Goal: Task Accomplishment & Management: Manage account settings

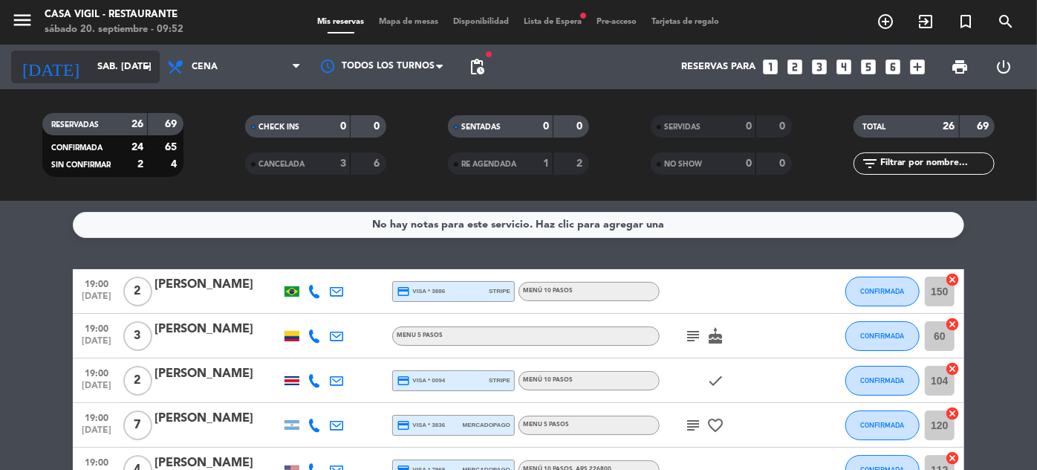
click at [121, 61] on input "sáb. [DATE]" at bounding box center [153, 67] width 127 height 26
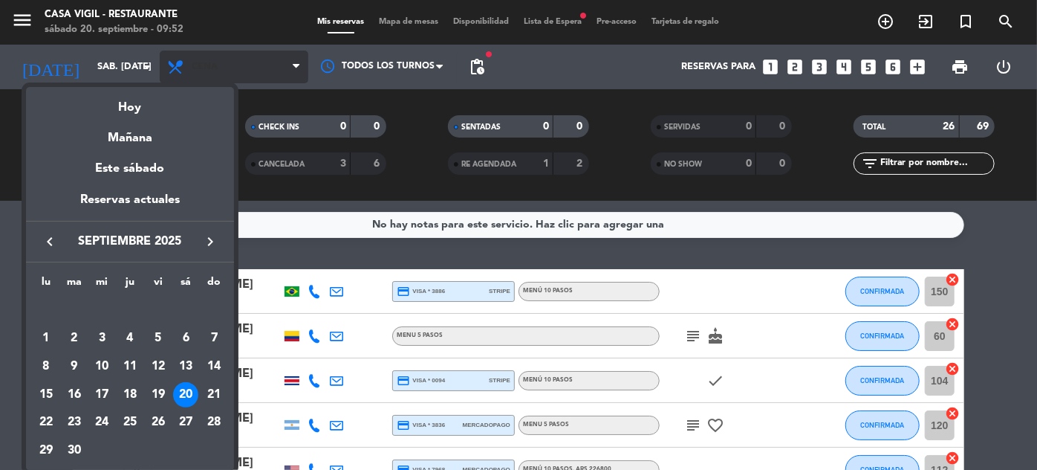
click at [227, 65] on div at bounding box center [518, 235] width 1037 height 470
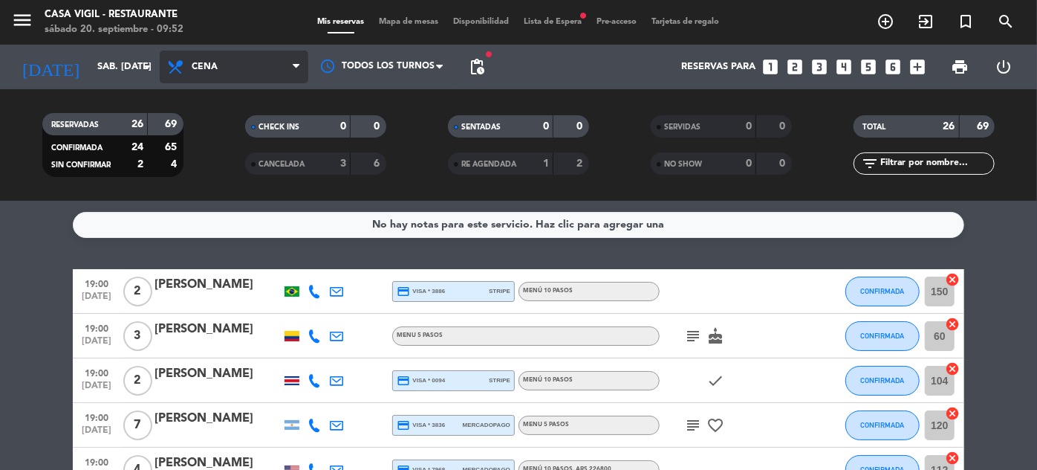
click at [227, 65] on span "Cena" at bounding box center [234, 67] width 149 height 33
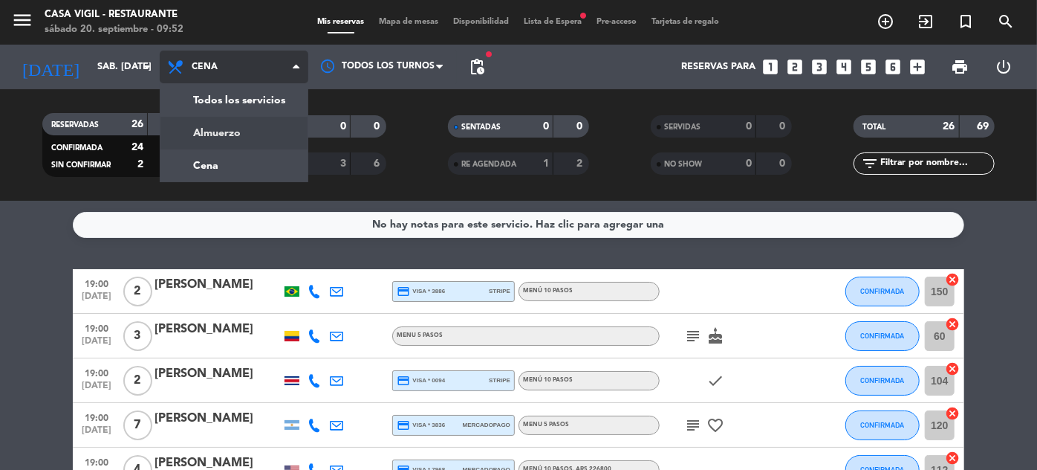
click at [226, 133] on div "menu Casa [PERSON_NAME] - Restaurante sábado 20. septiembre - 09:52 Mis reserva…" at bounding box center [518, 100] width 1037 height 201
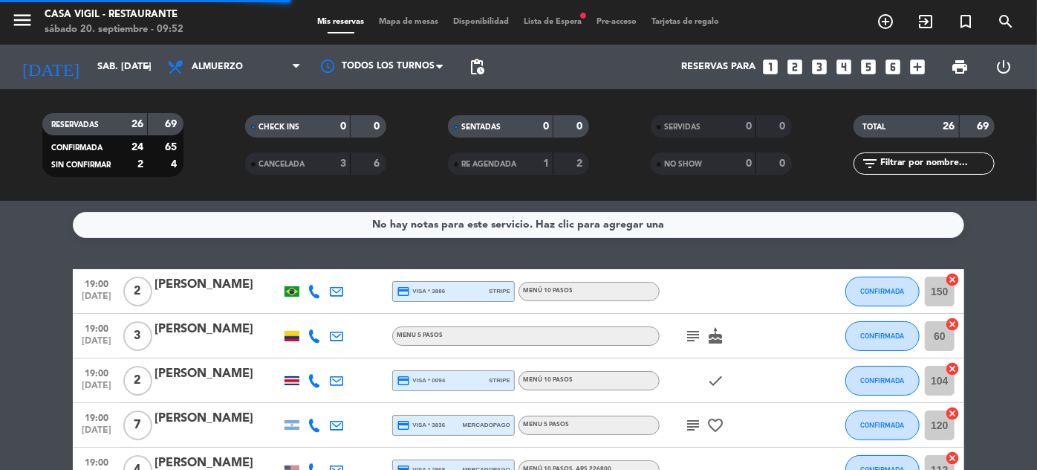
click at [952, 168] on input "text" at bounding box center [936, 163] width 115 height 16
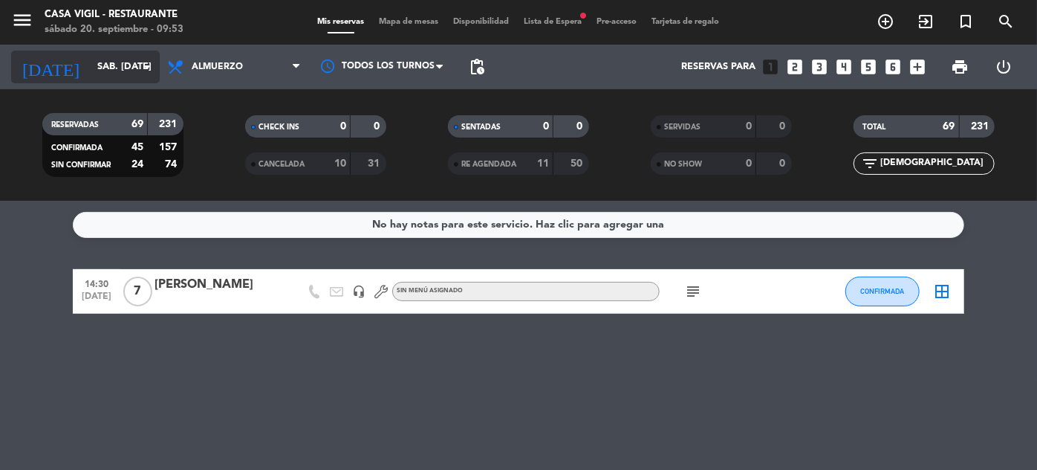
click at [117, 73] on input "sáb. [DATE]" at bounding box center [153, 67] width 127 height 26
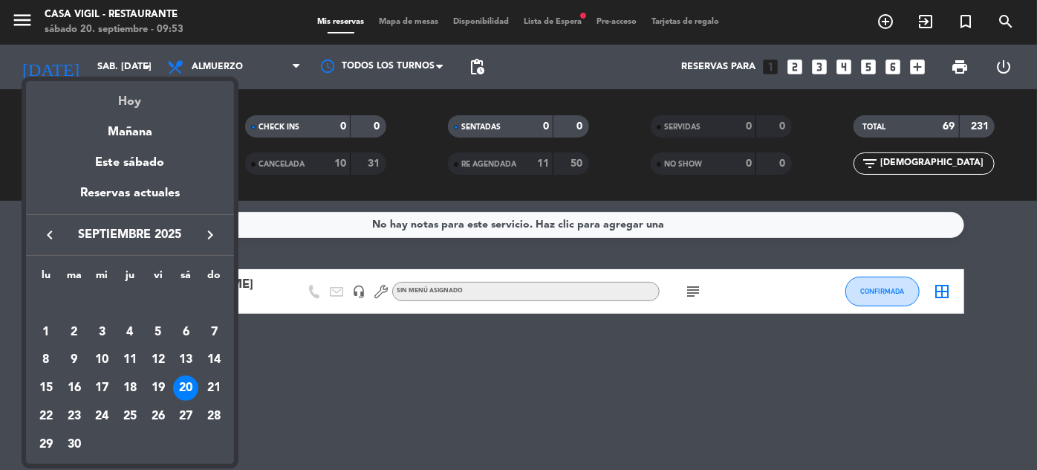
click at [131, 105] on div "Hoy" at bounding box center [130, 96] width 208 height 30
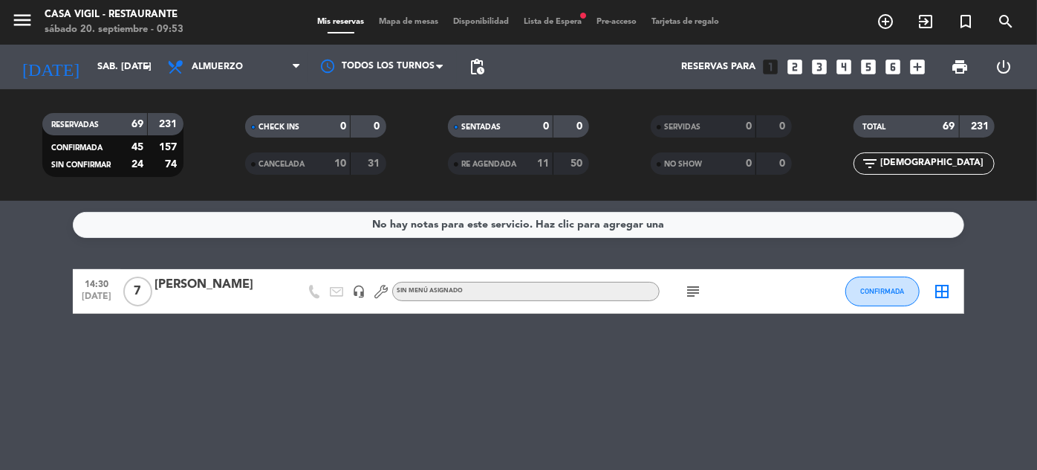
click at [961, 163] on input "[DEMOGRAPHIC_DATA]" at bounding box center [936, 163] width 115 height 16
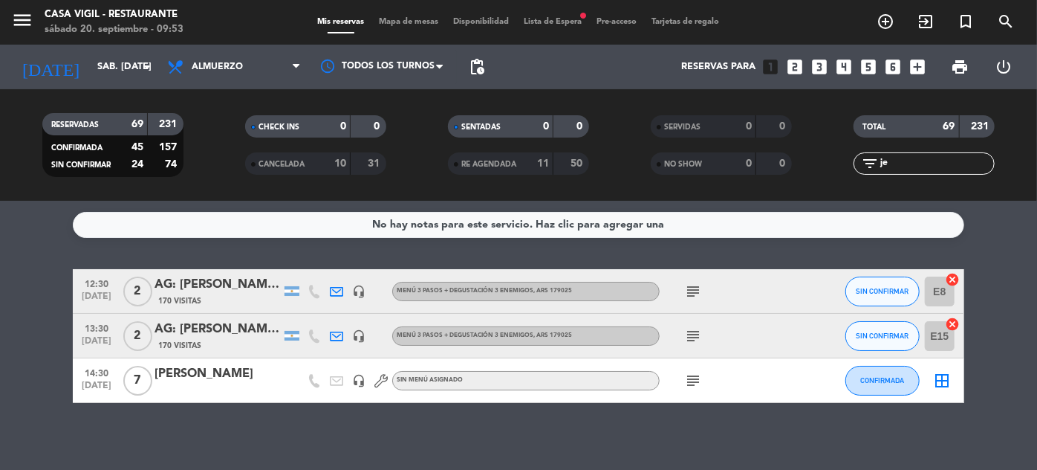
type input "j"
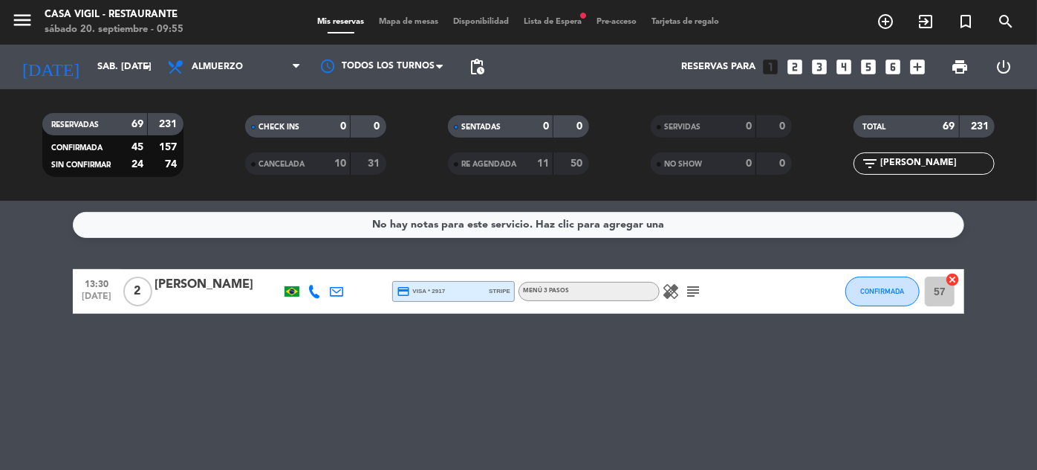
type input "[PERSON_NAME]"
click at [580, 18] on span "Lista de Espera fiber_manual_record" at bounding box center [553, 22] width 73 height 8
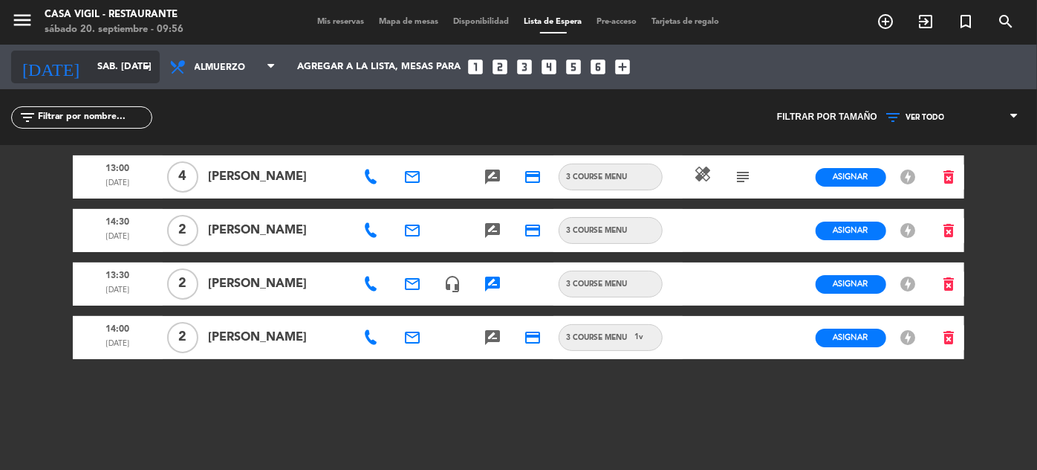
click at [97, 56] on input "sáb. [DATE]" at bounding box center [153, 67] width 127 height 26
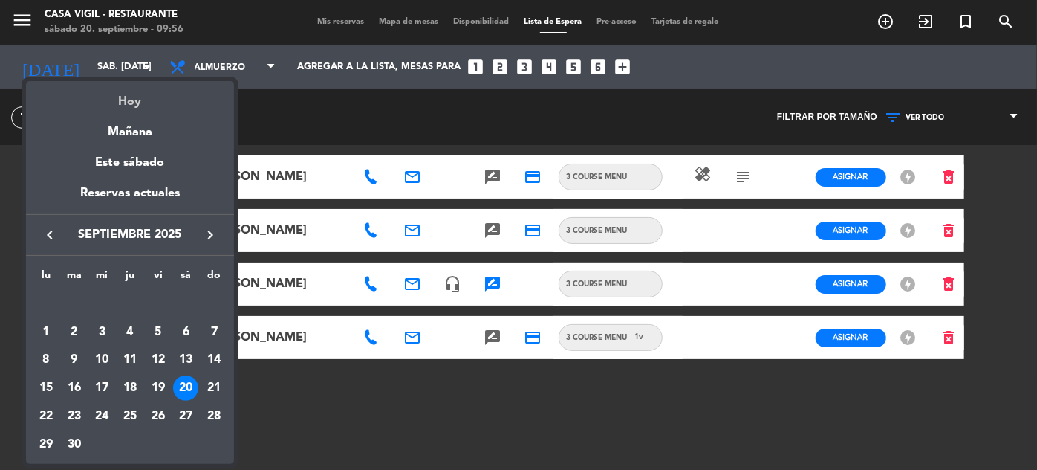
click at [126, 103] on div "Hoy" at bounding box center [130, 96] width 208 height 30
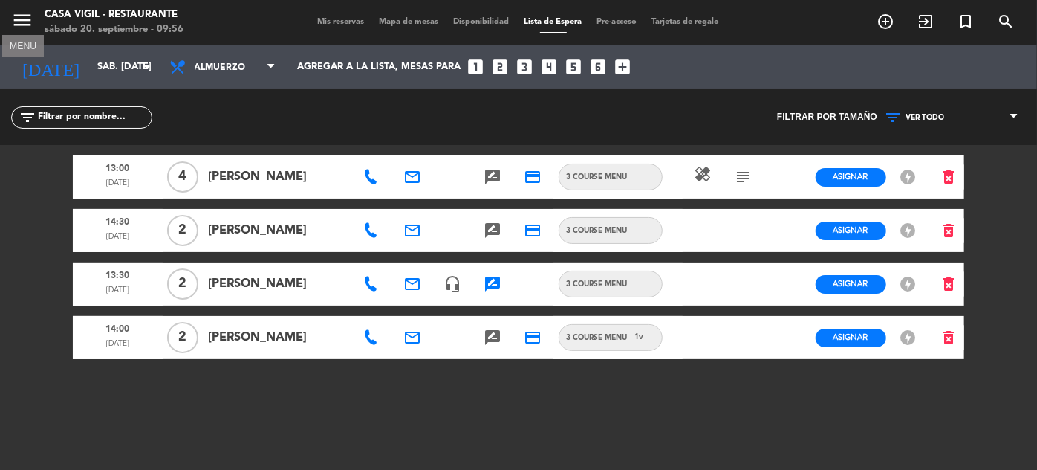
click at [18, 17] on icon "menu" at bounding box center [22, 20] width 22 height 22
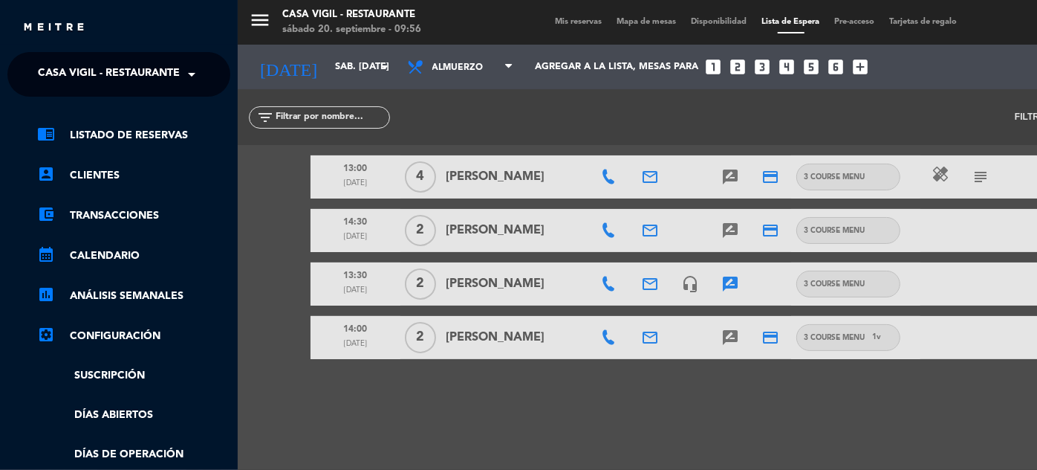
click at [186, 82] on span at bounding box center [195, 74] width 25 height 31
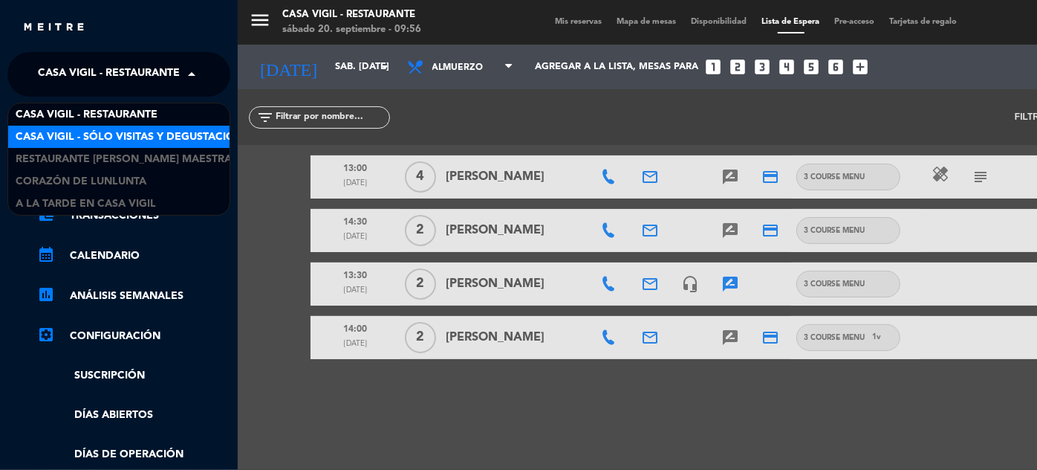
click at [171, 132] on span "Casa Vigil - SÓLO Visitas y Degustaciones" at bounding box center [136, 137] width 240 height 17
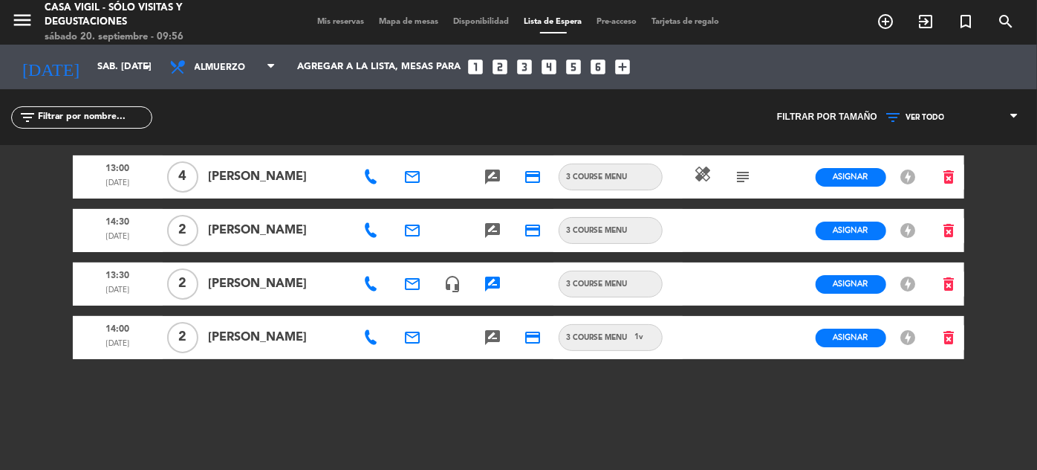
click at [345, 21] on span "Mis reservas" at bounding box center [342, 22] width 62 height 8
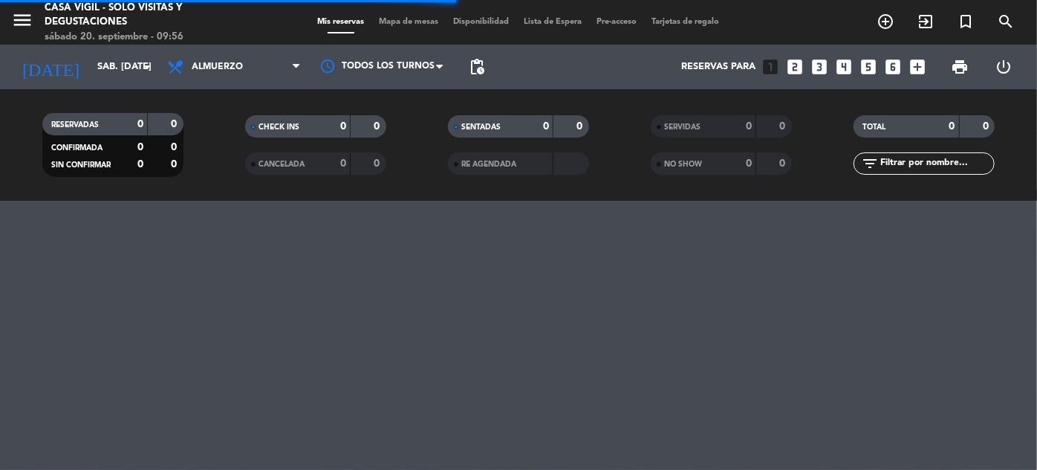
click at [892, 161] on input "text" at bounding box center [936, 163] width 115 height 16
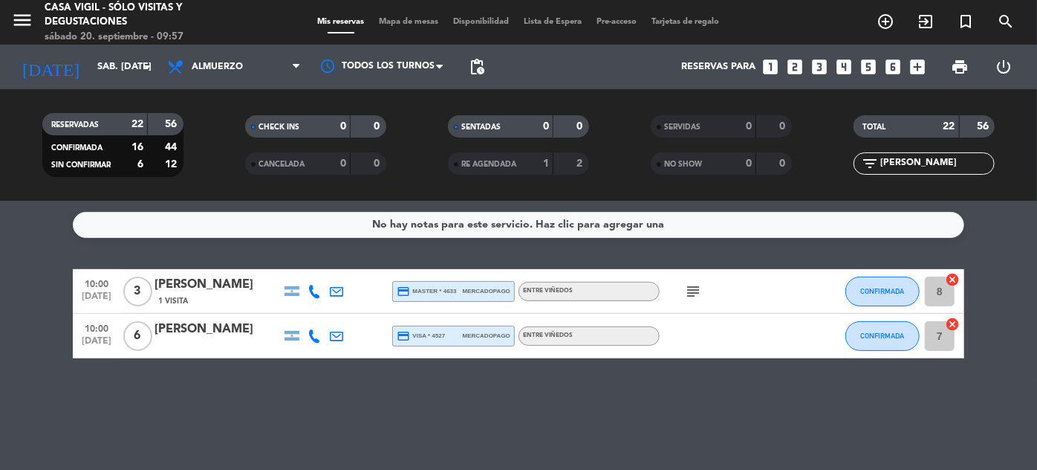
type input "[PERSON_NAME]"
click at [214, 288] on div "[PERSON_NAME]" at bounding box center [218, 284] width 126 height 19
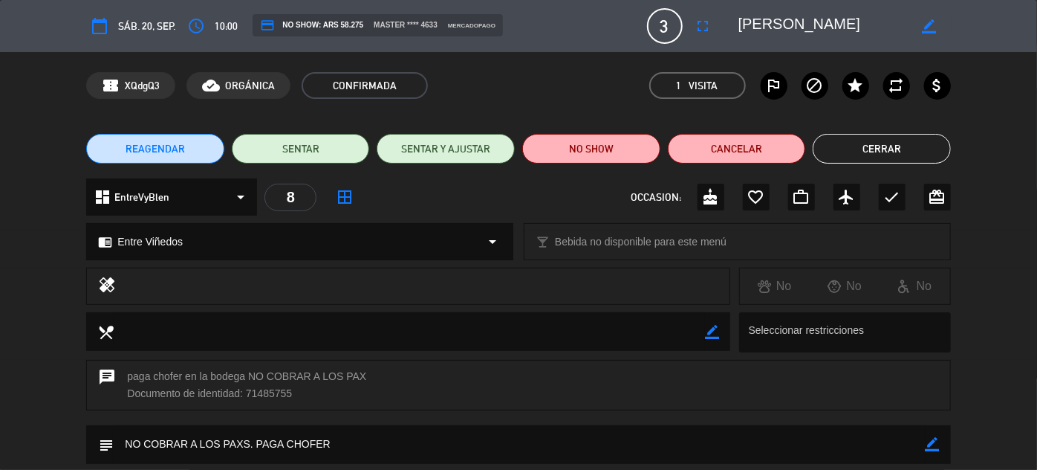
click at [892, 147] on button "Cerrar" at bounding box center [882, 149] width 138 height 30
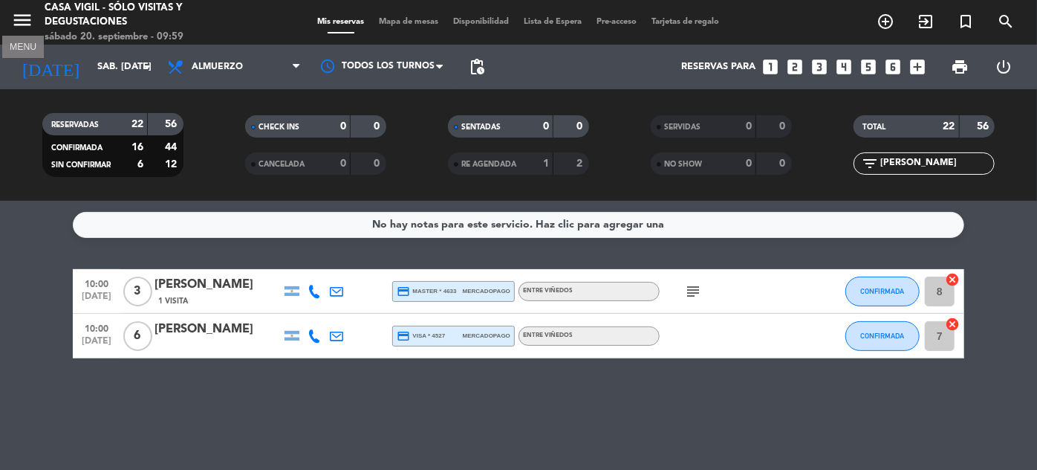
click at [18, 20] on icon "menu" at bounding box center [22, 20] width 22 height 22
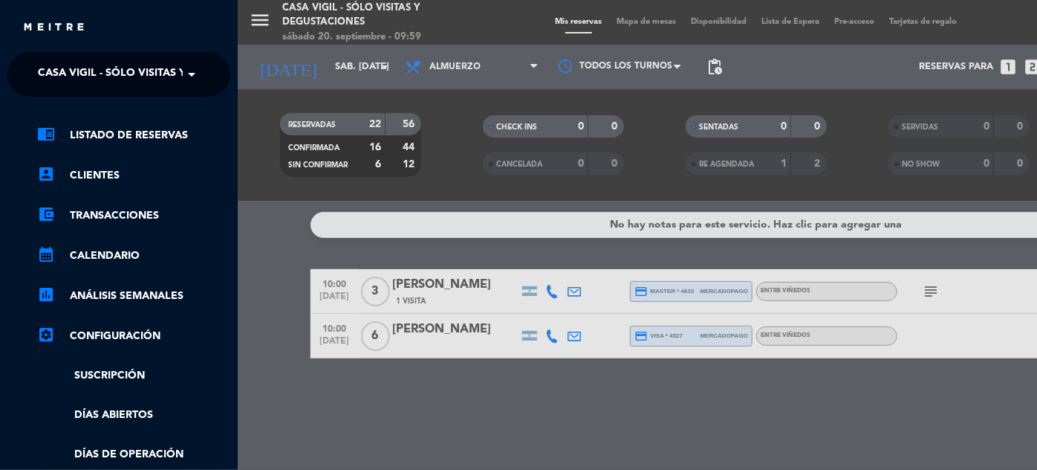
click at [190, 70] on span at bounding box center [195, 74] width 25 height 31
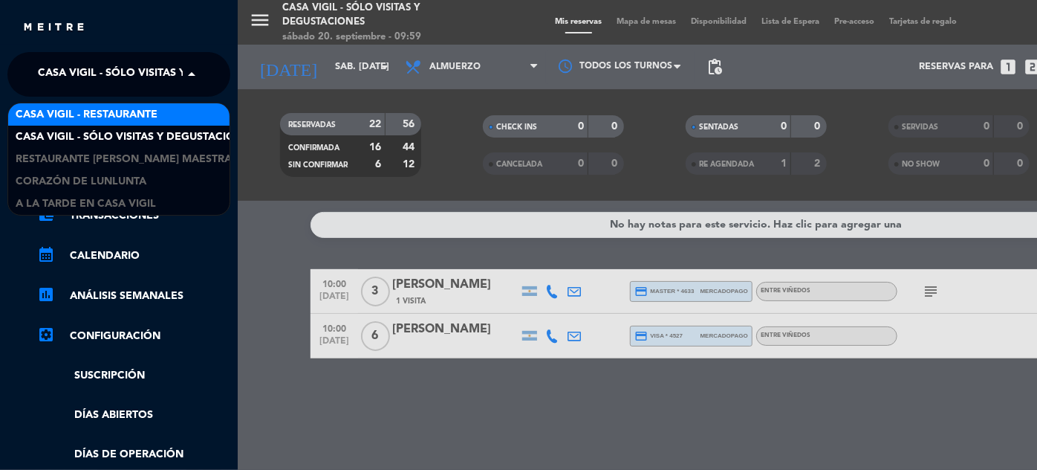
click at [137, 111] on span "Casa Vigil - Restaurante" at bounding box center [87, 114] width 142 height 17
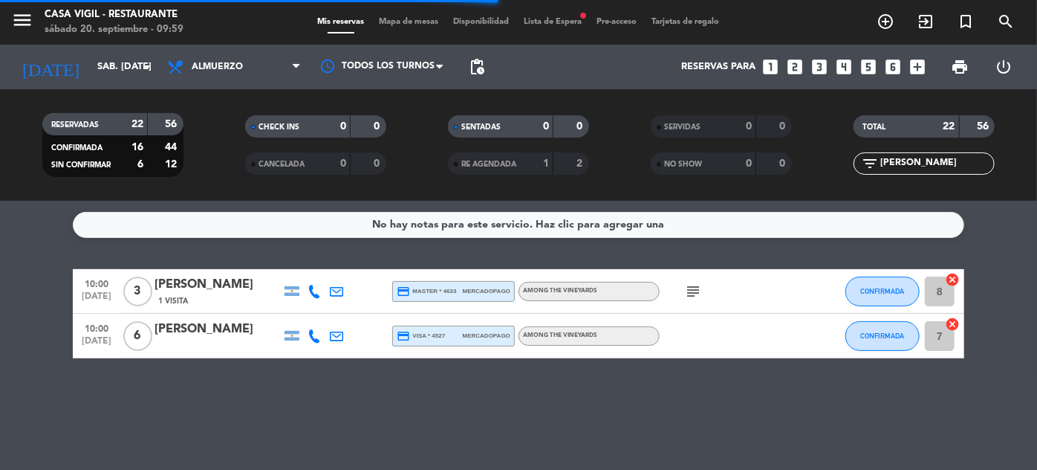
click at [539, 19] on span "Lista de Espera fiber_manual_record" at bounding box center [553, 22] width 73 height 8
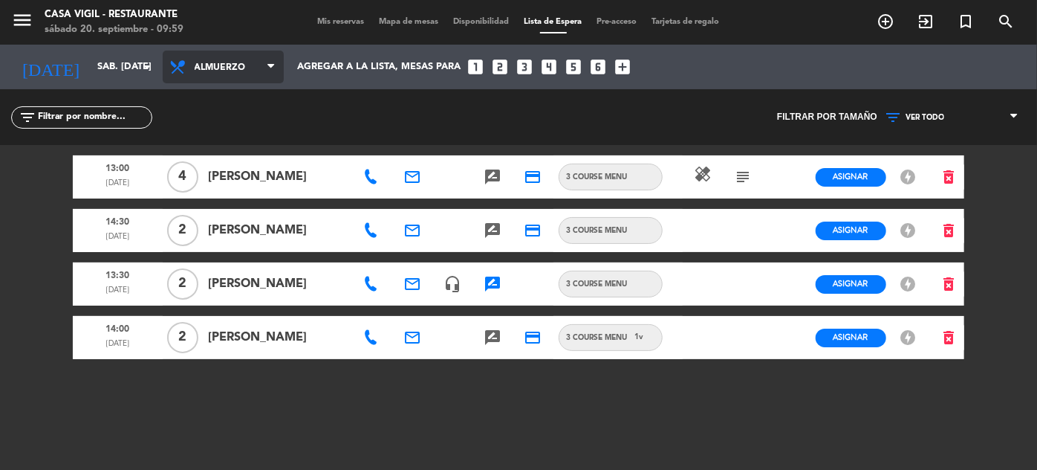
click at [221, 71] on span "Almuerzo" at bounding box center [230, 67] width 71 height 28
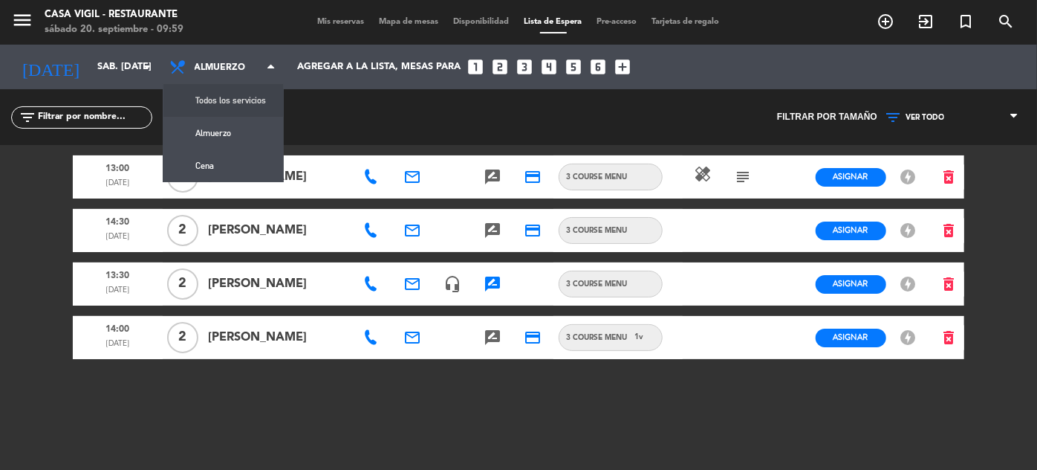
click at [322, 18] on span "Mis reservas" at bounding box center [342, 22] width 62 height 8
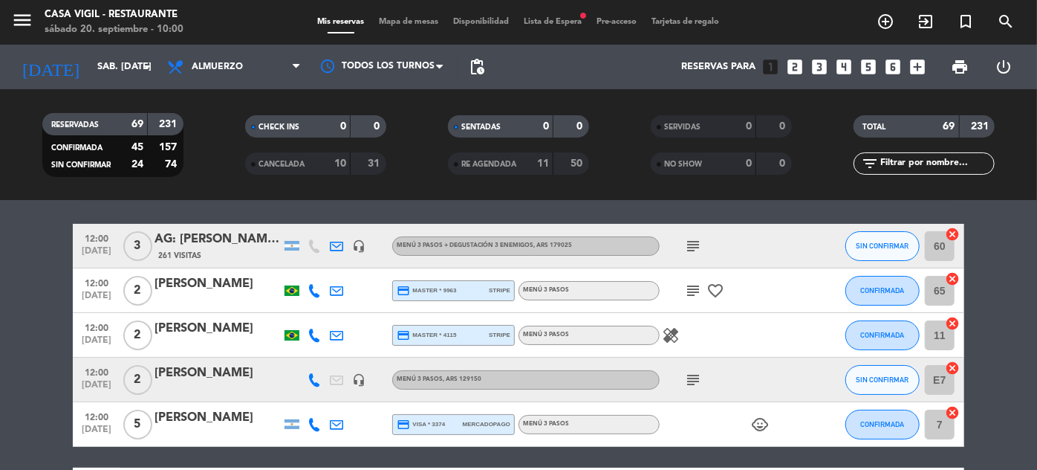
scroll to position [67, 0]
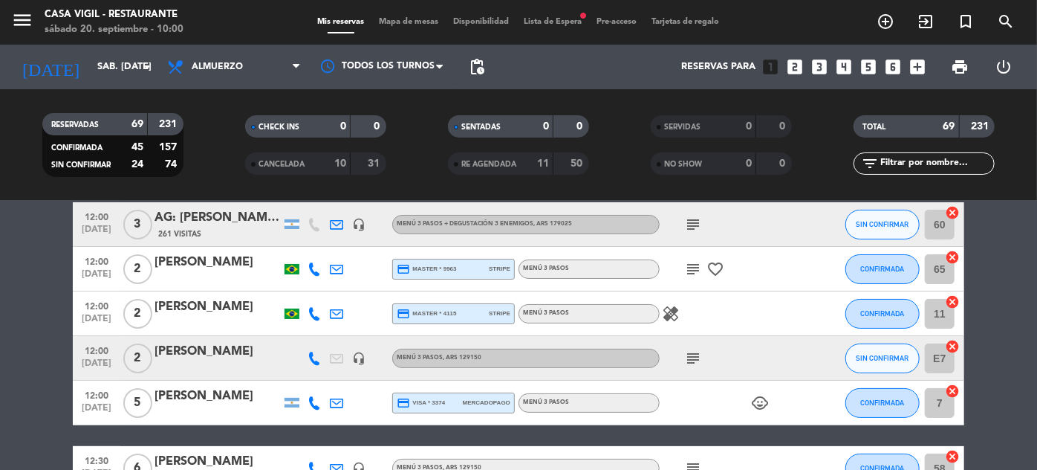
click at [567, 22] on span "Lista de Espera fiber_manual_record" at bounding box center [553, 22] width 73 height 8
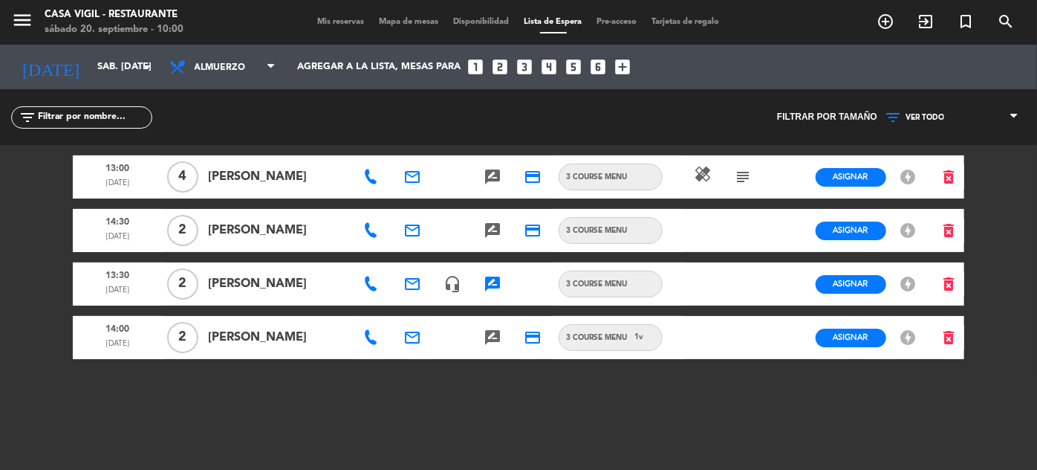
click at [366, 291] on icon at bounding box center [370, 283] width 15 height 15
click at [422, 262] on span "Copiar" at bounding box center [418, 264] width 31 height 16
click at [372, 235] on icon at bounding box center [370, 230] width 15 height 15
click at [438, 205] on span "content_paste" at bounding box center [443, 207] width 11 height 11
click at [366, 179] on icon at bounding box center [370, 176] width 15 height 15
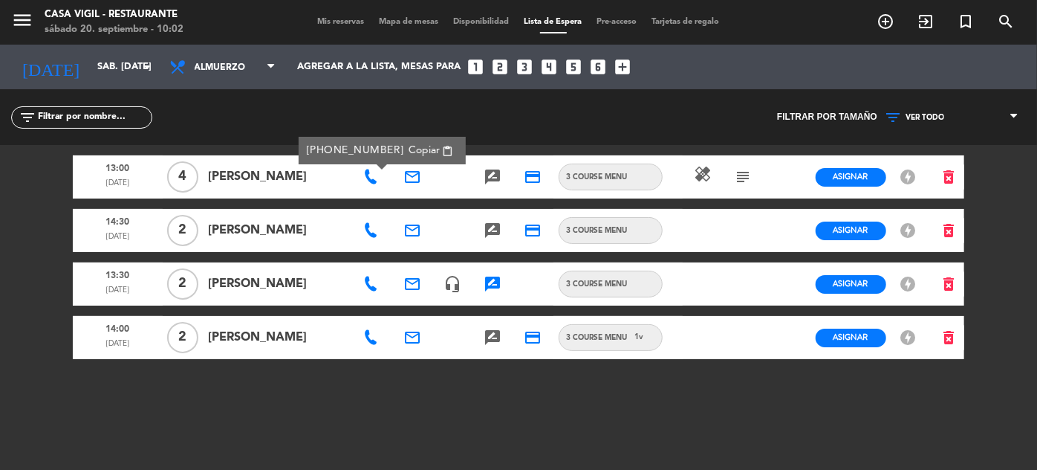
click at [442, 146] on span "content_paste" at bounding box center [447, 151] width 11 height 11
click at [410, 174] on icon "email" at bounding box center [412, 177] width 18 height 18
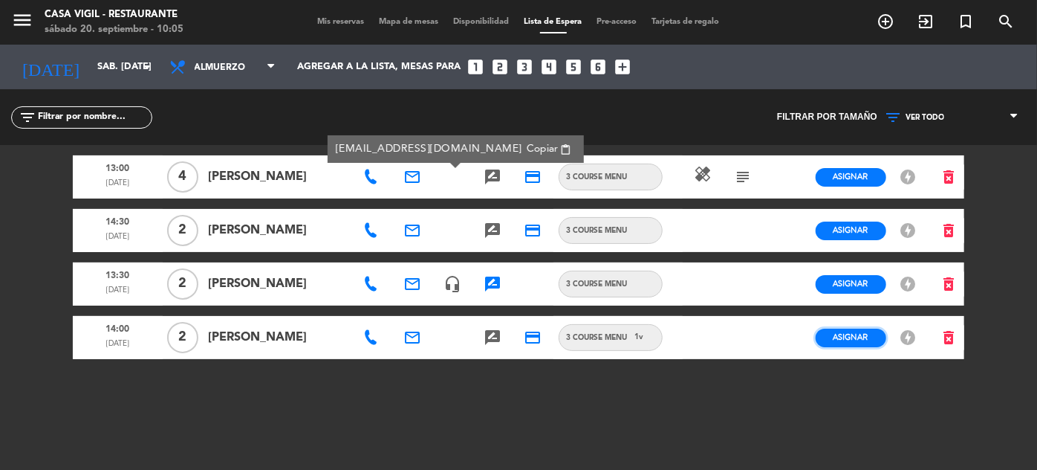
click at [850, 343] on span "Asignar" at bounding box center [851, 336] width 35 height 11
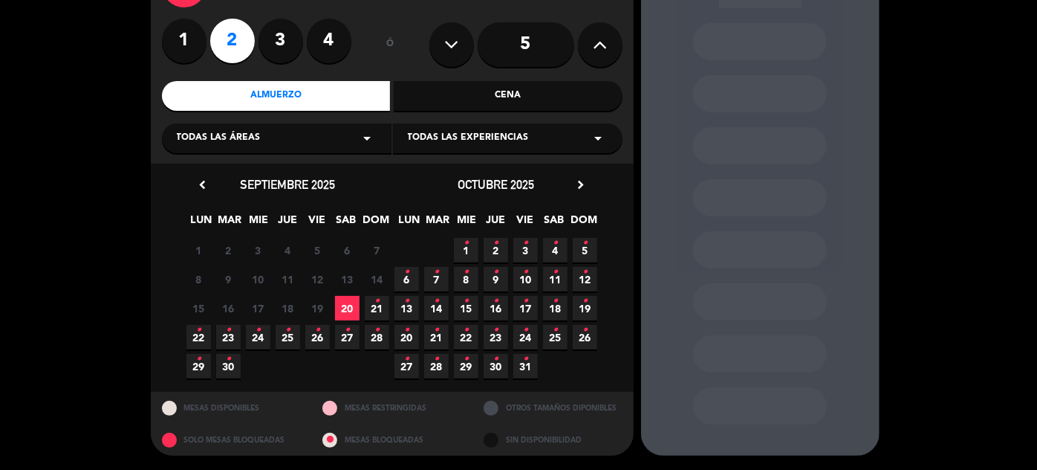
click at [351, 305] on span "20" at bounding box center [347, 308] width 25 height 25
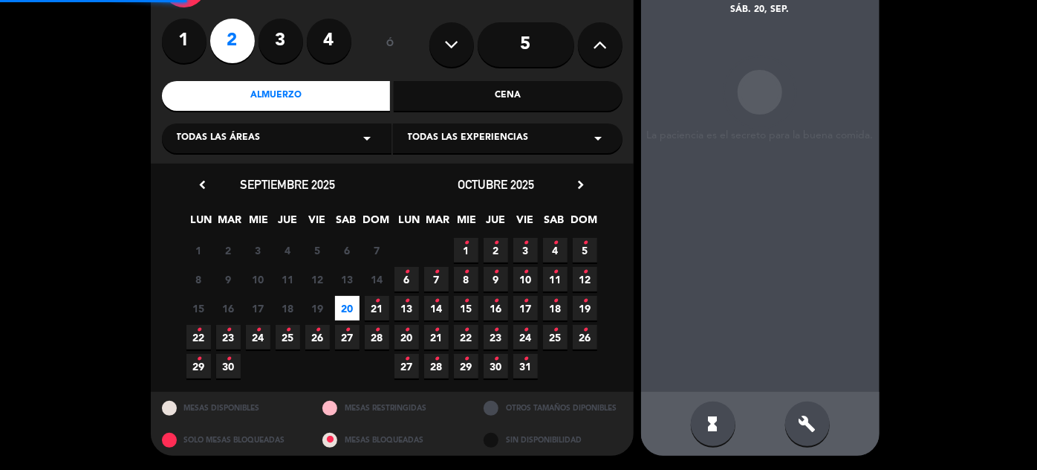
scroll to position [59, 0]
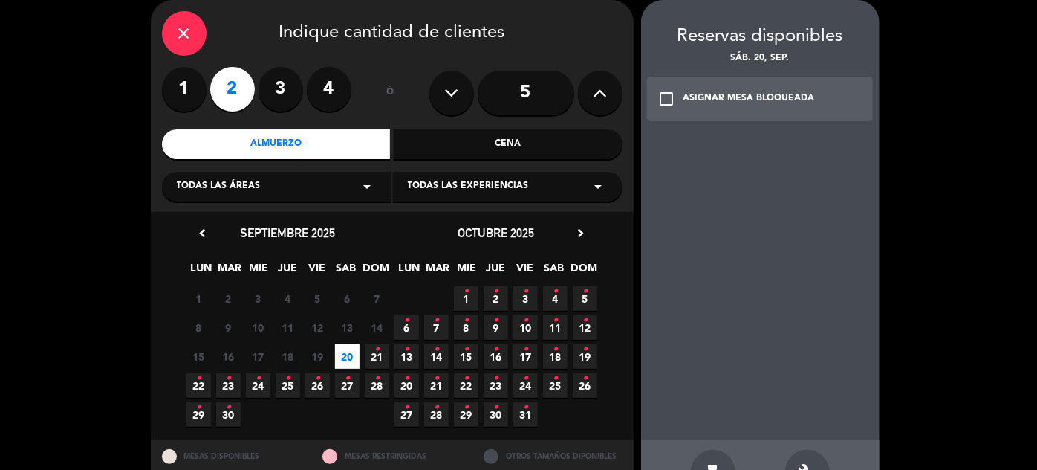
click at [661, 100] on icon "check_box_outline_blank" at bounding box center [667, 99] width 18 height 18
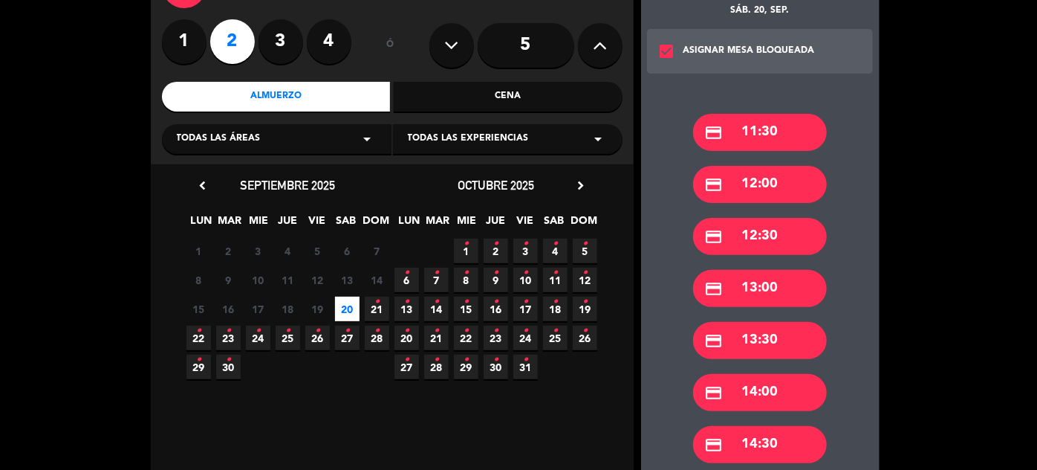
scroll to position [245, 0]
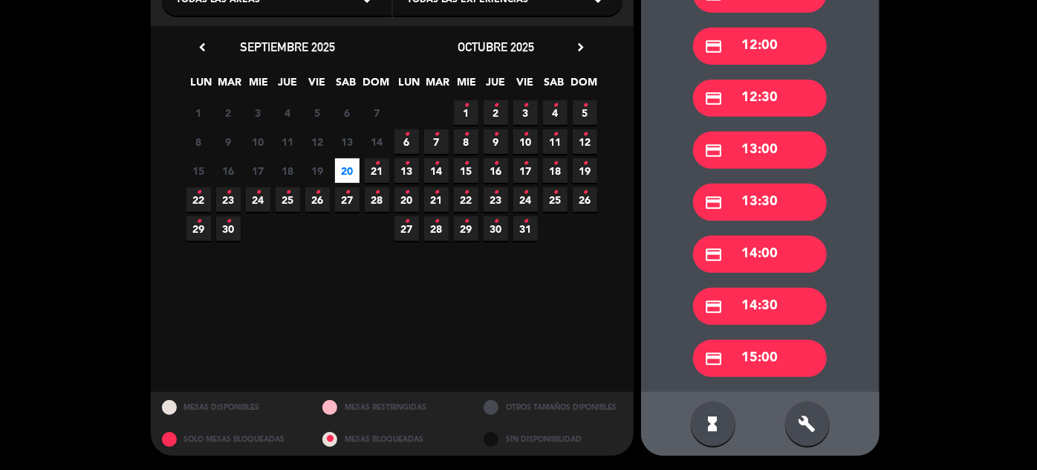
click at [774, 350] on div "credit_card 15:00" at bounding box center [760, 358] width 134 height 37
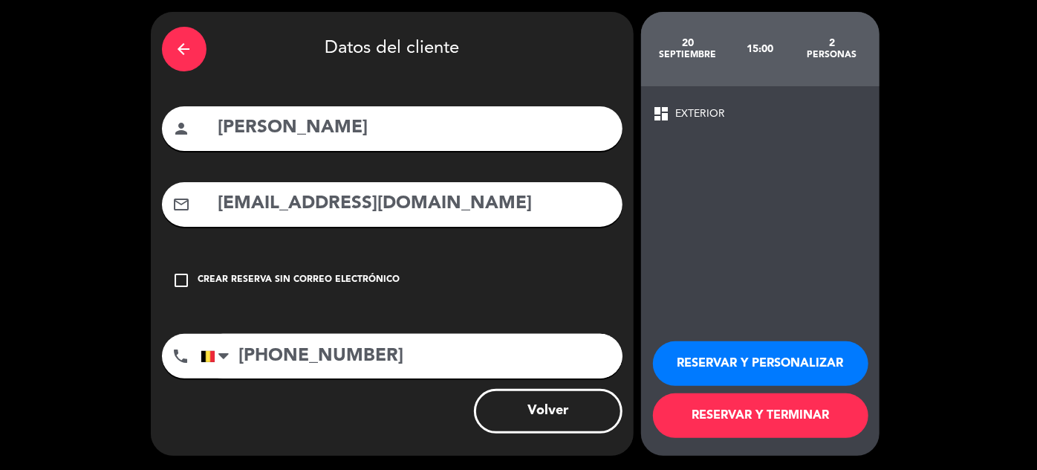
click at [773, 352] on button "RESERVAR Y PERSONALIZAR" at bounding box center [760, 363] width 215 height 45
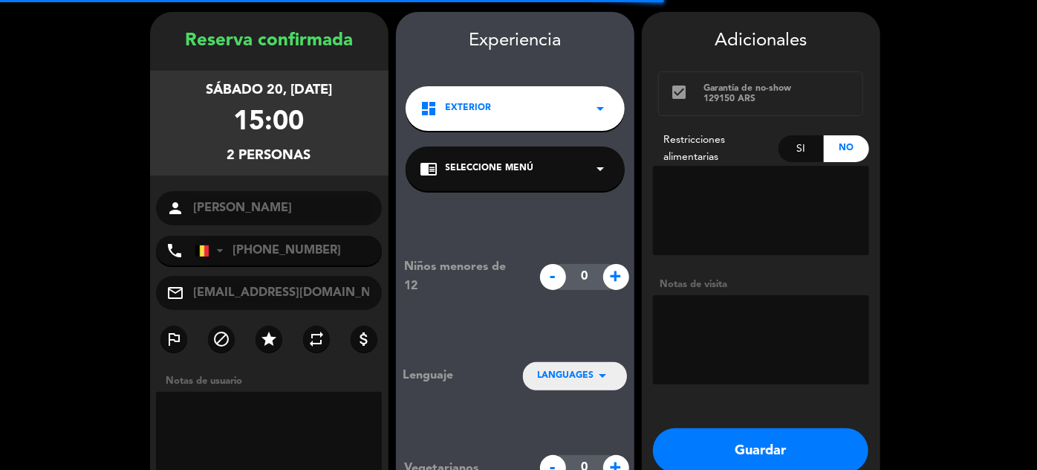
scroll to position [59, 0]
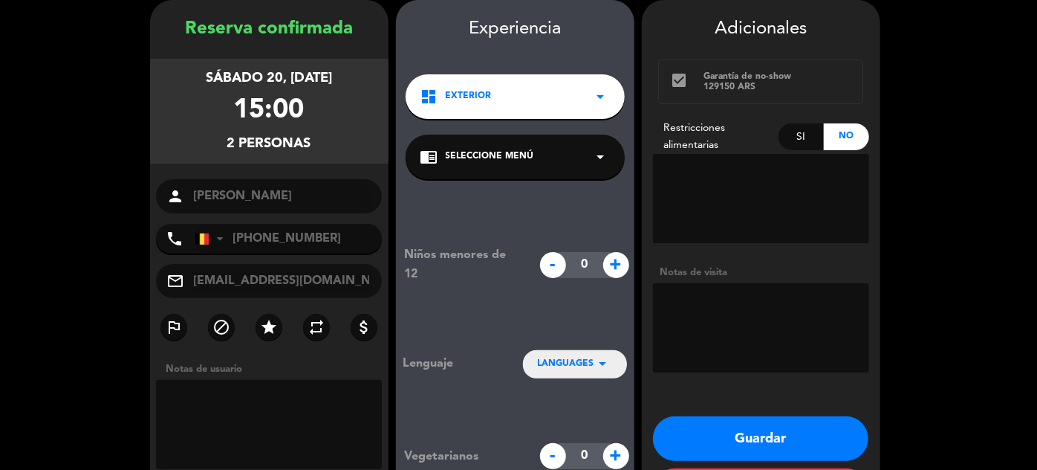
click at [792, 136] on div "Si" at bounding box center [801, 136] width 45 height 27
click at [782, 170] on textarea at bounding box center [761, 198] width 216 height 89
type textarea "1 vegetariano"
click at [769, 435] on button "Guardar" at bounding box center [760, 438] width 215 height 45
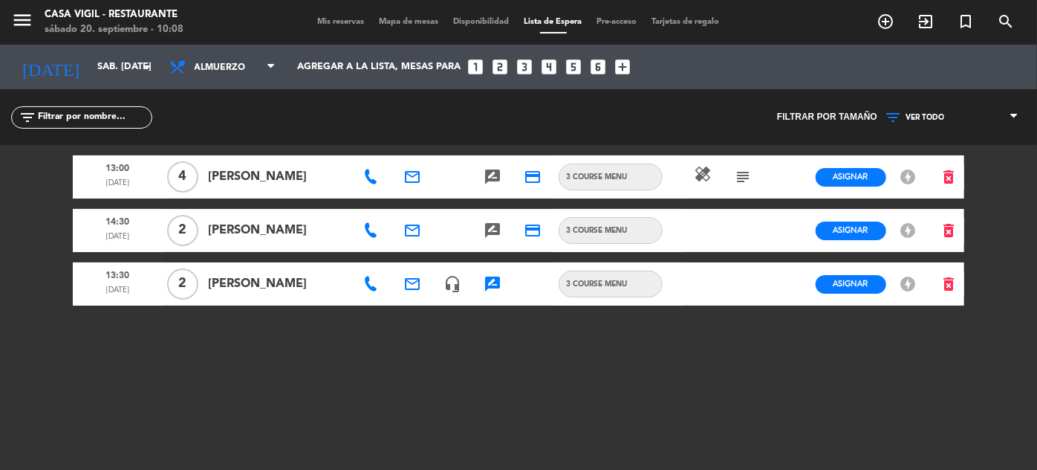
click at [366, 227] on icon at bounding box center [370, 230] width 15 height 15
click at [953, 231] on icon "delete_forever" at bounding box center [949, 230] width 18 height 18
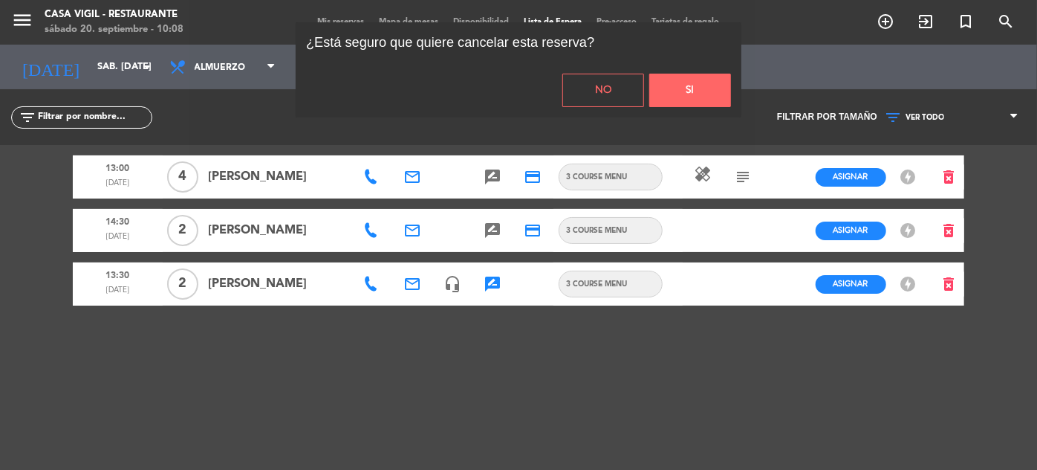
click at [699, 88] on button "Si" at bounding box center [690, 90] width 82 height 33
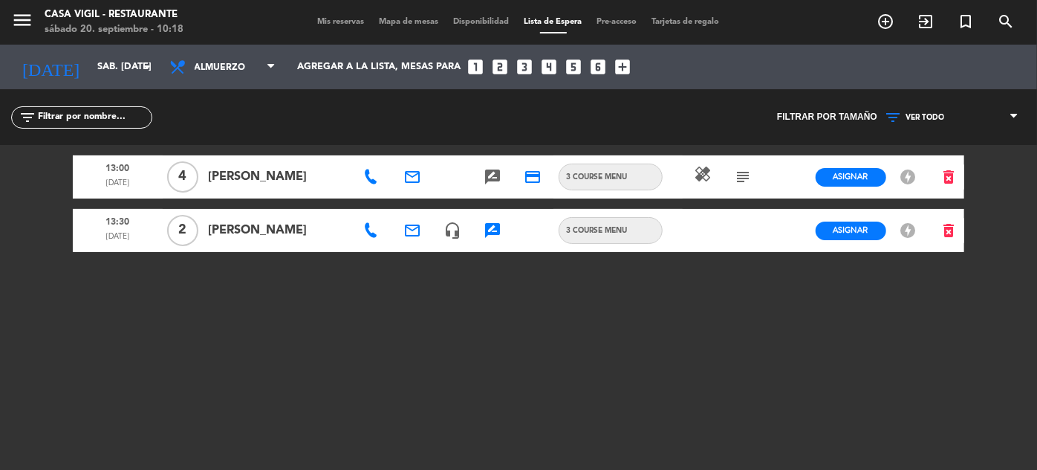
click at [322, 18] on span "Mis reservas" at bounding box center [342, 22] width 62 height 8
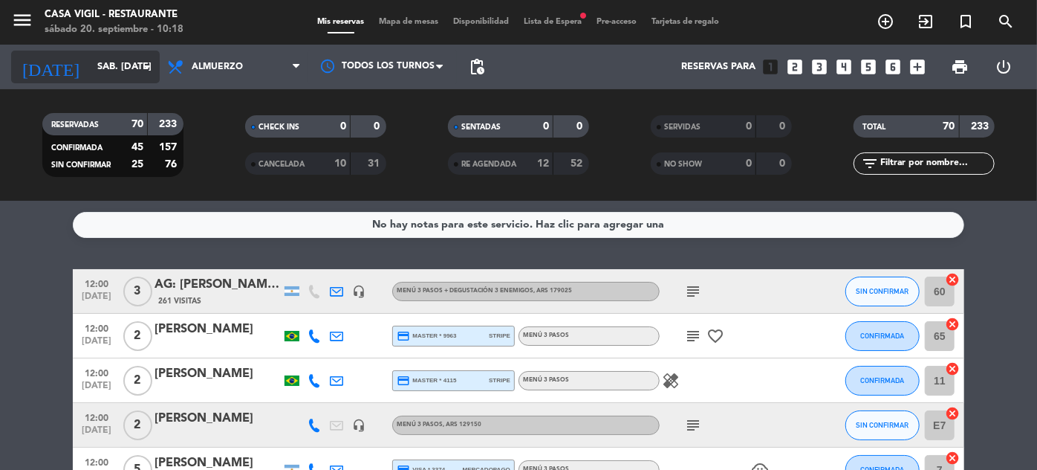
click at [98, 67] on input "sáb. [DATE]" at bounding box center [153, 67] width 127 height 26
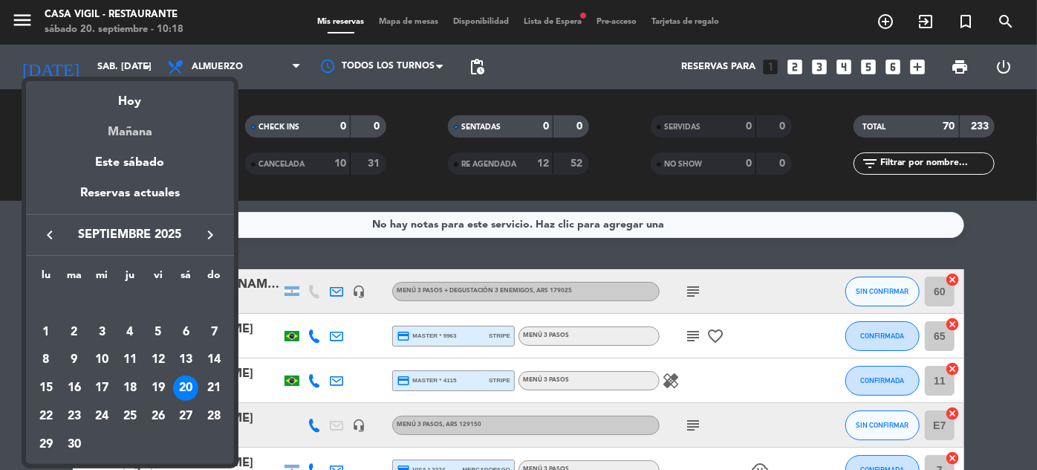
click at [137, 134] on div "Mañana" at bounding box center [130, 126] width 208 height 30
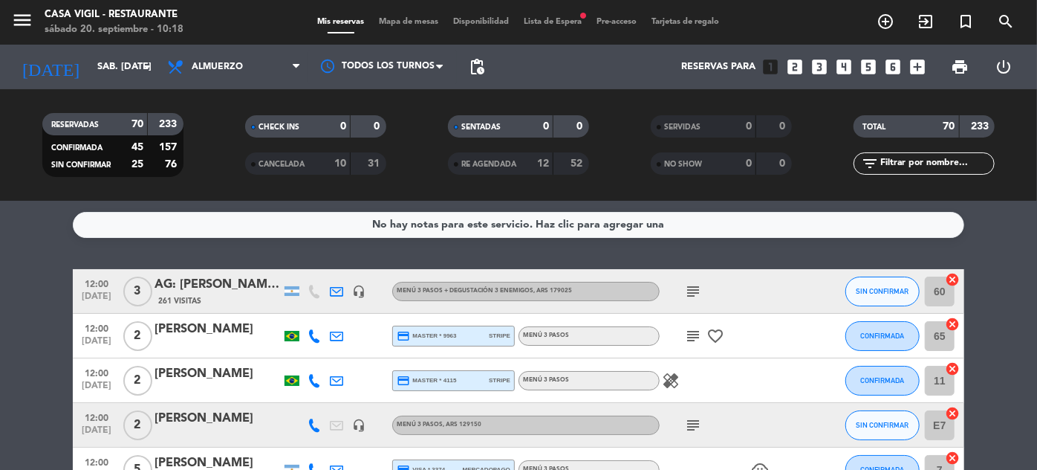
type input "dom. [DATE]"
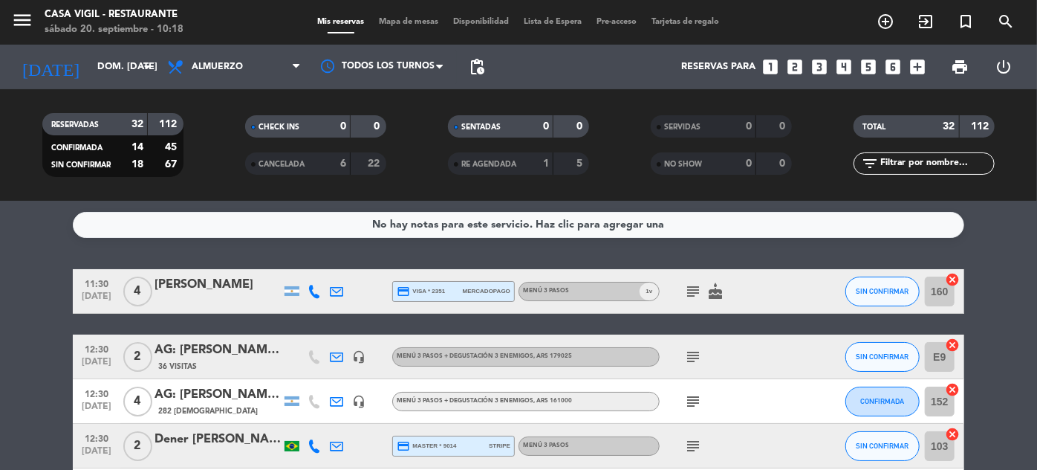
click at [937, 161] on input "text" at bounding box center [936, 163] width 115 height 16
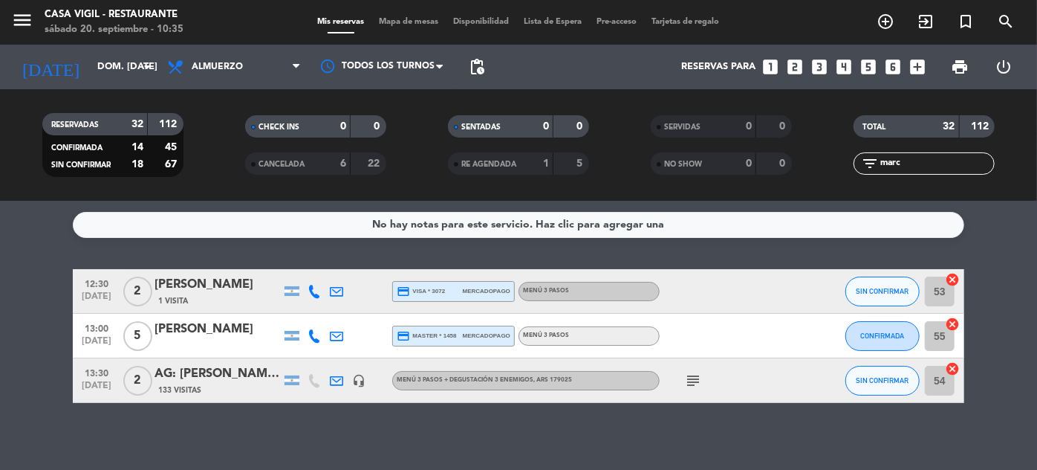
type input "marc"
click at [90, 68] on input "dom. [DATE]" at bounding box center [153, 67] width 127 height 26
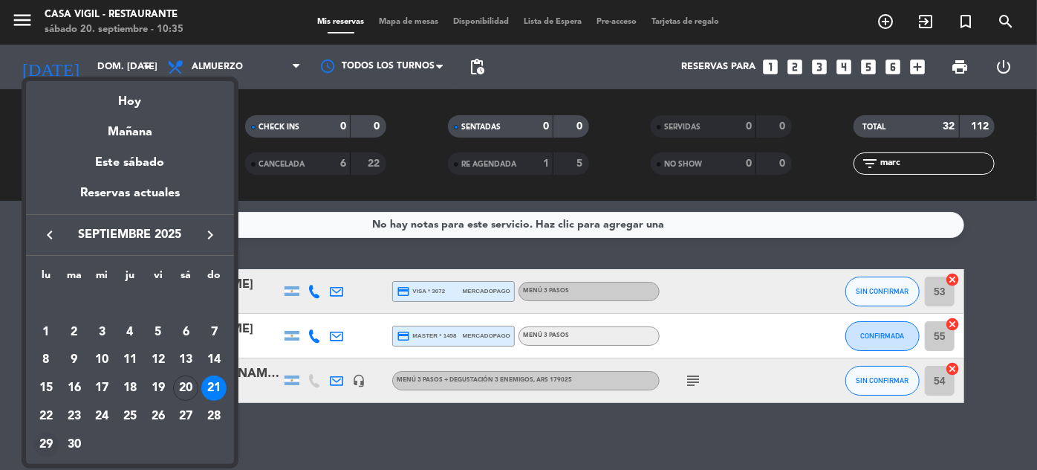
click at [47, 444] on div "29" at bounding box center [45, 444] width 25 height 25
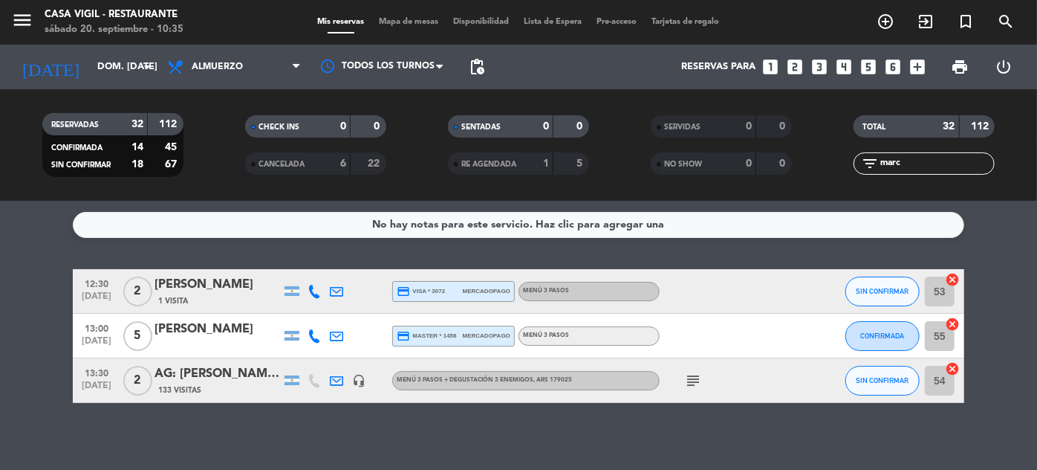
type input "lun. [DATE]"
click at [24, 15] on icon "menu" at bounding box center [22, 20] width 22 height 22
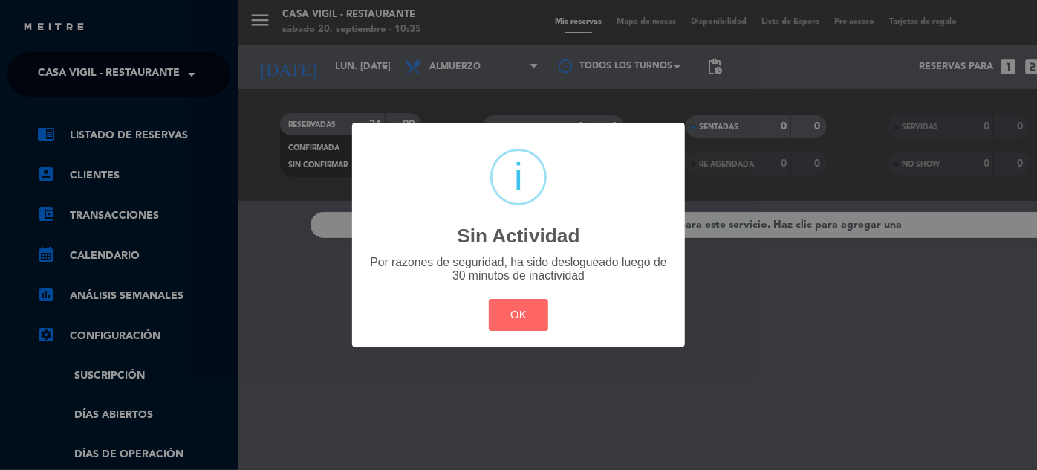
click at [186, 74] on div "? ! i Sin Actividad × Por razones de seguridad, ha sido deslogueado luego de 30…" at bounding box center [518, 235] width 1037 height 470
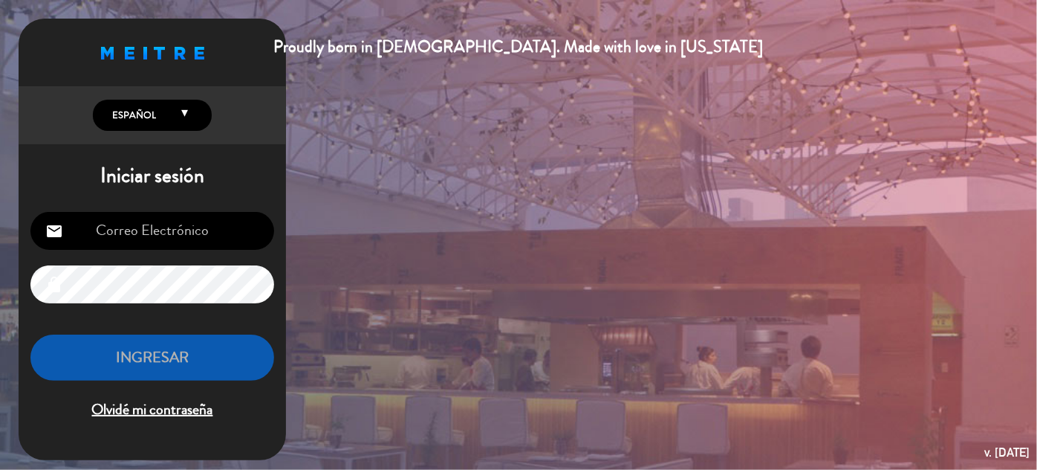
type input "[EMAIL_ADDRESS][DOMAIN_NAME]"
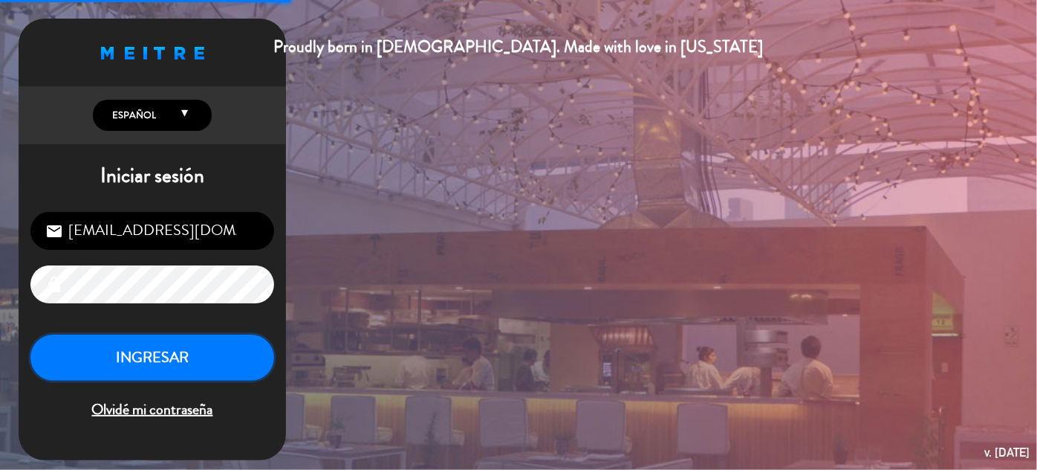
click at [192, 337] on button "INGRESAR" at bounding box center [152, 357] width 244 height 47
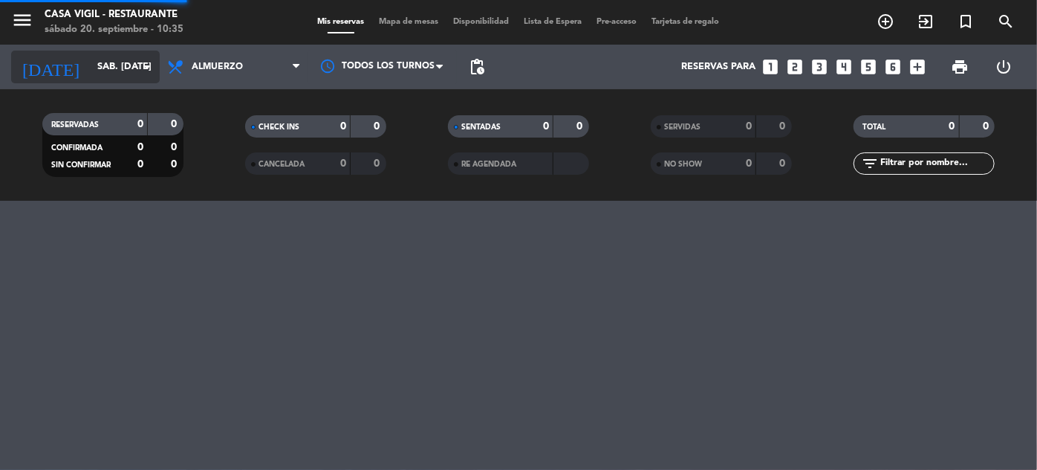
click at [112, 61] on input "sáb. [DATE]" at bounding box center [153, 67] width 127 height 26
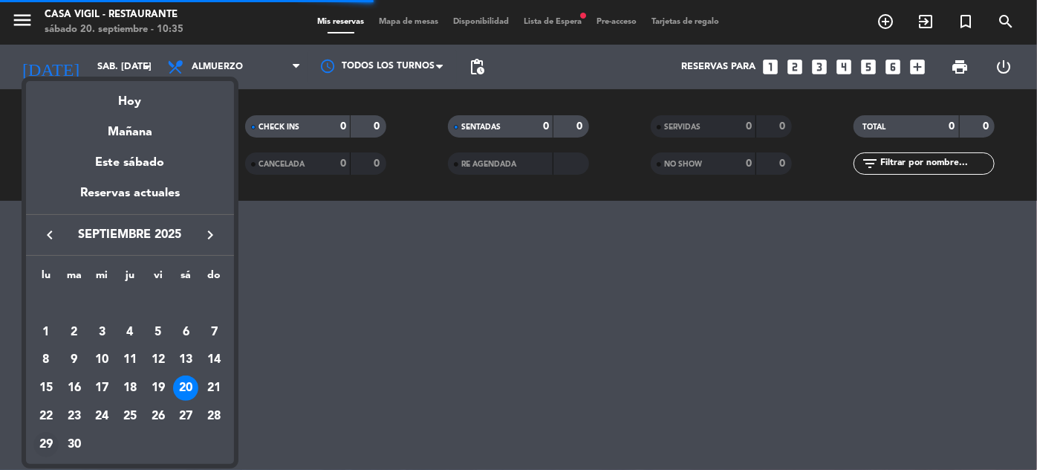
click at [48, 444] on div "29" at bounding box center [45, 444] width 25 height 25
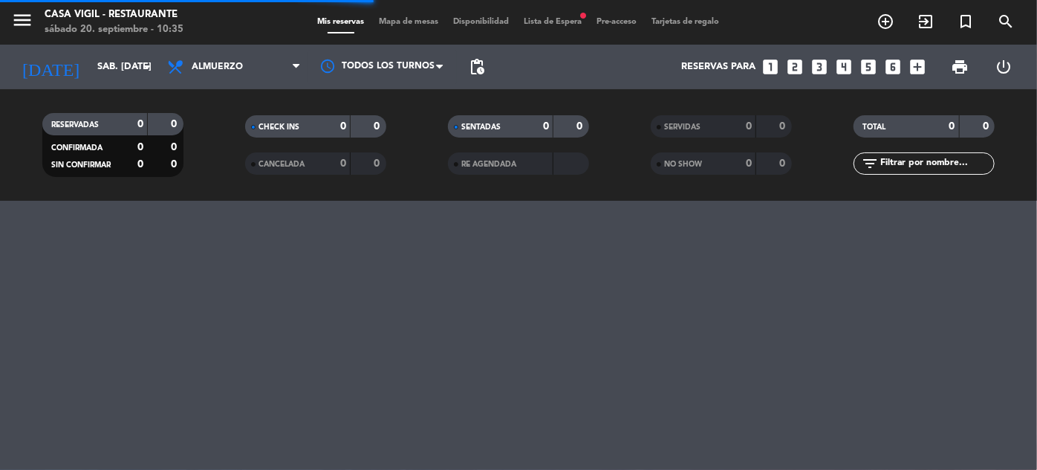
type input "lun. [DATE]"
click at [914, 169] on input "text" at bounding box center [936, 163] width 115 height 16
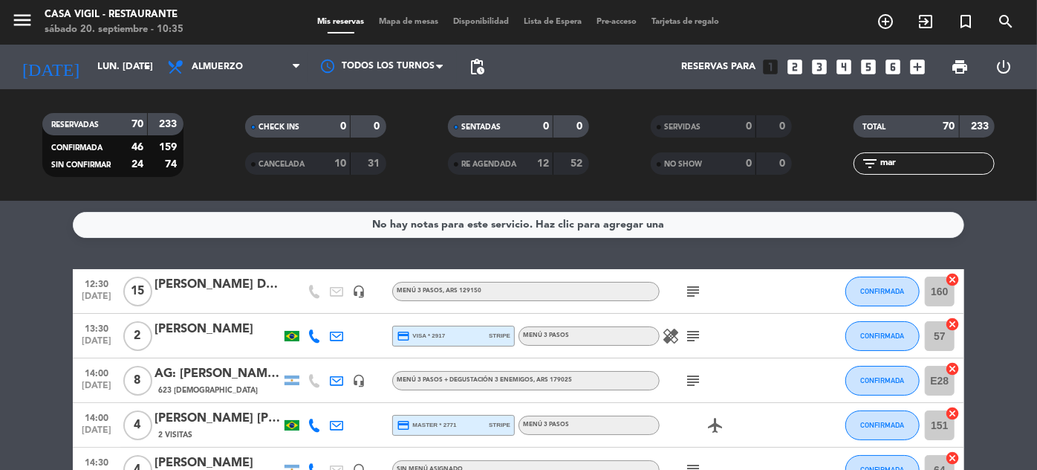
type input "mar"
click at [289, 162] on span "CANCELADA" at bounding box center [282, 163] width 46 height 7
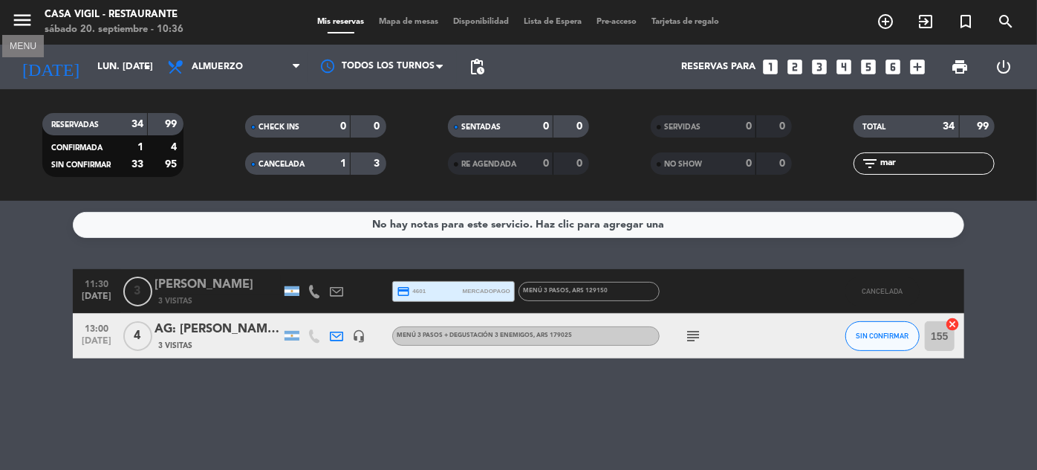
click at [24, 23] on icon "menu" at bounding box center [22, 20] width 22 height 22
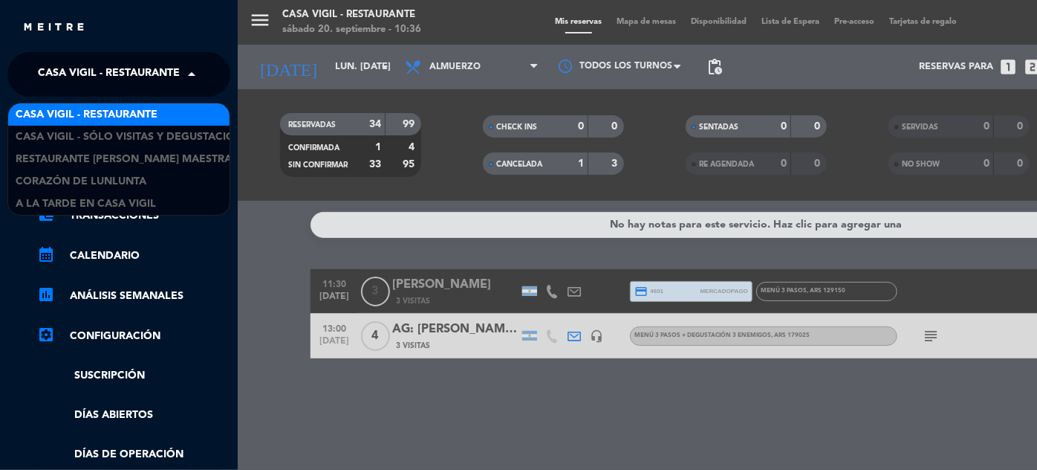
click at [175, 71] on span "Casa Vigil - Restaurante" at bounding box center [109, 74] width 142 height 31
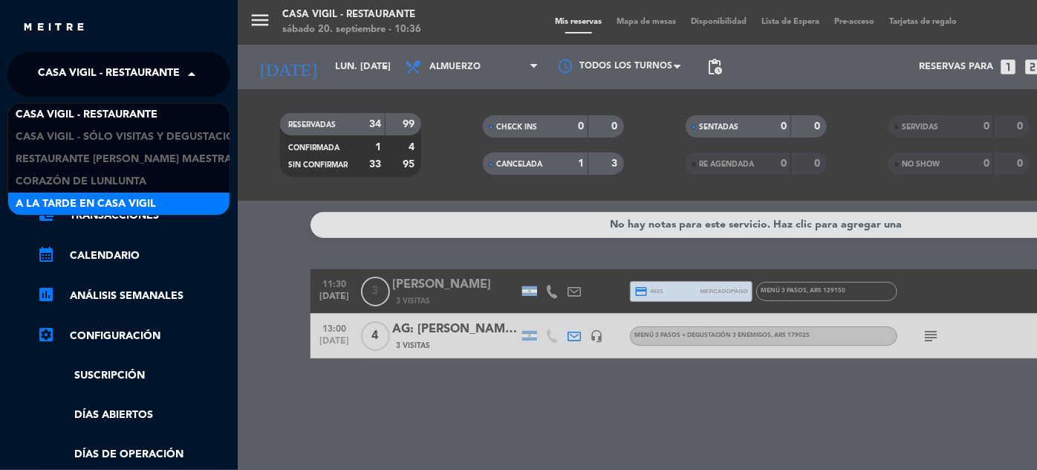
click at [134, 205] on span "A la tarde en Casa Vigil" at bounding box center [86, 203] width 140 height 17
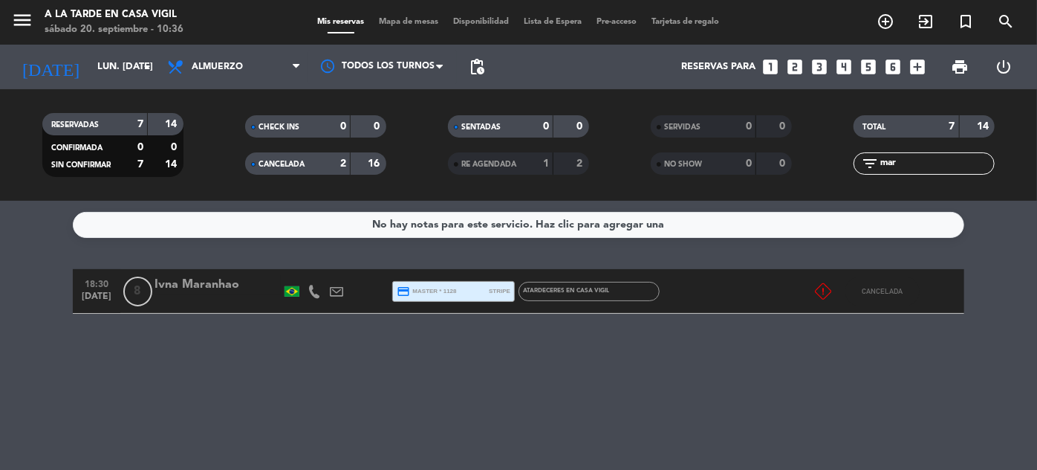
click at [200, 285] on div "Ivna Maranhao" at bounding box center [218, 284] width 126 height 19
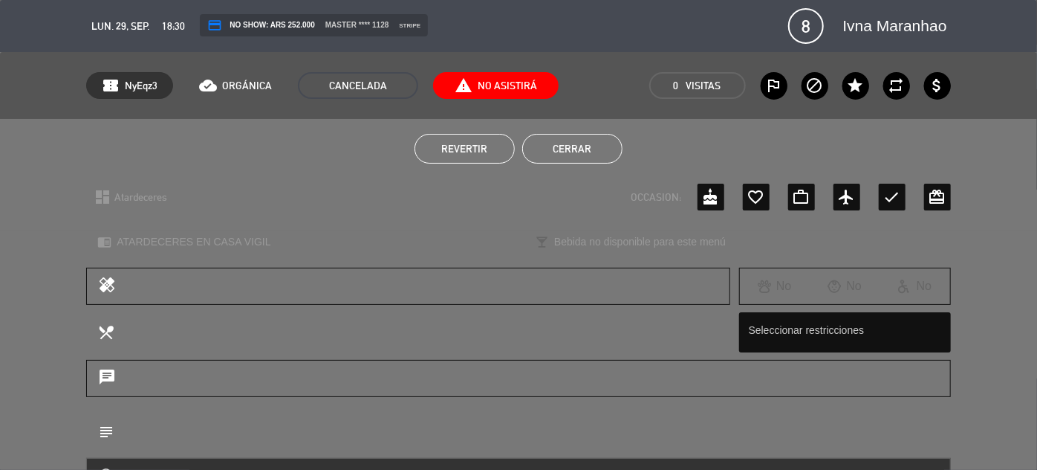
click at [480, 143] on span "Revertir" at bounding box center [464, 149] width 46 height 12
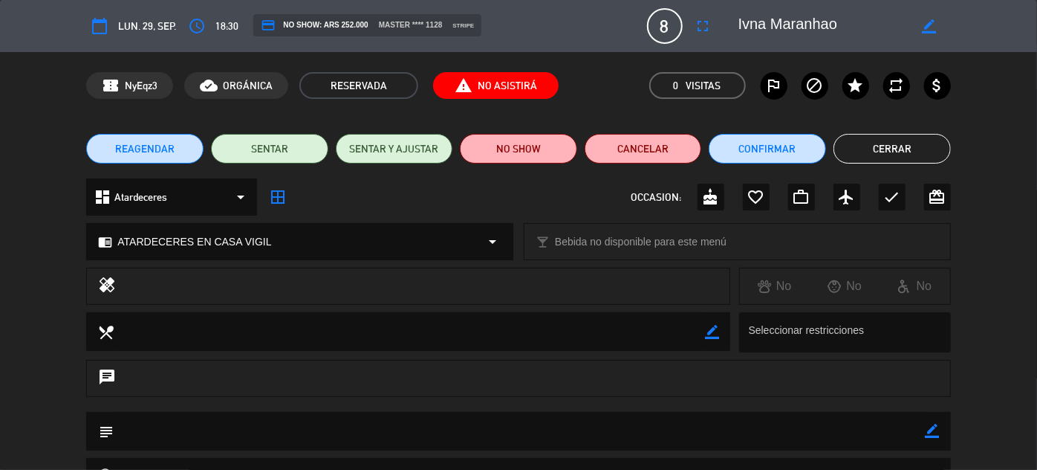
click at [906, 145] on button "Cerrar" at bounding box center [892, 149] width 117 height 30
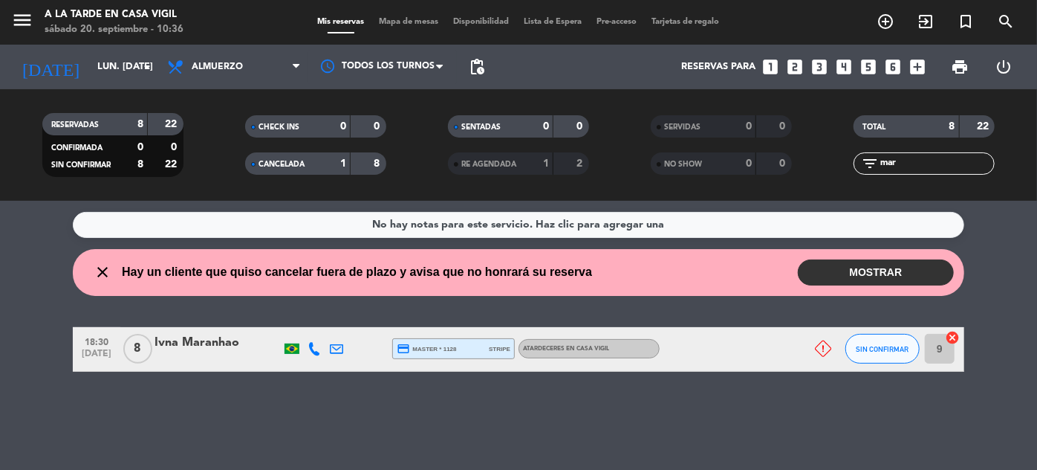
click at [868, 265] on button "MOSTRAR" at bounding box center [876, 272] width 156 height 26
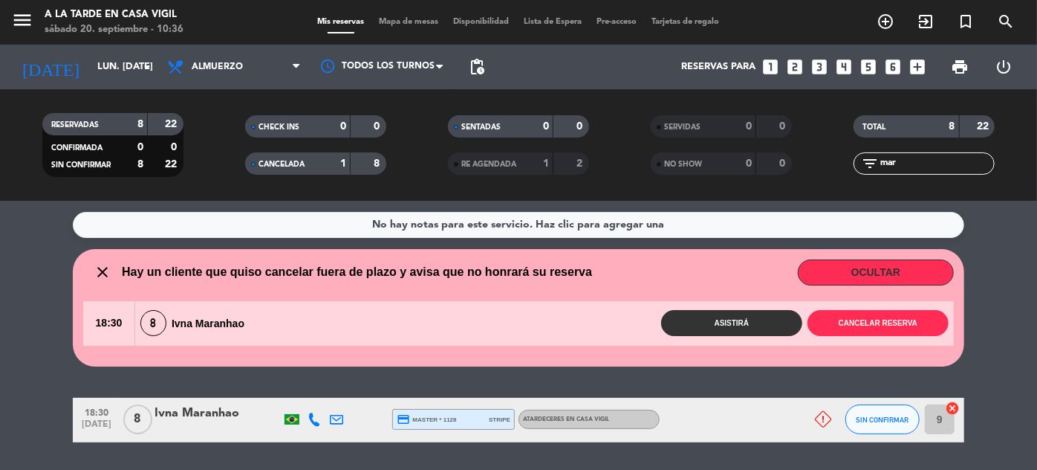
click at [731, 326] on button "Asistirá" at bounding box center [731, 323] width 141 height 26
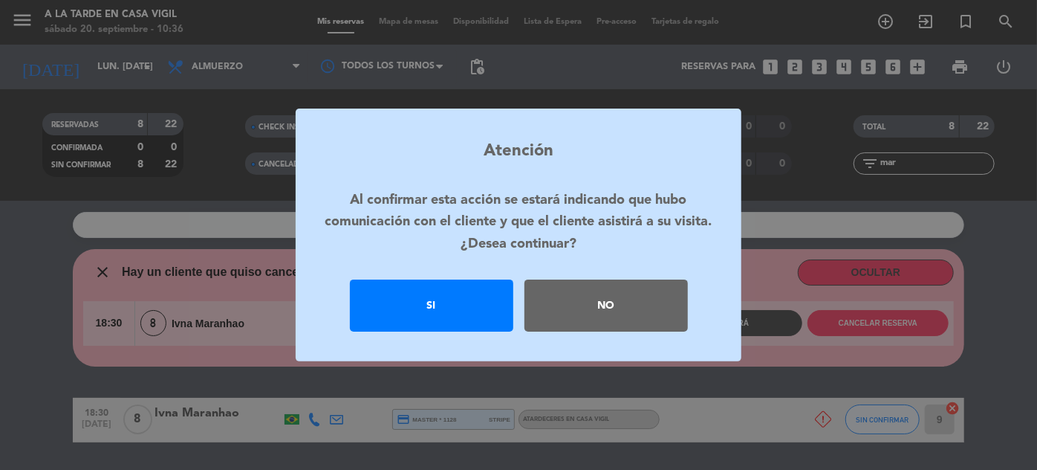
click at [458, 300] on div "Si" at bounding box center [431, 305] width 163 height 52
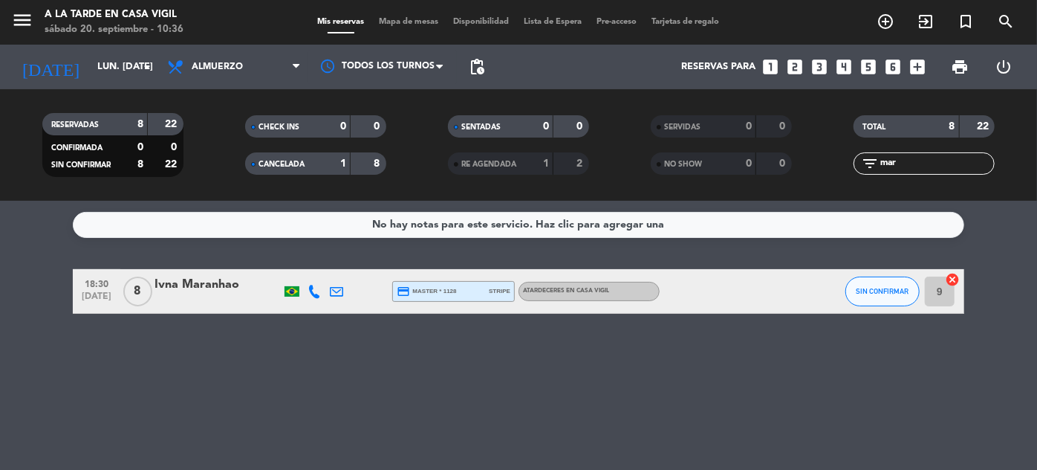
click at [337, 290] on icon at bounding box center [336, 291] width 13 height 13
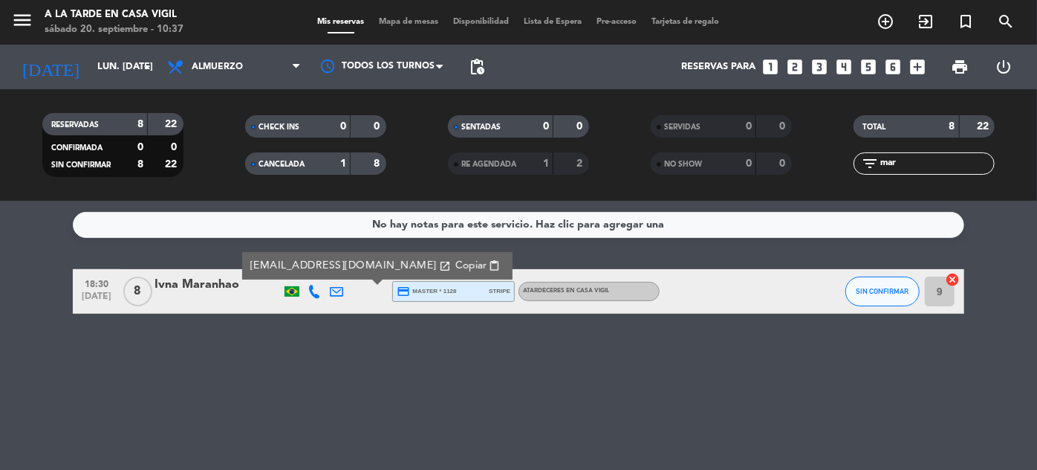
click at [313, 287] on icon at bounding box center [314, 291] width 13 height 13
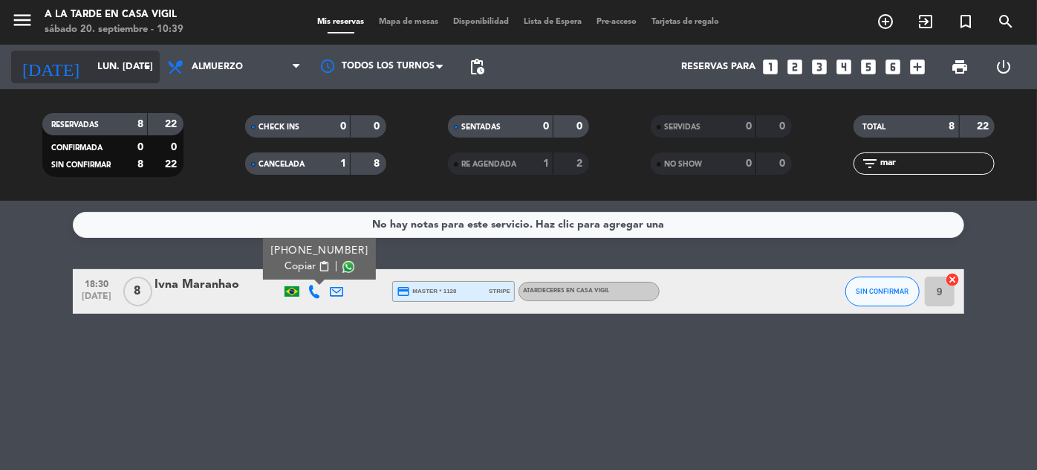
click at [91, 70] on input "lun. [DATE]" at bounding box center [153, 67] width 127 height 26
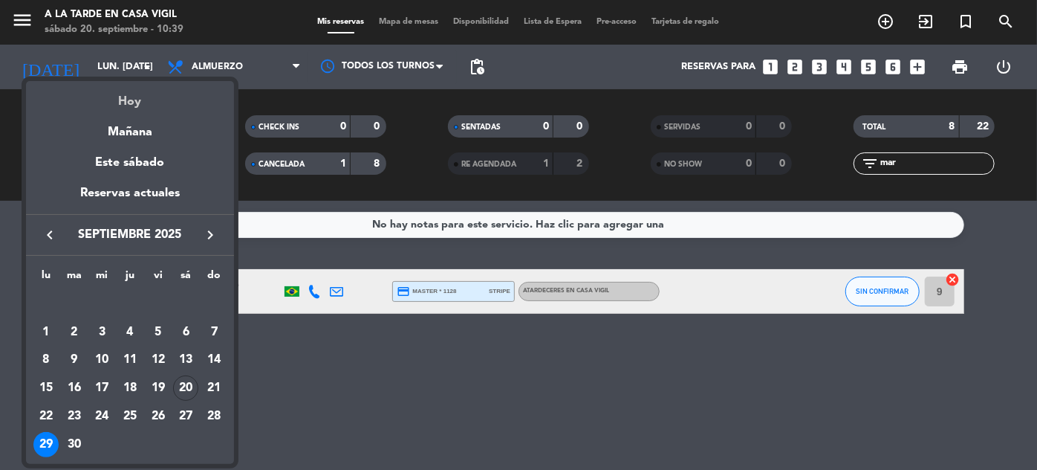
click at [114, 103] on div "Hoy" at bounding box center [130, 96] width 208 height 30
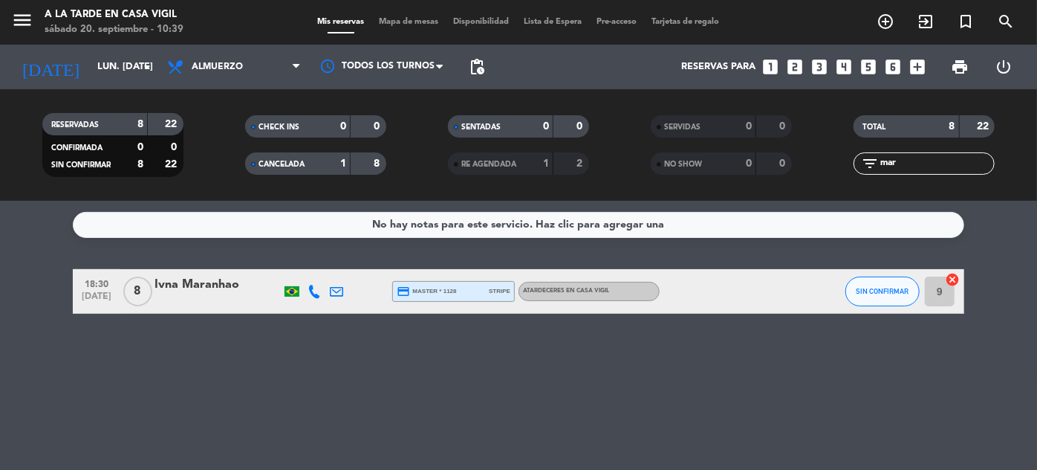
type input "sáb. [DATE]"
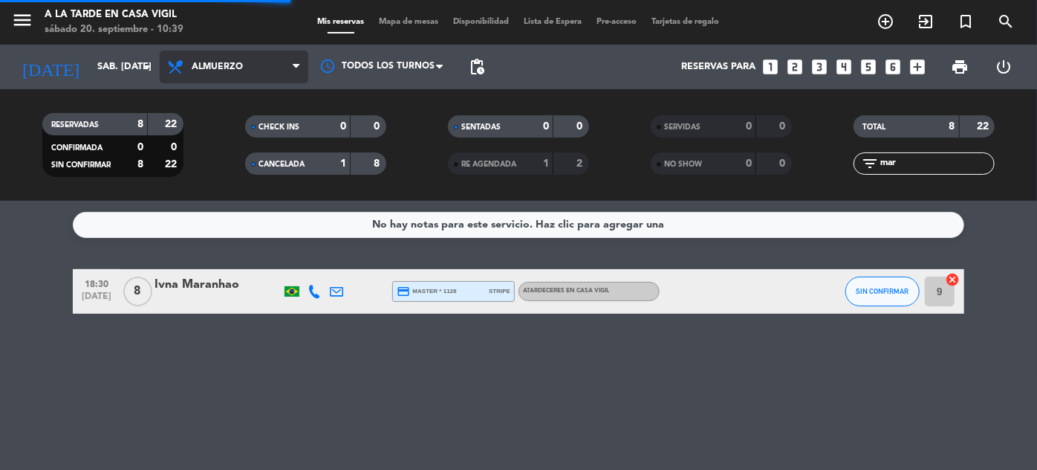
click at [227, 77] on span "Almuerzo" at bounding box center [234, 67] width 149 height 33
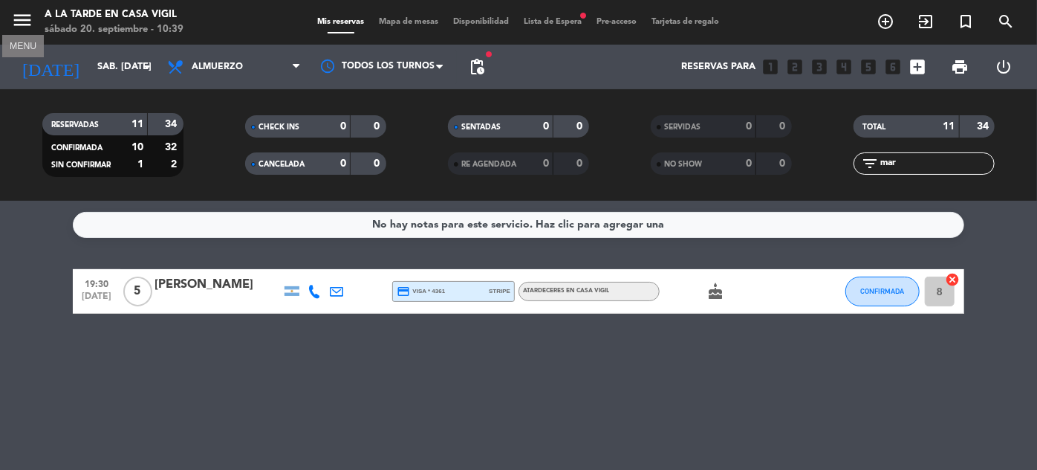
click at [27, 17] on icon "menu" at bounding box center [22, 20] width 22 height 22
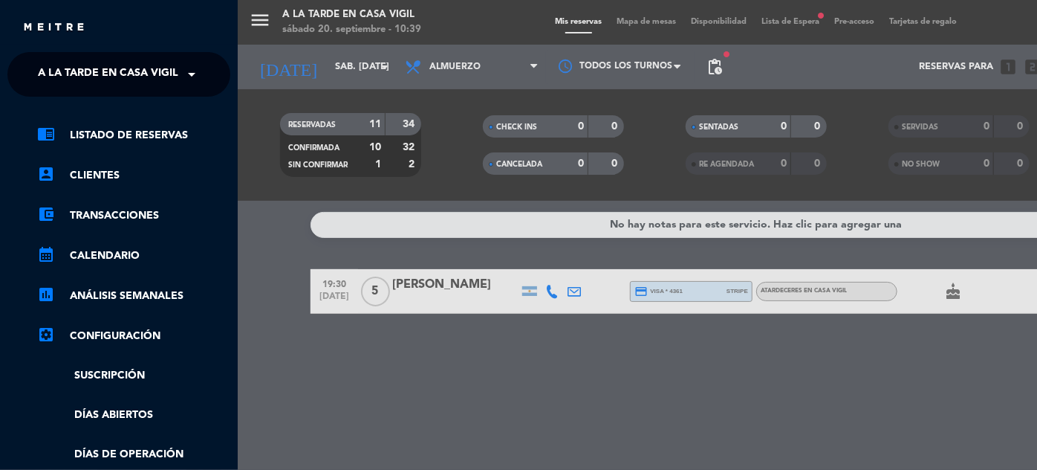
click at [126, 59] on span "A la tarde en Casa Vigil" at bounding box center [108, 74] width 140 height 31
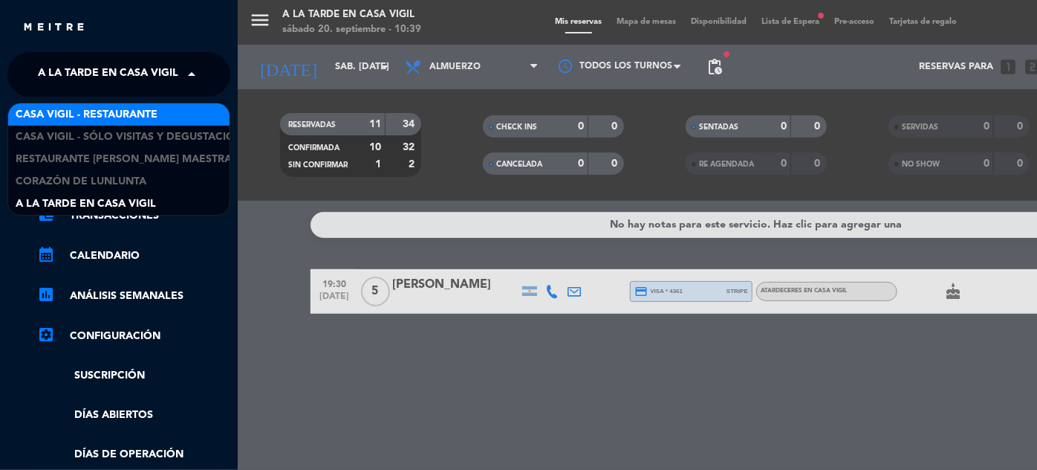
click at [136, 109] on span "Casa Vigil - Restaurante" at bounding box center [87, 114] width 142 height 17
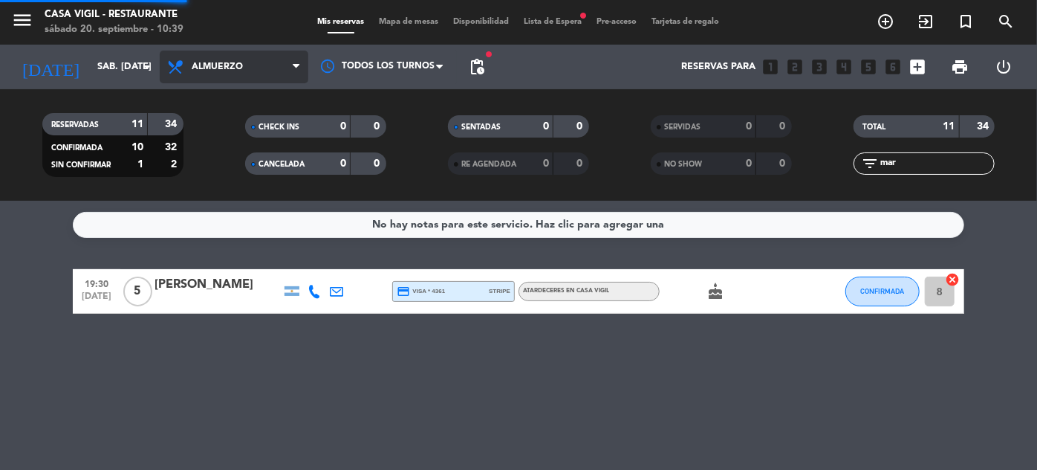
click at [272, 59] on span "Almuerzo" at bounding box center [234, 67] width 149 height 33
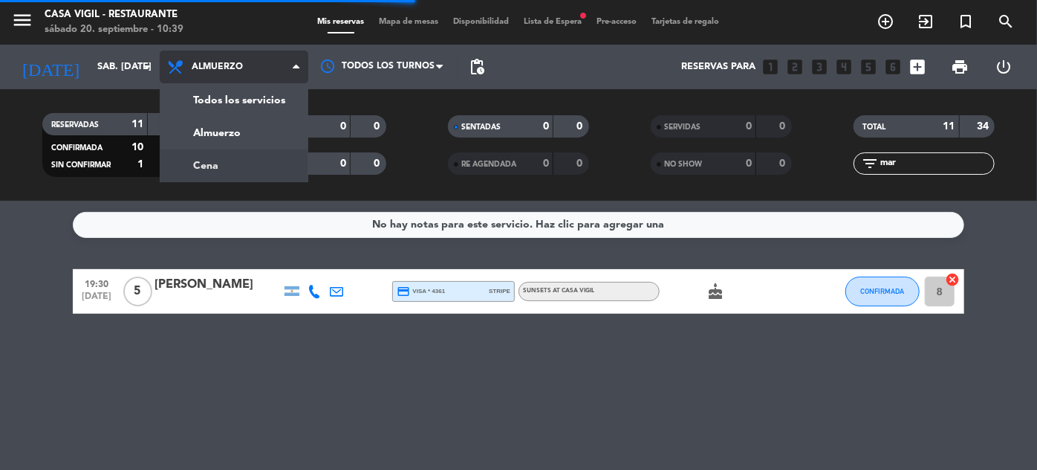
click at [208, 172] on div "menu Casa [PERSON_NAME] - Restaurante sábado 20. septiembre - 10:39 Mis reserva…" at bounding box center [518, 100] width 1037 height 201
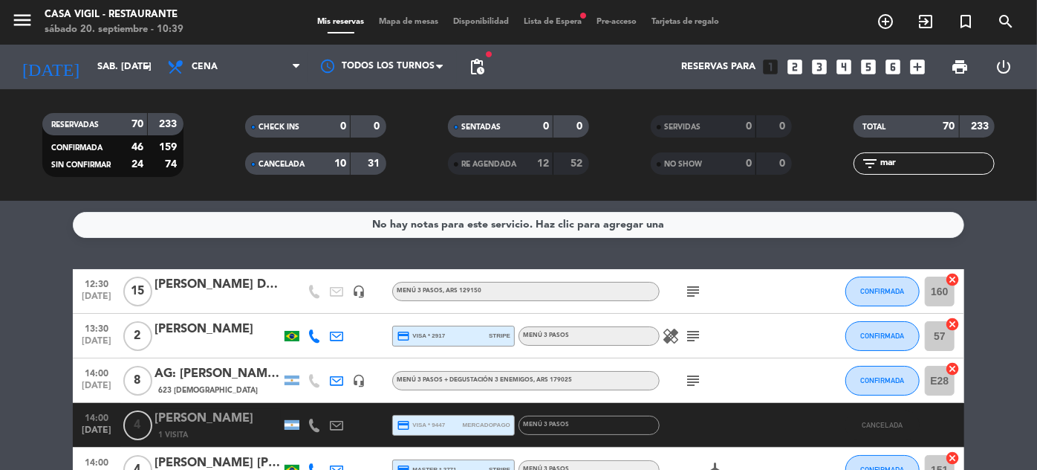
click at [915, 160] on input "mar" at bounding box center [936, 163] width 115 height 16
click at [297, 163] on span "CANCELADA" at bounding box center [282, 163] width 46 height 7
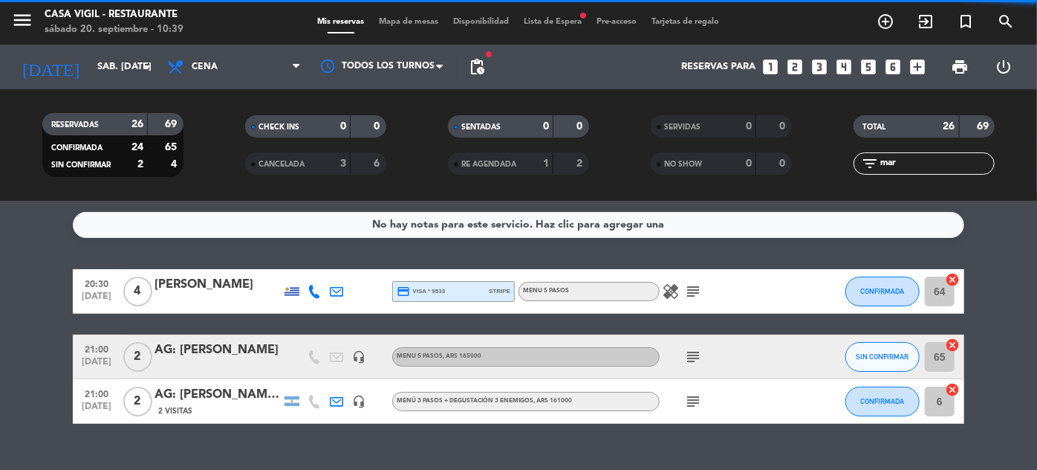
click at [964, 158] on input "mar" at bounding box center [936, 163] width 115 height 16
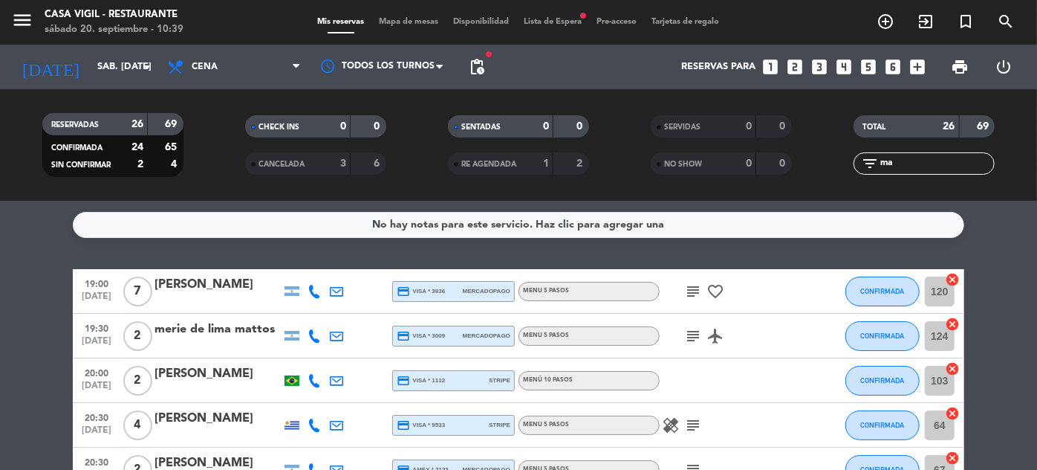
type input "m"
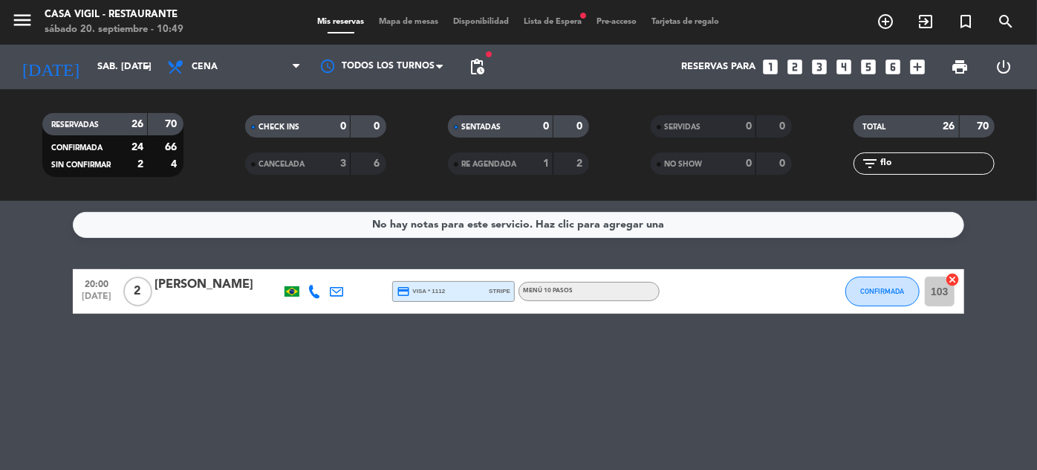
type input "flo"
click at [117, 68] on input "sáb. [DATE]" at bounding box center [153, 67] width 127 height 26
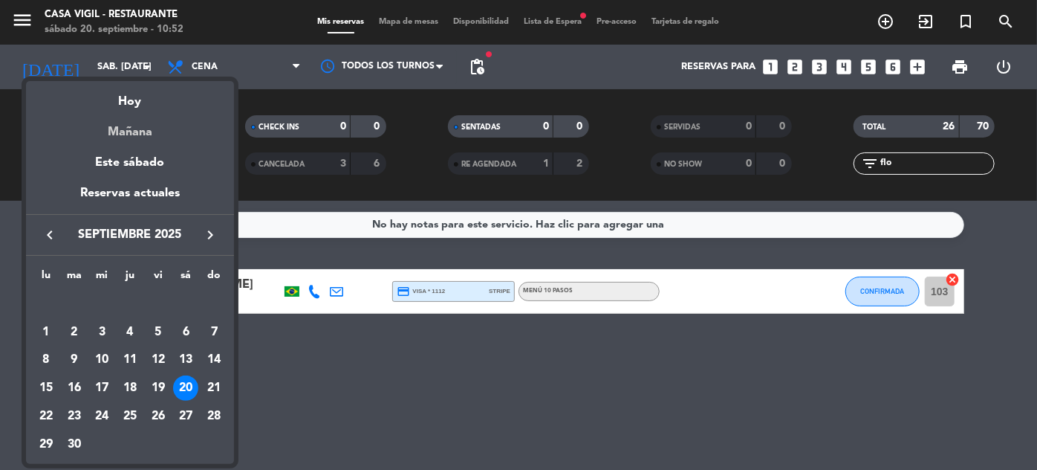
click at [129, 124] on div "Mañana" at bounding box center [130, 126] width 208 height 30
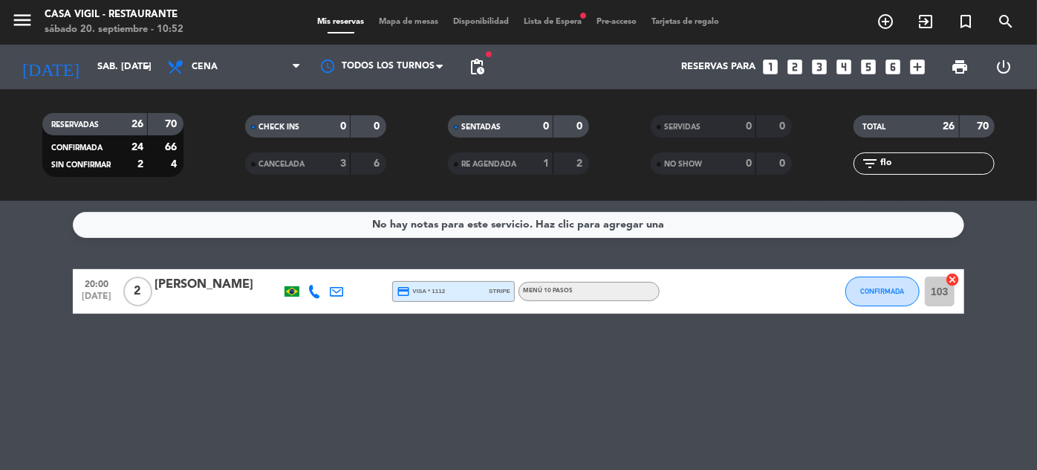
type input "dom. [DATE]"
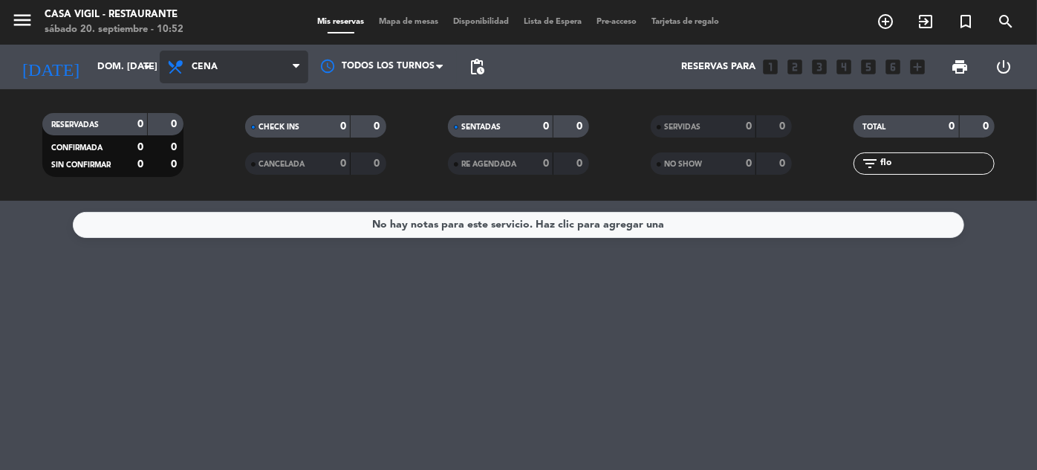
click at [200, 65] on span "Cena" at bounding box center [205, 67] width 26 height 10
click at [207, 123] on div "menu Casa [PERSON_NAME] - Restaurante sábado 20. septiembre - 10:52 Mis reserva…" at bounding box center [518, 100] width 1037 height 201
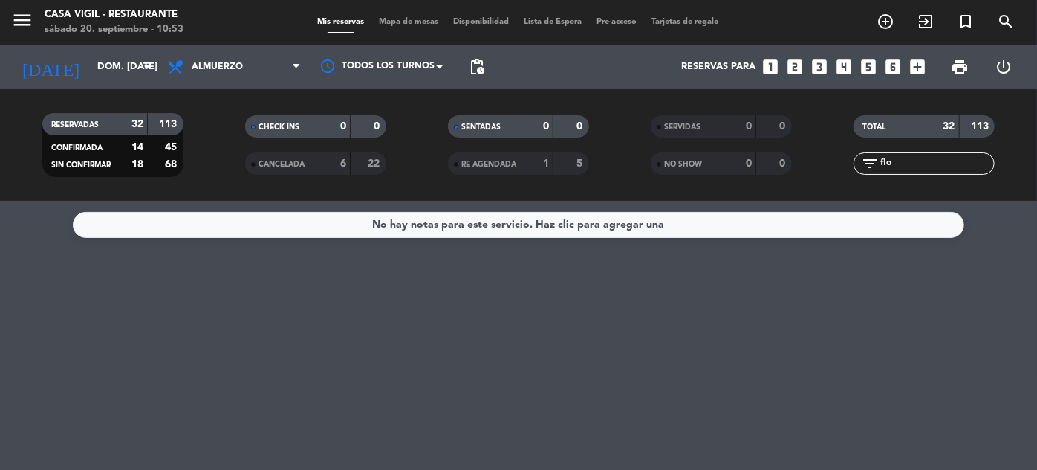
click at [898, 163] on input "flo" at bounding box center [936, 163] width 115 height 16
type input "f"
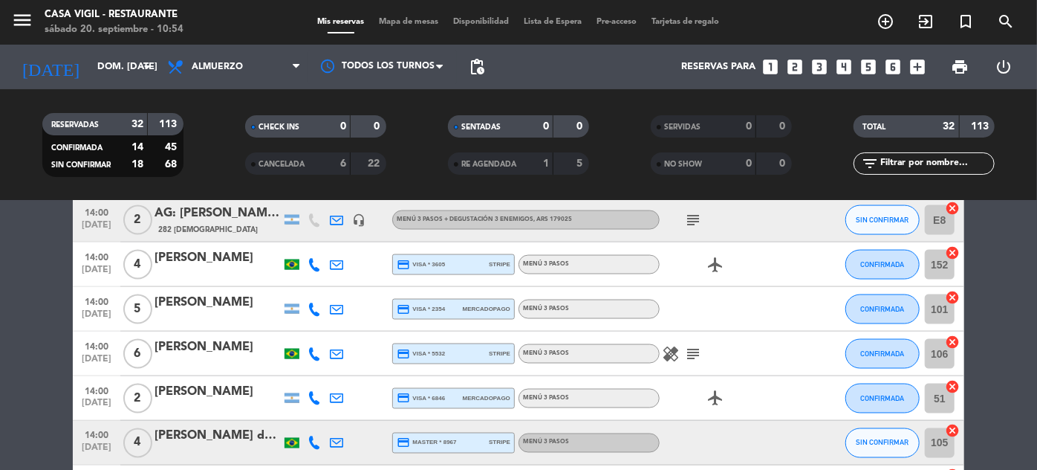
scroll to position [1201, 0]
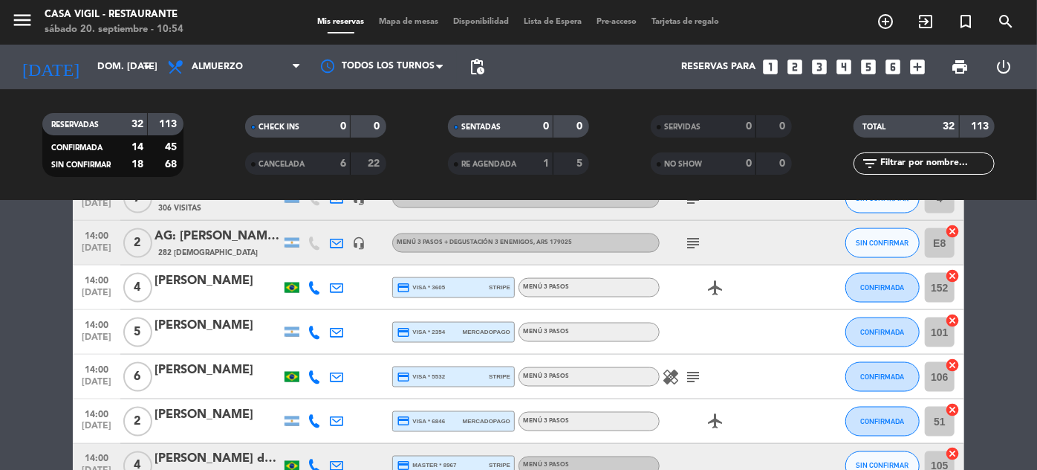
click at [692, 373] on icon "subject" at bounding box center [693, 377] width 18 height 18
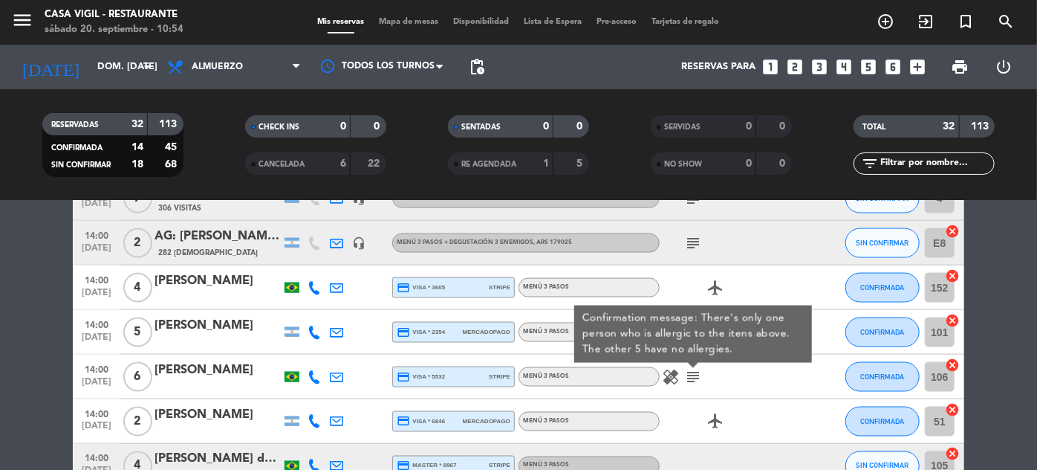
click at [669, 372] on icon "healing" at bounding box center [671, 377] width 18 height 18
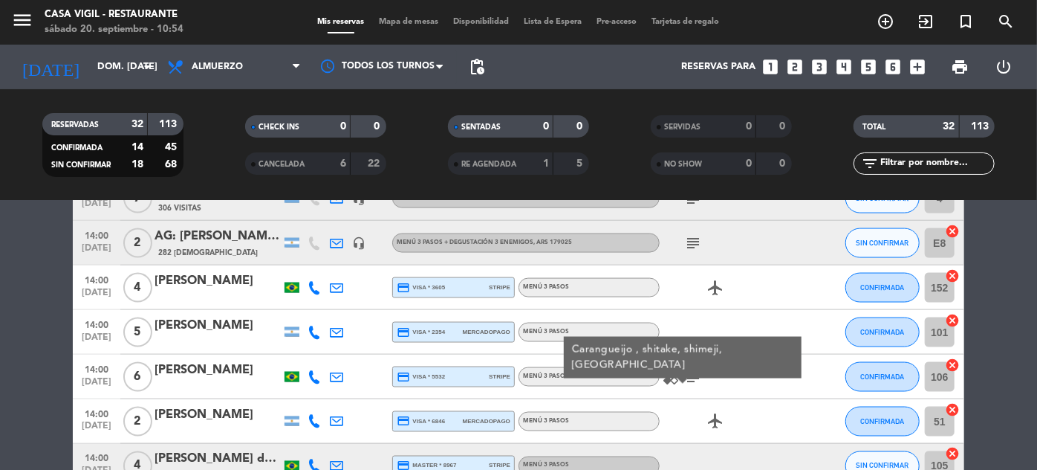
click at [695, 378] on icon "subject" at bounding box center [693, 377] width 18 height 18
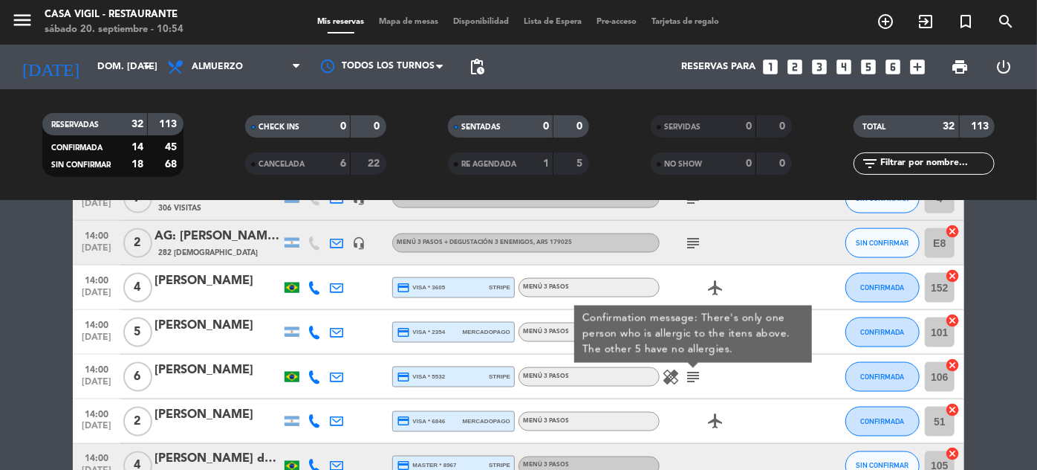
click at [772, 388] on div "healing subject Confirmation message: There's only one person who is allergic t…" at bounding box center [727, 376] width 134 height 44
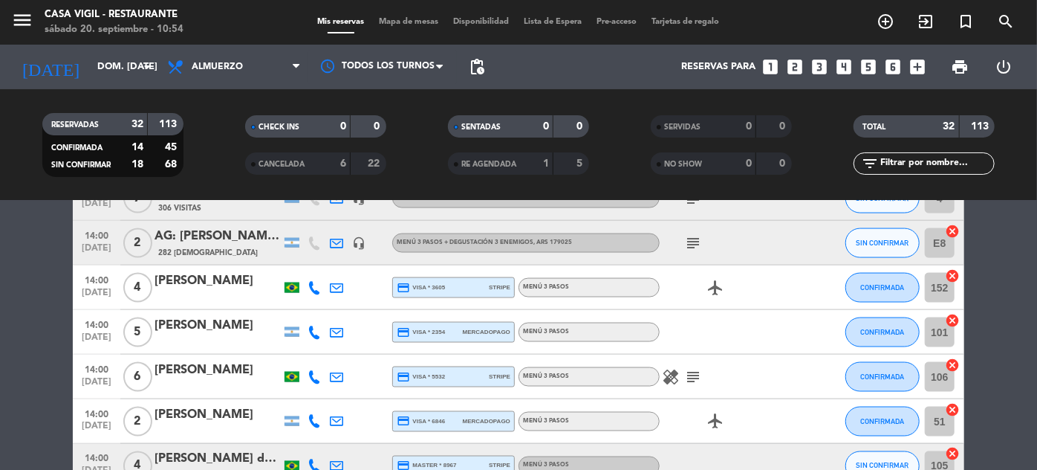
click at [691, 243] on icon "subject" at bounding box center [693, 243] width 18 height 18
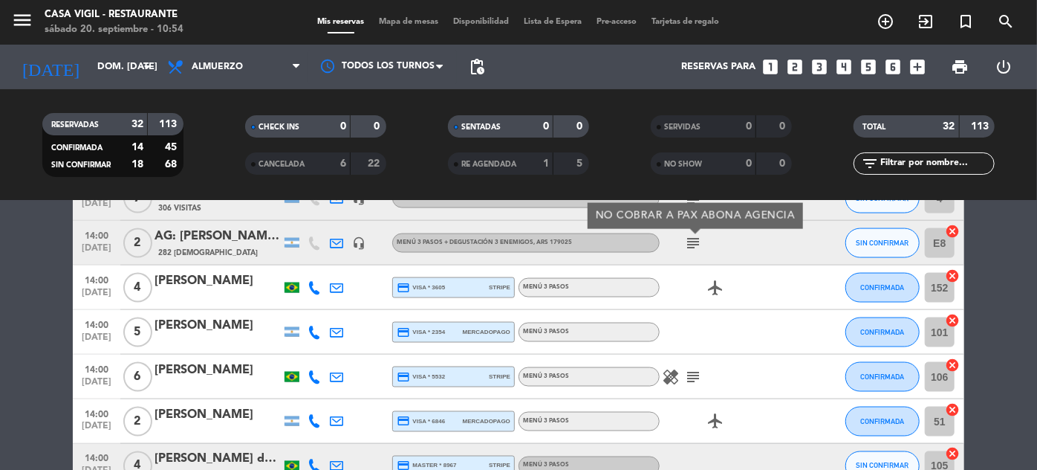
scroll to position [1066, 0]
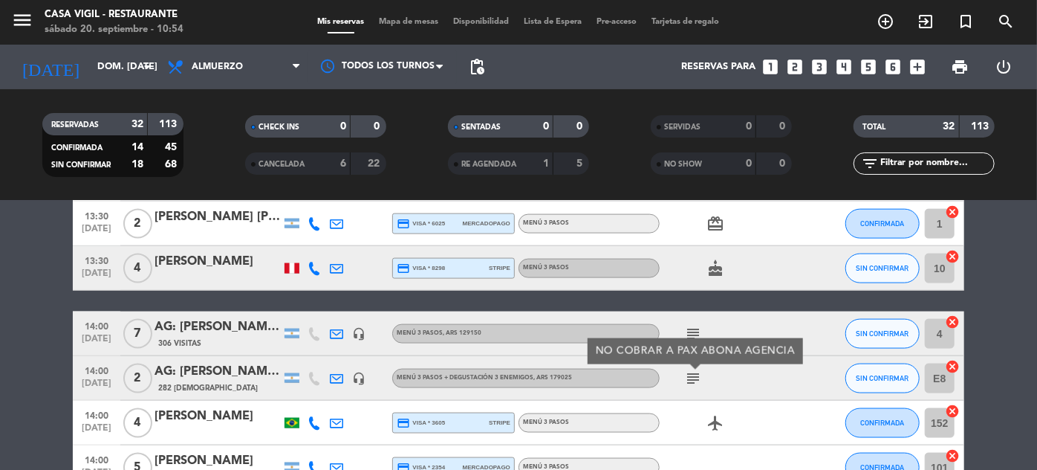
click at [788, 312] on div "subject" at bounding box center [727, 333] width 134 height 44
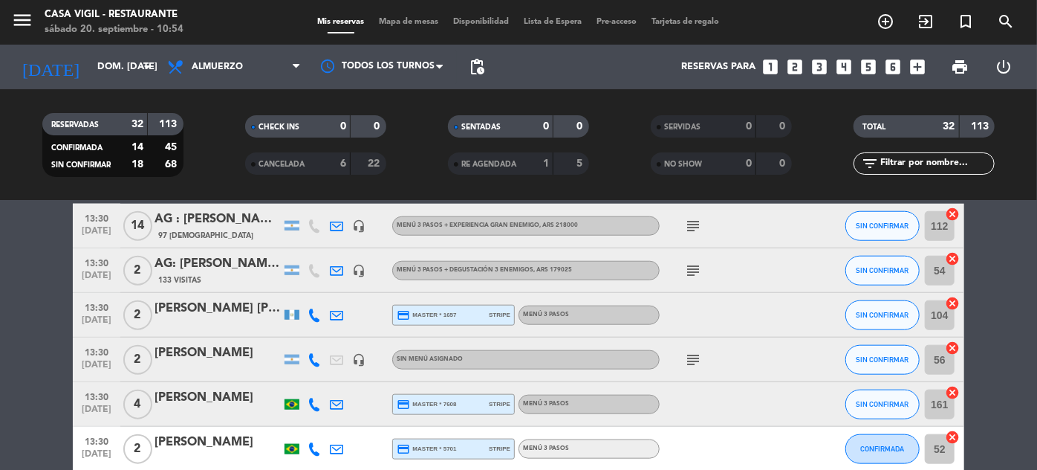
scroll to position [797, 0]
click at [691, 360] on icon "subject" at bounding box center [693, 360] width 18 height 18
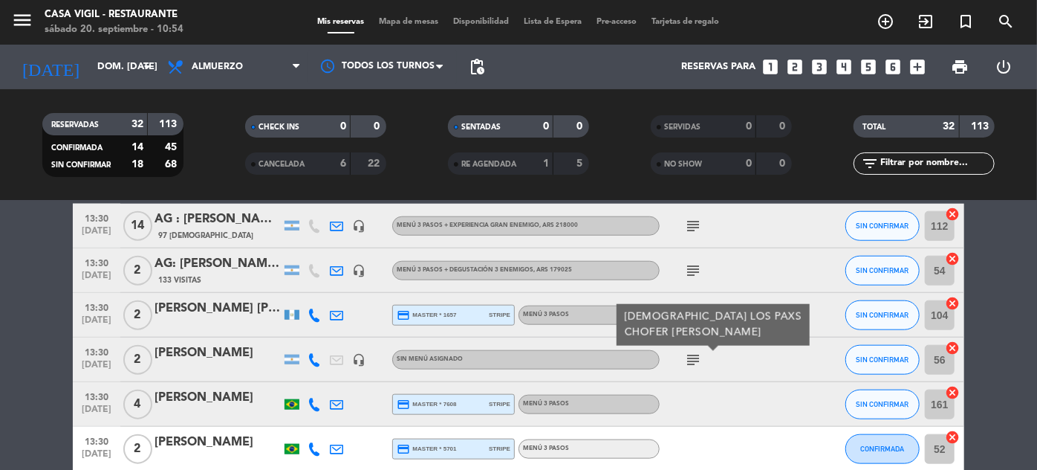
click at [768, 377] on div "subject [DEMOGRAPHIC_DATA] LOS PAXS CHOFER [PERSON_NAME]" at bounding box center [727, 359] width 134 height 44
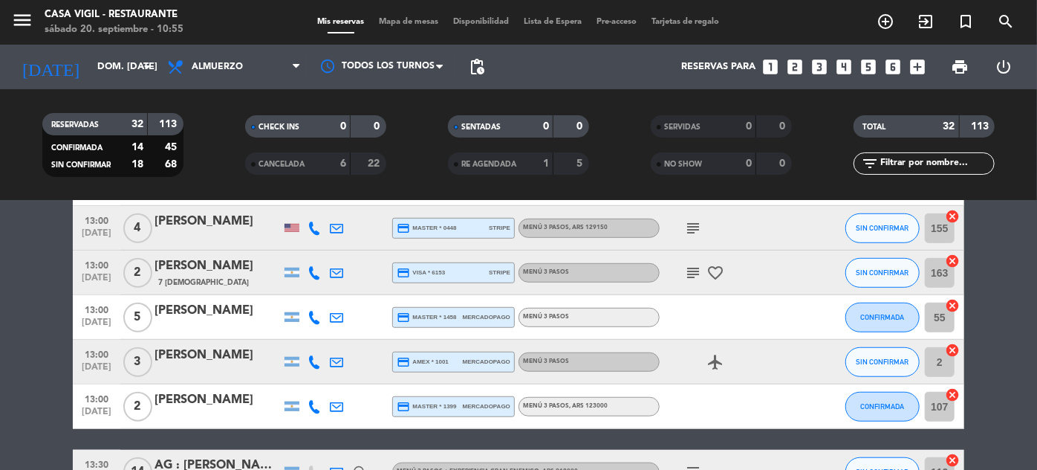
scroll to position [526, 0]
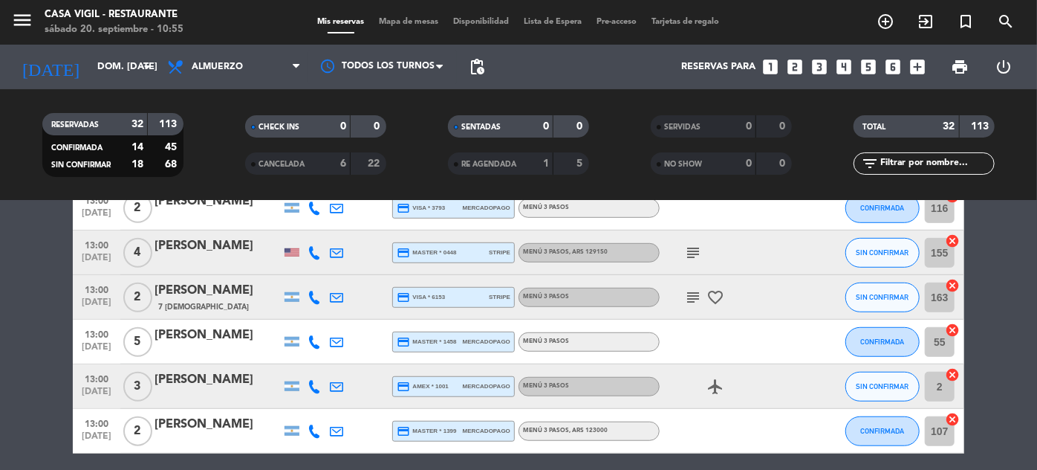
click at [697, 302] on icon "subject" at bounding box center [693, 297] width 18 height 18
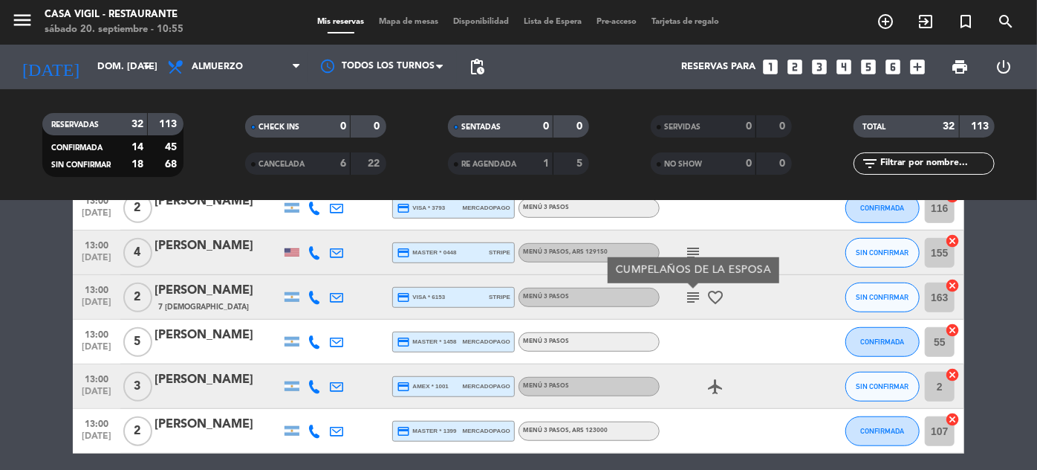
click at [820, 312] on div at bounding box center [814, 297] width 40 height 44
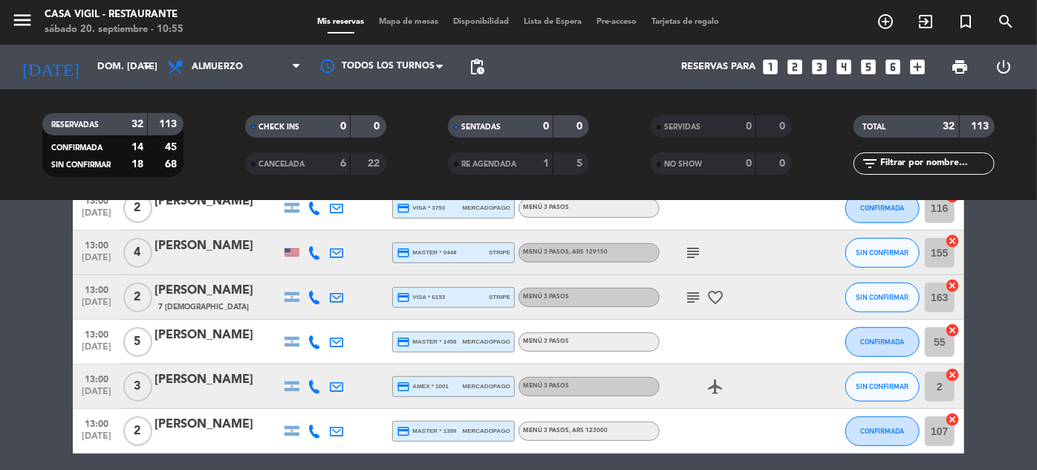
click at [689, 249] on icon "subject" at bounding box center [693, 253] width 18 height 18
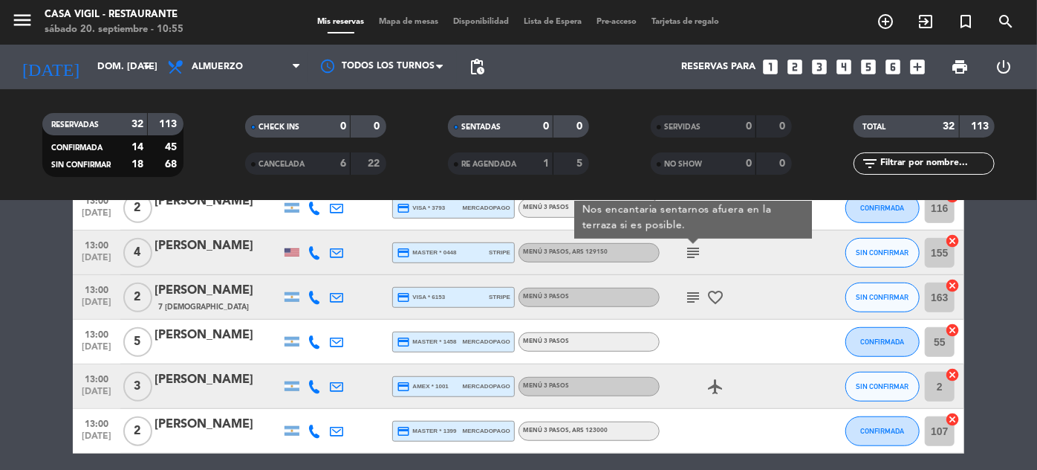
scroll to position [458, 0]
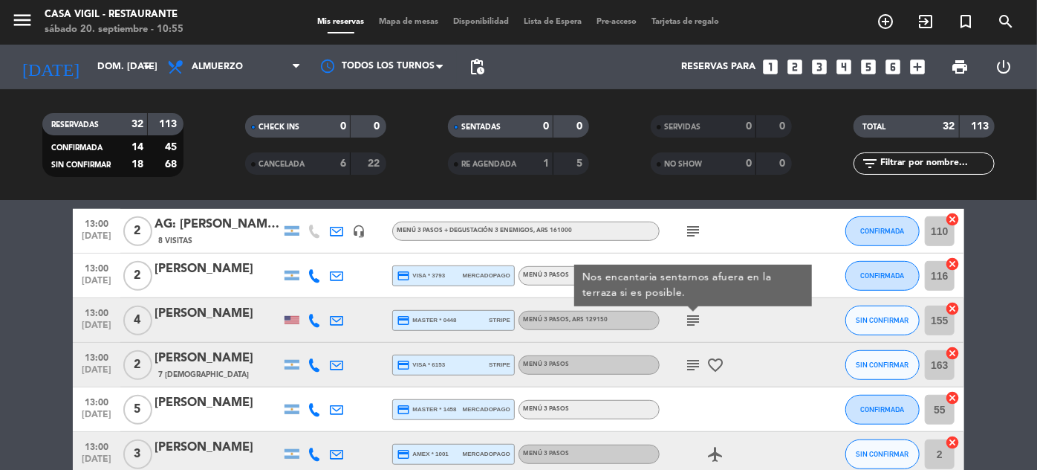
click at [740, 241] on div "subject" at bounding box center [727, 231] width 134 height 44
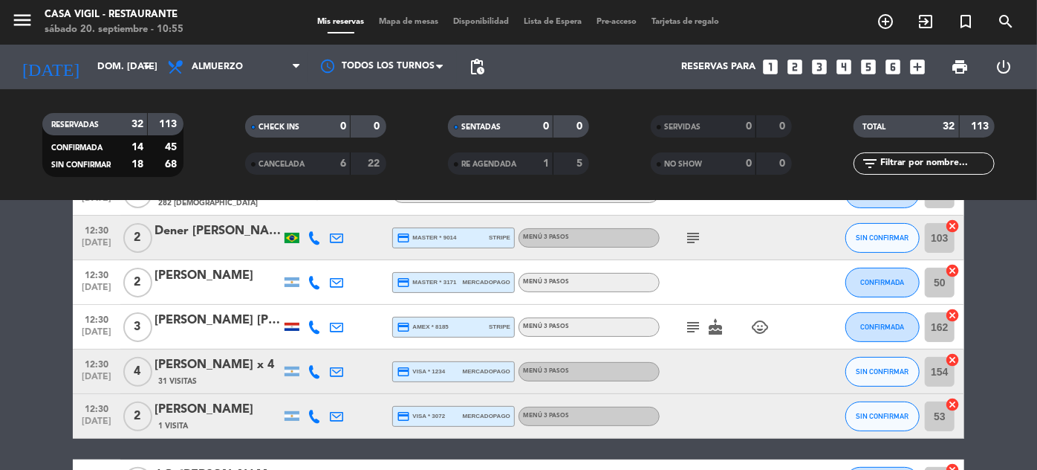
scroll to position [188, 0]
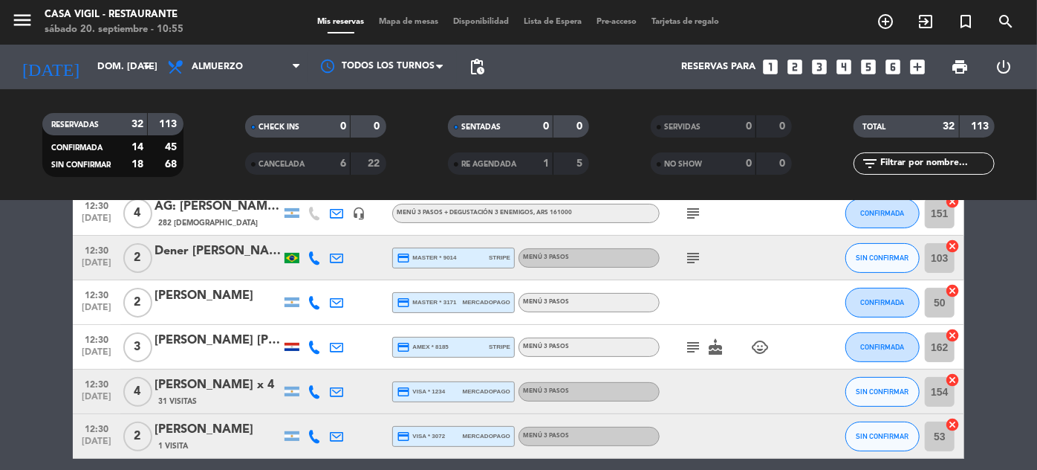
click at [695, 343] on icon "subject" at bounding box center [693, 347] width 18 height 18
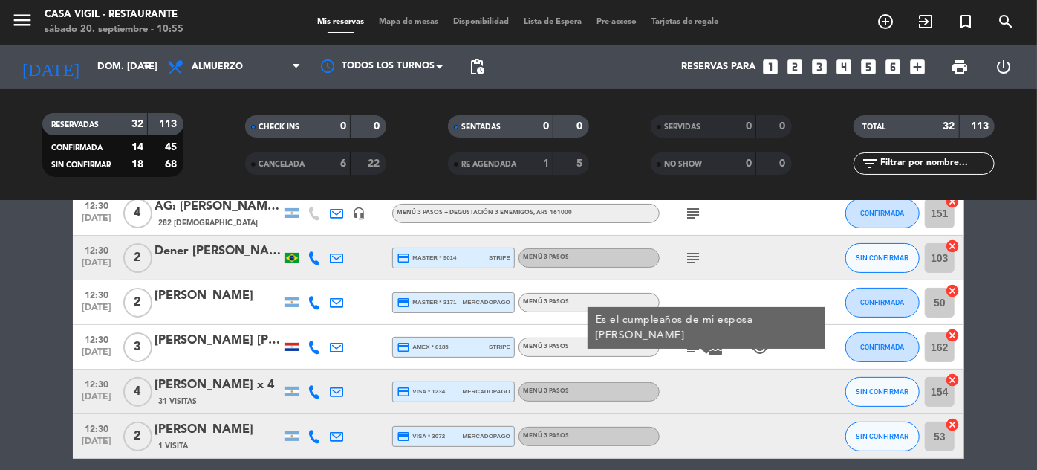
click at [688, 261] on icon "subject" at bounding box center [693, 258] width 18 height 18
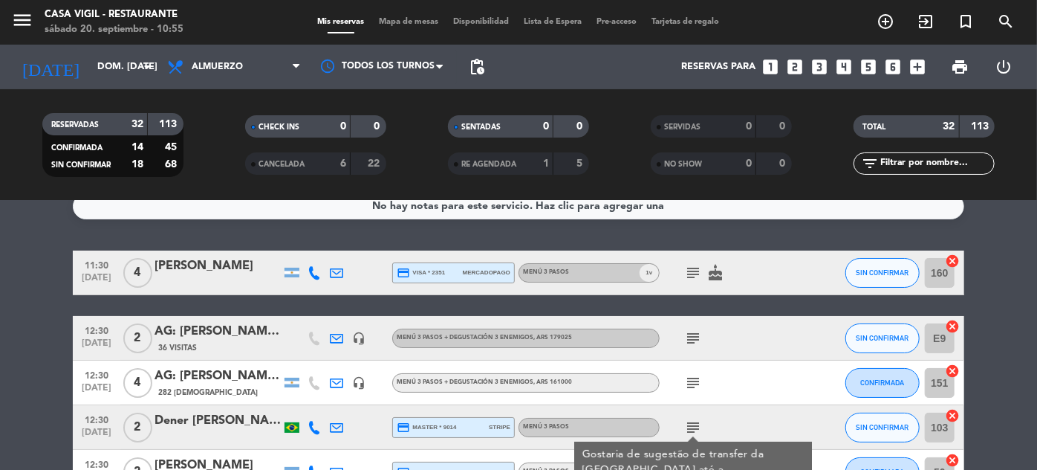
scroll to position [0, 0]
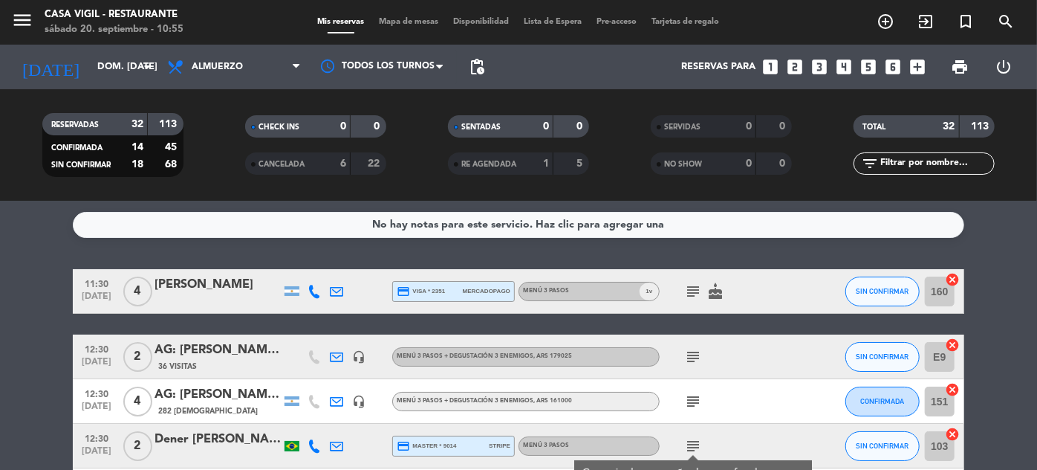
click at [701, 287] on icon "subject" at bounding box center [693, 291] width 18 height 18
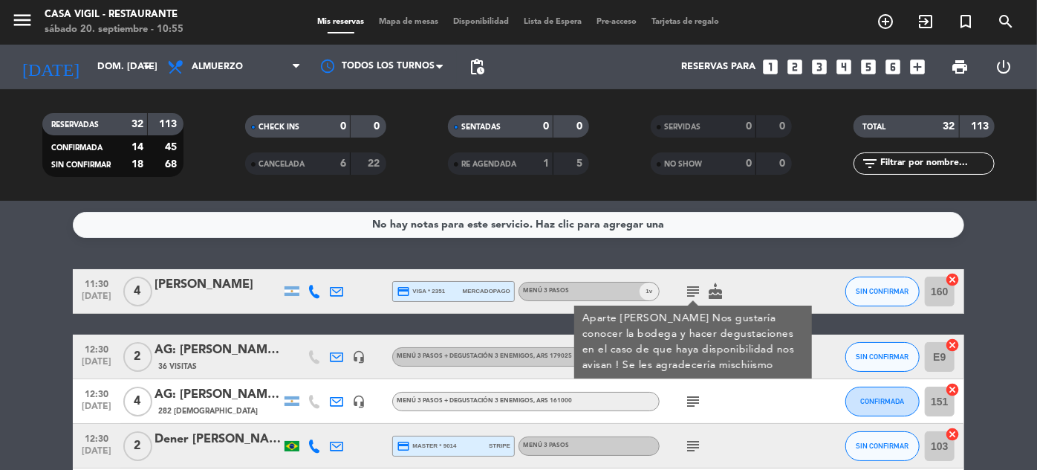
click at [826, 441] on div at bounding box center [814, 446] width 40 height 44
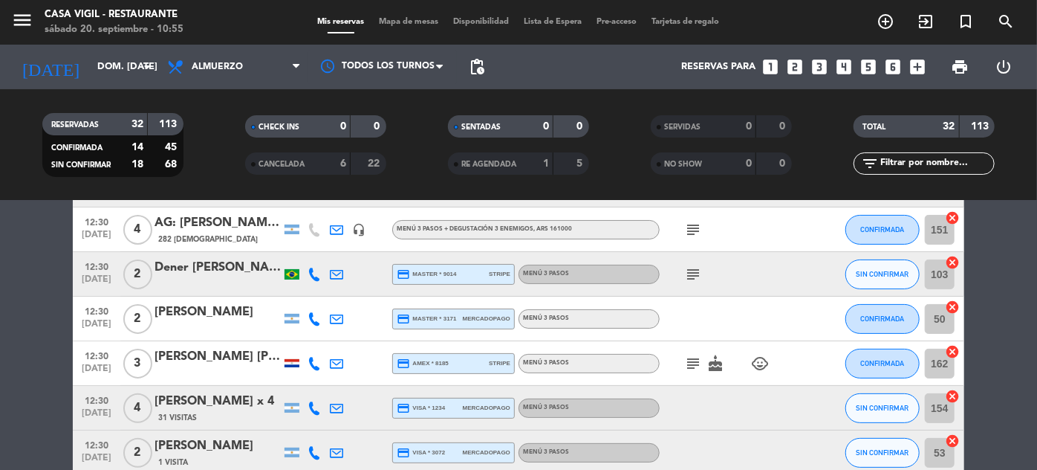
scroll to position [202, 0]
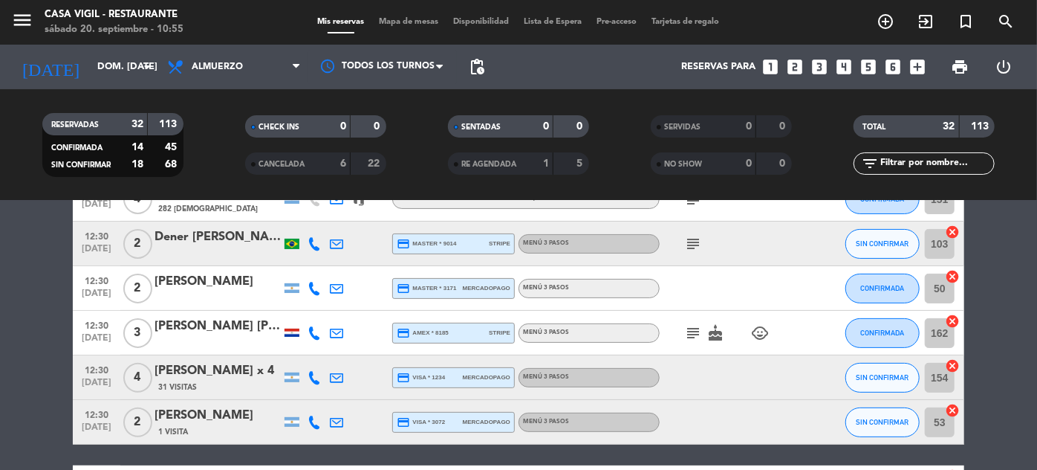
click at [766, 330] on icon "child_care" at bounding box center [760, 333] width 18 height 18
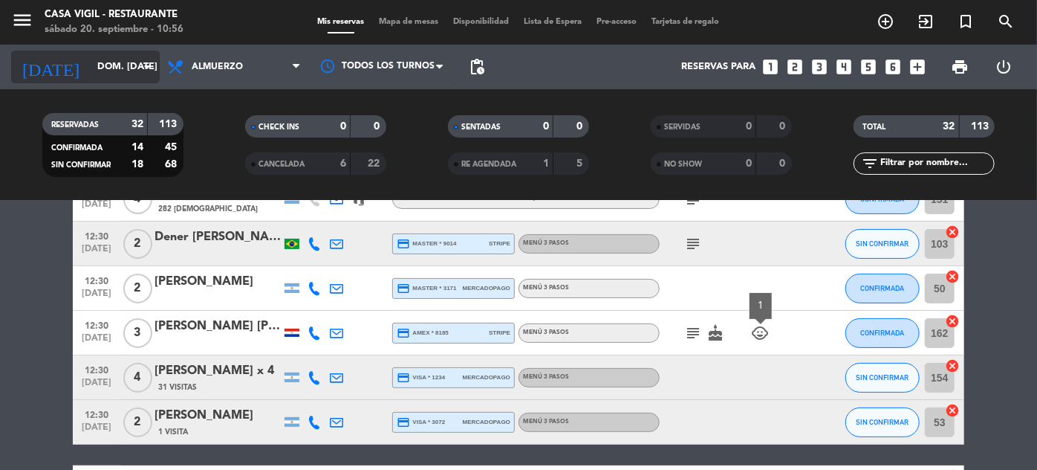
click at [90, 67] on input "dom. [DATE]" at bounding box center [153, 67] width 127 height 26
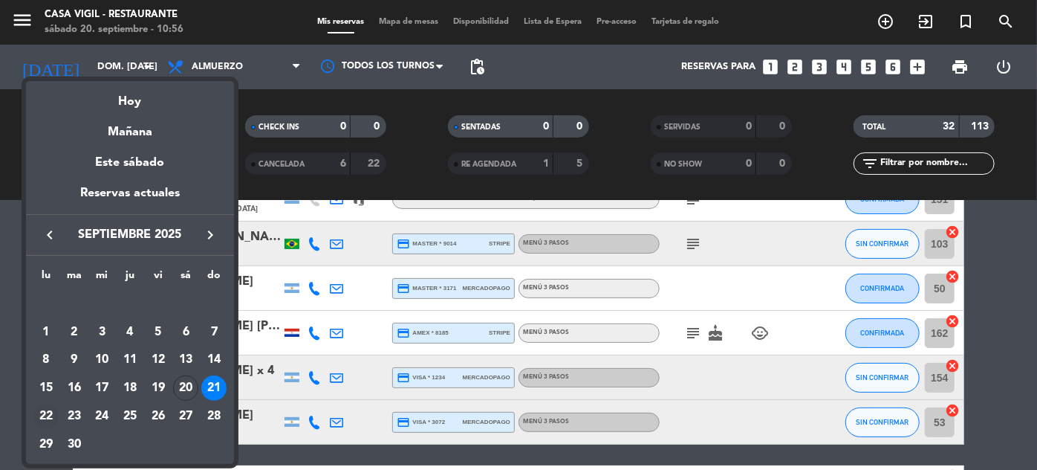
click at [49, 412] on div "22" at bounding box center [45, 415] width 25 height 25
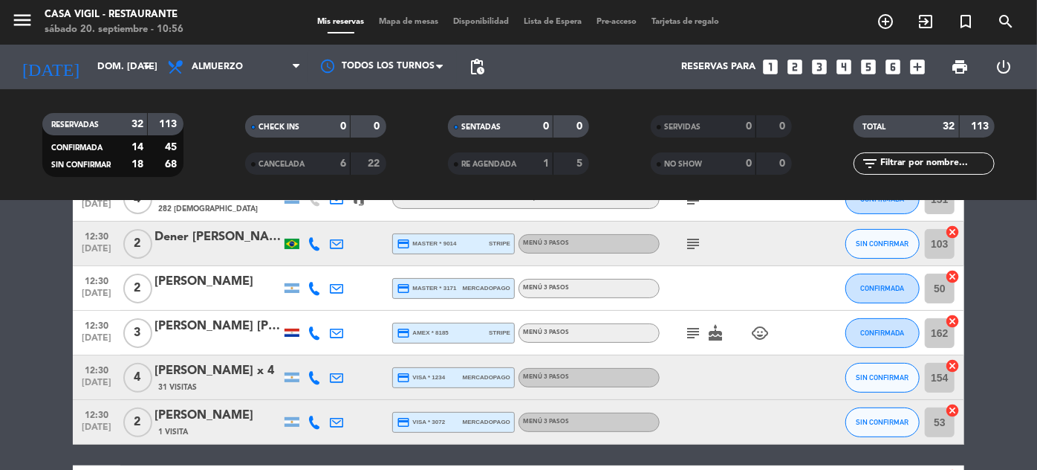
type input "lun. [DATE]"
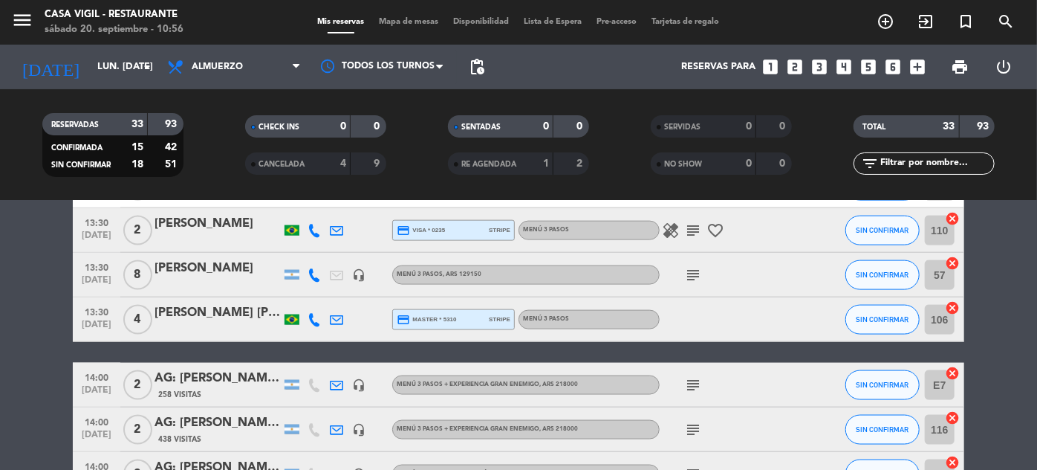
scroll to position [1470, 0]
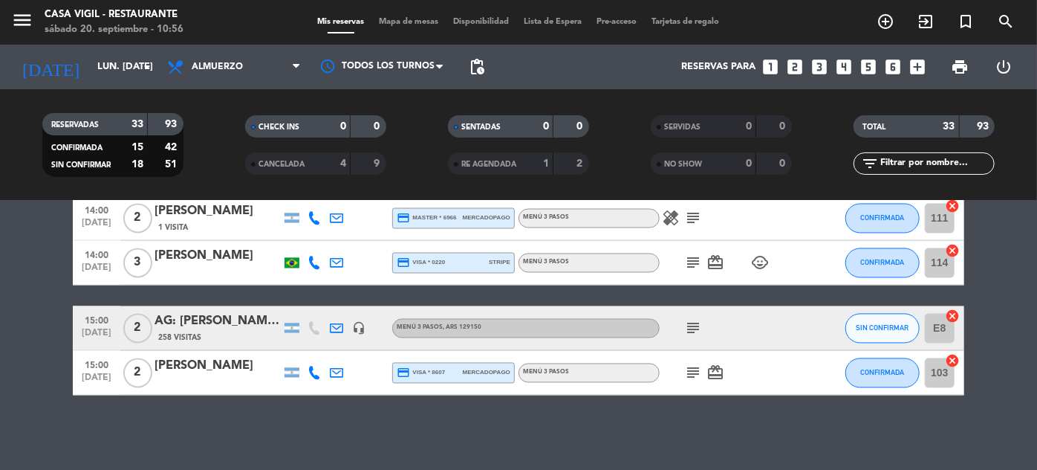
click at [687, 375] on icon "subject" at bounding box center [693, 373] width 18 height 18
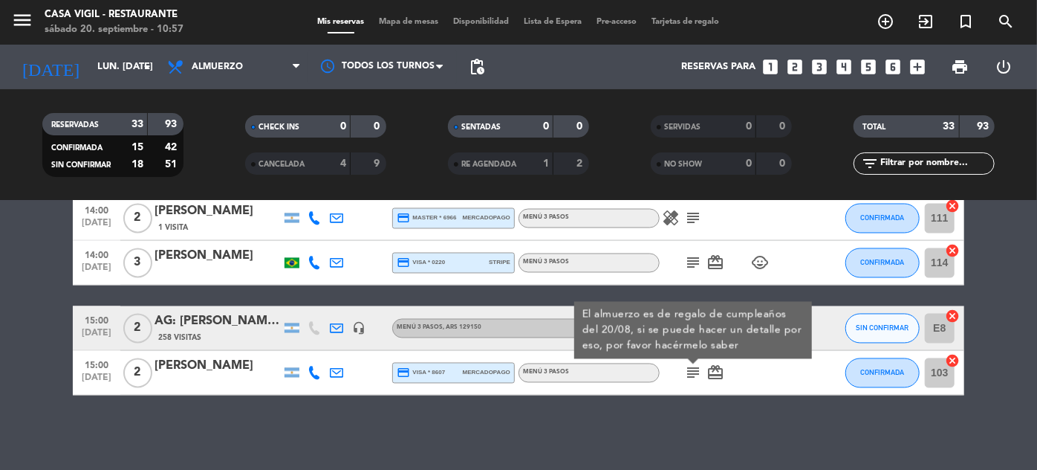
click at [791, 403] on div "No hay notas para este servicio. Haz clic para agregar una 11:30 [DATE] 2 [PERS…" at bounding box center [518, 335] width 1037 height 269
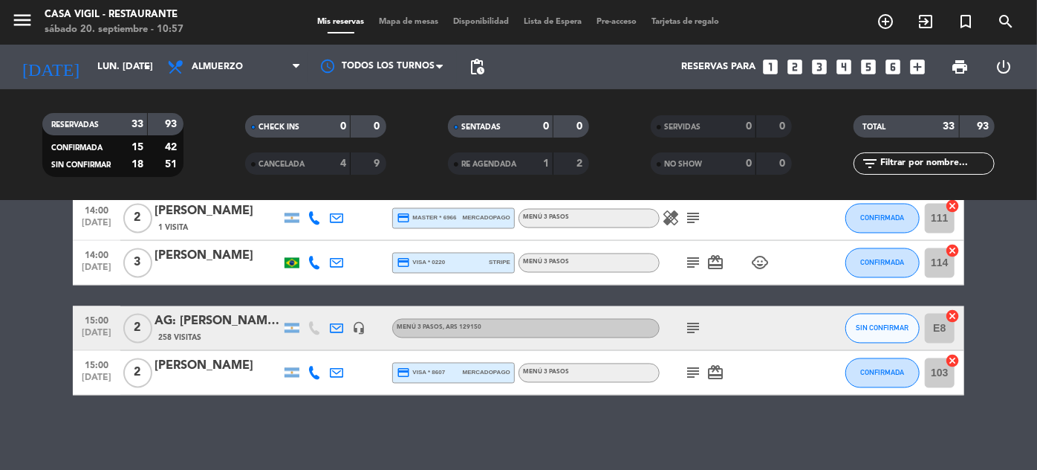
click at [691, 328] on icon "subject" at bounding box center [693, 328] width 18 height 18
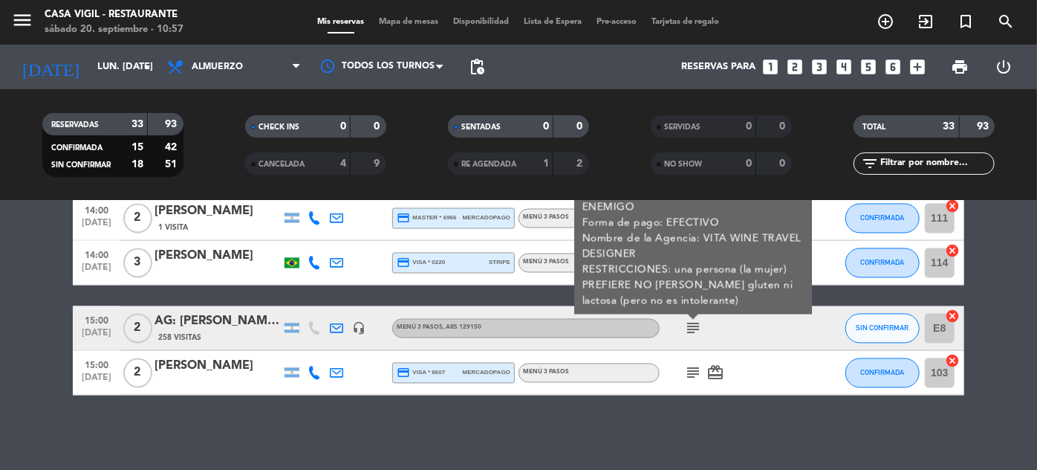
click at [812, 430] on div "No hay notas para este servicio. Haz clic para agregar una 11:30 [DATE] 2 [PERS…" at bounding box center [518, 335] width 1037 height 269
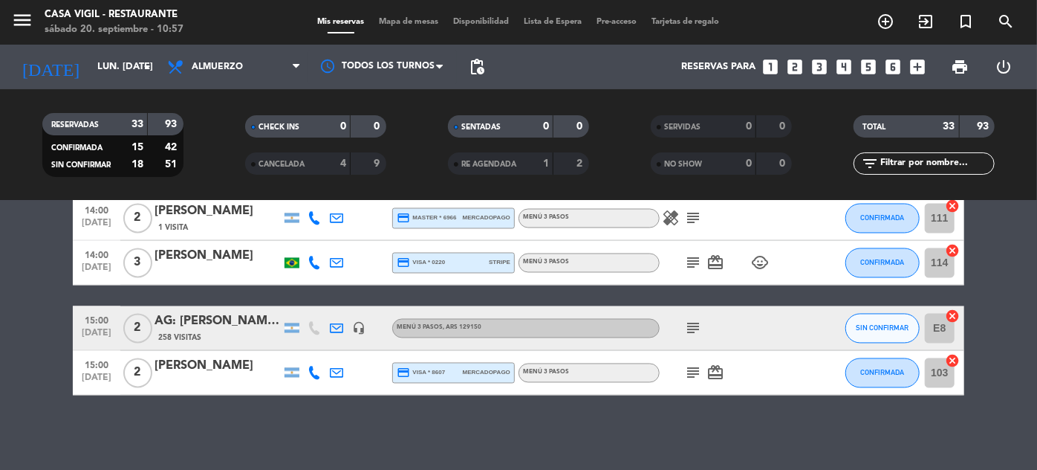
scroll to position [1402, 0]
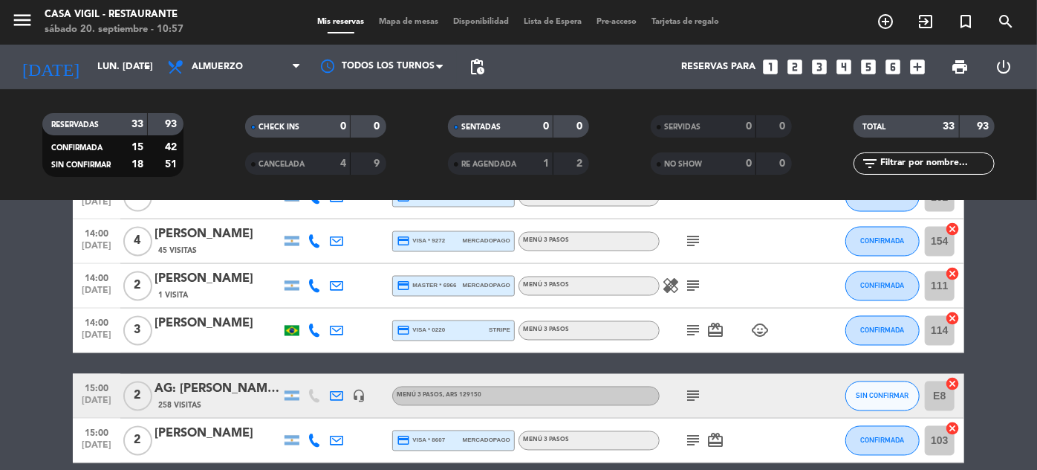
click at [697, 326] on icon "subject" at bounding box center [693, 331] width 18 height 18
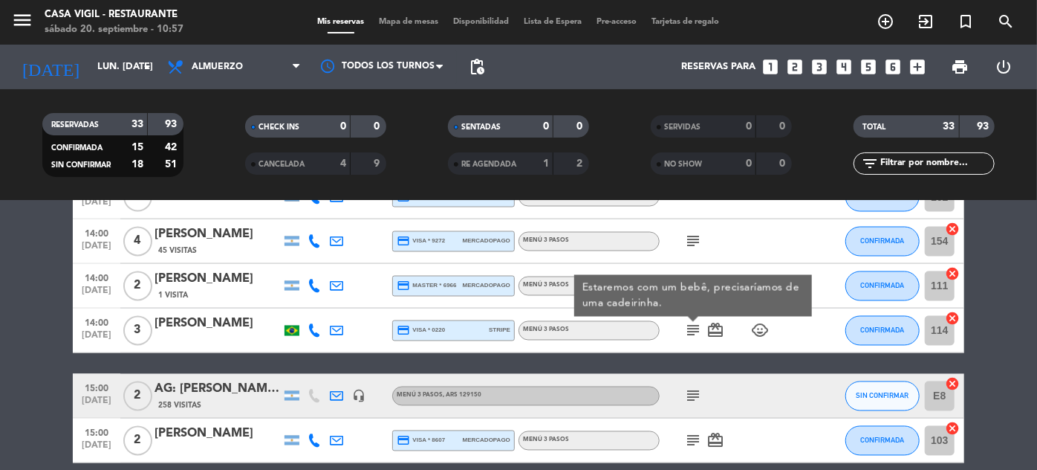
click at [785, 249] on div "subject" at bounding box center [727, 241] width 134 height 44
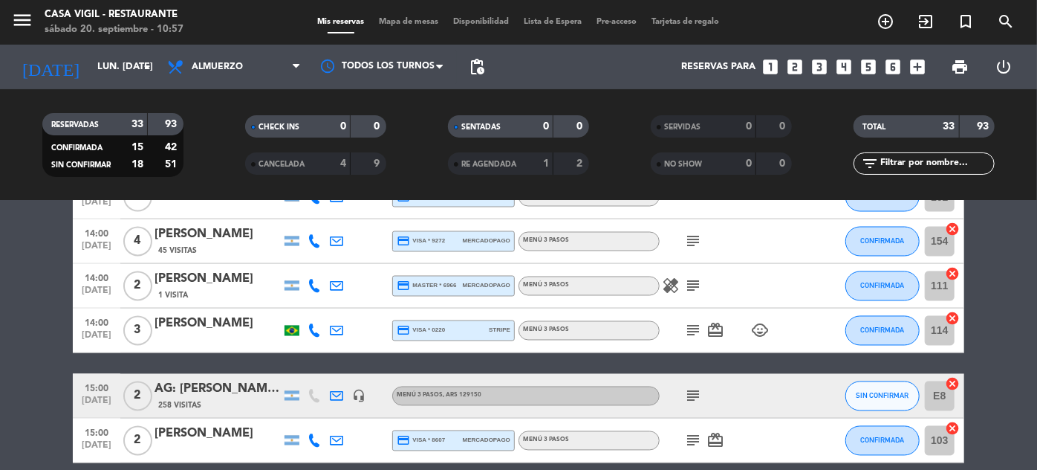
scroll to position [1334, 0]
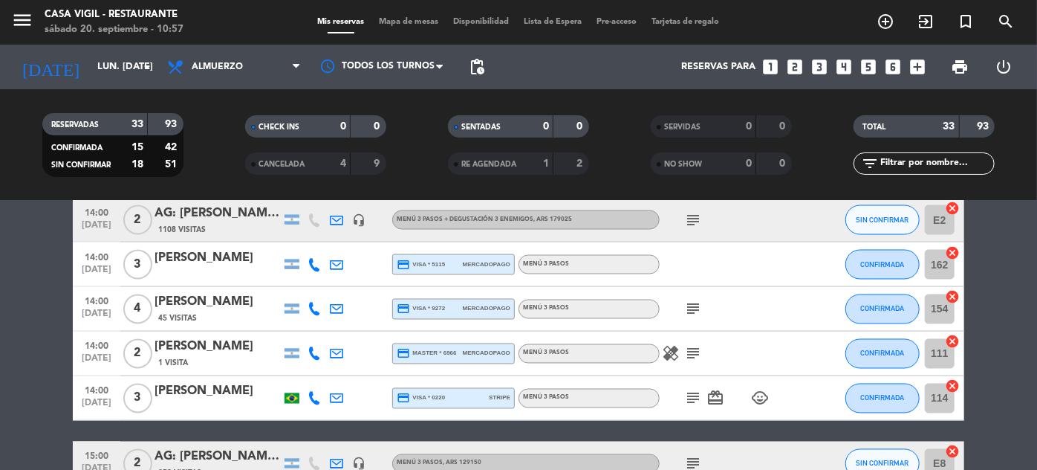
click at [695, 351] on icon "subject" at bounding box center [693, 354] width 18 height 18
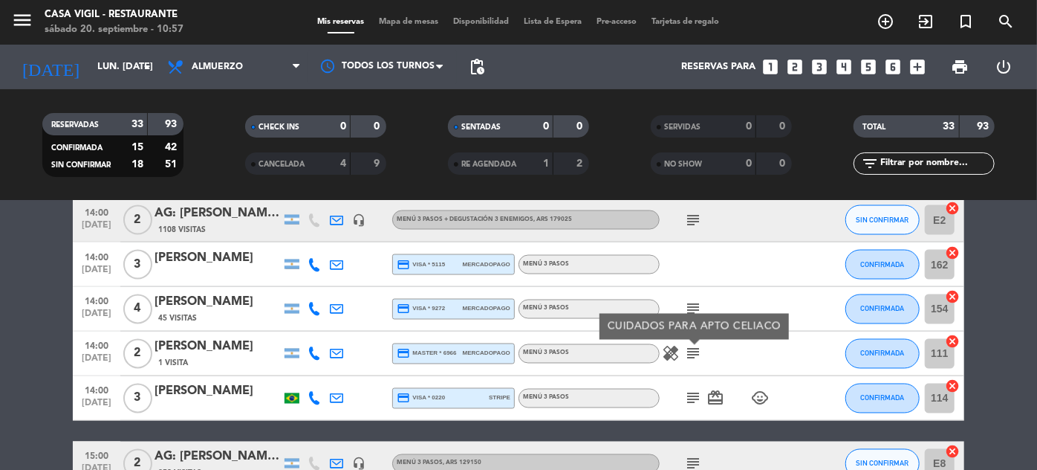
click at [664, 353] on icon "healing" at bounding box center [671, 354] width 18 height 18
click at [694, 305] on icon "subject" at bounding box center [693, 309] width 18 height 18
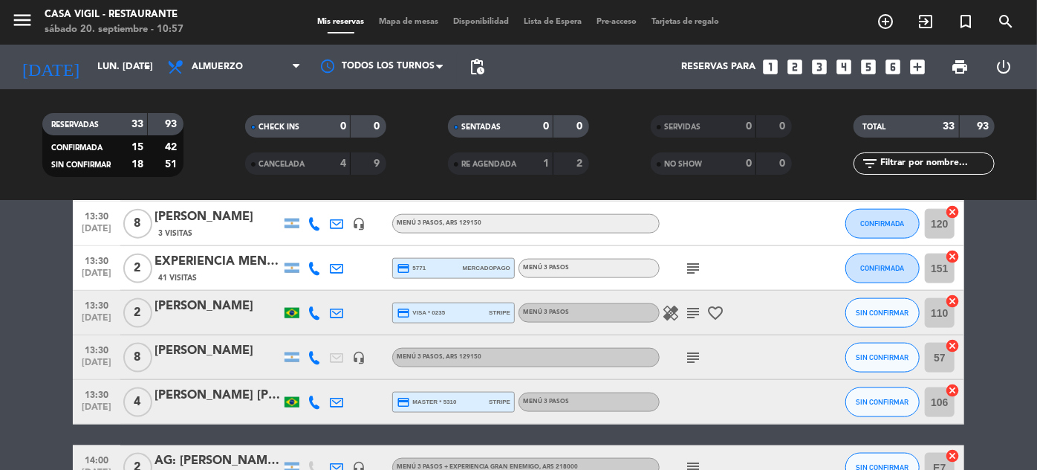
scroll to position [996, 0]
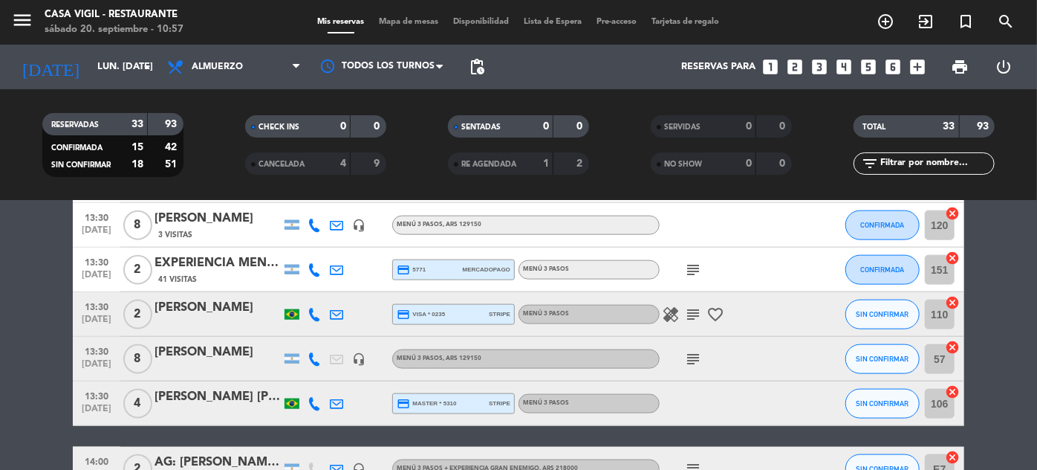
click at [692, 357] on icon "subject" at bounding box center [693, 359] width 18 height 18
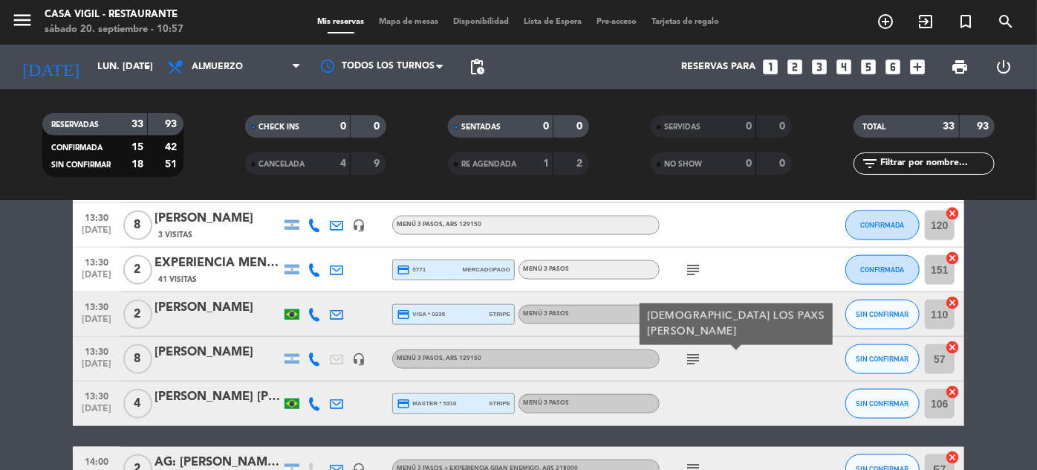
click at [768, 340] on div "subject [DEMOGRAPHIC_DATA] LOS PAXS [PERSON_NAME]" at bounding box center [727, 359] width 134 height 44
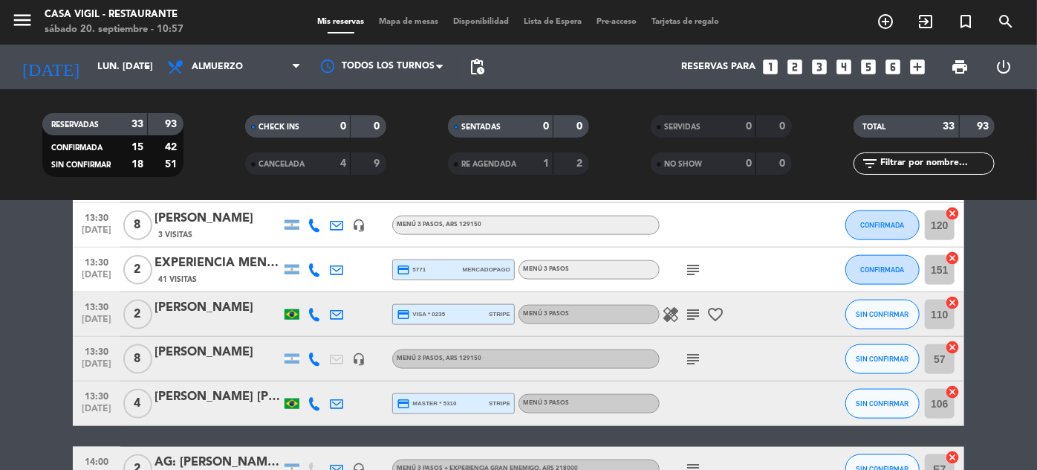
click at [695, 312] on icon "subject" at bounding box center [693, 314] width 18 height 18
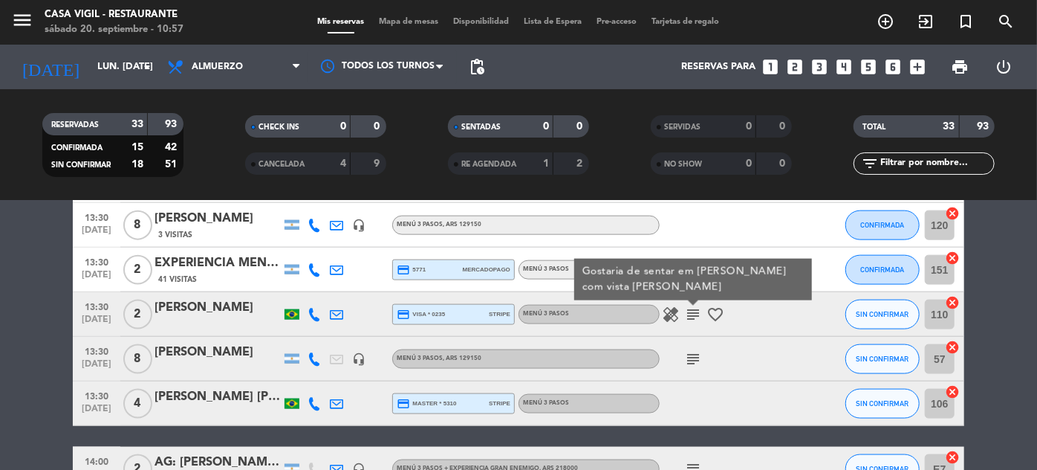
click at [667, 314] on icon "healing" at bounding box center [671, 314] width 18 height 18
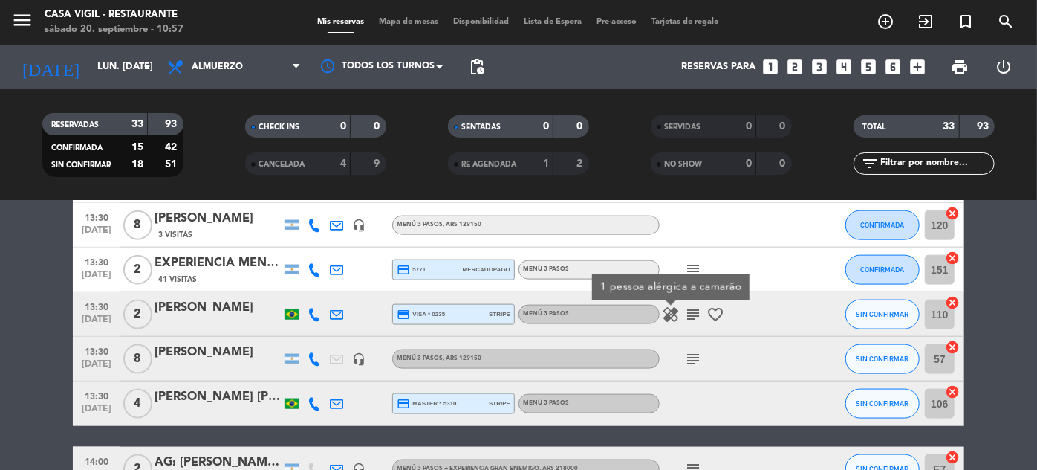
click at [695, 264] on icon "subject" at bounding box center [693, 270] width 18 height 18
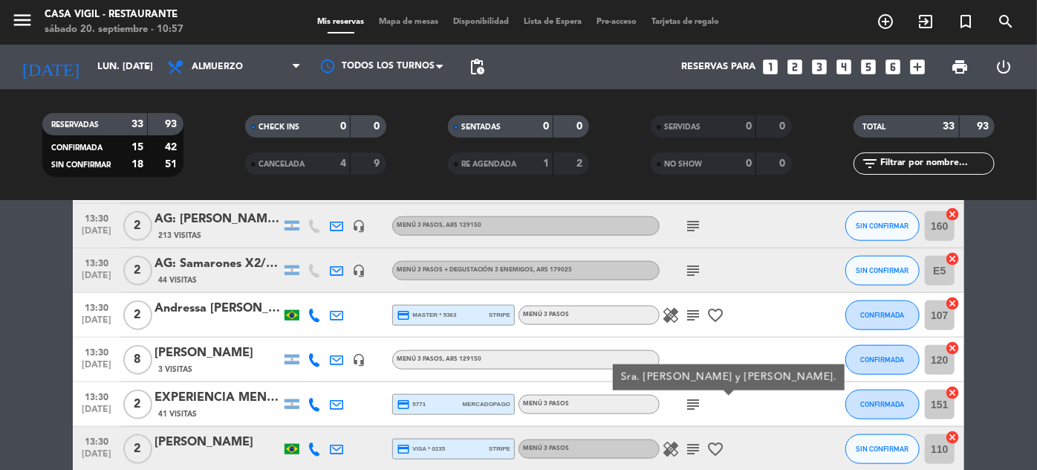
scroll to position [862, 0]
click at [697, 312] on icon "subject" at bounding box center [693, 315] width 18 height 18
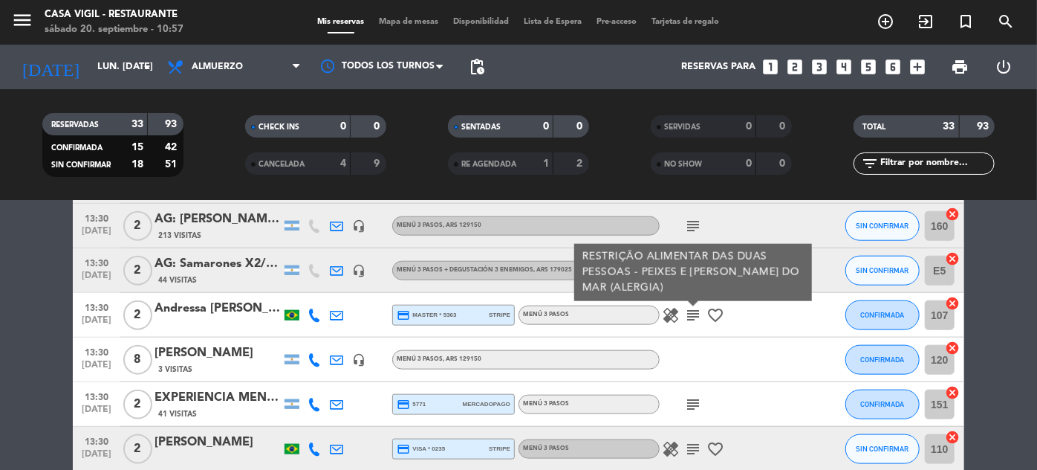
click at [681, 311] on span "healing" at bounding box center [671, 315] width 22 height 18
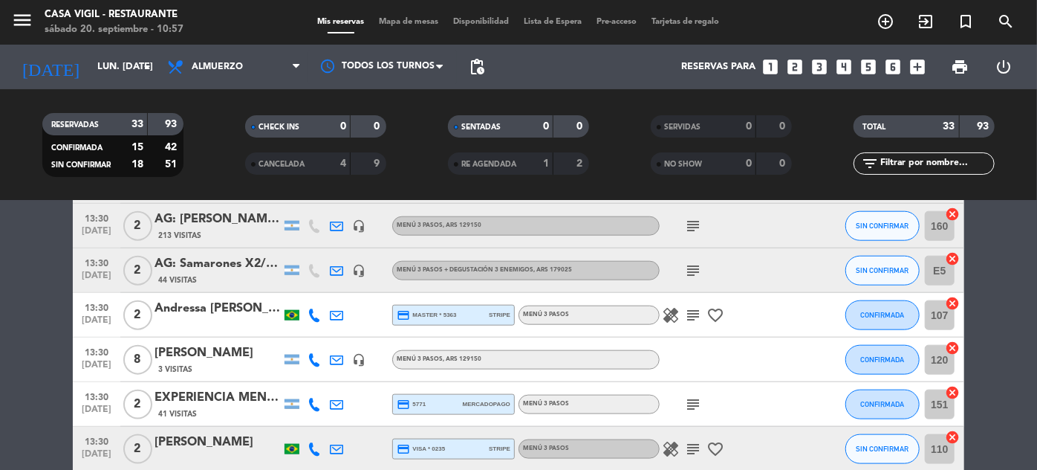
click at [675, 312] on icon "healing" at bounding box center [671, 315] width 18 height 18
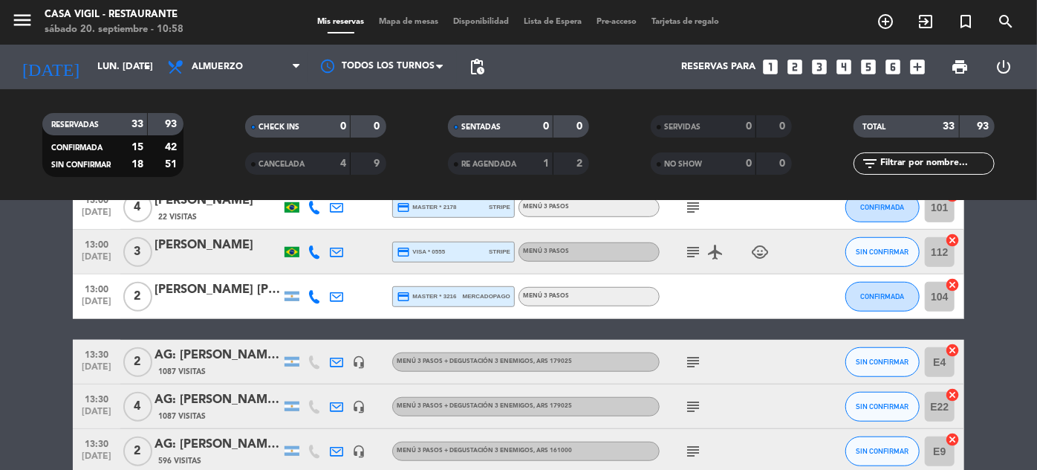
scroll to position [524, 0]
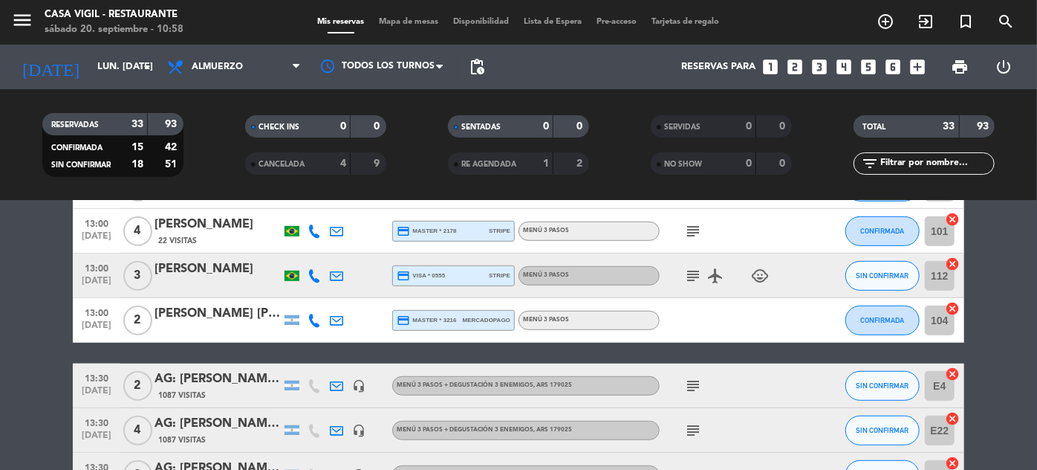
click at [697, 276] on icon "subject" at bounding box center [693, 276] width 18 height 18
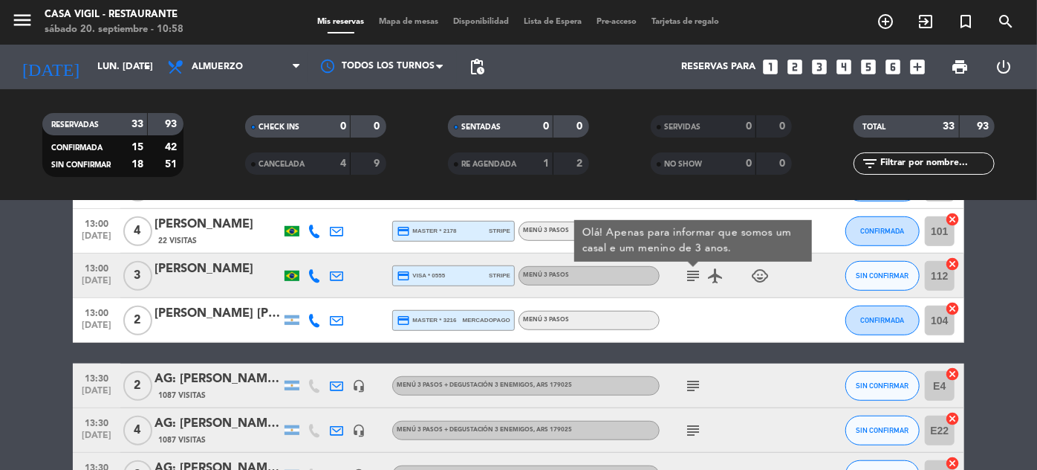
scroll to position [456, 0]
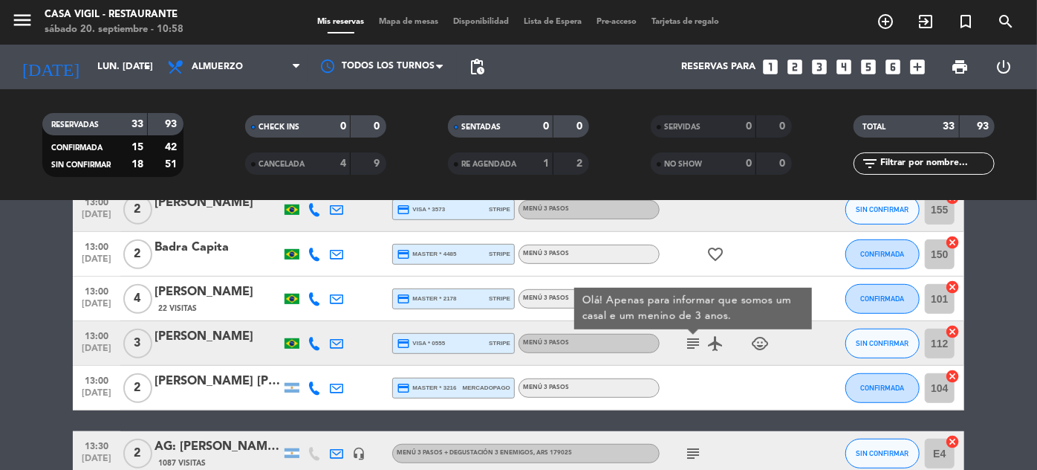
click at [767, 262] on div "favorite_border" at bounding box center [727, 254] width 134 height 44
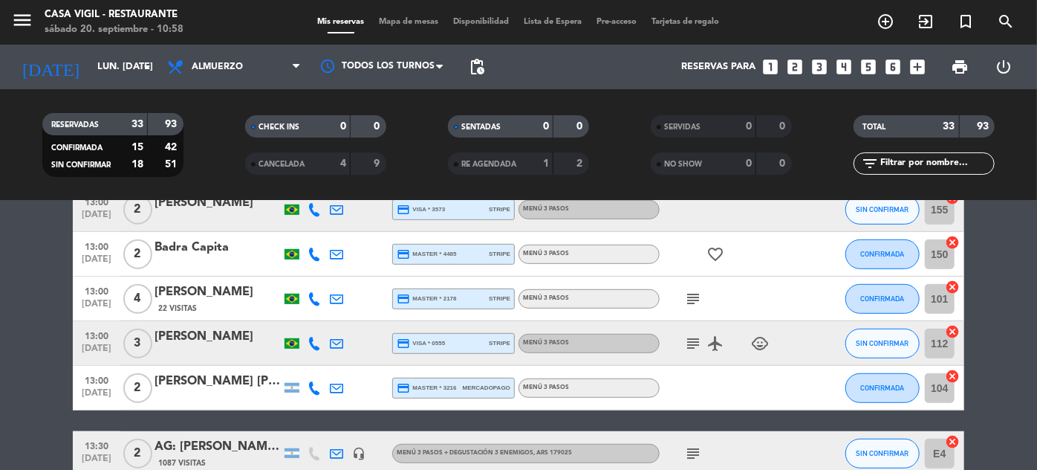
click at [692, 298] on icon "subject" at bounding box center [693, 299] width 18 height 18
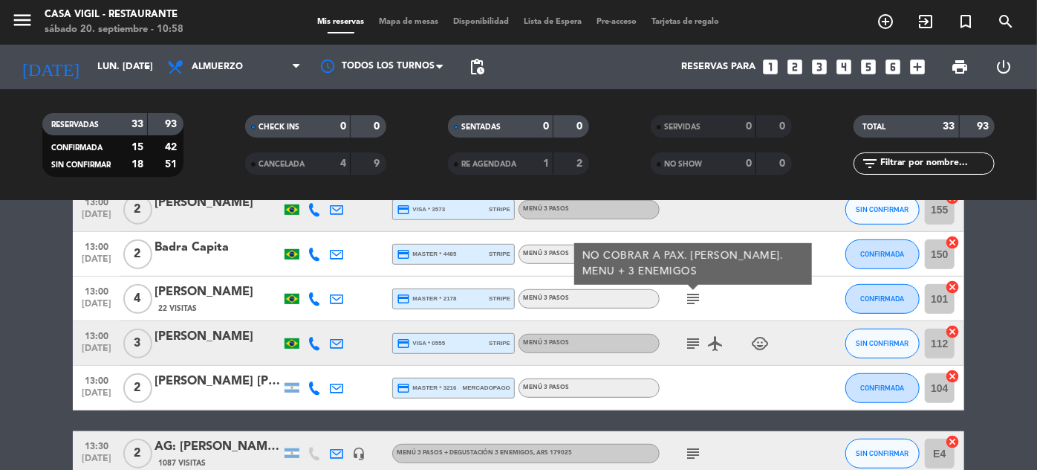
scroll to position [389, 0]
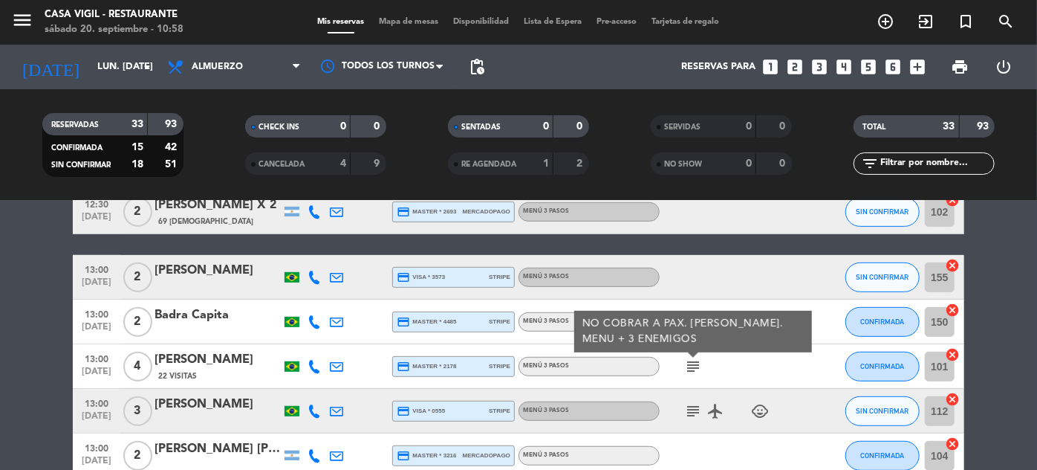
click at [769, 263] on div at bounding box center [727, 277] width 134 height 44
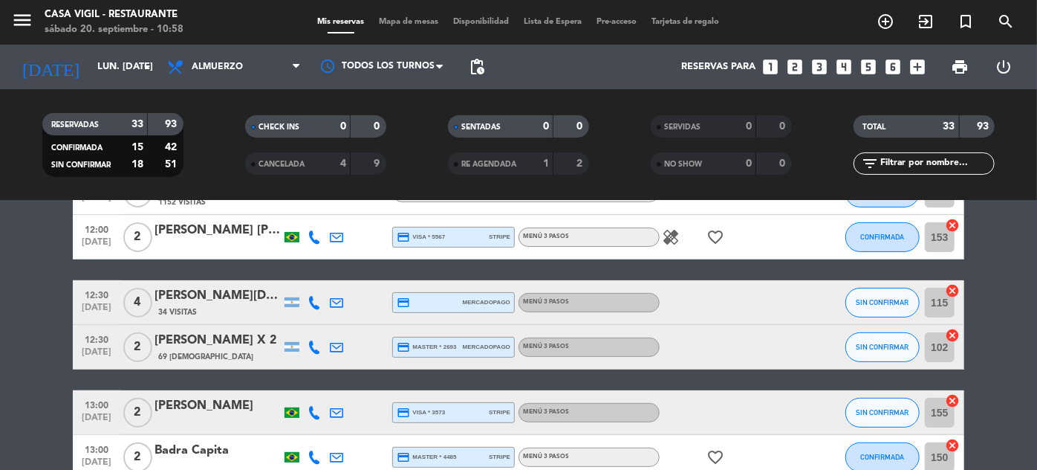
scroll to position [186, 0]
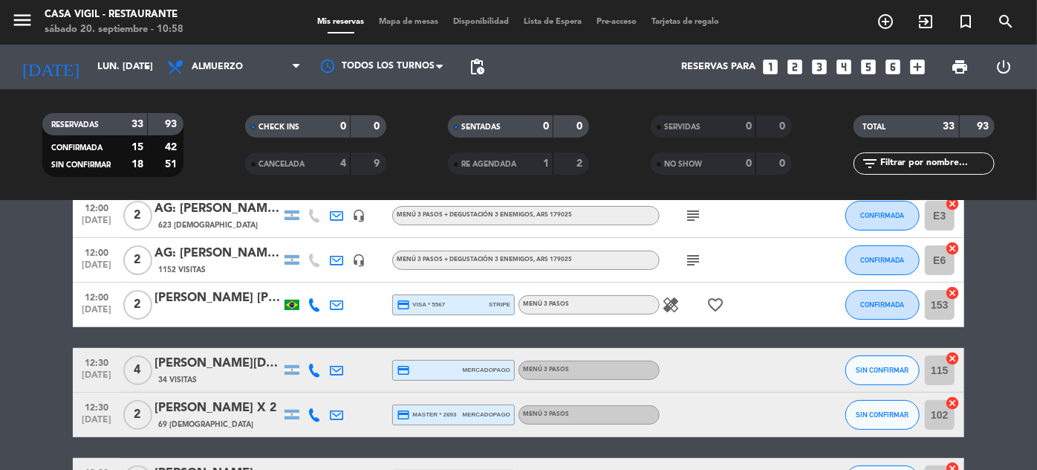
click at [671, 296] on icon "healing" at bounding box center [671, 305] width 18 height 18
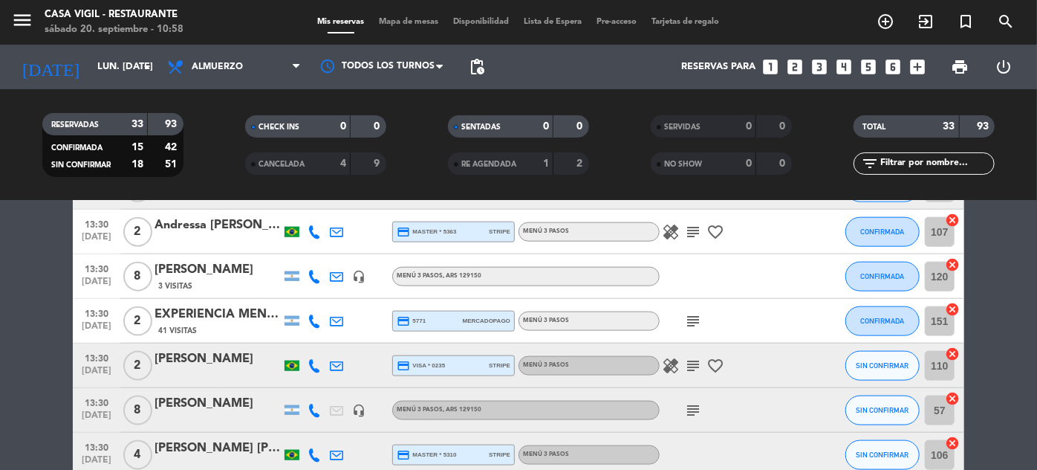
scroll to position [1470, 0]
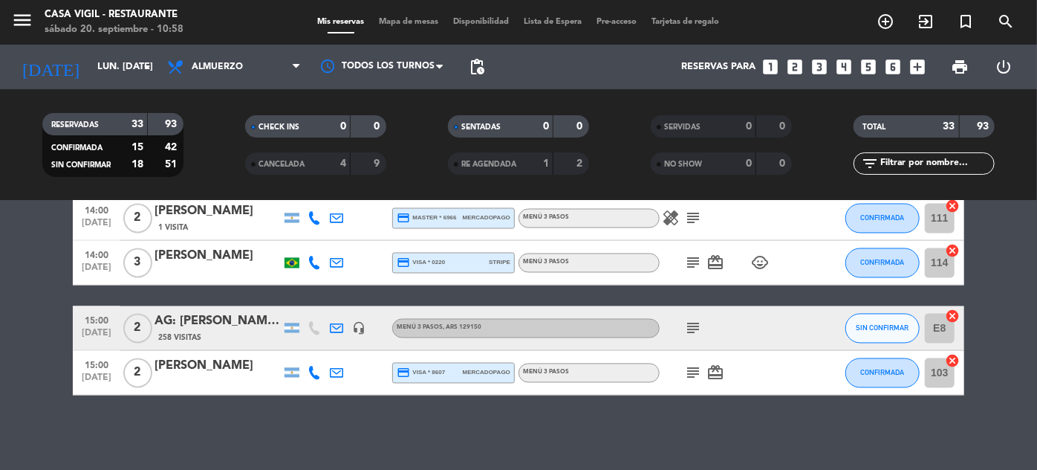
click at [87, 368] on span "15:00" at bounding box center [96, 364] width 37 height 17
click at [237, 361] on div "[PERSON_NAME]" at bounding box center [218, 366] width 126 height 19
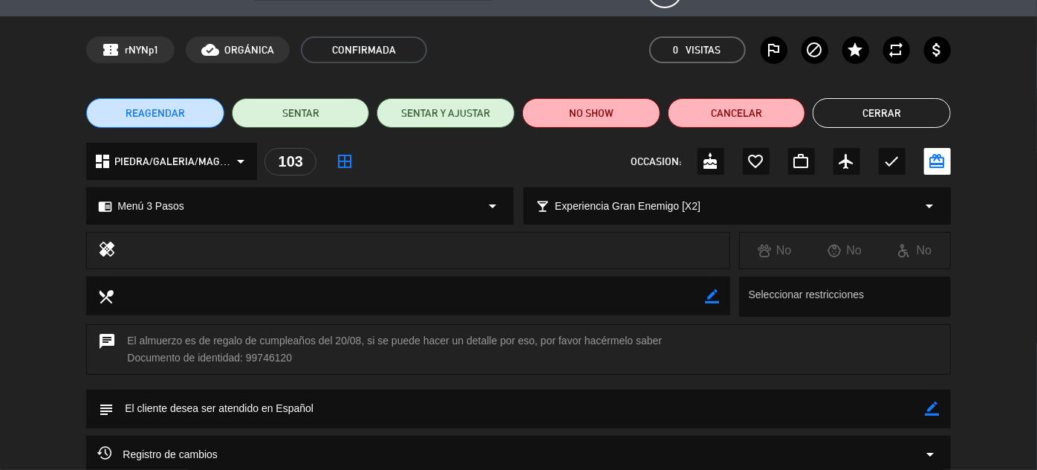
scroll to position [0, 0]
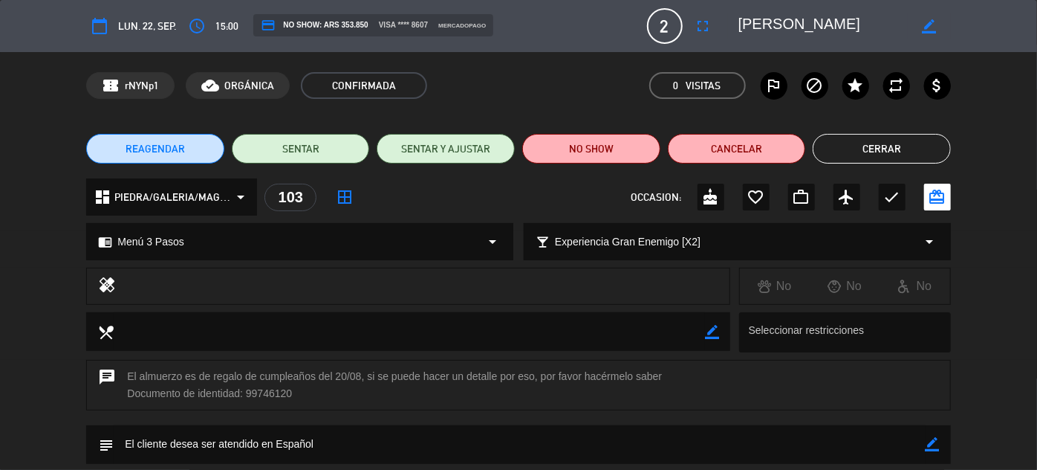
click at [880, 146] on button "Cerrar" at bounding box center [882, 149] width 138 height 30
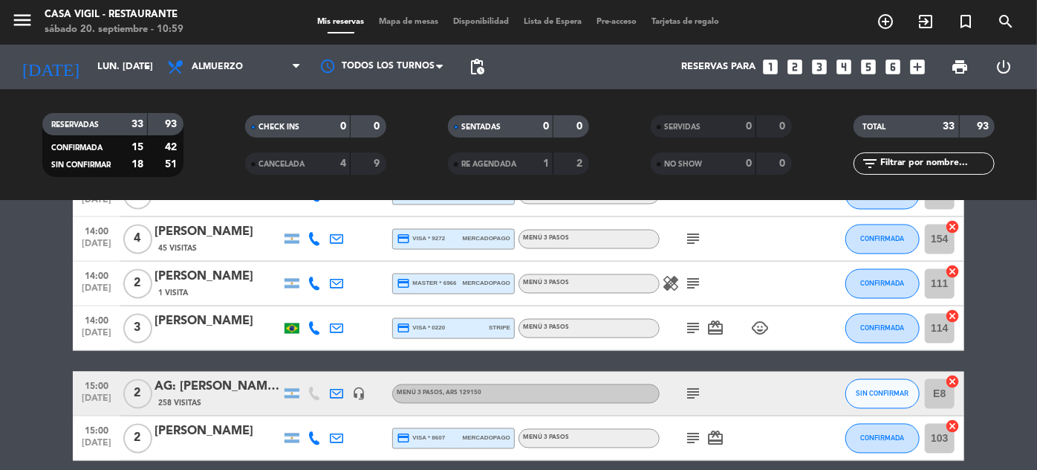
scroll to position [1334, 0]
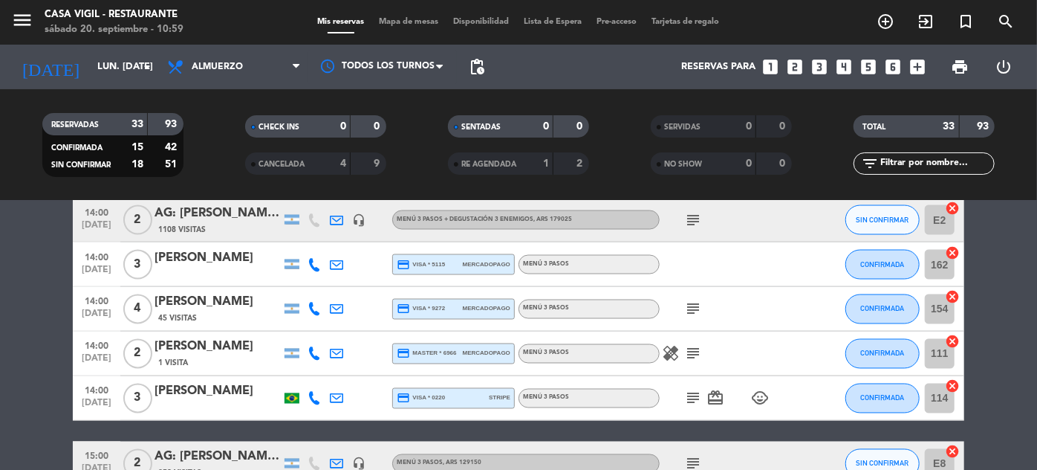
click at [766, 394] on icon "child_care" at bounding box center [760, 398] width 18 height 18
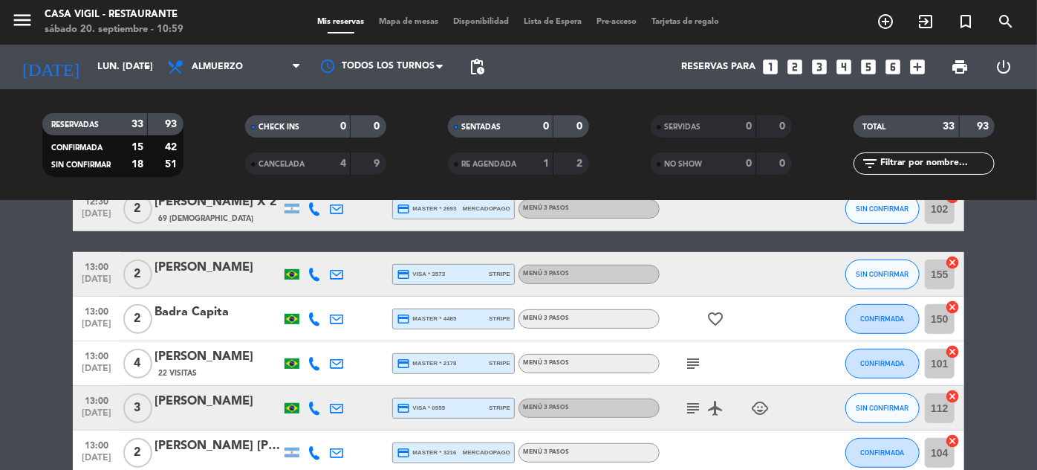
scroll to position [389, 0]
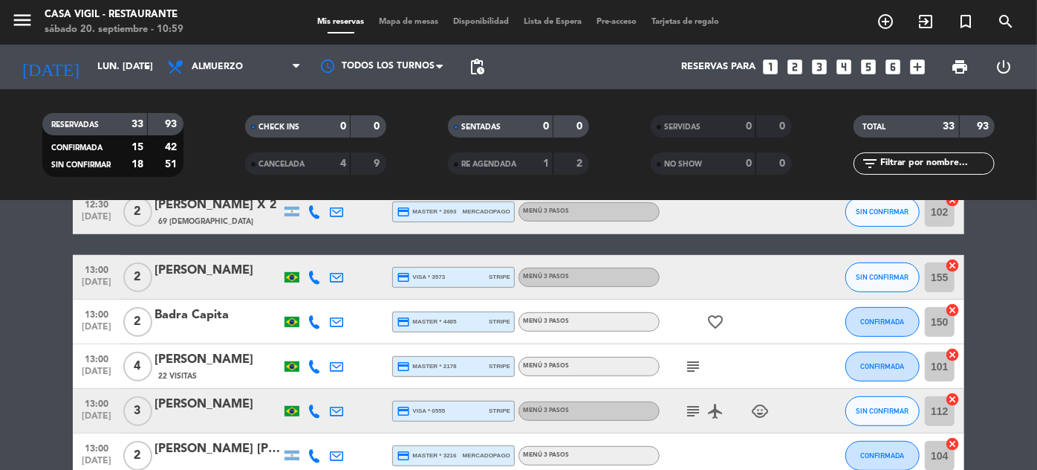
click at [759, 403] on icon "child_care" at bounding box center [760, 411] width 18 height 18
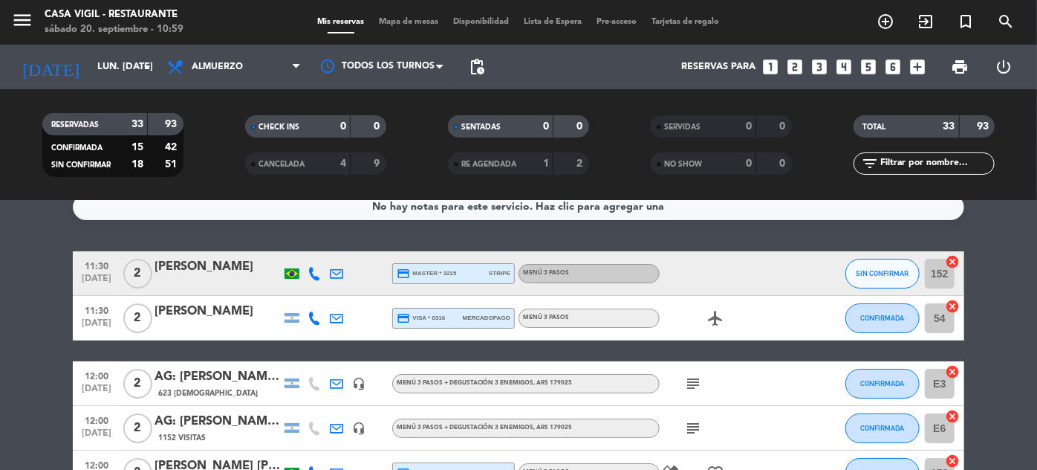
scroll to position [0, 0]
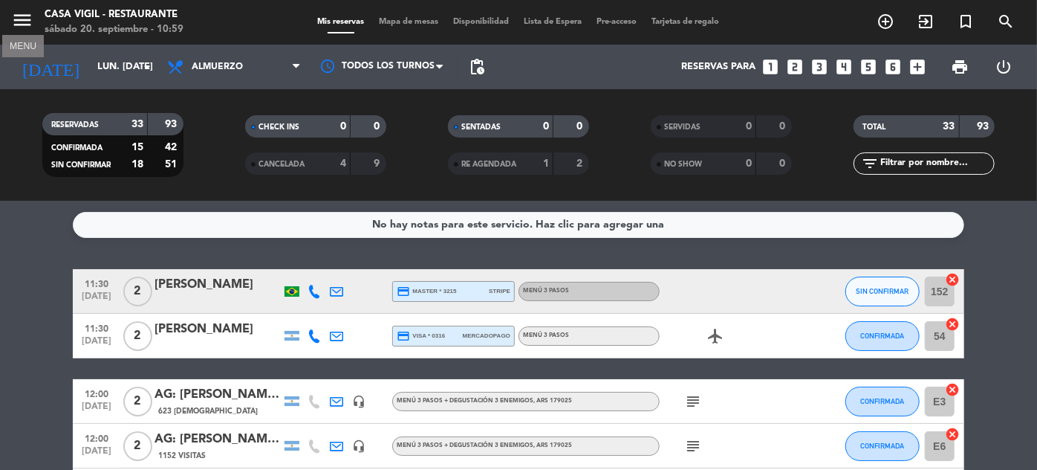
click at [18, 16] on icon "menu" at bounding box center [22, 20] width 22 height 22
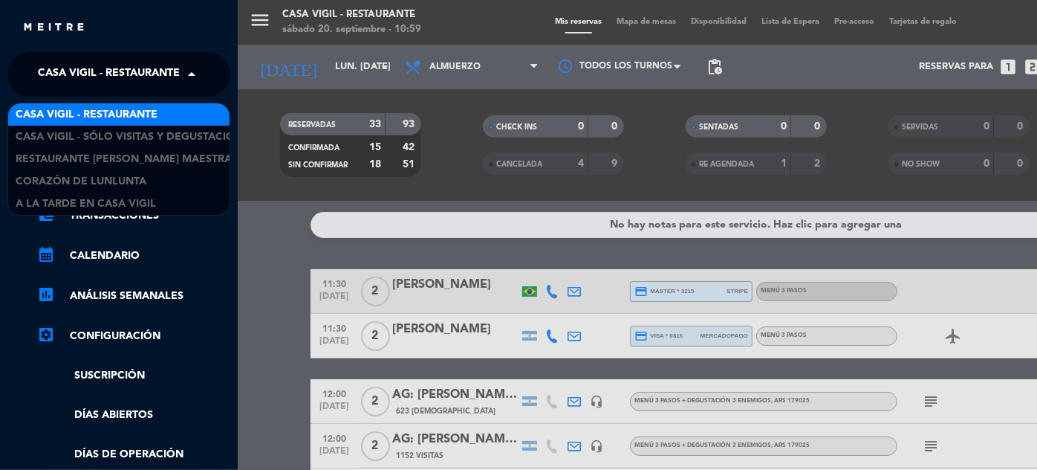
click at [188, 79] on span at bounding box center [195, 74] width 25 height 31
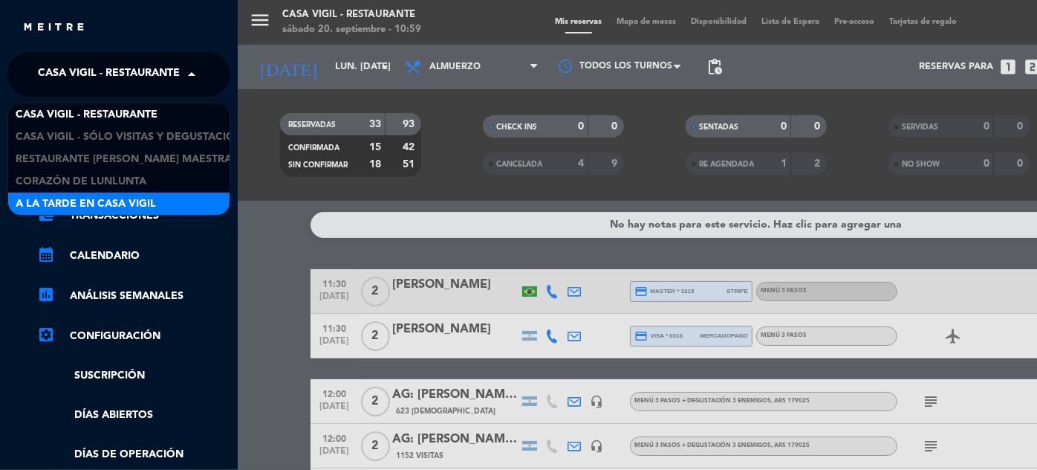
click at [142, 196] on span "A la tarde en Casa Vigil" at bounding box center [86, 203] width 140 height 17
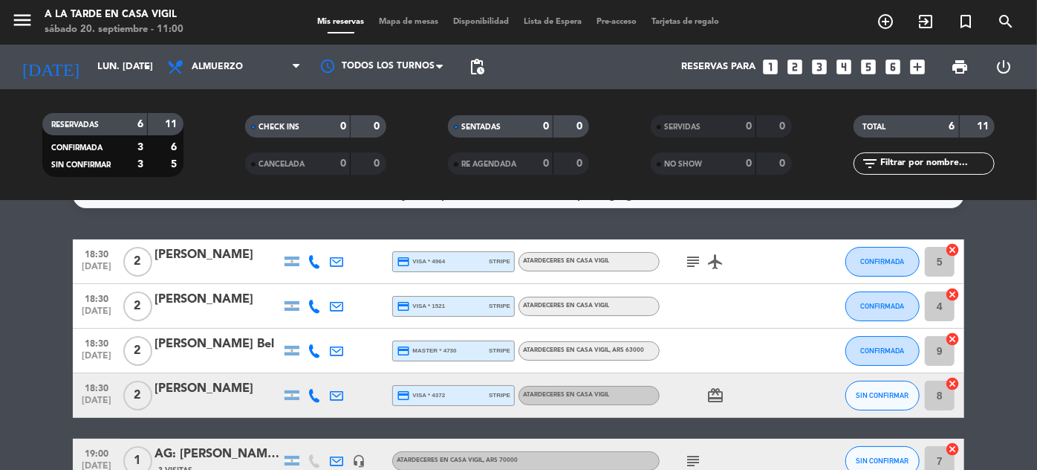
scroll to position [27, 0]
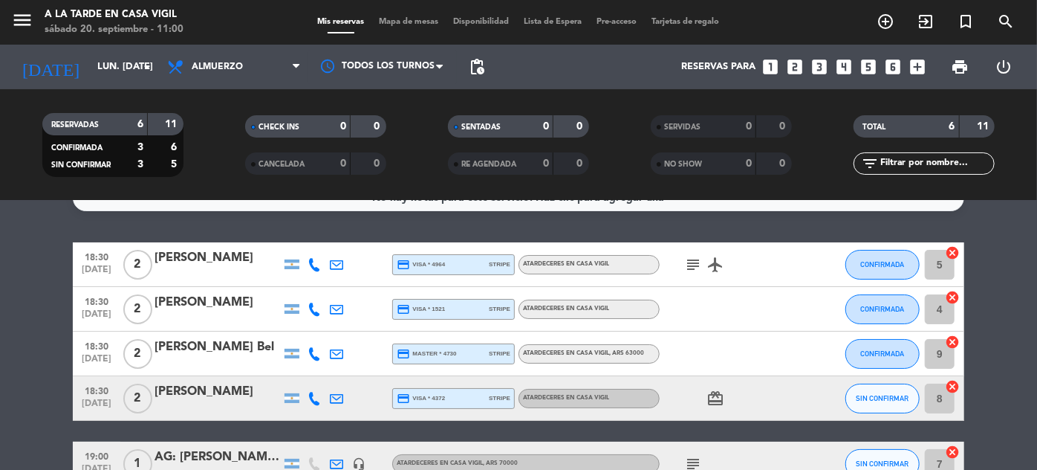
click at [696, 263] on icon "subject" at bounding box center [693, 265] width 18 height 18
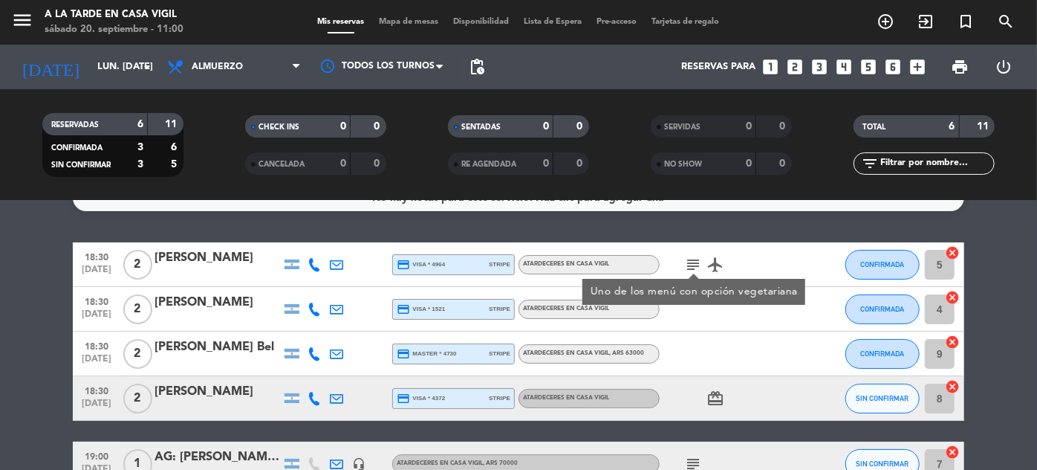
scroll to position [162, 0]
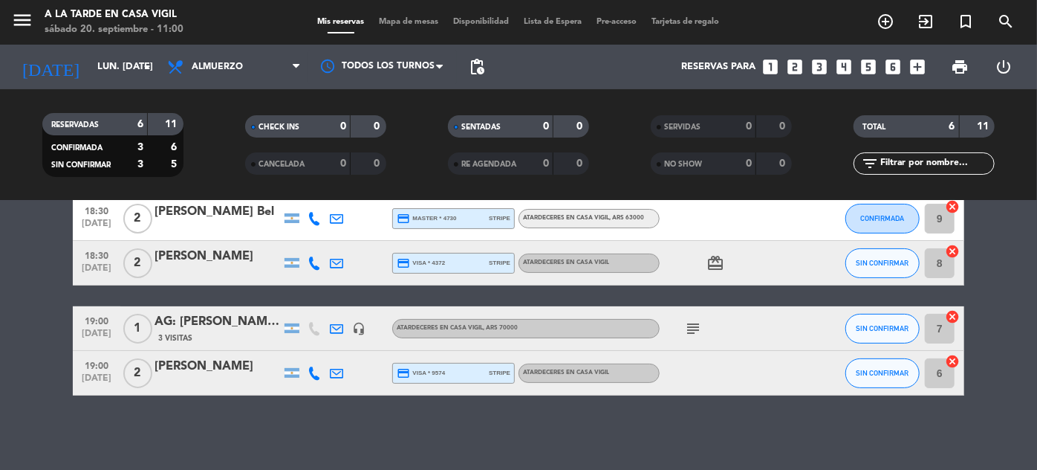
click at [694, 328] on icon "subject" at bounding box center [693, 328] width 18 height 18
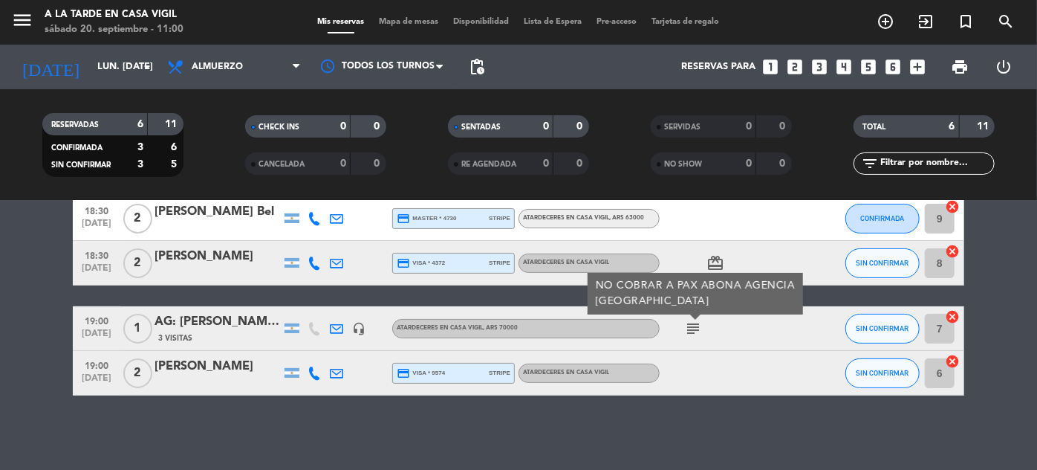
click at [719, 260] on icon "card_giftcard" at bounding box center [716, 263] width 18 height 18
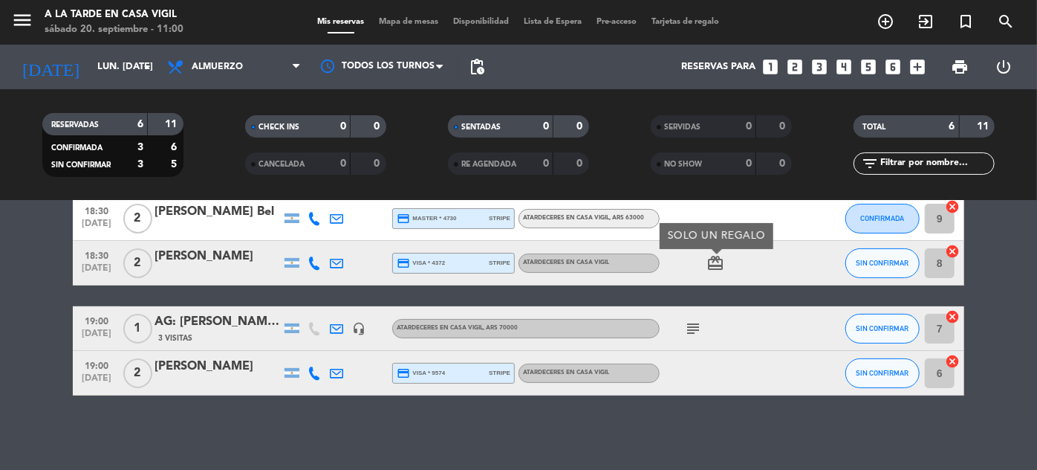
click at [799, 353] on div at bounding box center [814, 373] width 40 height 44
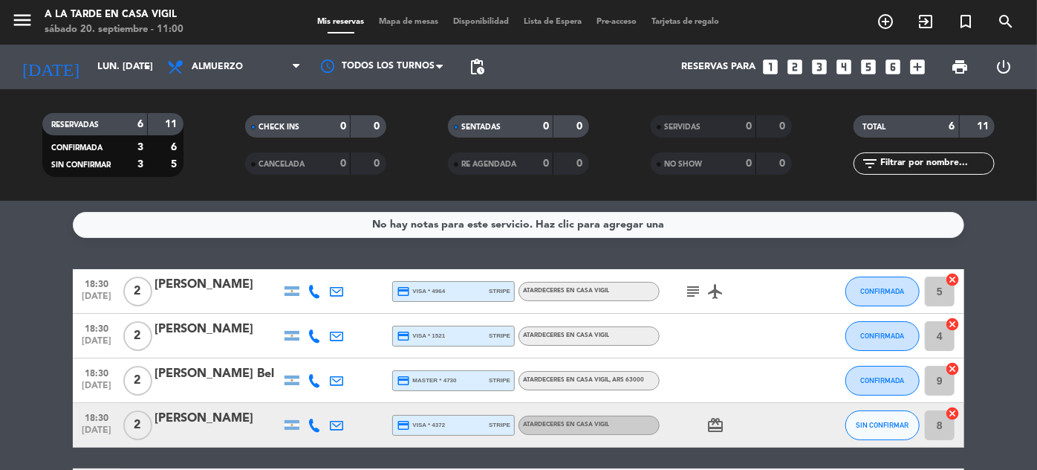
scroll to position [134, 0]
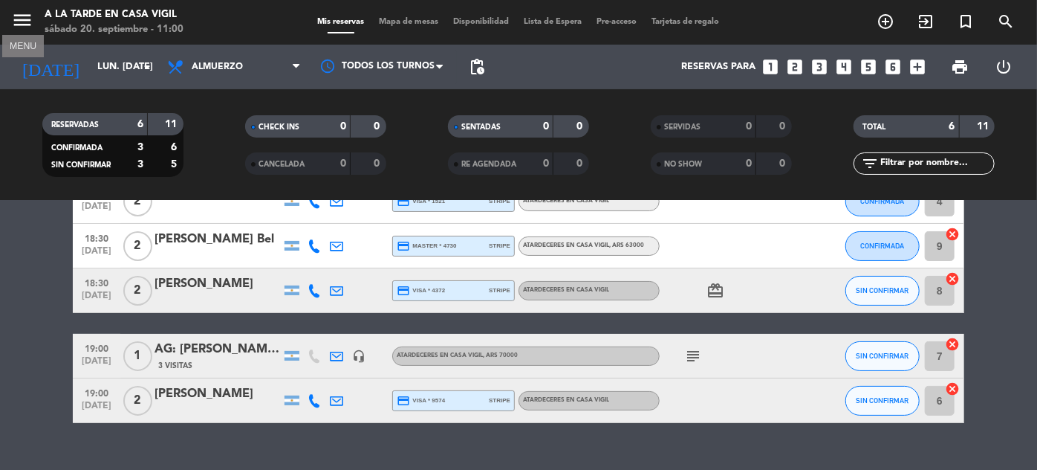
click at [24, 19] on icon "menu" at bounding box center [22, 20] width 22 height 22
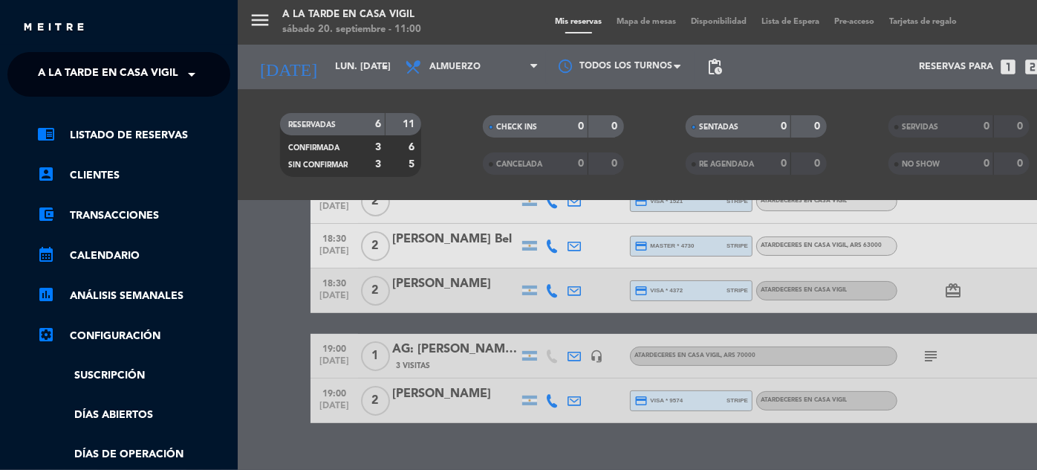
click at [151, 71] on span "A la tarde en Casa Vigil" at bounding box center [108, 74] width 140 height 31
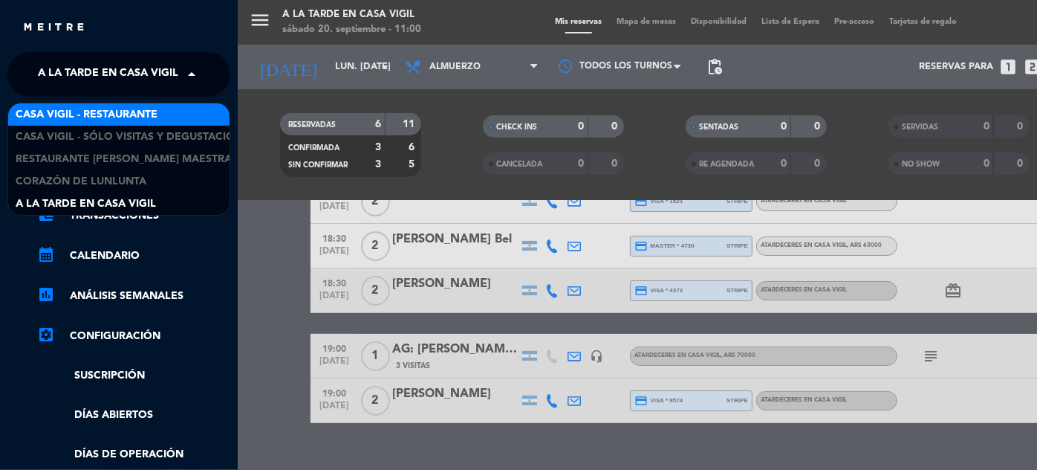
click at [139, 110] on span "Casa Vigil - Restaurante" at bounding box center [87, 114] width 142 height 17
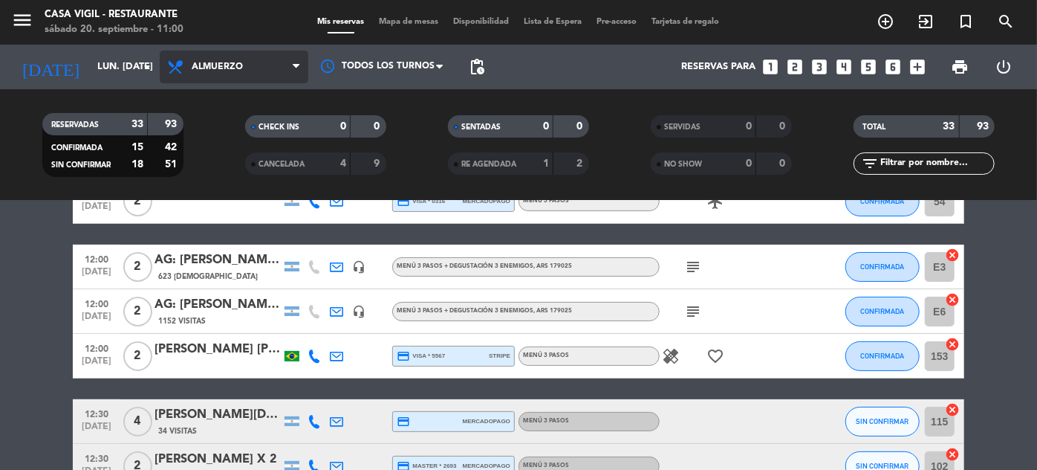
click at [194, 72] on span "Almuerzo" at bounding box center [234, 67] width 149 height 33
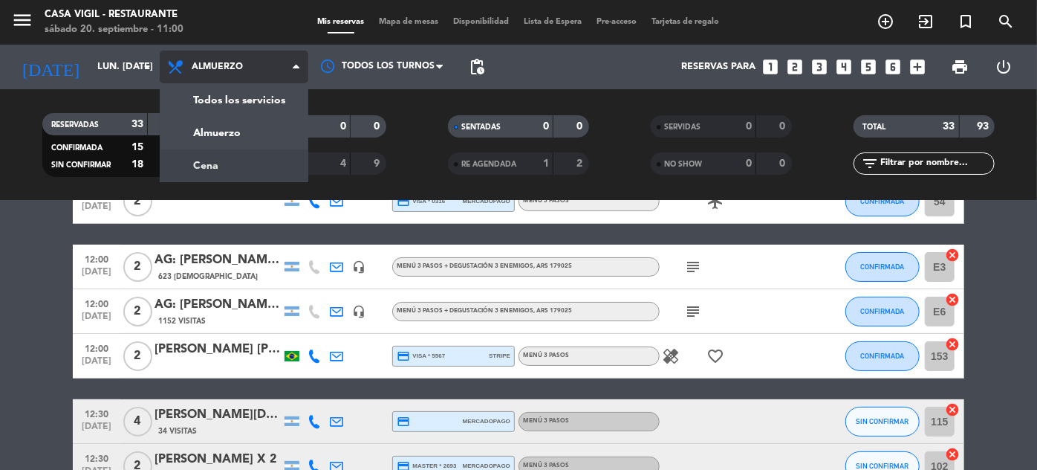
click at [200, 159] on div "menu Casa [PERSON_NAME] - Restaurante sábado 20. septiembre - 11:00 Mis reserva…" at bounding box center [518, 100] width 1037 height 201
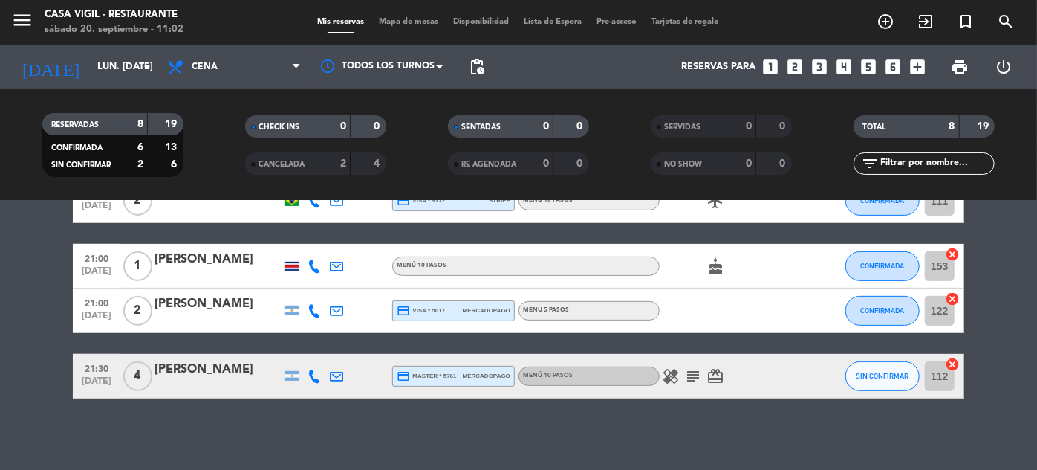
scroll to position [313, 0]
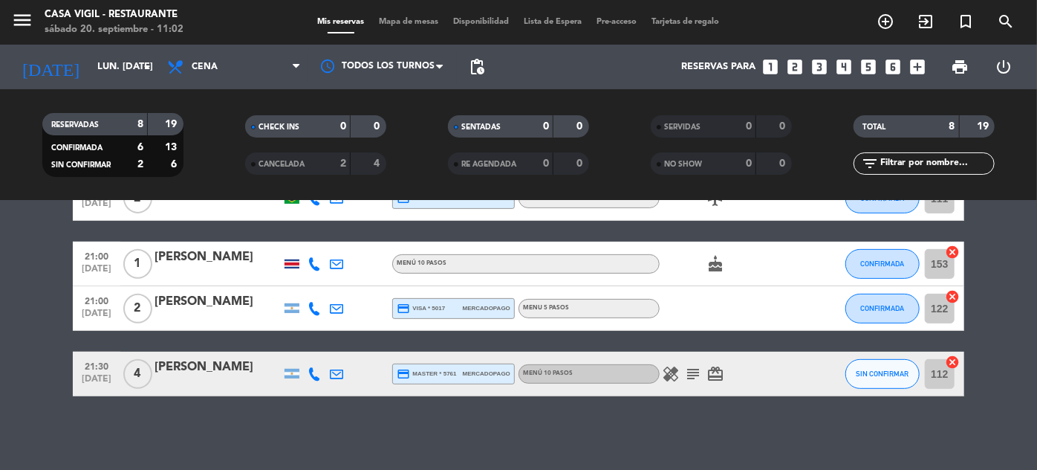
click at [674, 368] on icon "healing" at bounding box center [671, 374] width 18 height 18
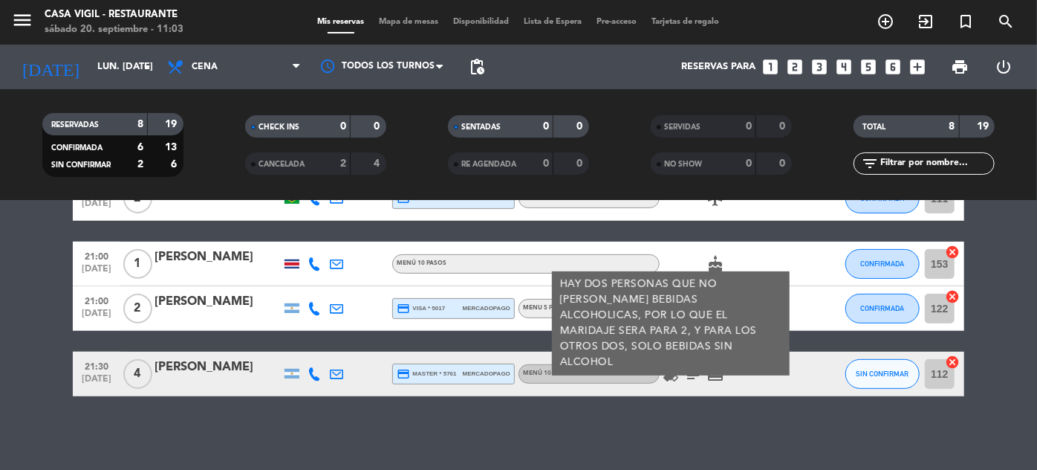
click at [822, 311] on div at bounding box center [814, 308] width 40 height 44
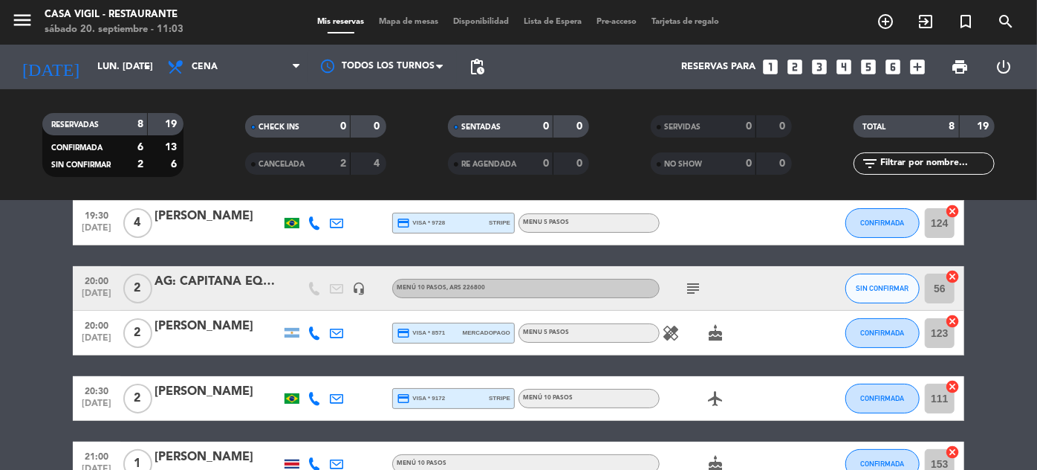
scroll to position [111, 0]
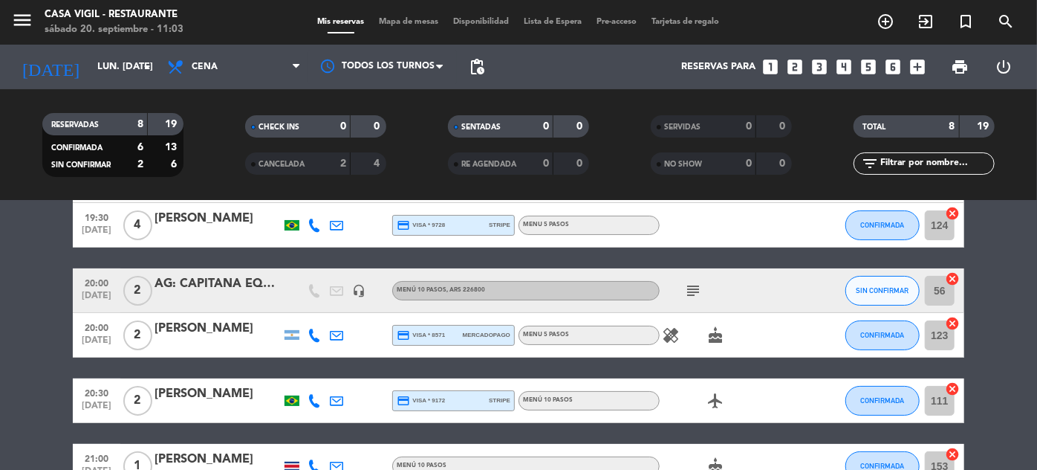
click at [673, 336] on icon "healing" at bounding box center [671, 335] width 18 height 18
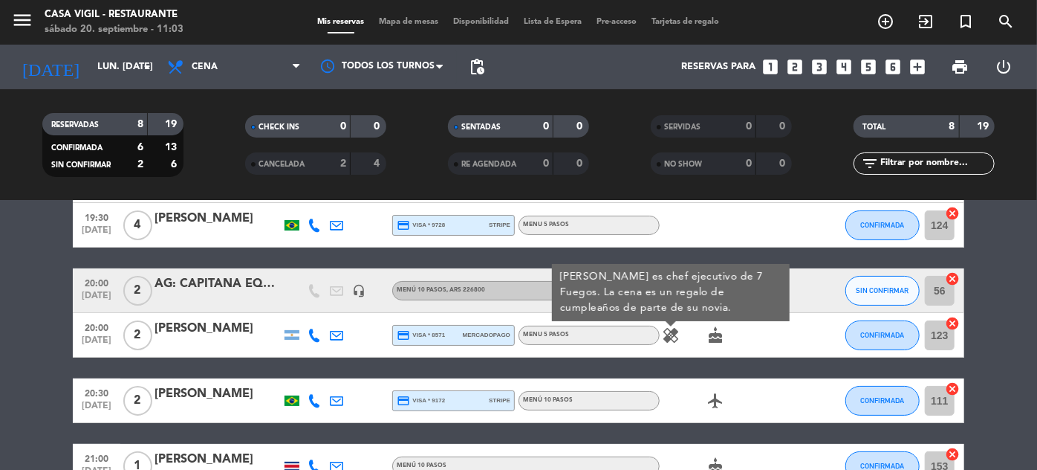
click at [791, 346] on div "healing [PERSON_NAME] es chef ejecutivo de 7 Fuegos. La cena es un regalo de cu…" at bounding box center [727, 335] width 134 height 44
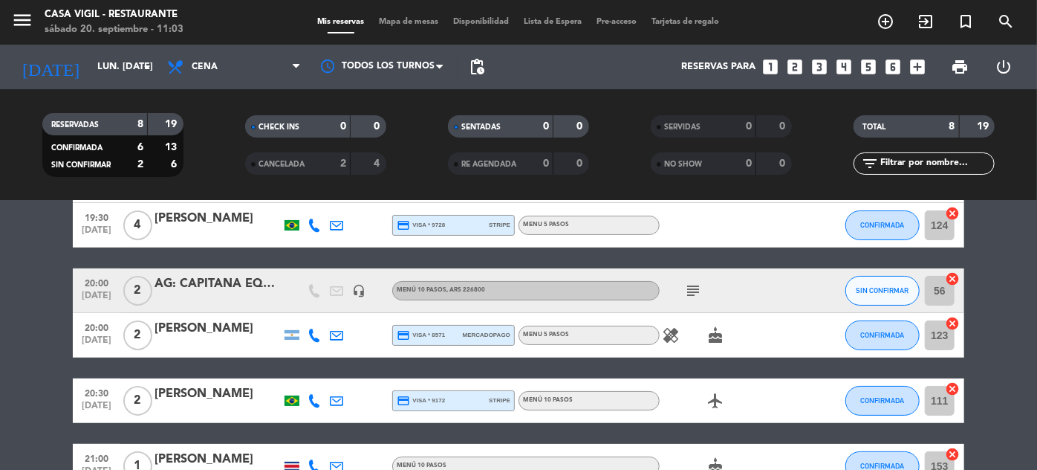
scroll to position [43, 0]
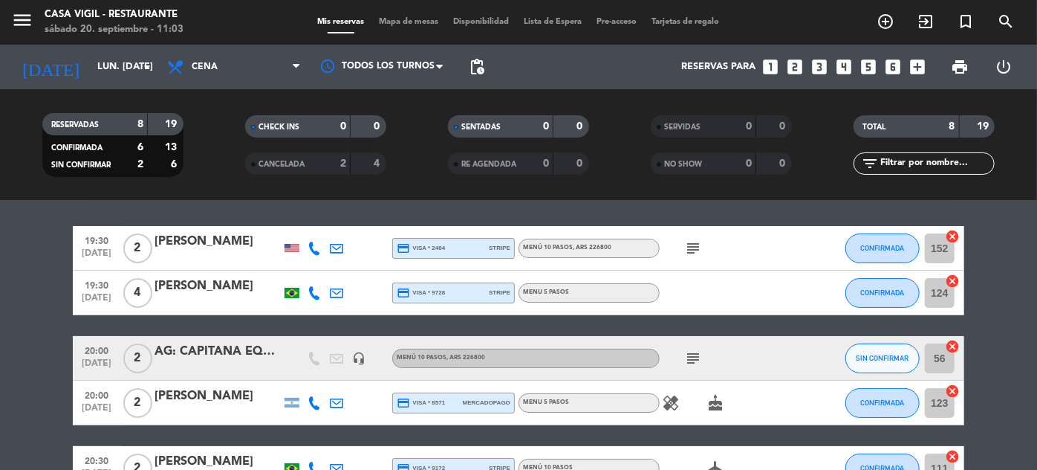
click at [695, 358] on icon "subject" at bounding box center [693, 358] width 18 height 18
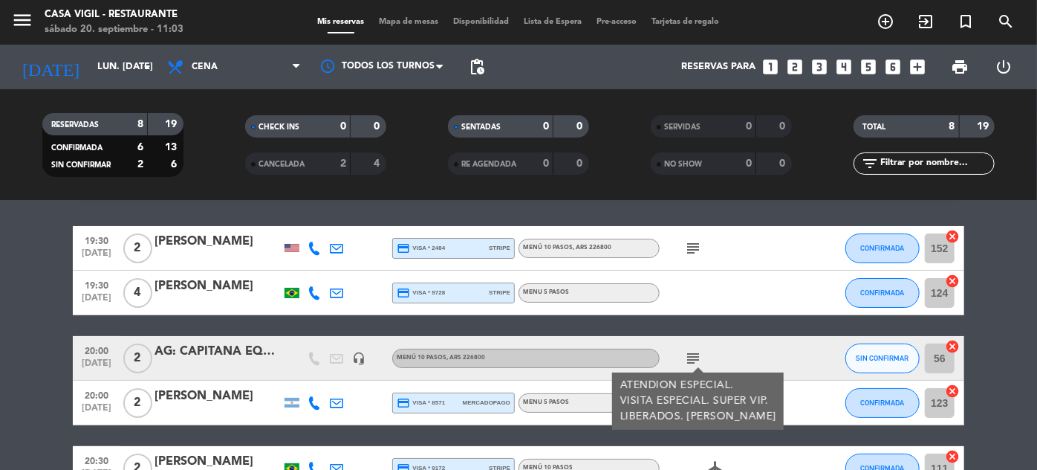
click at [809, 330] on div "19:30 [DATE] 2 [PERSON_NAME] credit_card visa * 2484 stripe Menú 10 pasos , ARS…" at bounding box center [519, 446] width 892 height 440
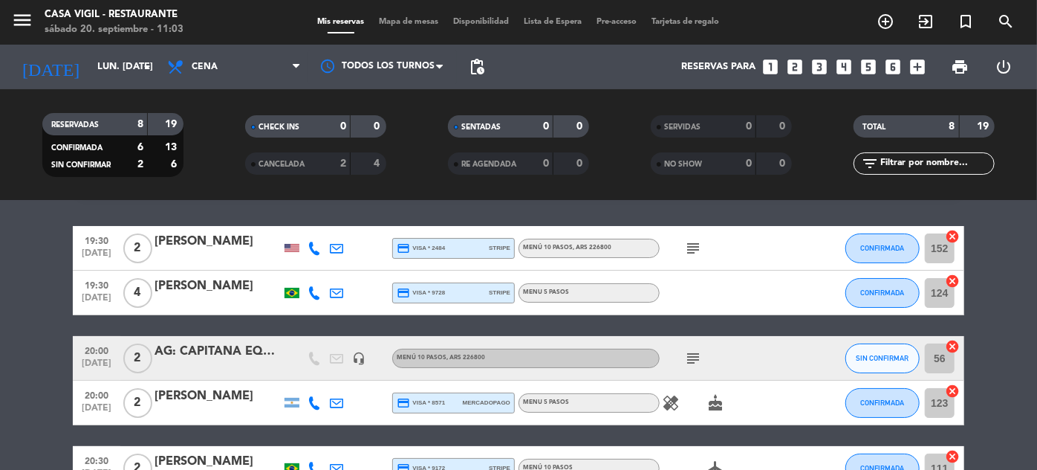
click at [682, 245] on span "subject" at bounding box center [693, 248] width 22 height 18
click at [696, 247] on icon "subject" at bounding box center [693, 248] width 18 height 18
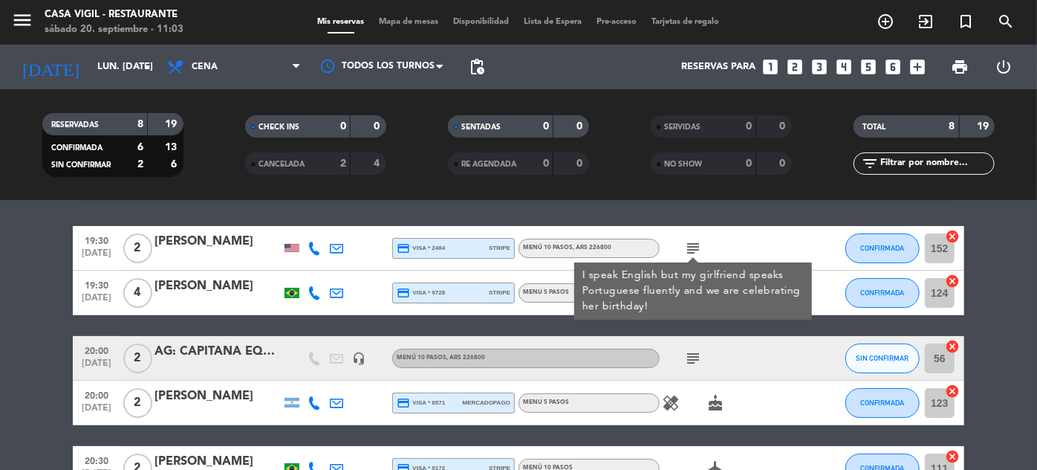
click at [225, 243] on div "[PERSON_NAME]" at bounding box center [218, 241] width 126 height 19
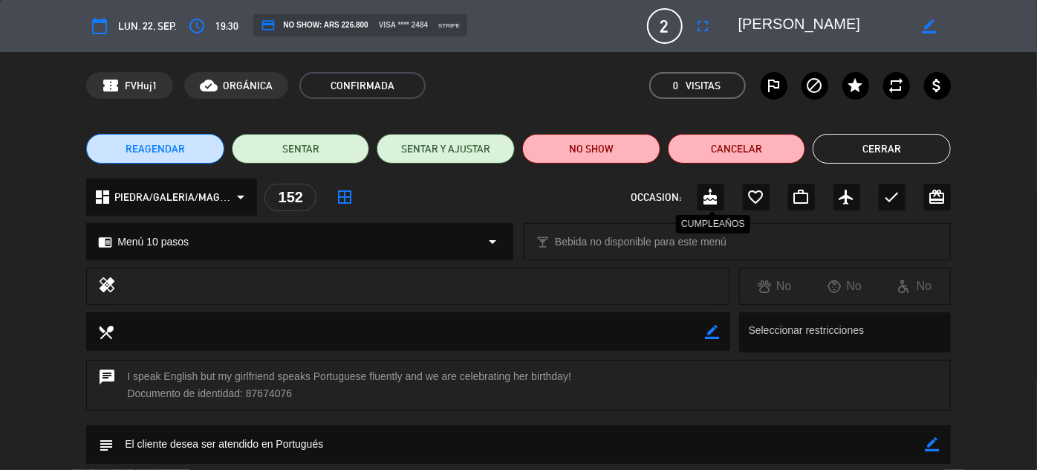
click at [713, 198] on icon "cake" at bounding box center [711, 197] width 18 height 18
click at [897, 158] on button "Cerrar" at bounding box center [882, 149] width 138 height 30
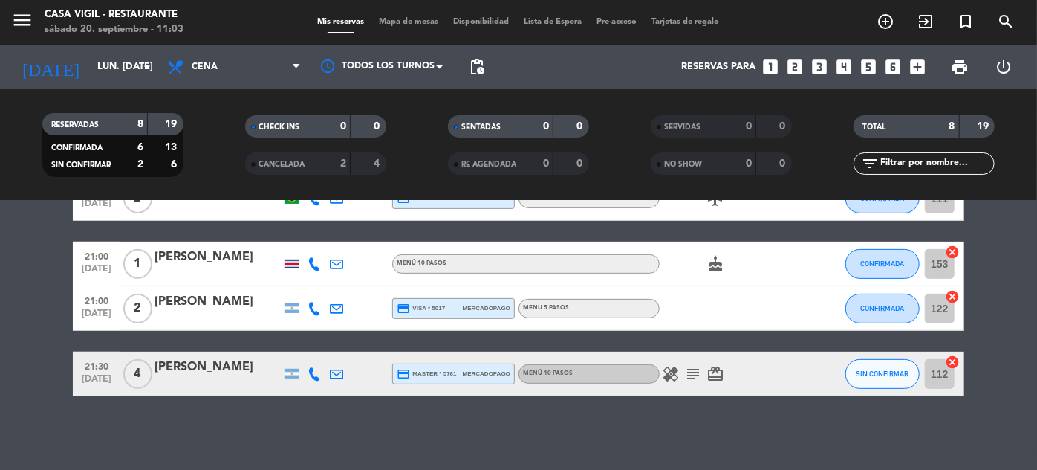
scroll to position [313, 0]
click at [16, 18] on icon "menu" at bounding box center [22, 20] width 22 height 22
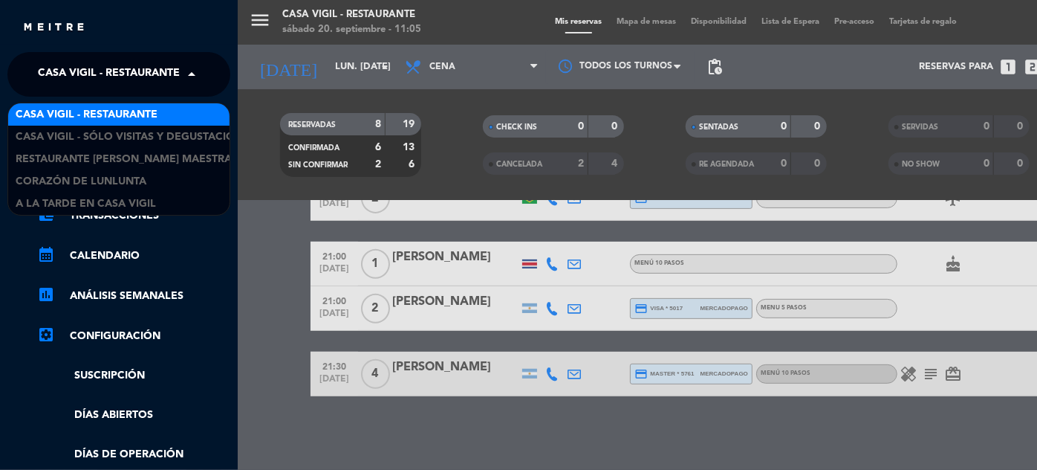
click at [187, 75] on span at bounding box center [195, 74] width 25 height 31
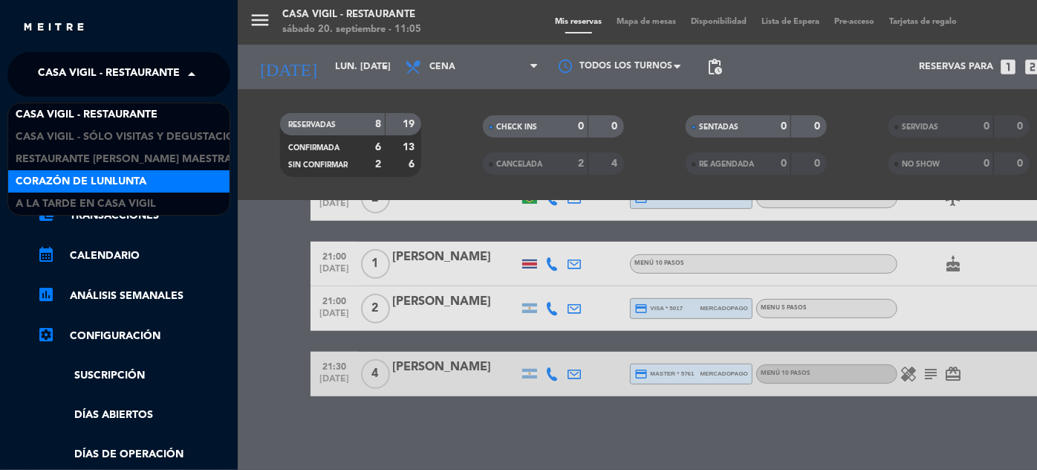
click at [129, 181] on span "Corazón de Lunlunta" at bounding box center [81, 181] width 131 height 17
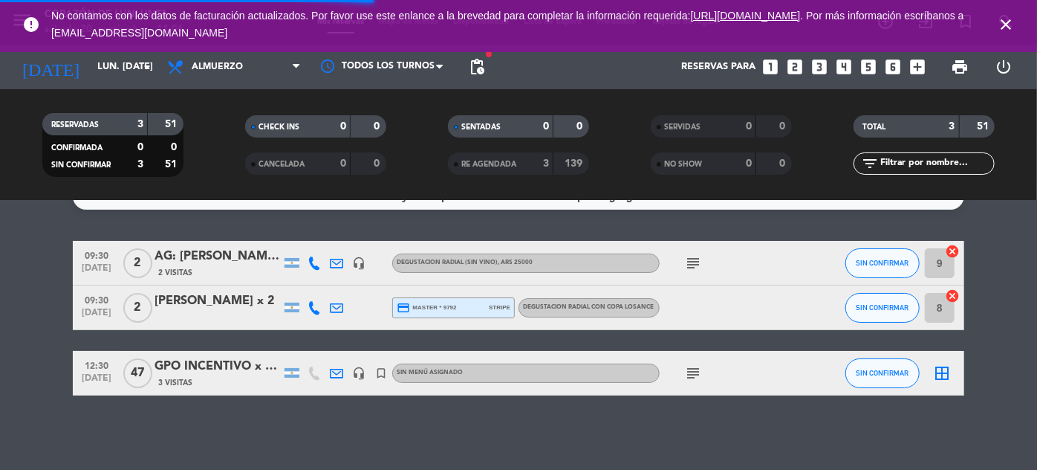
scroll to position [27, 0]
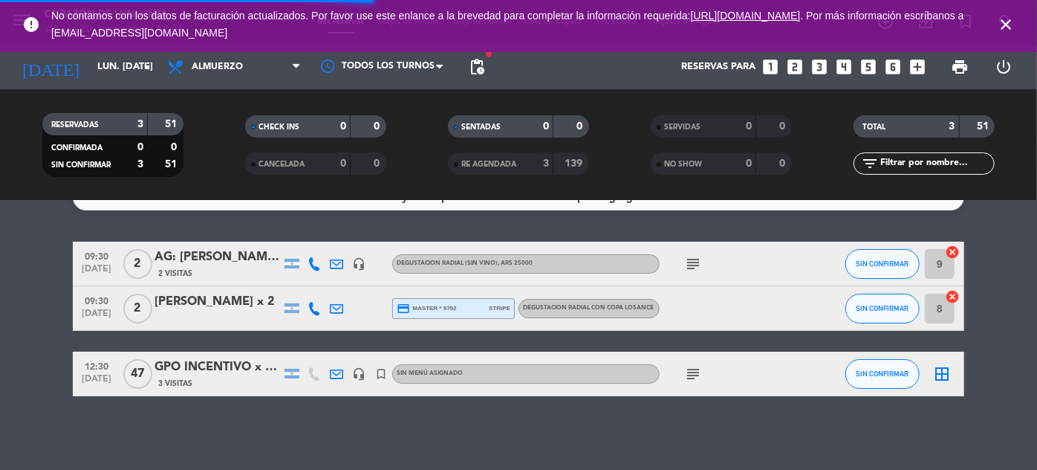
click at [1006, 25] on icon "close" at bounding box center [1006, 25] width 18 height 18
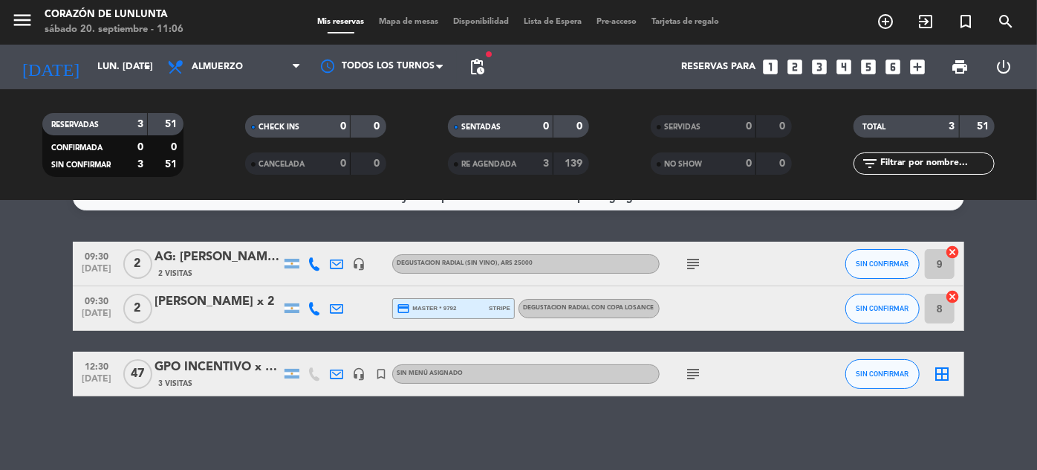
scroll to position [0, 0]
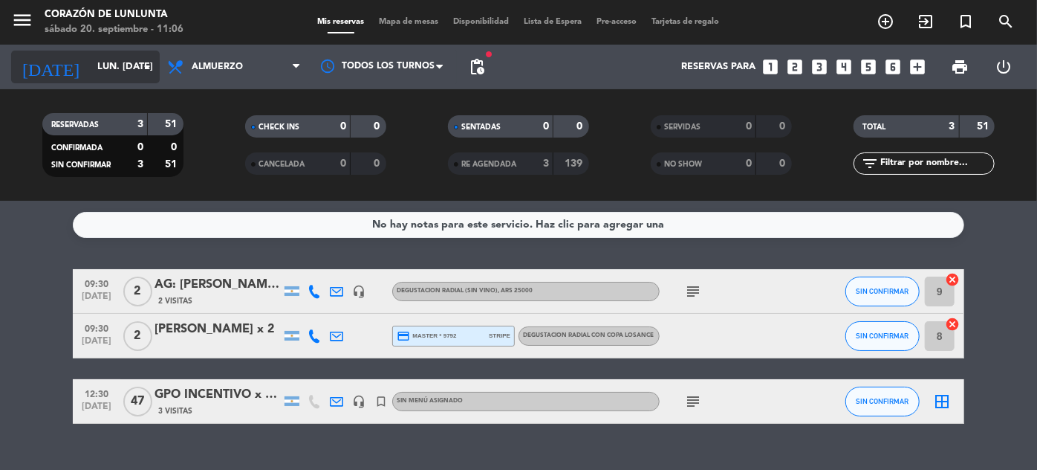
click at [90, 63] on input "lun. [DATE]" at bounding box center [153, 67] width 127 height 26
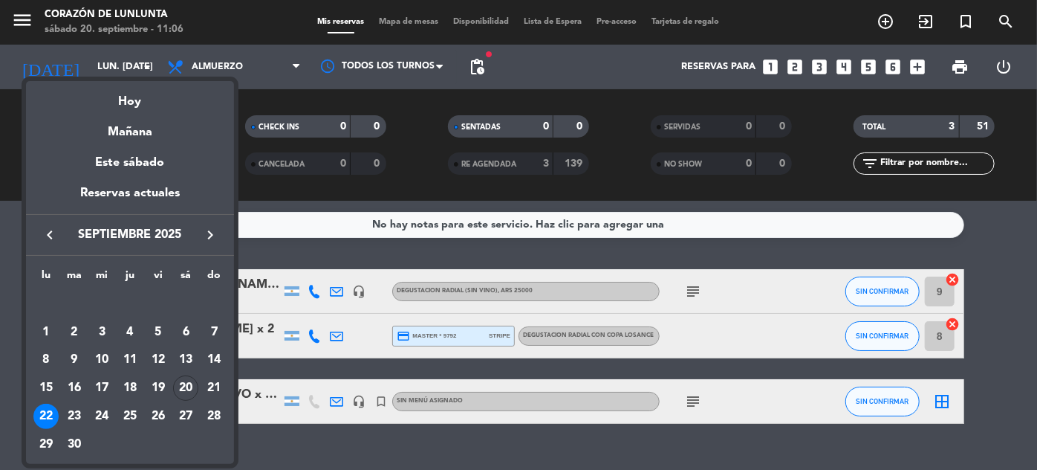
click at [337, 198] on div at bounding box center [518, 235] width 1037 height 470
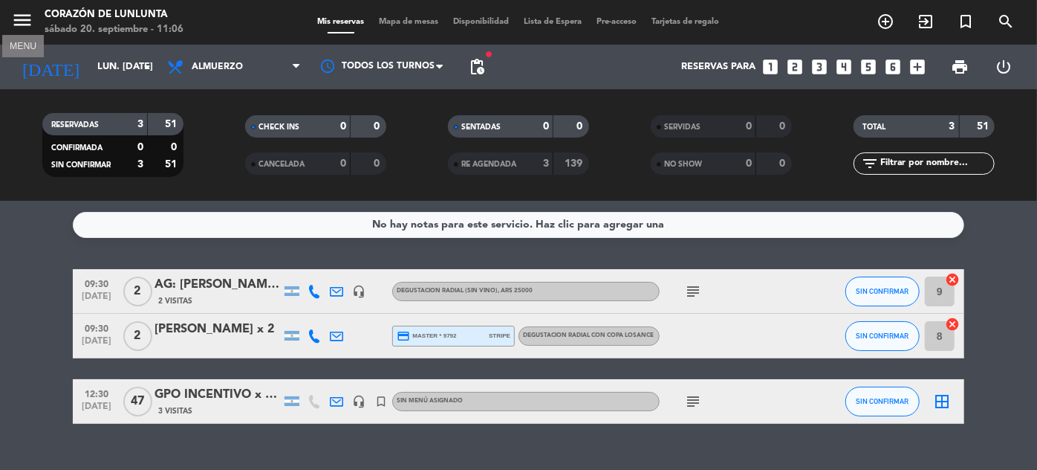
click at [30, 15] on icon "menu" at bounding box center [22, 20] width 22 height 22
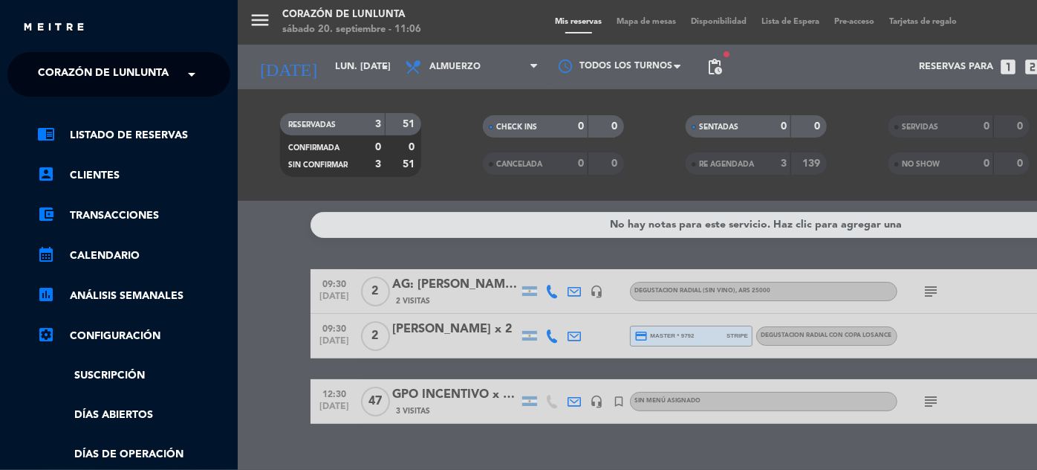
click at [118, 59] on span "Corazón de Lunlunta" at bounding box center [103, 74] width 131 height 31
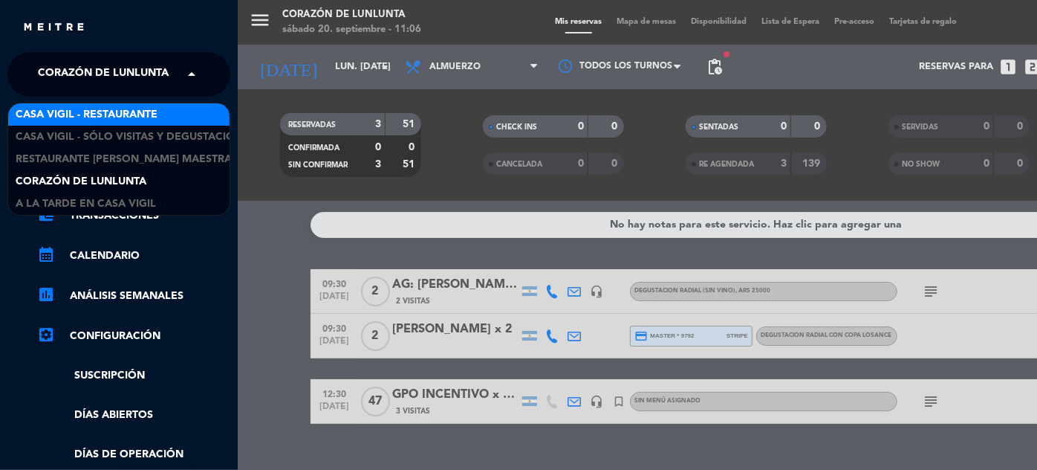
click at [134, 110] on span "Casa Vigil - Restaurante" at bounding box center [87, 114] width 142 height 17
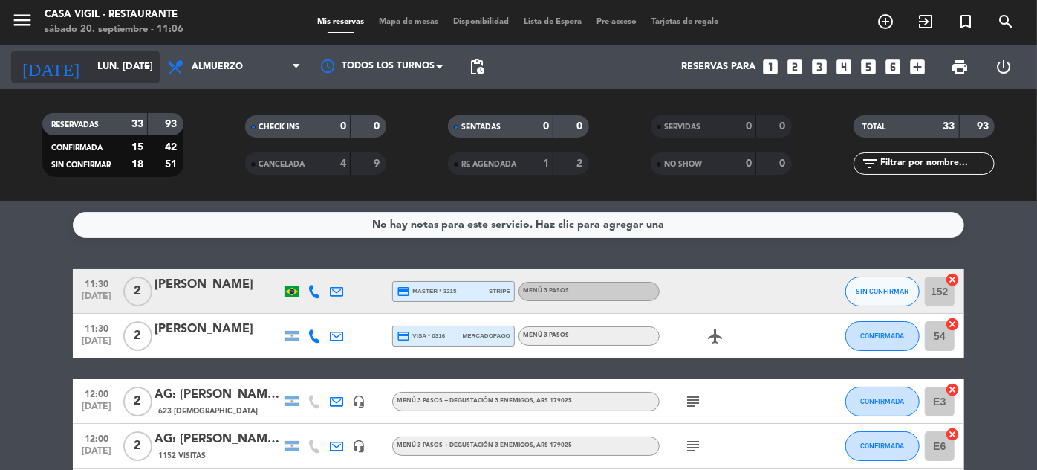
click at [107, 71] on input "lun. [DATE]" at bounding box center [153, 67] width 127 height 26
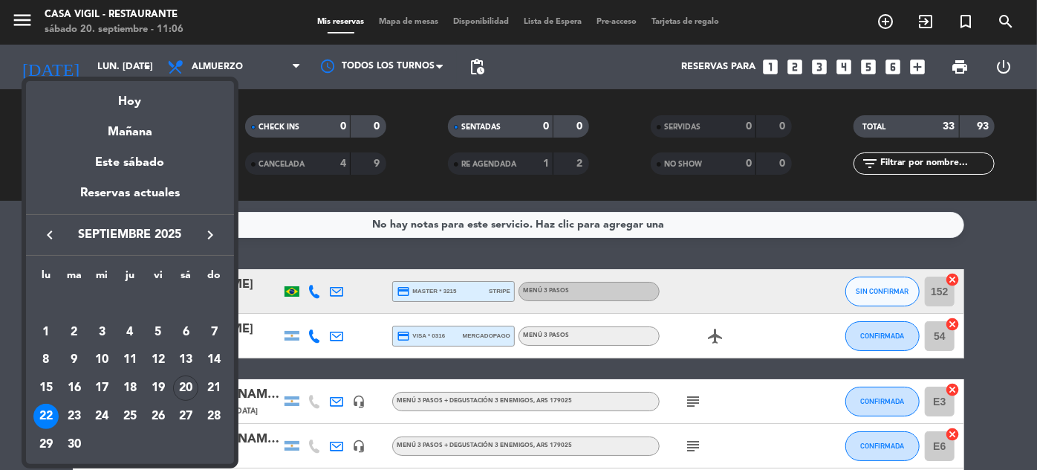
click at [393, 182] on div at bounding box center [518, 235] width 1037 height 470
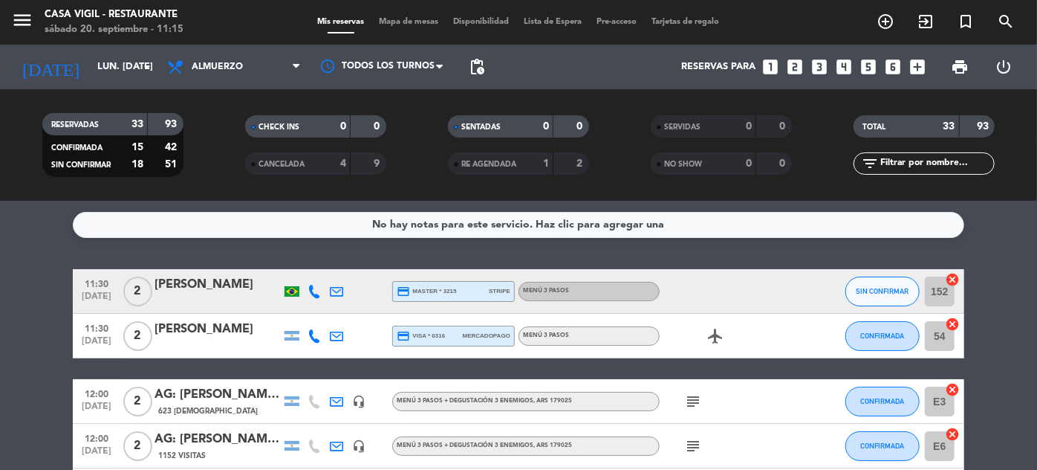
click at [571, 22] on span "Lista de Espera" at bounding box center [553, 22] width 73 height 8
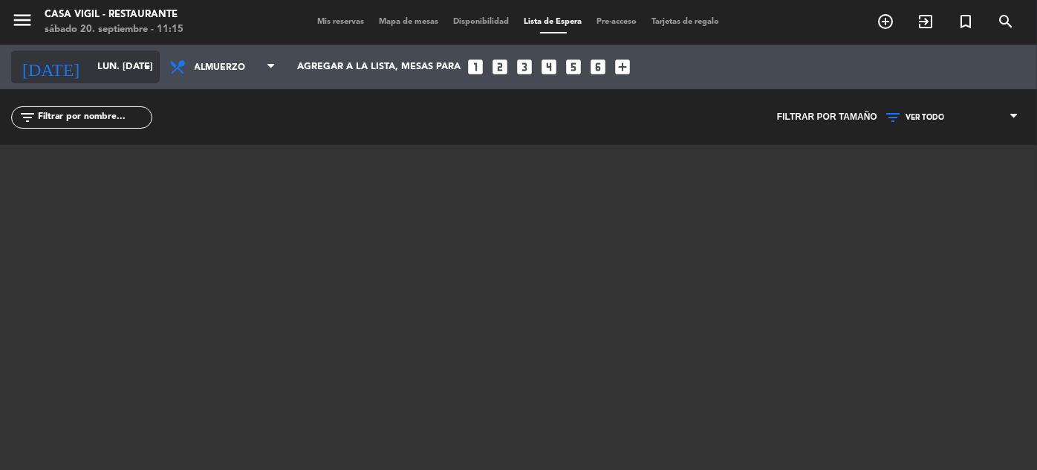
click at [90, 71] on input "lun. [DATE]" at bounding box center [153, 67] width 127 height 26
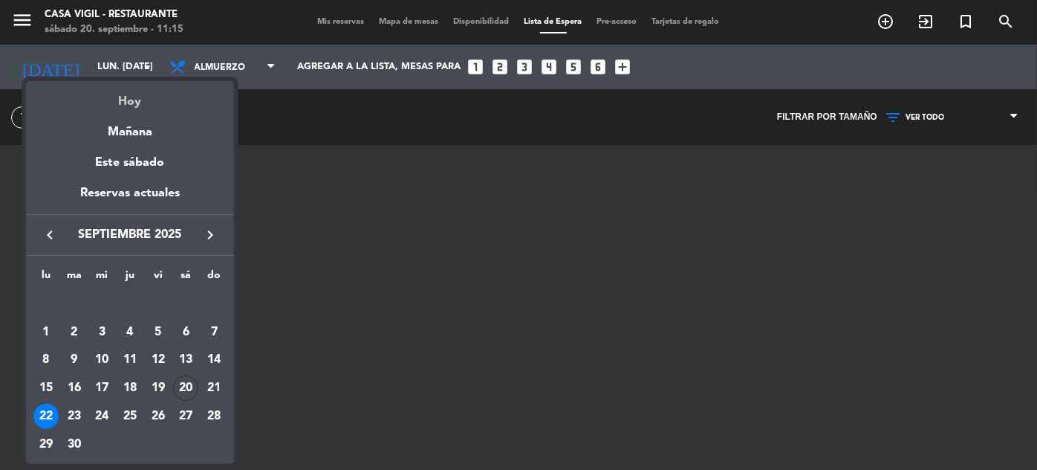
click at [124, 98] on div "Hoy" at bounding box center [130, 96] width 208 height 30
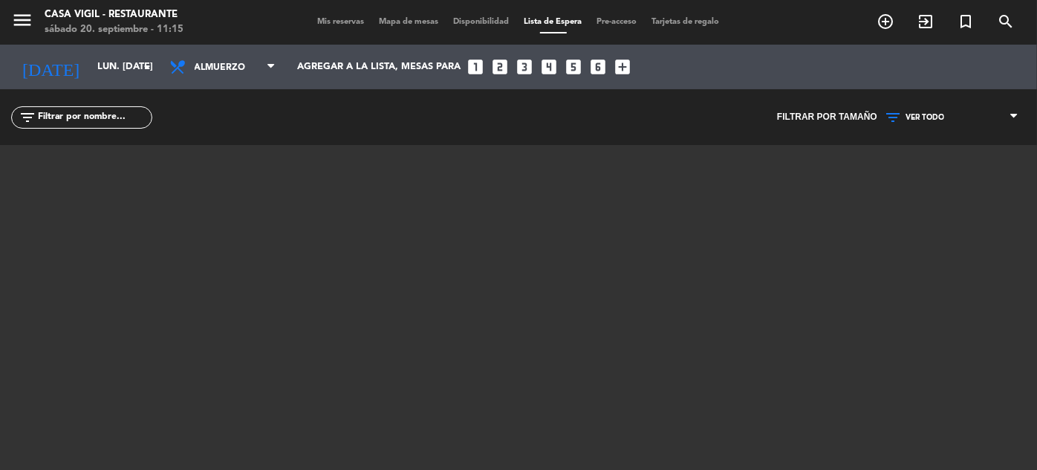
type input "sáb. [DATE]"
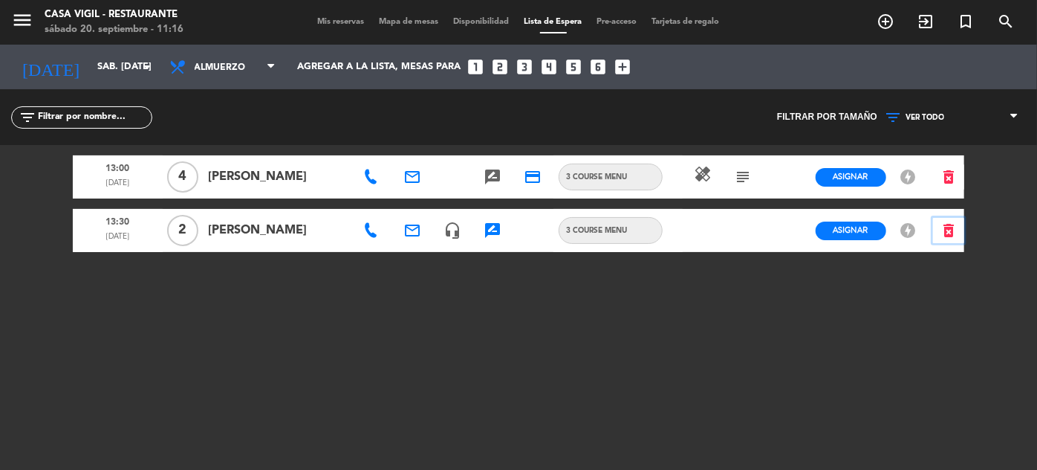
click at [949, 227] on icon "delete_forever" at bounding box center [949, 230] width 18 height 18
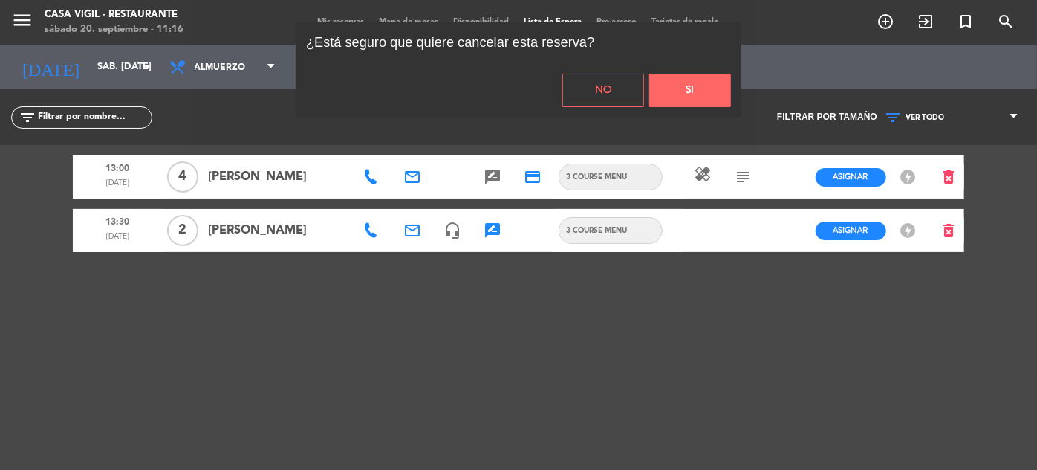
click at [702, 95] on button "Si" at bounding box center [690, 90] width 82 height 33
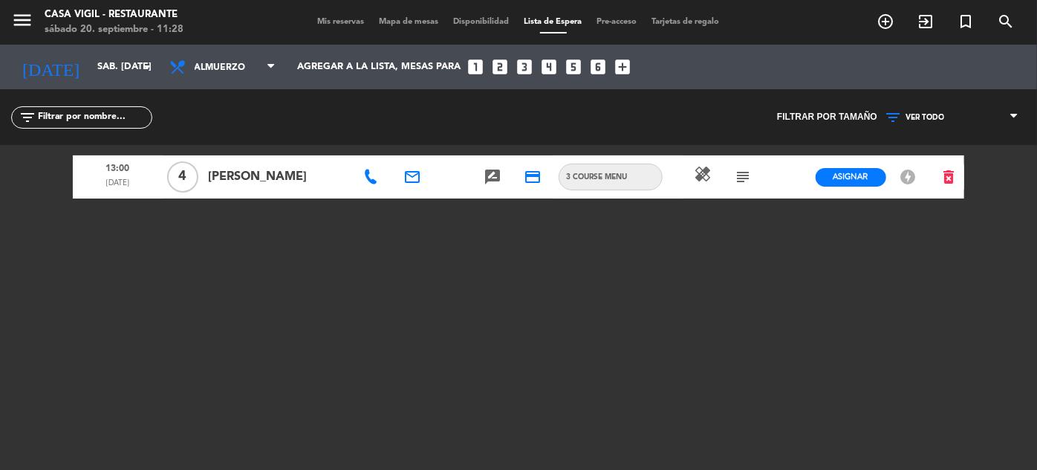
click at [321, 18] on span "Mis reservas" at bounding box center [342, 22] width 62 height 8
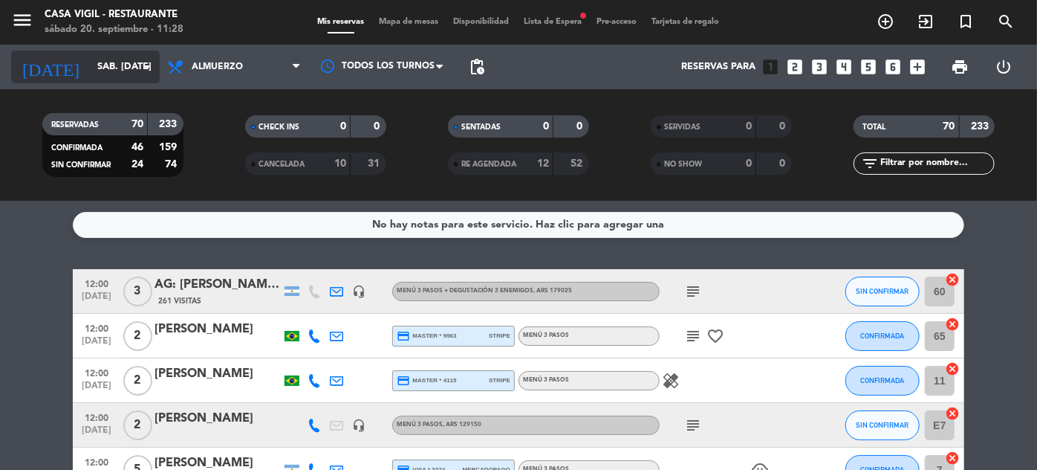
click at [96, 52] on div "[DATE] sáb. [DATE] arrow_drop_down" at bounding box center [85, 67] width 149 height 33
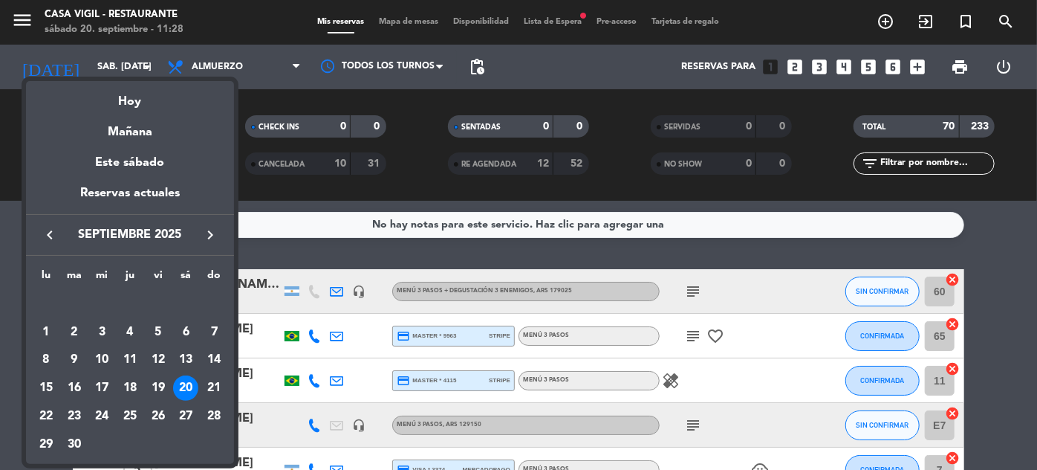
click at [207, 232] on icon "keyboard_arrow_right" at bounding box center [210, 235] width 18 height 18
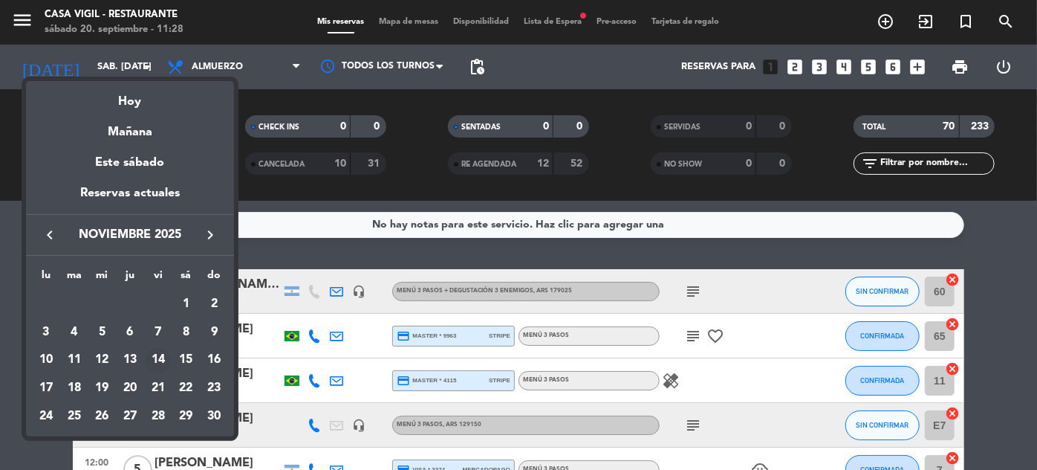
click at [159, 357] on div "14" at bounding box center [158, 360] width 25 height 25
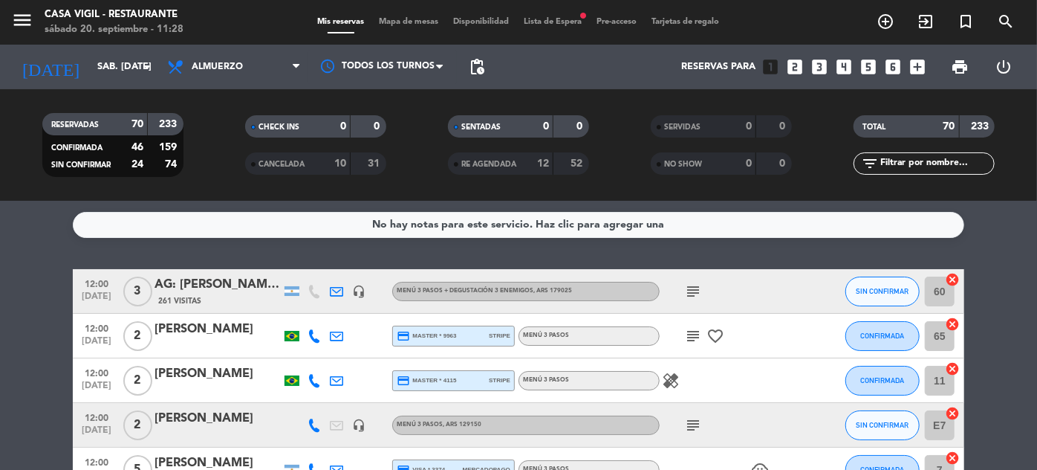
type input "vie. [DATE]"
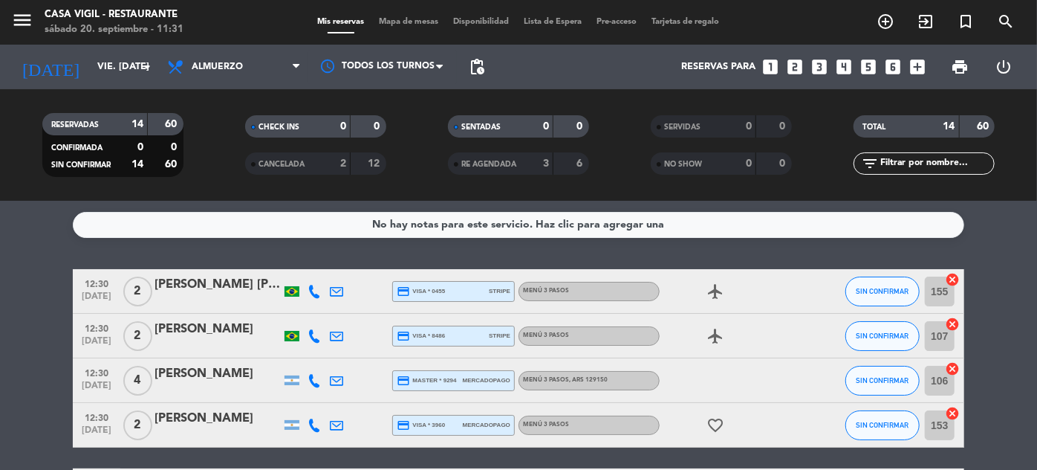
click at [849, 67] on icon "looks_4" at bounding box center [843, 66] width 19 height 19
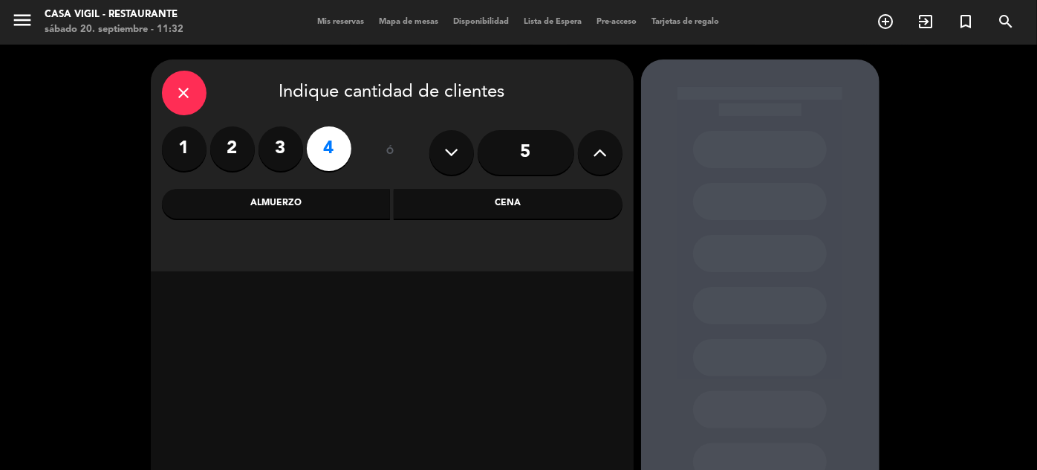
click at [251, 198] on div "Almuerzo" at bounding box center [276, 204] width 229 height 30
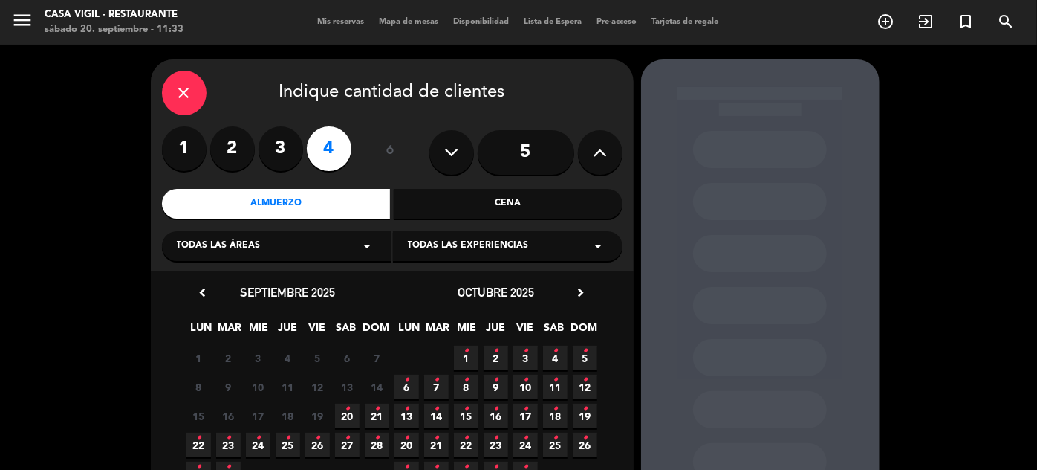
click at [578, 294] on icon "chevron_right" at bounding box center [582, 293] width 16 height 16
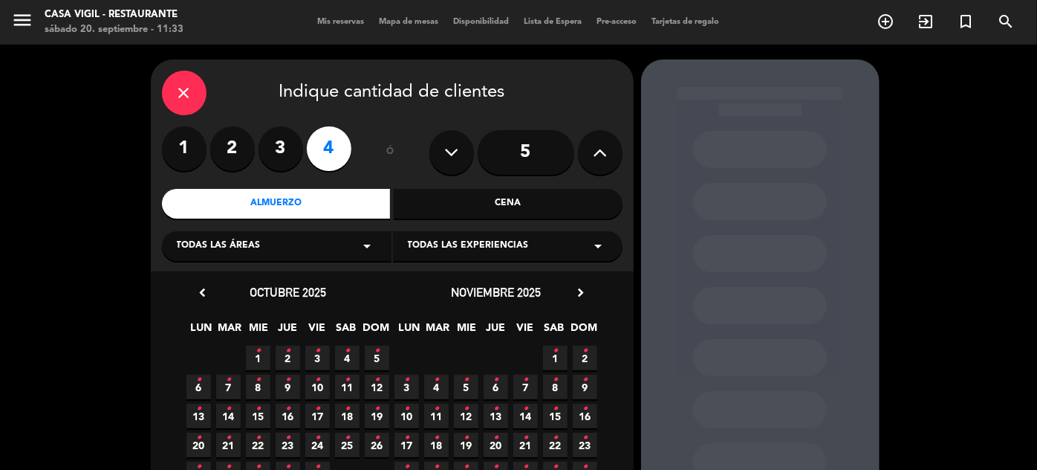
click at [535, 410] on span "14 •" at bounding box center [525, 415] width 25 height 25
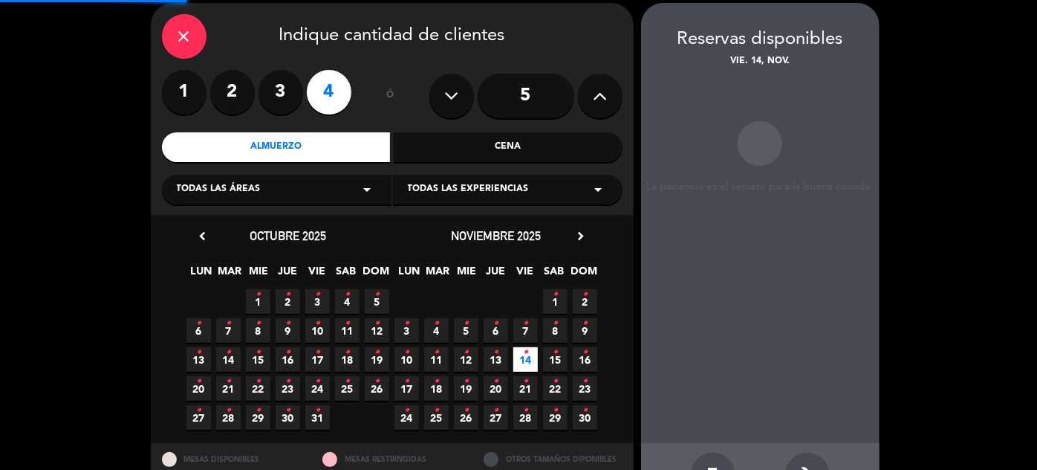
scroll to position [59, 0]
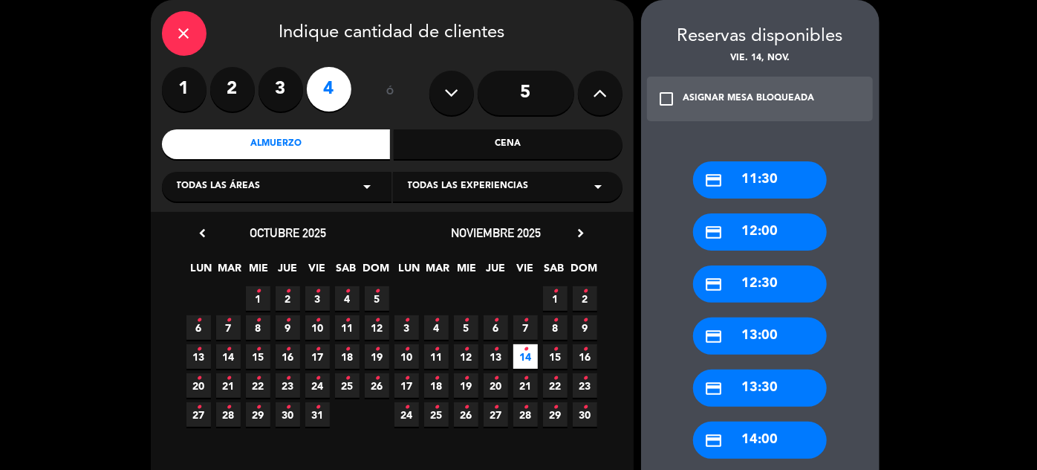
click at [762, 285] on div "credit_card 12:30" at bounding box center [760, 283] width 134 height 37
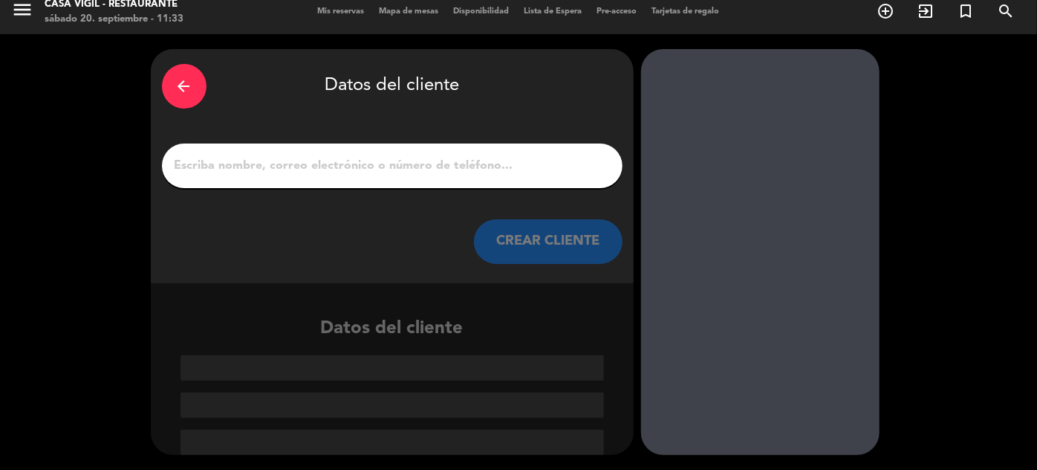
click at [573, 234] on button "CREAR CLIENTE" at bounding box center [548, 241] width 149 height 45
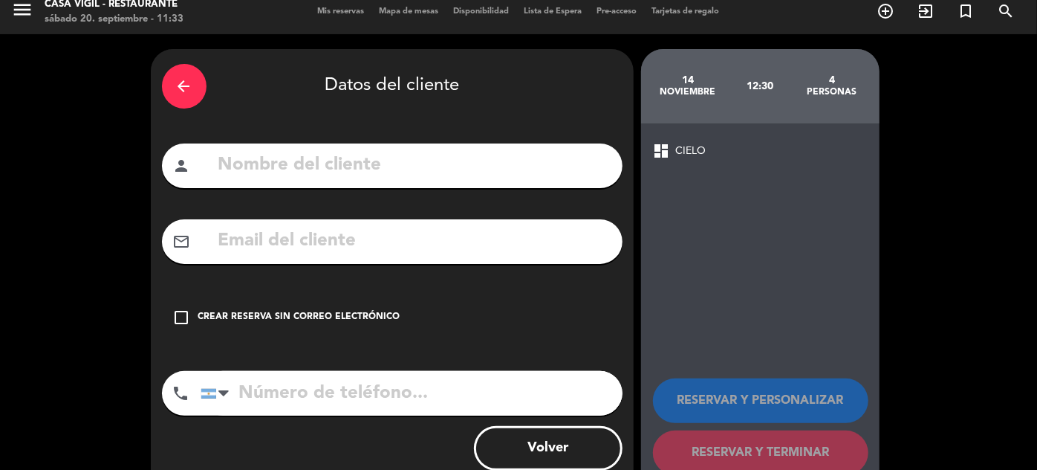
click at [509, 172] on input "text" at bounding box center [414, 165] width 395 height 30
type input "ANALIA"
click at [312, 315] on div "Crear reserva sin correo electrónico" at bounding box center [299, 317] width 202 height 15
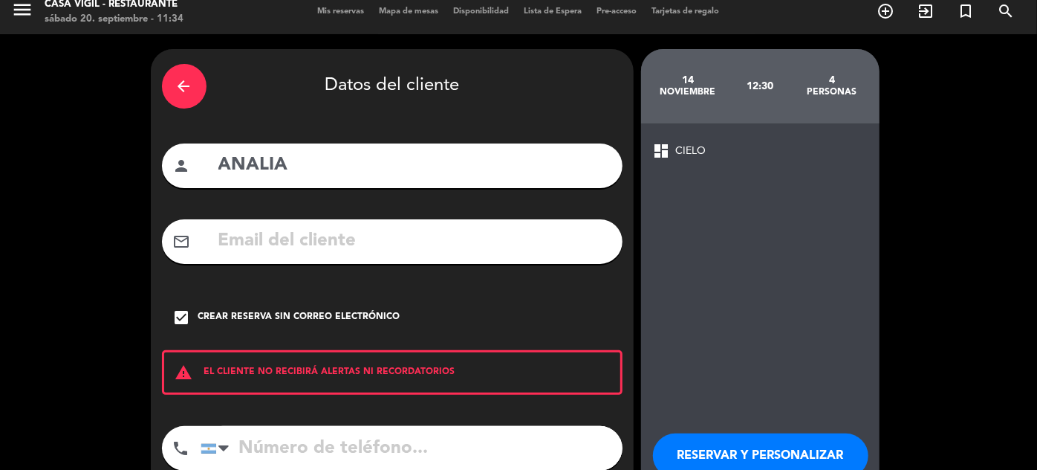
click at [315, 444] on input "tel" at bounding box center [412, 448] width 422 height 45
type input "2612699022"
click at [759, 445] on button "RESERVAR Y PERSONALIZAR" at bounding box center [760, 455] width 215 height 45
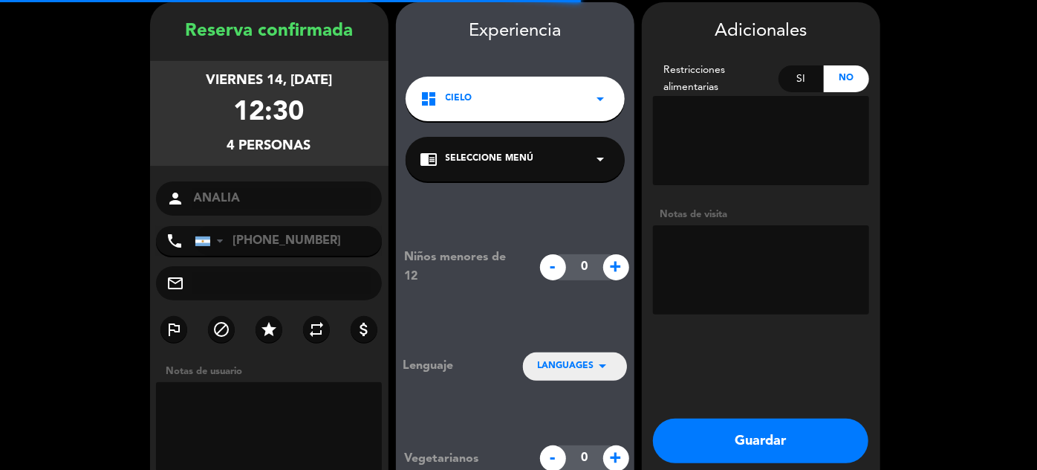
scroll to position [59, 0]
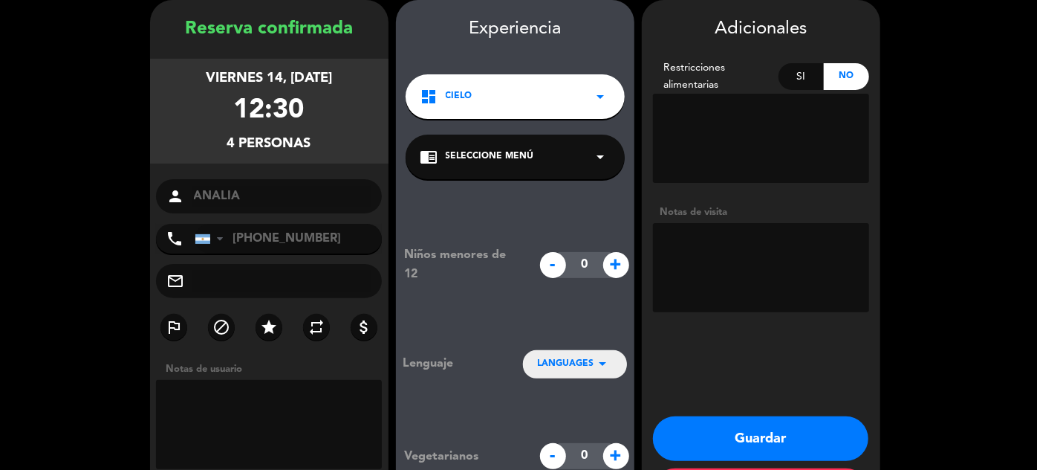
click at [788, 273] on textarea at bounding box center [761, 267] width 216 height 89
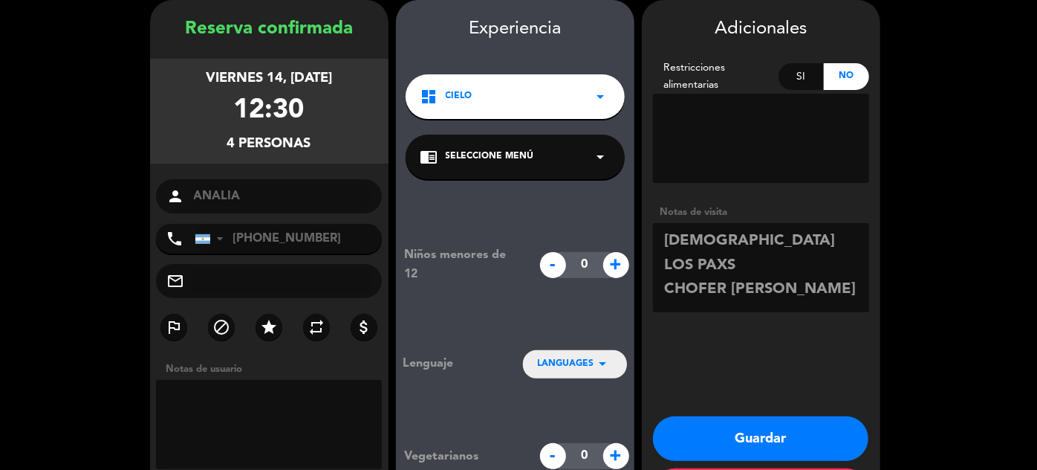
type textarea "[DEMOGRAPHIC_DATA] LOS PAXS CHOFER [PERSON_NAME]"
click at [745, 433] on button "Guardar" at bounding box center [760, 438] width 215 height 45
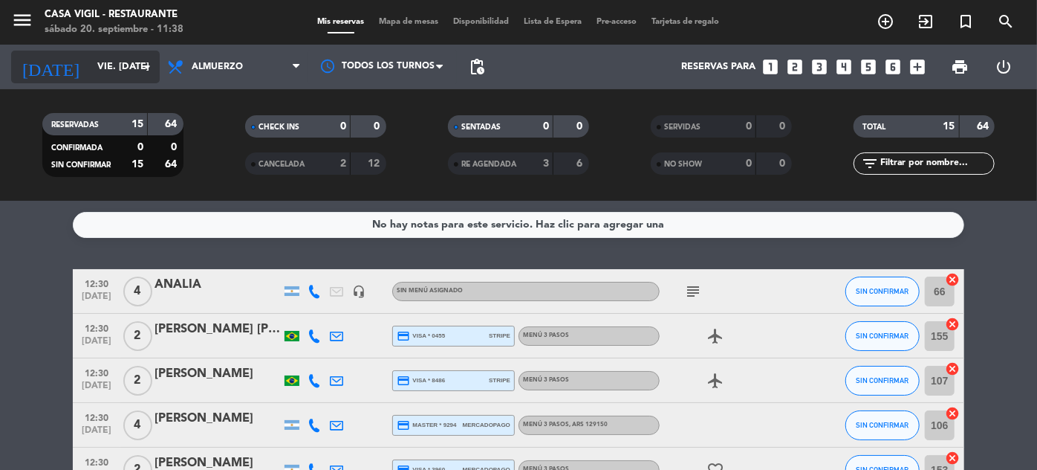
click at [71, 52] on div "[DATE] vie. [DATE] arrow_drop_down" at bounding box center [85, 67] width 149 height 33
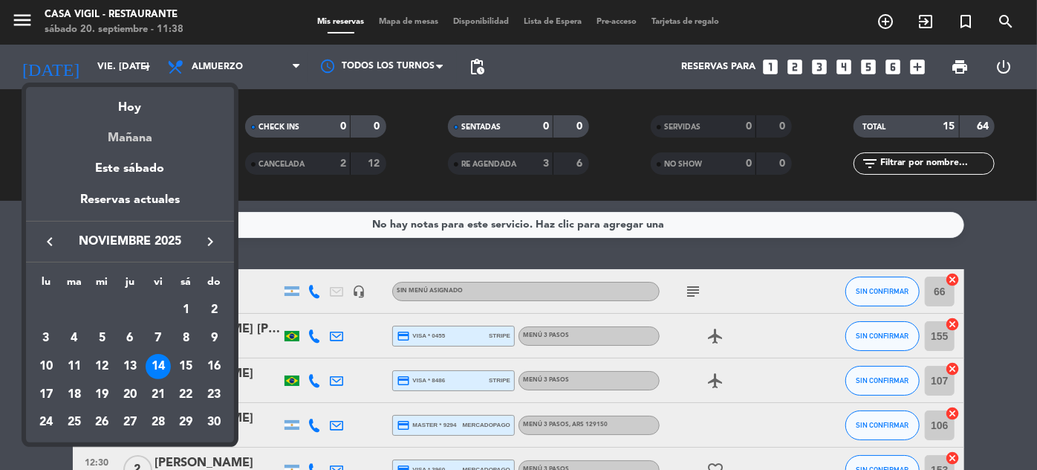
click at [127, 141] on div "Mañana" at bounding box center [130, 132] width 208 height 30
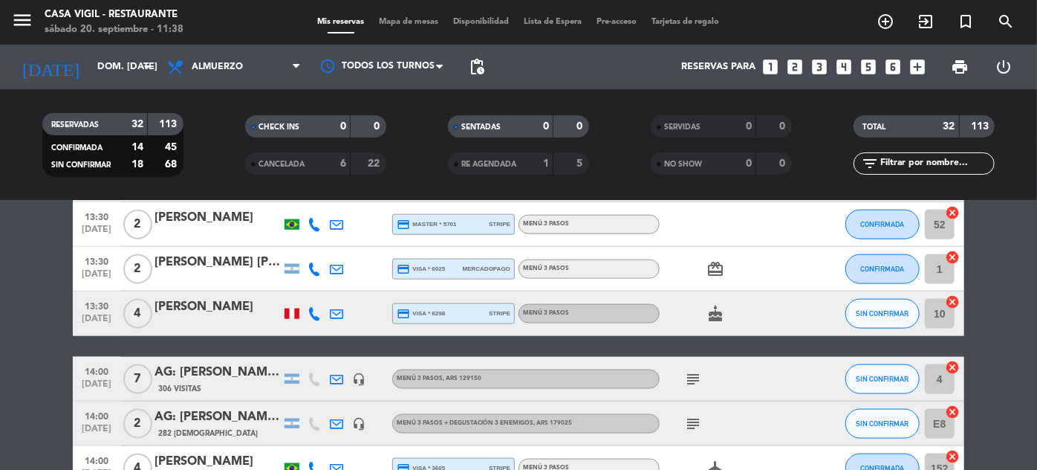
scroll to position [999, 0]
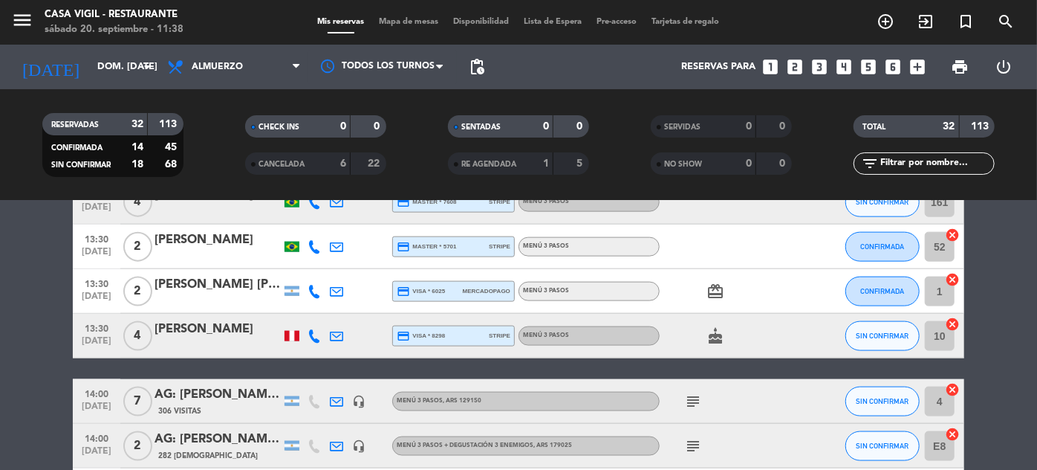
click at [713, 296] on icon "card_giftcard" at bounding box center [716, 291] width 18 height 18
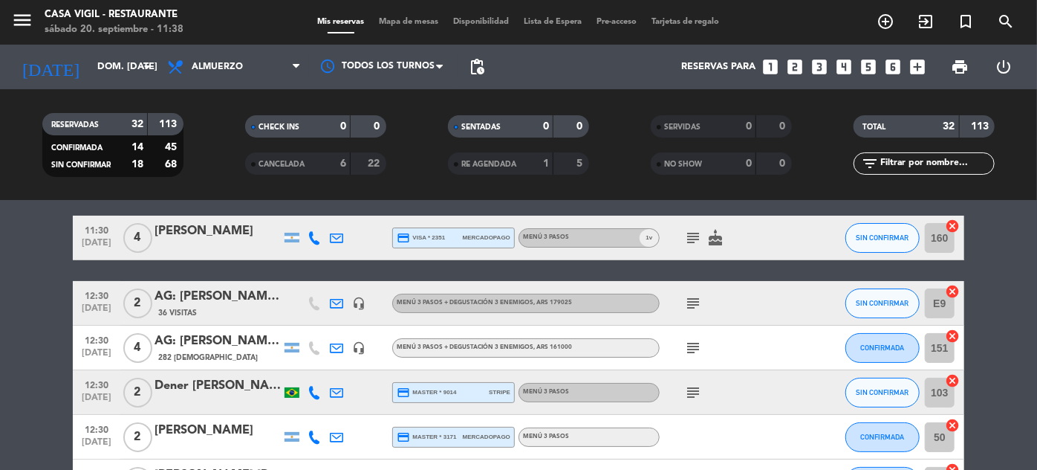
scroll to position [0, 0]
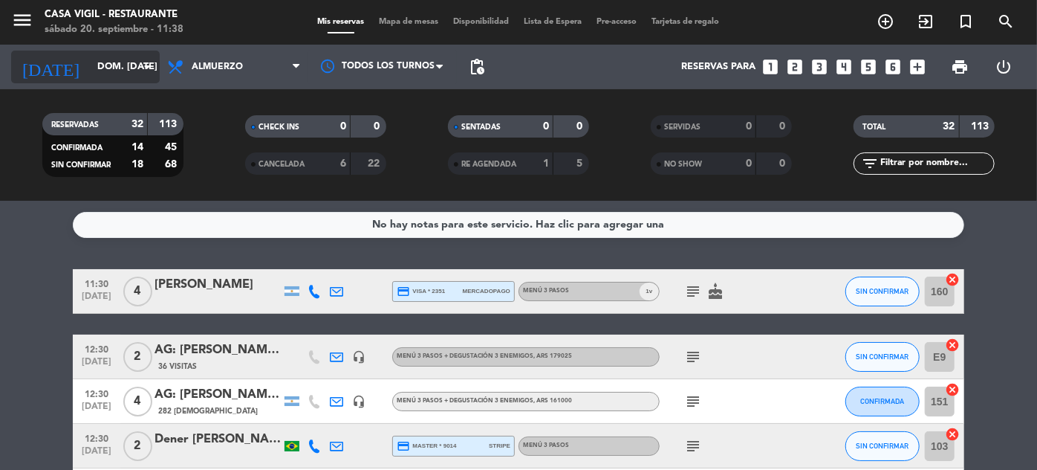
click at [103, 73] on input "dom. [DATE]" at bounding box center [153, 67] width 127 height 26
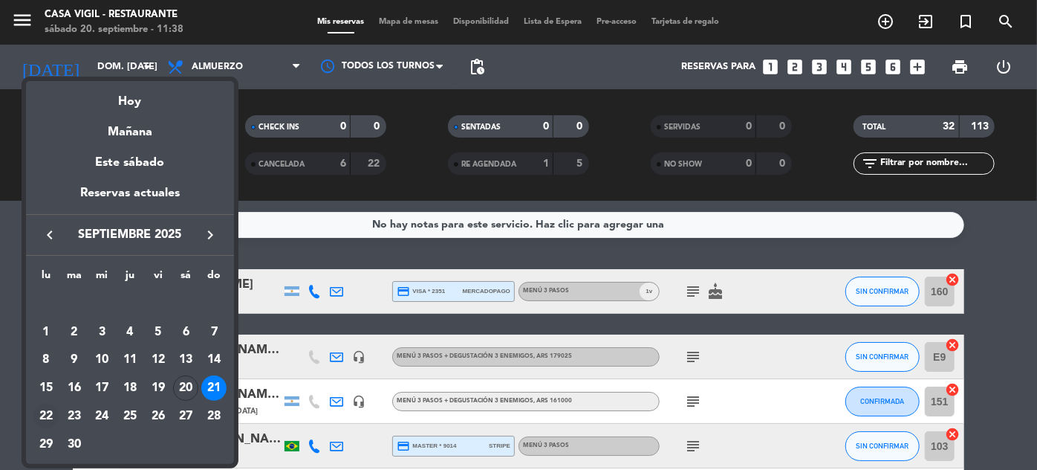
click at [39, 416] on div "22" at bounding box center [45, 415] width 25 height 25
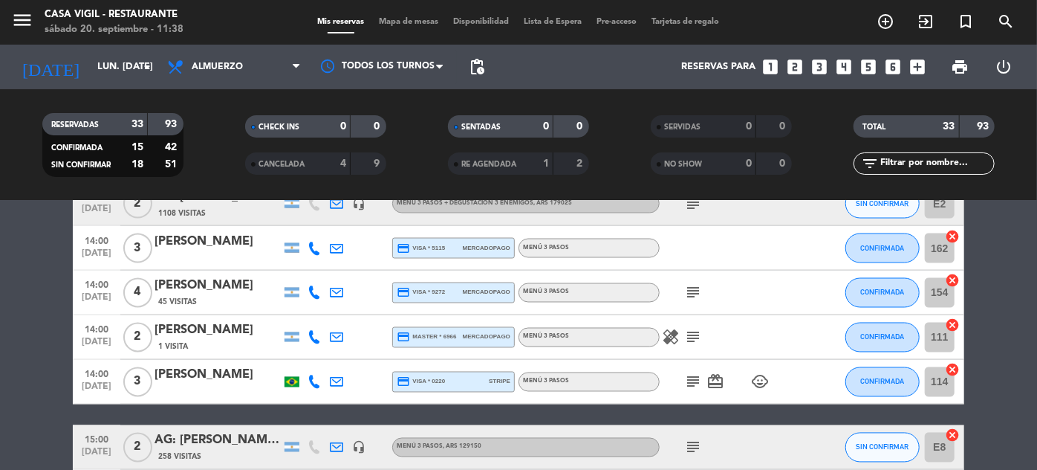
scroll to position [1470, 0]
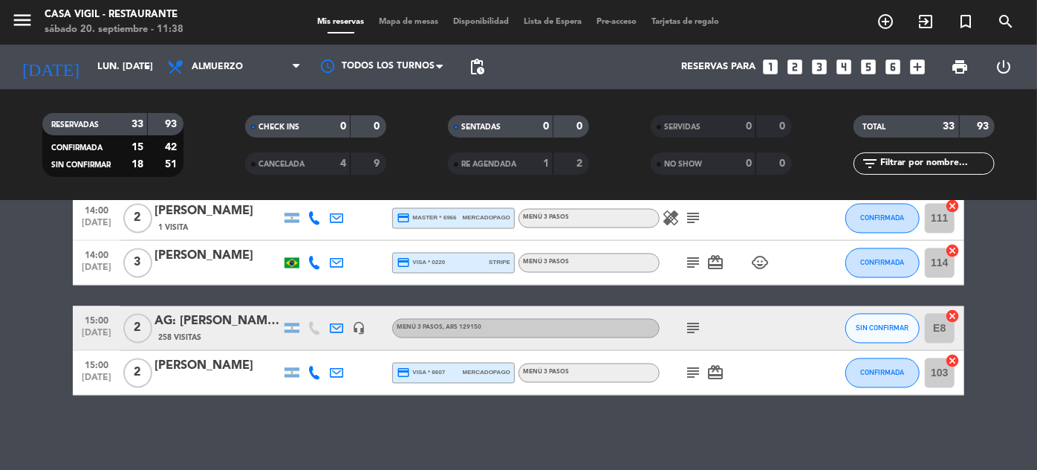
click at [695, 259] on icon "subject" at bounding box center [693, 263] width 18 height 18
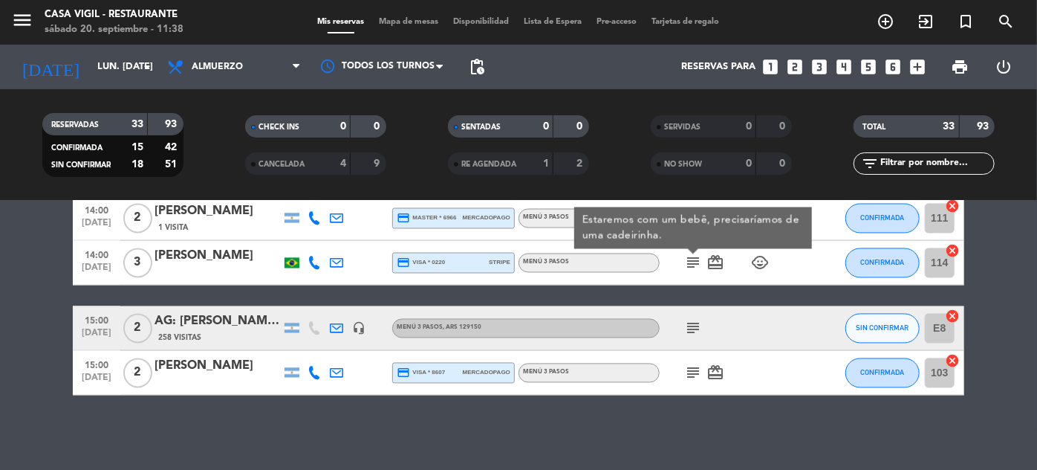
click at [691, 372] on icon "subject" at bounding box center [693, 373] width 18 height 18
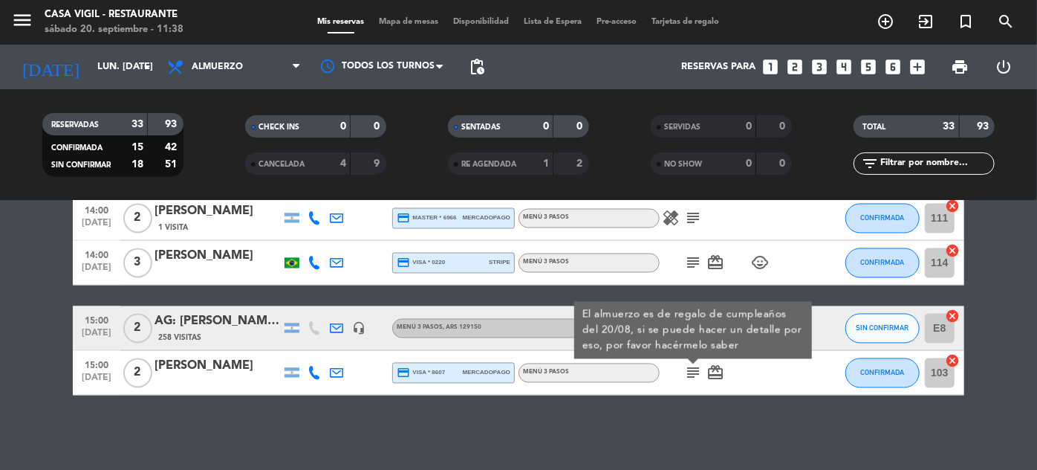
click at [317, 374] on icon at bounding box center [314, 372] width 13 height 13
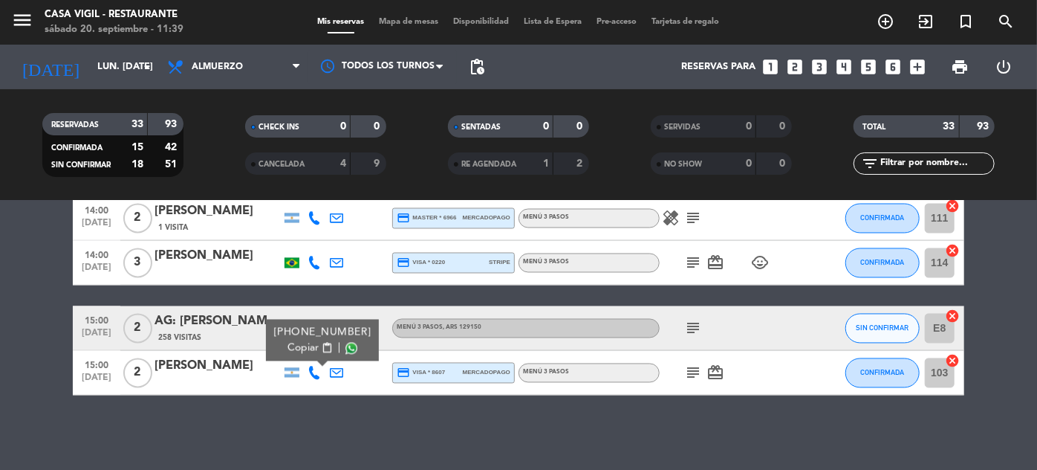
click at [322, 346] on span "content_paste" at bounding box center [327, 348] width 11 height 11
click at [322, 348] on span "content_paste" at bounding box center [327, 348] width 11 height 11
click at [210, 368] on div "[PERSON_NAME]" at bounding box center [218, 366] width 126 height 19
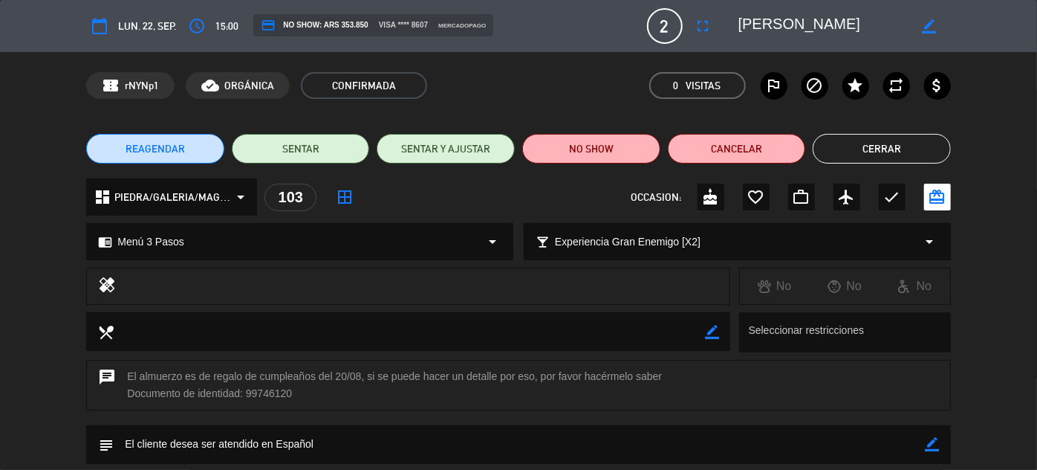
click at [869, 146] on button "Cerrar" at bounding box center [882, 149] width 138 height 30
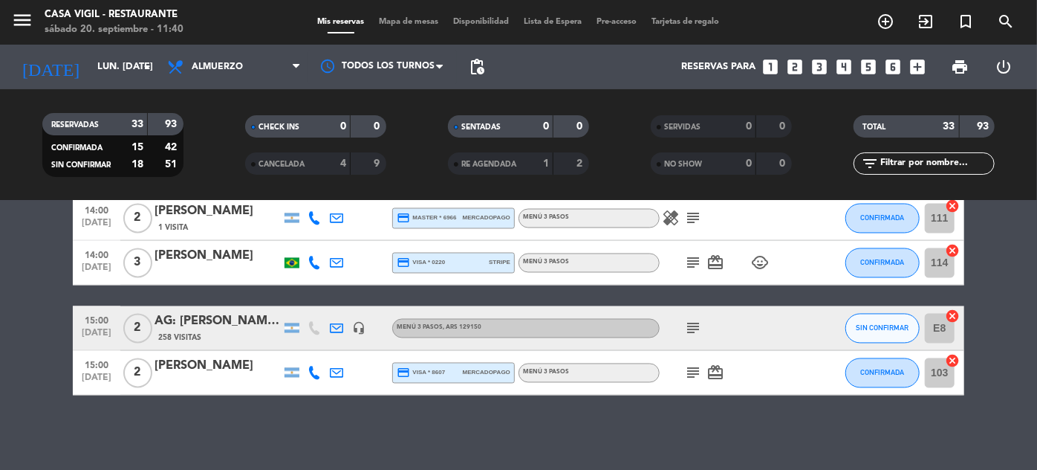
click at [220, 364] on div "[PERSON_NAME]" at bounding box center [218, 366] width 126 height 19
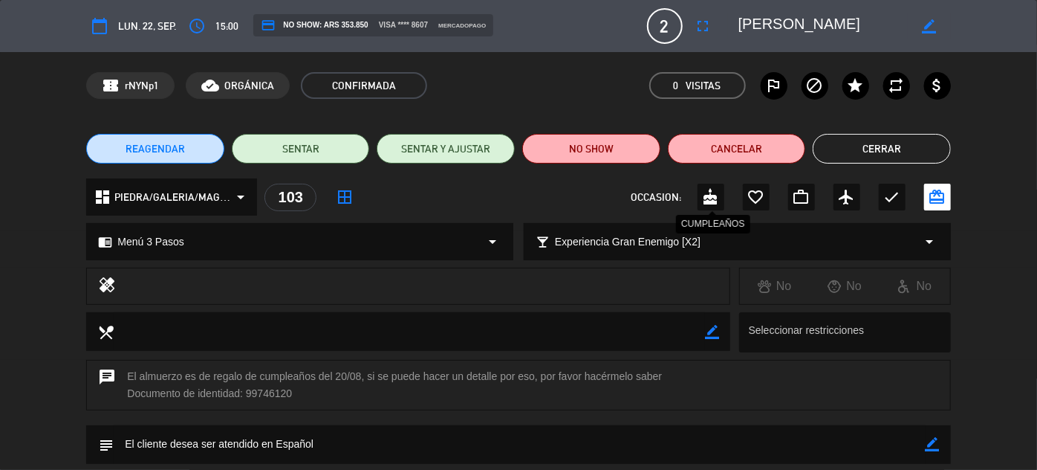
click at [707, 197] on icon "cake" at bounding box center [711, 197] width 18 height 18
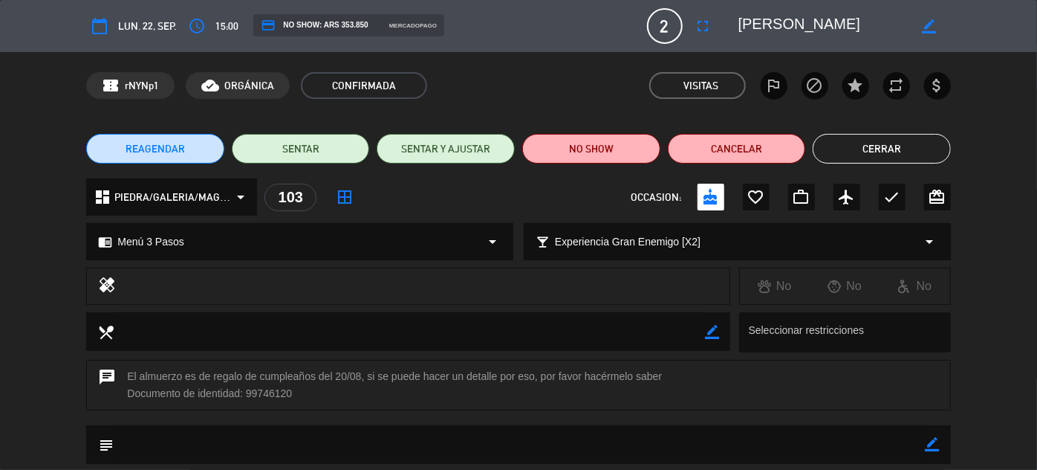
click at [905, 143] on button "Cerrar" at bounding box center [882, 149] width 138 height 30
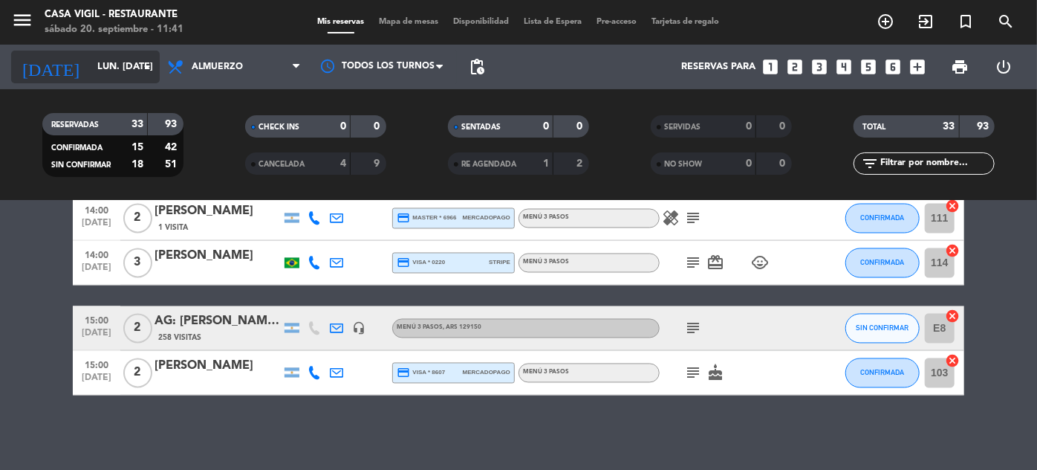
click at [103, 61] on input "lun. [DATE]" at bounding box center [153, 67] width 127 height 26
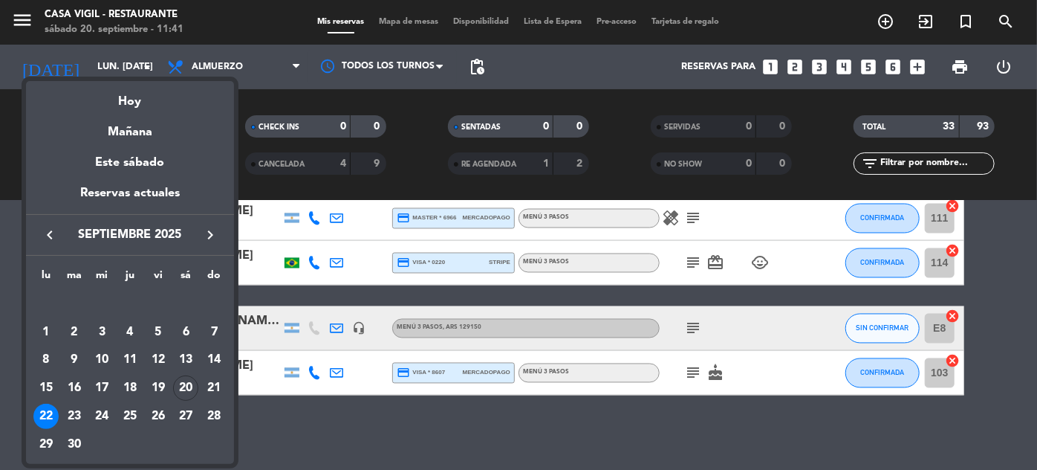
click at [203, 235] on icon "keyboard_arrow_right" at bounding box center [210, 235] width 18 height 18
click at [107, 358] on div "8" at bounding box center [101, 360] width 25 height 25
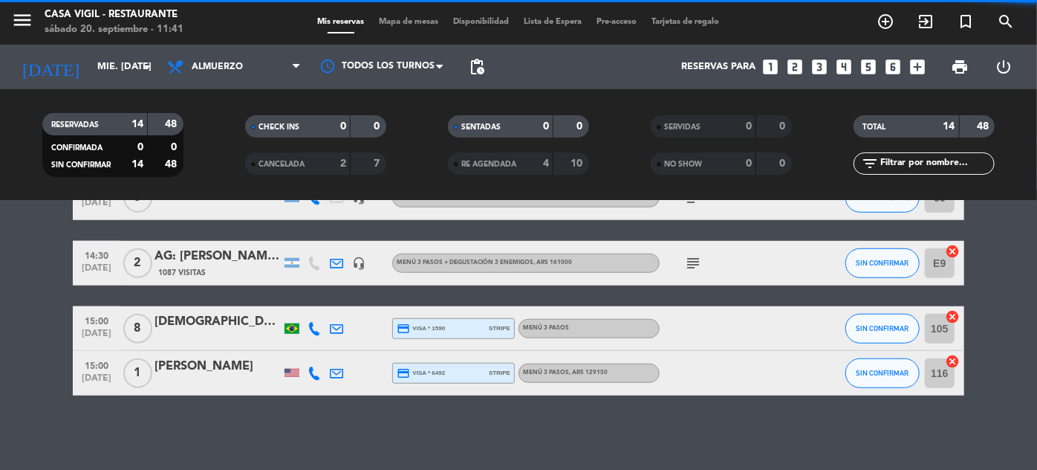
scroll to position [602, 0]
click at [905, 162] on input "text" at bounding box center [936, 163] width 115 height 16
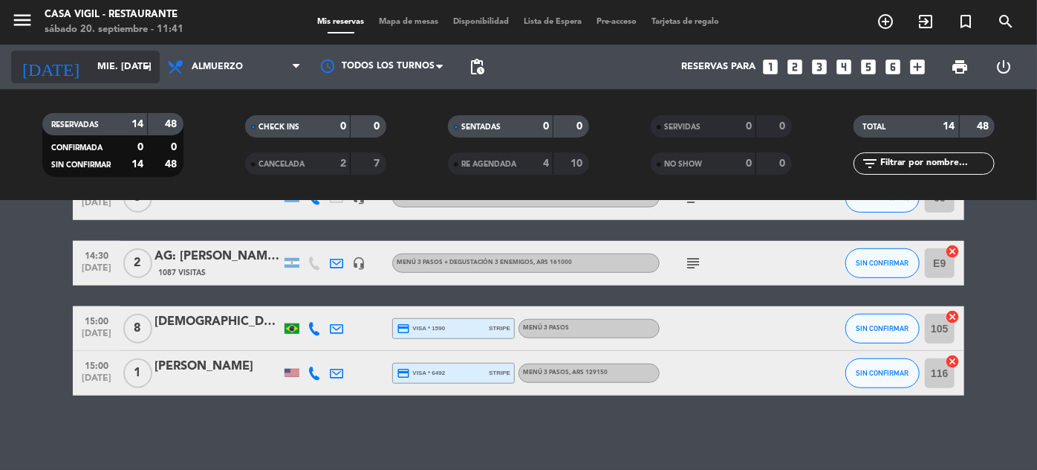
click at [112, 68] on input "mié. [DATE]" at bounding box center [153, 67] width 127 height 26
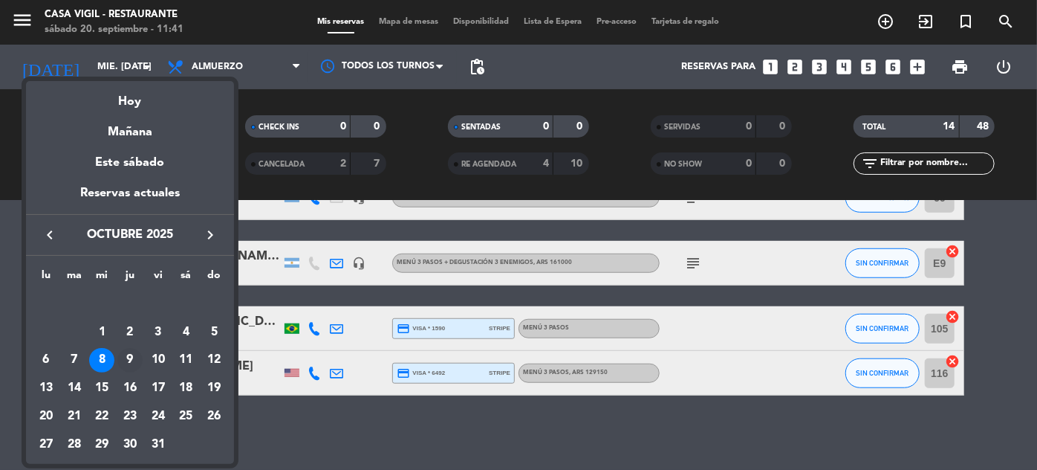
click at [134, 360] on div "9" at bounding box center [129, 360] width 25 height 25
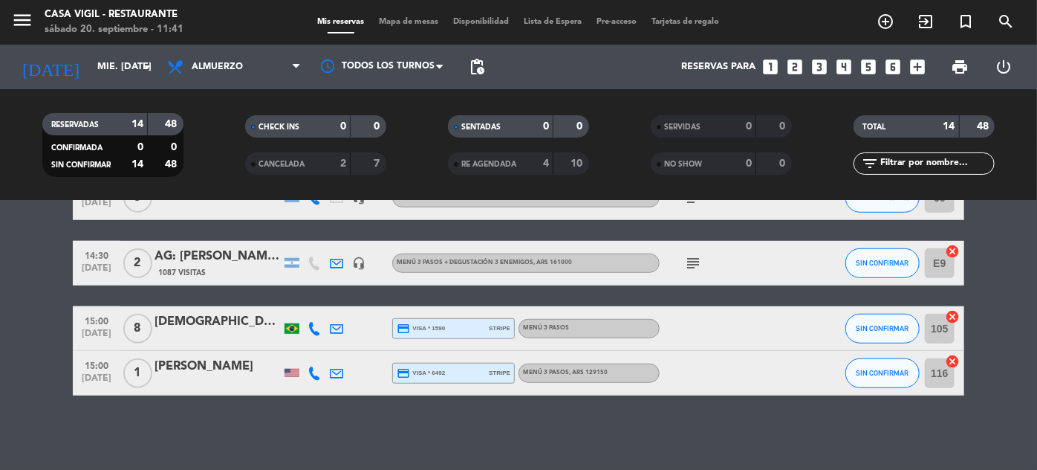
type input "[DEMOGRAPHIC_DATA] [DATE]"
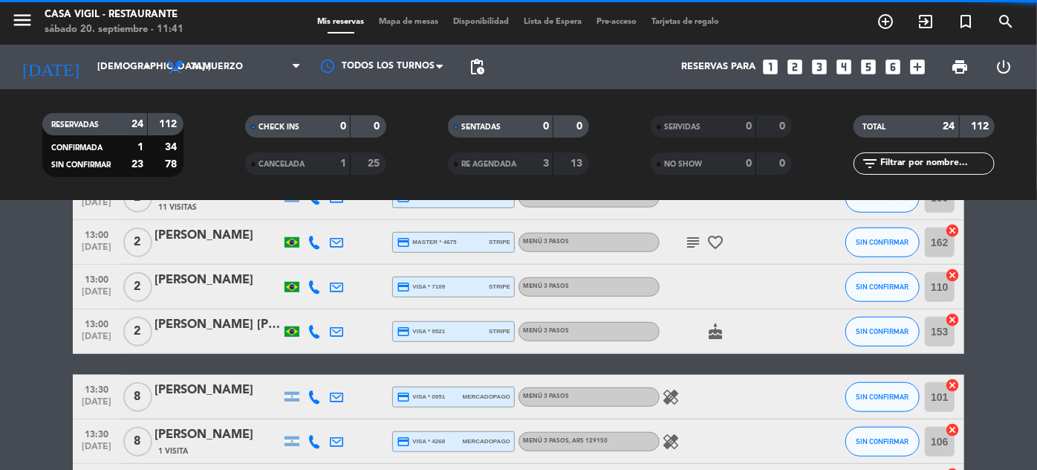
scroll to position [1089, 0]
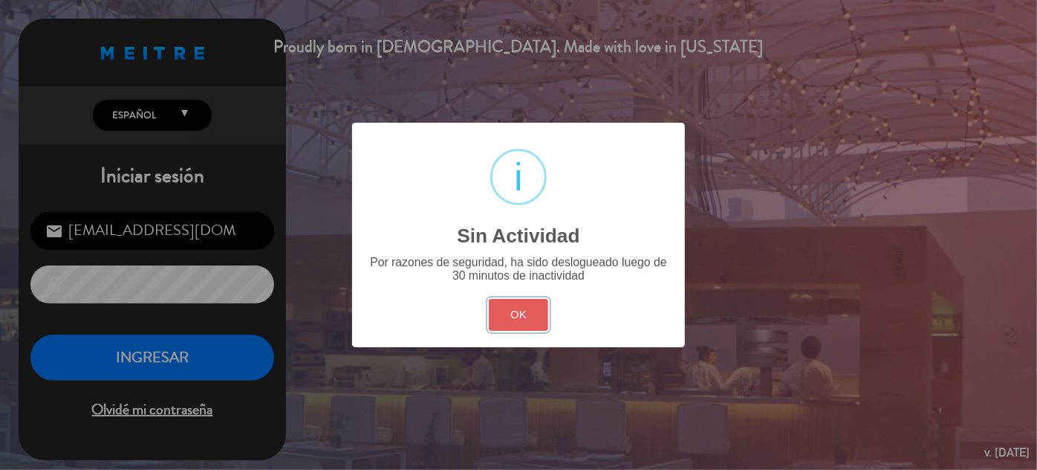
click at [531, 320] on button "OK" at bounding box center [519, 315] width 60 height 32
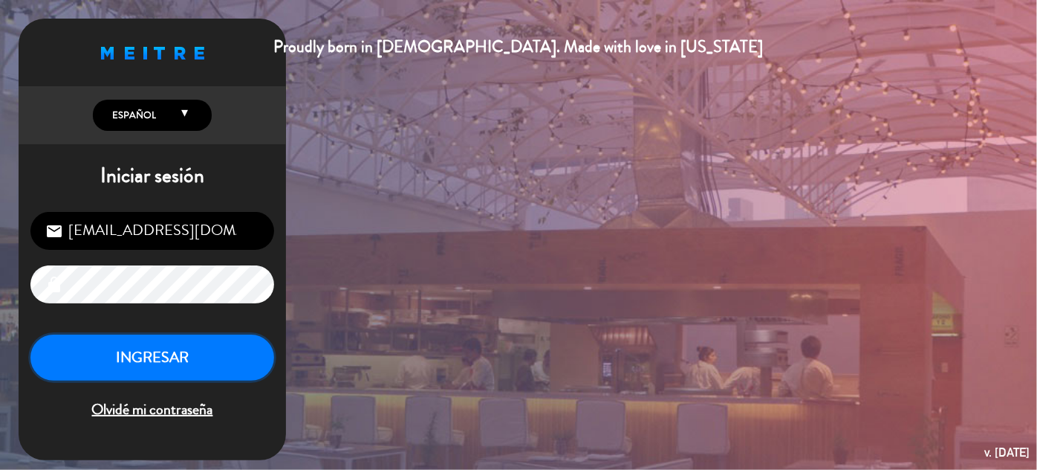
click at [230, 338] on button "INGRESAR" at bounding box center [152, 357] width 244 height 47
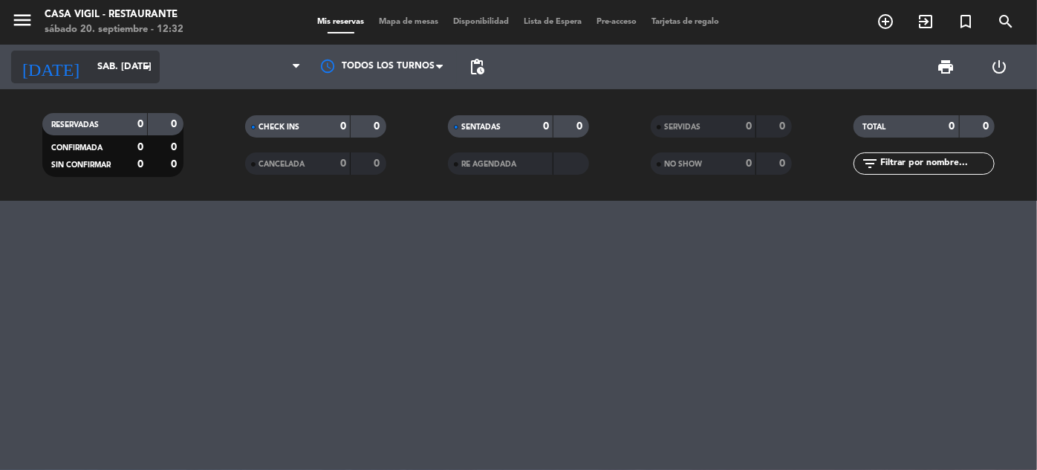
click at [117, 63] on input "sáb. [DATE]" at bounding box center [153, 67] width 127 height 26
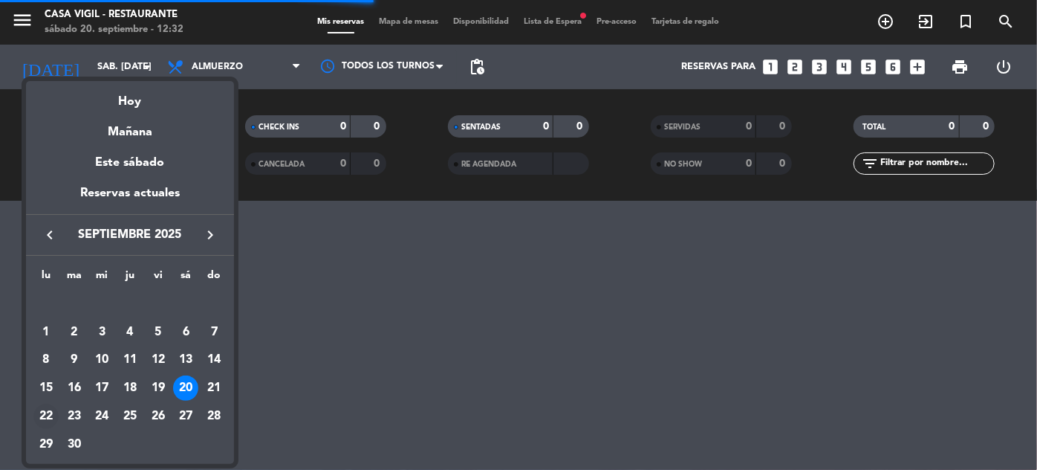
click at [42, 415] on div "22" at bounding box center [45, 415] width 25 height 25
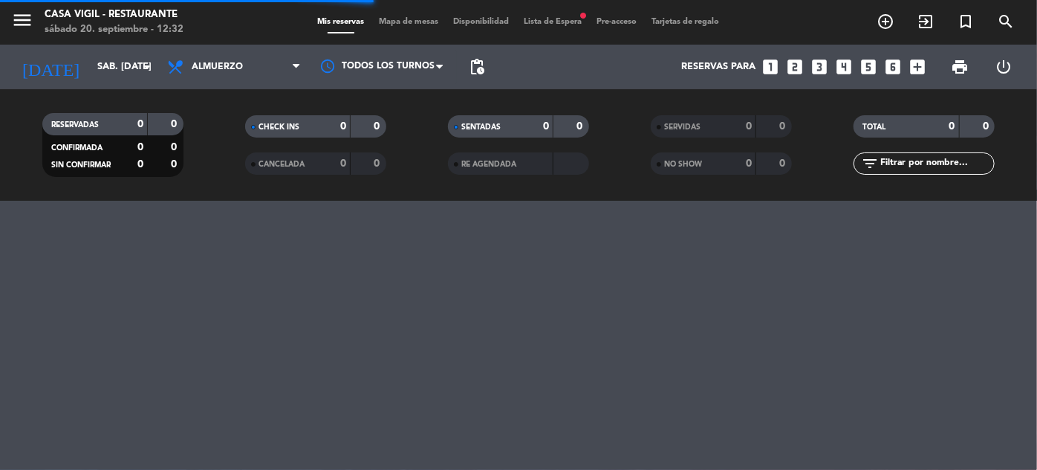
type input "lun. [DATE]"
click at [945, 168] on input "text" at bounding box center [936, 163] width 115 height 16
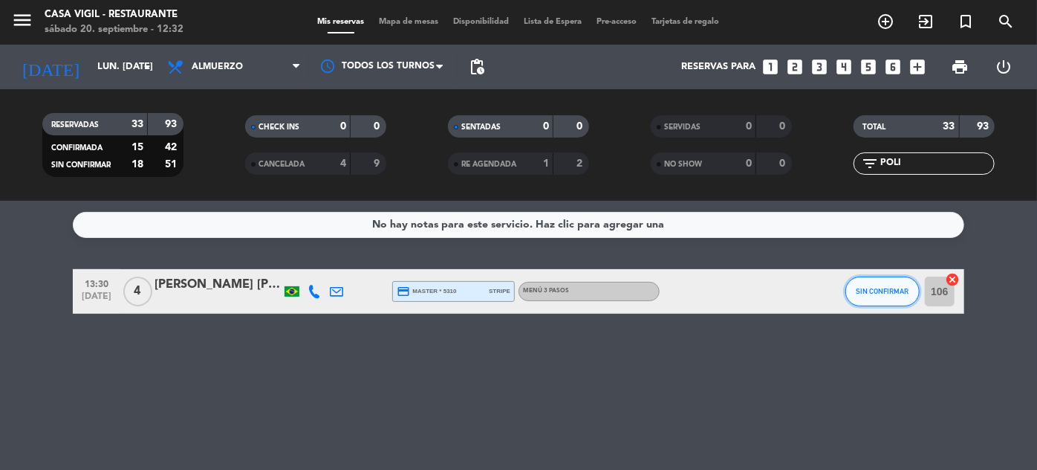
click at [898, 290] on span "SIN CONFIRMAR" at bounding box center [883, 291] width 53 height 8
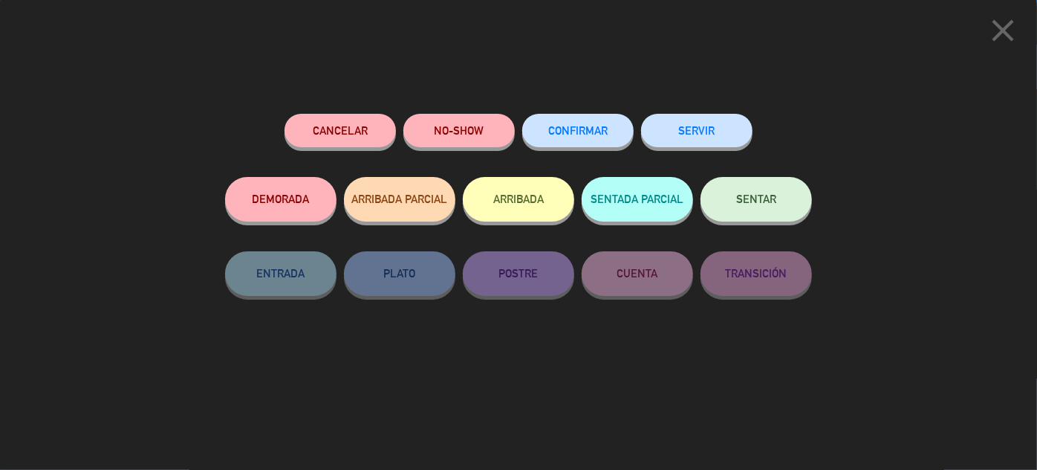
click at [581, 131] on span "CONFIRMAR" at bounding box center [577, 130] width 59 height 13
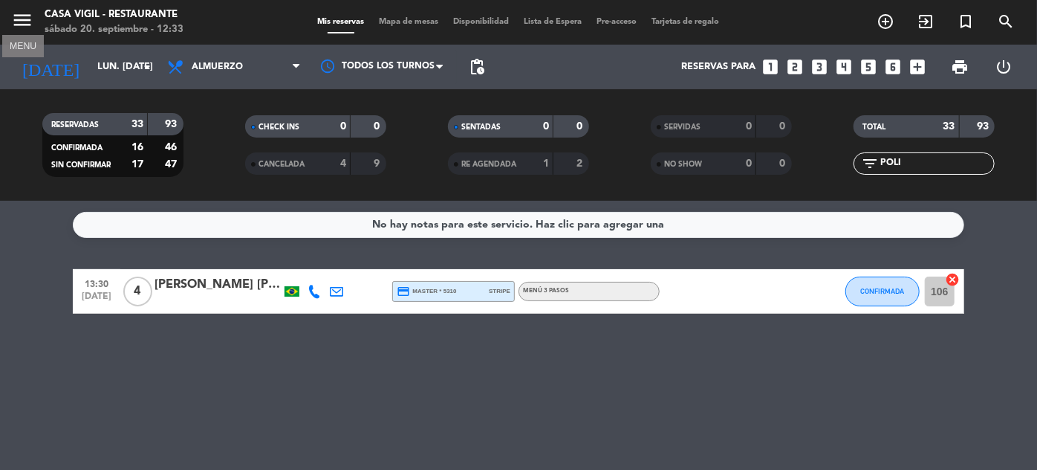
click at [18, 17] on icon "menu" at bounding box center [22, 20] width 22 height 22
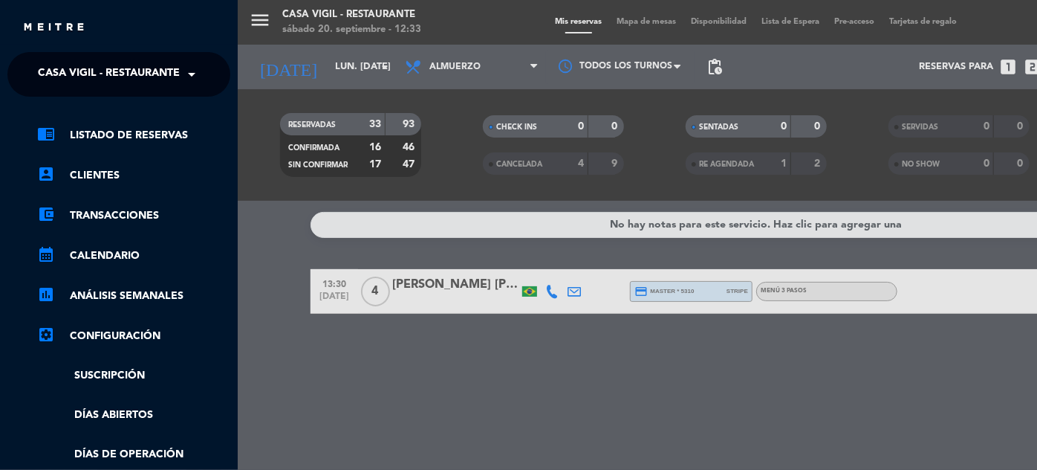
click at [190, 71] on span at bounding box center [195, 74] width 25 height 31
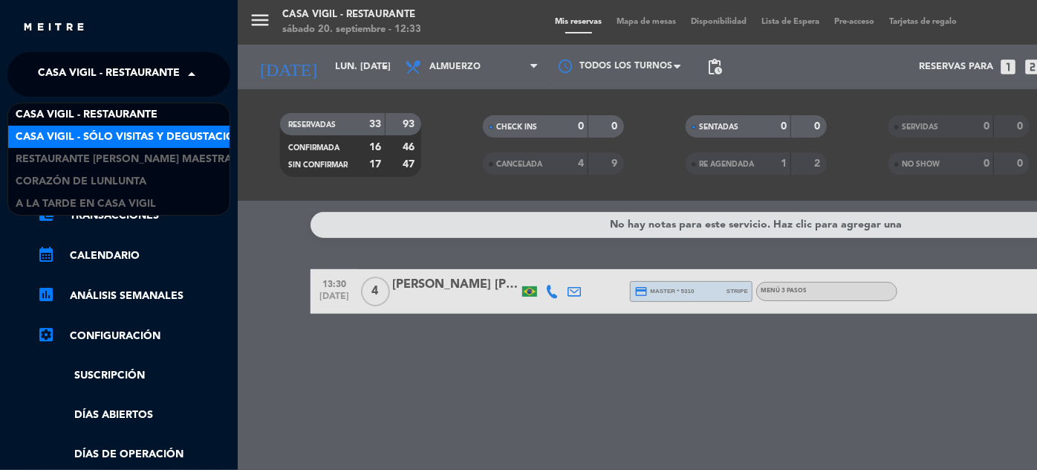
click at [186, 135] on span "Casa Vigil - SÓLO Visitas y Degustaciones" at bounding box center [136, 137] width 240 height 17
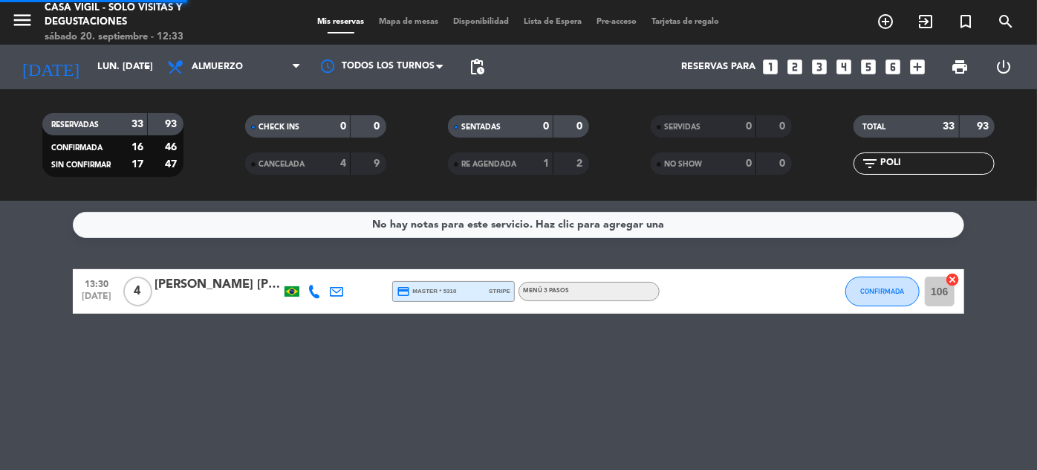
click at [904, 157] on input "POLI" at bounding box center [936, 163] width 115 height 16
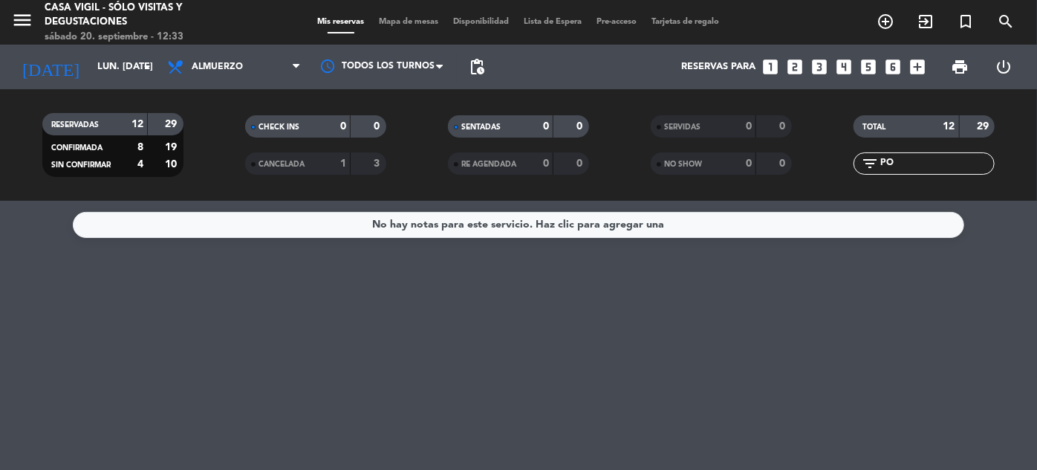
type input "P"
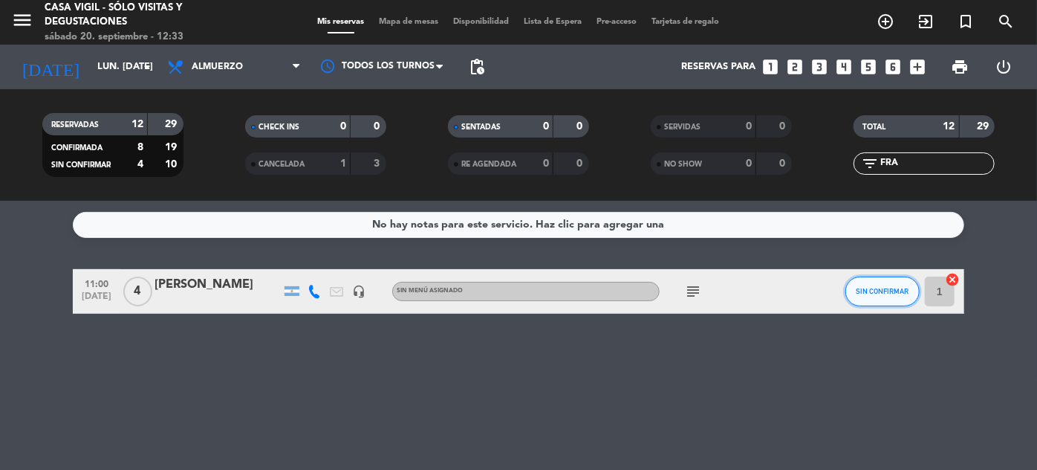
click at [881, 293] on span "SIN CONFIRMAR" at bounding box center [883, 291] width 53 height 8
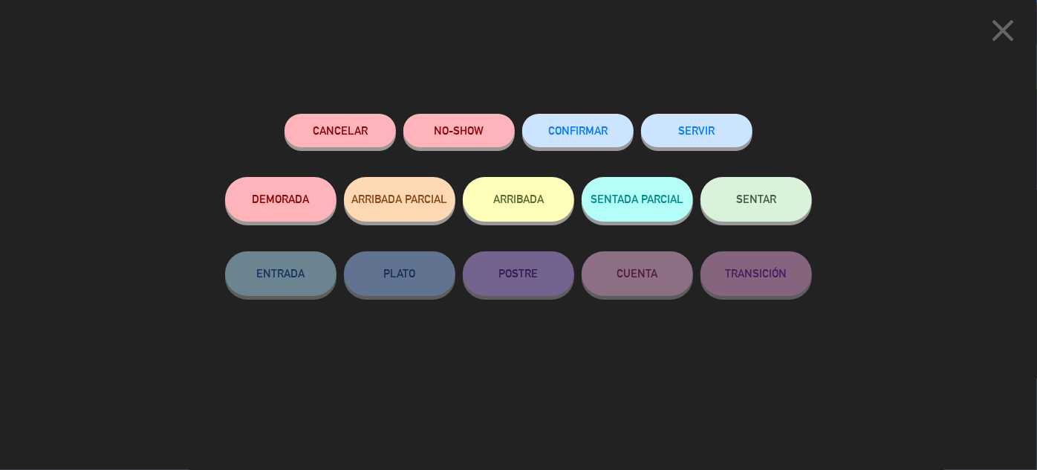
click at [600, 116] on button "CONFIRMAR" at bounding box center [577, 130] width 111 height 33
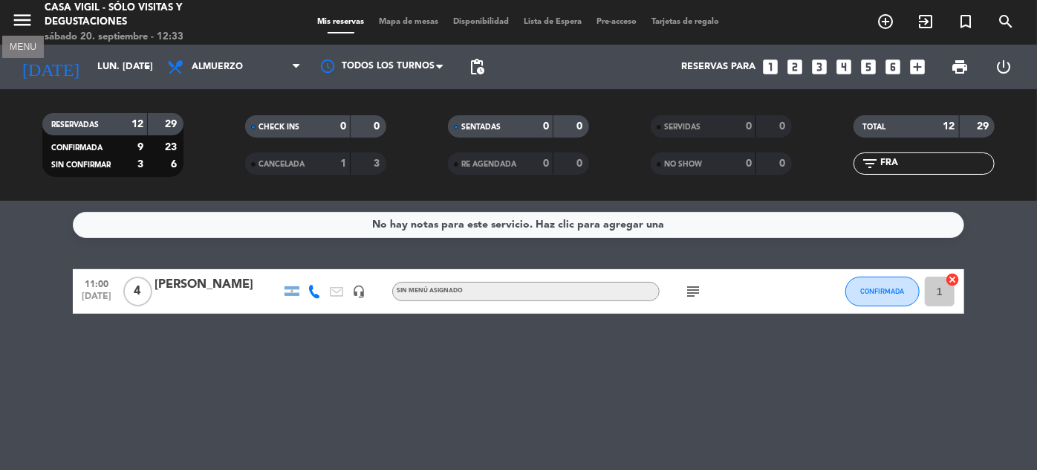
click at [16, 11] on icon "menu" at bounding box center [22, 20] width 22 height 22
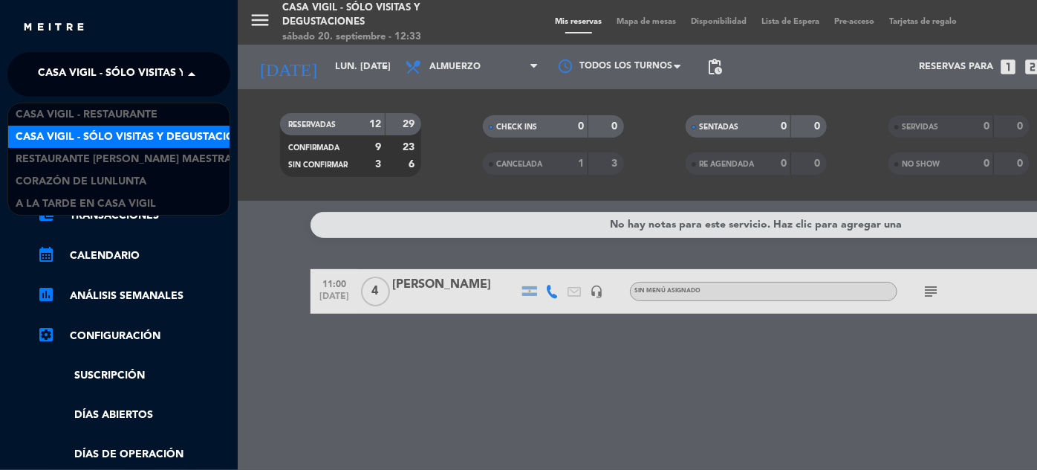
click at [192, 67] on span at bounding box center [195, 74] width 25 height 31
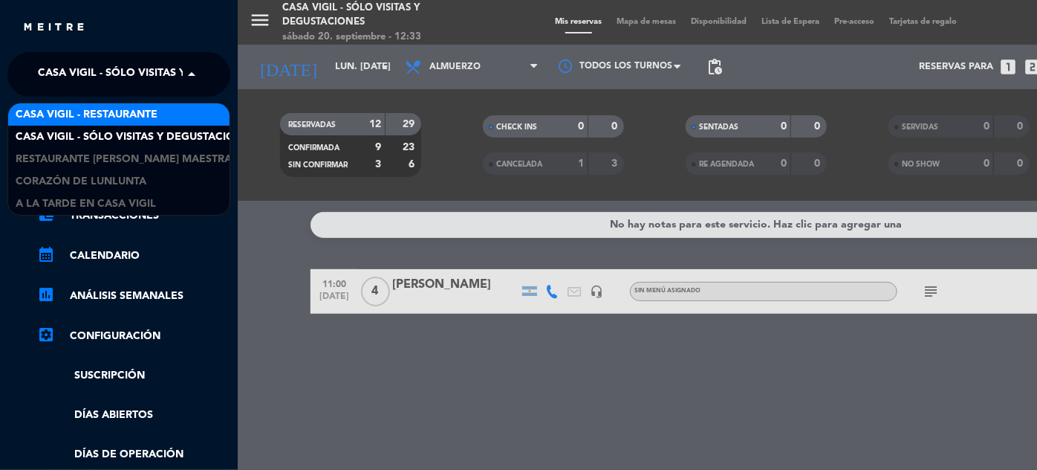
click at [159, 112] on div "Casa Vigil - Restaurante" at bounding box center [118, 114] width 221 height 22
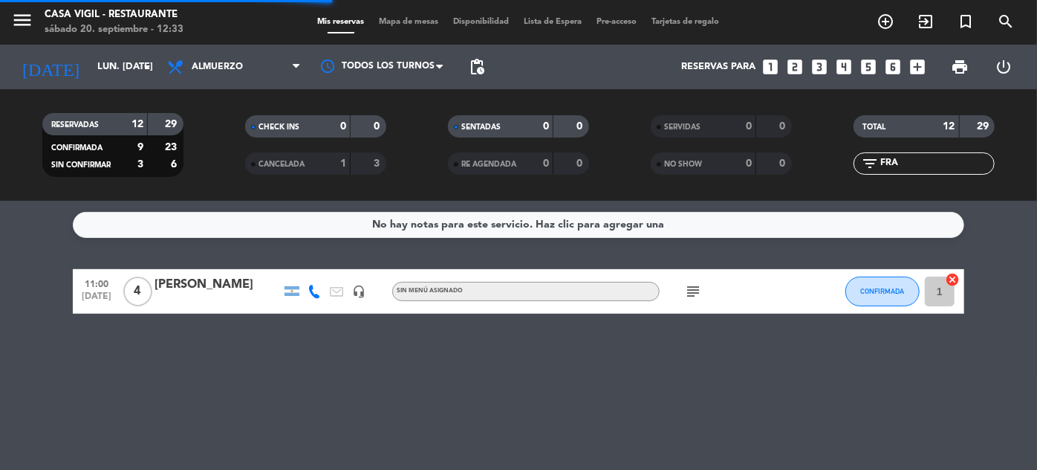
click at [929, 166] on input "FRA" at bounding box center [936, 163] width 115 height 16
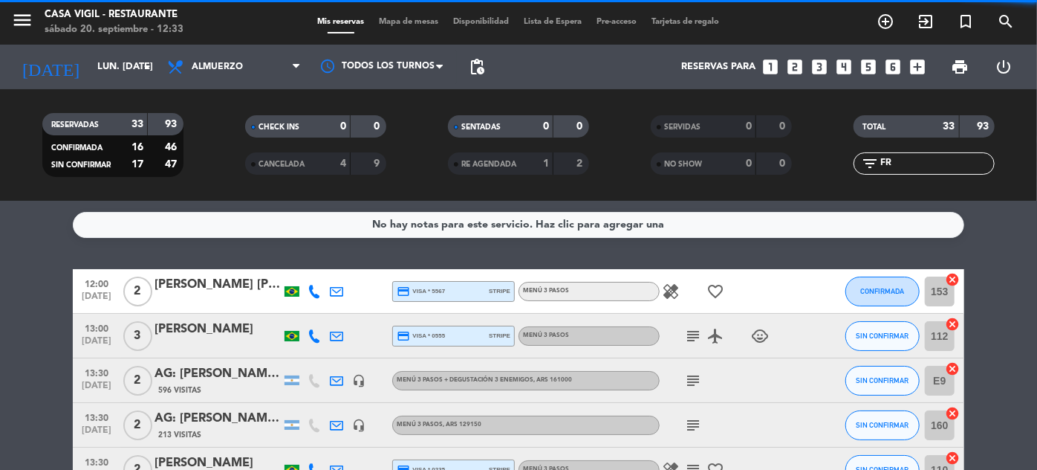
type input "F"
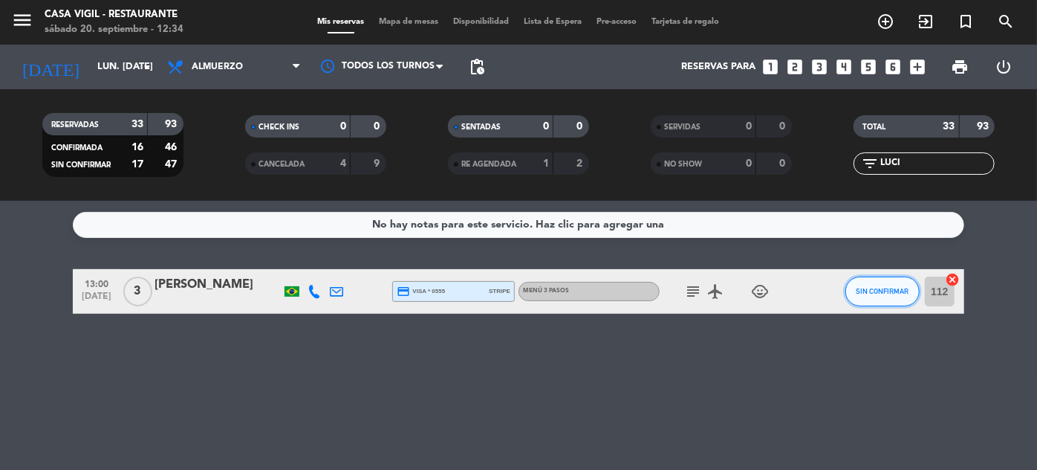
click at [896, 288] on span "SIN CONFIRMAR" at bounding box center [883, 291] width 53 height 8
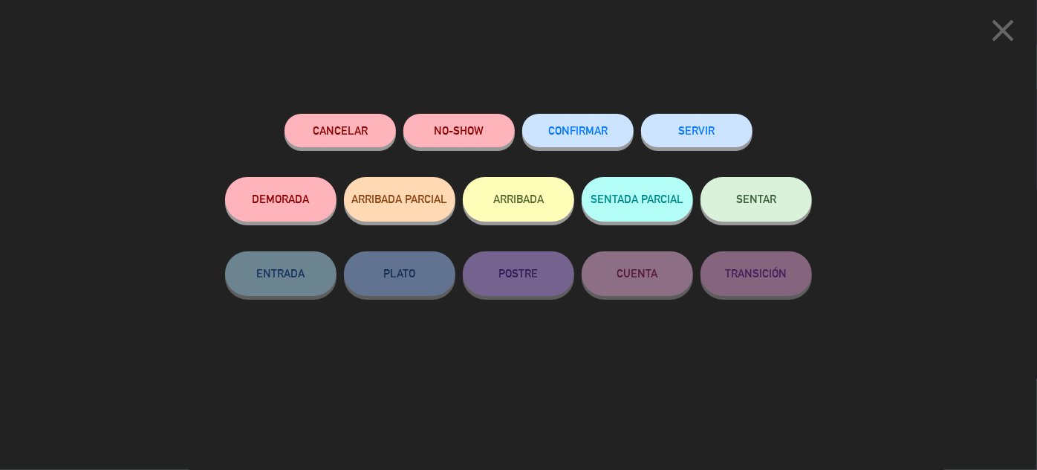
click at [583, 132] on span "CONFIRMAR" at bounding box center [577, 130] width 59 height 13
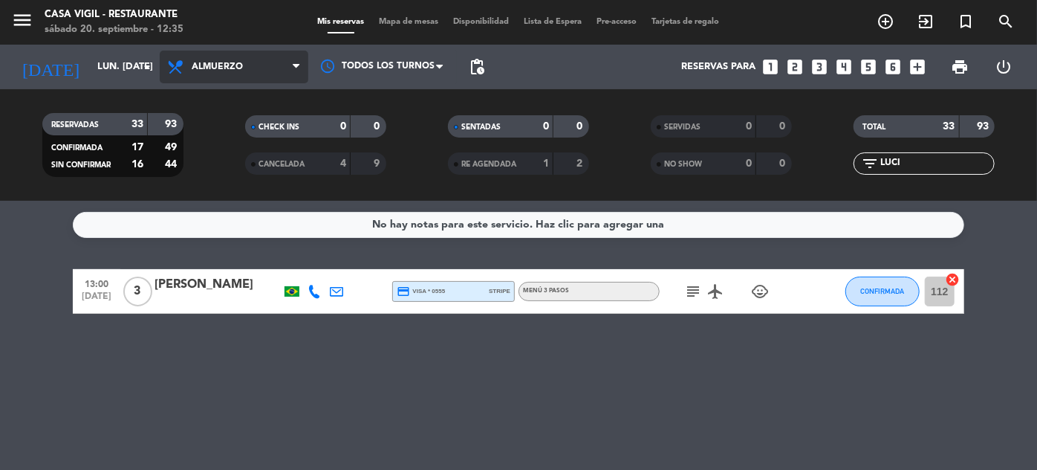
click at [216, 69] on span "Almuerzo" at bounding box center [217, 67] width 51 height 10
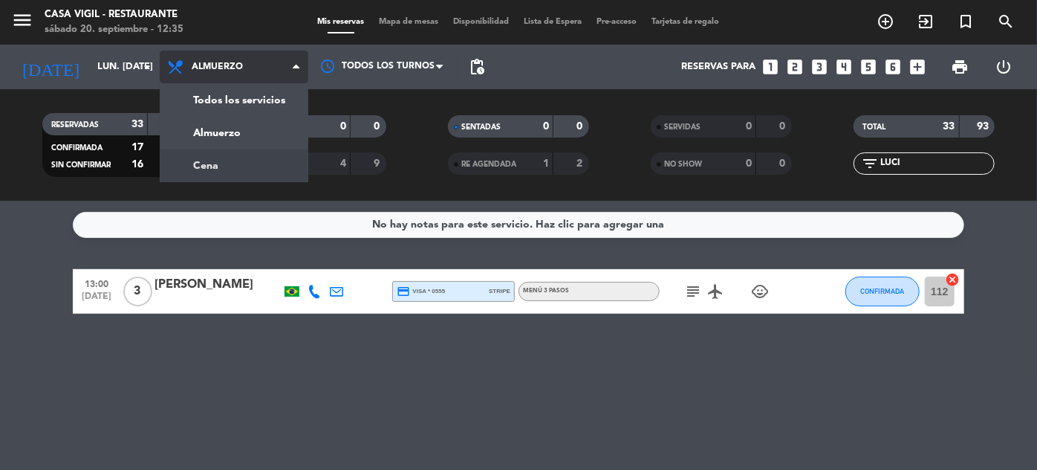
click at [236, 160] on div "menu Casa [PERSON_NAME] - Restaurante sábado 20. septiembre - 12:35 Mis reserva…" at bounding box center [518, 100] width 1037 height 201
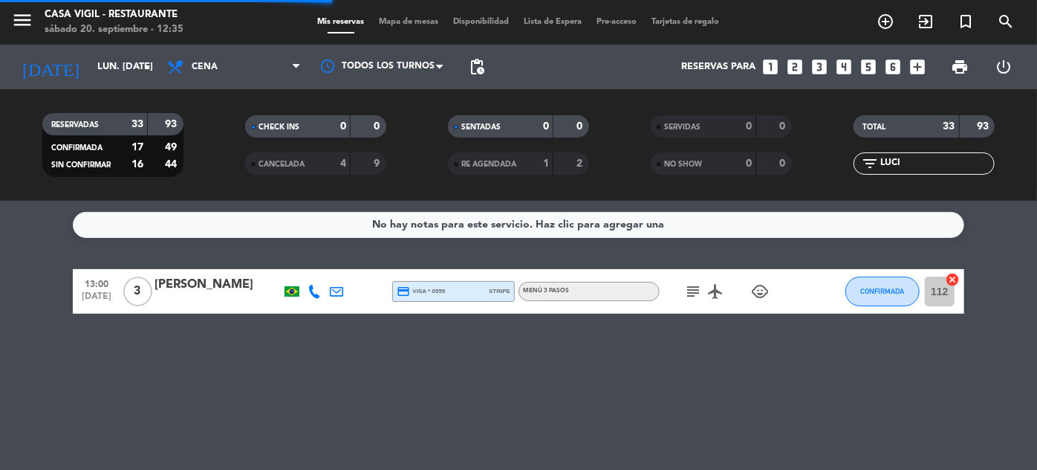
click at [905, 163] on input "LUCI" at bounding box center [936, 163] width 115 height 16
type input "L"
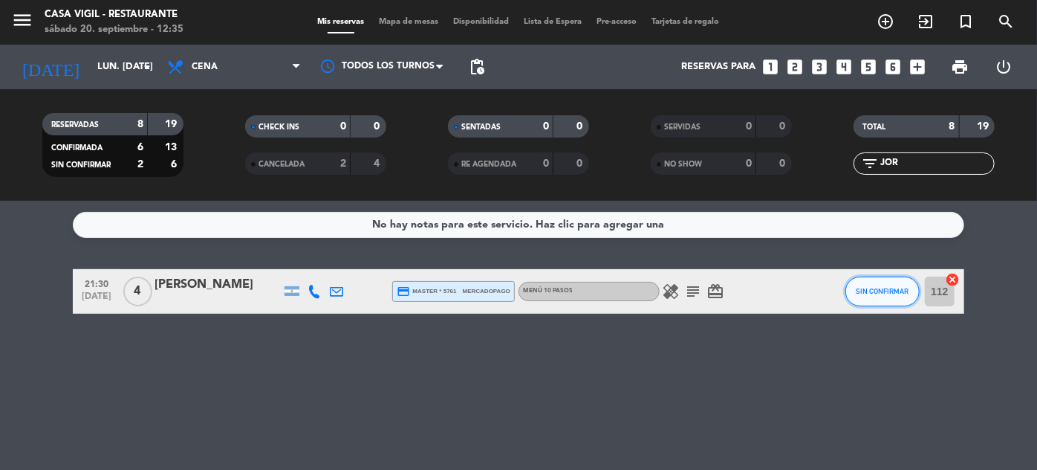
click at [873, 293] on span "SIN CONFIRMAR" at bounding box center [883, 291] width 53 height 8
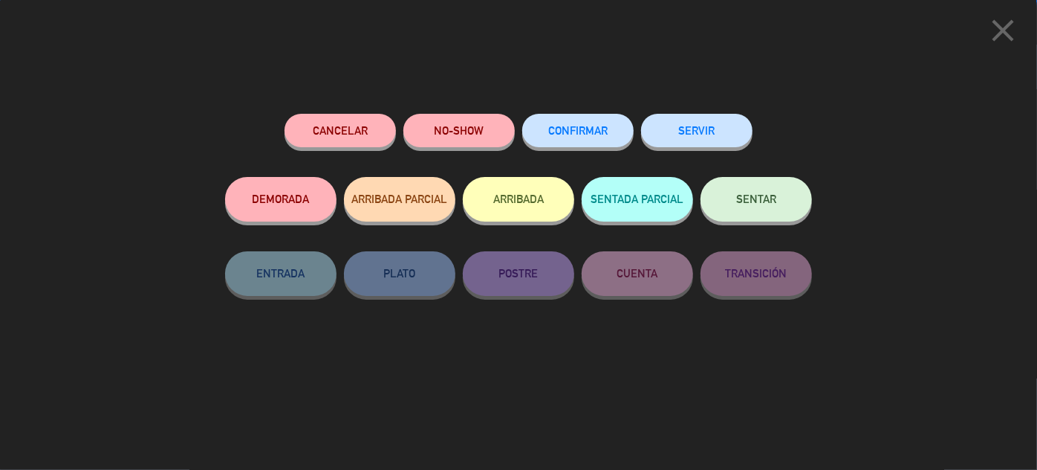
click at [589, 124] on button "CONFIRMAR" at bounding box center [577, 130] width 111 height 33
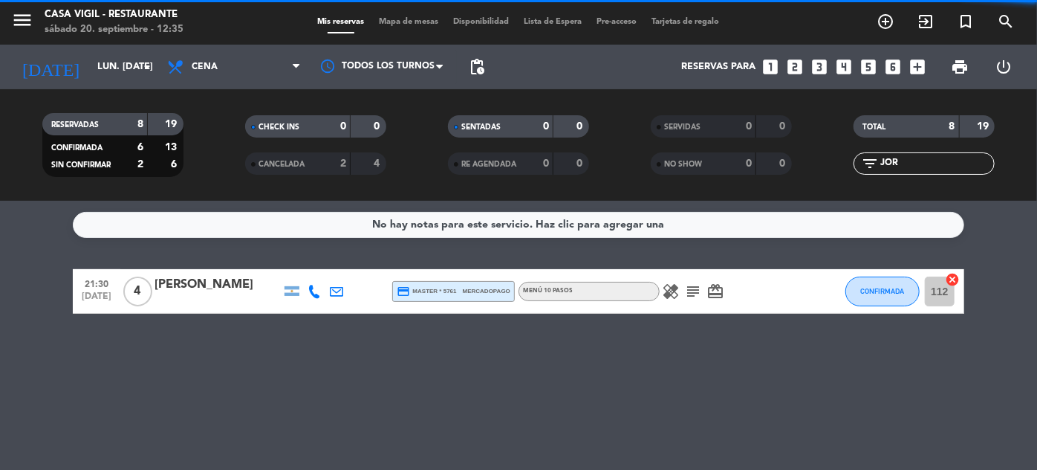
click at [671, 288] on icon "healing" at bounding box center [671, 291] width 18 height 18
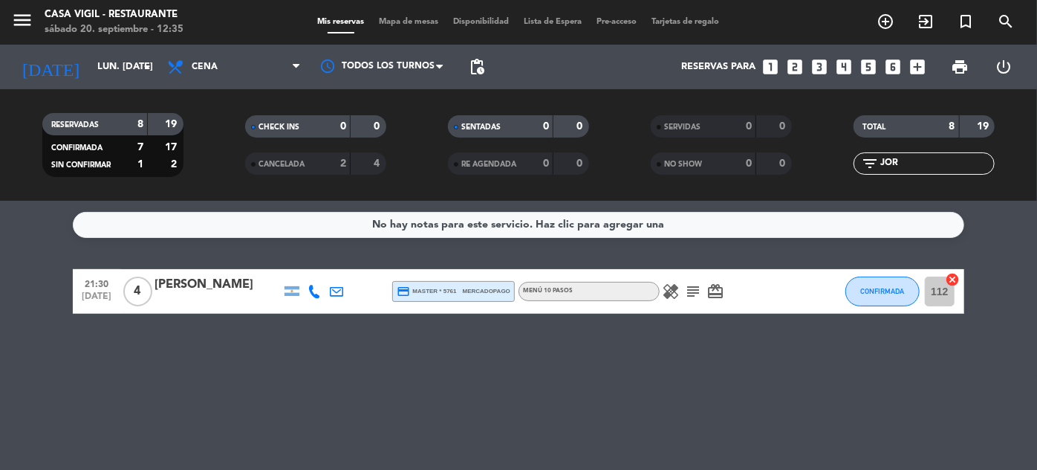
click at [671, 288] on icon "healing" at bounding box center [671, 291] width 18 height 18
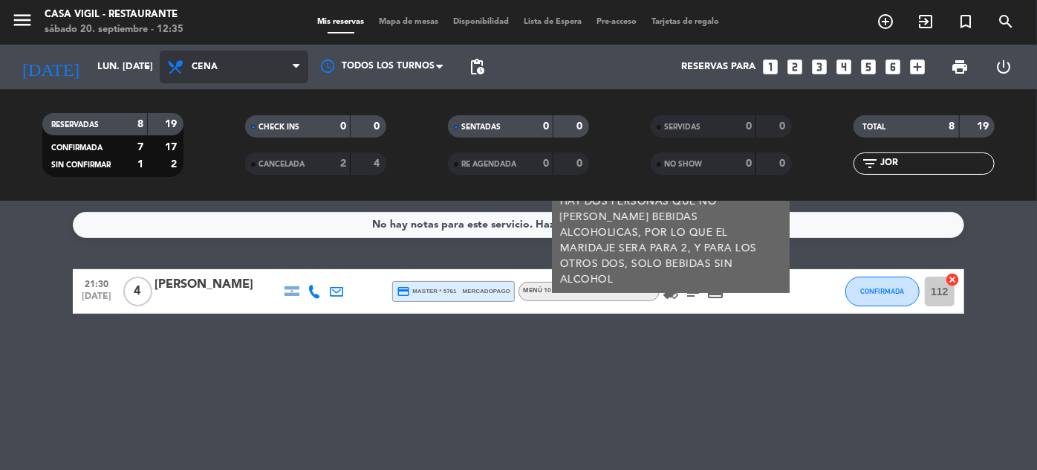
click at [208, 77] on span "Cena" at bounding box center [234, 67] width 149 height 33
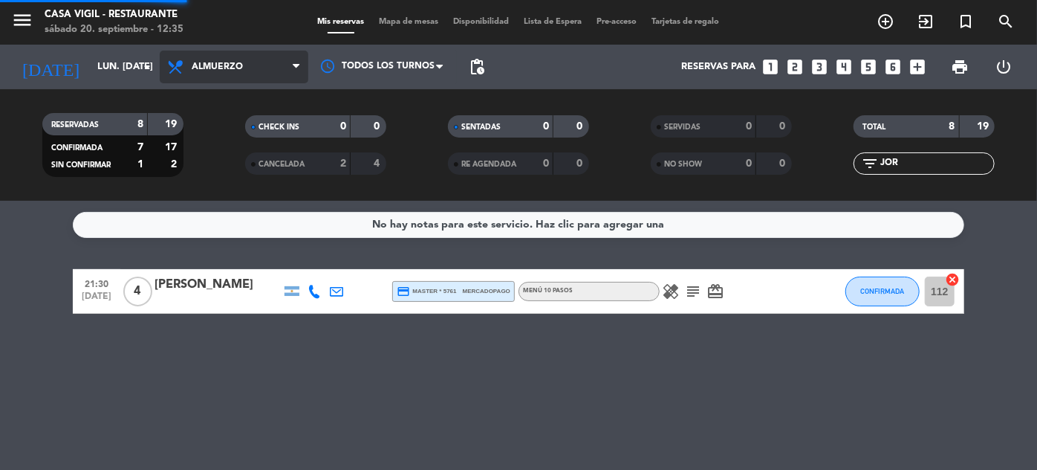
click at [204, 134] on div "menu Casa [PERSON_NAME] - Restaurante sábado 20. septiembre - 12:35 Mis reserva…" at bounding box center [518, 100] width 1037 height 201
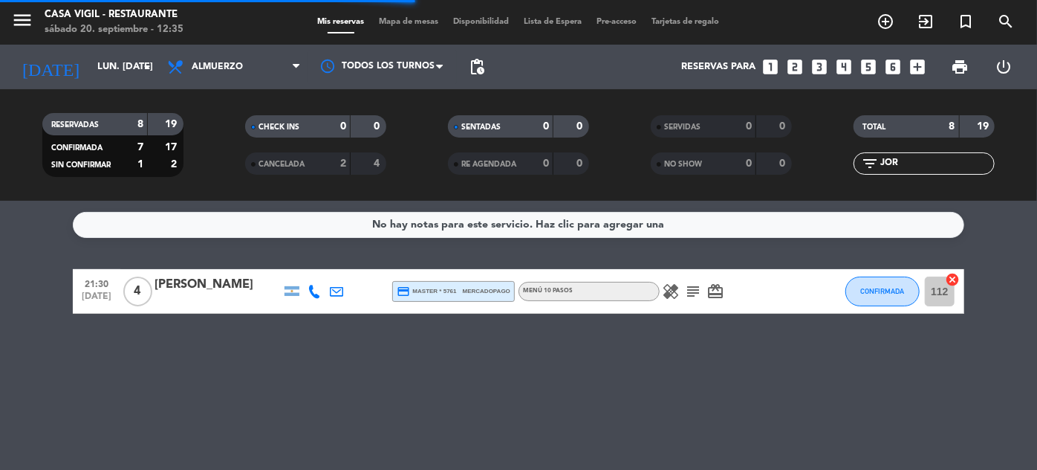
click at [941, 158] on input "JOR" at bounding box center [936, 163] width 115 height 16
type input "J"
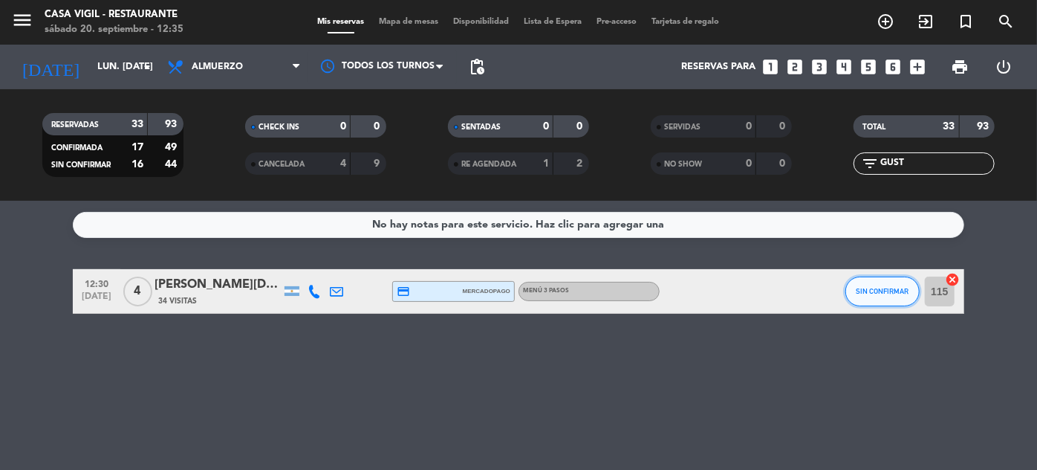
click at [864, 288] on span "SIN CONFIRMAR" at bounding box center [883, 291] width 53 height 8
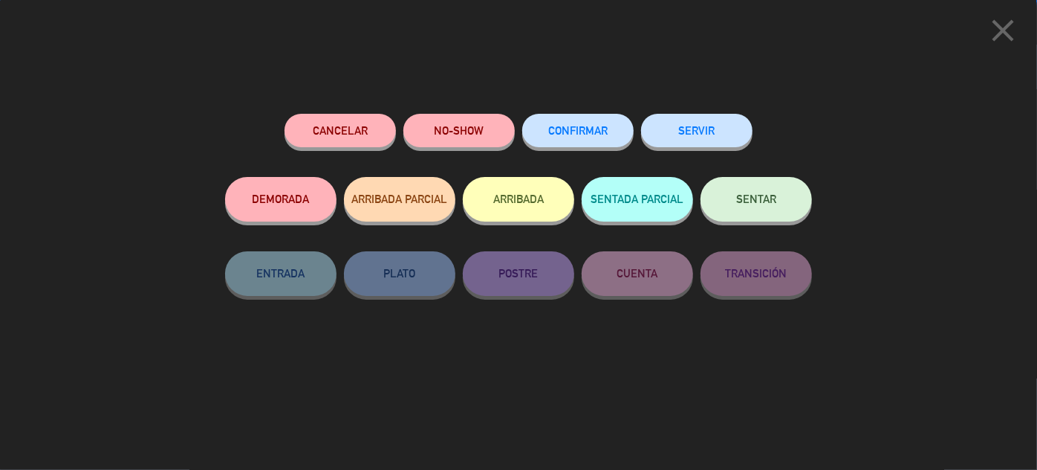
click at [610, 136] on button "CONFIRMAR" at bounding box center [577, 130] width 111 height 33
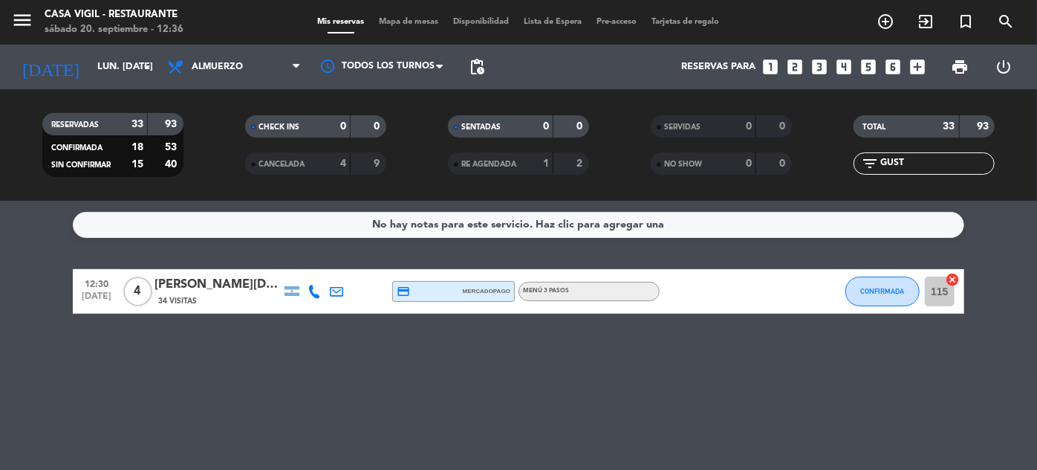
click at [916, 165] on input "GUST" at bounding box center [936, 163] width 115 height 16
type input "G"
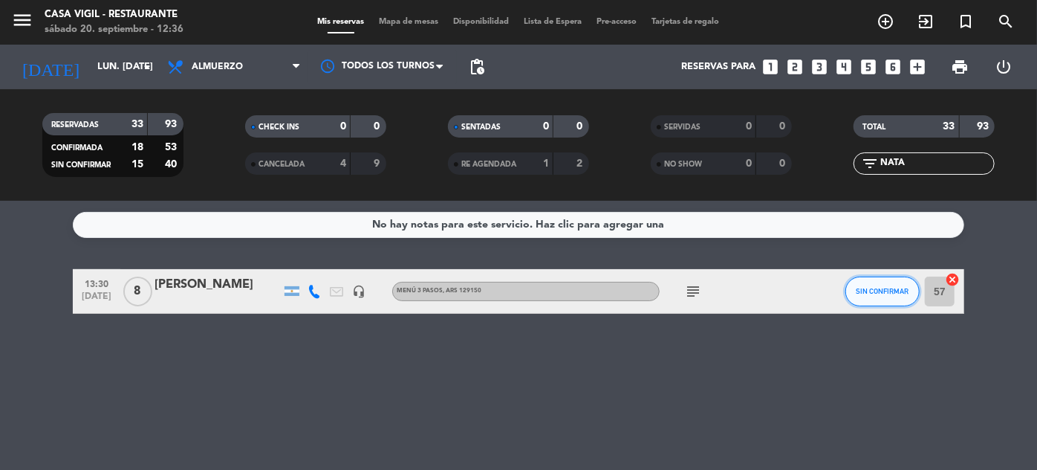
click at [864, 291] on span "SIN CONFIRMAR" at bounding box center [883, 291] width 53 height 8
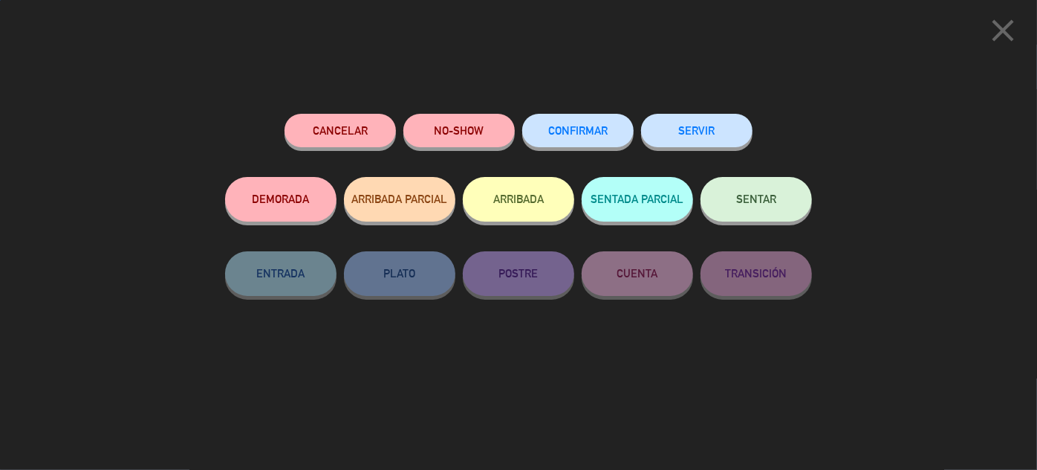
click at [580, 137] on button "CONFIRMAR" at bounding box center [577, 130] width 111 height 33
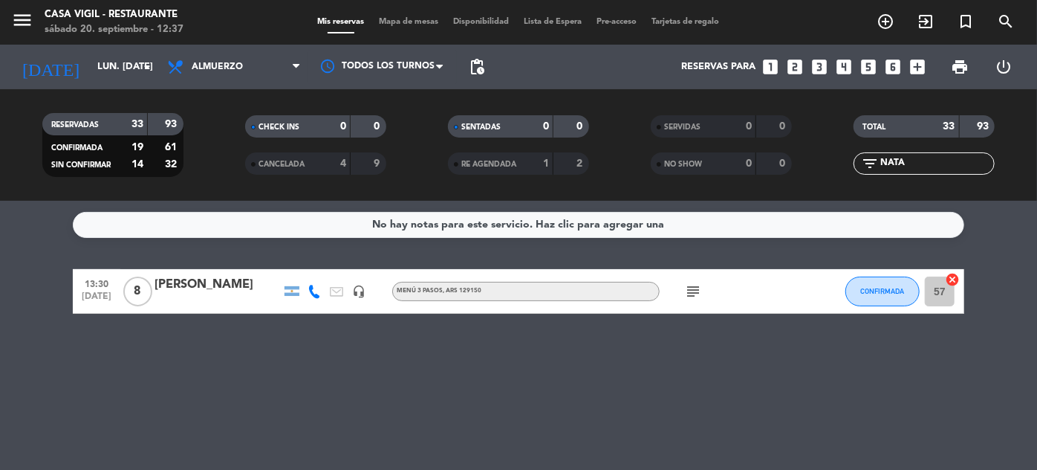
click at [959, 169] on input "NATA" at bounding box center [936, 163] width 115 height 16
type input "N"
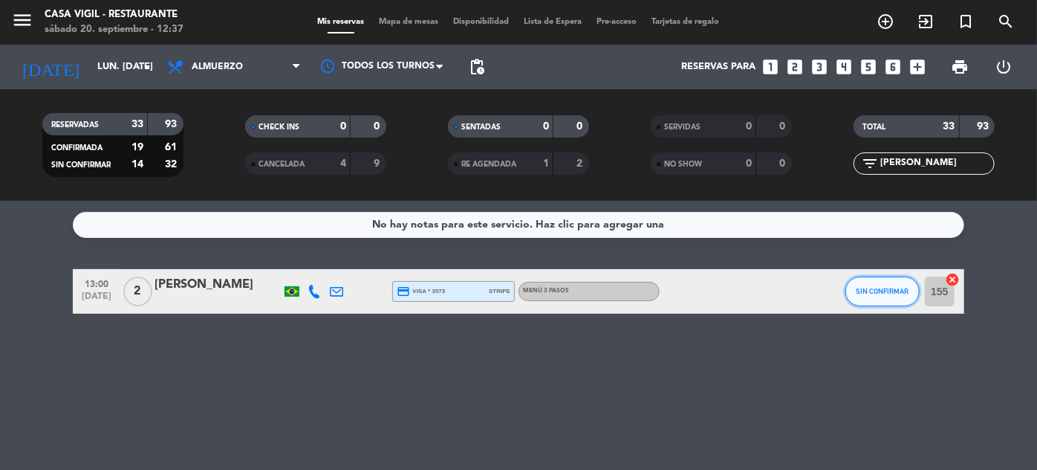
click at [883, 281] on button "SIN CONFIRMAR" at bounding box center [883, 291] width 74 height 30
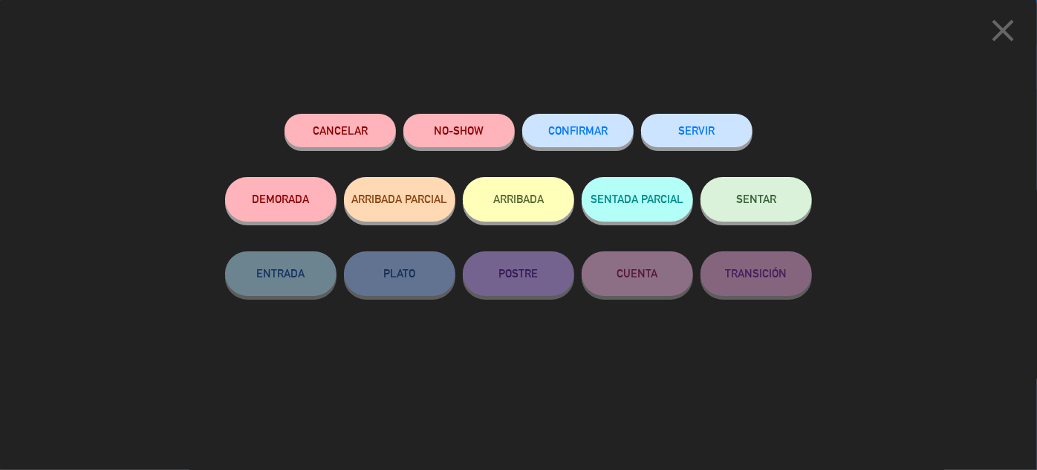
click at [588, 124] on button "CONFIRMAR" at bounding box center [577, 130] width 111 height 33
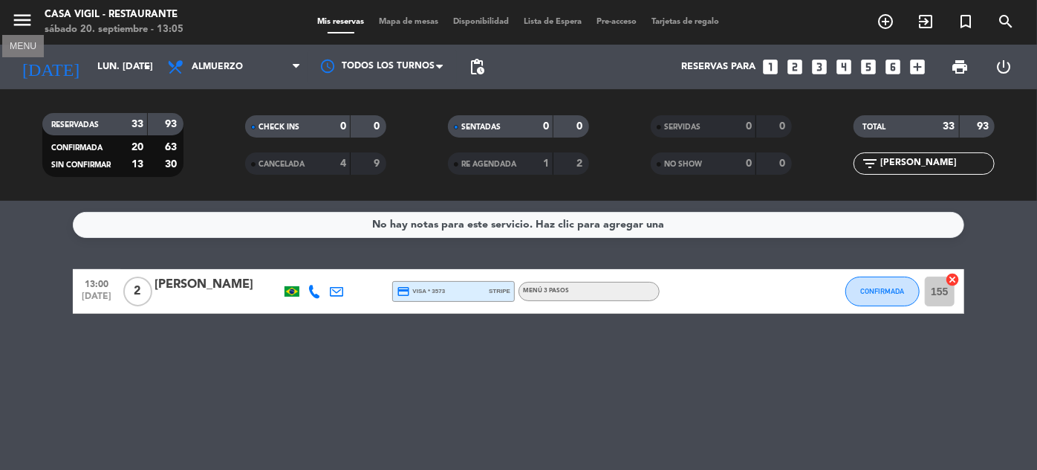
click at [24, 21] on icon "menu" at bounding box center [22, 20] width 22 height 22
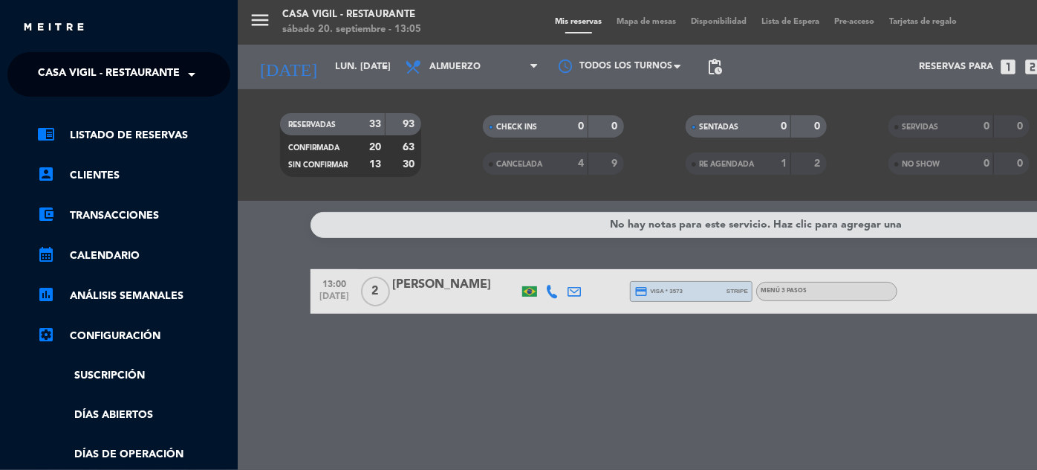
click at [169, 68] on span "Casa Vigil - Restaurante" at bounding box center [109, 74] width 142 height 31
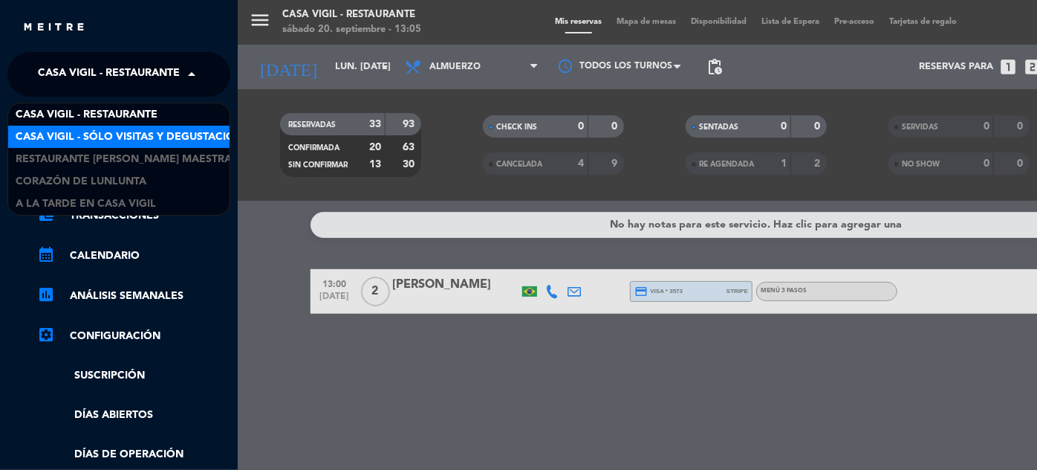
click at [162, 131] on span "Casa Vigil - SÓLO Visitas y Degustaciones" at bounding box center [136, 137] width 240 height 17
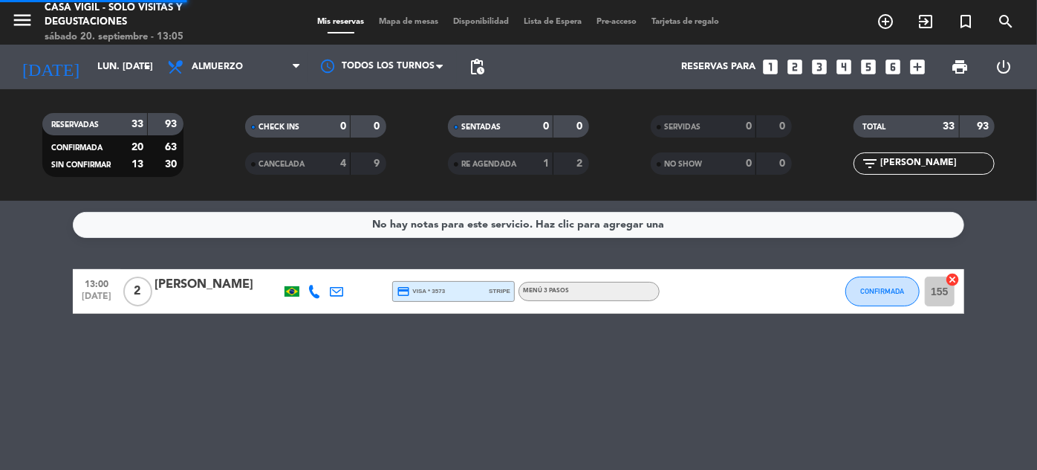
click at [938, 163] on input "[PERSON_NAME]" at bounding box center [936, 163] width 115 height 16
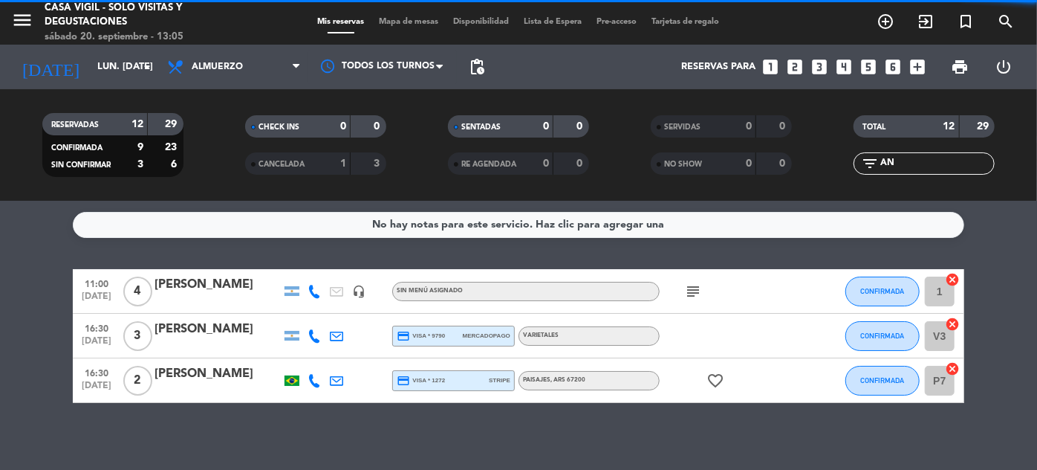
type input "A"
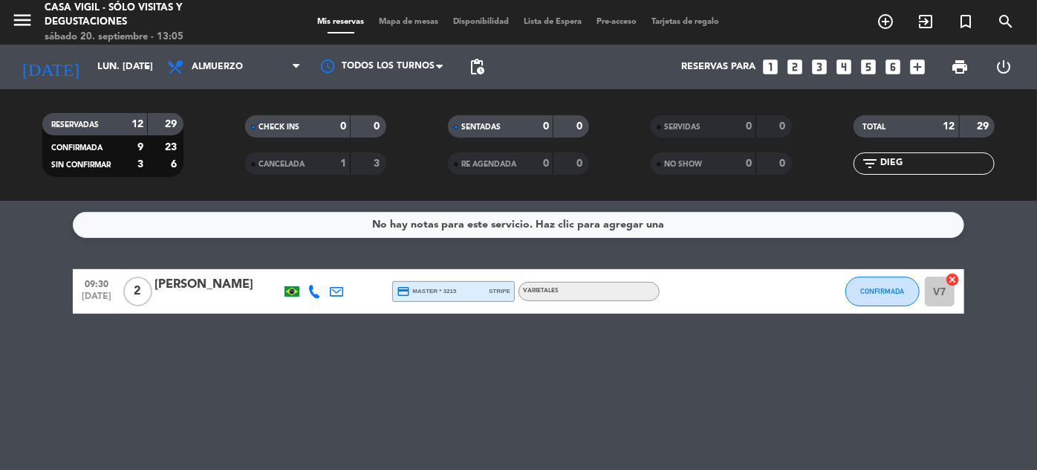
click at [313, 288] on icon at bounding box center [314, 291] width 13 height 13
click at [871, 285] on button "CONFIRMADA" at bounding box center [883, 291] width 74 height 30
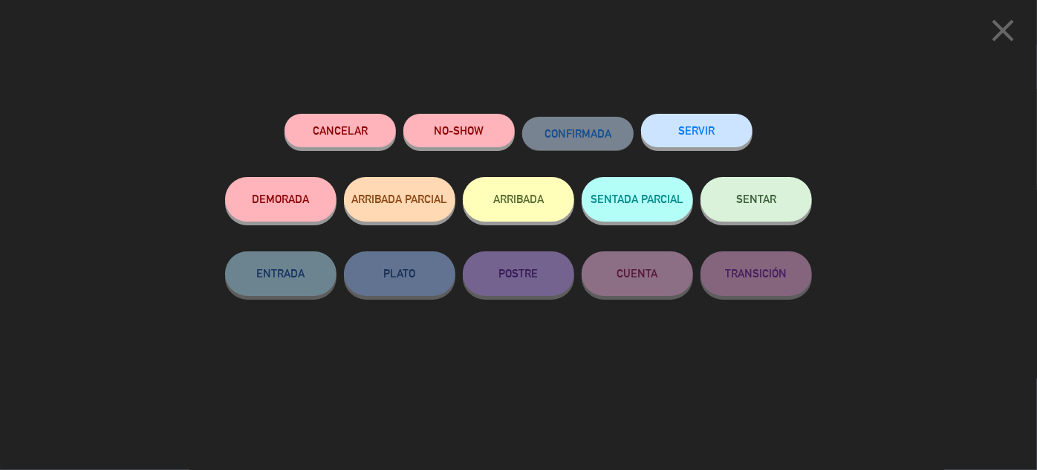
click at [356, 124] on button "Cancelar" at bounding box center [340, 130] width 111 height 33
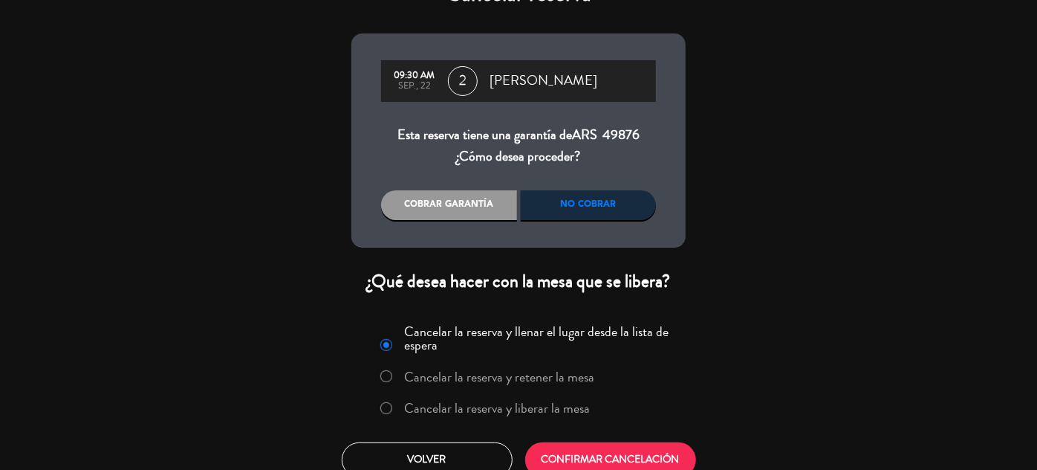
scroll to position [54, 0]
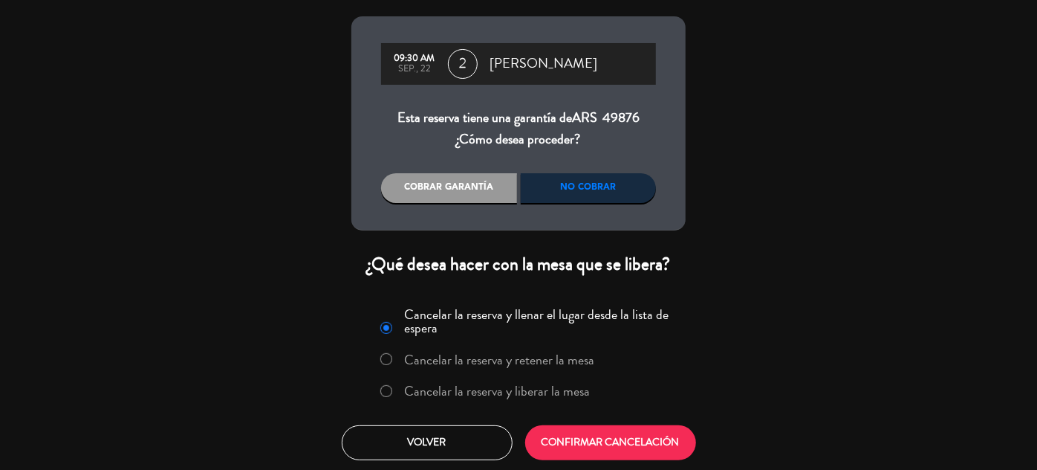
click at [501, 394] on label "Cancelar la reserva y liberar la mesa" at bounding box center [498, 390] width 186 height 13
click at [605, 429] on button "CONFIRMAR CANCELACIÓN" at bounding box center [610, 442] width 171 height 35
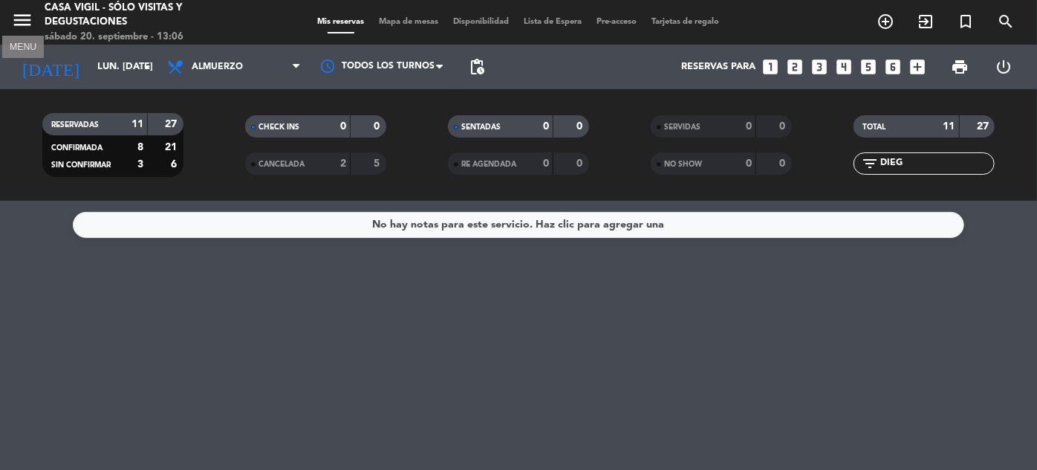
click at [17, 19] on icon "menu" at bounding box center [22, 20] width 22 height 22
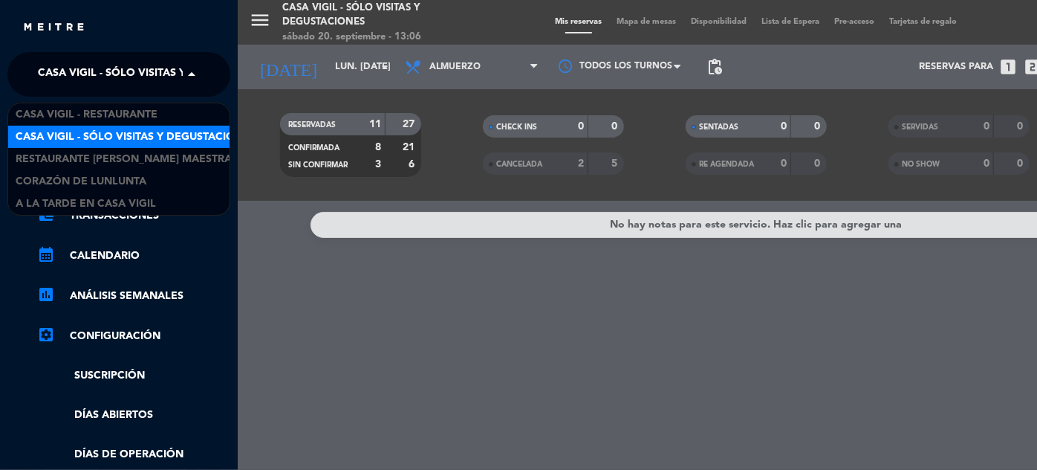
click at [137, 65] on span "Casa Vigil - SÓLO Visitas y Degustaciones" at bounding box center [158, 74] width 240 height 31
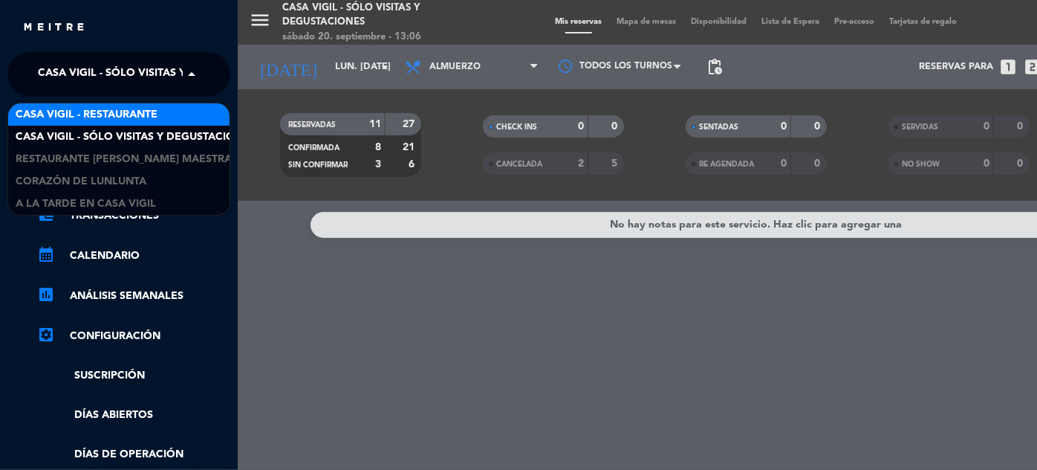
click at [126, 114] on span "Casa Vigil - Restaurante" at bounding box center [87, 114] width 142 height 17
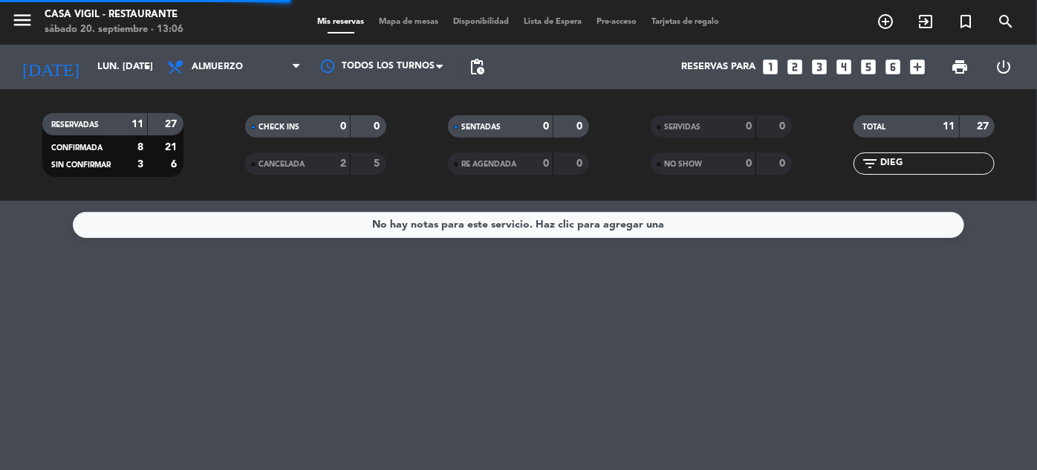
click at [917, 162] on input "DIEG" at bounding box center [936, 163] width 115 height 16
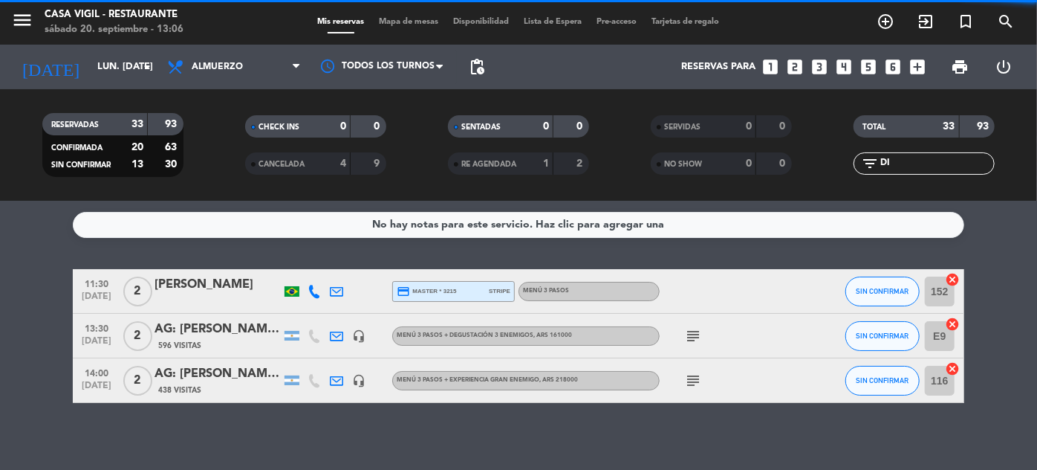
type input "D"
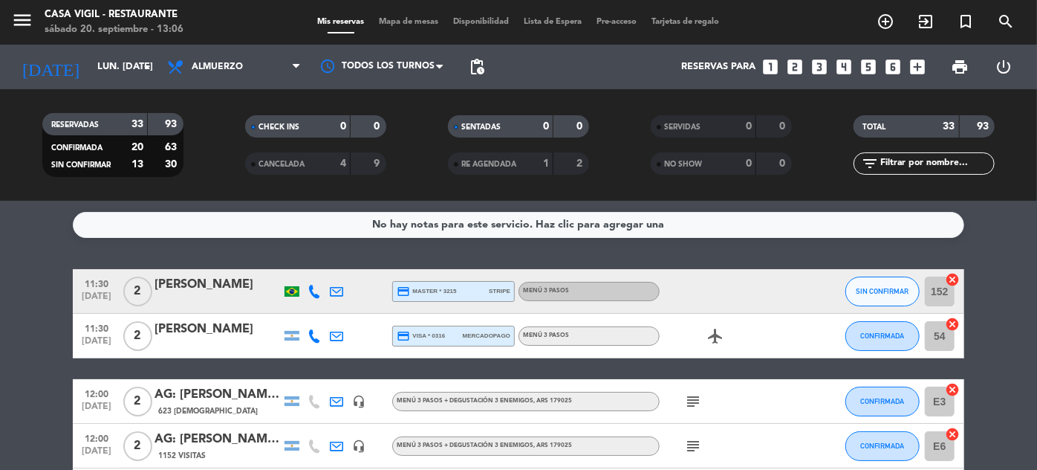
click at [313, 290] on icon at bounding box center [314, 291] width 13 height 13
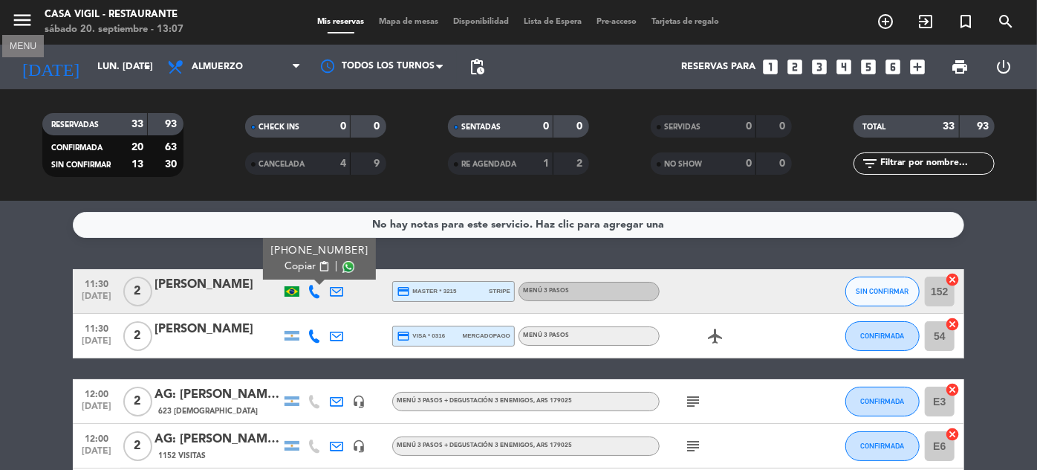
click at [26, 15] on icon "menu" at bounding box center [22, 20] width 22 height 22
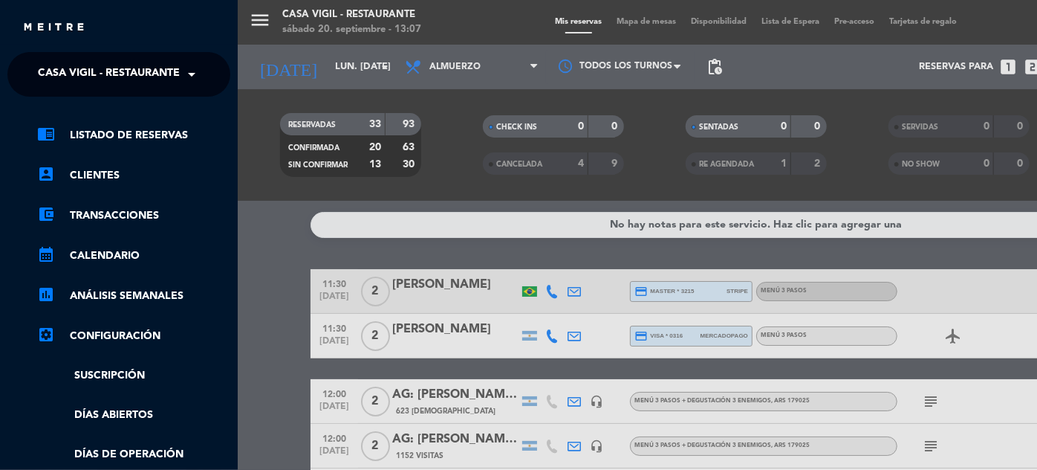
click at [183, 67] on span at bounding box center [195, 74] width 25 height 31
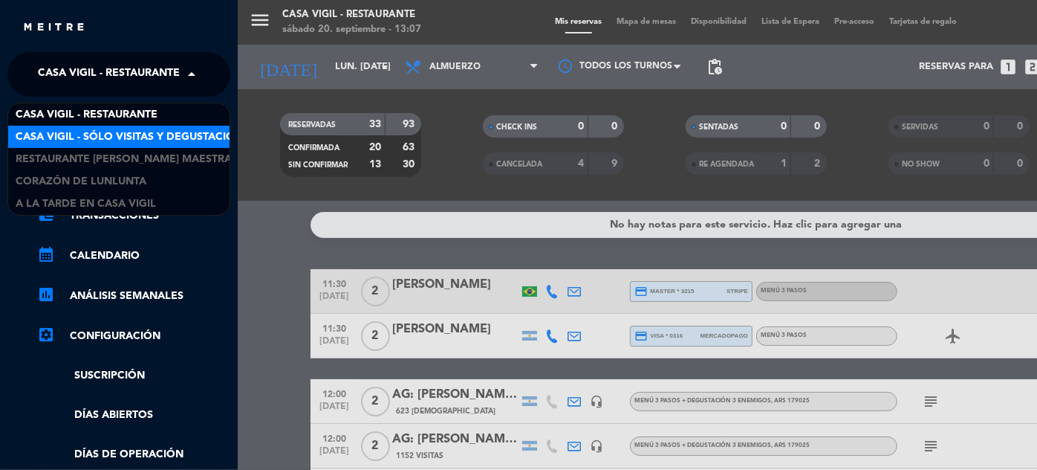
click at [155, 132] on span "Casa Vigil - SÓLO Visitas y Degustaciones" at bounding box center [136, 137] width 240 height 17
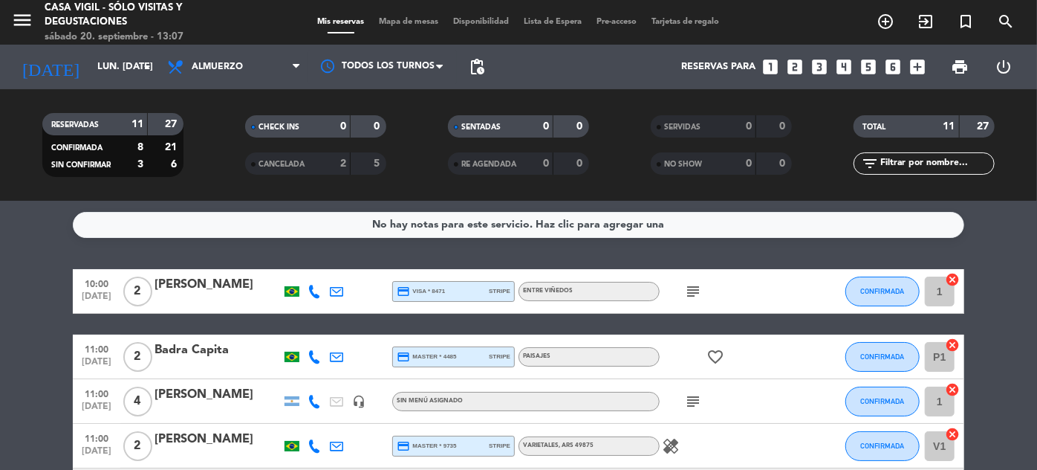
click at [291, 162] on span "CANCELADA" at bounding box center [282, 163] width 46 height 7
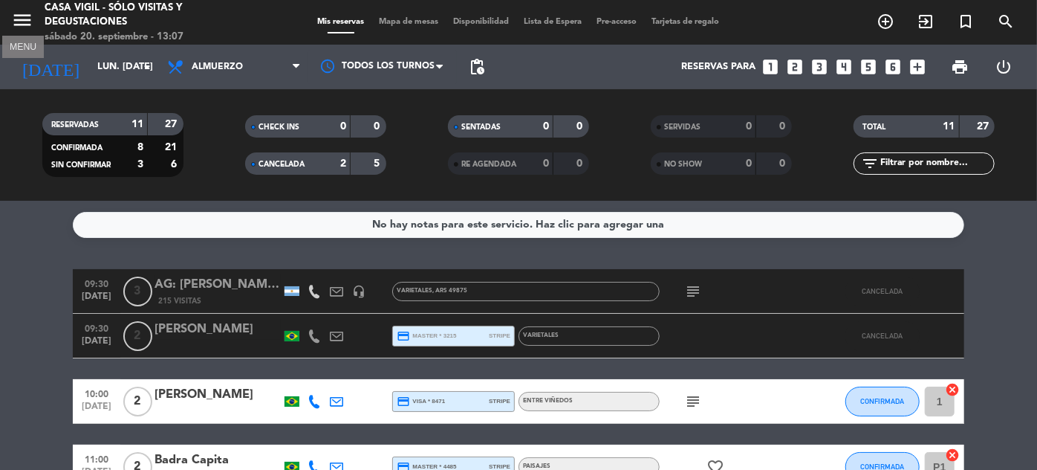
click at [19, 13] on icon "menu" at bounding box center [22, 20] width 22 height 22
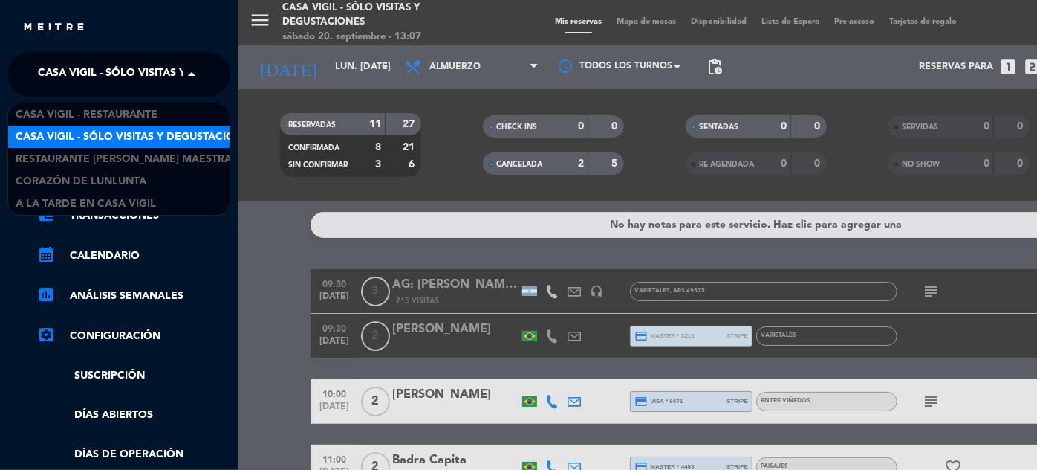
click at [183, 70] on span at bounding box center [195, 74] width 25 height 31
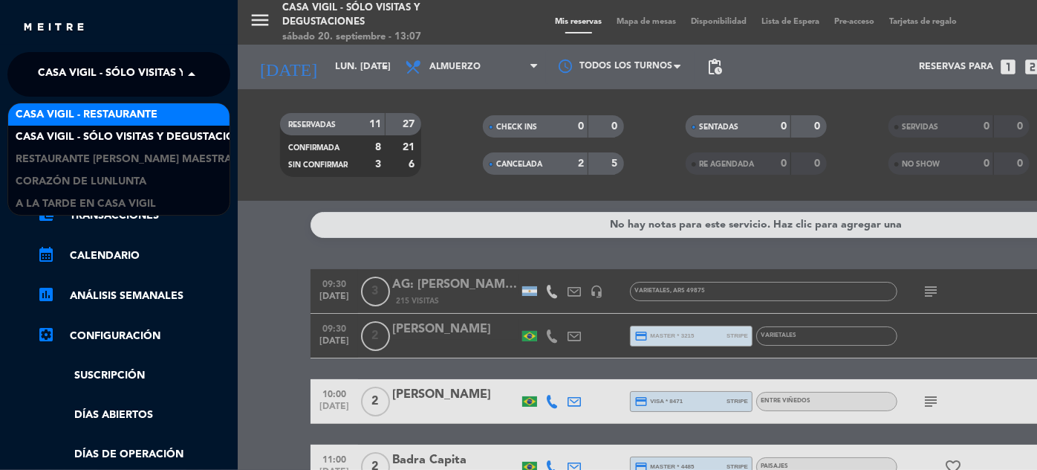
click at [140, 109] on span "Casa Vigil - Restaurante" at bounding box center [87, 114] width 142 height 17
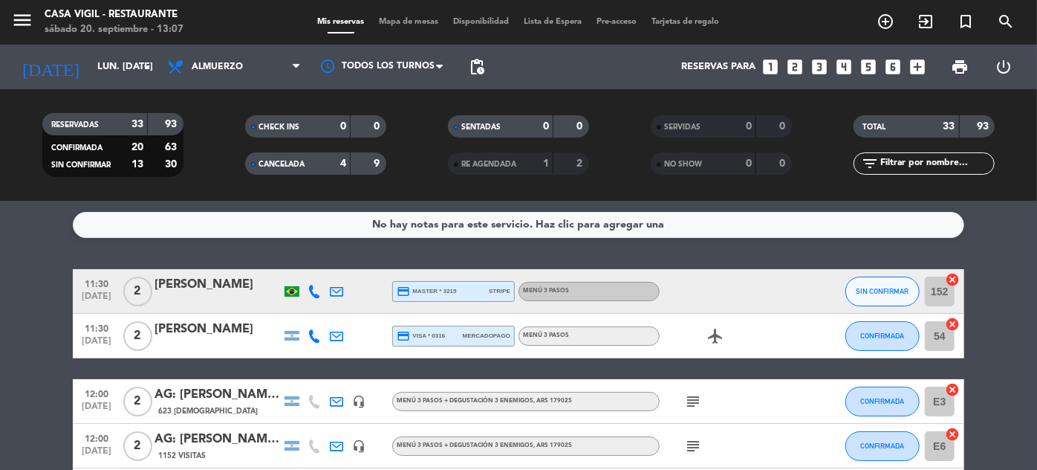
click at [910, 160] on input "text" at bounding box center [936, 163] width 115 height 16
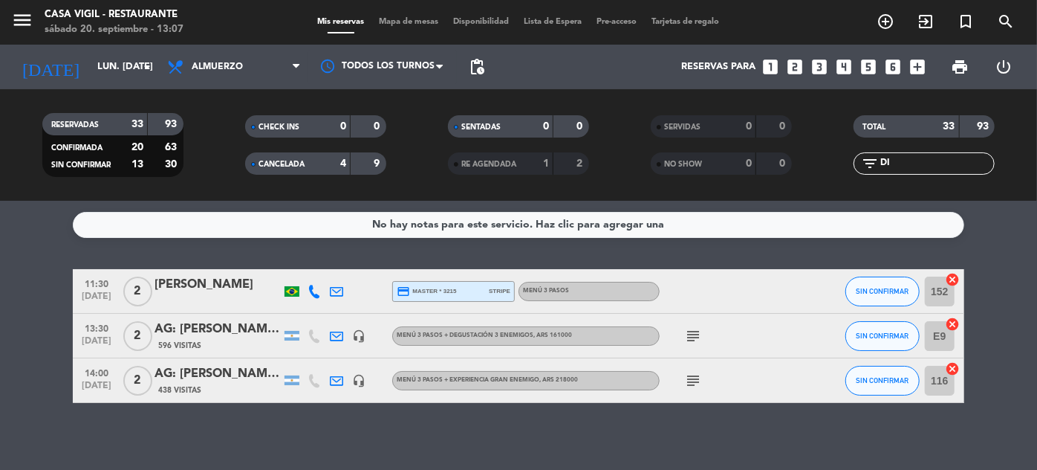
type input "DI"
click at [872, 287] on span "SIN CONFIRMAR" at bounding box center [883, 291] width 53 height 8
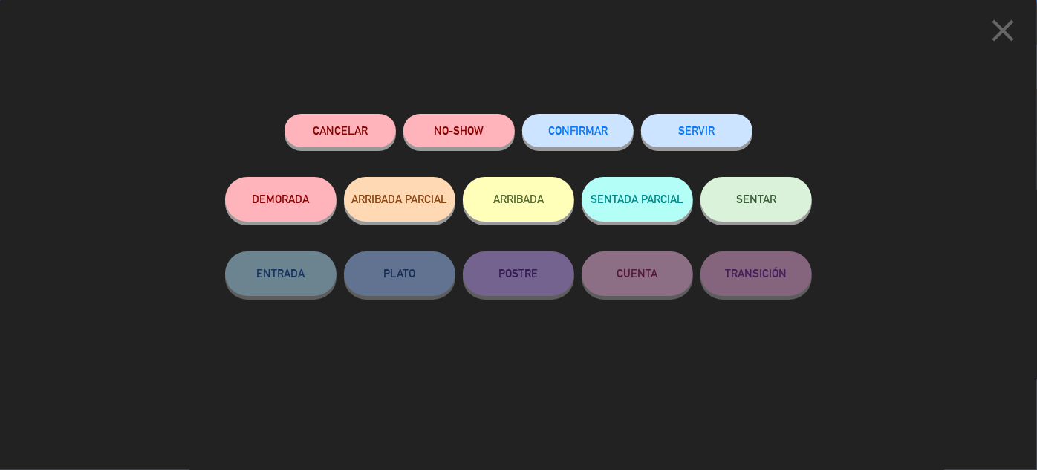
click at [305, 128] on button "Cancelar" at bounding box center [340, 130] width 111 height 33
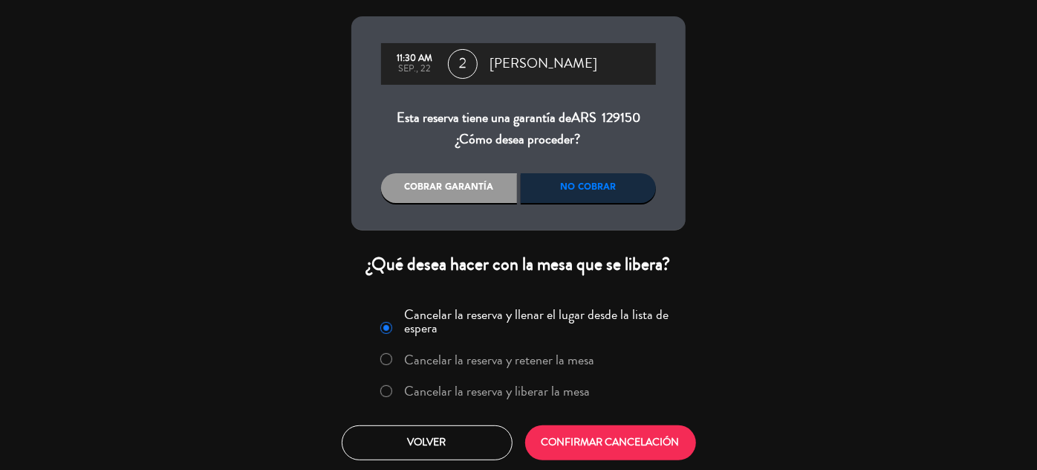
click at [566, 386] on label "Cancelar la reserva y liberar la mesa" at bounding box center [498, 390] width 186 height 13
click at [614, 447] on button "CONFIRMAR CANCELACIÓN" at bounding box center [610, 442] width 171 height 35
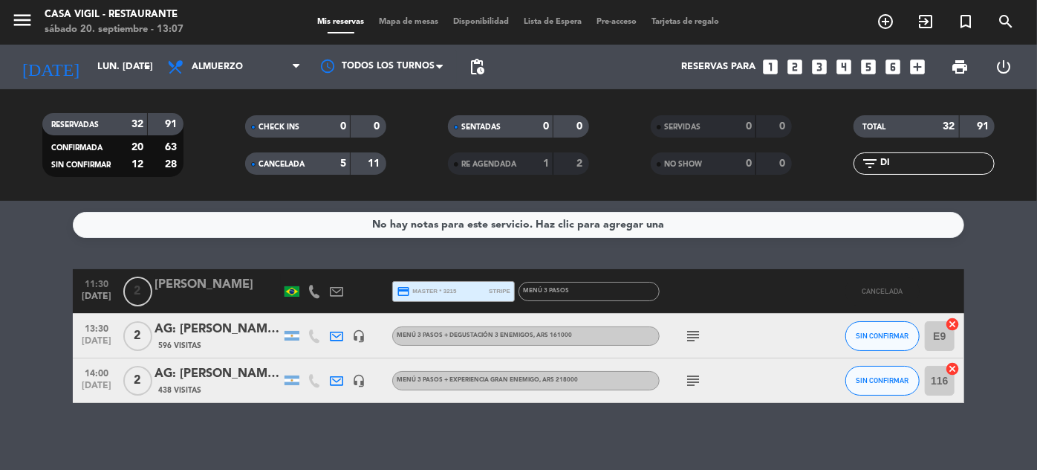
click at [275, 163] on span "CANCELADA" at bounding box center [282, 163] width 46 height 7
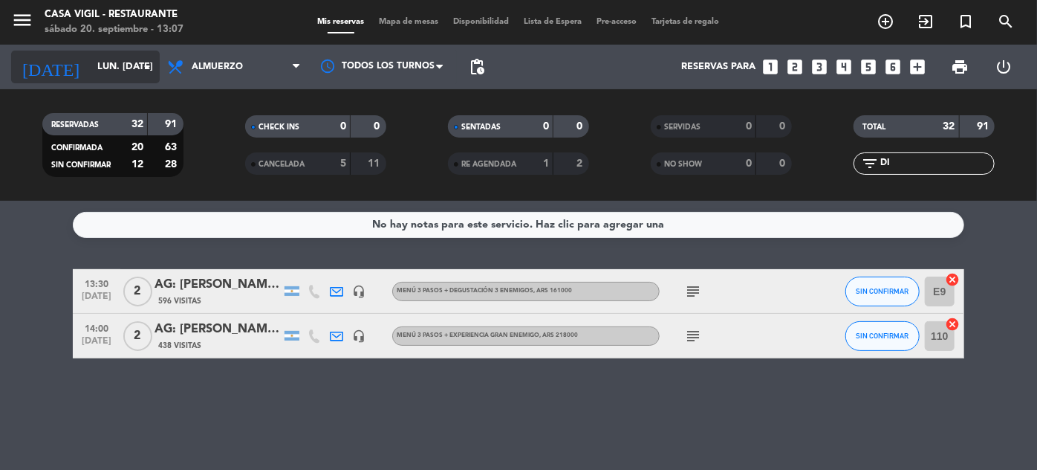
click at [95, 67] on input "lun. [DATE]" at bounding box center [153, 67] width 127 height 26
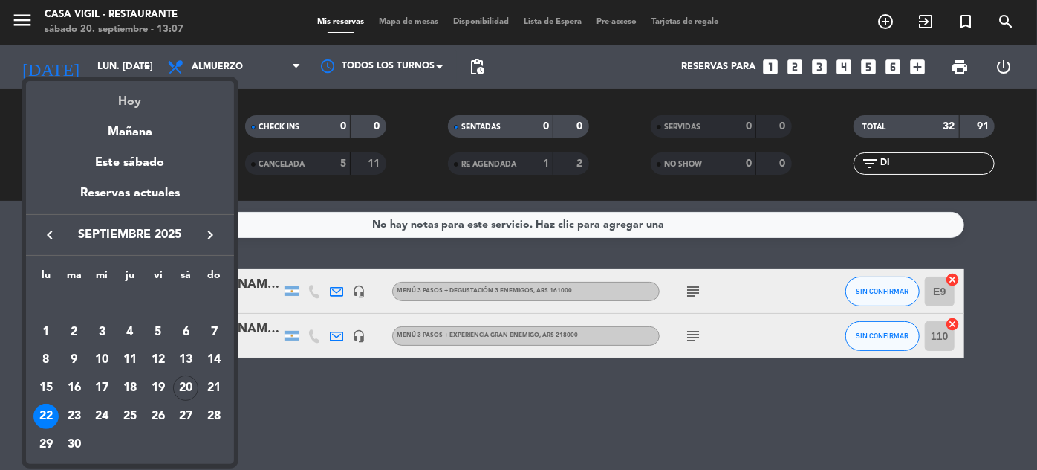
click at [126, 98] on div "Hoy" at bounding box center [130, 96] width 208 height 30
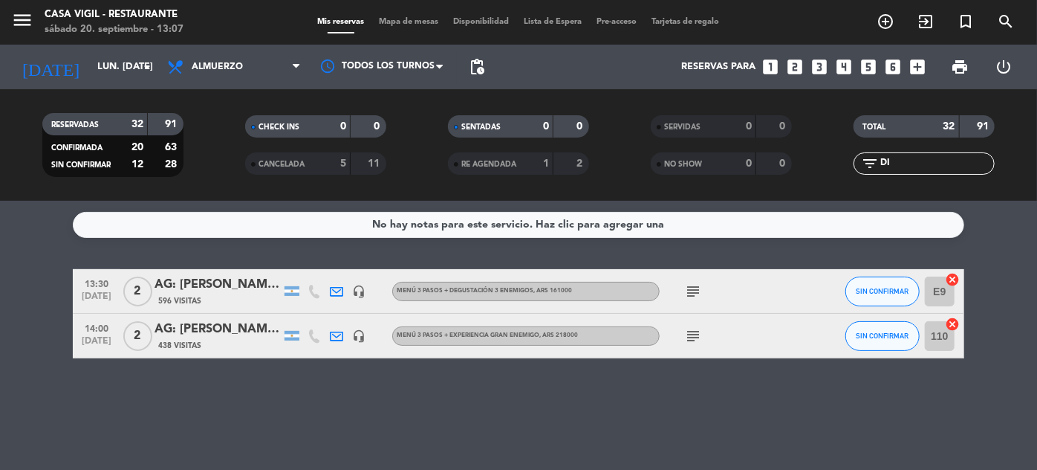
type input "sáb. [DATE]"
click at [907, 158] on input "DI" at bounding box center [936, 163] width 115 height 16
type input "D"
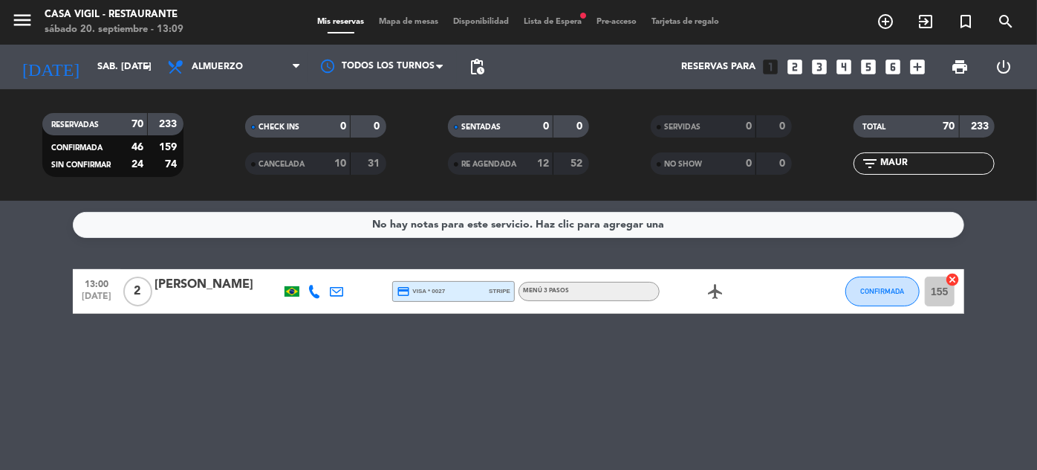
type input "MAUR"
click at [309, 289] on div at bounding box center [314, 291] width 22 height 44
click at [313, 289] on icon at bounding box center [314, 291] width 13 height 13
click at [882, 293] on span "CONFIRMADA" at bounding box center [883, 291] width 44 height 8
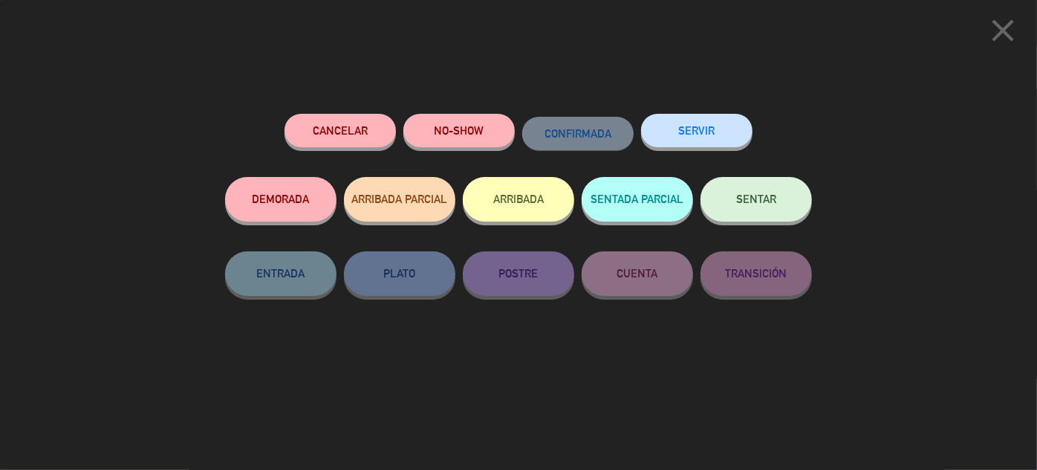
click at [331, 137] on button "Cancelar" at bounding box center [340, 130] width 111 height 33
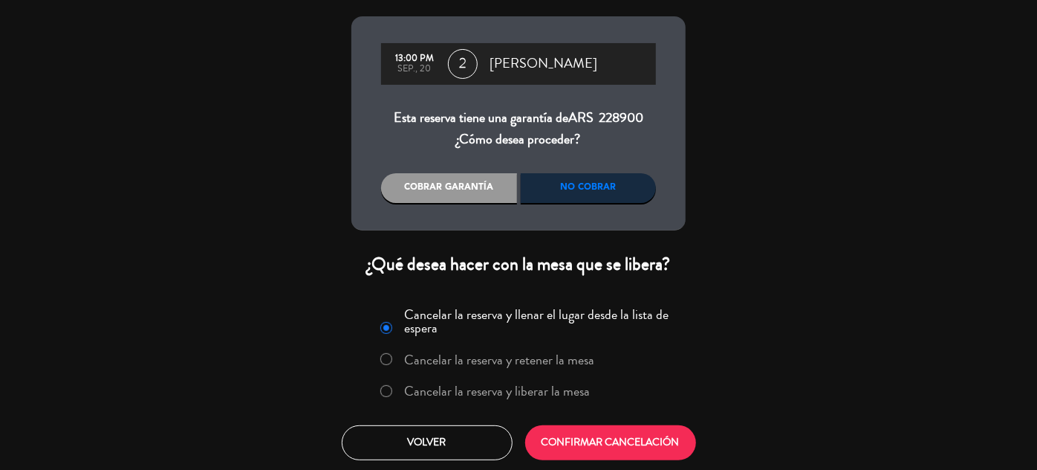
click at [516, 390] on label "Cancelar la reserva y liberar la mesa" at bounding box center [498, 390] width 186 height 13
click at [632, 438] on button "CONFIRMAR CANCELACIÓN" at bounding box center [610, 442] width 171 height 35
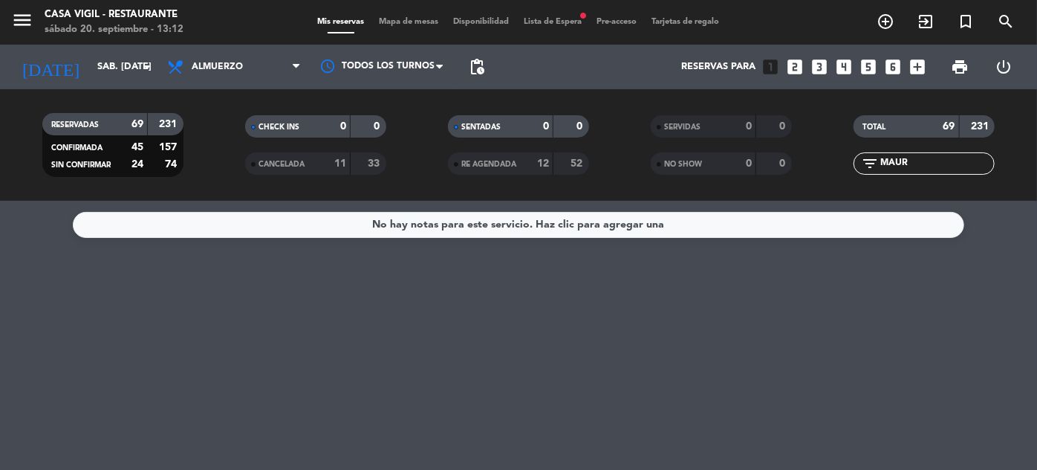
click at [284, 161] on span "CANCELADA" at bounding box center [282, 163] width 46 height 7
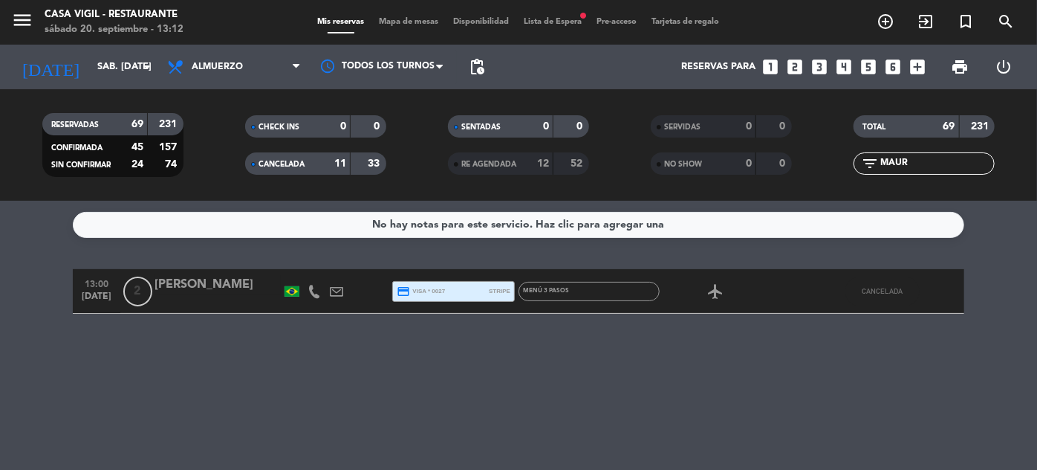
click at [291, 160] on span "CANCELADA" at bounding box center [282, 163] width 46 height 7
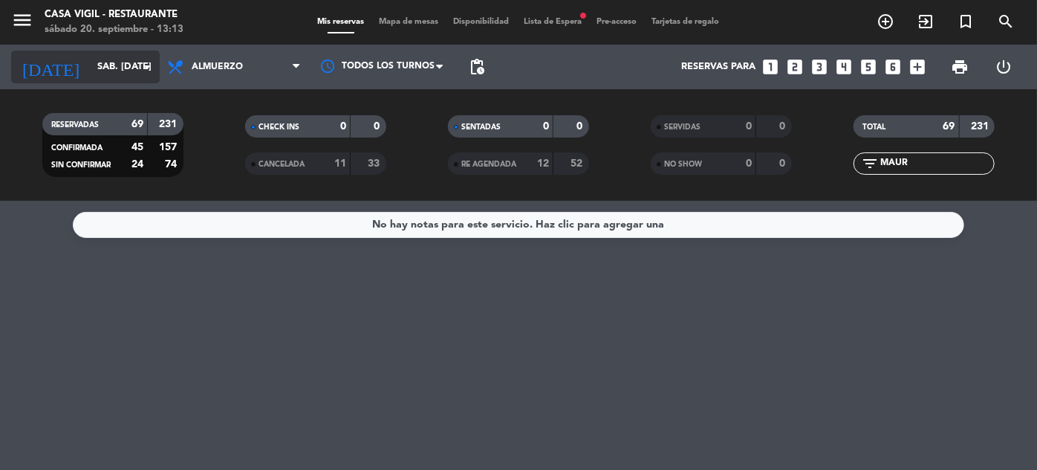
click at [90, 55] on input "sáb. [DATE]" at bounding box center [153, 67] width 127 height 26
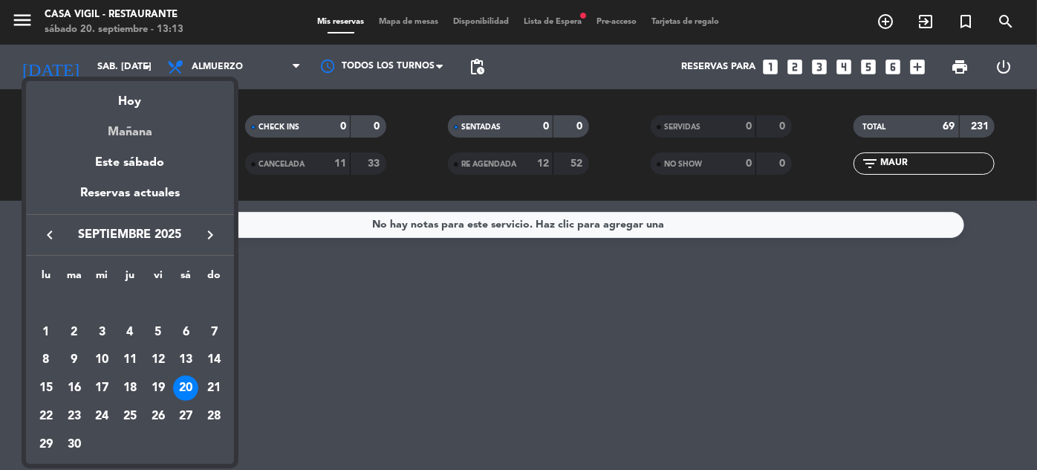
click at [149, 123] on div "Mañana" at bounding box center [130, 126] width 208 height 30
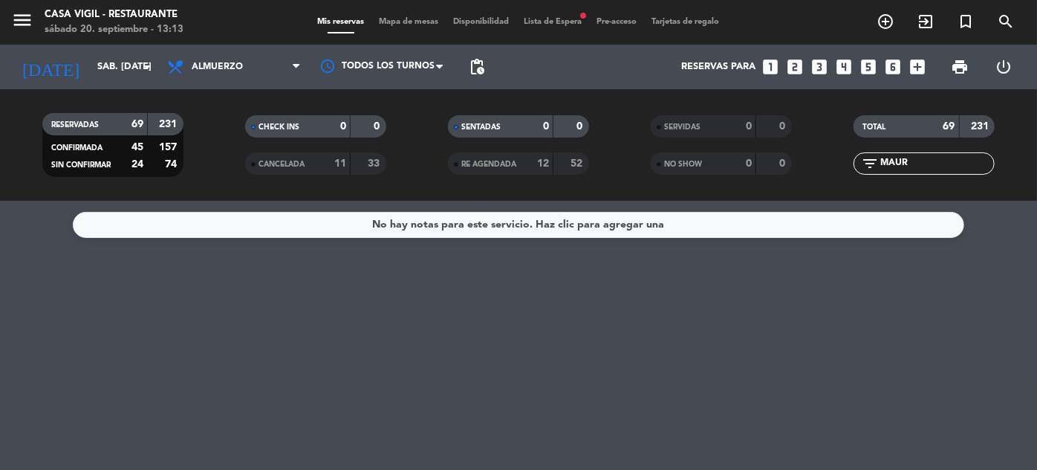
type input "dom. [DATE]"
click at [27, 20] on icon "menu" at bounding box center [22, 20] width 22 height 22
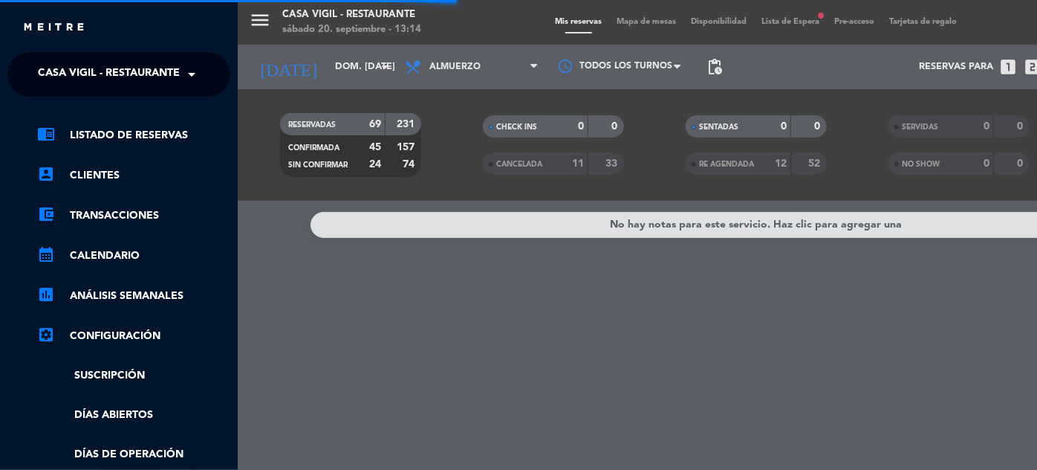
click at [184, 72] on span at bounding box center [195, 74] width 25 height 31
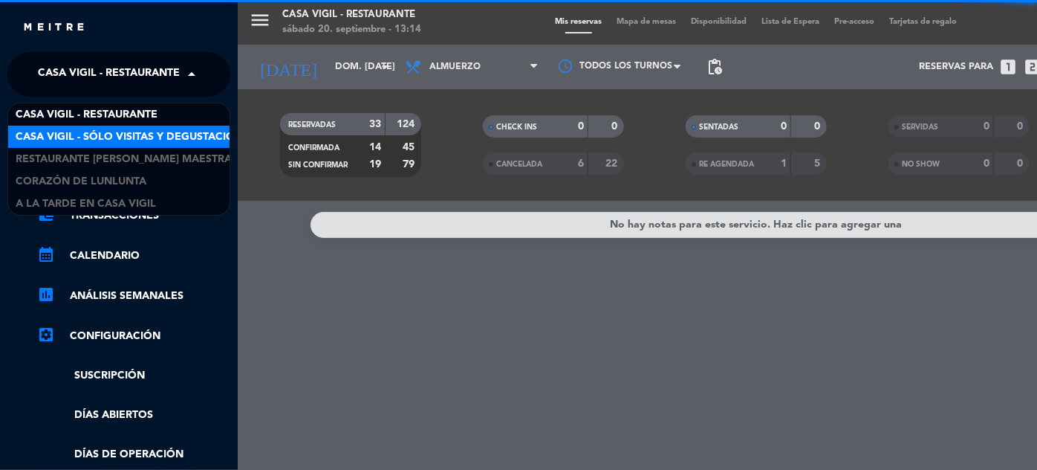
click at [171, 134] on span "Casa Vigil - SÓLO Visitas y Degustaciones" at bounding box center [136, 137] width 240 height 17
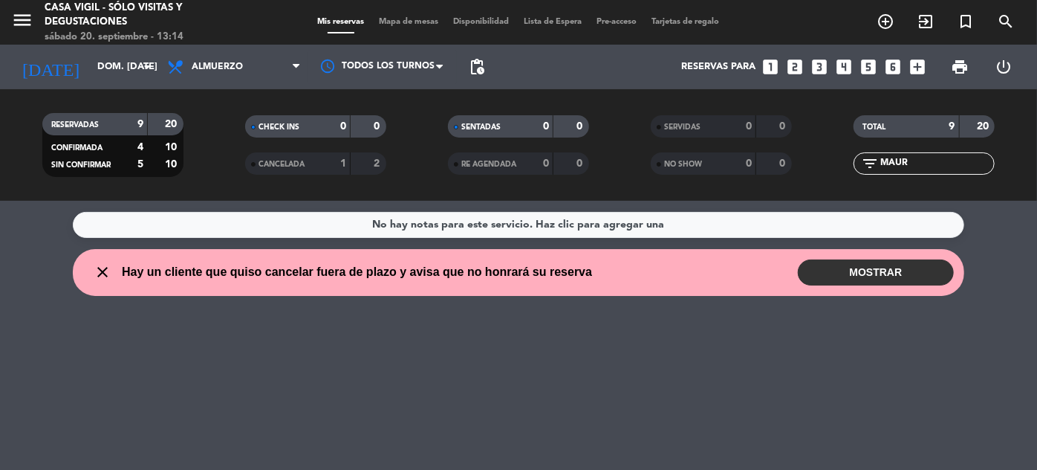
click at [947, 160] on input "MAUR" at bounding box center [936, 163] width 115 height 16
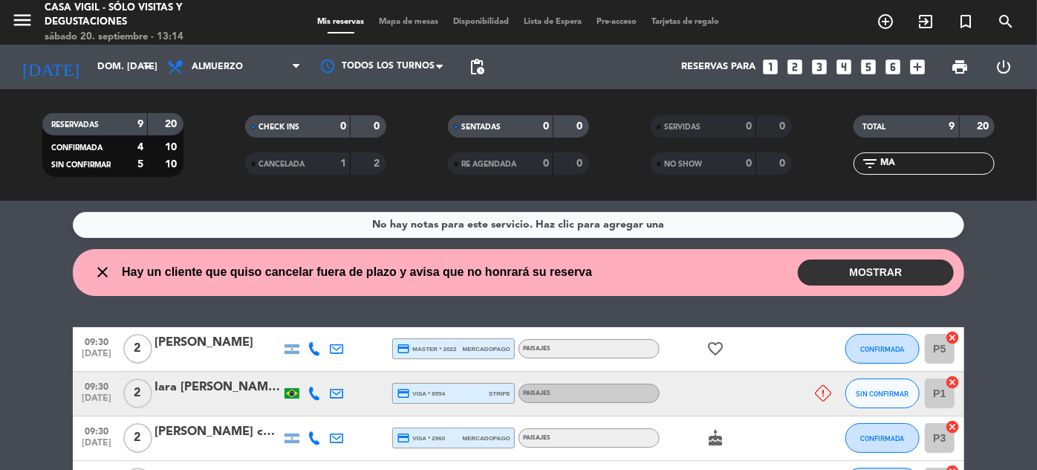
type input "M"
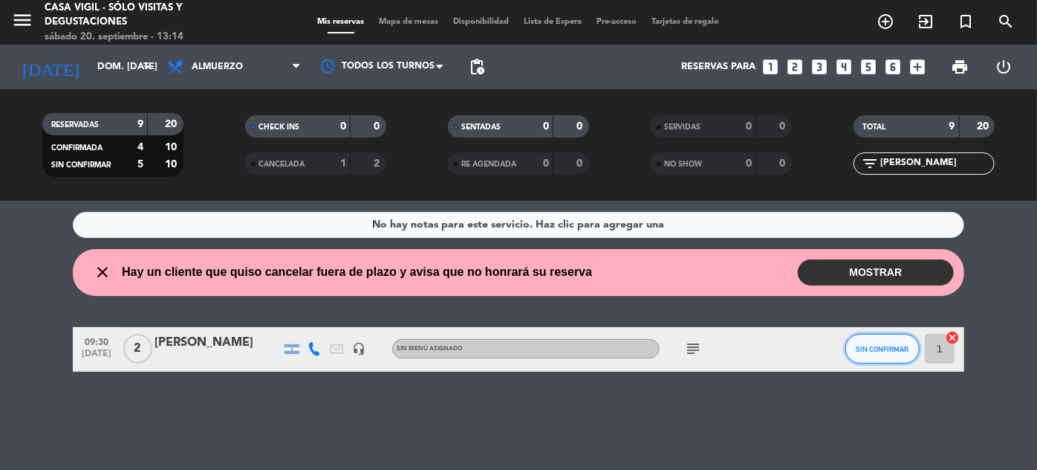
click at [892, 346] on span "SIN CONFIRMAR" at bounding box center [883, 349] width 53 height 8
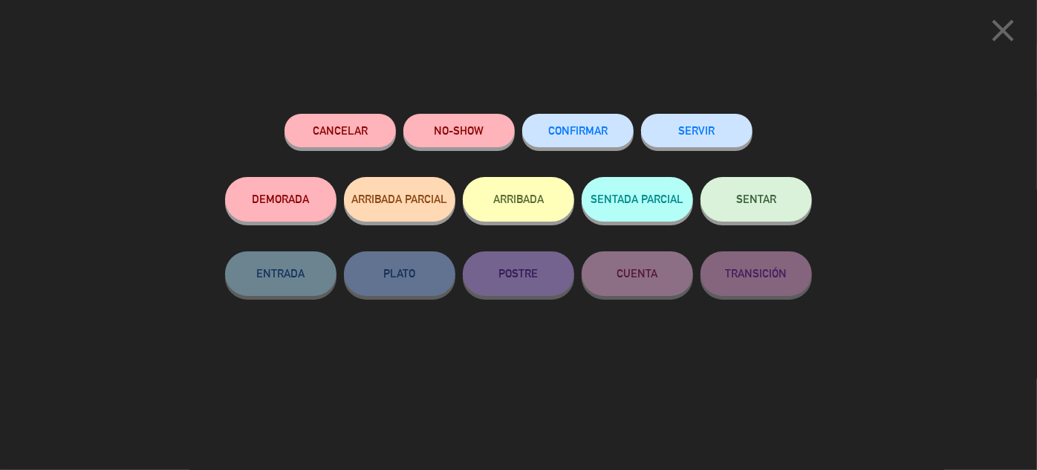
click at [560, 140] on button "CONFIRMAR" at bounding box center [577, 130] width 111 height 33
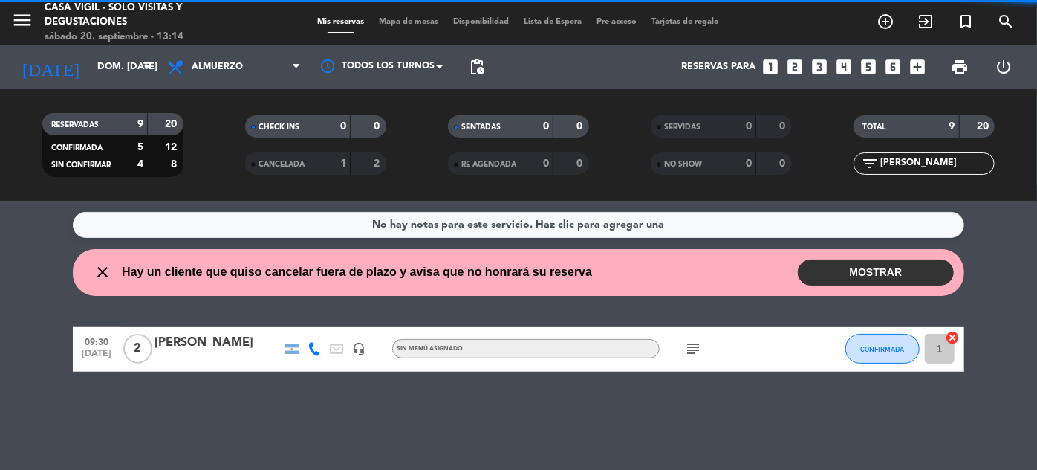
click at [868, 279] on button "MOSTRAR" at bounding box center [876, 272] width 156 height 26
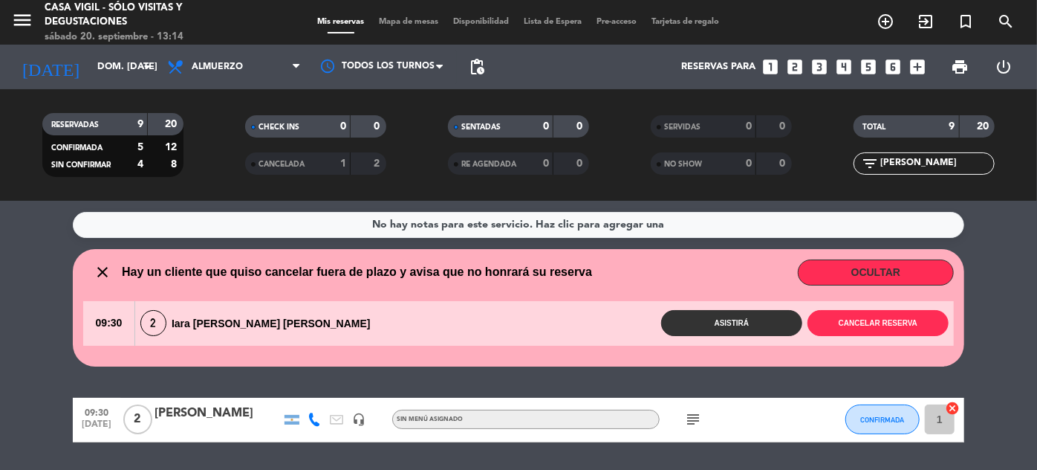
click at [984, 235] on service-notes "No hay notas para este servicio. Haz clic para agregar una" at bounding box center [518, 225] width 1037 height 26
click at [25, 23] on icon "menu" at bounding box center [22, 20] width 22 height 22
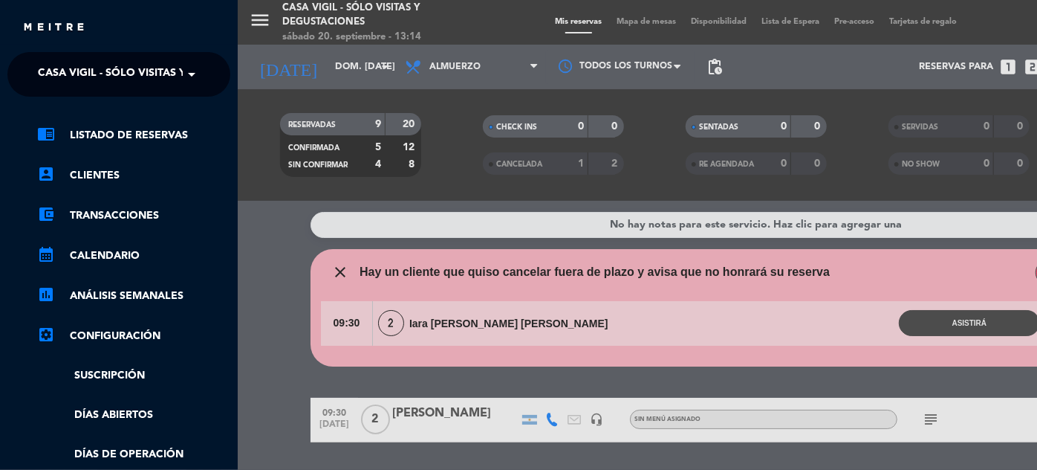
click at [163, 70] on span "Casa Vigil - SÓLO Visitas y Degustaciones" at bounding box center [158, 74] width 240 height 31
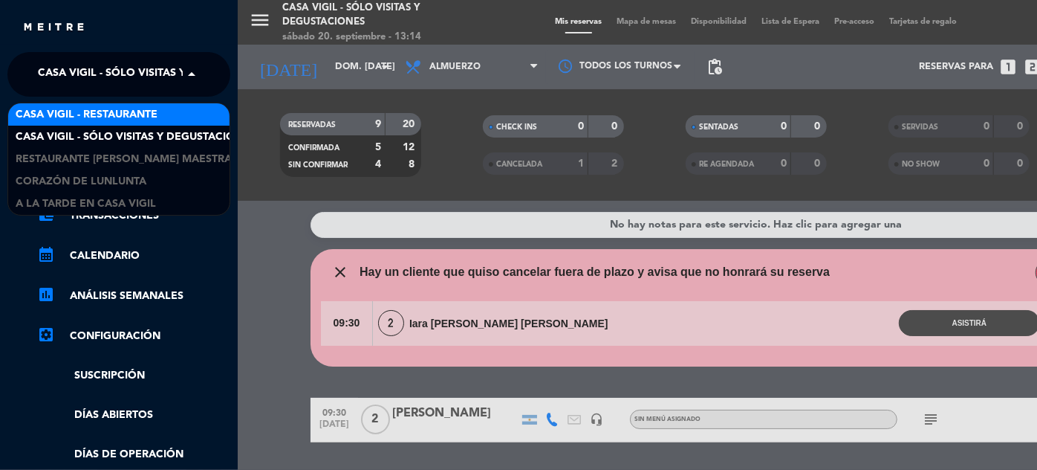
click at [152, 110] on span "Casa Vigil - Restaurante" at bounding box center [87, 114] width 142 height 17
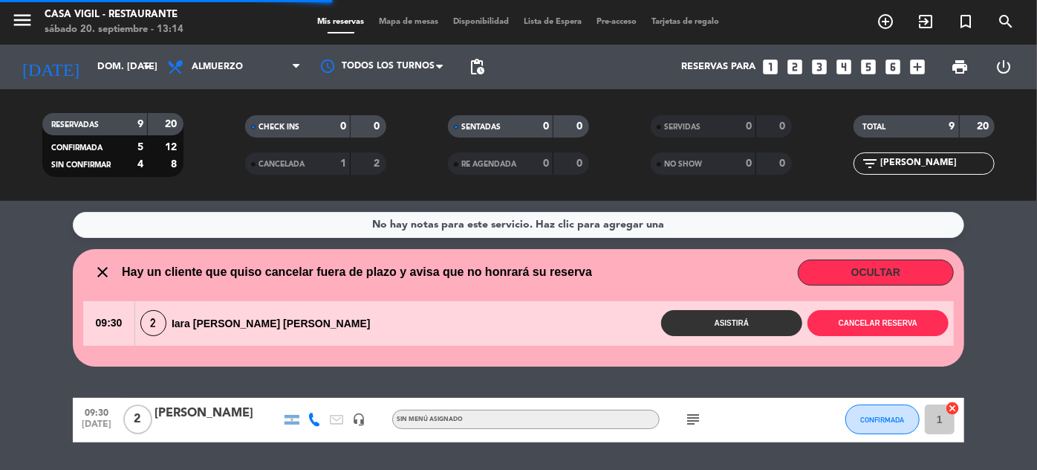
click at [919, 162] on input "[PERSON_NAME]" at bounding box center [936, 163] width 115 height 16
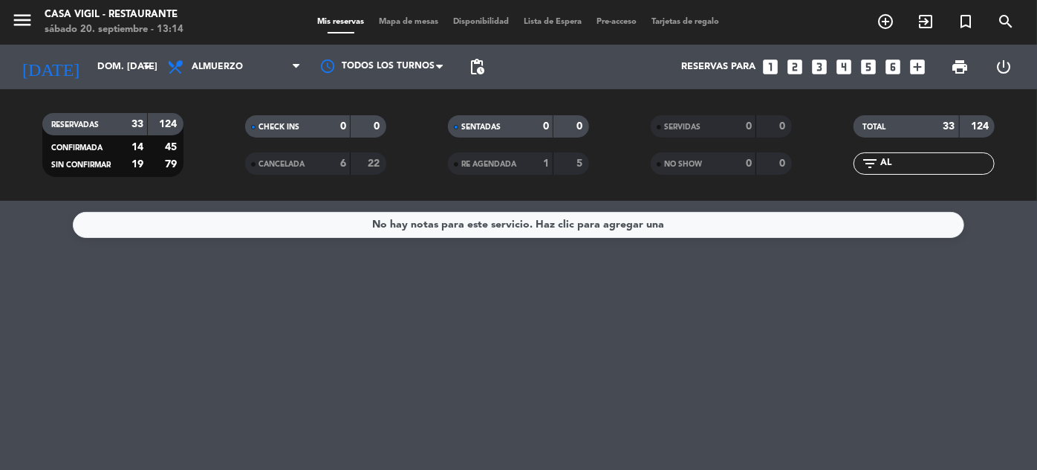
type input "A"
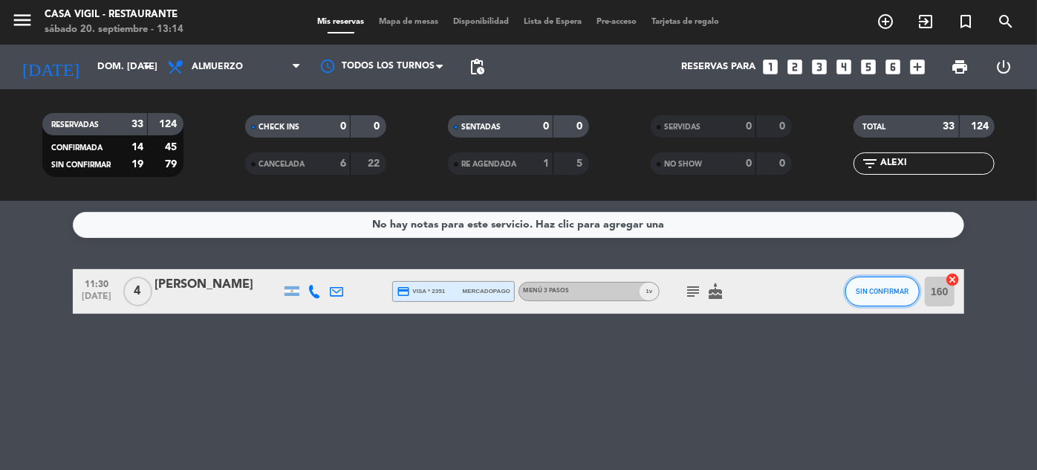
click at [866, 293] on span "SIN CONFIRMAR" at bounding box center [883, 291] width 53 height 8
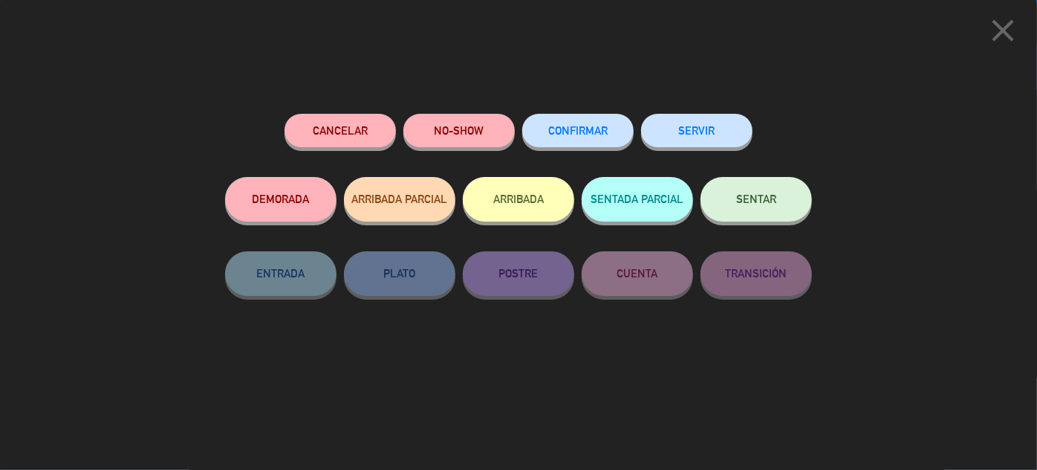
click at [559, 132] on span "CONFIRMAR" at bounding box center [577, 130] width 59 height 13
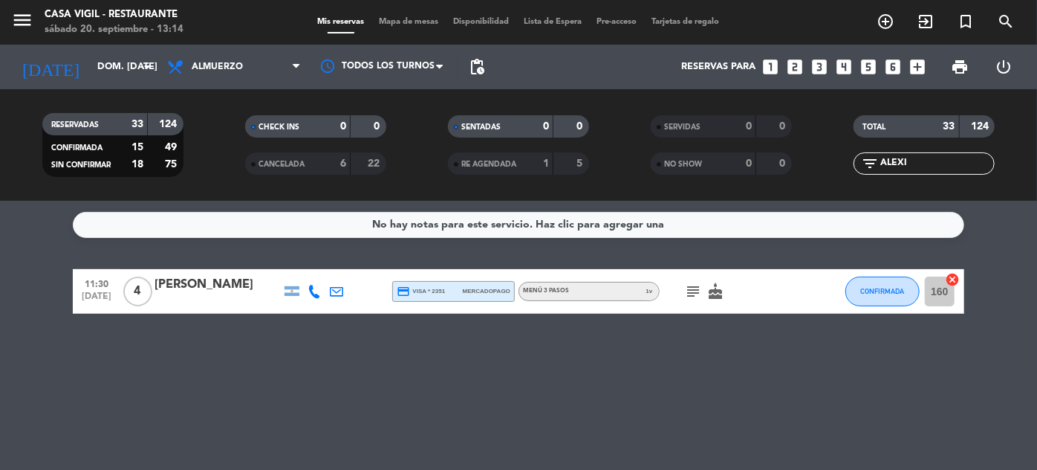
click at [652, 288] on span "1 v" at bounding box center [649, 291] width 19 height 18
click at [697, 291] on icon "subject" at bounding box center [693, 291] width 18 height 18
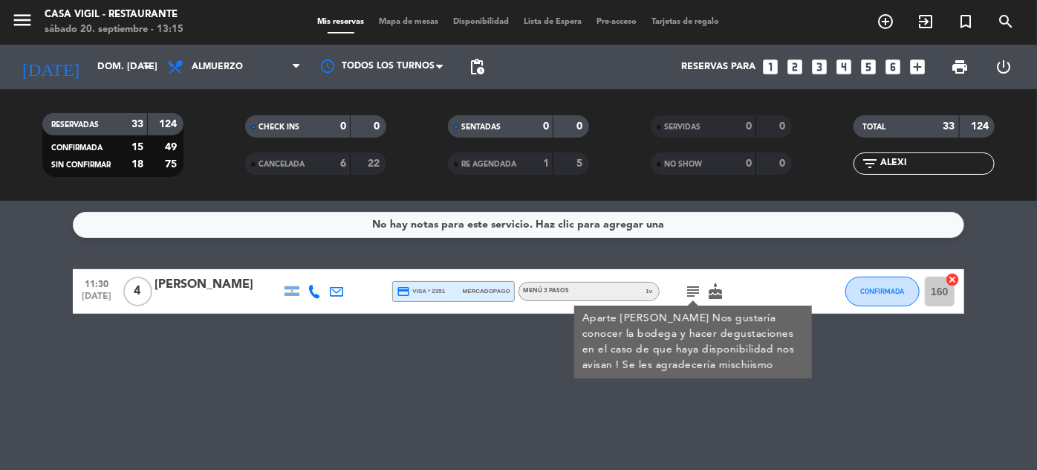
click at [388, 427] on div "No hay notas para este servicio. Haz clic para agregar una 11:30 [DATE] 4 [PERS…" at bounding box center [518, 335] width 1037 height 269
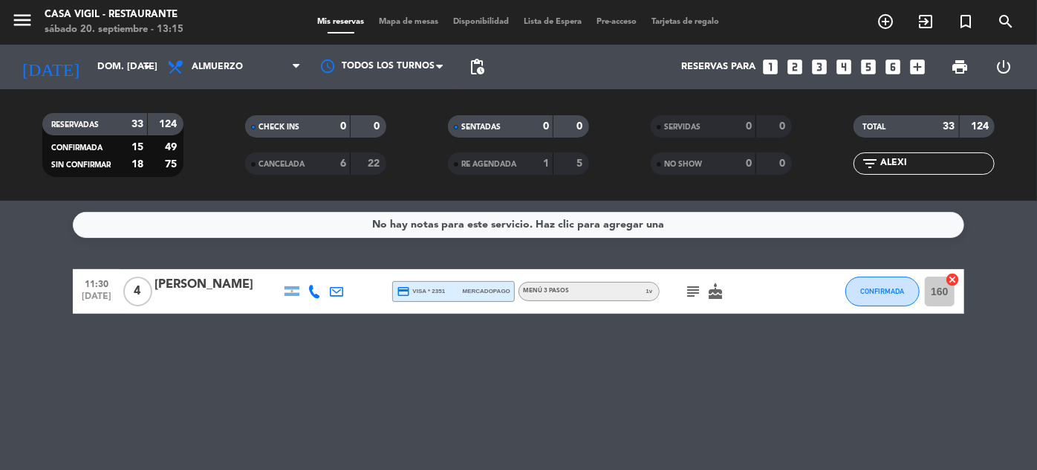
click at [913, 164] on input "ALEXI" at bounding box center [936, 163] width 115 height 16
type input "A"
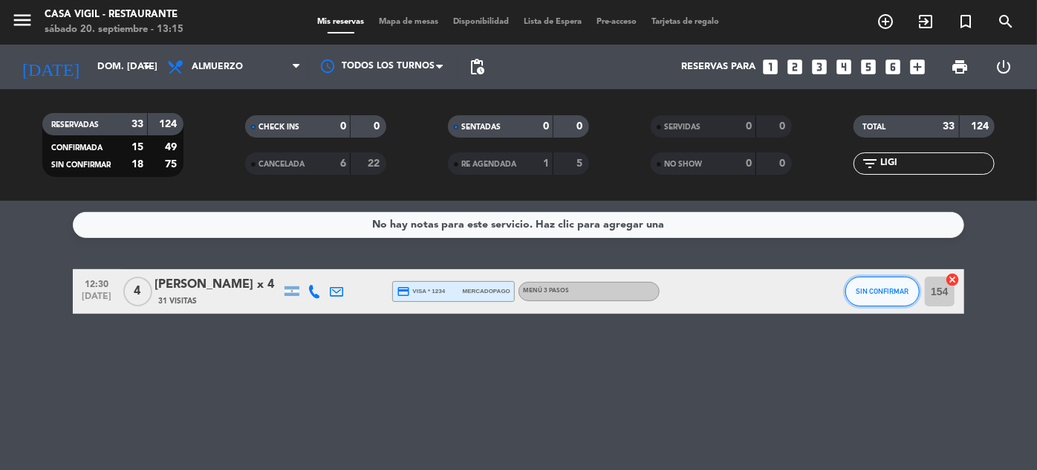
click at [889, 294] on span "SIN CONFIRMAR" at bounding box center [883, 291] width 53 height 8
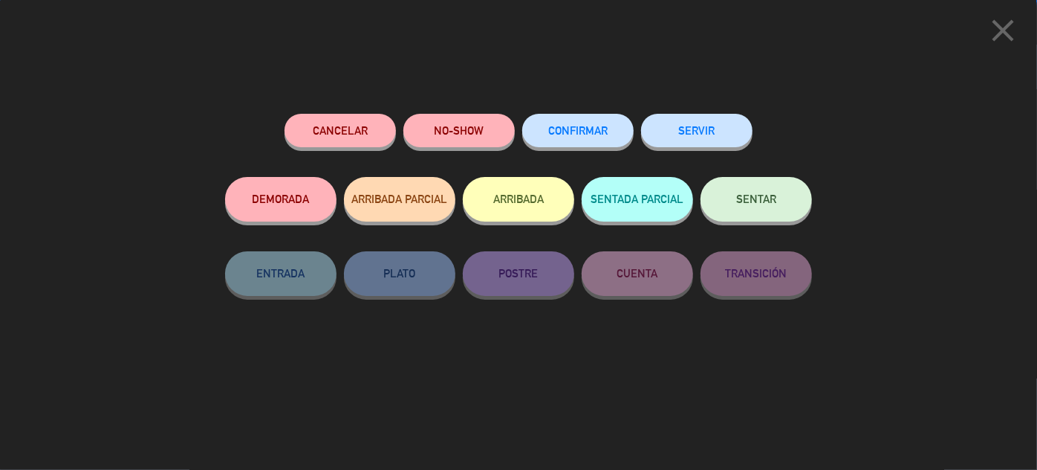
click at [606, 136] on button "CONFIRMAR" at bounding box center [577, 130] width 111 height 33
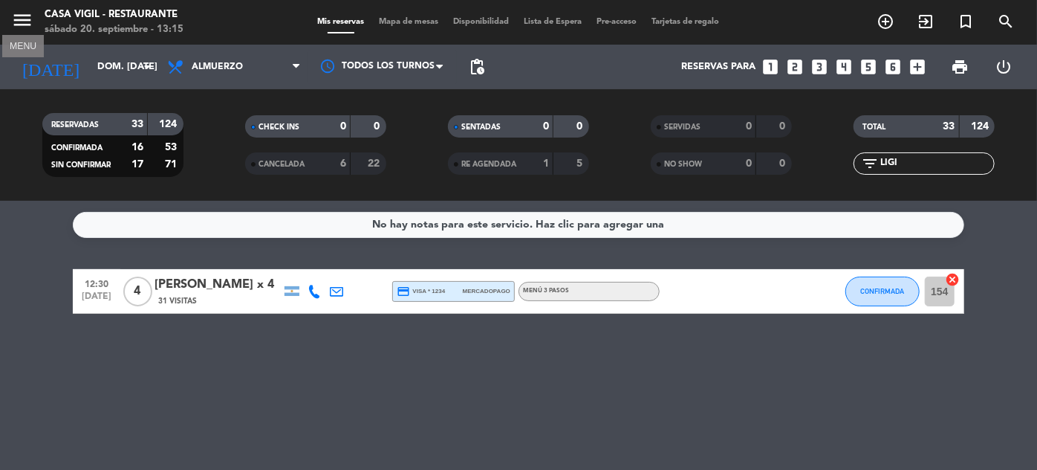
click at [16, 22] on icon "menu" at bounding box center [22, 20] width 22 height 22
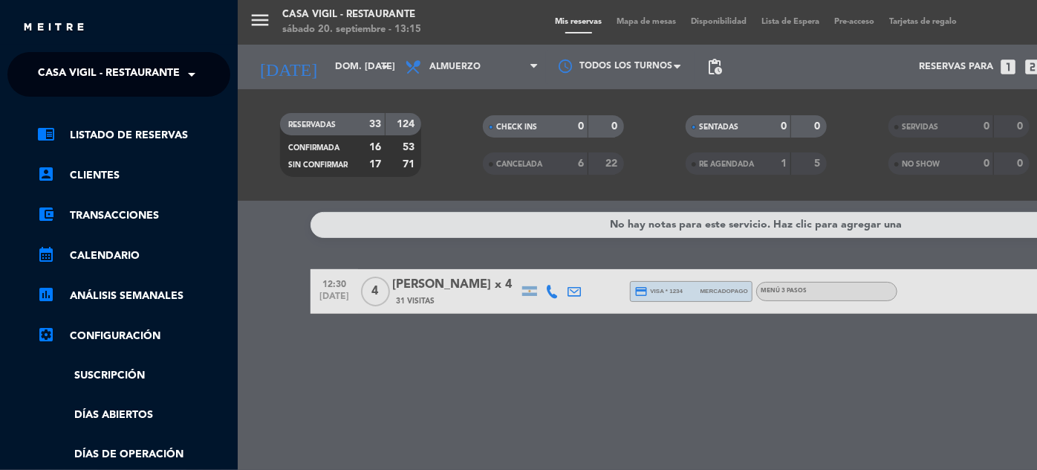
click at [213, 77] on ng-select "× Casa Vigil - Restaurante ×" at bounding box center [118, 74] width 223 height 45
click at [193, 74] on span at bounding box center [195, 74] width 25 height 31
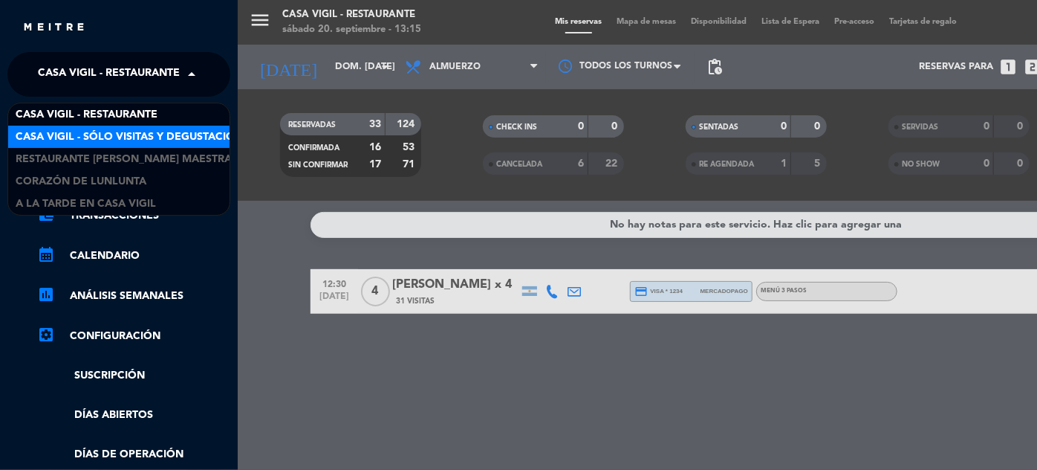
click at [162, 129] on span "Casa Vigil - SÓLO Visitas y Degustaciones" at bounding box center [136, 137] width 240 height 17
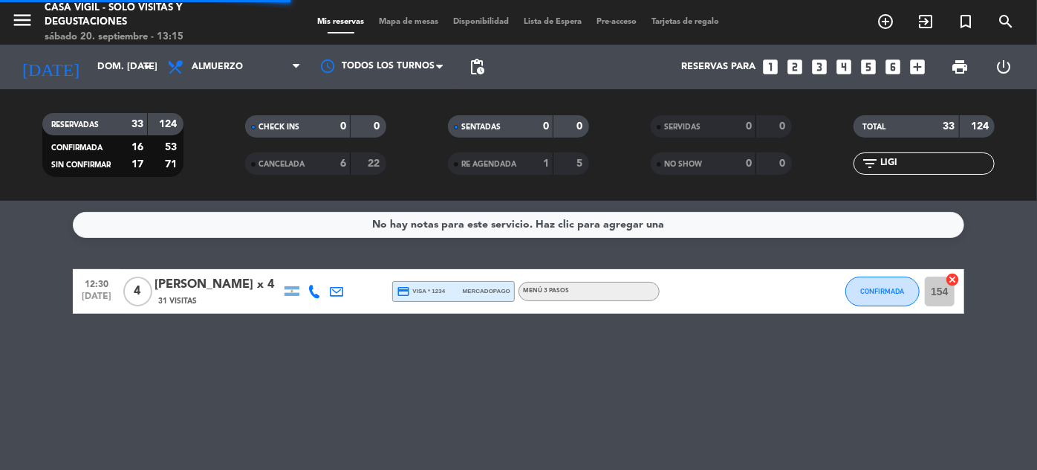
click at [905, 158] on input "LIGI" at bounding box center [936, 163] width 115 height 16
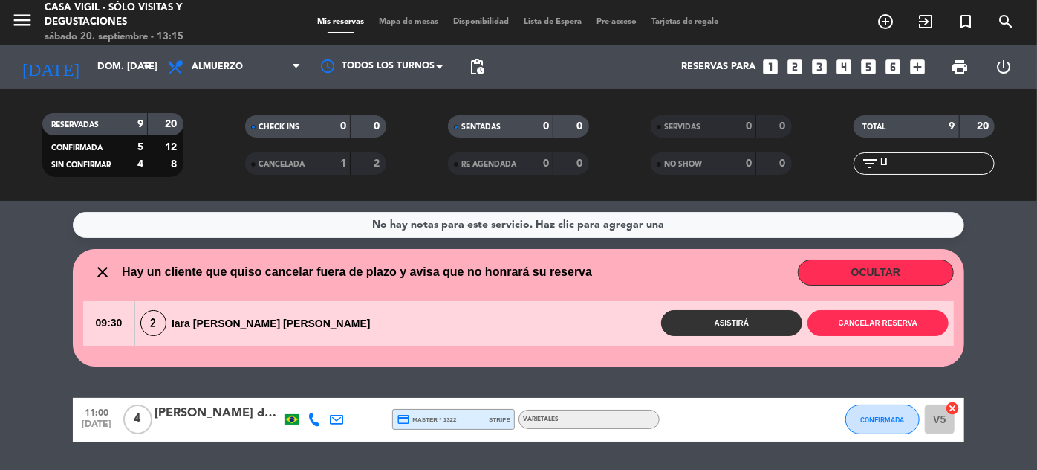
type input "L"
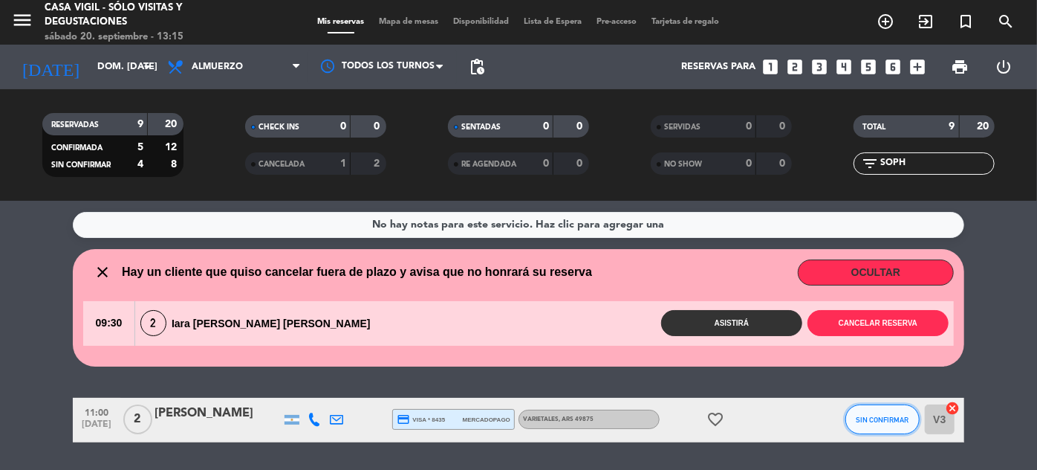
click at [899, 415] on span "SIN CONFIRMAR" at bounding box center [883, 419] width 53 height 8
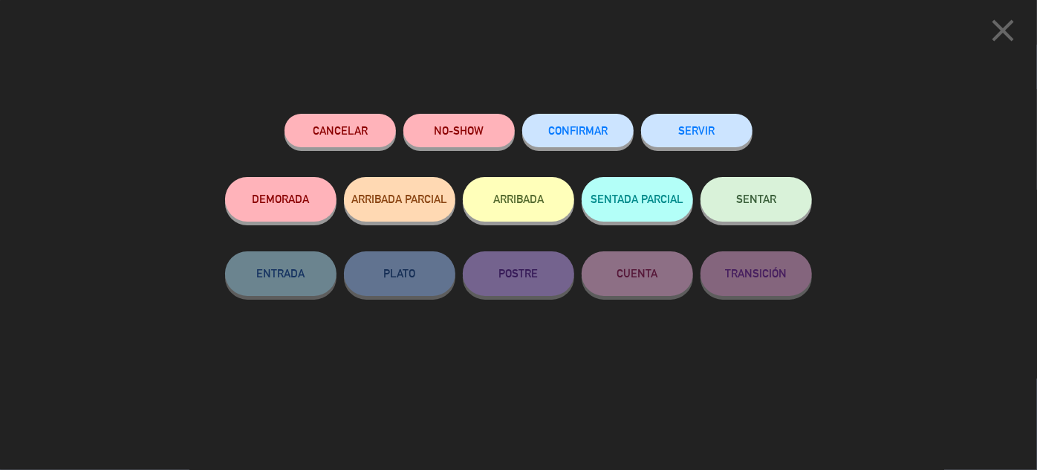
click at [582, 131] on span "CONFIRMAR" at bounding box center [577, 130] width 59 height 13
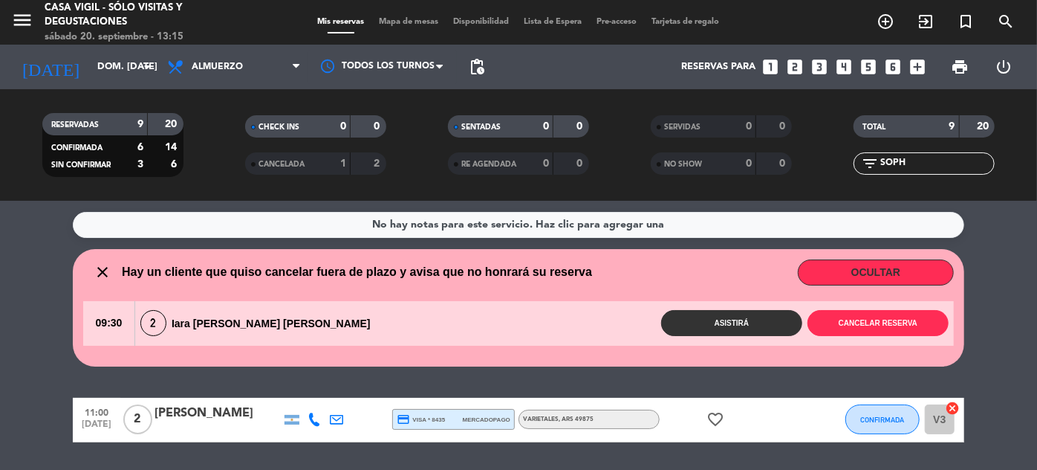
click at [951, 164] on input "SOPH" at bounding box center [936, 163] width 115 height 16
type input "S"
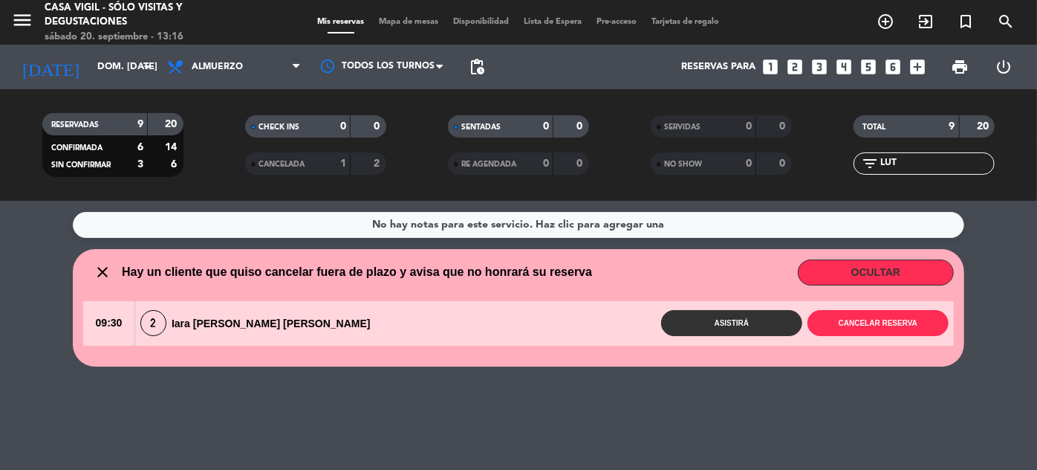
click at [30, 13] on icon "menu" at bounding box center [22, 20] width 22 height 22
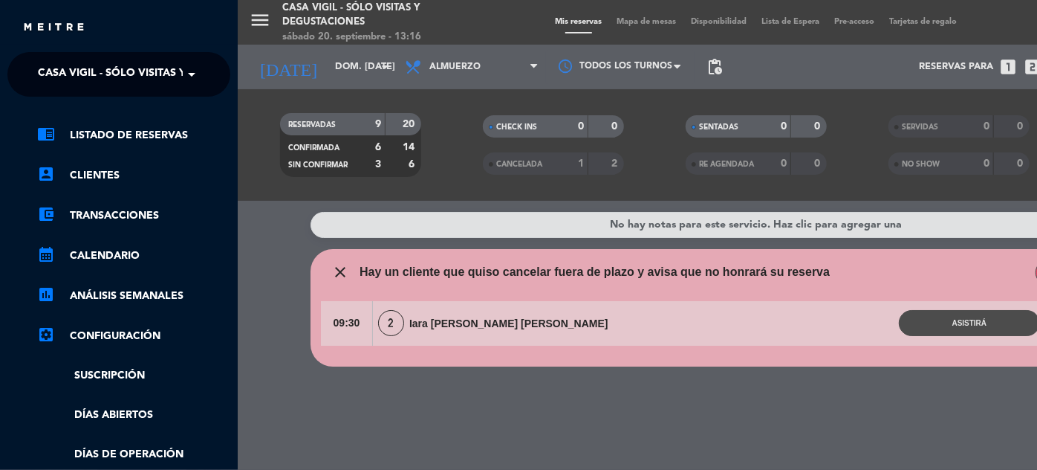
click at [155, 82] on span "Casa Vigil - SÓLO Visitas y Degustaciones" at bounding box center [158, 74] width 240 height 31
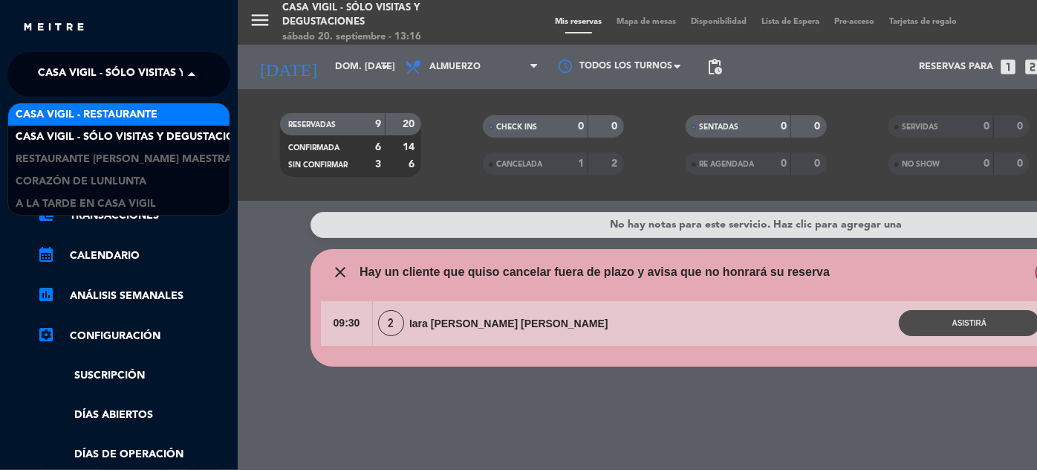
click at [150, 110] on span "Casa Vigil - Restaurante" at bounding box center [87, 114] width 142 height 17
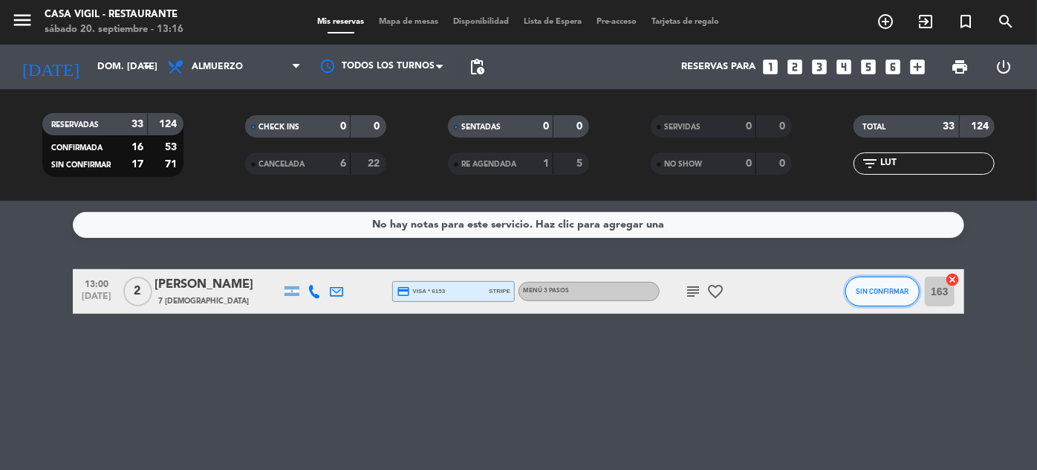
click at [863, 294] on span "SIN CONFIRMAR" at bounding box center [883, 291] width 53 height 8
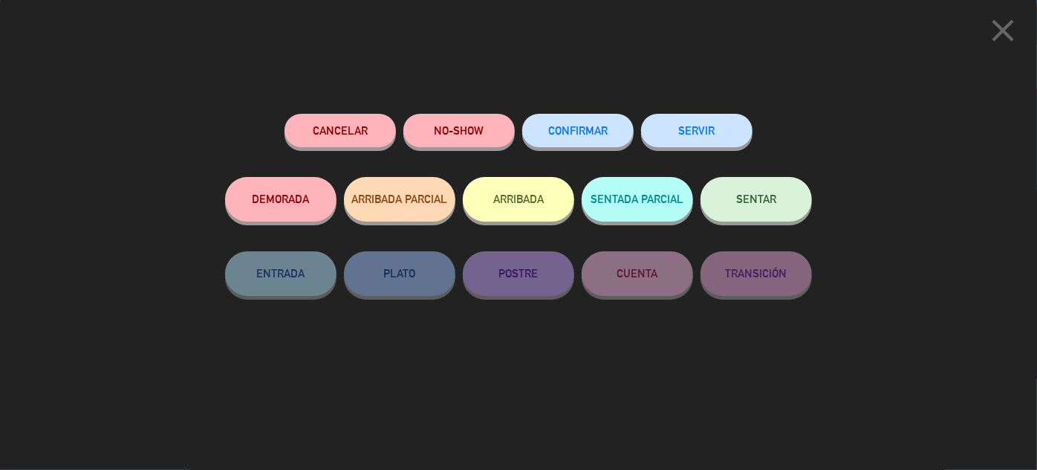
click at [594, 132] on span "CONFIRMAR" at bounding box center [577, 130] width 59 height 13
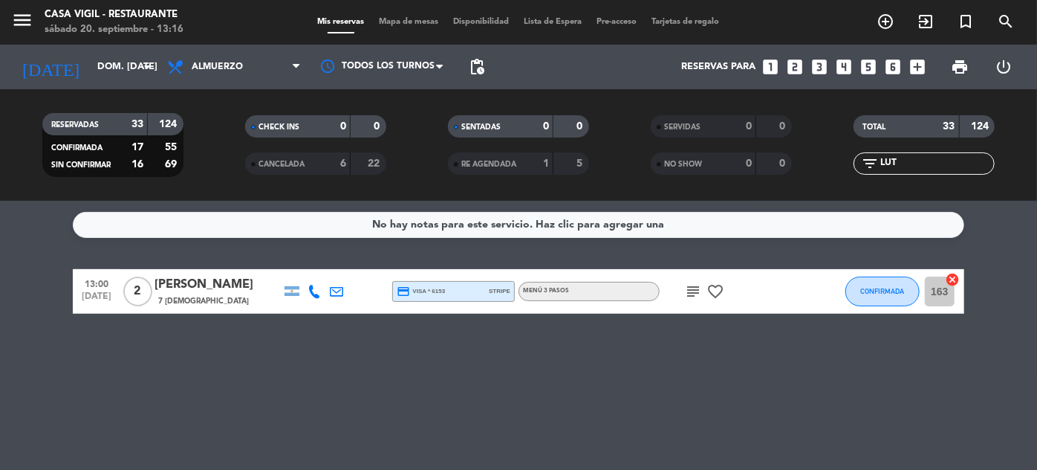
click at [695, 287] on icon "subject" at bounding box center [693, 291] width 18 height 18
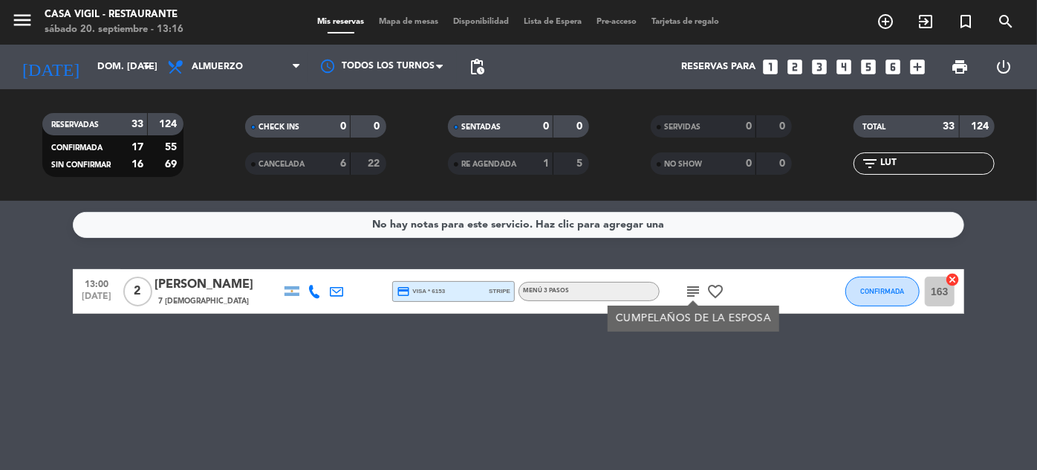
click at [927, 151] on div "TOTAL 33 124" at bounding box center [924, 133] width 203 height 37
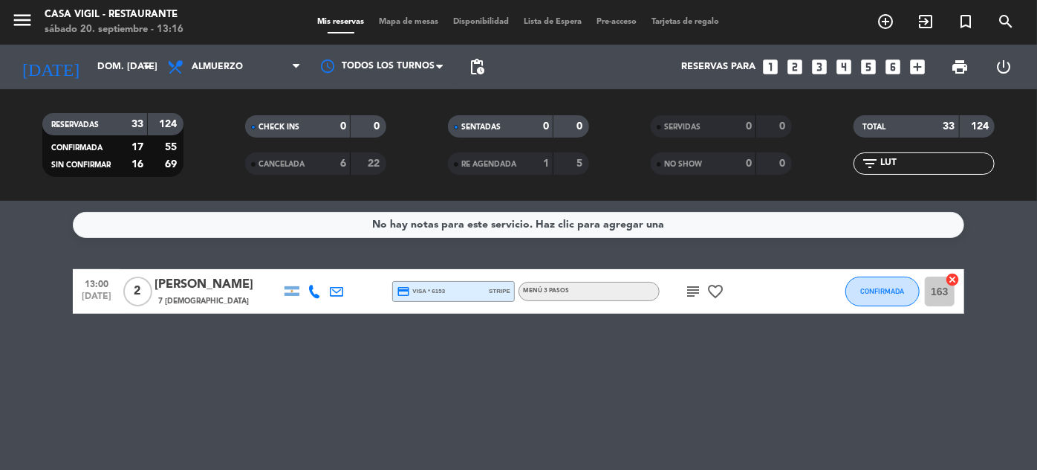
click at [927, 162] on input "LUT" at bounding box center [936, 163] width 115 height 16
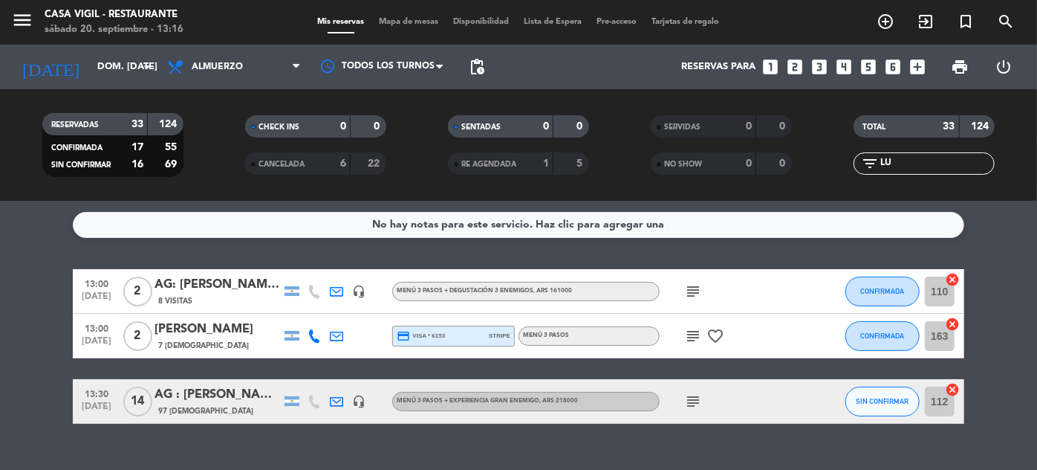
type input "L"
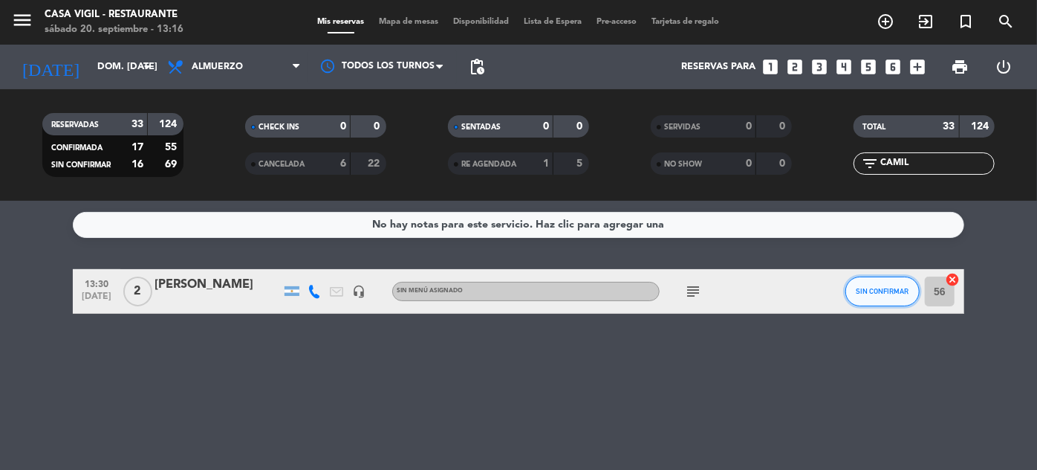
click at [871, 292] on span "SIN CONFIRMAR" at bounding box center [883, 291] width 53 height 8
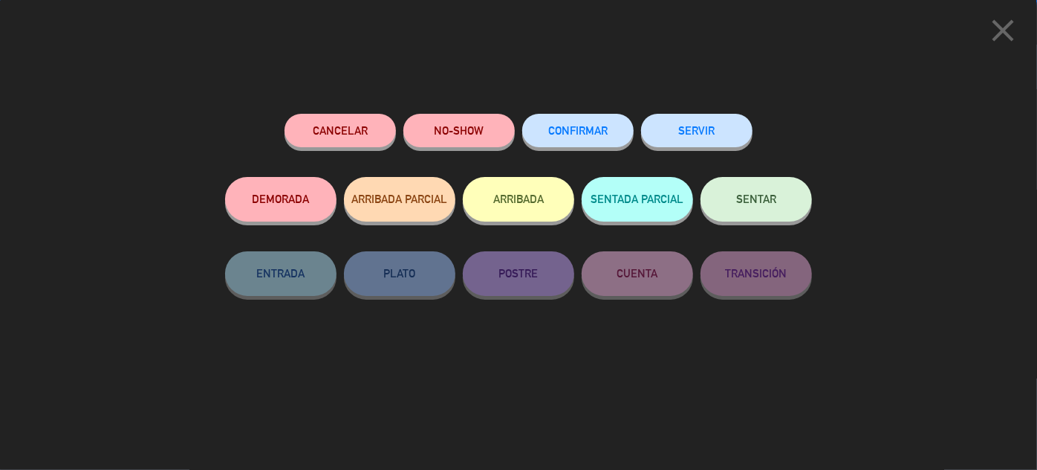
click at [596, 136] on button "CONFIRMAR" at bounding box center [577, 130] width 111 height 33
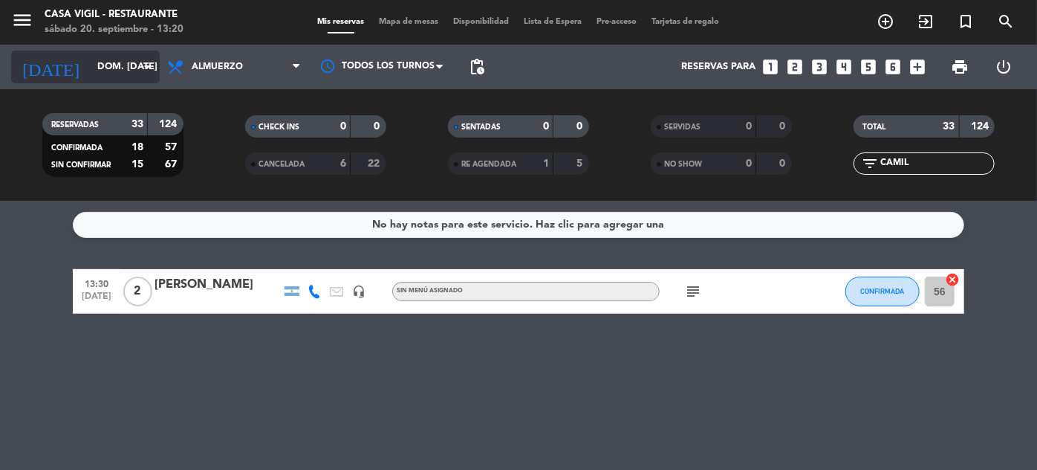
click at [95, 76] on input "dom. [DATE]" at bounding box center [153, 67] width 127 height 26
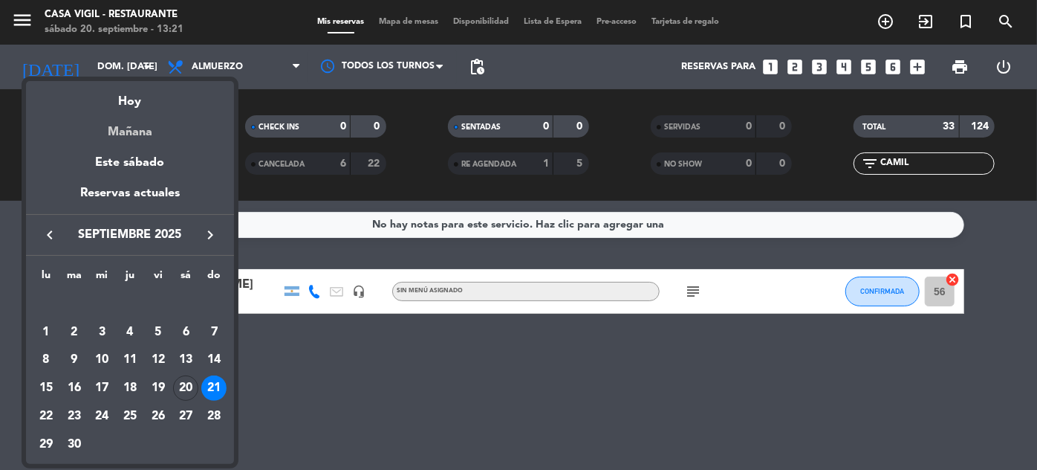
click at [122, 132] on div "Mañana" at bounding box center [130, 126] width 208 height 30
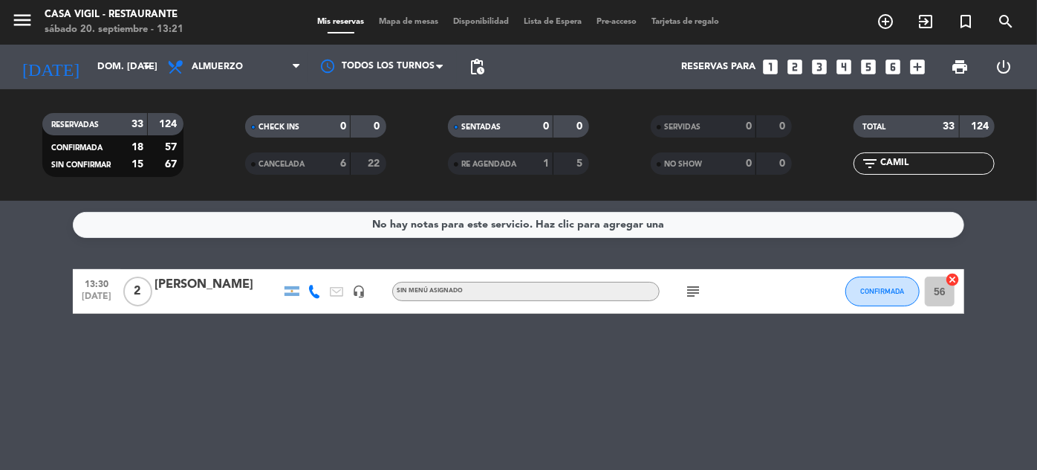
click at [915, 166] on input "CAMIL" at bounding box center [936, 163] width 115 height 16
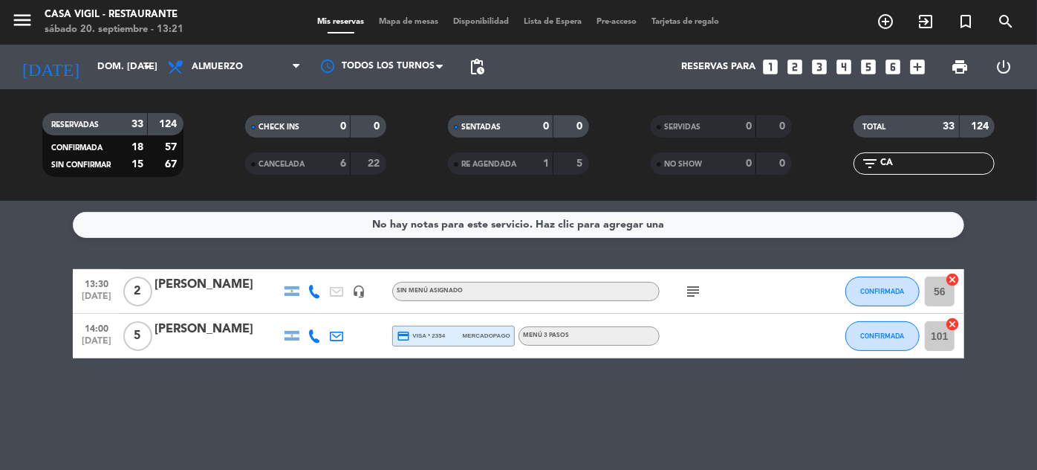
type input "C"
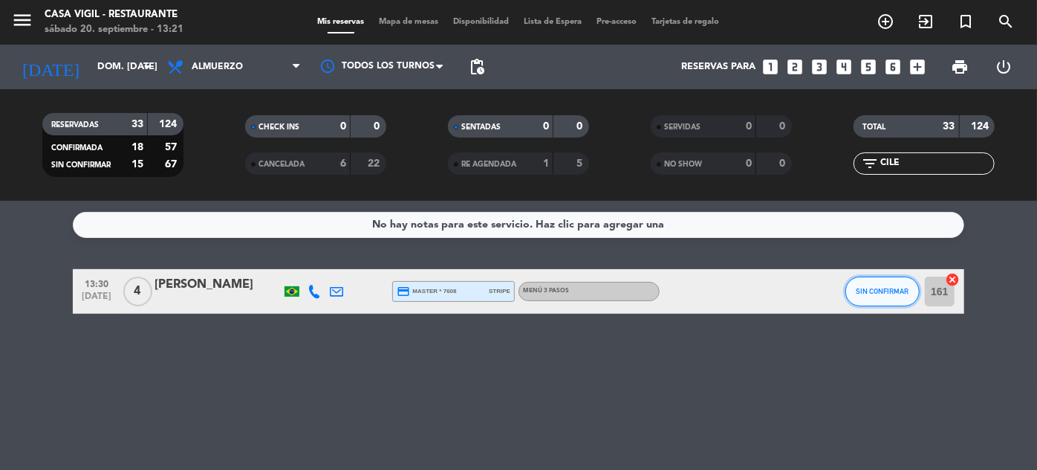
click at [883, 283] on button "SIN CONFIRMAR" at bounding box center [883, 291] width 74 height 30
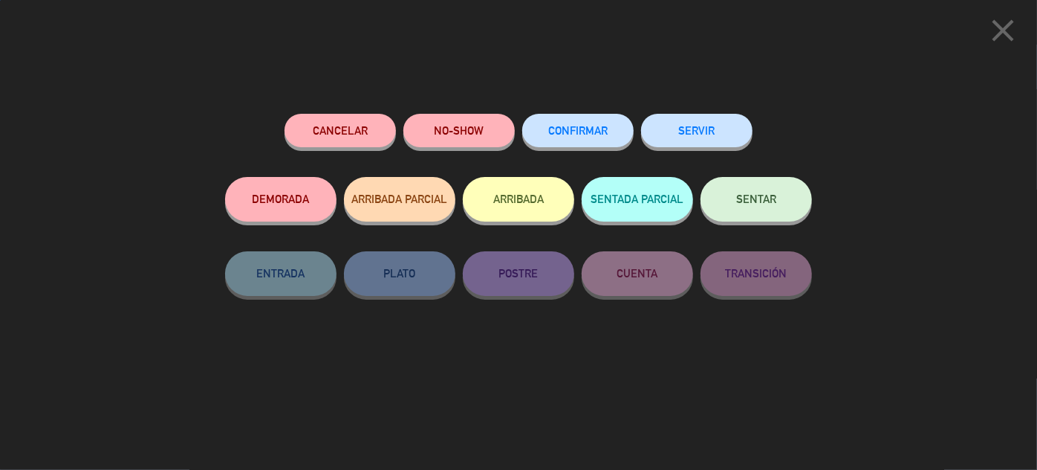
click at [580, 132] on span "CONFIRMAR" at bounding box center [577, 130] width 59 height 13
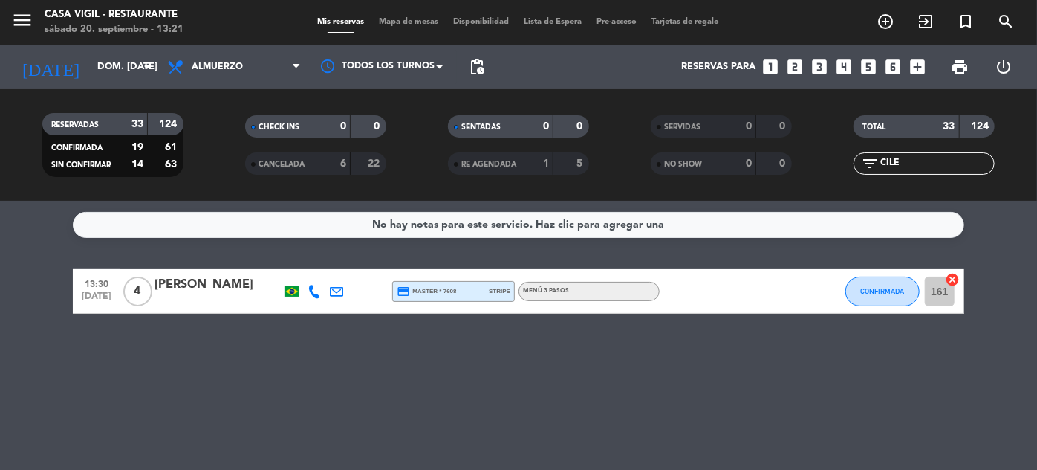
click at [921, 161] on input "CILE" at bounding box center [936, 163] width 115 height 16
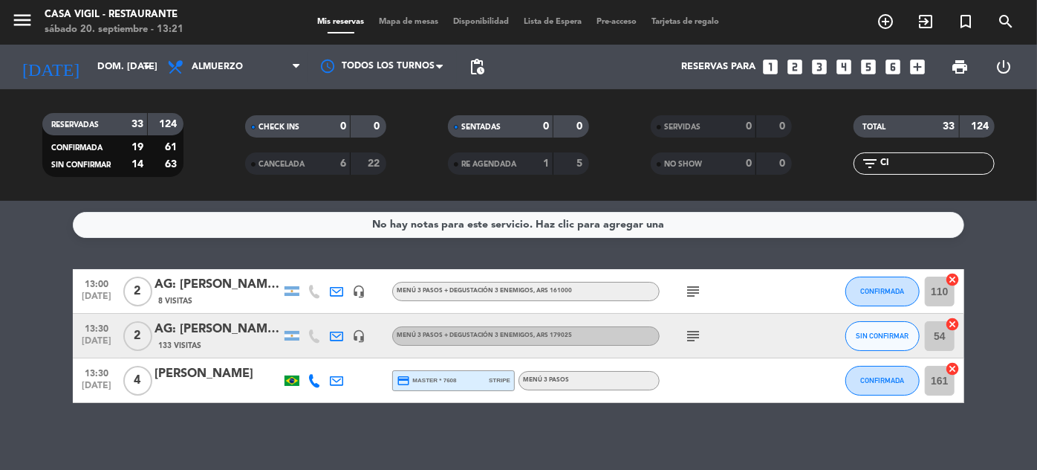
type input "C"
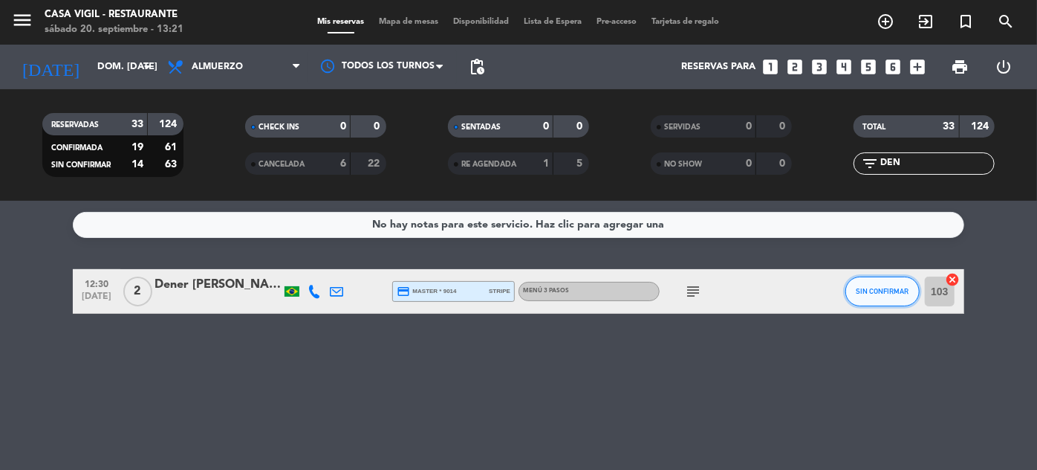
click at [886, 296] on button "SIN CONFIRMAR" at bounding box center [883, 291] width 74 height 30
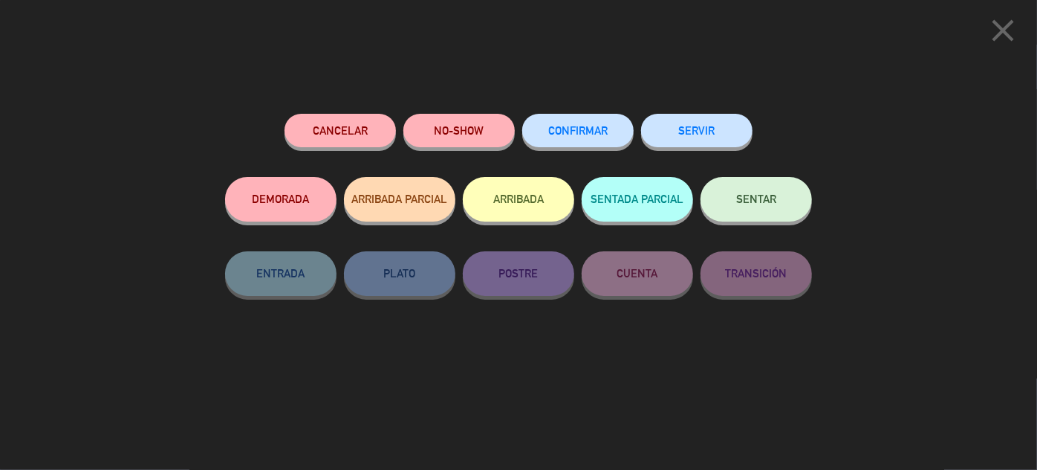
click at [606, 134] on span "CONFIRMAR" at bounding box center [577, 130] width 59 height 13
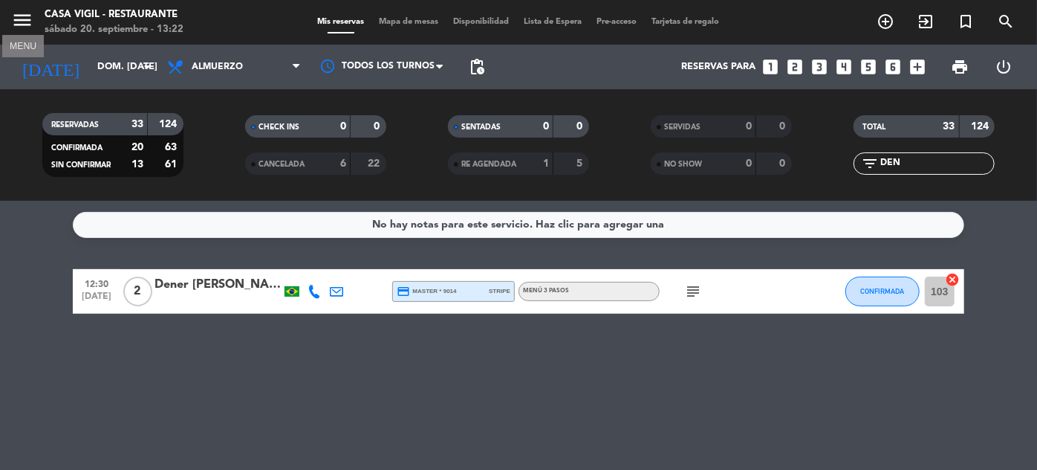
click at [13, 19] on icon "menu" at bounding box center [22, 20] width 22 height 22
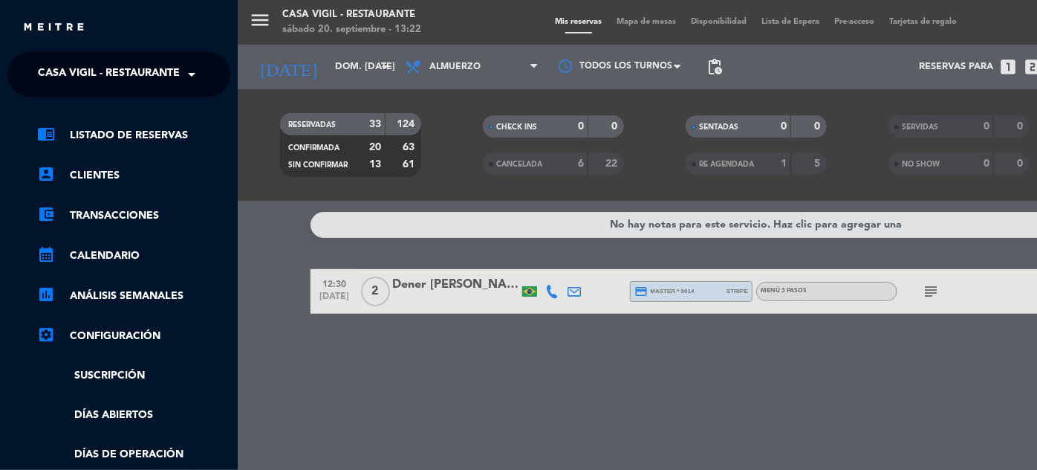
click at [169, 83] on span "Casa Vigil - Restaurante" at bounding box center [109, 74] width 142 height 31
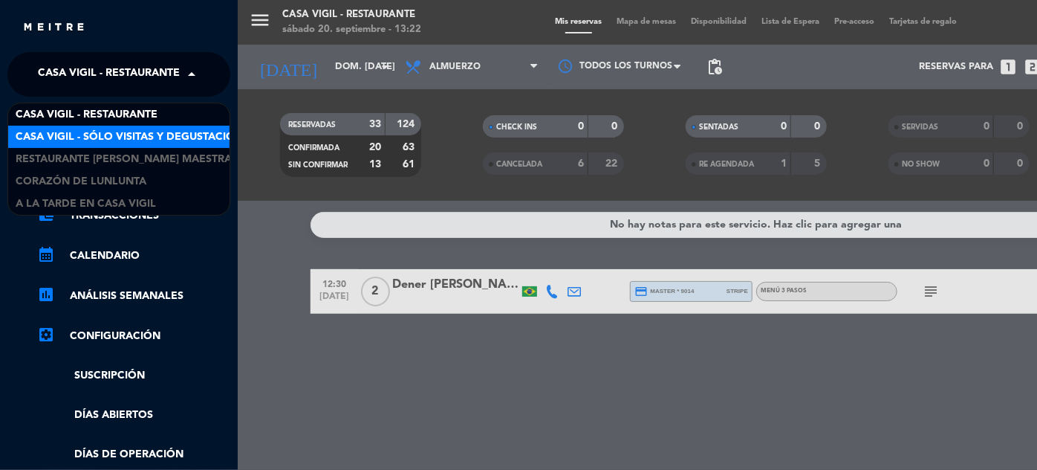
click at [149, 137] on span "Casa Vigil - SÓLO Visitas y Degustaciones" at bounding box center [136, 137] width 240 height 17
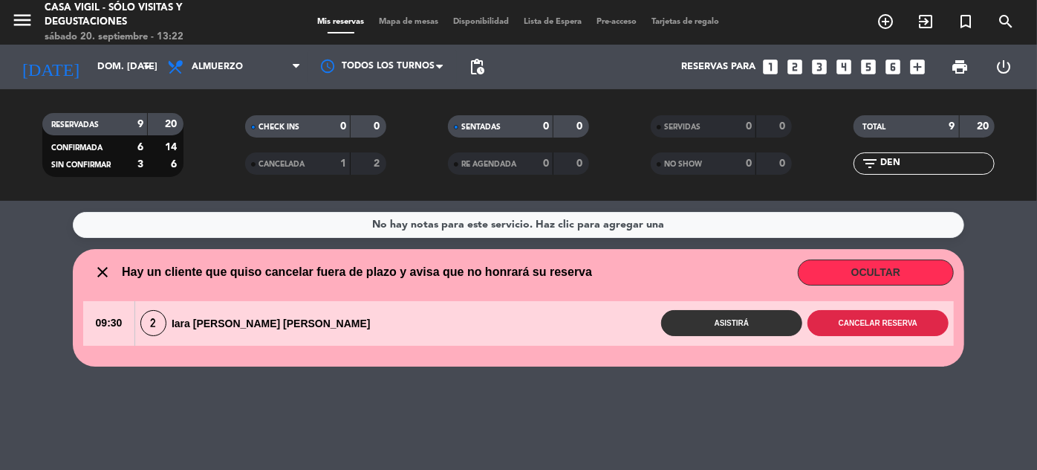
click at [860, 322] on button "Cancelar reserva" at bounding box center [878, 323] width 141 height 26
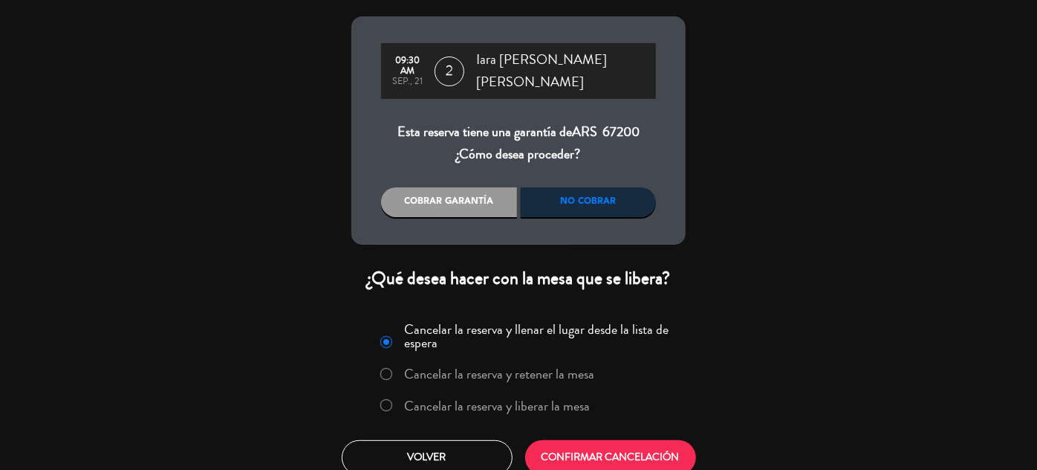
click at [547, 399] on label "Cancelar la reserva y liberar la mesa" at bounding box center [498, 405] width 186 height 13
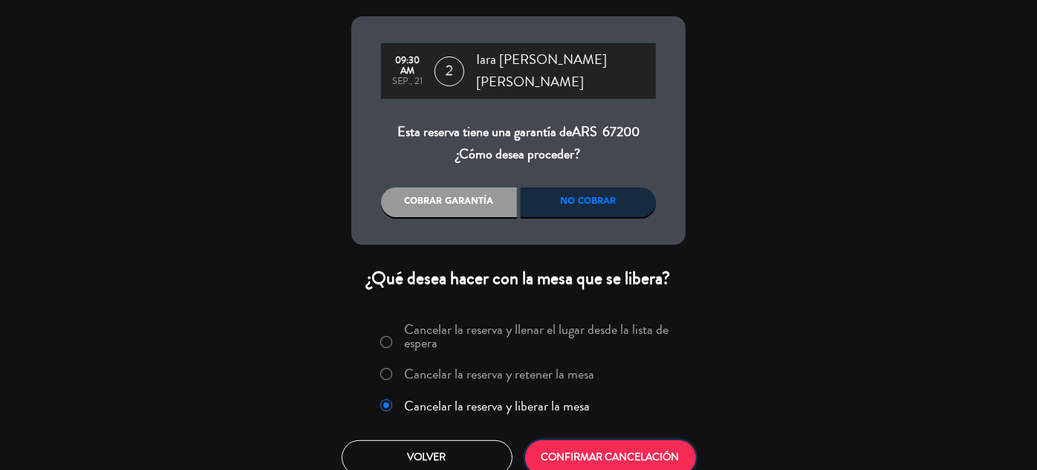
click at [577, 440] on button "CONFIRMAR CANCELACIÓN" at bounding box center [610, 457] width 171 height 35
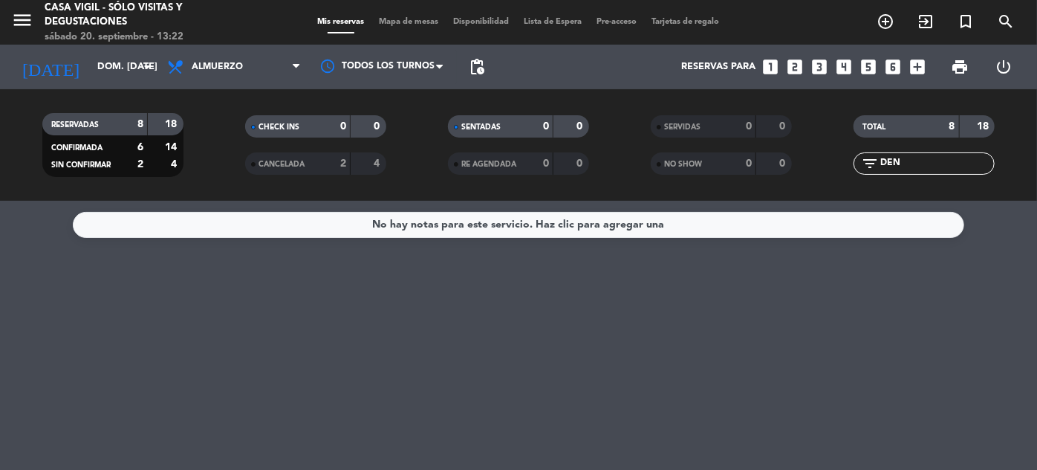
click at [921, 166] on input "DEN" at bounding box center [936, 163] width 115 height 16
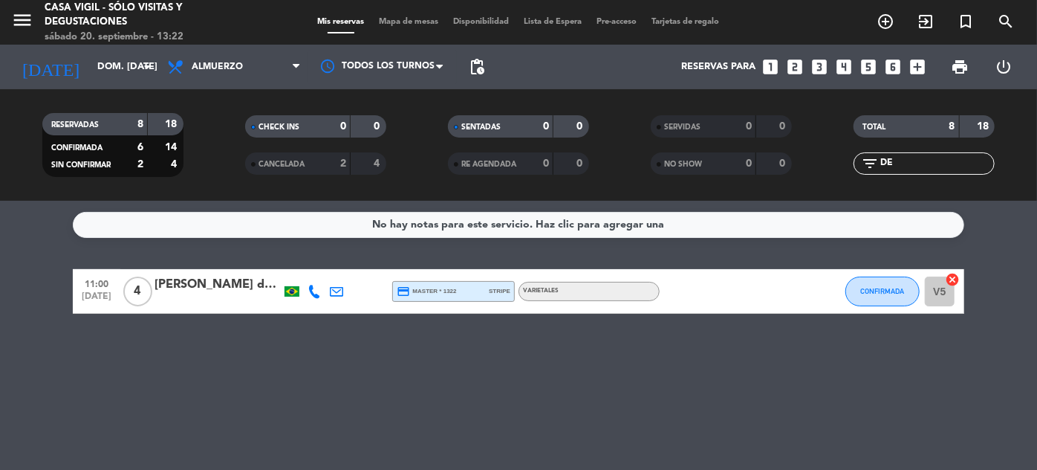
type input "D"
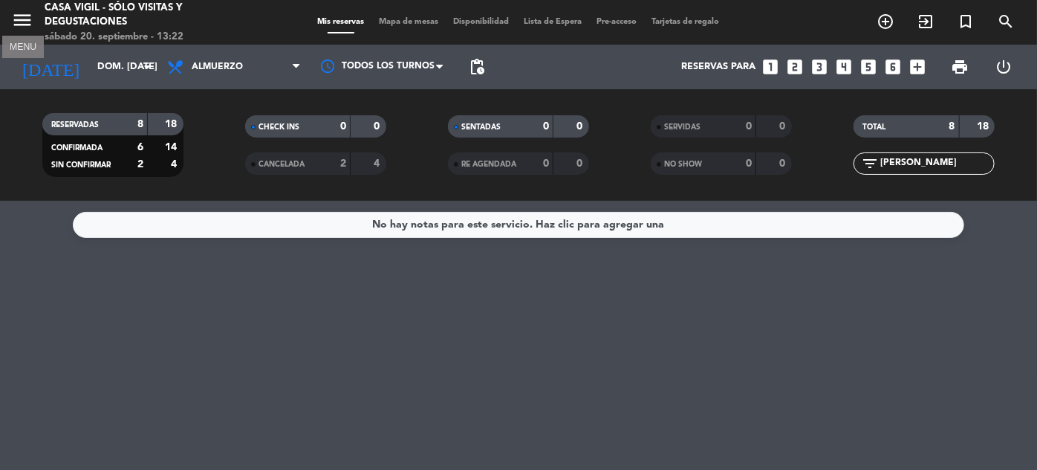
type input "[PERSON_NAME]"
click at [25, 22] on icon "menu" at bounding box center [22, 20] width 22 height 22
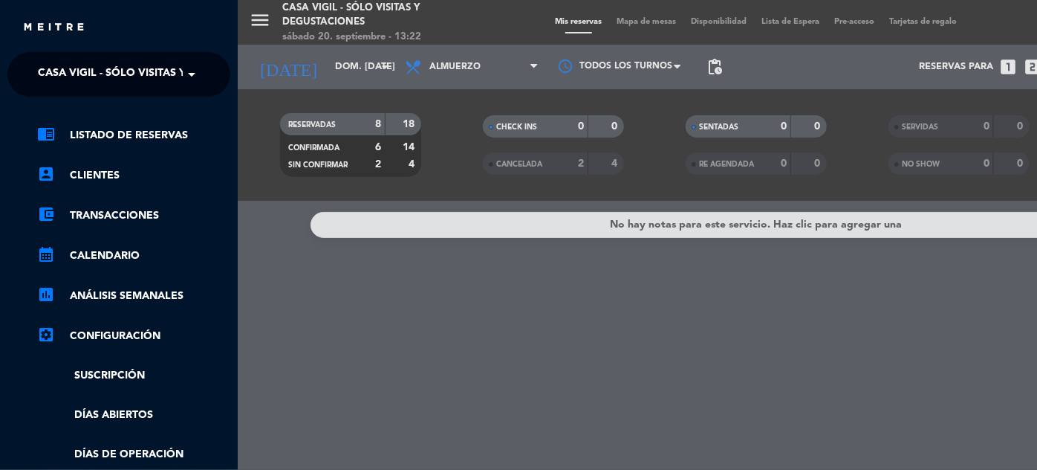
click at [165, 71] on span "Casa Vigil - SÓLO Visitas y Degustaciones" at bounding box center [158, 74] width 240 height 31
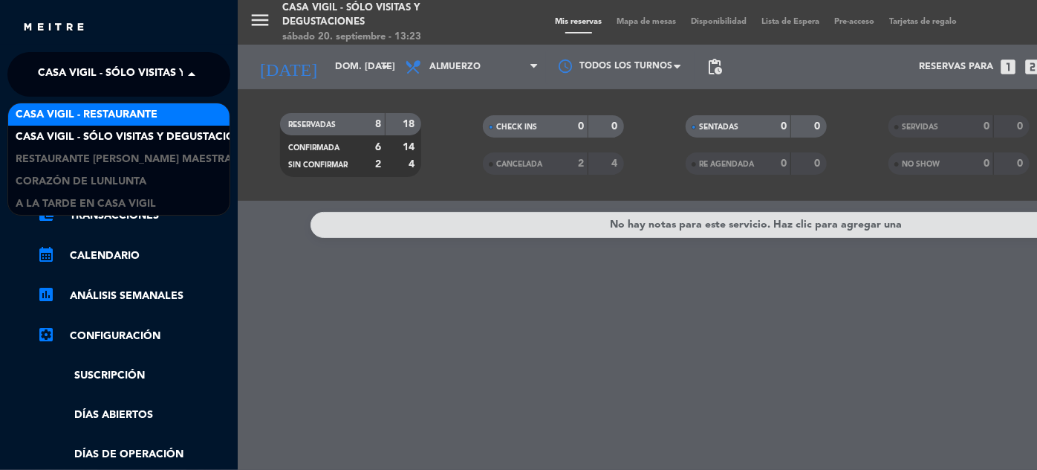
click at [146, 116] on span "Casa Vigil - Restaurante" at bounding box center [87, 114] width 142 height 17
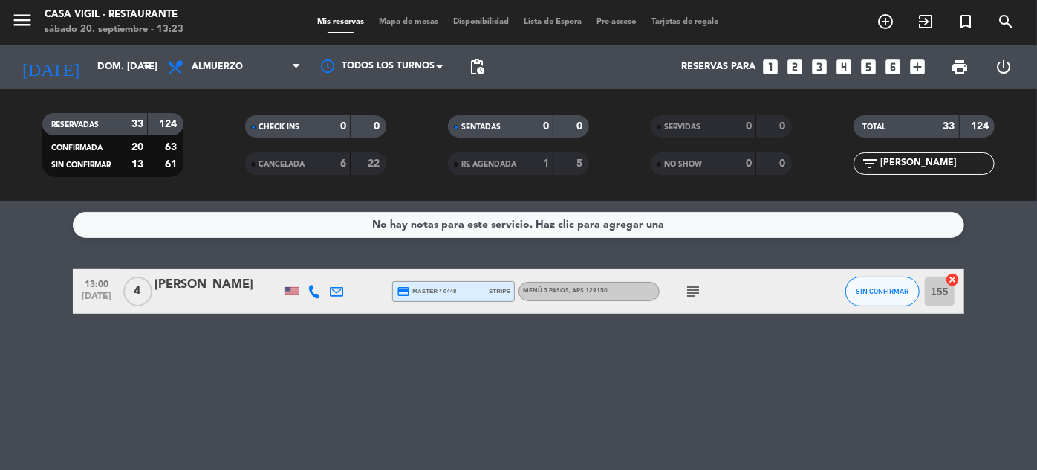
click at [697, 290] on icon "subject" at bounding box center [693, 291] width 18 height 18
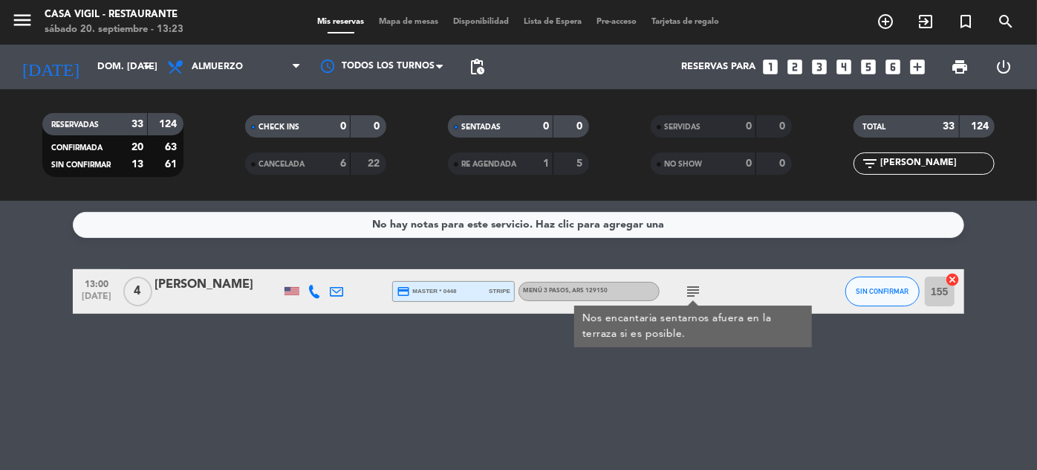
click at [211, 342] on div "No hay notas para este servicio. Haz clic para agregar una 13:00 [DATE] 4 [PERS…" at bounding box center [518, 335] width 1037 height 269
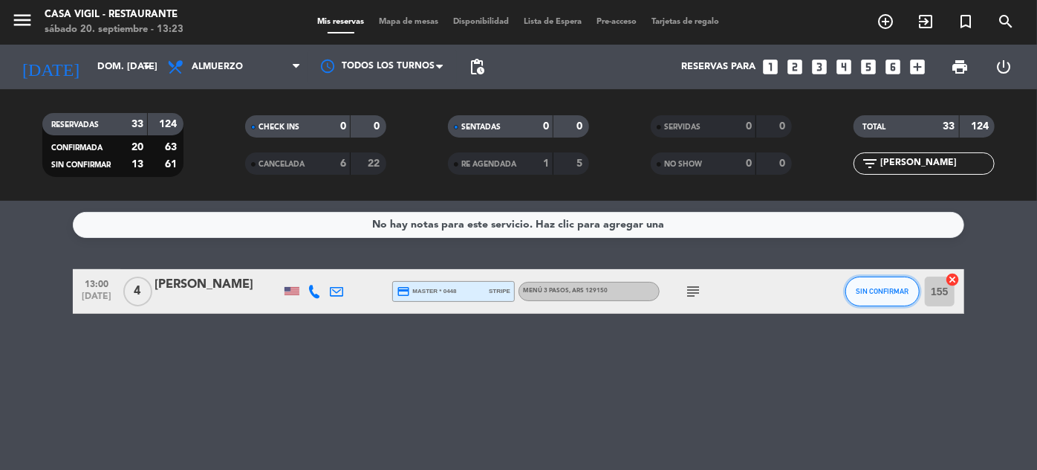
click at [875, 299] on button "SIN CONFIRMAR" at bounding box center [883, 291] width 74 height 30
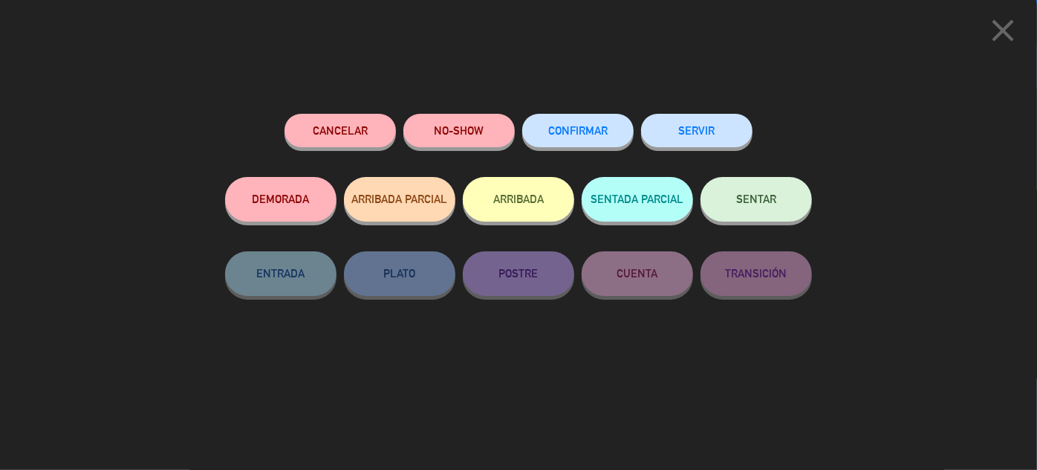
click at [585, 125] on span "CONFIRMAR" at bounding box center [577, 130] width 59 height 13
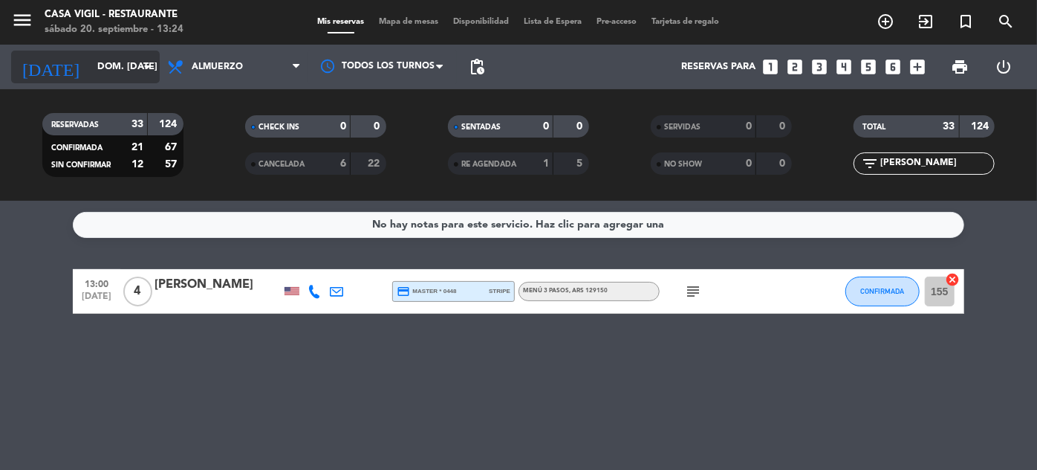
click at [122, 55] on input "dom. [DATE]" at bounding box center [153, 67] width 127 height 26
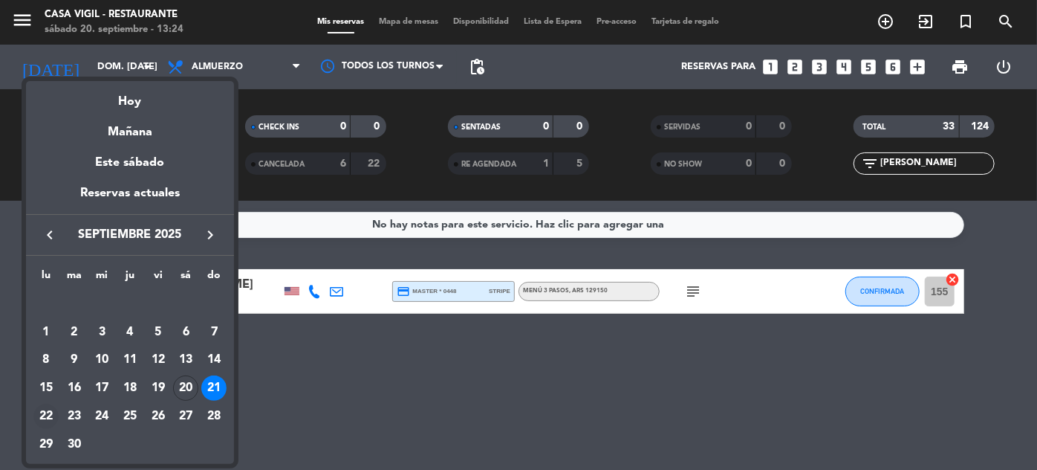
click at [45, 415] on div "22" at bounding box center [45, 415] width 25 height 25
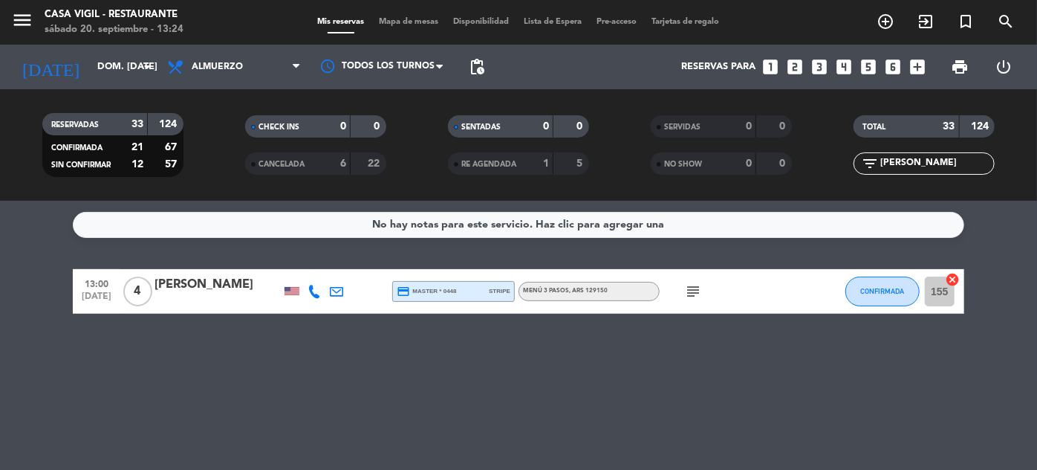
type input "lun. [DATE]"
click at [23, 19] on icon "menu" at bounding box center [22, 20] width 22 height 22
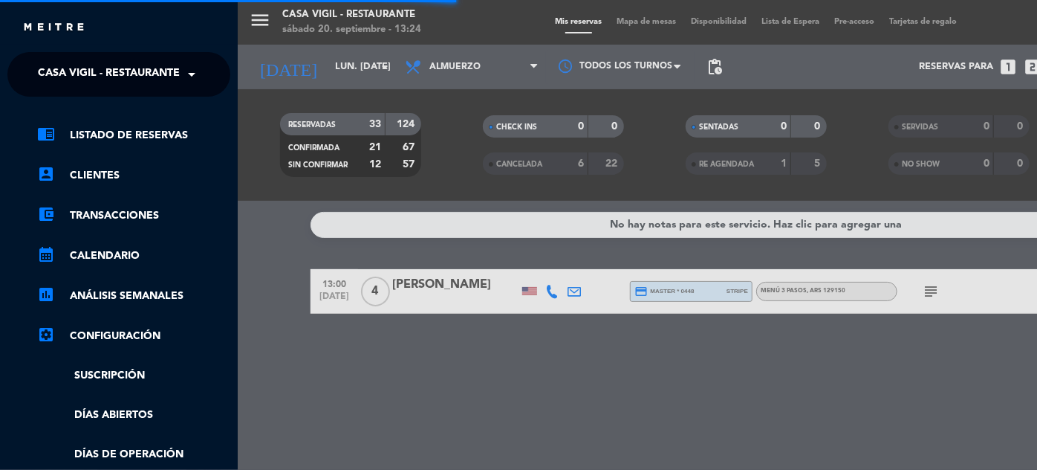
click at [168, 74] on span "Casa Vigil - Restaurante" at bounding box center [109, 74] width 142 height 31
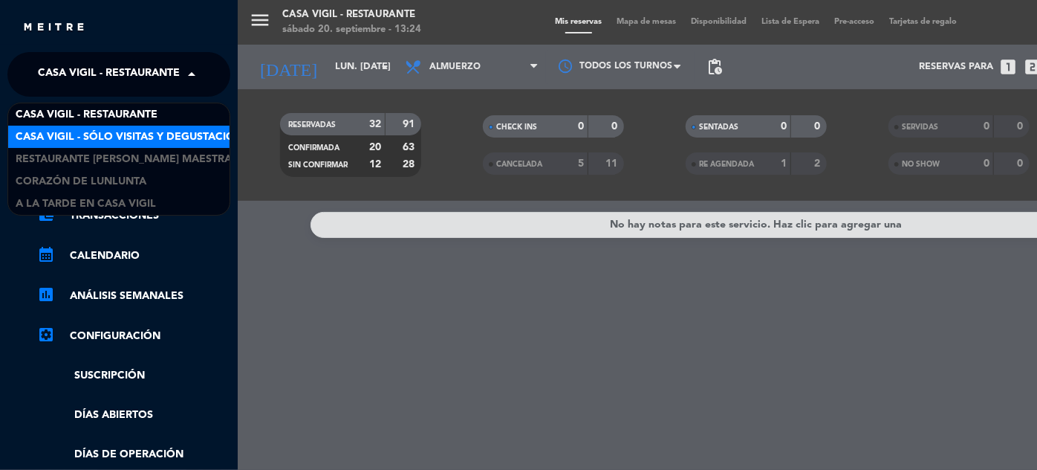
click at [186, 136] on span "Casa Vigil - SÓLO Visitas y Degustaciones" at bounding box center [136, 137] width 240 height 17
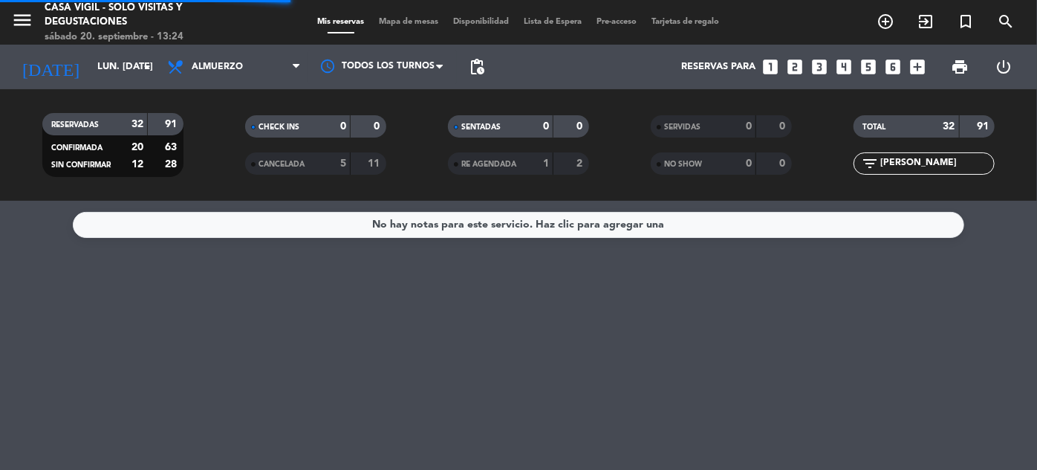
click at [945, 171] on input "[PERSON_NAME]" at bounding box center [936, 163] width 115 height 16
type input "K"
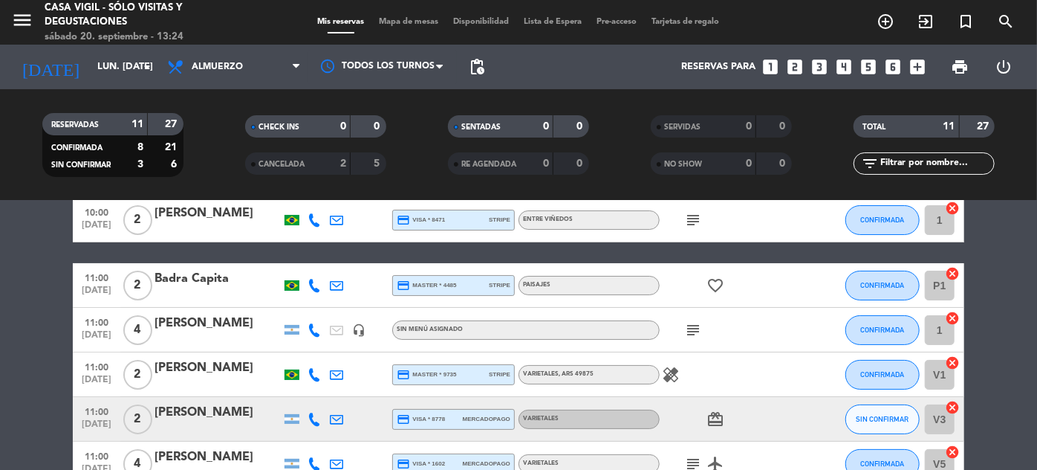
scroll to position [67, 0]
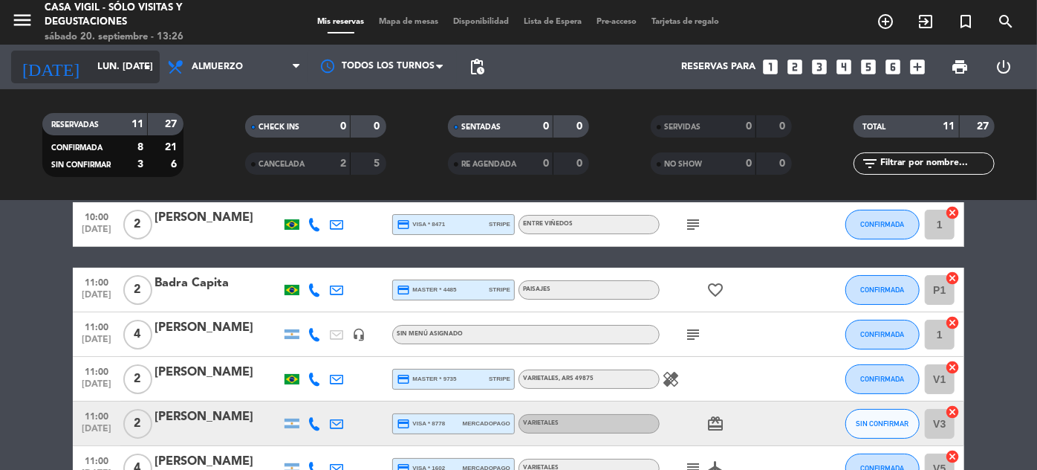
click at [95, 72] on input "lun. [DATE]" at bounding box center [153, 67] width 127 height 26
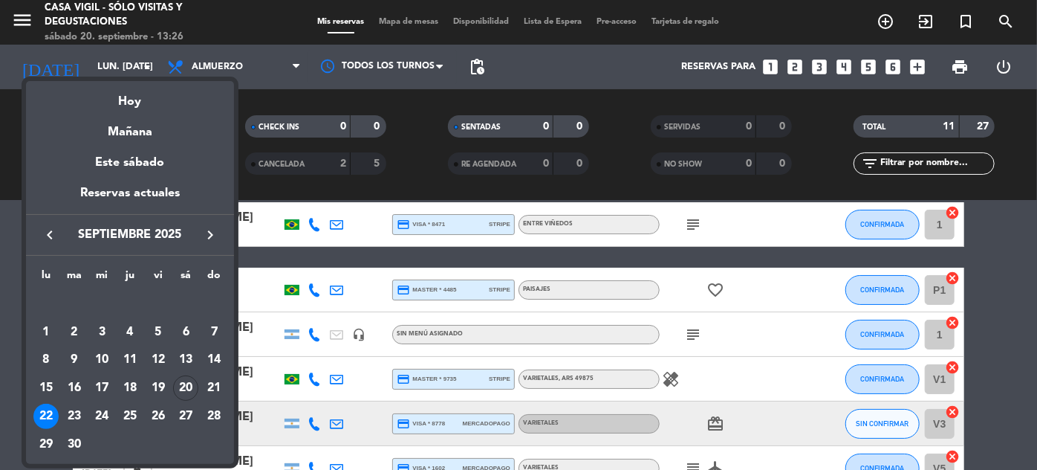
click at [958, 163] on div at bounding box center [518, 235] width 1037 height 470
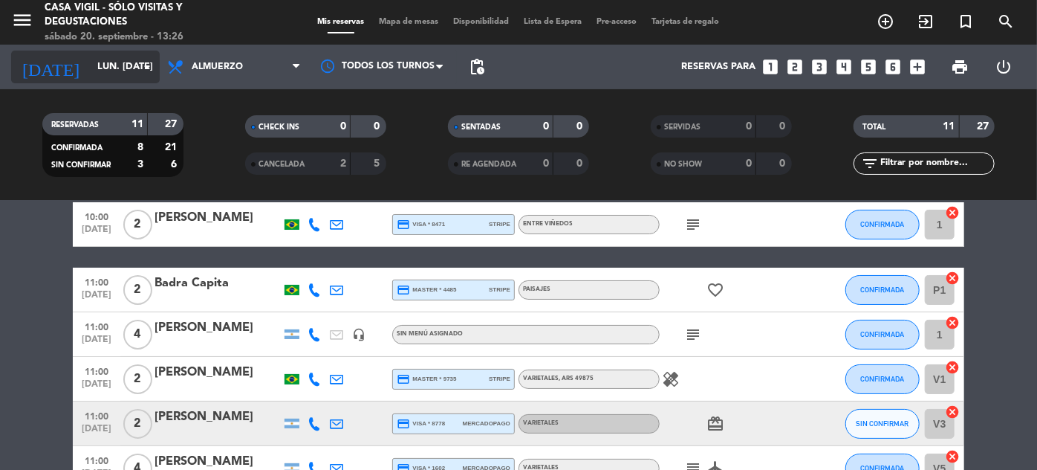
click at [90, 68] on input "lun. [DATE]" at bounding box center [153, 67] width 127 height 26
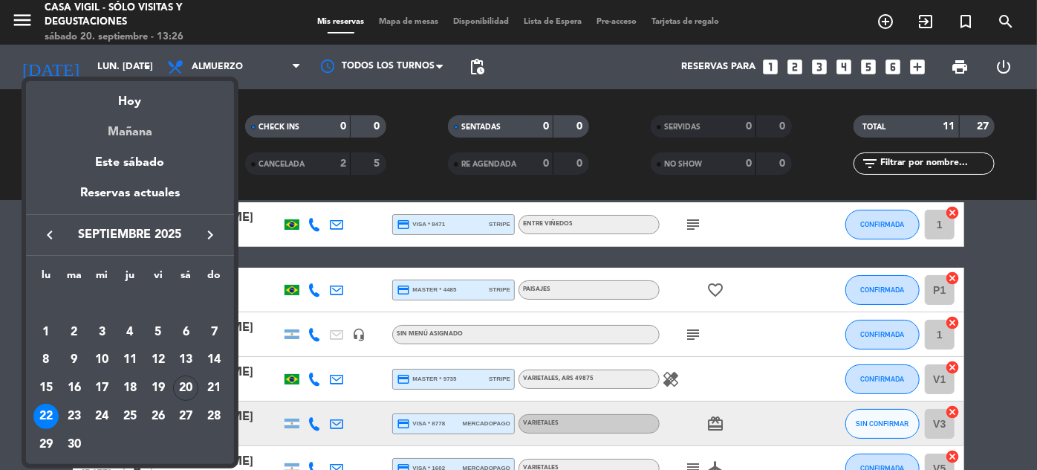
click at [134, 128] on div "Mañana" at bounding box center [130, 126] width 208 height 30
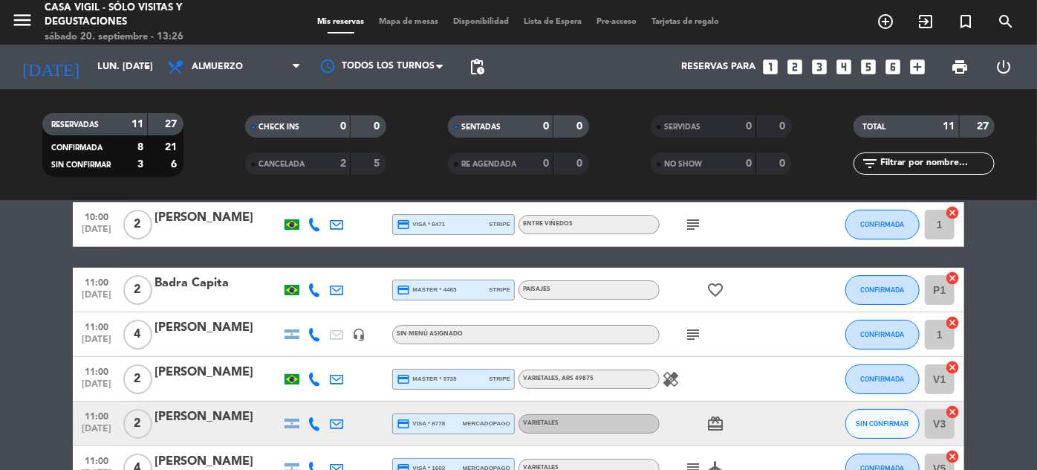
type input "dom. [DATE]"
click at [937, 158] on input "text" at bounding box center [936, 163] width 115 height 16
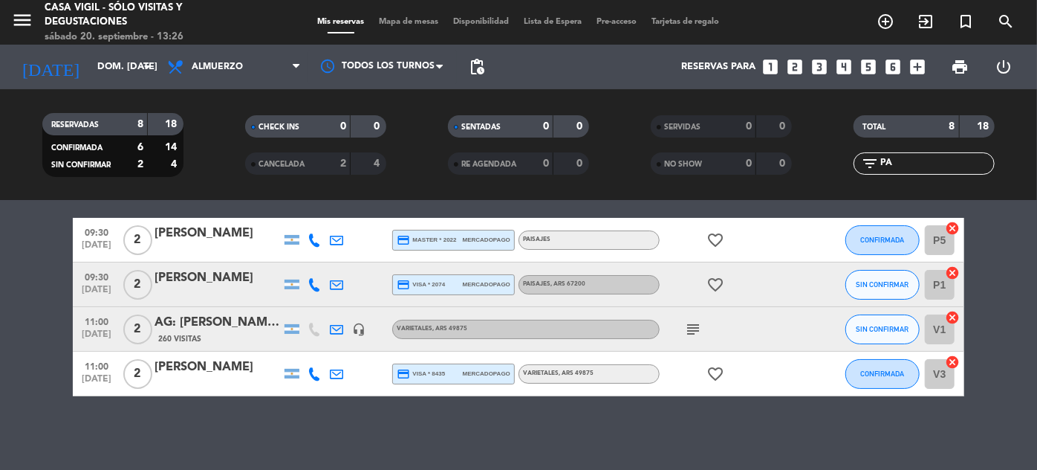
scroll to position [0, 0]
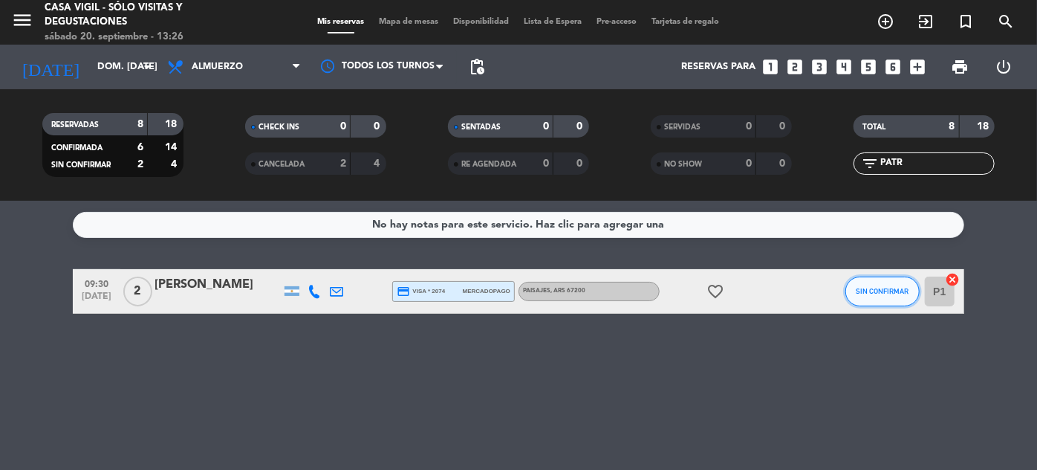
click at [867, 287] on span "SIN CONFIRMAR" at bounding box center [883, 291] width 53 height 8
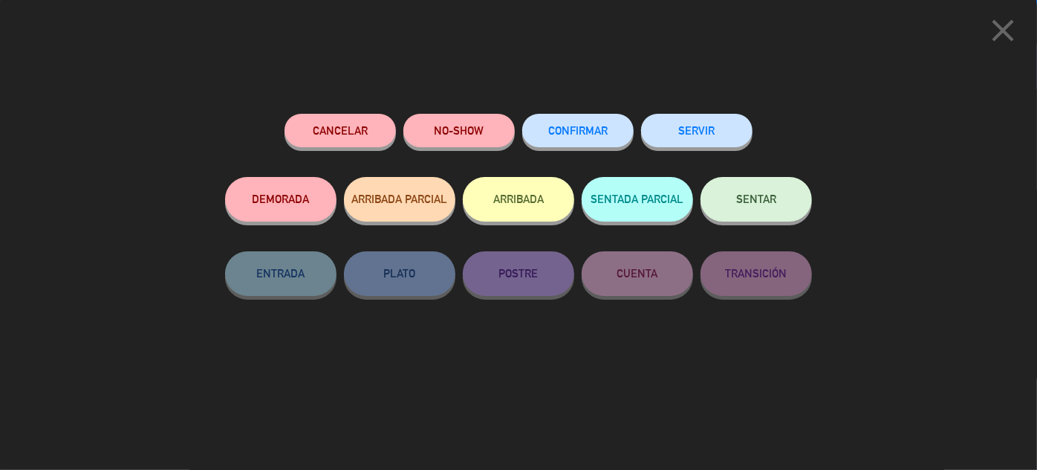
click at [610, 122] on button "CONFIRMAR" at bounding box center [577, 130] width 111 height 33
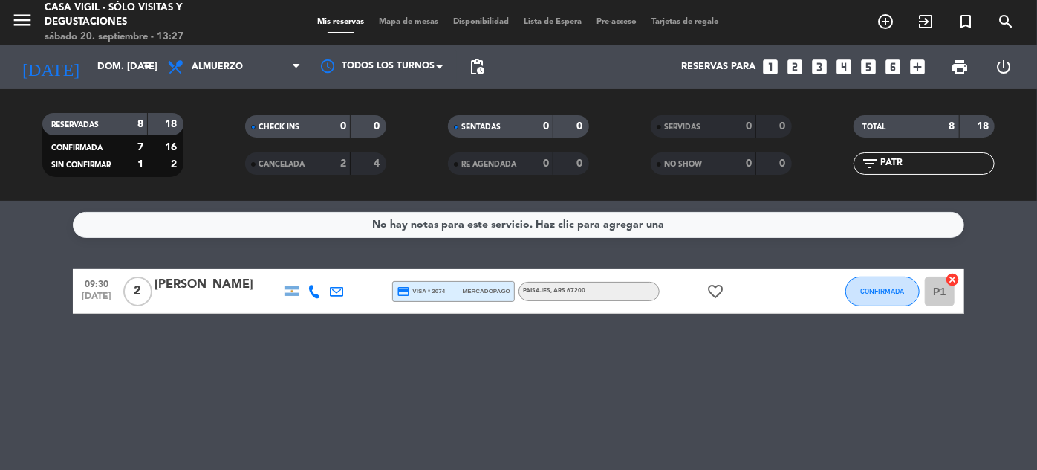
click at [921, 168] on input "PATR" at bounding box center [936, 163] width 115 height 16
type input "P"
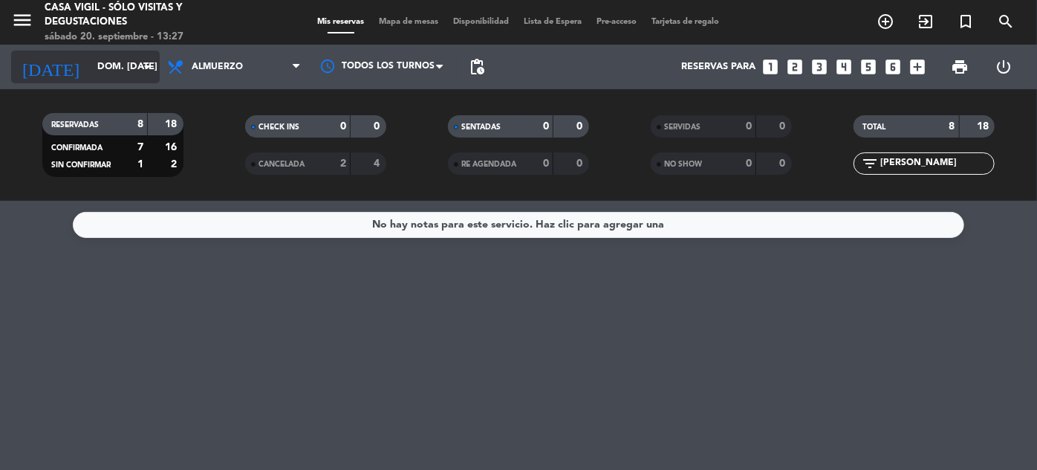
type input "[PERSON_NAME]"
click at [91, 72] on input "dom. [DATE]" at bounding box center [153, 67] width 127 height 26
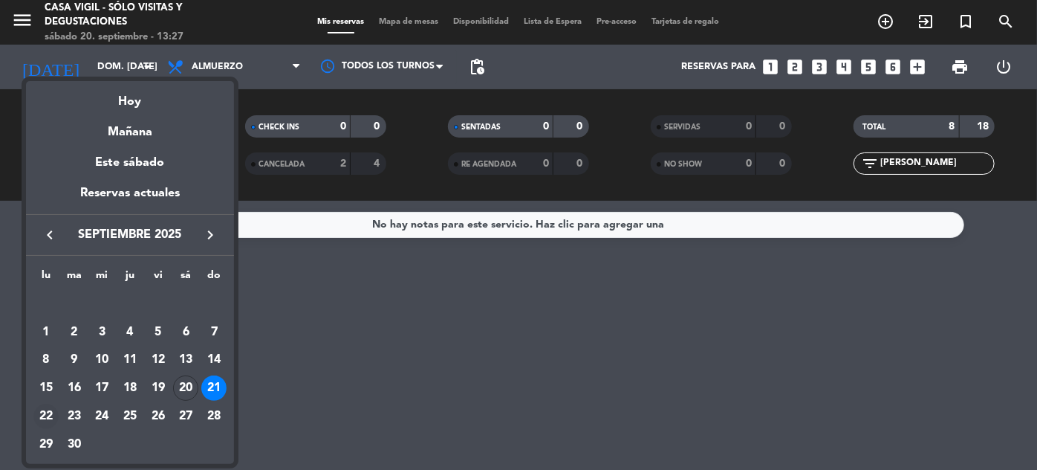
click at [45, 413] on div "22" at bounding box center [45, 415] width 25 height 25
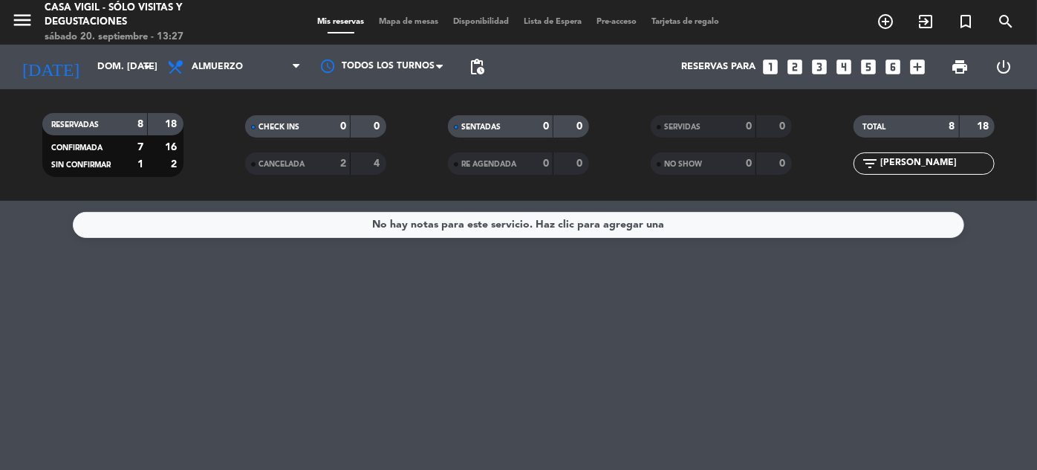
type input "lun. [DATE]"
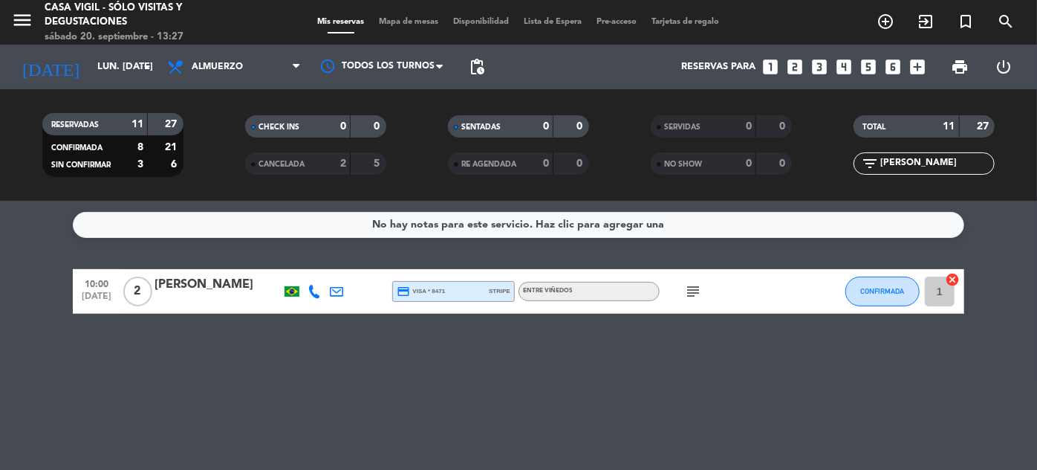
click at [929, 161] on input "[PERSON_NAME]" at bounding box center [936, 163] width 115 height 16
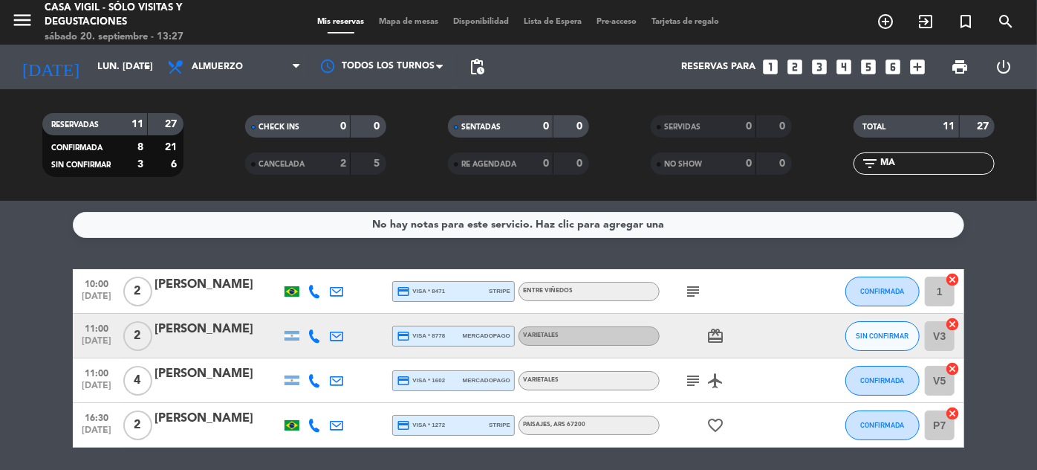
type input "M"
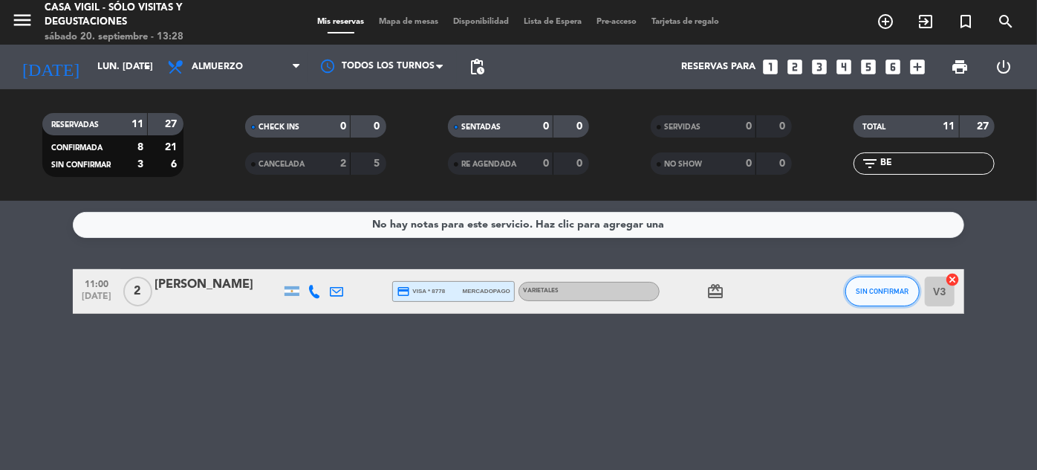
click at [867, 291] on span "SIN CONFIRMAR" at bounding box center [883, 291] width 53 height 8
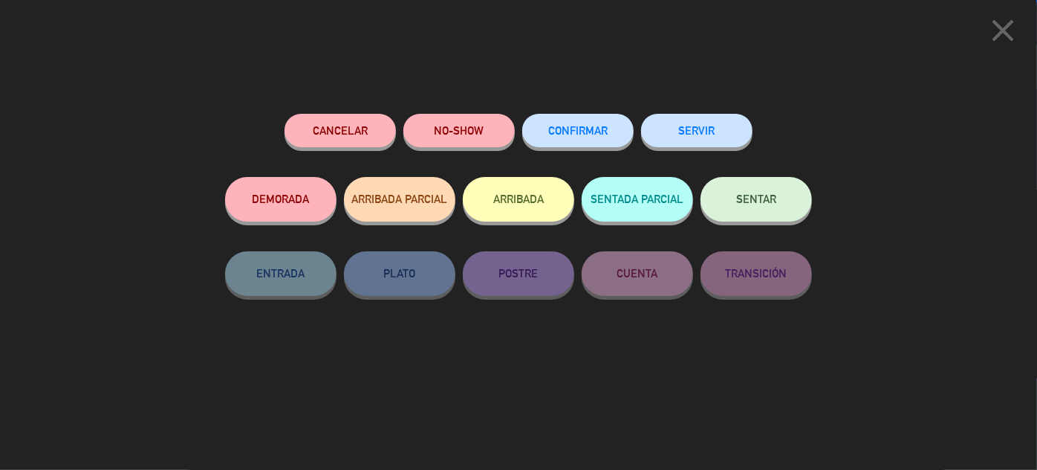
click at [571, 132] on span "CONFIRMAR" at bounding box center [577, 130] width 59 height 13
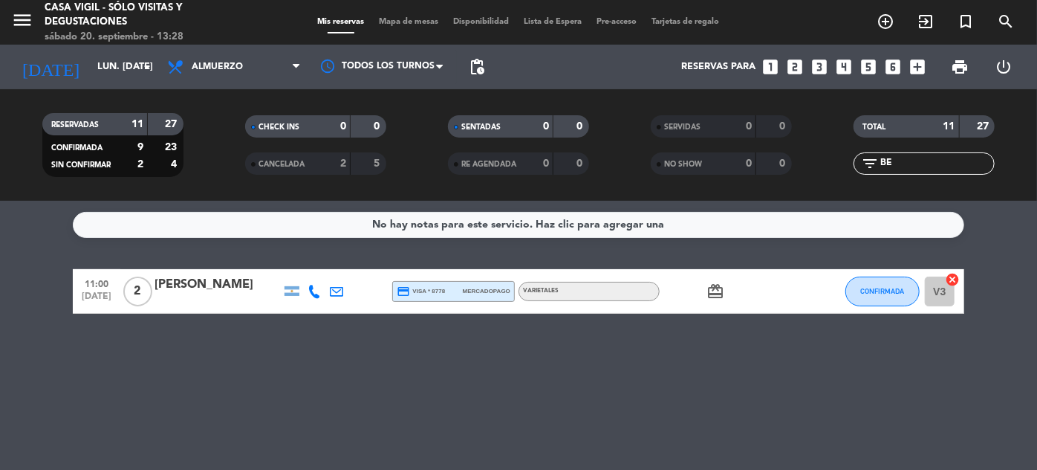
click at [921, 162] on input "BE" at bounding box center [936, 163] width 115 height 16
type input "B"
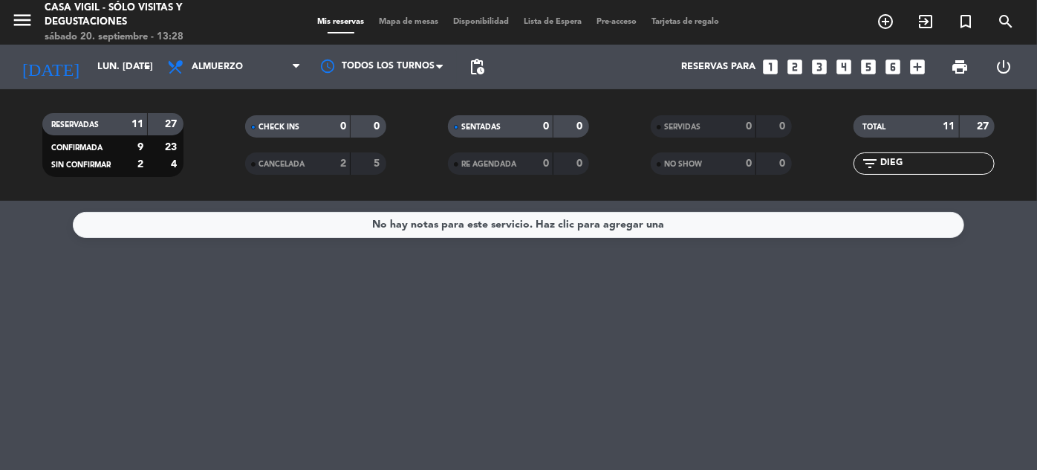
type input "DIEG"
click at [299, 165] on span "CANCELADA" at bounding box center [282, 163] width 46 height 7
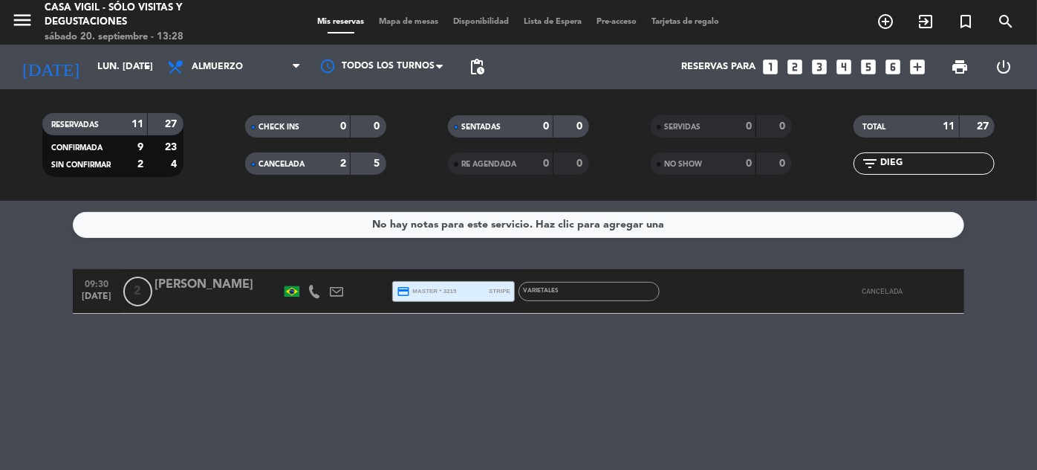
click at [232, 291] on div "[PERSON_NAME]" at bounding box center [218, 284] width 126 height 19
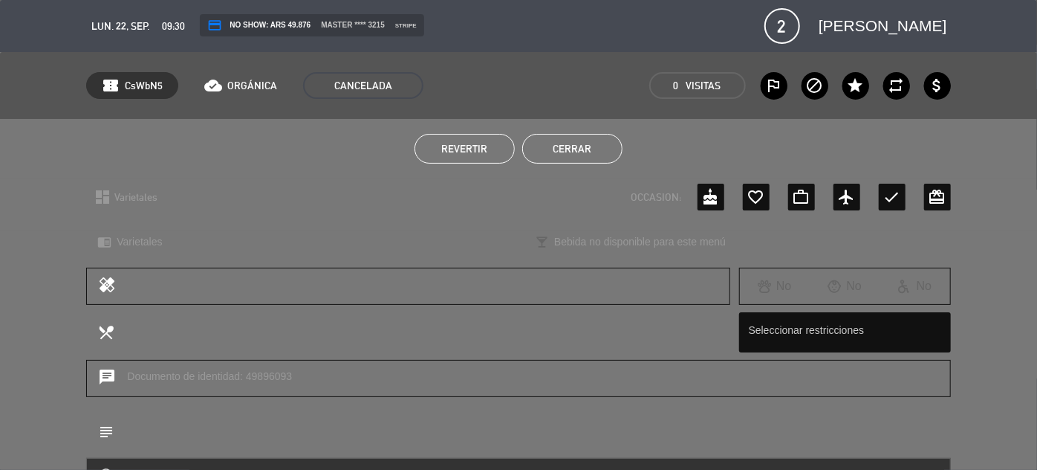
click at [484, 150] on span "Revertir" at bounding box center [464, 149] width 46 height 12
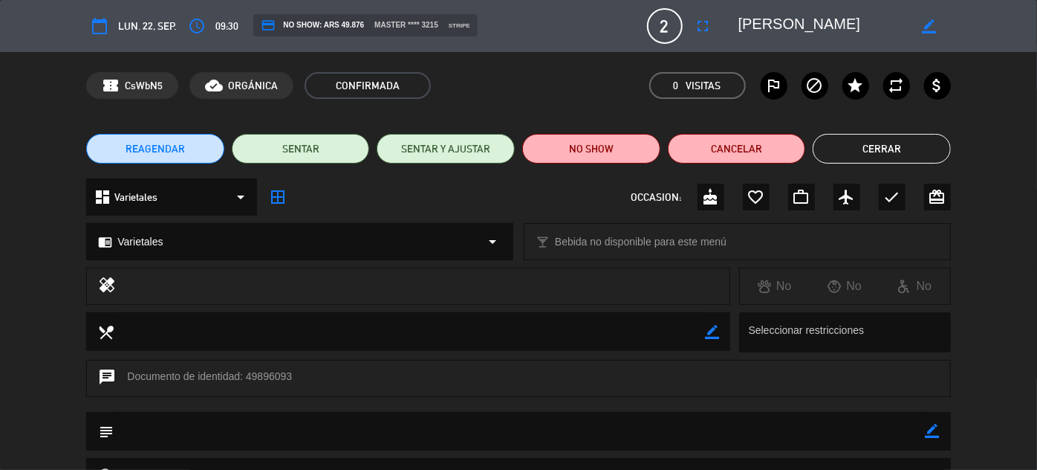
click at [902, 142] on button "Cerrar" at bounding box center [882, 149] width 138 height 30
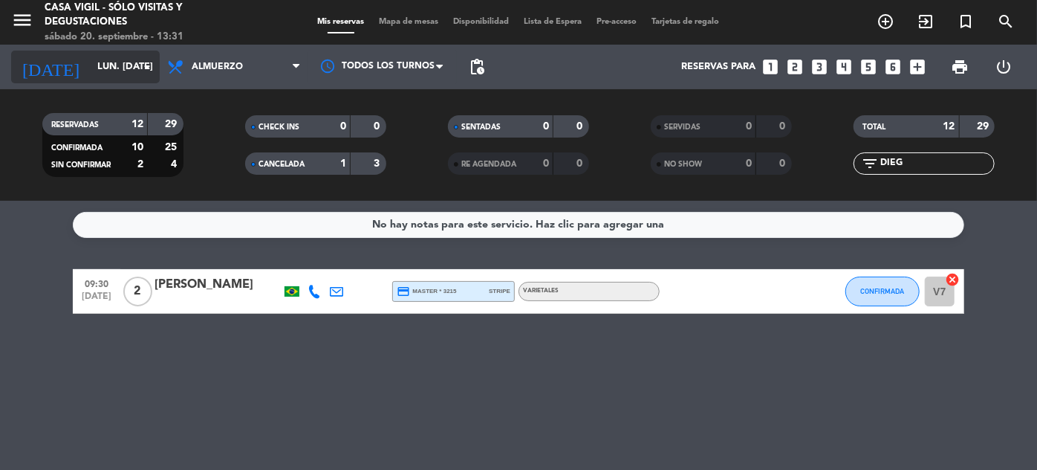
click at [90, 74] on input "lun. [DATE]" at bounding box center [153, 67] width 127 height 26
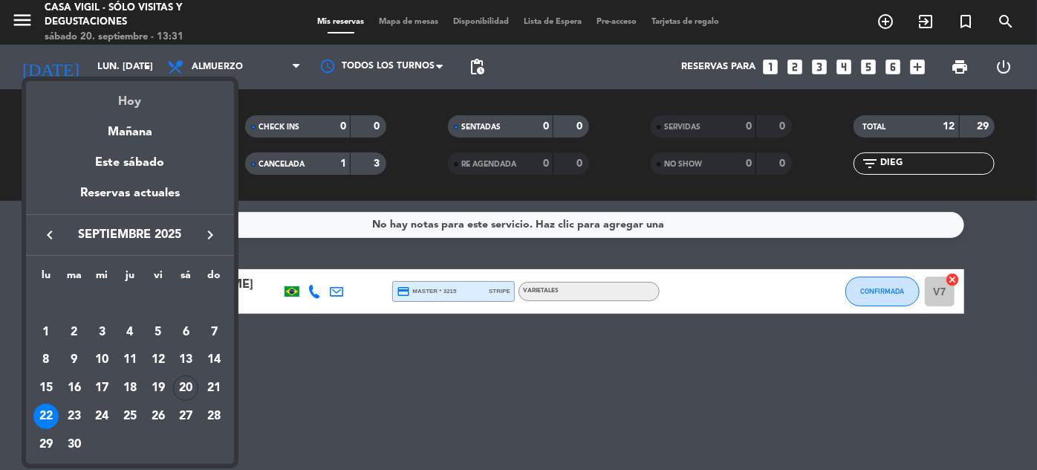
click at [151, 97] on div "Hoy" at bounding box center [130, 96] width 208 height 30
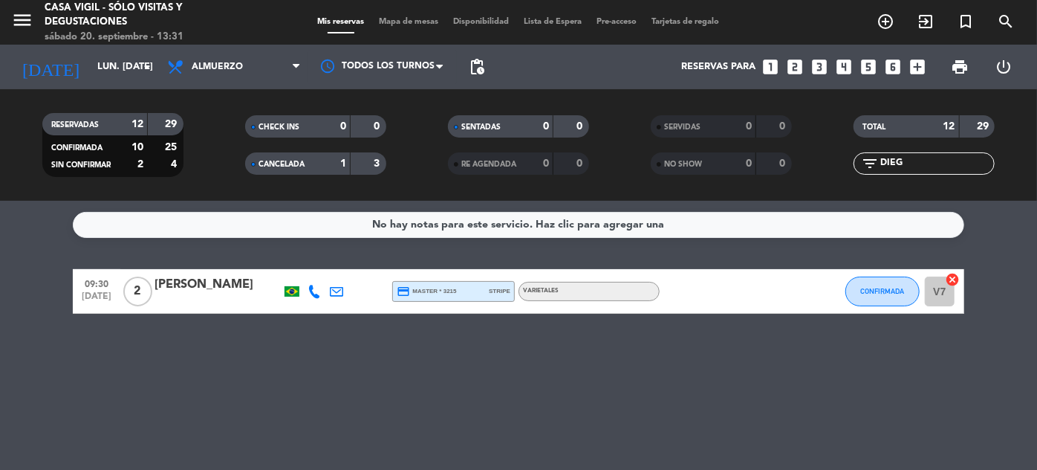
type input "sáb. [DATE]"
click at [13, 16] on icon "menu" at bounding box center [22, 20] width 22 height 22
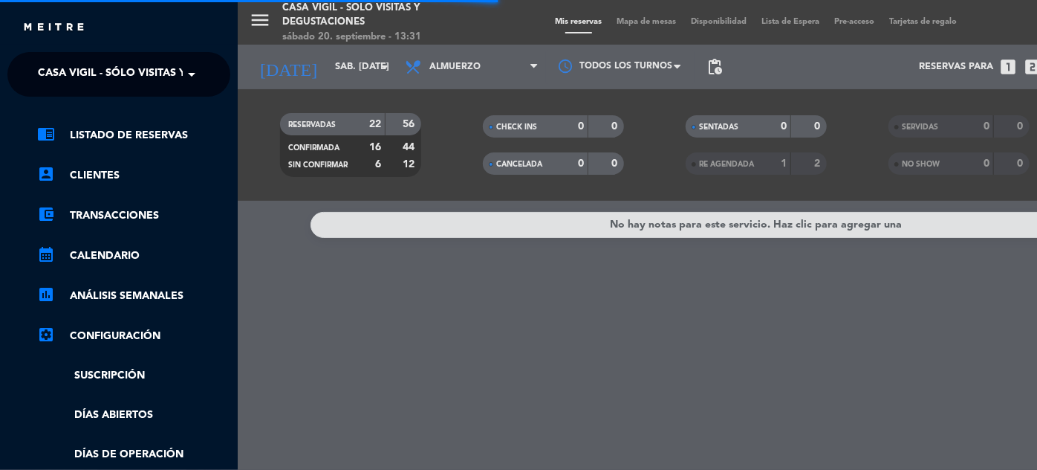
click at [149, 56] on ng-select "× Casa [PERSON_NAME] - SÓLO Visitas y Degustaciones ×" at bounding box center [118, 74] width 223 height 45
click at [152, 63] on span "Casa Vigil - SÓLO Visitas y Degustaciones" at bounding box center [158, 74] width 240 height 31
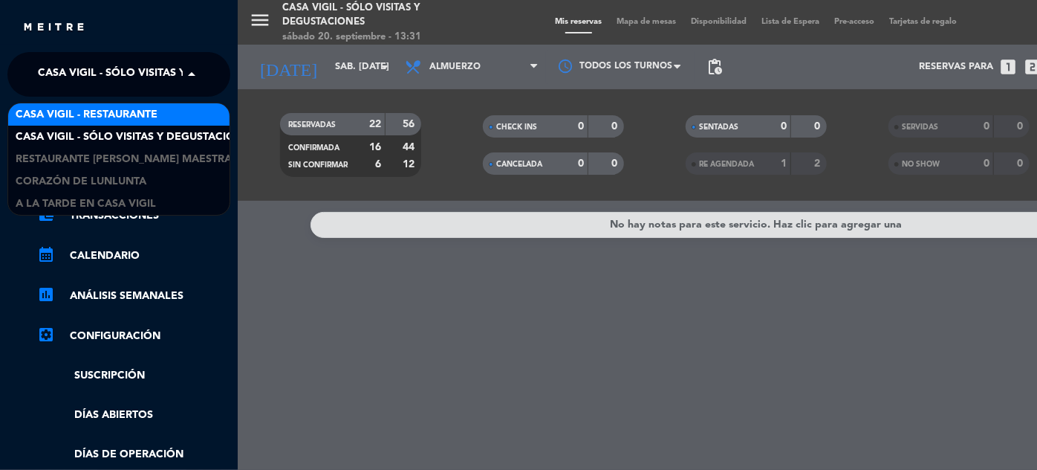
click at [146, 108] on span "Casa Vigil - Restaurante" at bounding box center [87, 114] width 142 height 17
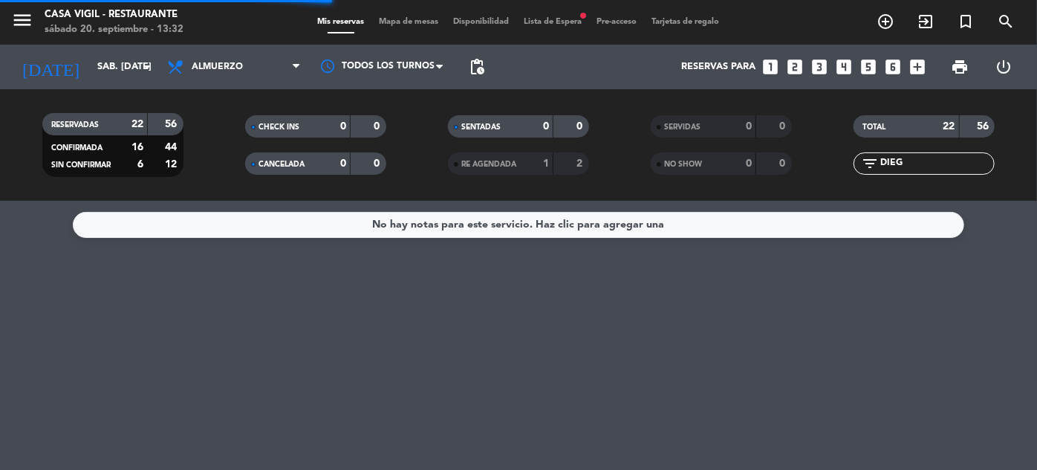
click at [568, 22] on span "Lista de Espera fiber_manual_record" at bounding box center [553, 22] width 73 height 8
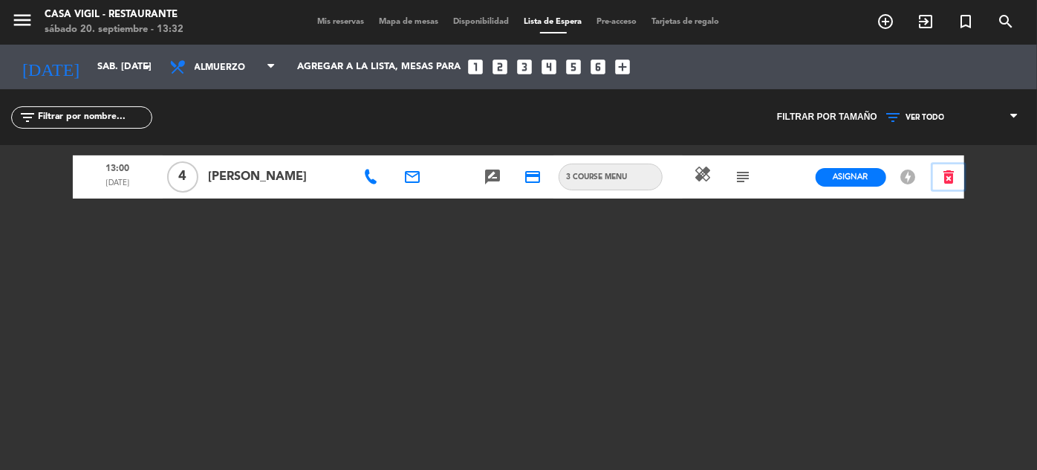
click at [946, 174] on icon "delete_forever" at bounding box center [949, 177] width 18 height 18
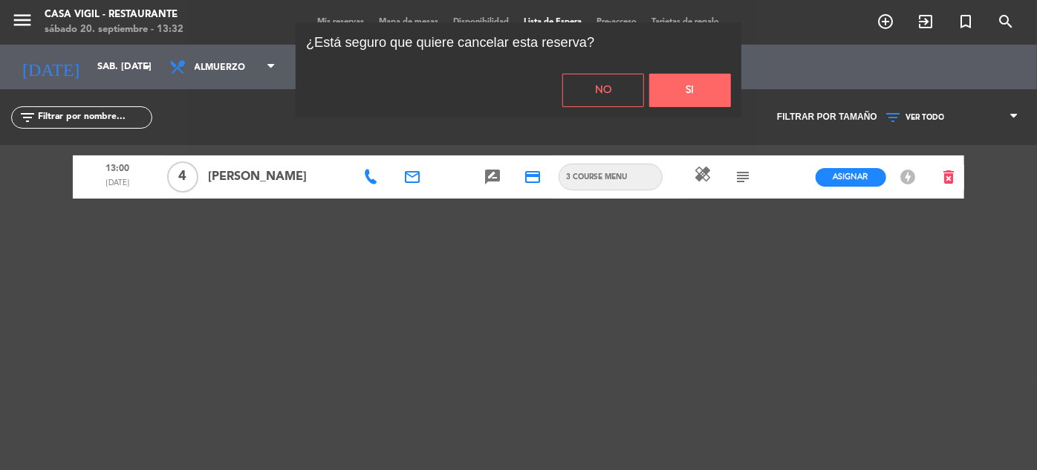
click at [715, 74] on button "Si" at bounding box center [690, 90] width 82 height 33
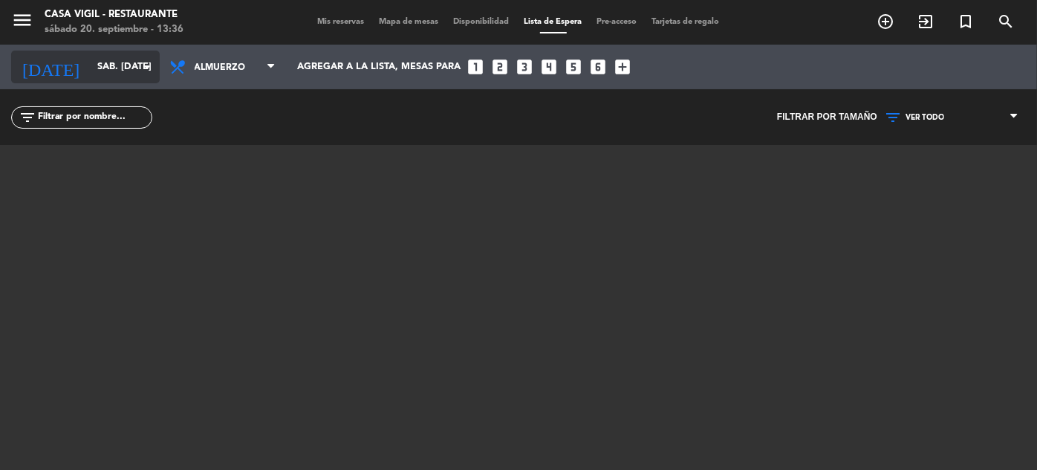
click at [90, 73] on input "sáb. [DATE]" at bounding box center [153, 67] width 127 height 26
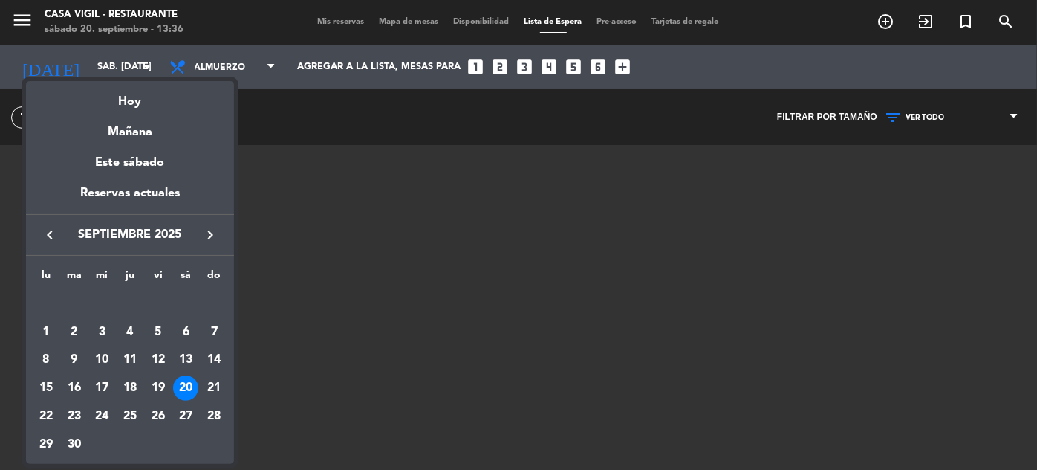
click at [209, 227] on icon "keyboard_arrow_right" at bounding box center [210, 235] width 18 height 18
click at [189, 331] on div "4" at bounding box center [185, 331] width 25 height 25
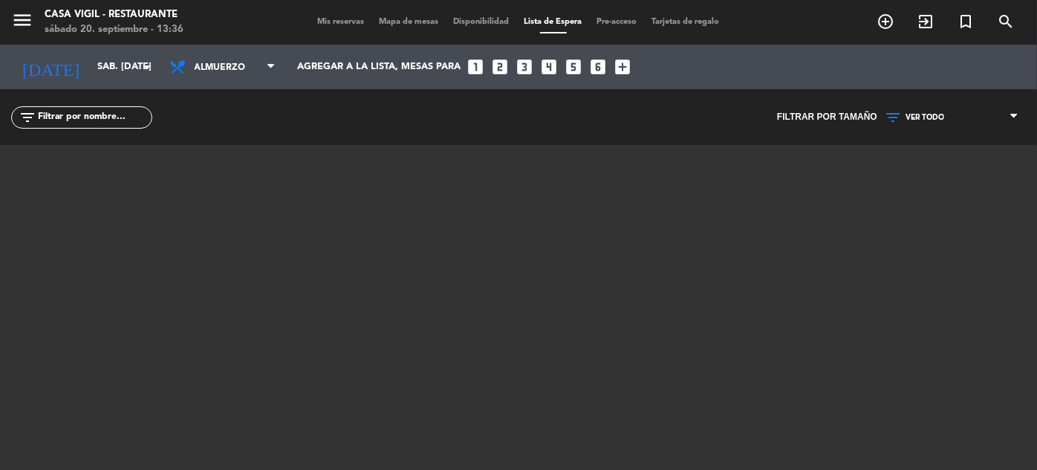
type input "sáb. [DATE]"
click at [341, 19] on span "Mis reservas" at bounding box center [342, 22] width 62 height 8
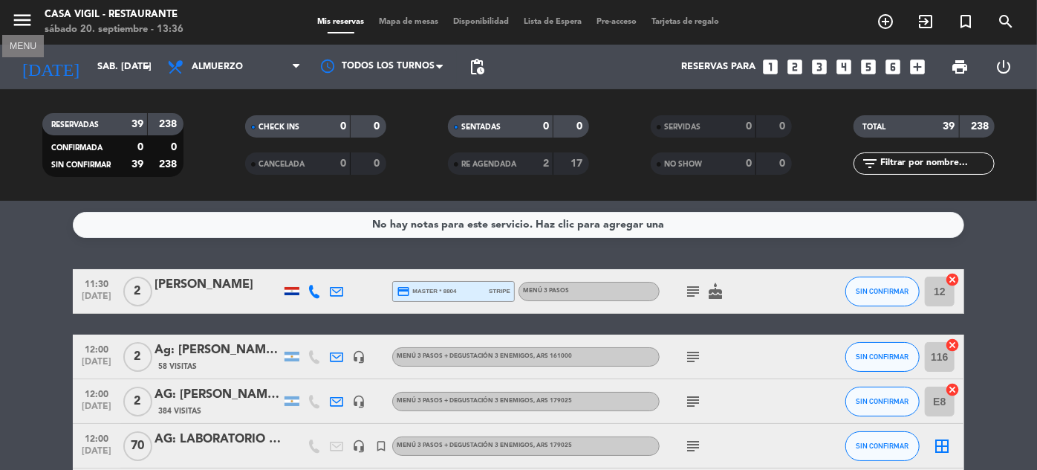
click at [22, 16] on icon "menu" at bounding box center [22, 20] width 22 height 22
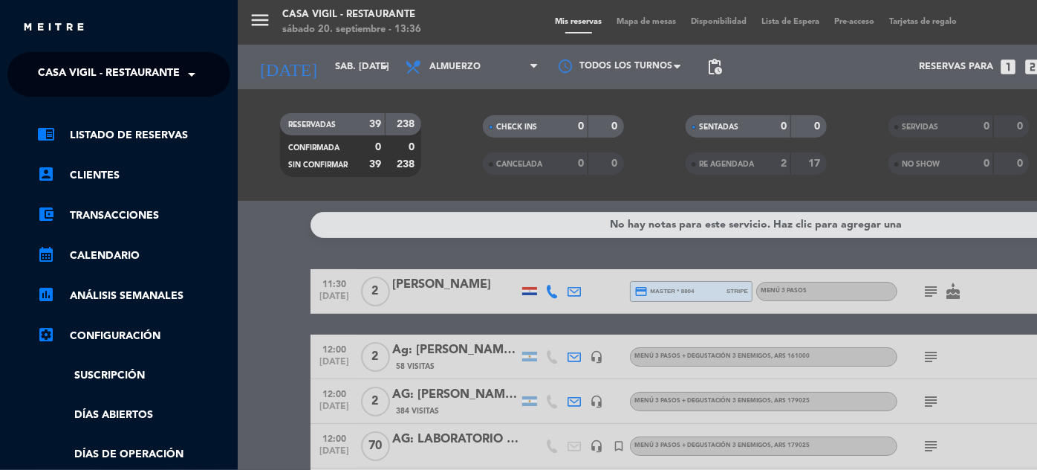
click at [190, 79] on span at bounding box center [195, 74] width 25 height 31
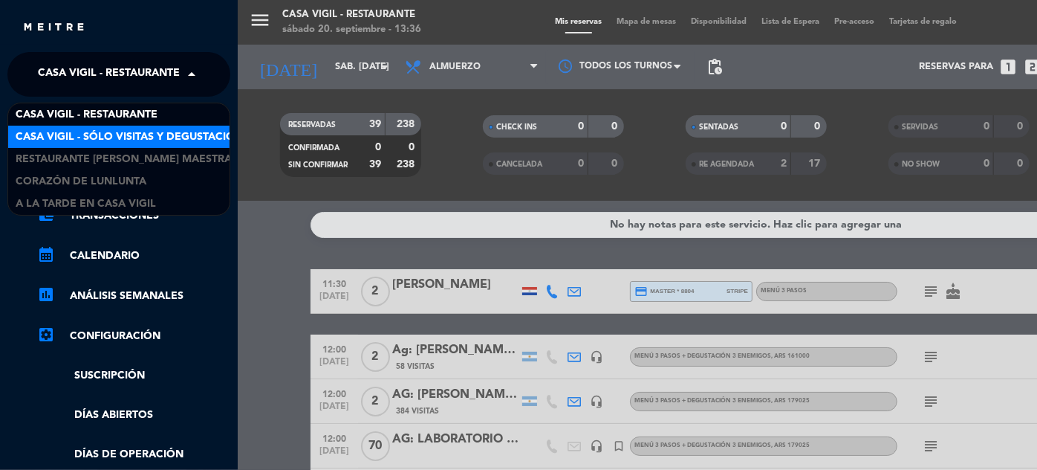
click at [176, 132] on span "Casa Vigil - SÓLO Visitas y Degustaciones" at bounding box center [136, 137] width 240 height 17
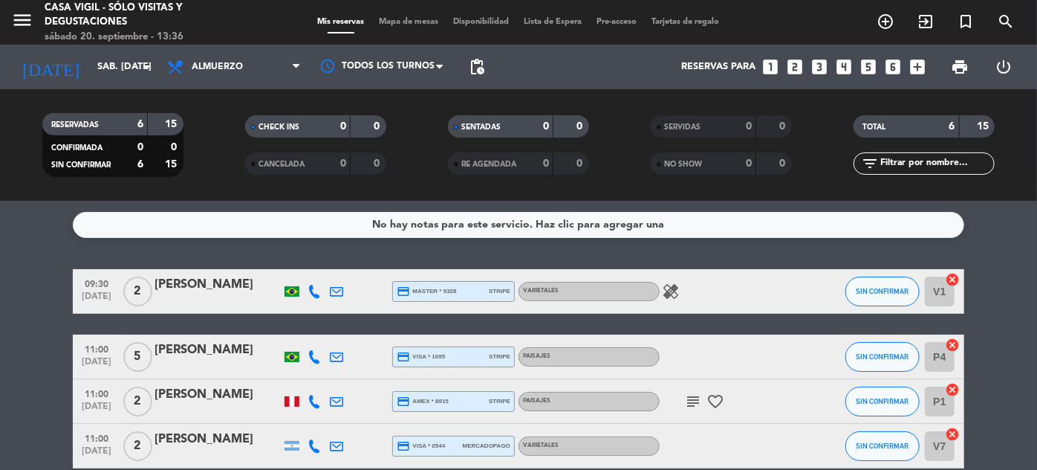
click at [794, 65] on icon "looks_two" at bounding box center [794, 66] width 19 height 19
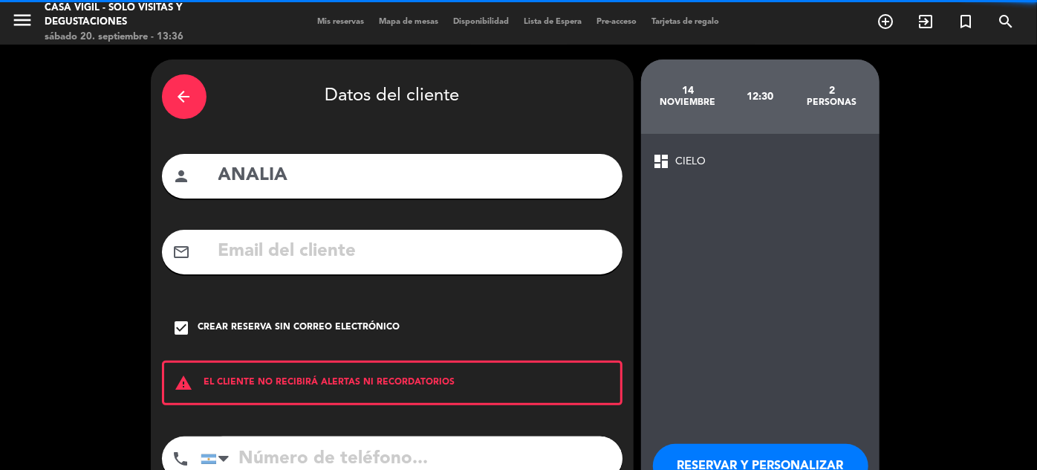
click at [343, 26] on span "Mis reservas" at bounding box center [342, 22] width 62 height 8
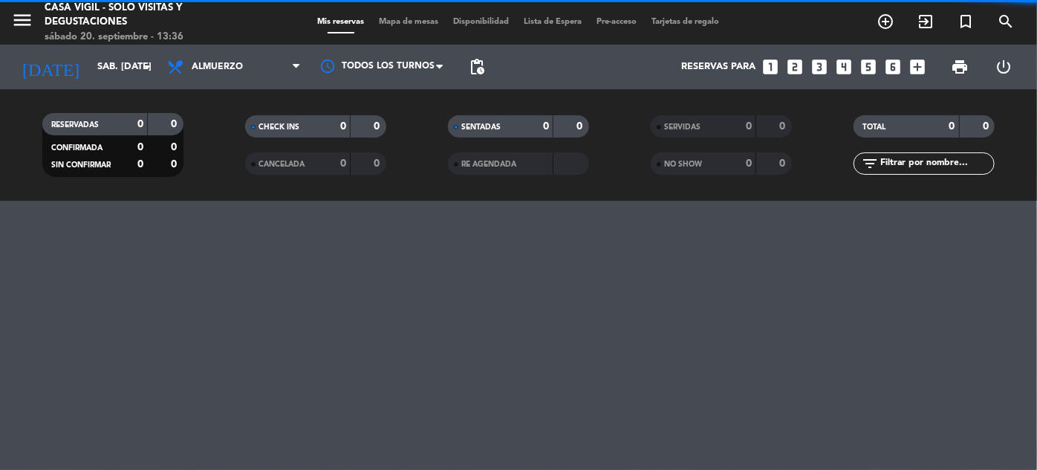
click at [800, 68] on icon "looks_two" at bounding box center [794, 66] width 19 height 19
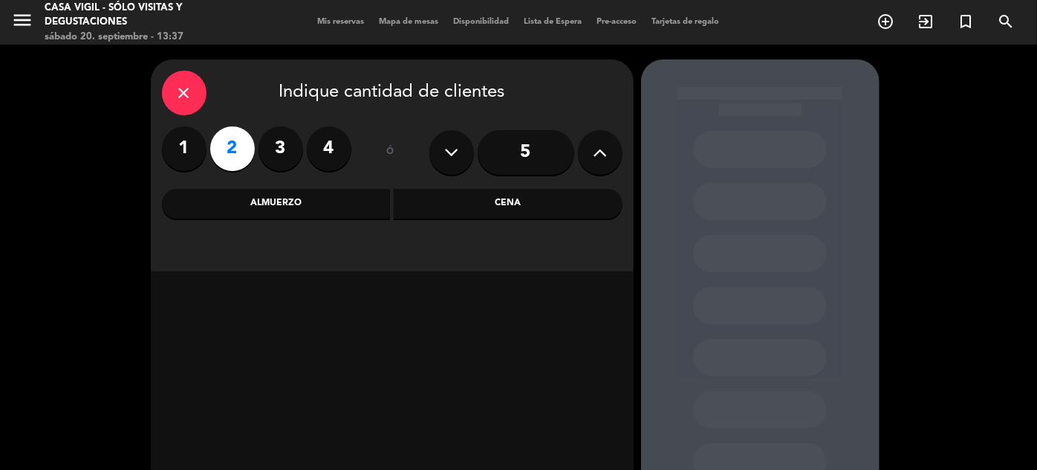
click at [309, 205] on div "Almuerzo" at bounding box center [276, 204] width 229 height 30
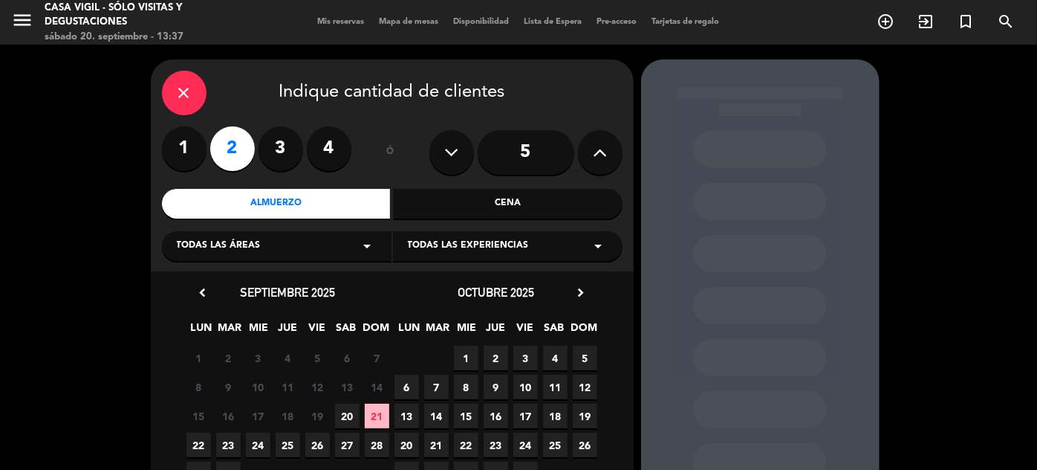
click at [556, 356] on span "4" at bounding box center [555, 358] width 25 height 25
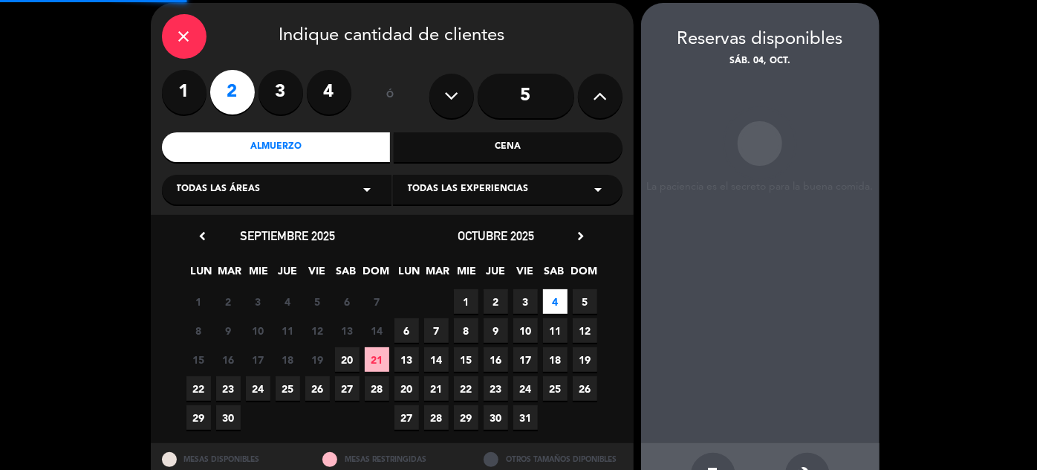
scroll to position [59, 0]
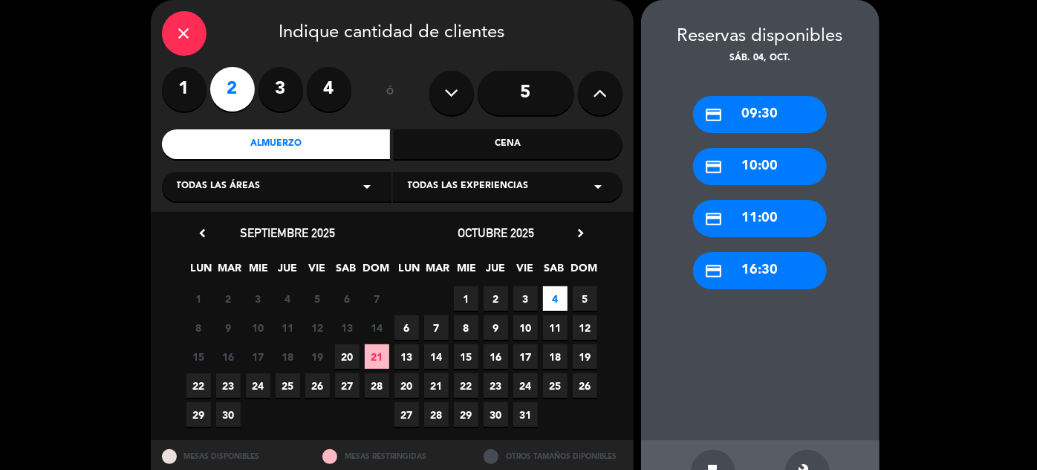
click at [733, 271] on div "credit_card 16:30" at bounding box center [760, 270] width 134 height 37
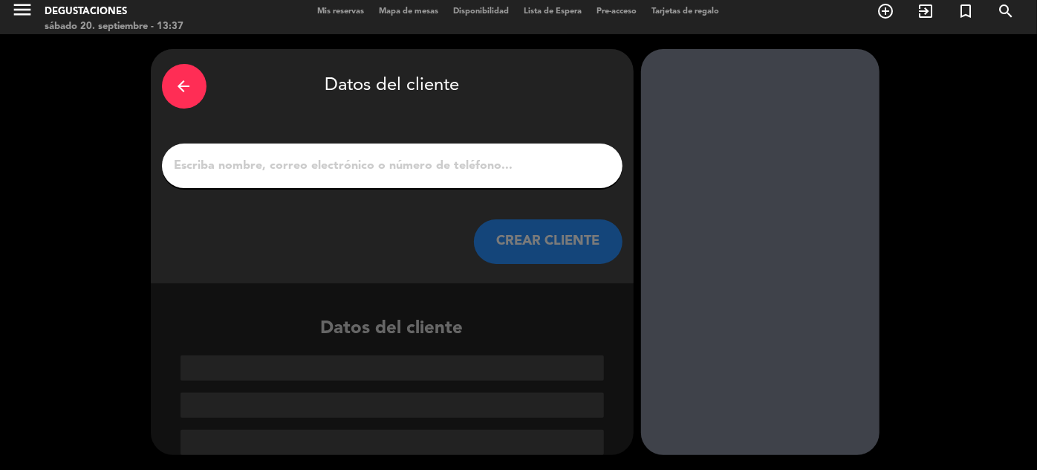
scroll to position [10, 0]
click at [574, 248] on button "CREAR CLIENTE" at bounding box center [548, 241] width 149 height 45
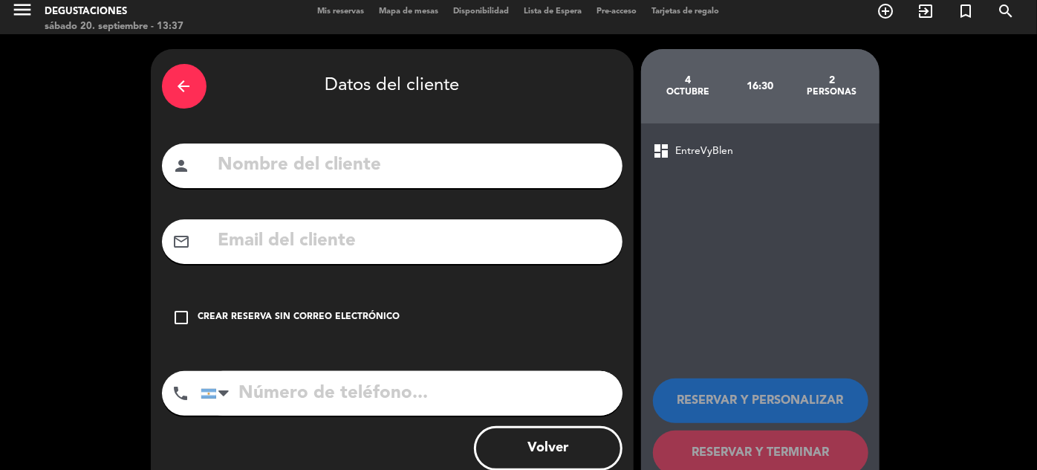
click at [519, 163] on input "text" at bounding box center [414, 165] width 395 height 30
click at [257, 168] on input "text" at bounding box center [414, 165] width 395 height 30
type input "[PERSON_NAME]"
click at [274, 245] on input "text" at bounding box center [414, 241] width 395 height 30
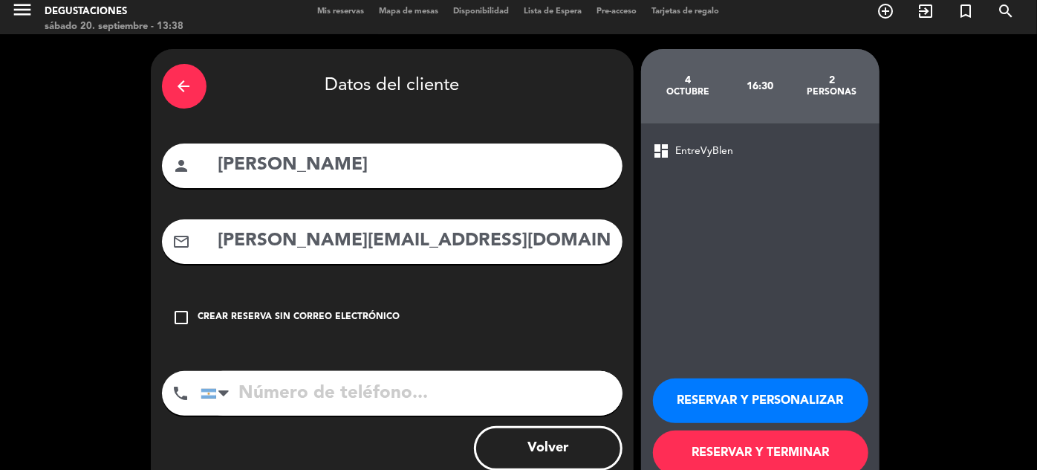
type input "[PERSON_NAME][EMAIL_ADDRESS][DOMAIN_NAME]"
click at [353, 391] on input "tel" at bounding box center [412, 393] width 422 height 45
type input "[PHONE_NUMBER]"
drag, startPoint x: 450, startPoint y: 243, endPoint x: 218, endPoint y: 241, distance: 232.6
click at [218, 241] on input "[PERSON_NAME][EMAIL_ADDRESS][DOMAIN_NAME]" at bounding box center [414, 241] width 395 height 30
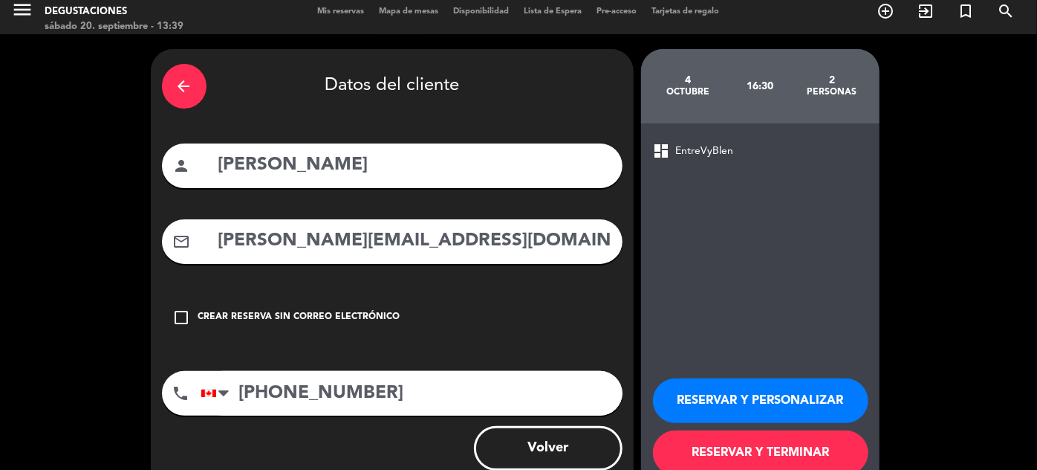
click at [751, 396] on button "RESERVAR Y PERSONALIZAR" at bounding box center [760, 400] width 215 height 45
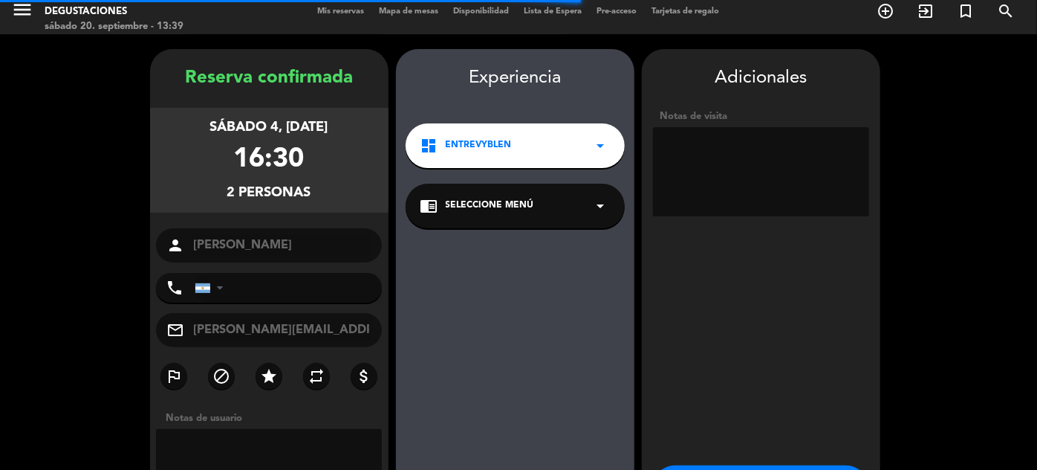
type input "+18189044"
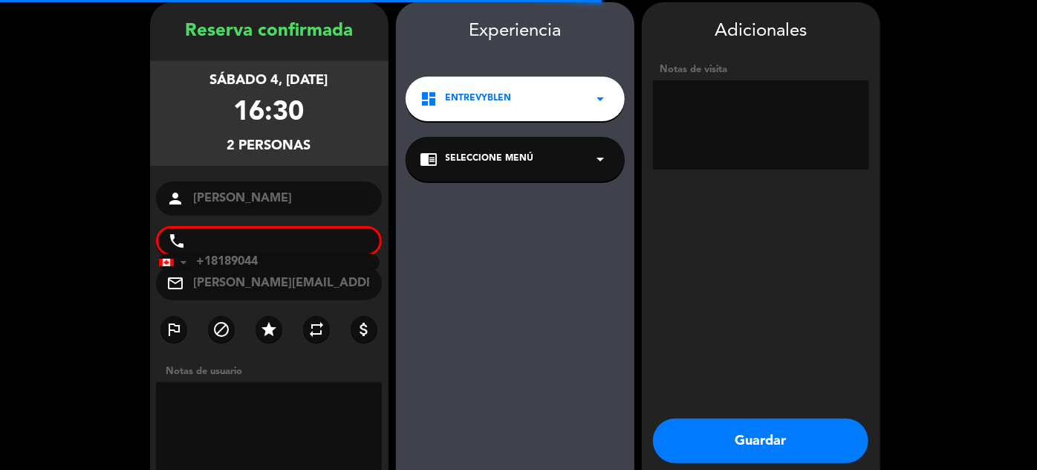
scroll to position [59, 0]
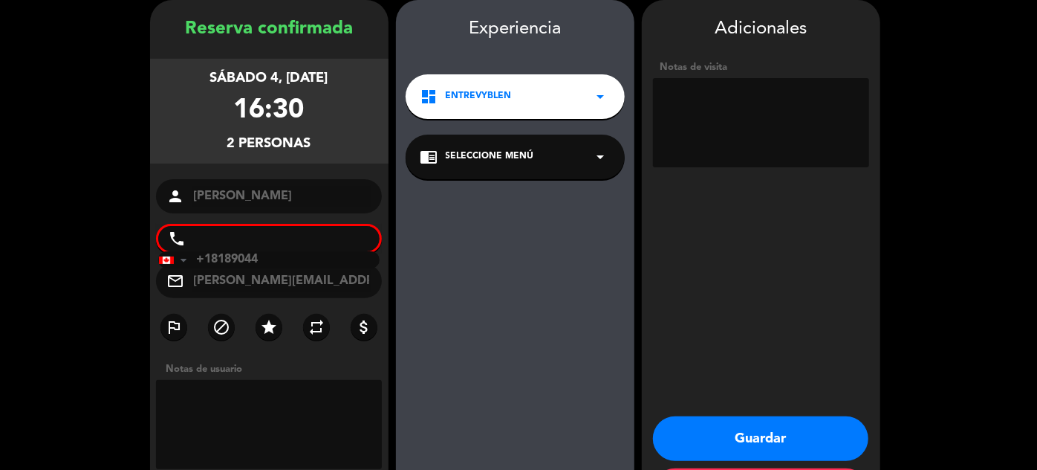
click at [684, 129] on textarea at bounding box center [761, 122] width 216 height 89
type textarea "hyatt en inglés"
click at [756, 434] on button "Guardar" at bounding box center [760, 438] width 215 height 45
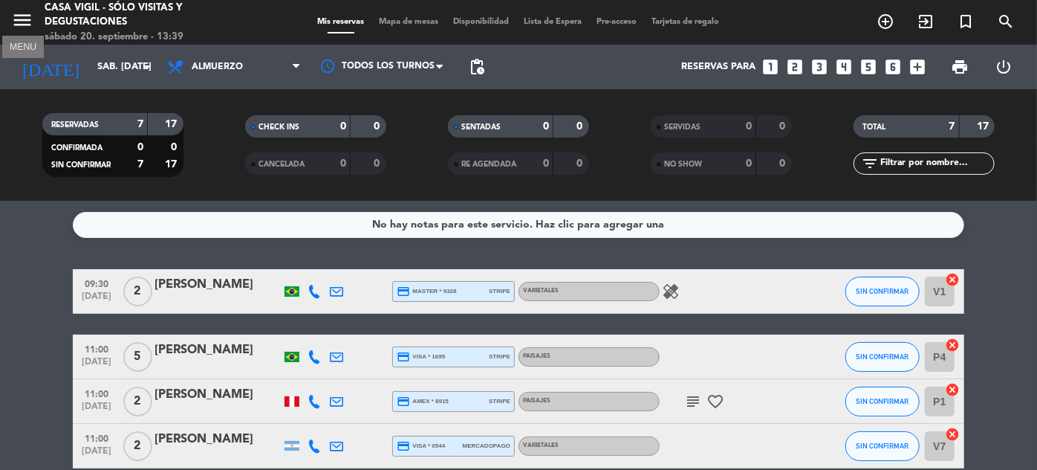
click at [26, 15] on icon "menu" at bounding box center [22, 20] width 22 height 22
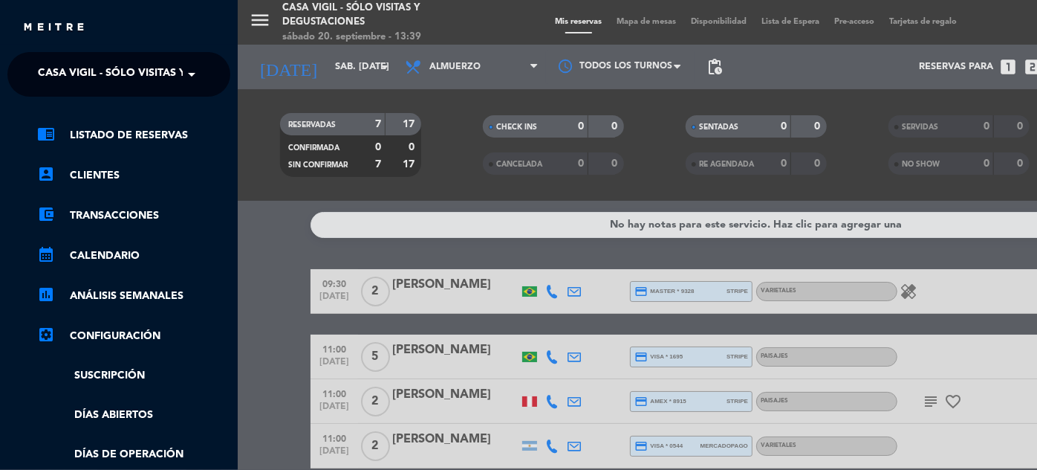
click at [175, 77] on span "Casa Vigil - SÓLO Visitas y Degustaciones" at bounding box center [158, 74] width 240 height 31
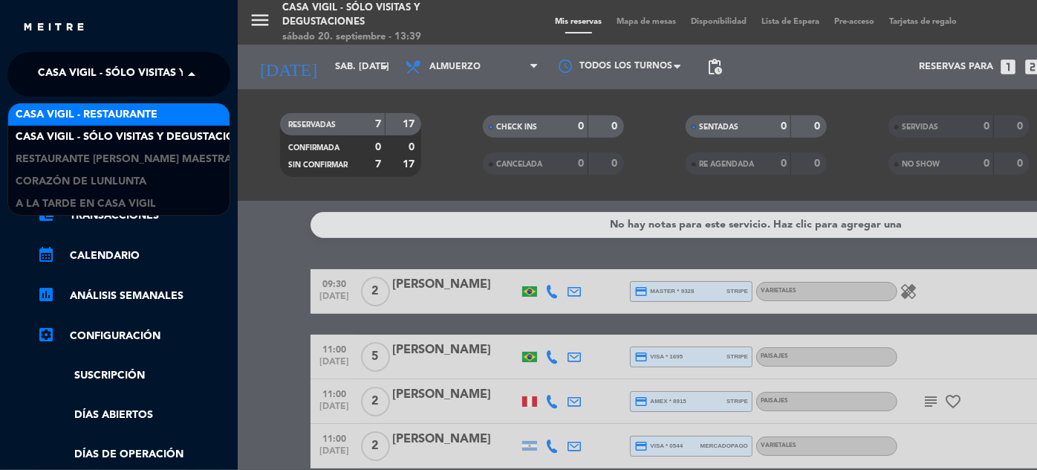
click at [172, 114] on div "Casa Vigil - Restaurante" at bounding box center [118, 114] width 221 height 22
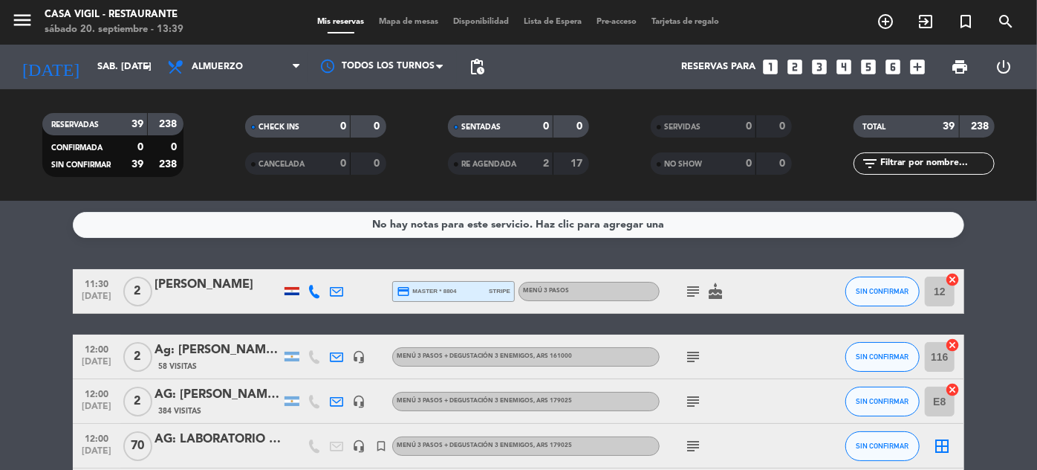
click at [793, 66] on icon "looks_two" at bounding box center [794, 66] width 19 height 19
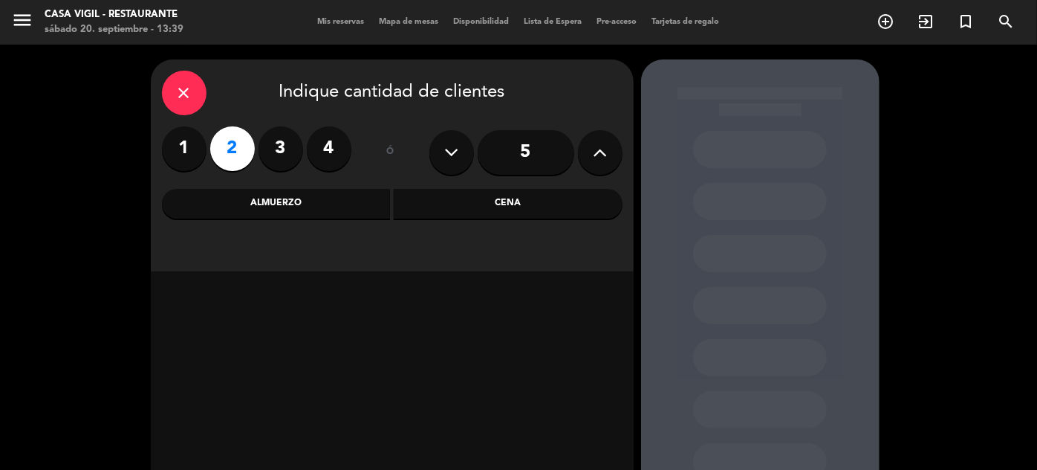
click at [262, 201] on div "Almuerzo" at bounding box center [276, 204] width 229 height 30
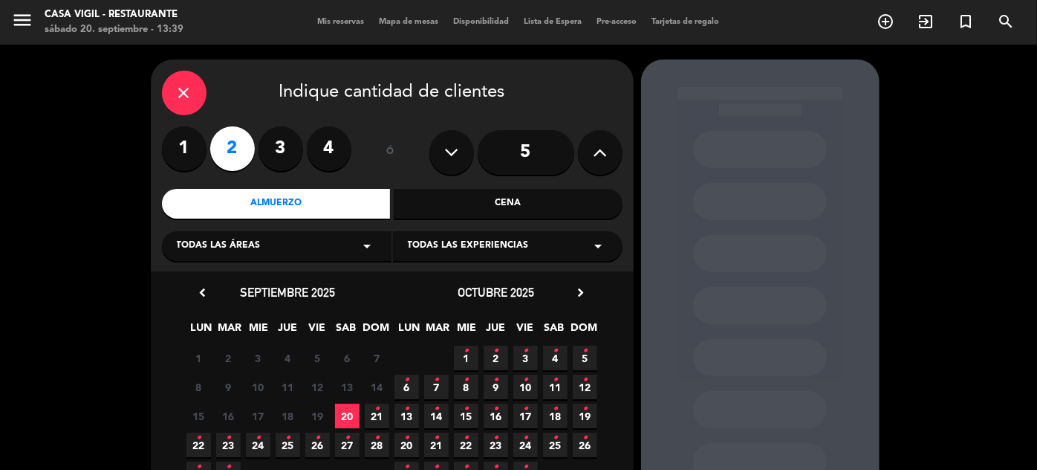
click at [557, 357] on icon "•" at bounding box center [555, 351] width 5 height 24
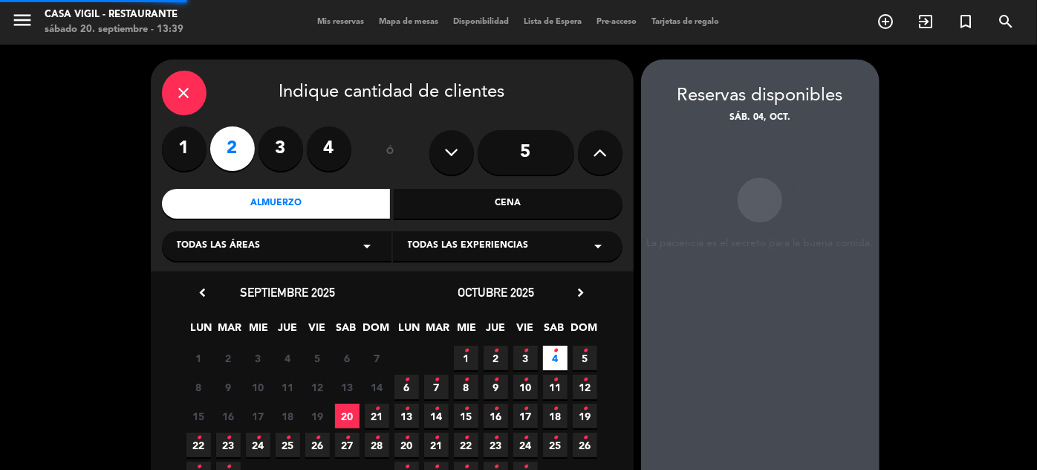
scroll to position [59, 0]
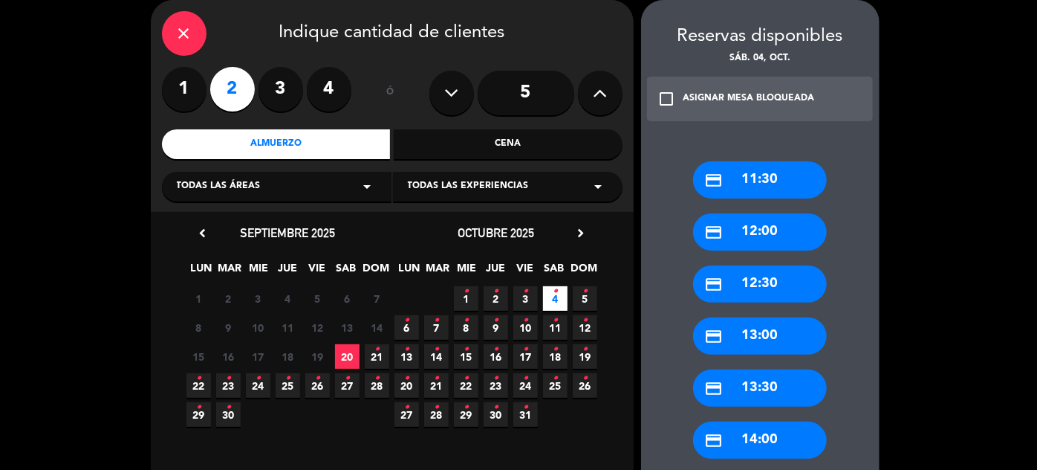
click at [768, 334] on div "credit_card 13:00" at bounding box center [760, 335] width 134 height 37
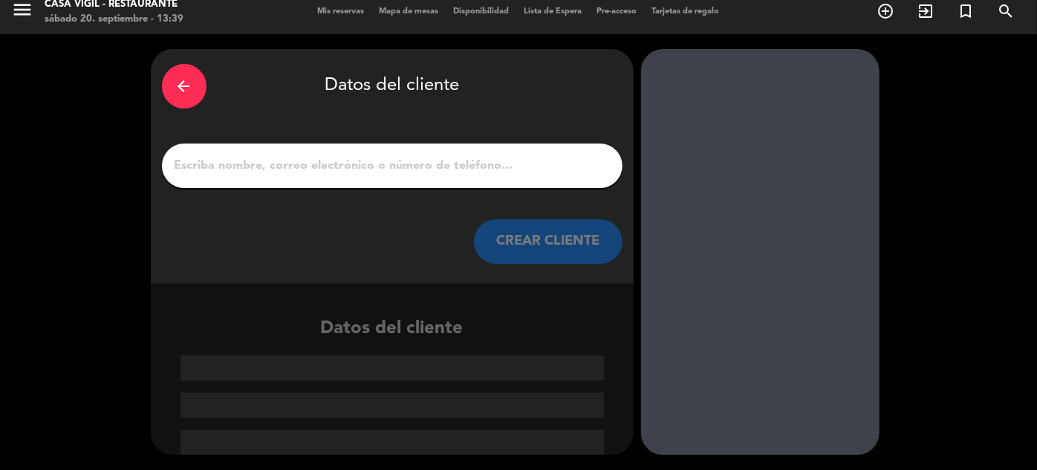
click at [562, 241] on button "CREAR CLIENTE" at bounding box center [548, 241] width 149 height 45
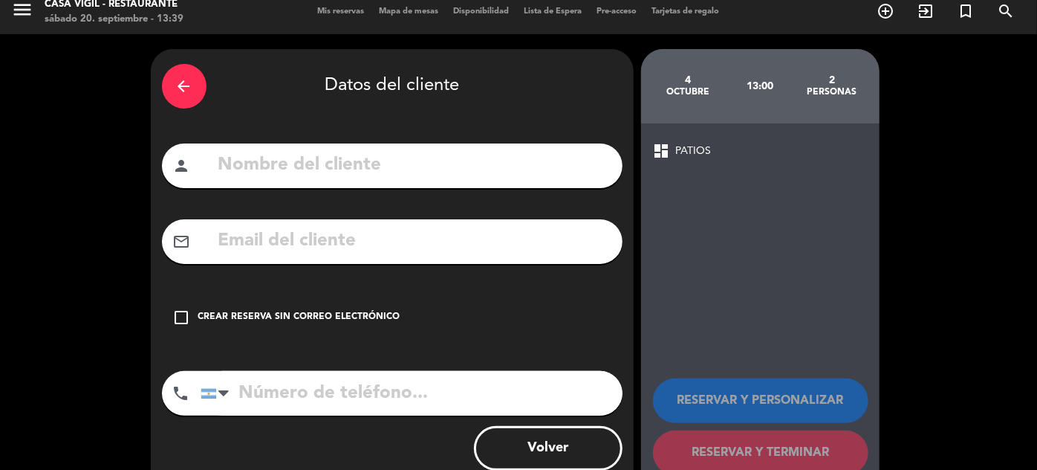
click at [547, 172] on input "text" at bounding box center [414, 165] width 395 height 30
paste input "[PERSON_NAME][EMAIL_ADDRESS][DOMAIN_NAME]"
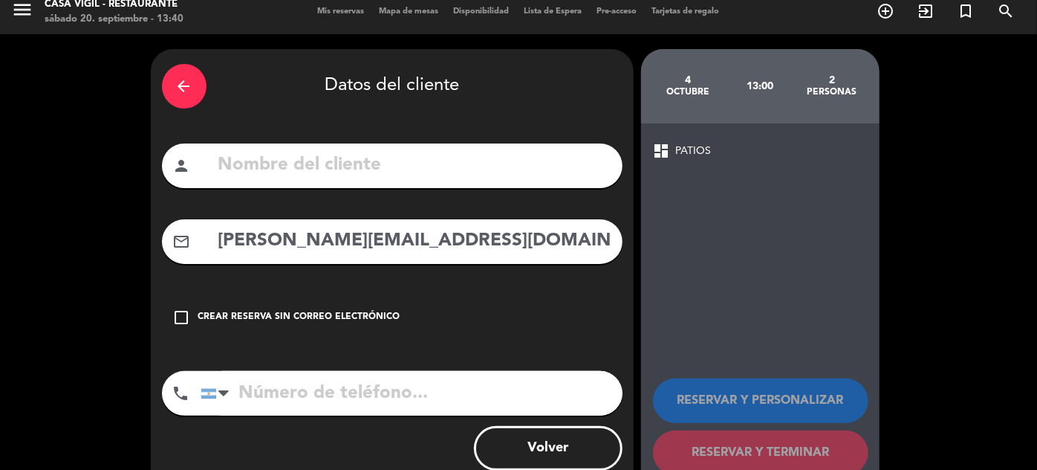
type input "[PERSON_NAME][EMAIL_ADDRESS][DOMAIN_NAME]"
click at [355, 166] on input "text" at bounding box center [414, 165] width 395 height 30
type input "s"
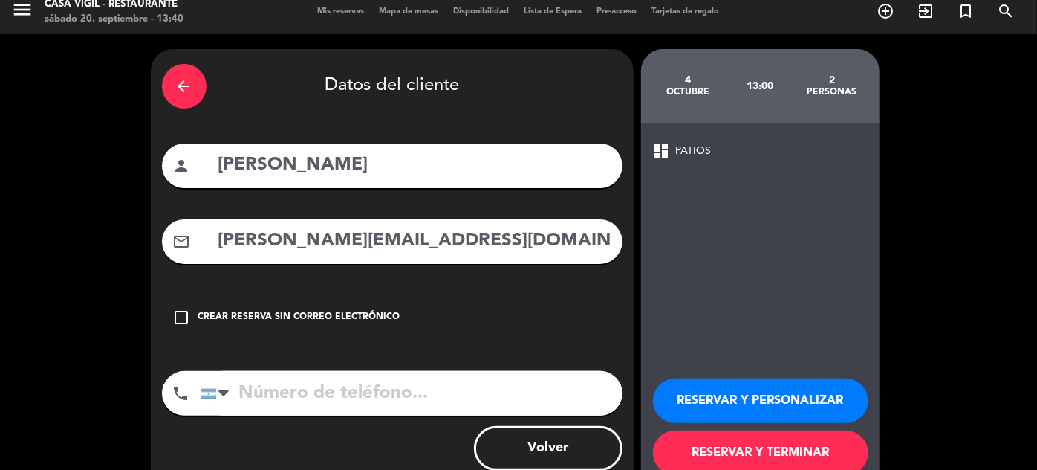
type input "[PERSON_NAME]"
click at [308, 402] on input "tel" at bounding box center [412, 393] width 422 height 45
drag, startPoint x: 395, startPoint y: 392, endPoint x: 236, endPoint y: 387, distance: 159.8
click at [236, 387] on input "[PHONE_NUMBER]" at bounding box center [412, 393] width 422 height 45
type input "[PHONE_NUMBER]"
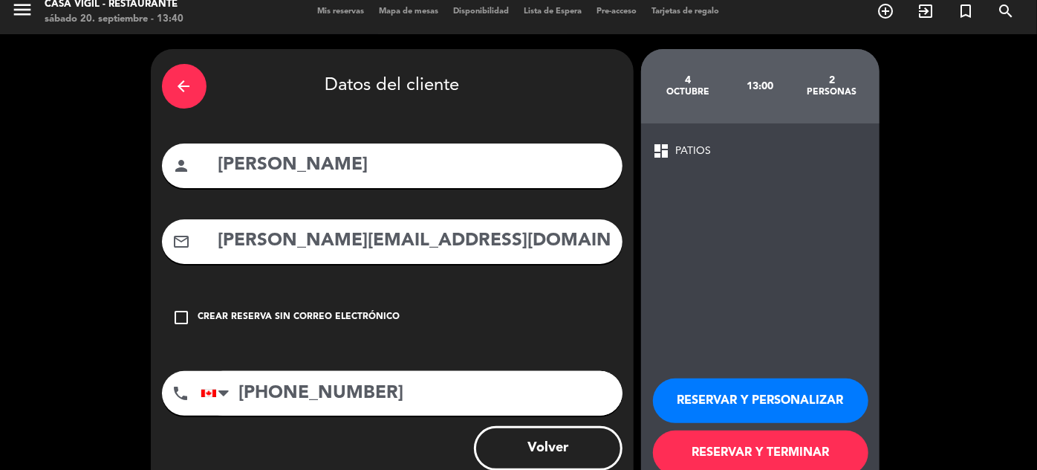
click at [774, 401] on button "RESERVAR Y PERSONALIZAR" at bounding box center [760, 400] width 215 height 45
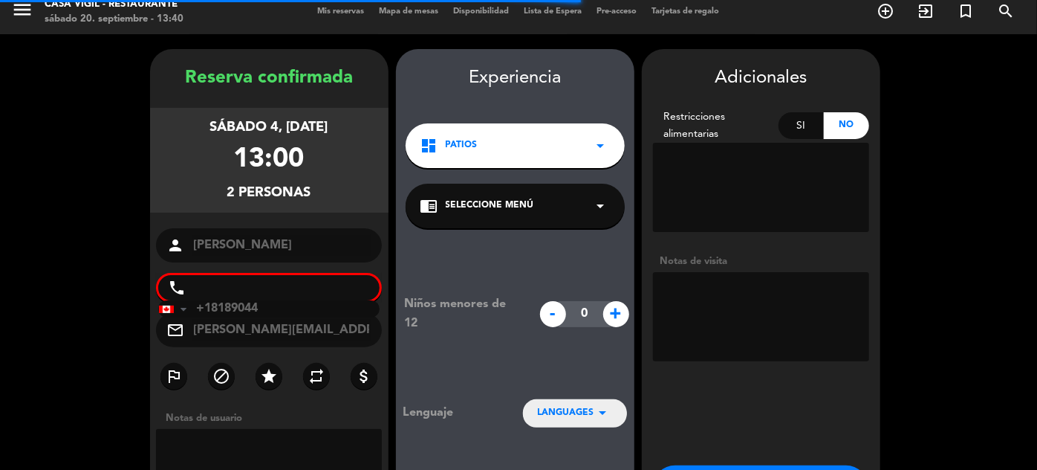
scroll to position [59, 0]
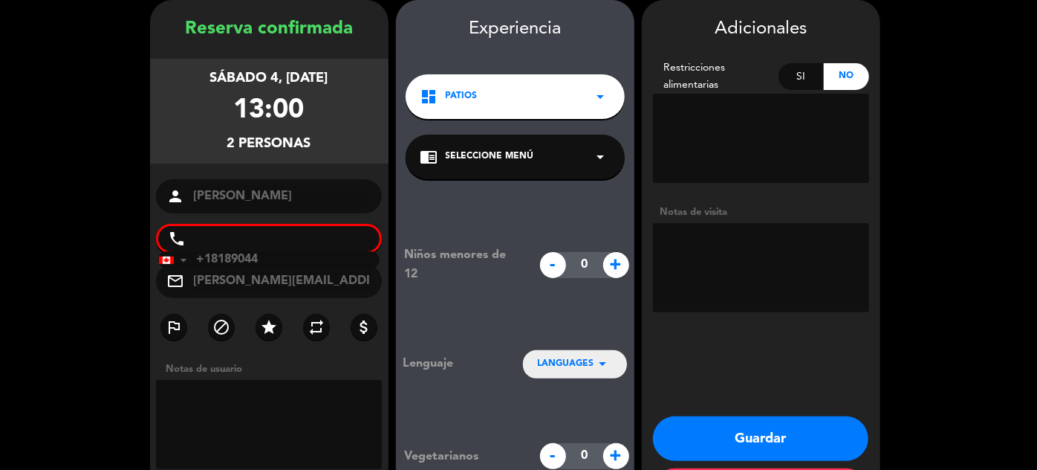
click at [699, 248] on textarea at bounding box center [761, 267] width 216 height 89
type textarea "HYATT"
click at [271, 239] on div "phone [GEOGRAPHIC_DATA] +1 [GEOGRAPHIC_DATA] +44 [GEOGRAPHIC_DATA] ([GEOGRAPHIC…" at bounding box center [269, 239] width 227 height 30
click at [273, 233] on div "phone [GEOGRAPHIC_DATA] +1 [GEOGRAPHIC_DATA] +44 [GEOGRAPHIC_DATA] ([GEOGRAPHIC…" at bounding box center [269, 239] width 227 height 30
drag, startPoint x: 265, startPoint y: 257, endPoint x: 152, endPoint y: 257, distance: 112.9
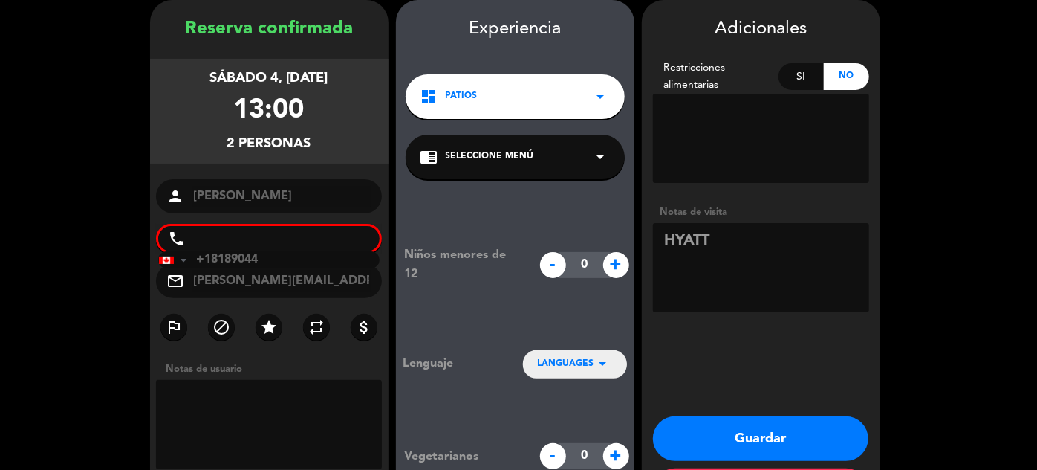
click at [152, 257] on div "Reserva confirmada sábado 4, [DATE] 13:00 2 personas person [PERSON_NAME] phone…" at bounding box center [269, 275] width 239 height 520
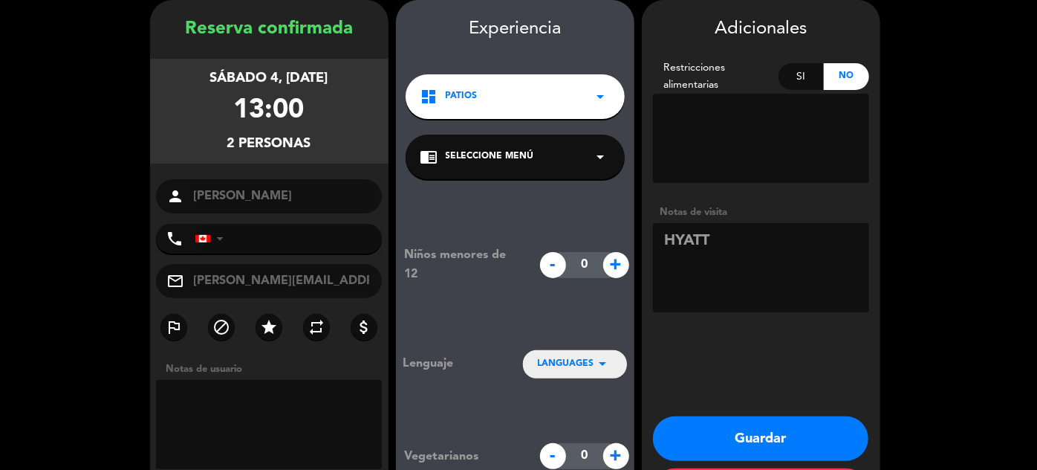
paste input "[PHONE_NUMBER]"
type input "[PHONE_NUMBER]"
click at [760, 438] on button "Guardar" at bounding box center [760, 438] width 215 height 45
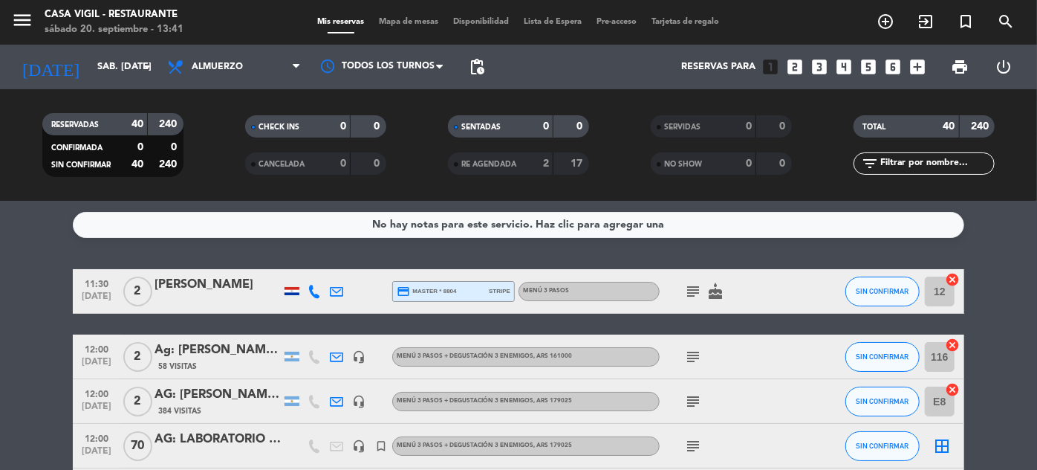
click at [71, 48] on div "[DATE] sáb. [DATE] arrow_drop_down" at bounding box center [85, 67] width 149 height 45
click at [28, 18] on icon "menu" at bounding box center [22, 20] width 22 height 22
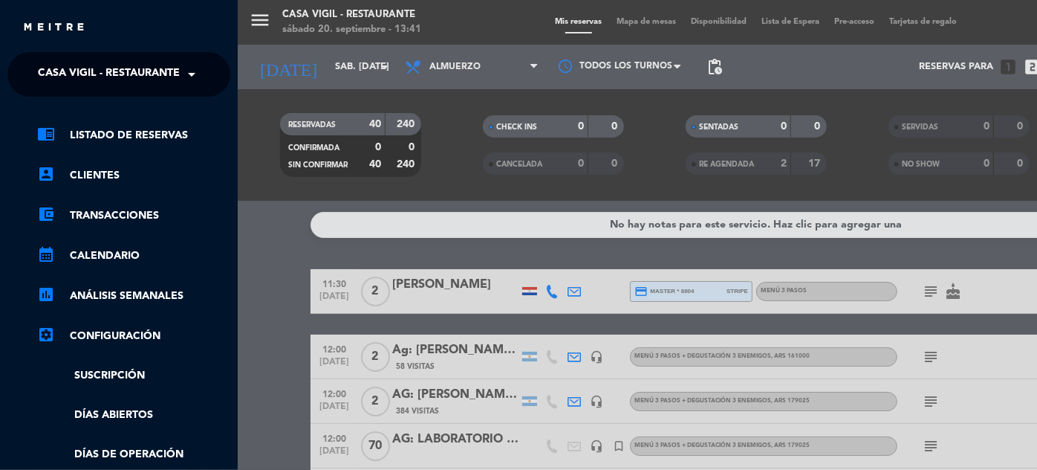
click at [144, 68] on span "Casa Vigil - Restaurante" at bounding box center [109, 74] width 142 height 31
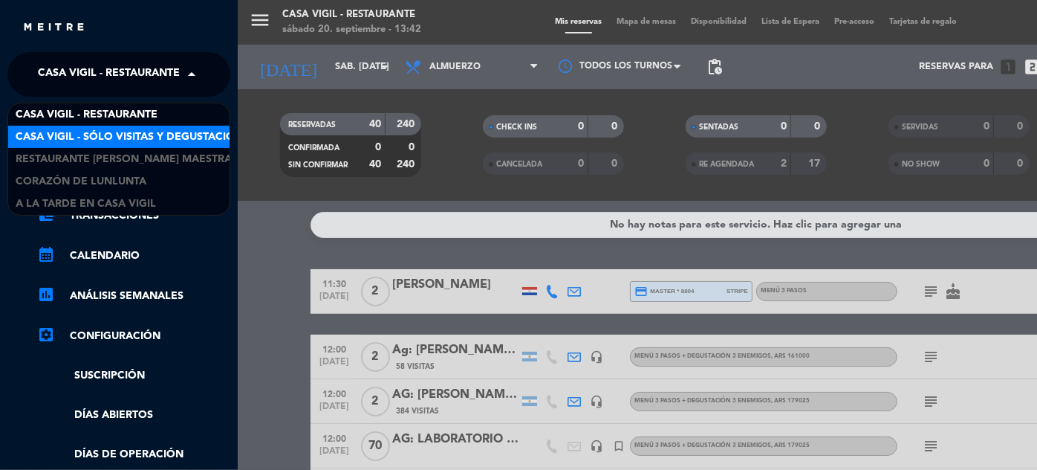
click at [155, 142] on span "Casa Vigil - SÓLO Visitas y Degustaciones" at bounding box center [136, 137] width 240 height 17
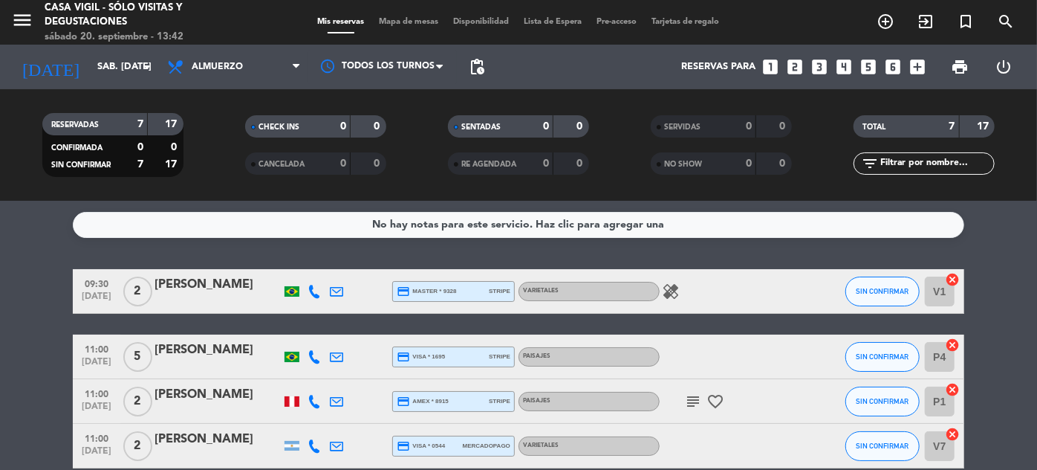
click at [796, 62] on icon "looks_two" at bounding box center [794, 66] width 19 height 19
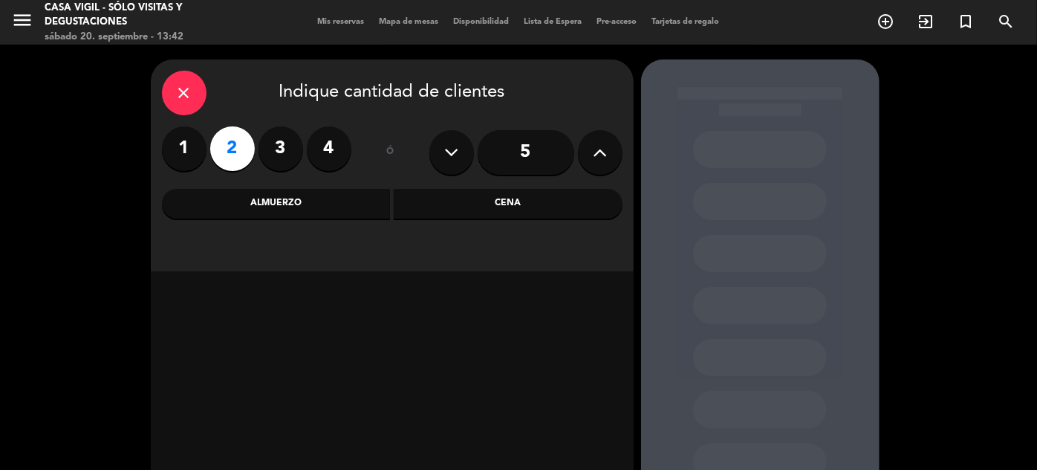
click at [239, 199] on div "Almuerzo" at bounding box center [276, 204] width 229 height 30
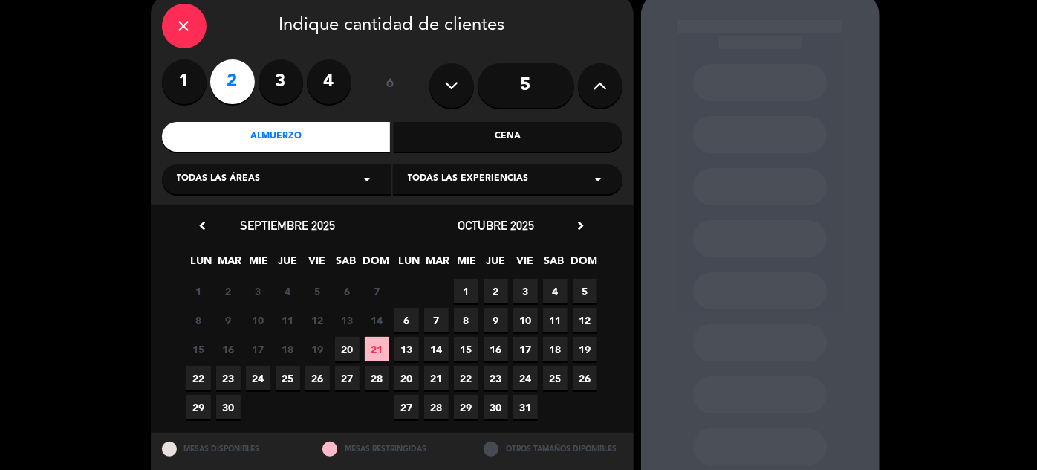
click at [192, 373] on span "22" at bounding box center [198, 378] width 25 height 25
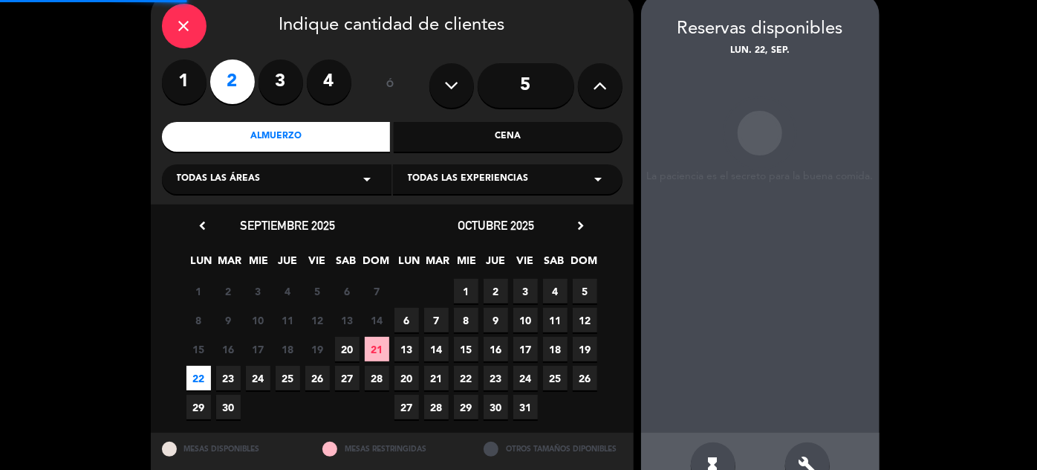
scroll to position [59, 0]
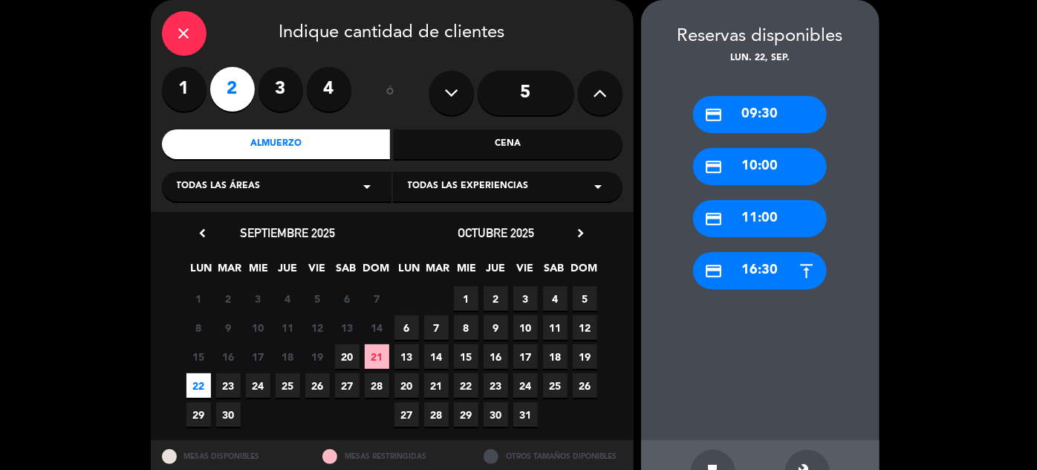
click at [764, 204] on div "credit_card 11:00" at bounding box center [760, 218] width 134 height 37
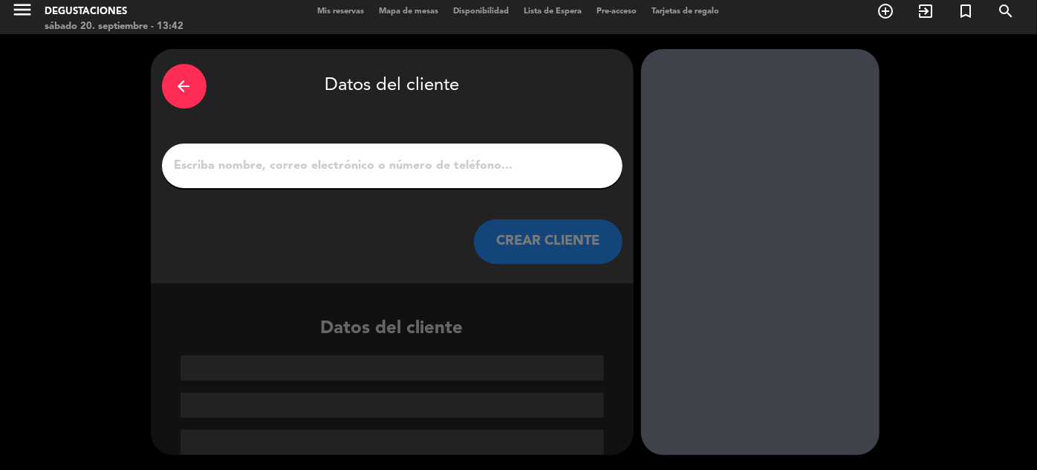
click at [557, 239] on button "CREAR CLIENTE" at bounding box center [548, 241] width 149 height 45
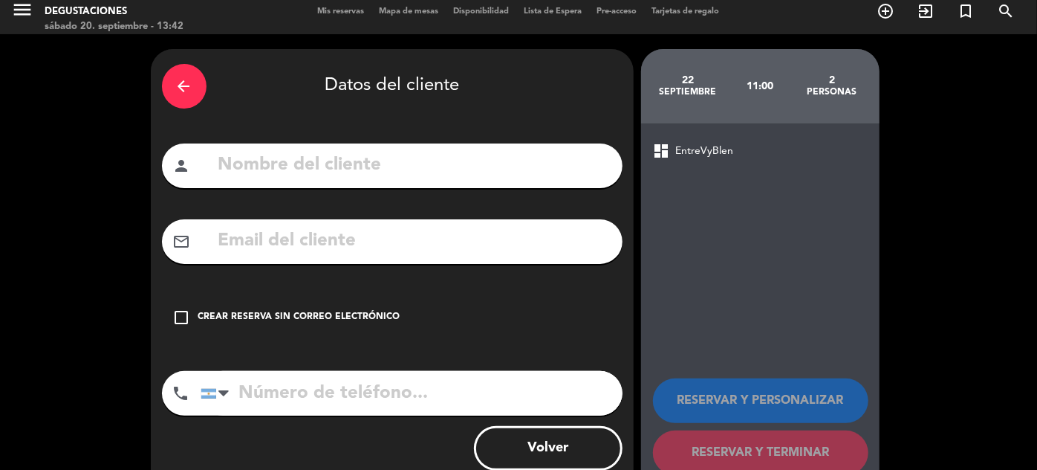
click at [557, 169] on input "text" at bounding box center [414, 165] width 395 height 30
type input "MAYARA [PERSON_NAME]"
click at [384, 241] on input "text" at bounding box center [414, 241] width 395 height 30
click at [319, 314] on div "Crear reserva sin correo electrónico" at bounding box center [299, 317] width 202 height 15
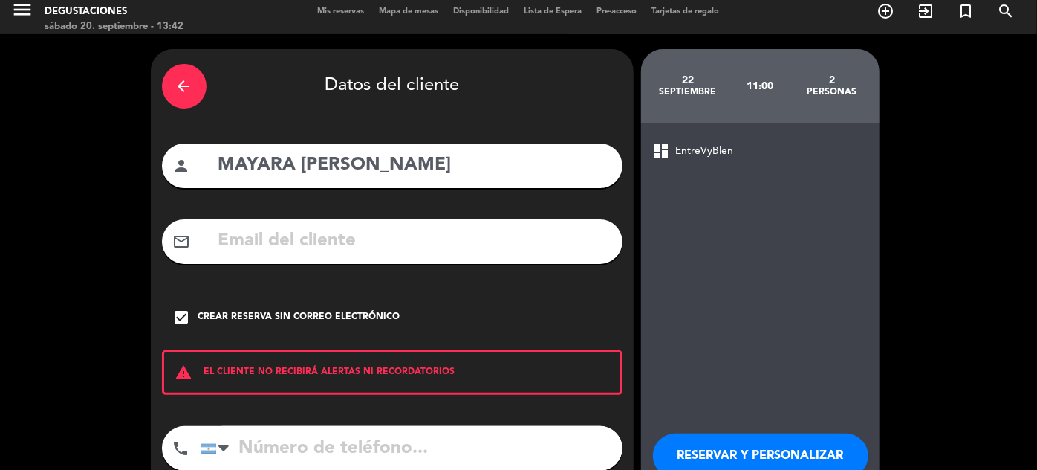
click at [363, 441] on input "tel" at bounding box center [412, 448] width 422 height 45
type input "2616617238"
click at [776, 444] on button "RESERVAR Y PERSONALIZAR" at bounding box center [760, 455] width 215 height 45
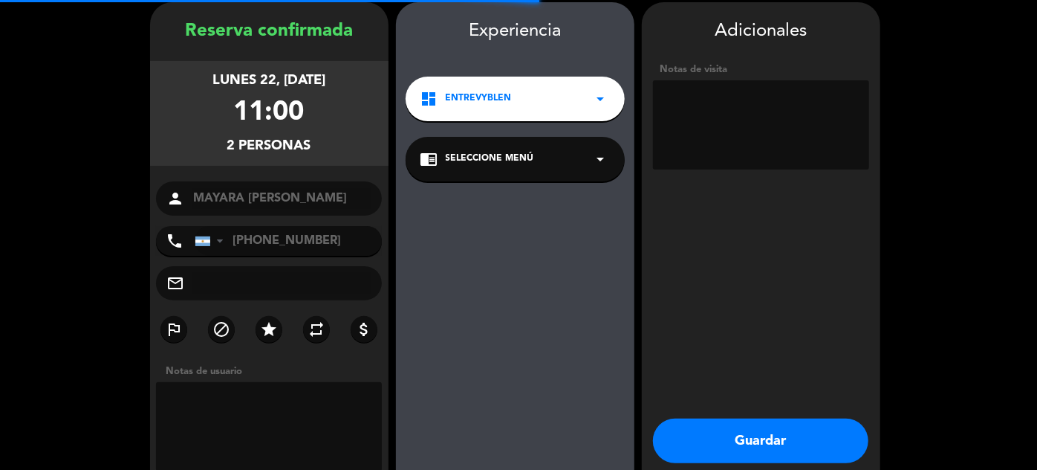
scroll to position [59, 0]
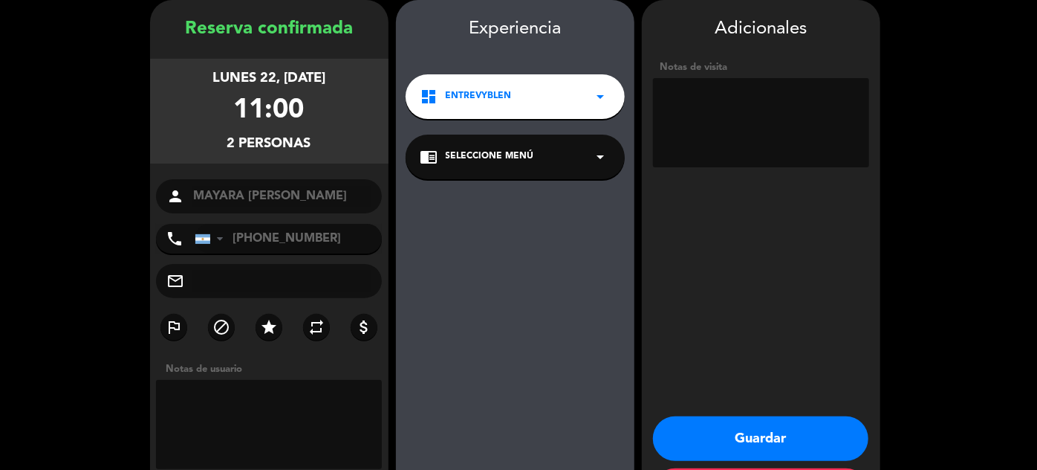
click at [729, 103] on textarea at bounding box center [761, 122] width 216 height 89
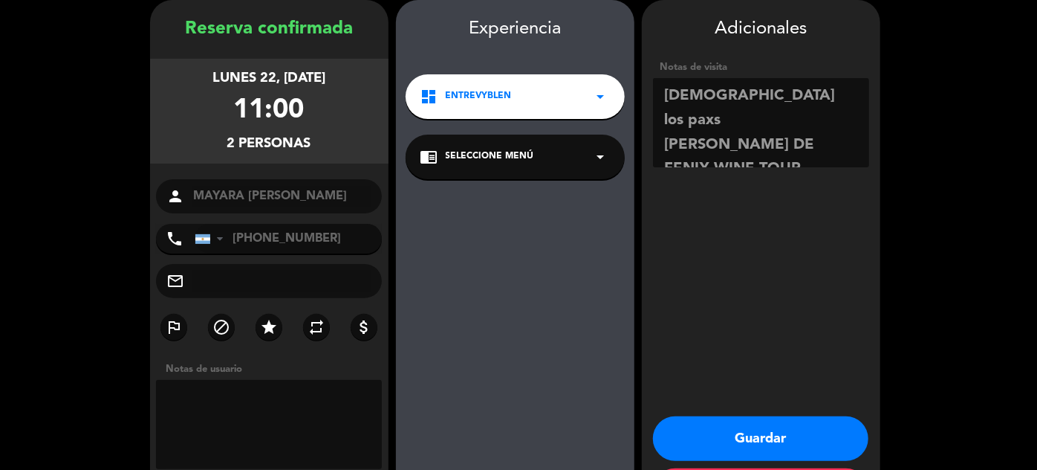
type textarea "[DEMOGRAPHIC_DATA] los paxs [PERSON_NAME] DE FENIX WINE TOUR"
click at [771, 432] on button "Guardar" at bounding box center [760, 438] width 215 height 45
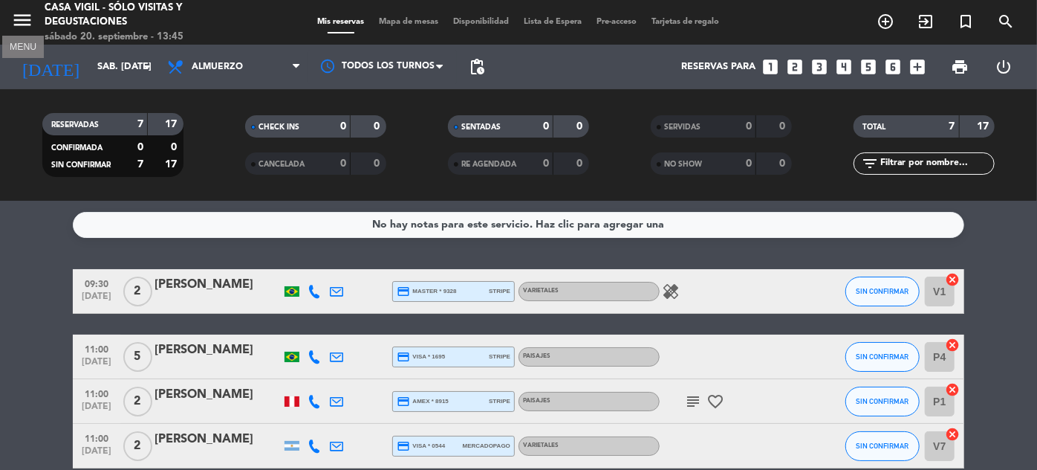
click at [18, 19] on icon "menu" at bounding box center [22, 20] width 22 height 22
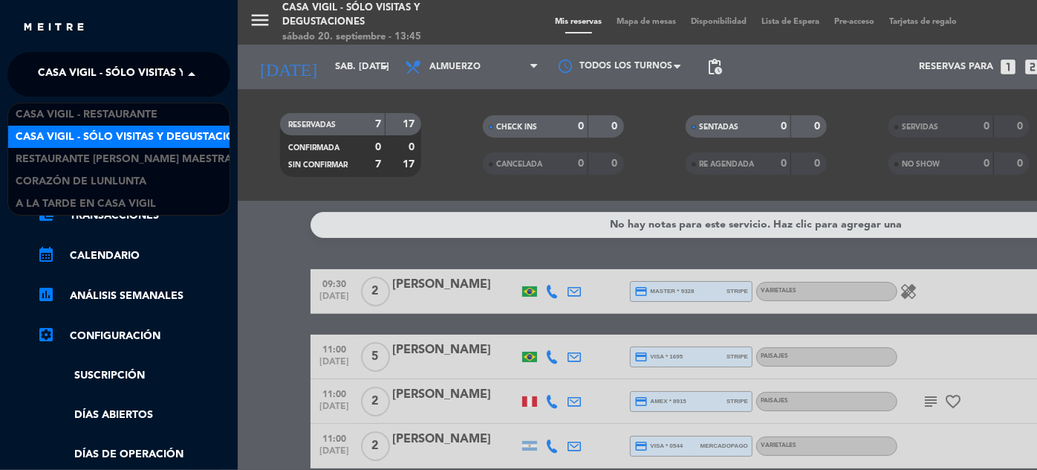
click at [129, 74] on span "Casa Vigil - SÓLO Visitas y Degustaciones" at bounding box center [158, 74] width 240 height 31
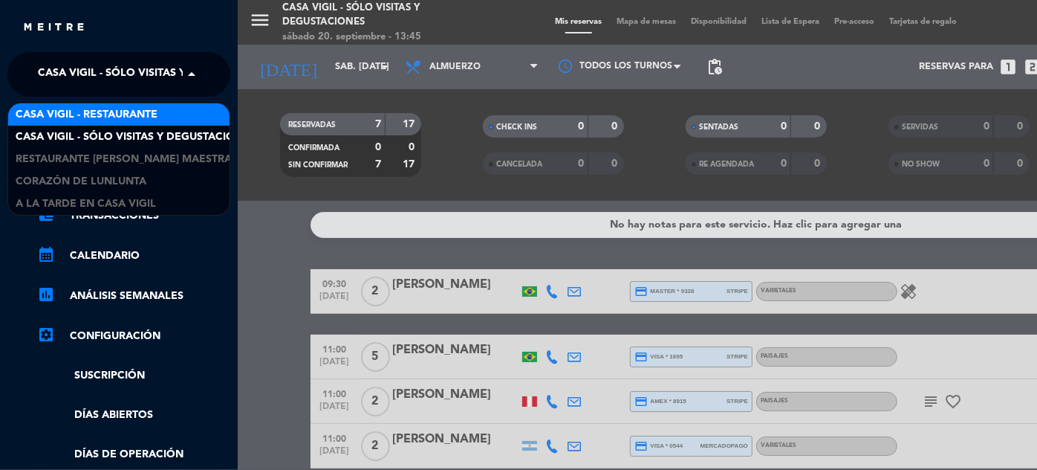
click at [155, 111] on span "Casa Vigil - Restaurante" at bounding box center [87, 114] width 142 height 17
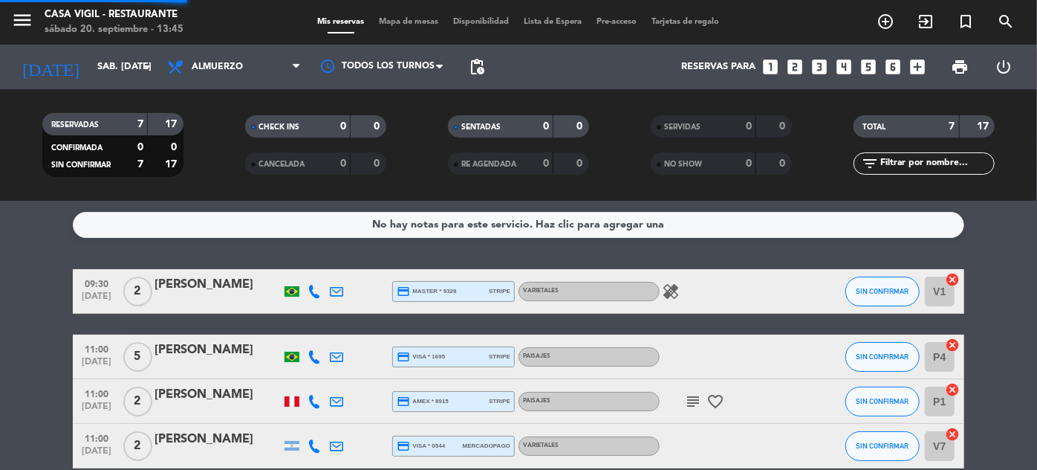
click at [961, 168] on input "text" at bounding box center [936, 163] width 115 height 16
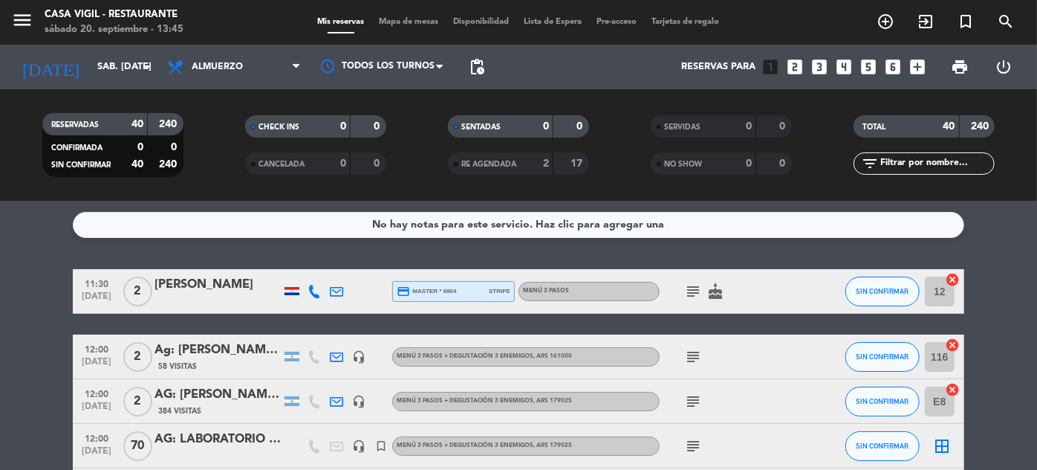
click at [898, 72] on icon "looks_6" at bounding box center [892, 66] width 19 height 19
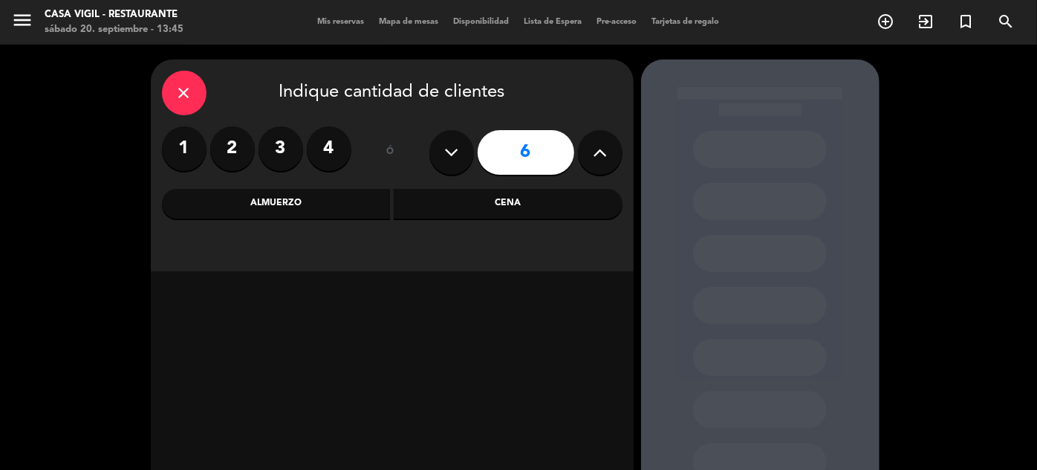
click at [279, 207] on div "Almuerzo" at bounding box center [276, 204] width 229 height 30
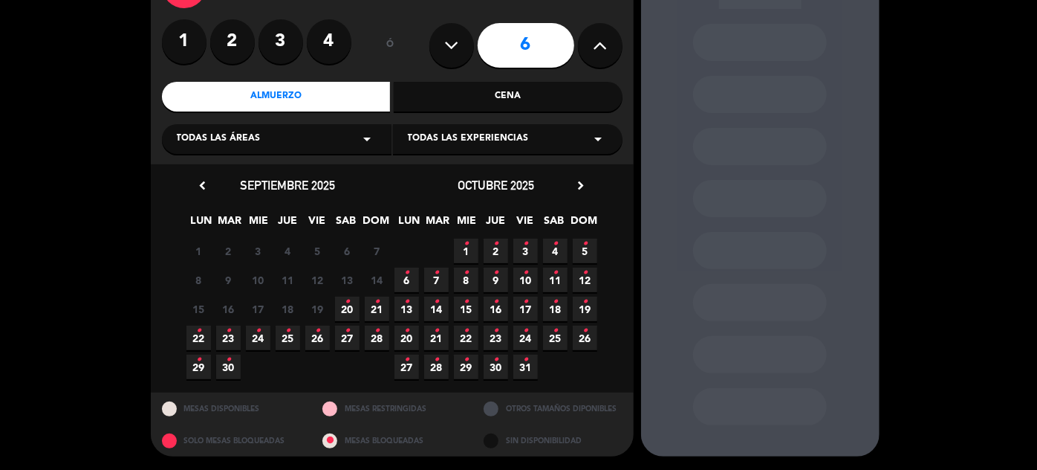
scroll to position [108, 0]
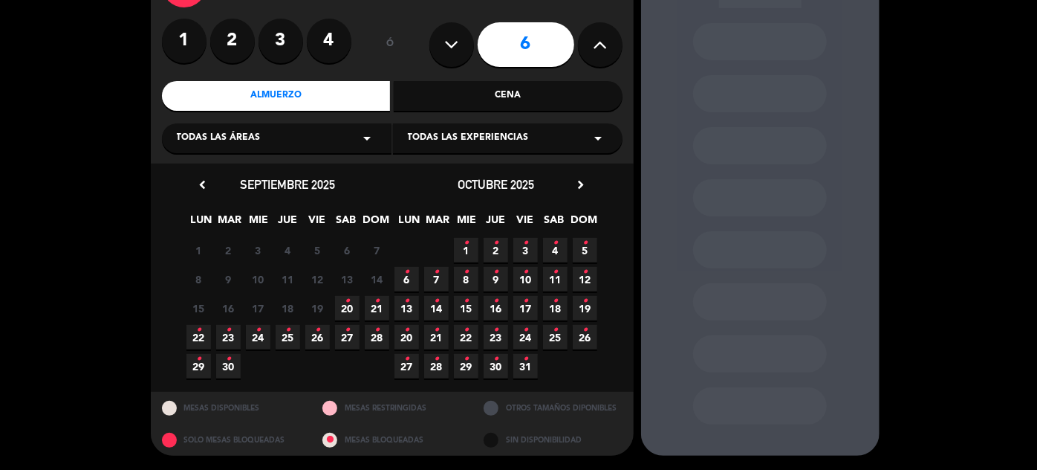
click at [376, 306] on icon "•" at bounding box center [376, 301] width 5 height 24
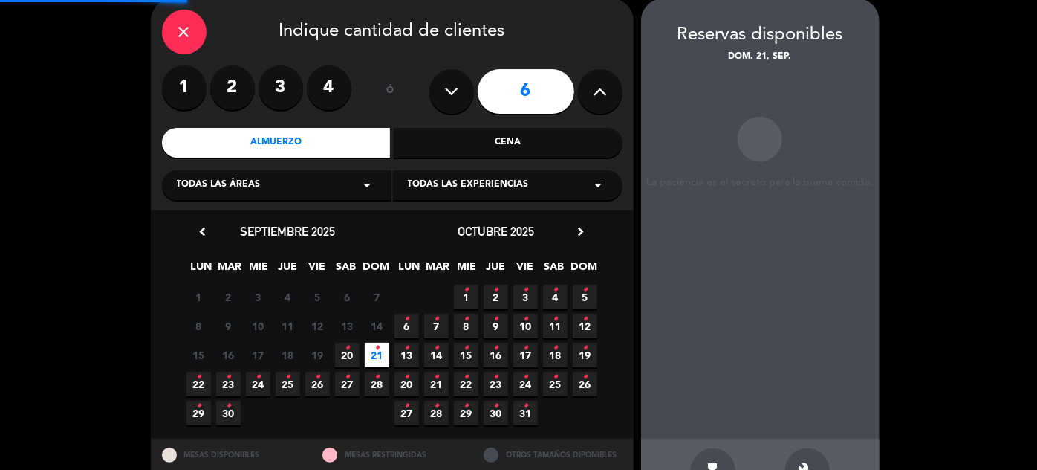
scroll to position [59, 0]
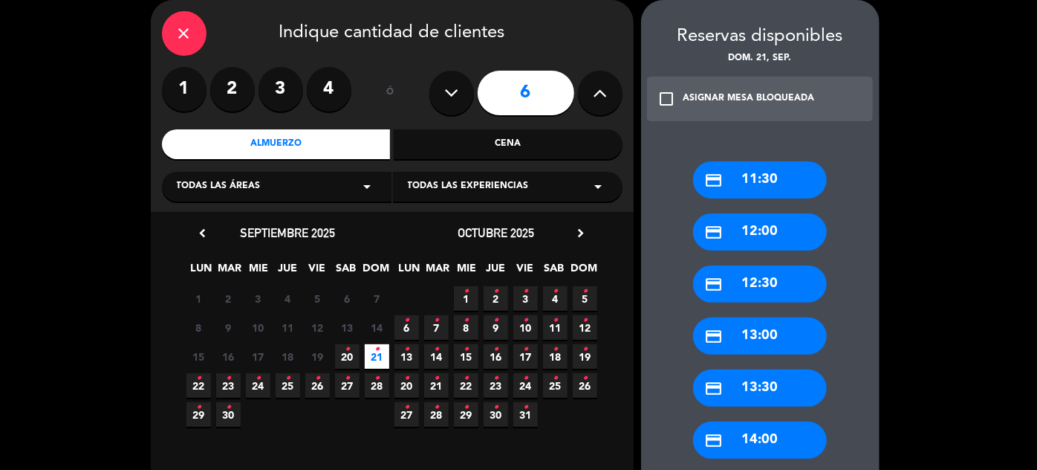
click at [779, 332] on div "credit_card 13:00" at bounding box center [760, 335] width 134 height 37
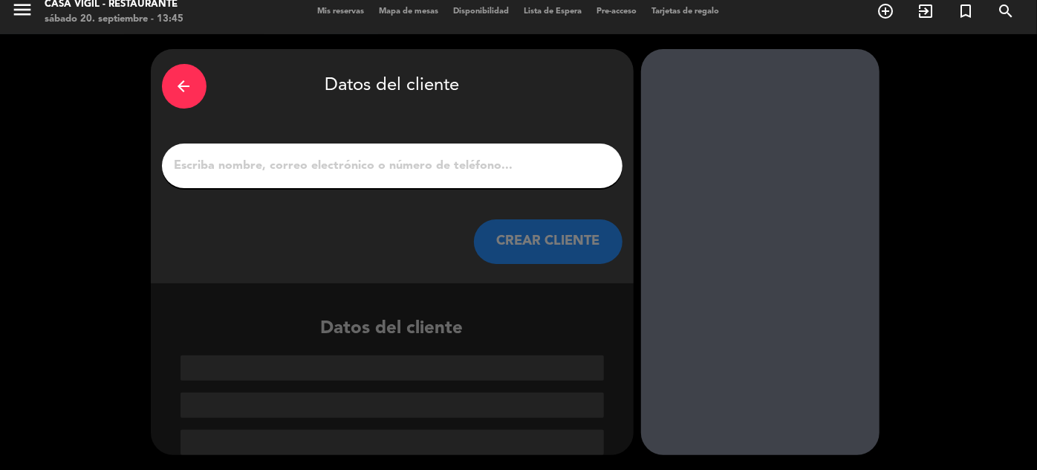
scroll to position [10, 0]
click at [536, 244] on button "CREAR CLIENTE" at bounding box center [548, 241] width 149 height 45
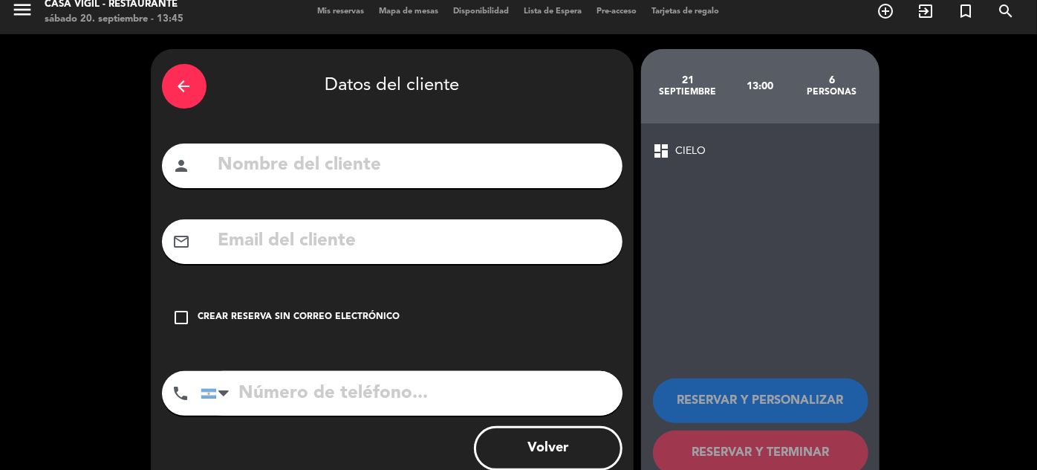
click at [533, 175] on input "text" at bounding box center [414, 165] width 395 height 30
type input "[PERSON_NAME]"
click at [228, 314] on div "Crear reserva sin correo electrónico" at bounding box center [299, 317] width 202 height 15
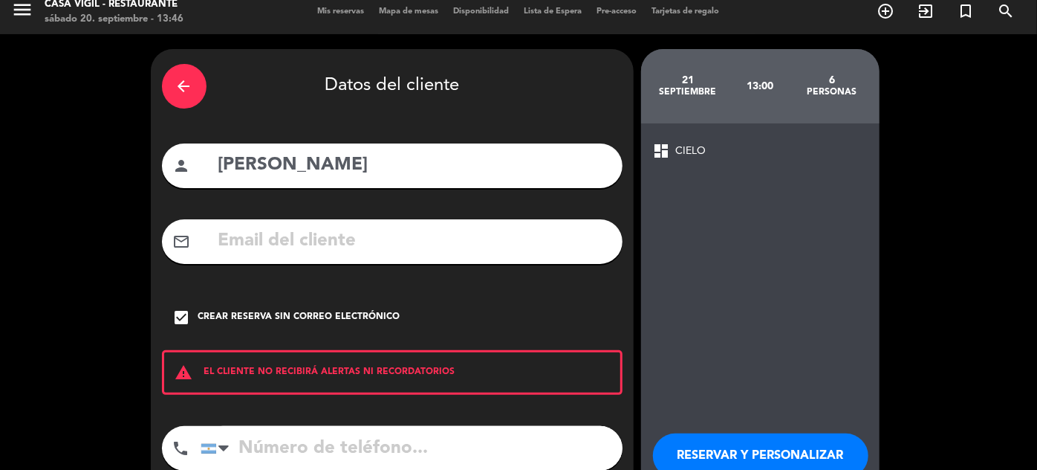
click at [721, 450] on button "RESERVAR Y PERSONALIZAR" at bounding box center [760, 455] width 215 height 45
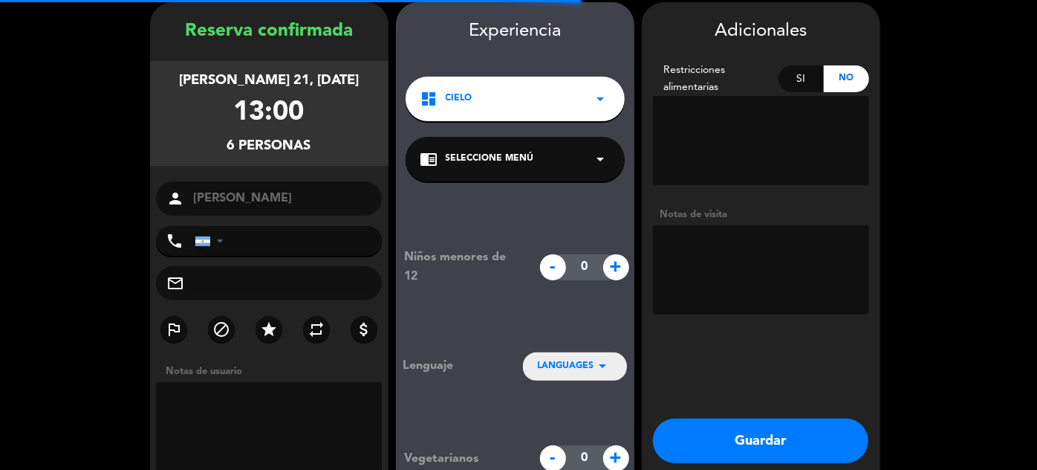
scroll to position [59, 0]
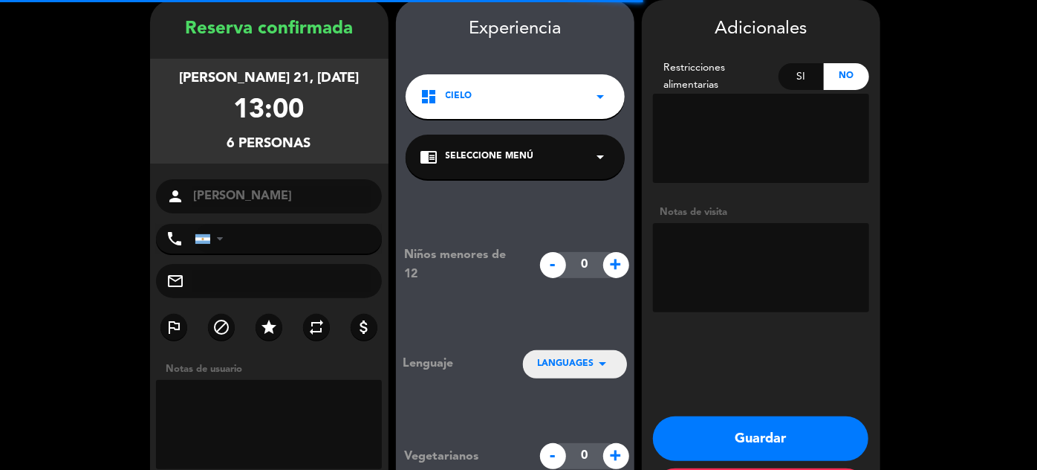
click at [723, 255] on textarea at bounding box center [761, 267] width 216 height 89
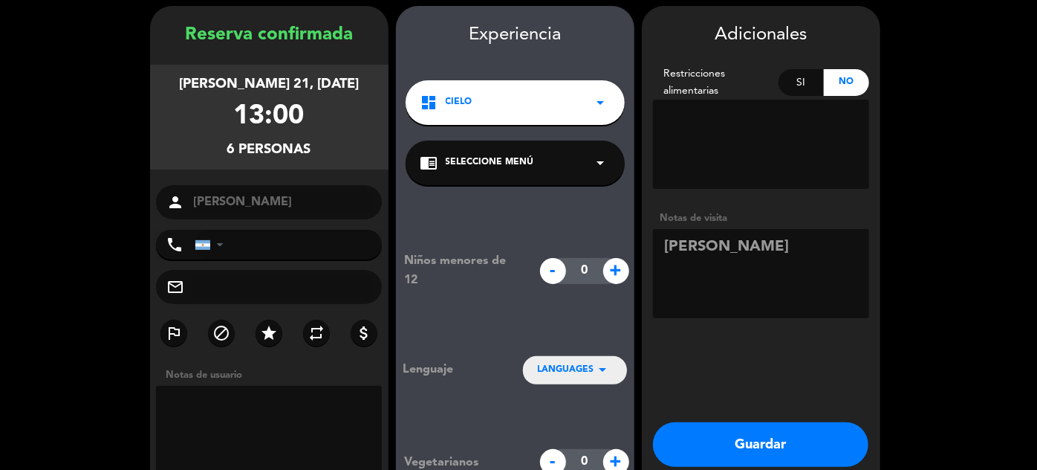
scroll to position [67, 0]
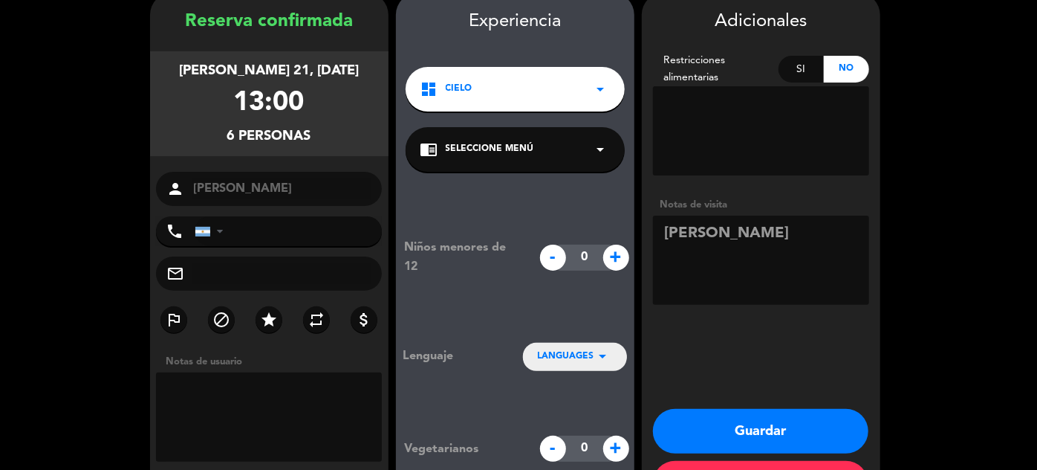
type textarea "[PERSON_NAME]"
click at [771, 427] on button "Guardar" at bounding box center [760, 431] width 215 height 45
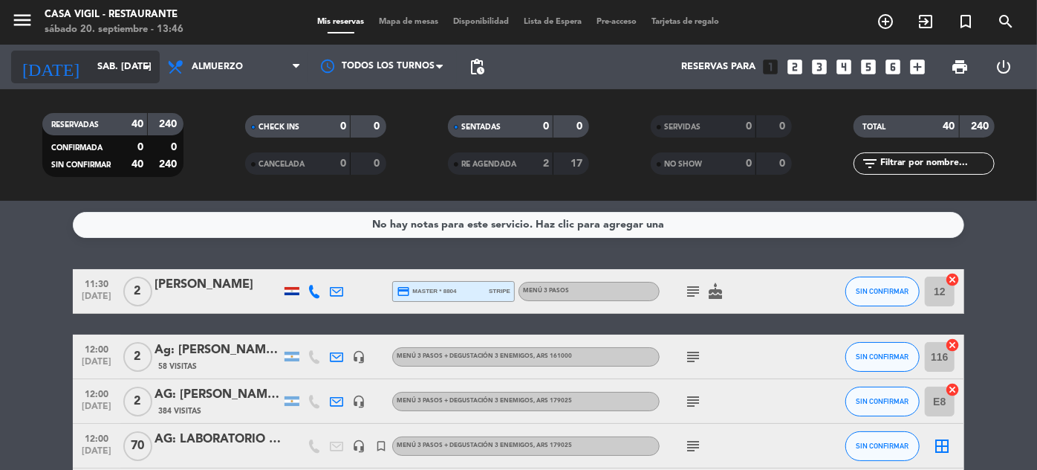
click at [96, 62] on input "sáb. [DATE]" at bounding box center [153, 67] width 127 height 26
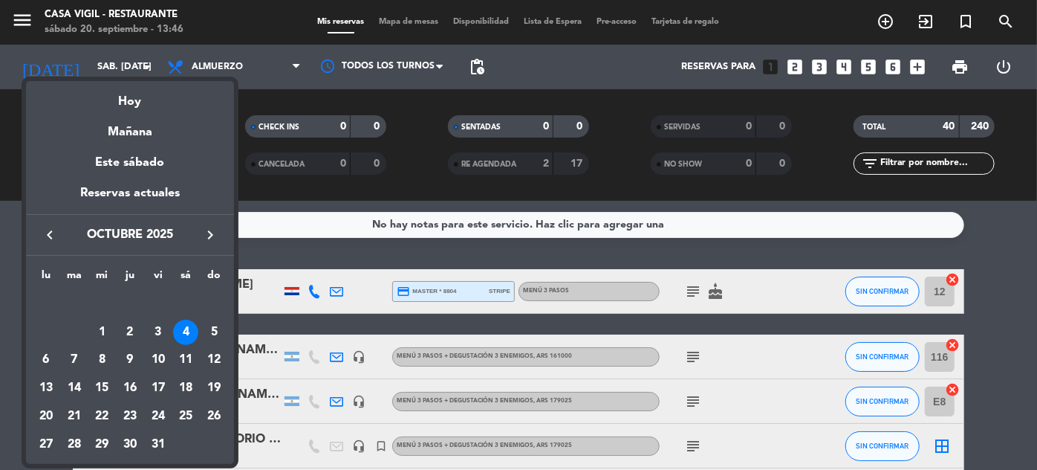
click at [383, 197] on div at bounding box center [518, 235] width 1037 height 470
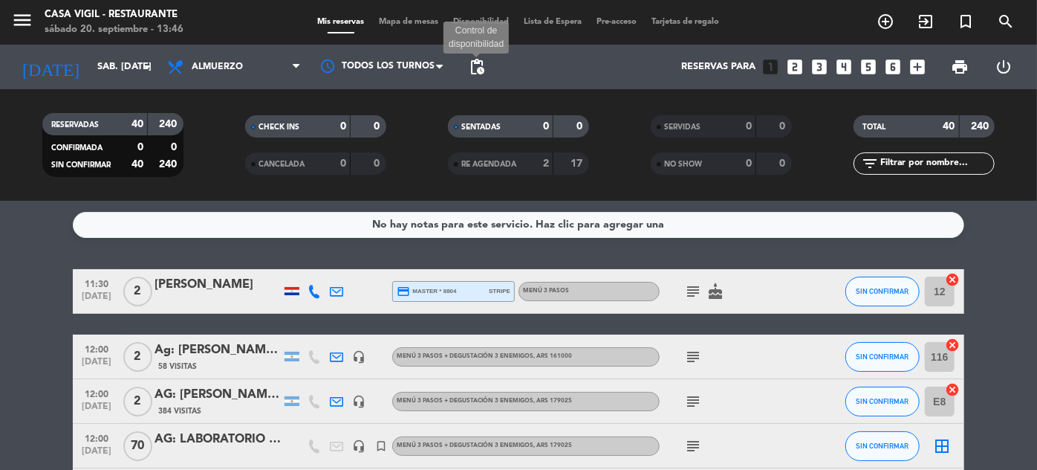
click at [483, 65] on span "pending_actions" at bounding box center [477, 67] width 18 height 18
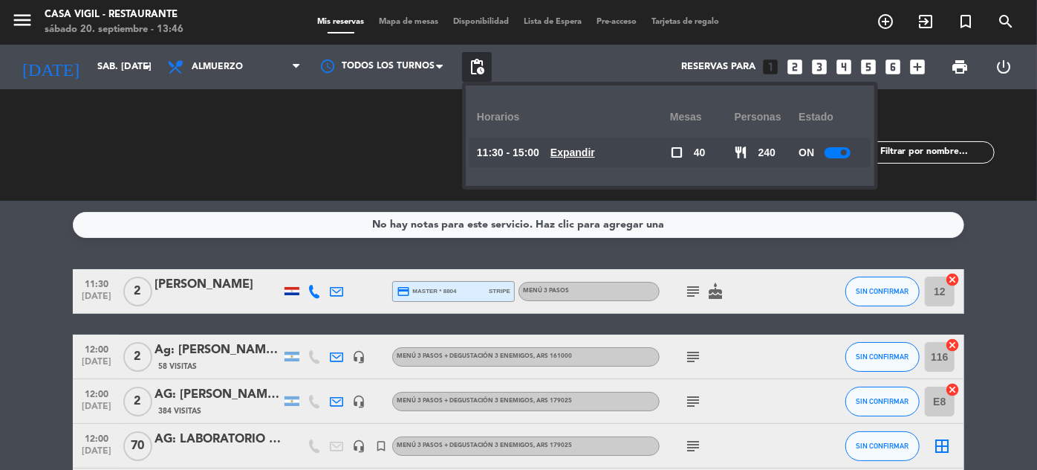
click at [838, 150] on div at bounding box center [838, 152] width 26 height 11
click at [1002, 201] on div "No hay notas para este servicio. Haz clic para agregar una 11:30 [DATE] 2 [PERS…" at bounding box center [518, 335] width 1037 height 269
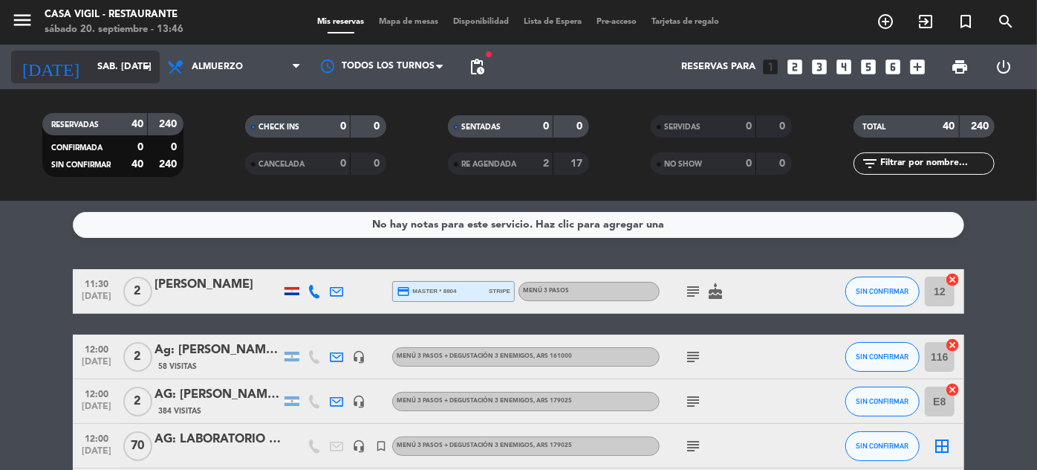
click at [119, 62] on input "sáb. [DATE]" at bounding box center [153, 67] width 127 height 26
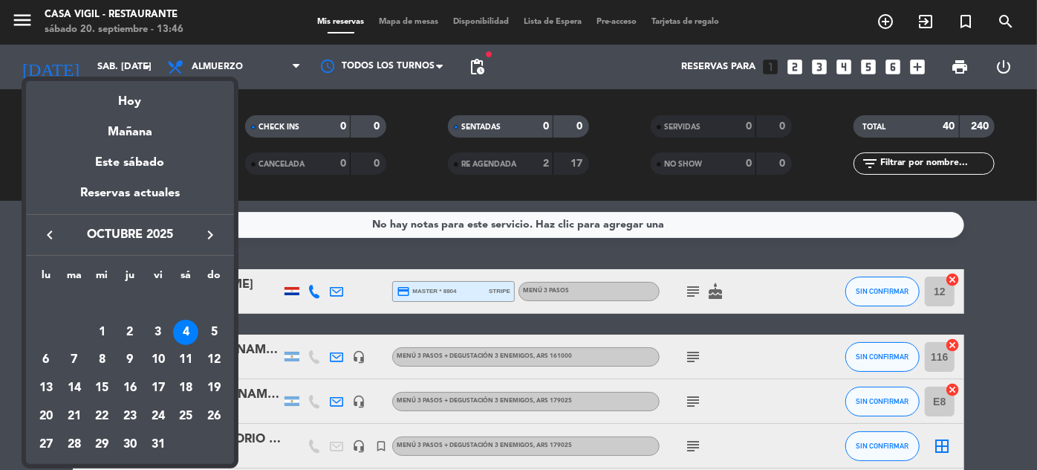
click at [383, 203] on div at bounding box center [518, 235] width 1037 height 470
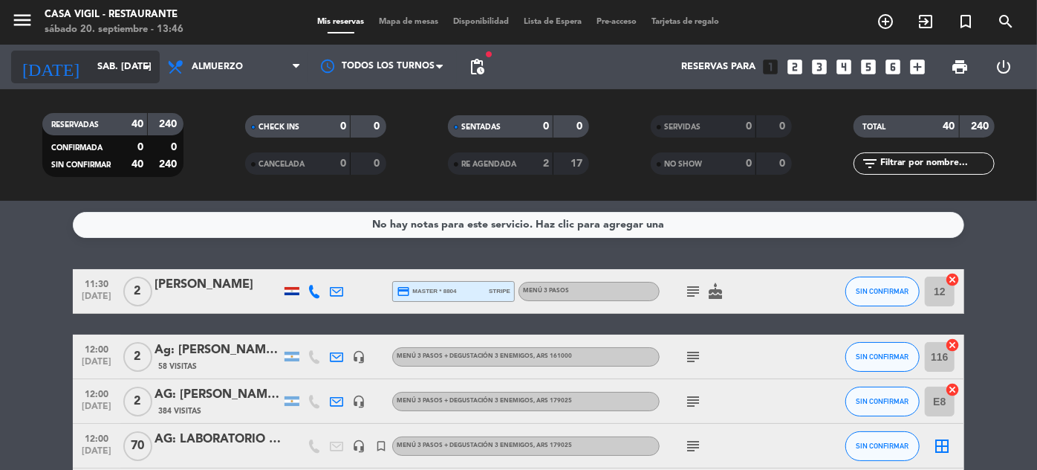
click at [118, 71] on input "sáb. [DATE]" at bounding box center [153, 67] width 127 height 26
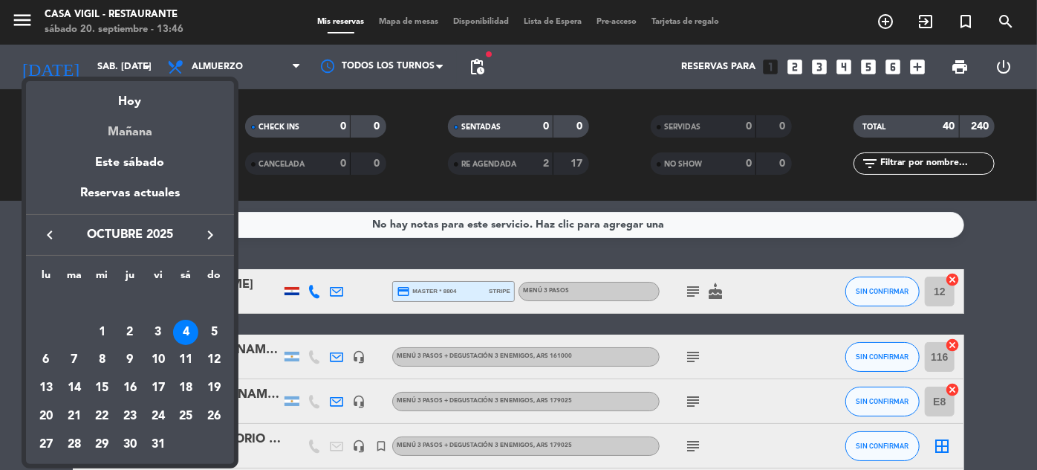
click at [137, 129] on div "Mañana" at bounding box center [130, 126] width 208 height 30
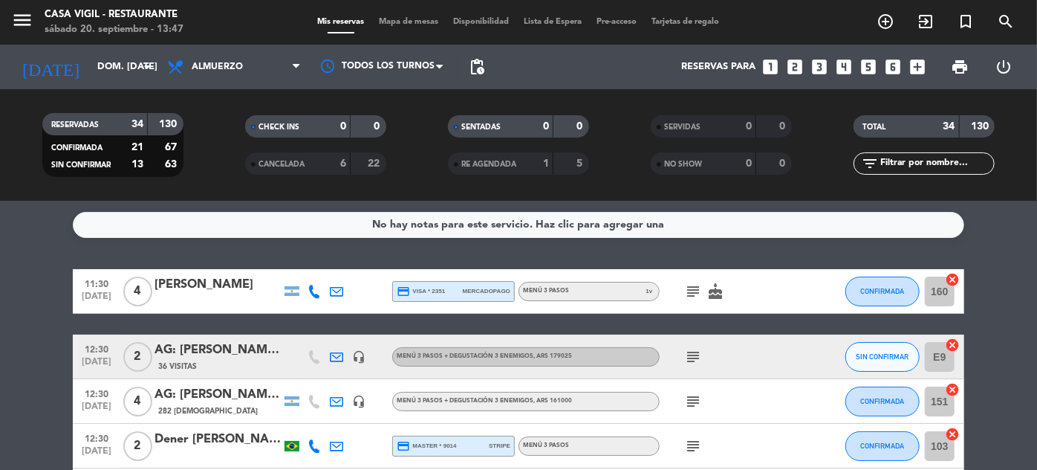
click at [119, 84] on div "[DATE] dom. [DATE] arrow_drop_down" at bounding box center [85, 67] width 149 height 45
click at [117, 77] on input "dom. [DATE]" at bounding box center [153, 67] width 127 height 26
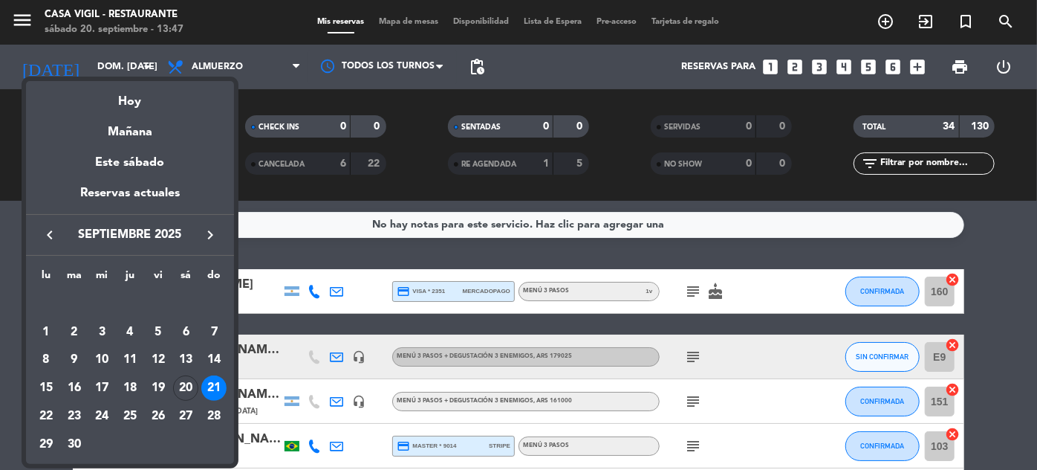
click at [210, 233] on icon "keyboard_arrow_right" at bounding box center [210, 235] width 18 height 18
click at [194, 328] on div "4" at bounding box center [185, 331] width 25 height 25
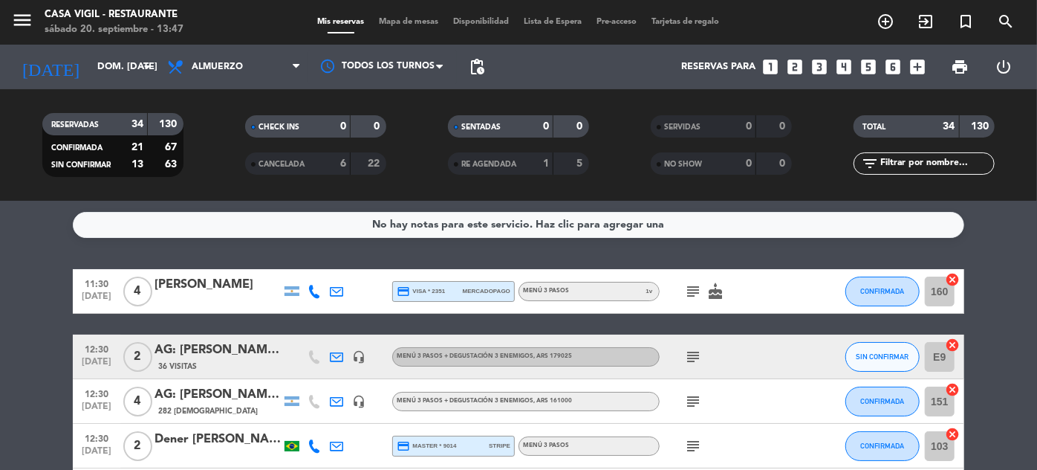
type input "sáb. [DATE]"
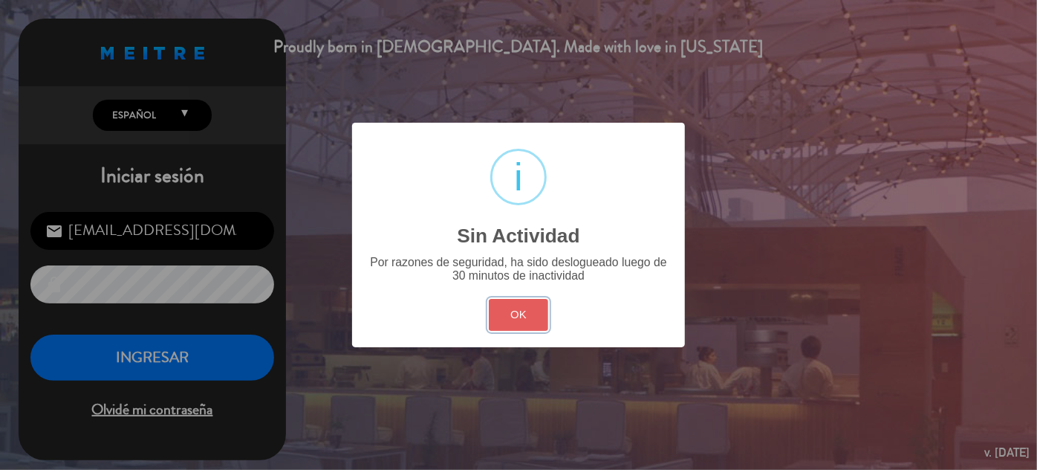
click at [515, 314] on button "OK" at bounding box center [519, 315] width 60 height 32
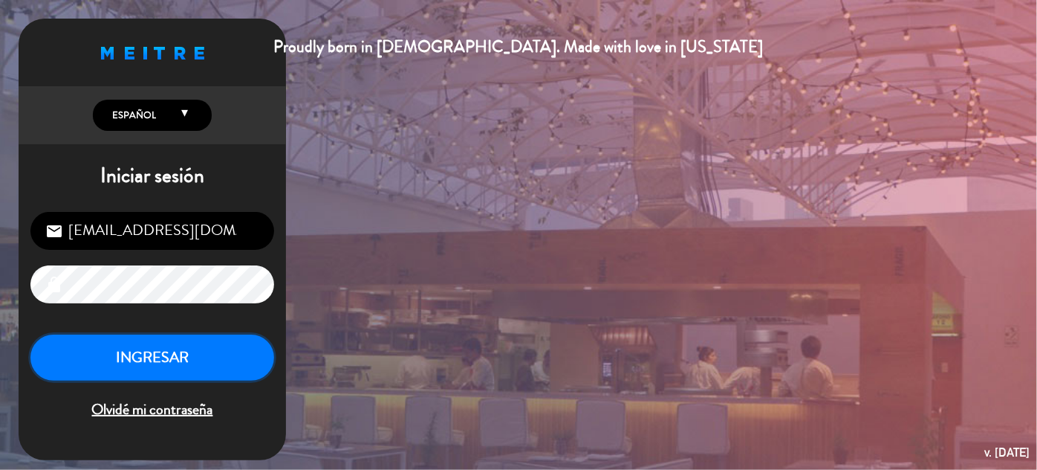
click at [194, 354] on button "INGRESAR" at bounding box center [152, 357] width 244 height 47
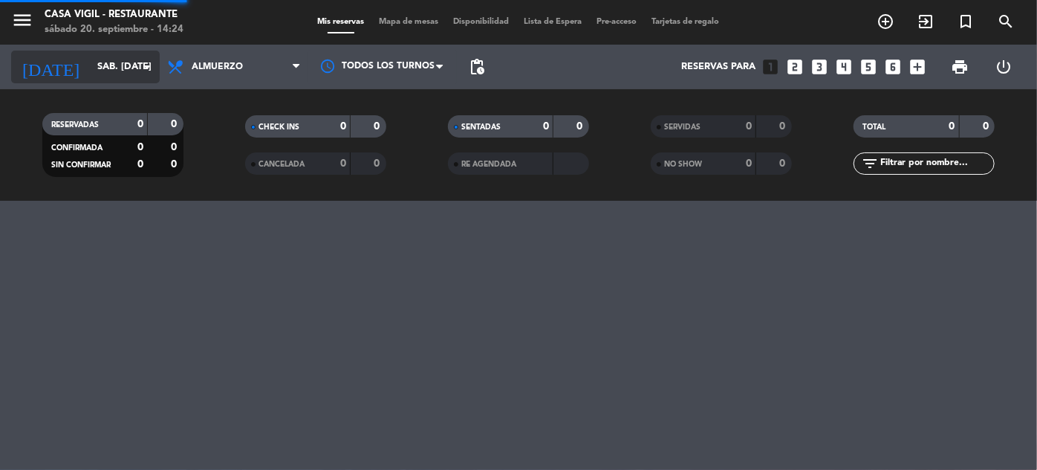
click at [90, 77] on input "sáb. [DATE]" at bounding box center [153, 67] width 127 height 26
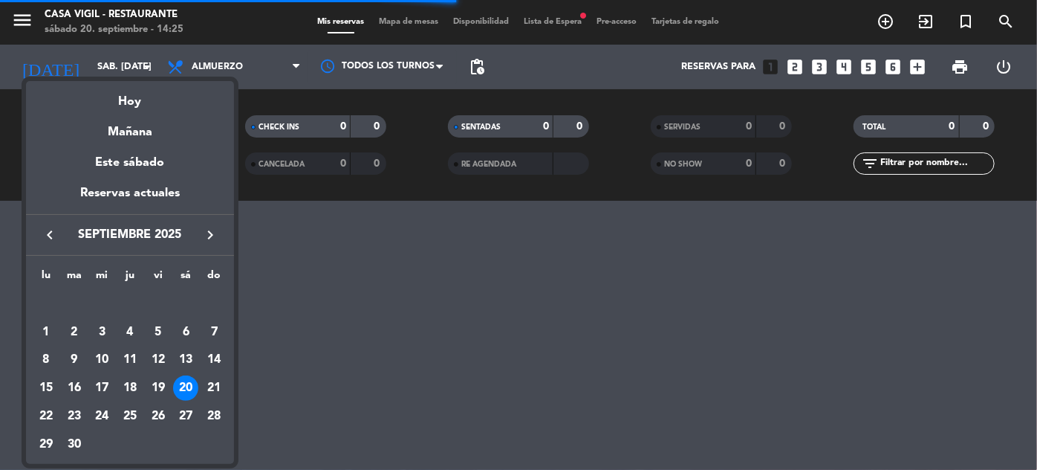
click at [212, 233] on icon "keyboard_arrow_right" at bounding box center [210, 235] width 18 height 18
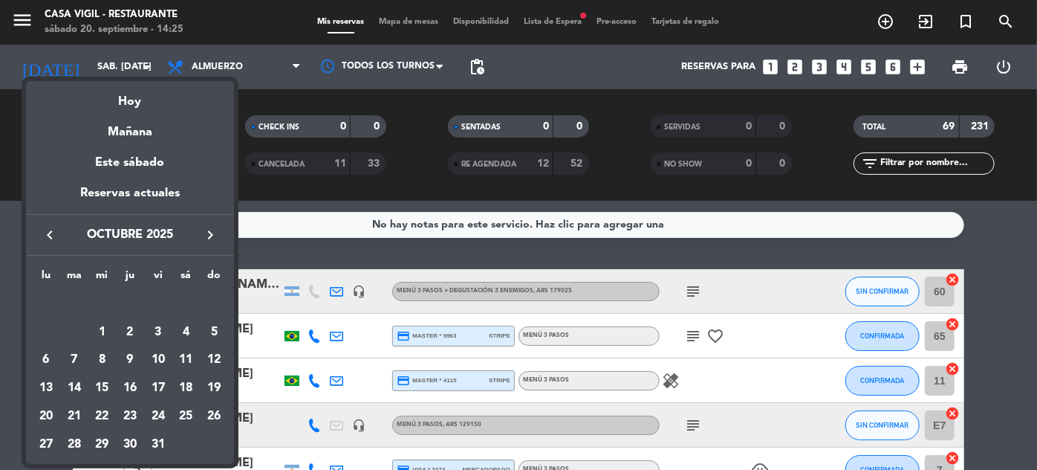
click at [208, 233] on icon "keyboard_arrow_right" at bounding box center [210, 235] width 18 height 18
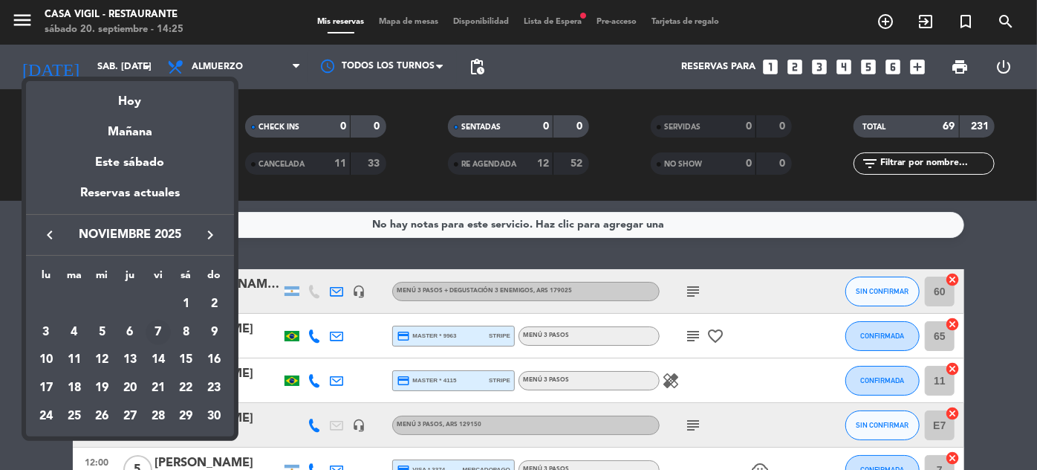
click at [158, 333] on div "7" at bounding box center [158, 331] width 25 height 25
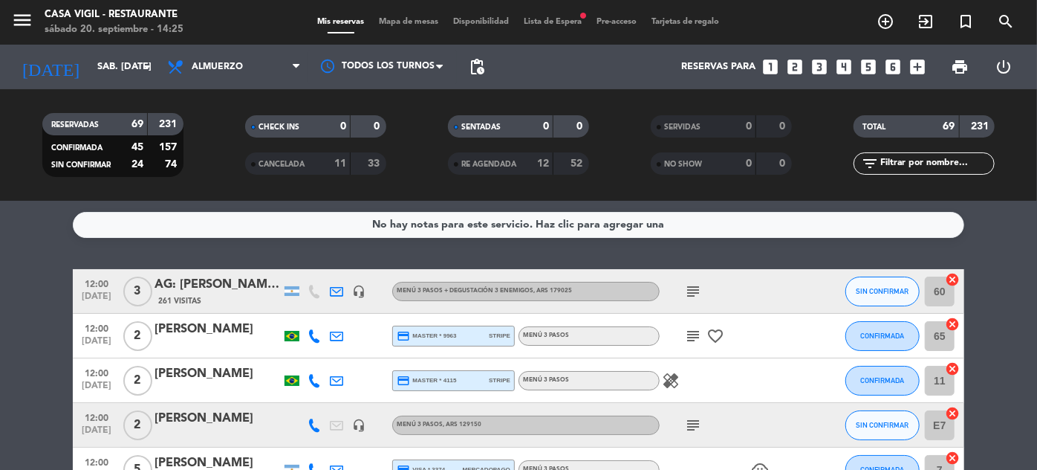
type input "vie. [DATE]"
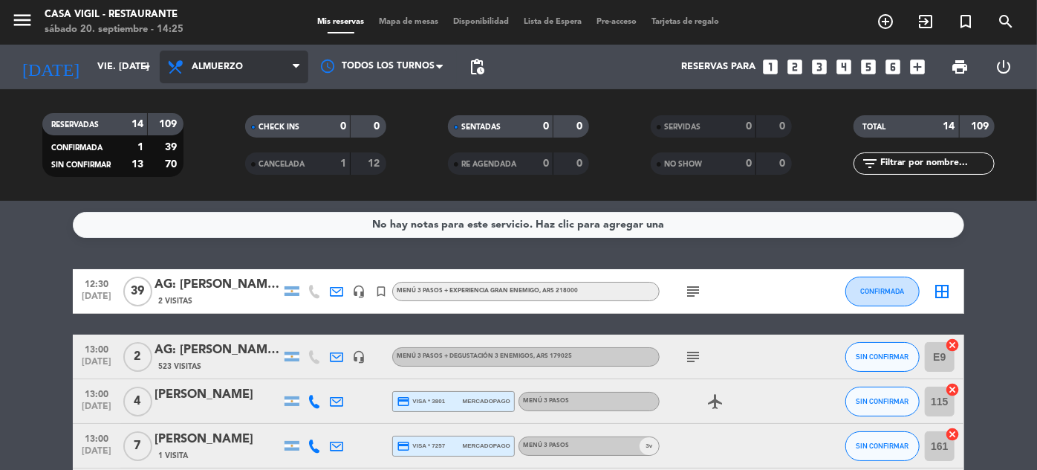
click at [218, 67] on span "Almuerzo" at bounding box center [217, 67] width 51 height 10
click at [225, 177] on div "menu Casa [PERSON_NAME] - Restaurante sábado 20. septiembre - 14:25 Mis reserva…" at bounding box center [518, 100] width 1037 height 201
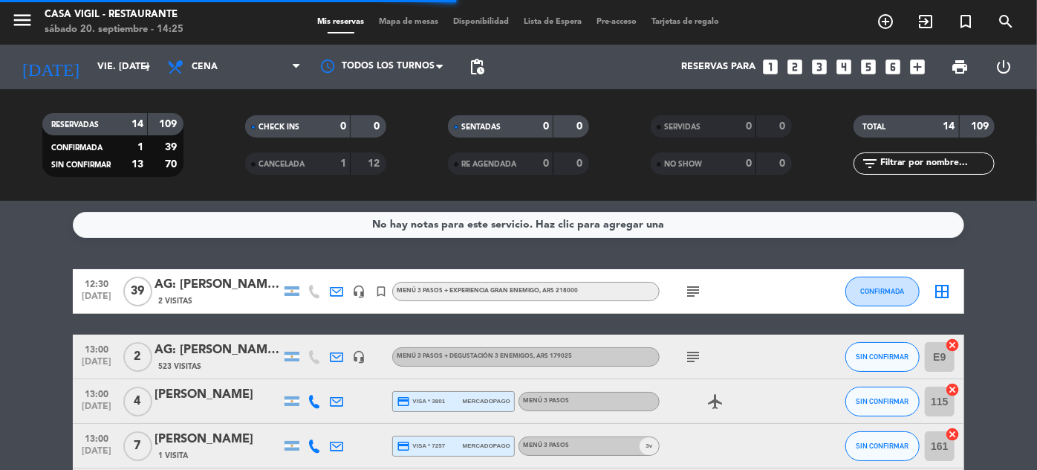
click at [976, 165] on input "text" at bounding box center [936, 163] width 115 height 16
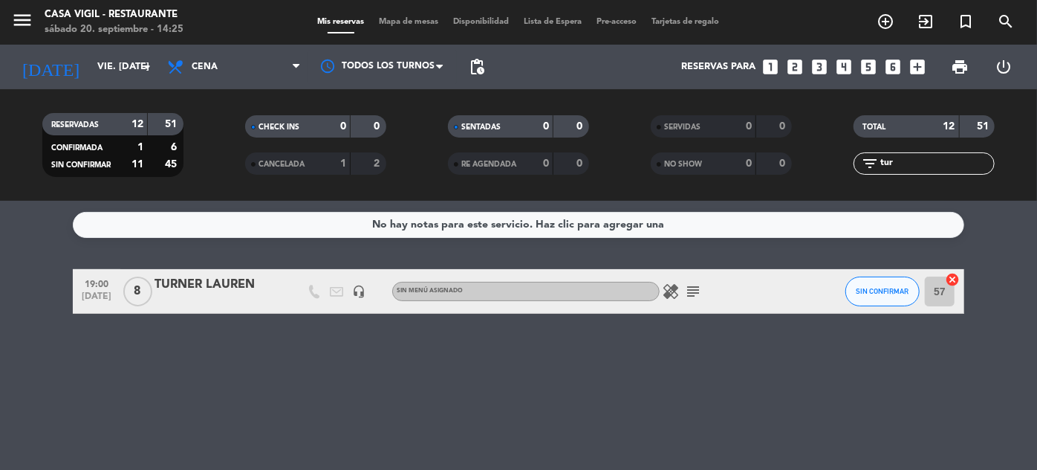
type input "tur"
click at [215, 285] on div "TURNER LAUREN" at bounding box center [218, 284] width 126 height 19
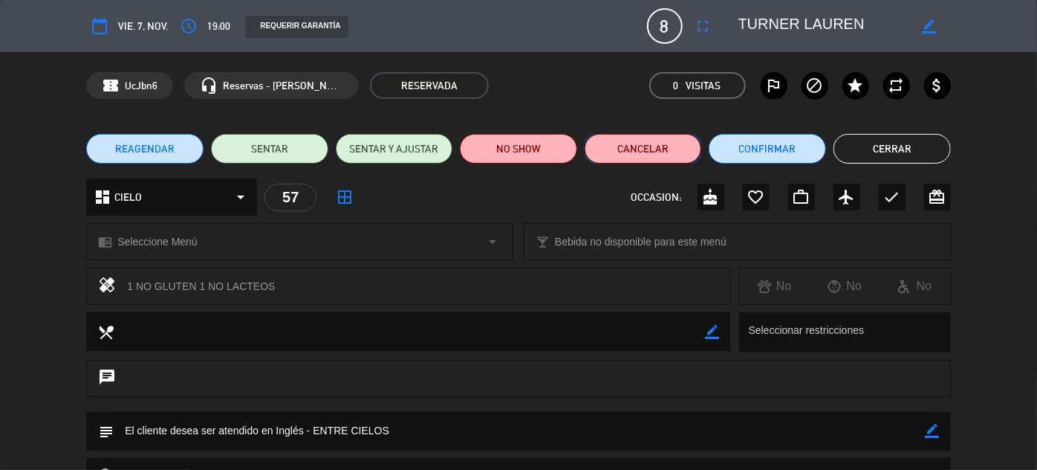
click at [658, 140] on button "Cancelar" at bounding box center [643, 149] width 117 height 30
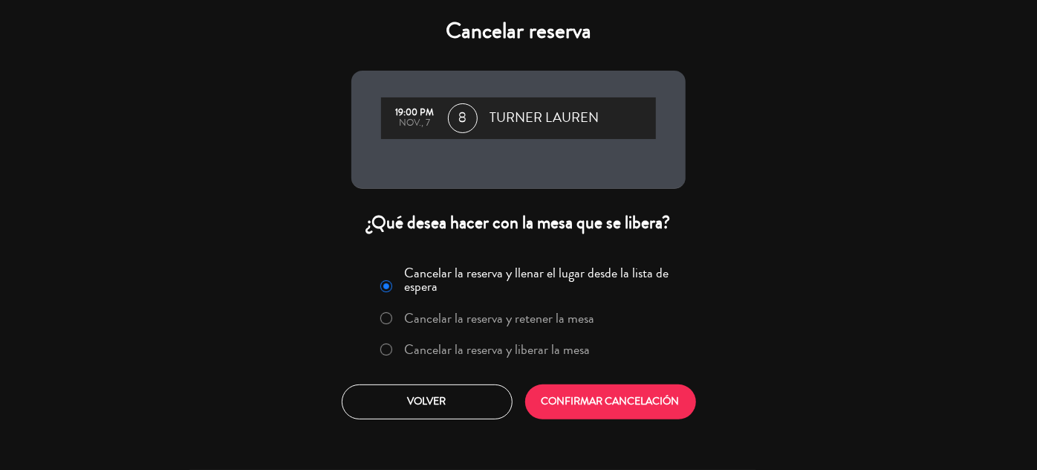
click at [559, 351] on label "Cancelar la reserva y liberar la mesa" at bounding box center [498, 349] width 186 height 13
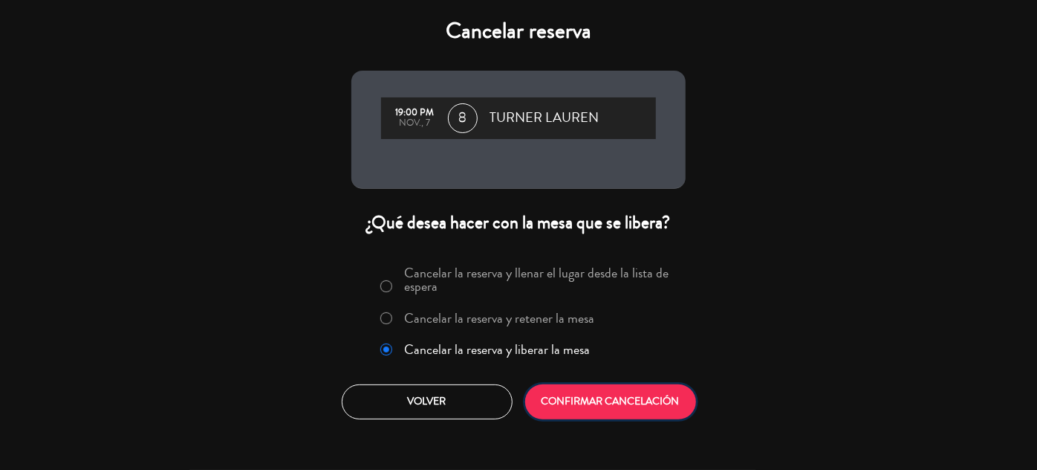
click at [574, 398] on button "CONFIRMAR CANCELACIÓN" at bounding box center [610, 401] width 171 height 35
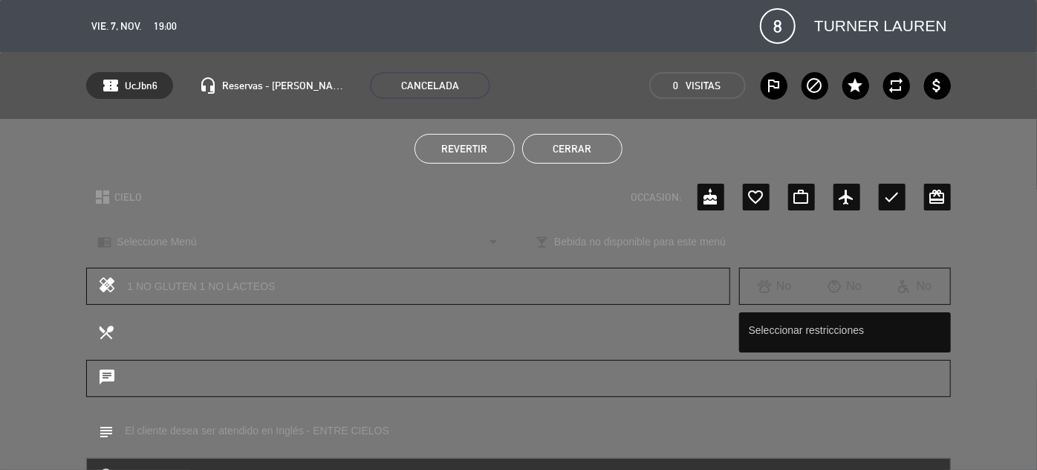
click at [565, 140] on button "Cerrar" at bounding box center [572, 149] width 100 height 30
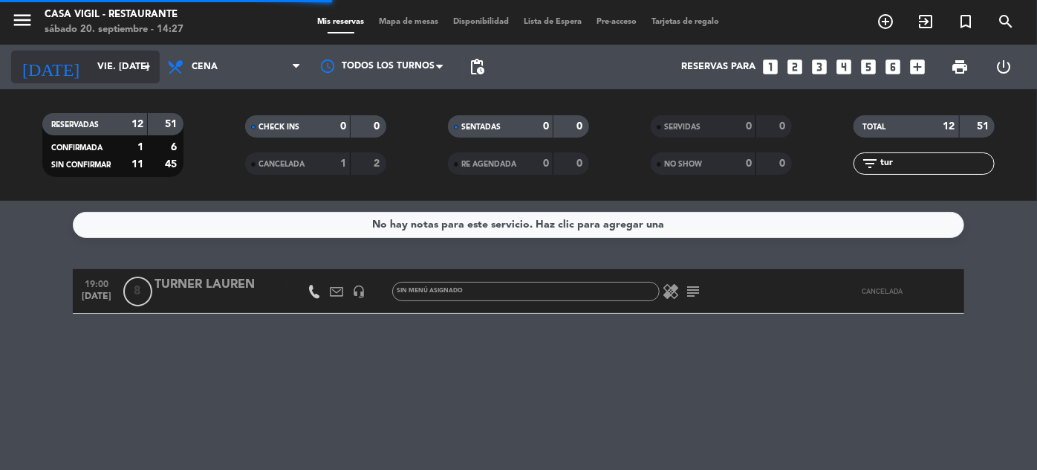
click at [101, 68] on input "vie. [DATE]" at bounding box center [153, 67] width 127 height 26
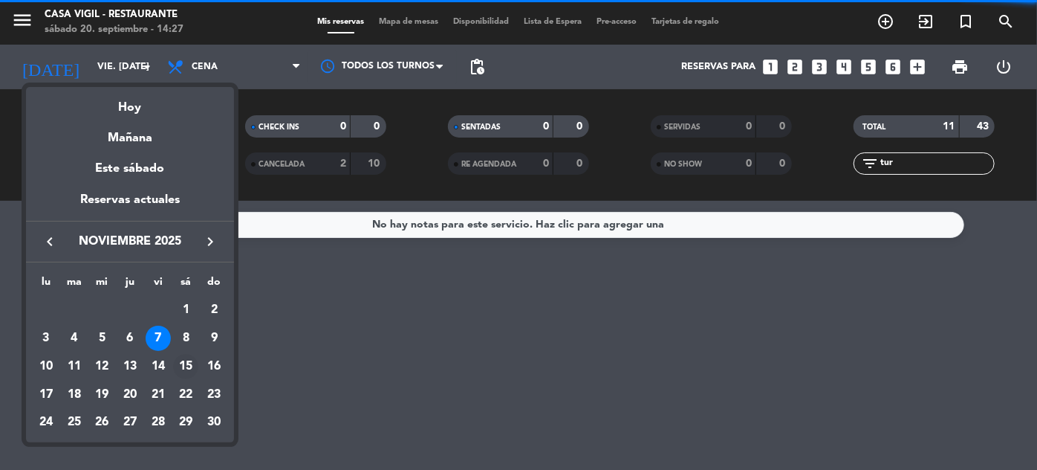
click at [186, 367] on div "15" at bounding box center [185, 366] width 25 height 25
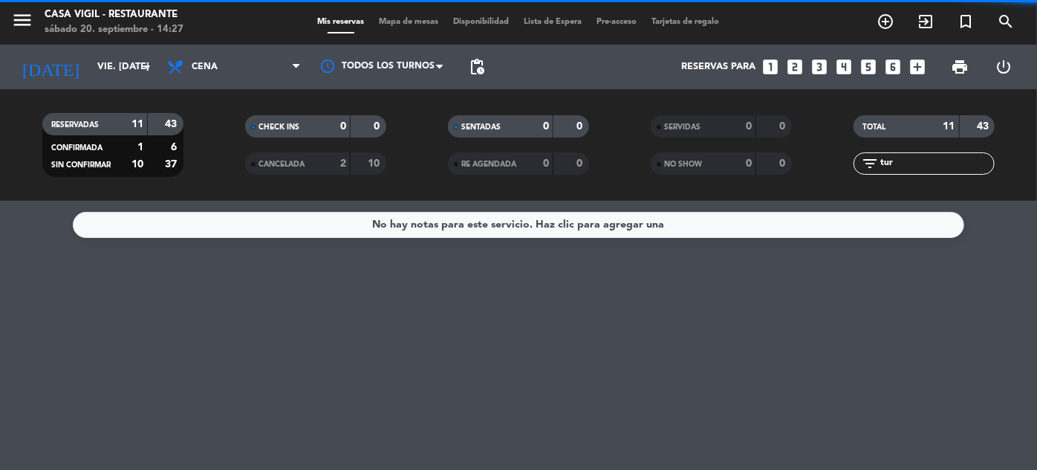
type input "sáb. [DATE]"
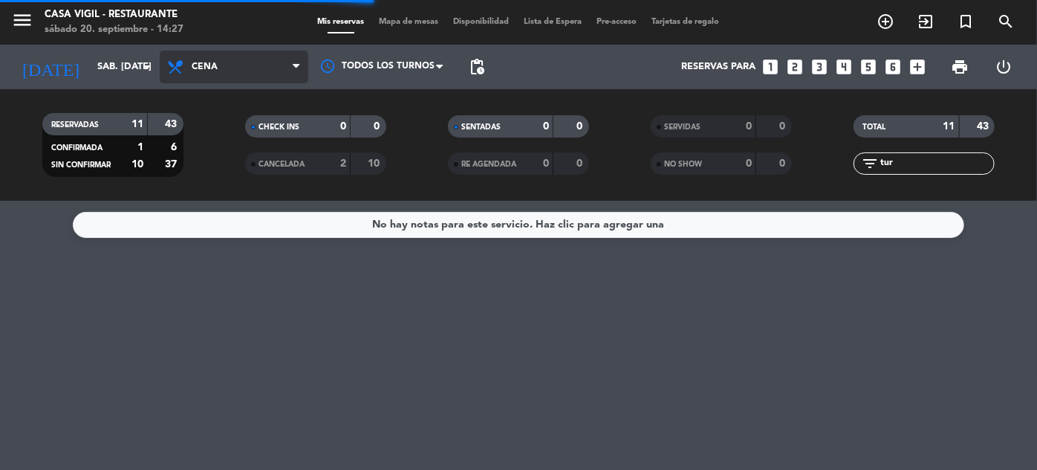
click at [262, 55] on span "Cena" at bounding box center [234, 67] width 149 height 33
click at [229, 65] on span "Cena" at bounding box center [234, 67] width 149 height 33
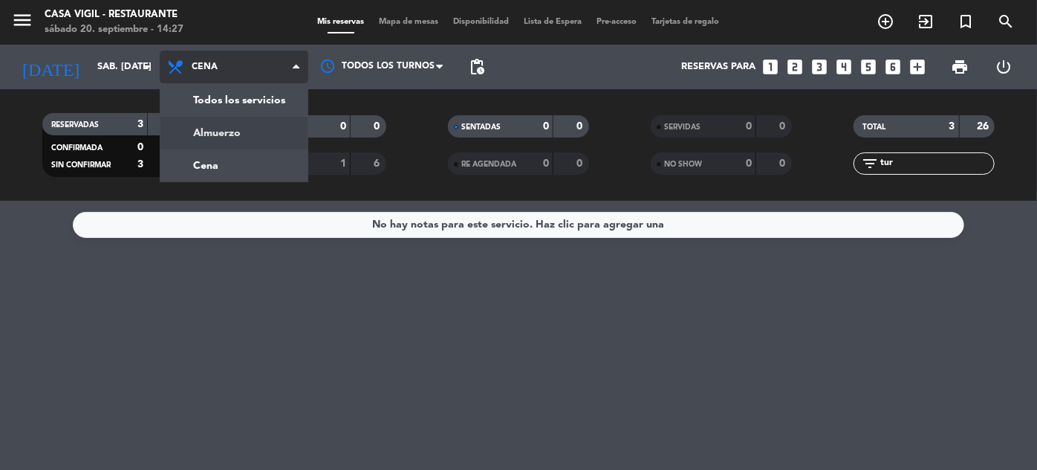
click at [200, 141] on div "menu Casa [PERSON_NAME] - Restaurante sábado 20. septiembre - 14:27 Mis reserva…" at bounding box center [518, 100] width 1037 height 201
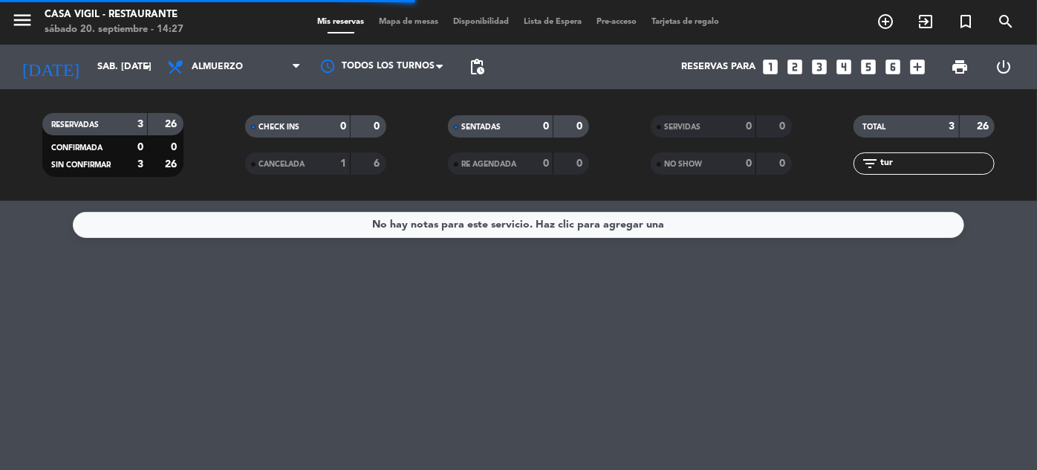
click at [920, 169] on input "tur" at bounding box center [936, 163] width 115 height 16
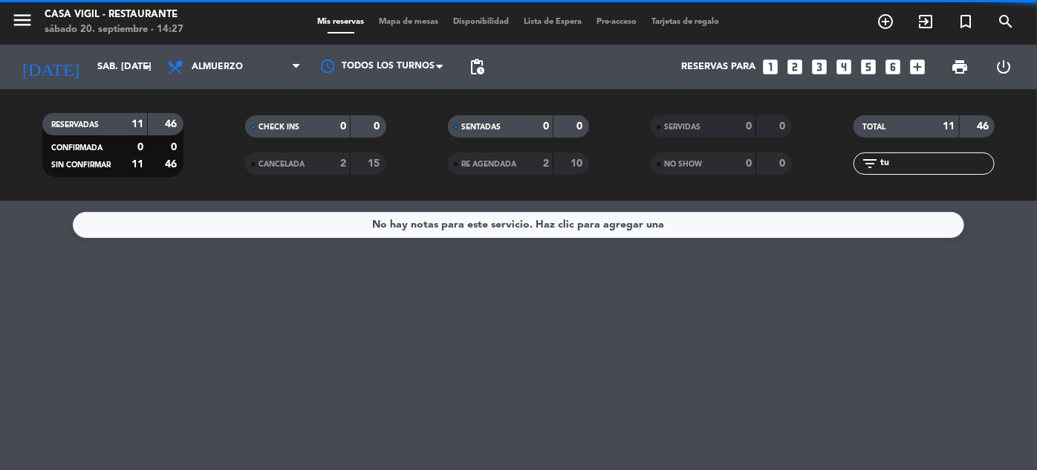
type input "t"
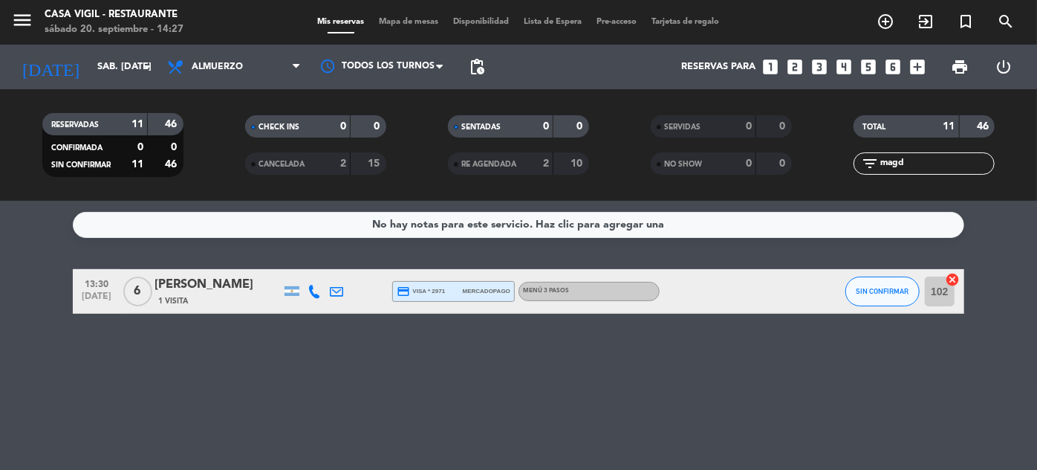
type input "magd"
click at [250, 277] on div "[PERSON_NAME]" at bounding box center [218, 284] width 126 height 19
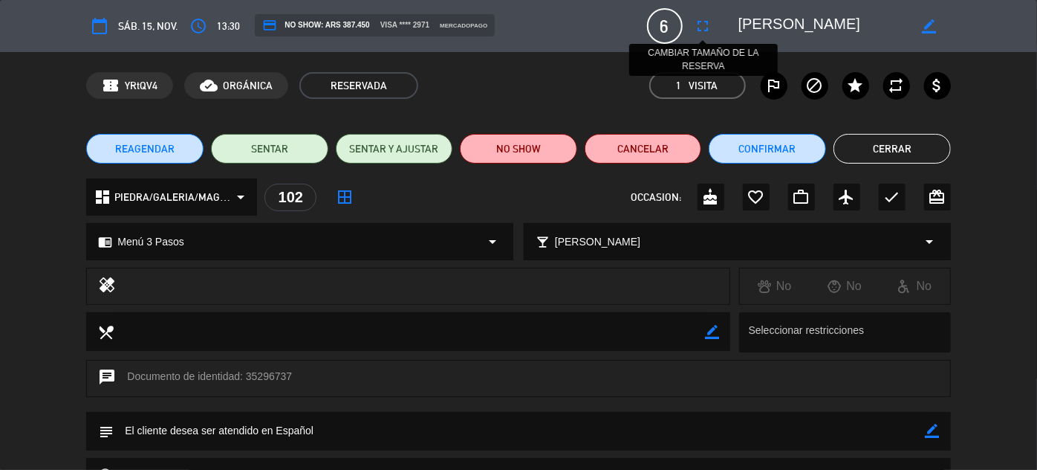
click at [708, 21] on icon "fullscreen" at bounding box center [704, 26] width 18 height 18
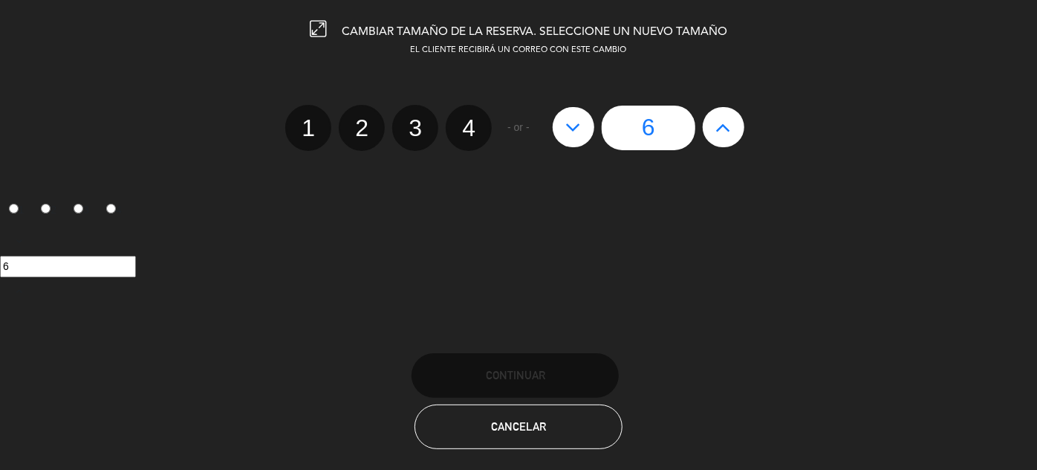
click at [723, 128] on icon at bounding box center [724, 127] width 16 height 24
type input "7"
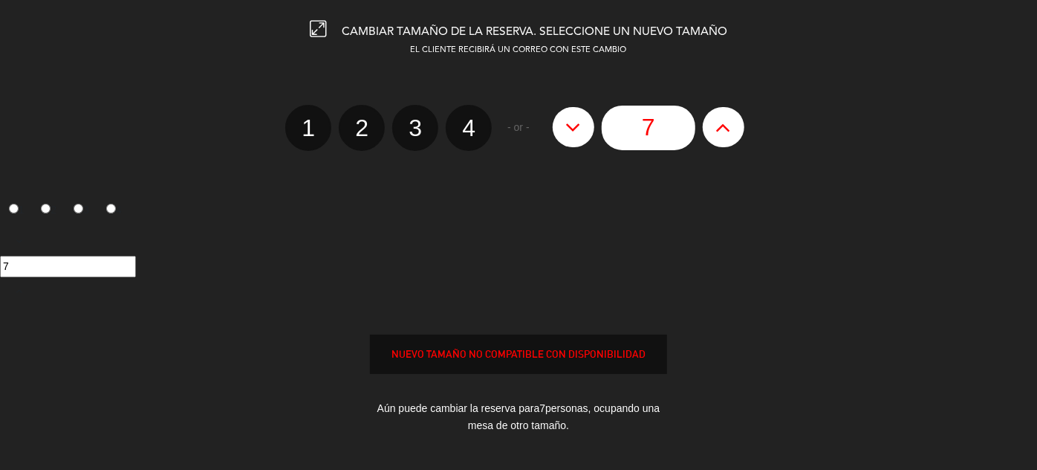
click at [723, 128] on icon at bounding box center [724, 127] width 16 height 24
type input "8"
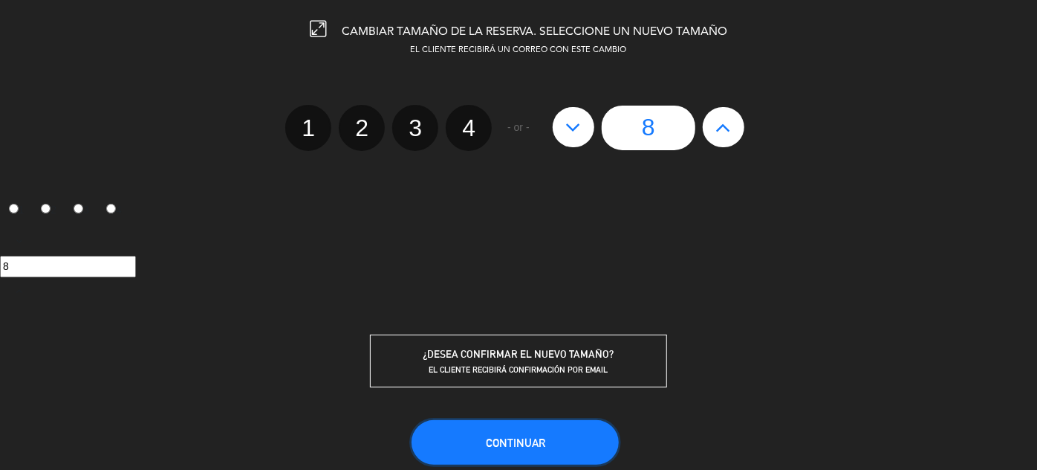
click at [545, 436] on span "Continuar" at bounding box center [515, 442] width 59 height 13
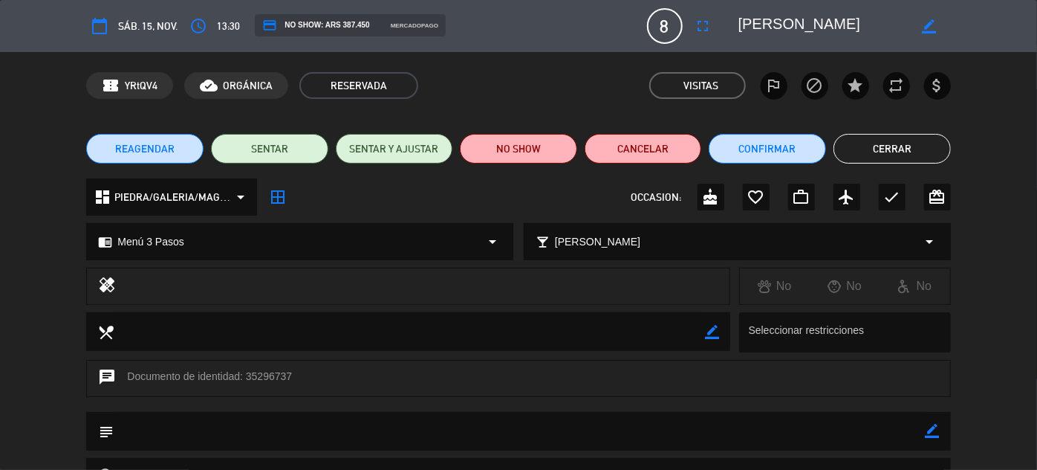
click at [904, 143] on button "Cerrar" at bounding box center [892, 149] width 117 height 30
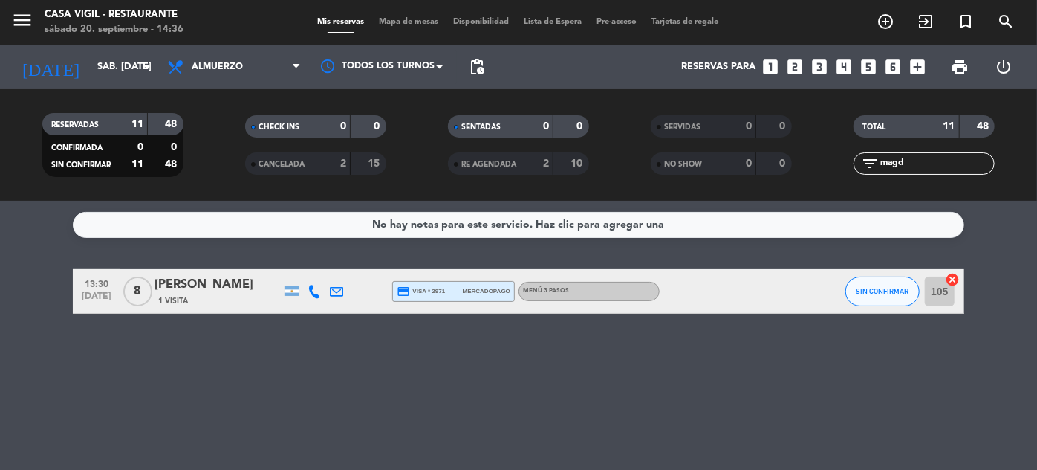
click at [218, 415] on div "No hay notas para este servicio. Haz clic para agregar una 13:30 [DATE] 8 [PERS…" at bounding box center [518, 335] width 1037 height 269
click at [112, 65] on input "sáb. [DATE]" at bounding box center [153, 67] width 127 height 26
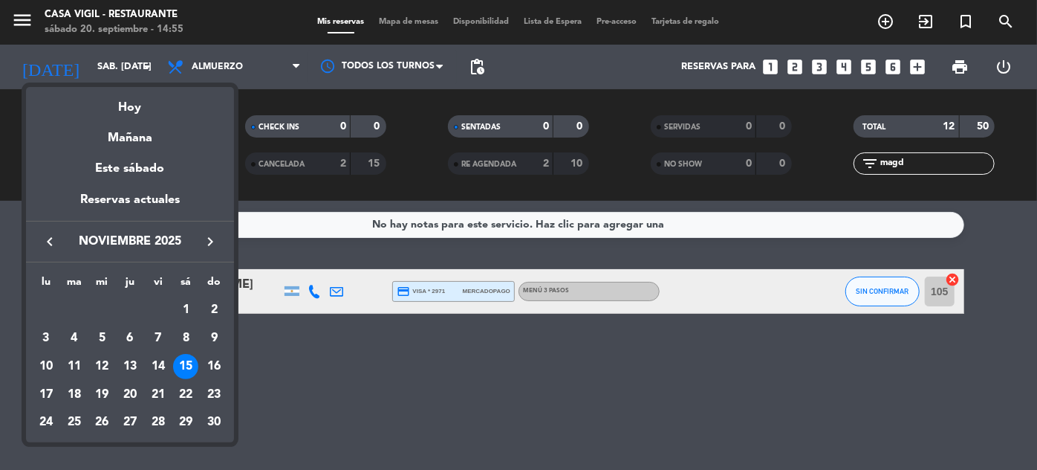
click at [909, 165] on div at bounding box center [518, 235] width 1037 height 470
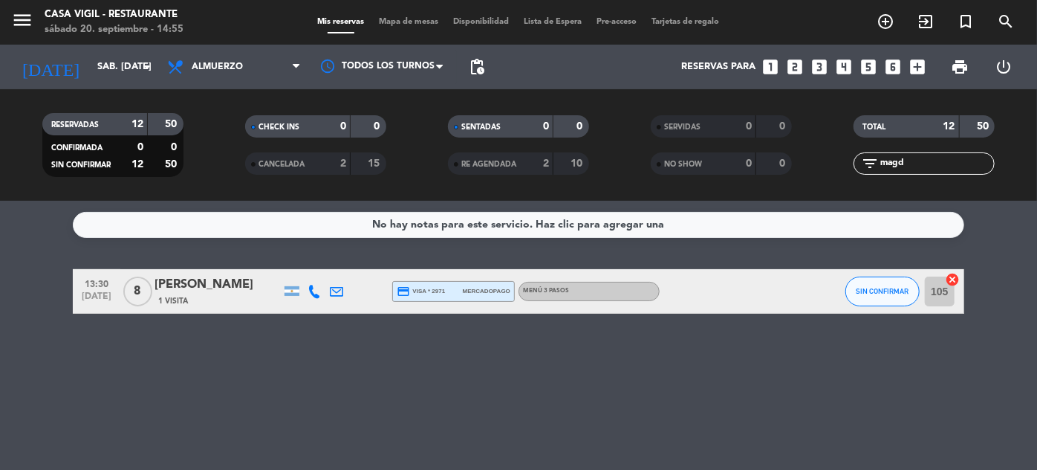
click at [909, 165] on input "magd" at bounding box center [936, 163] width 115 height 16
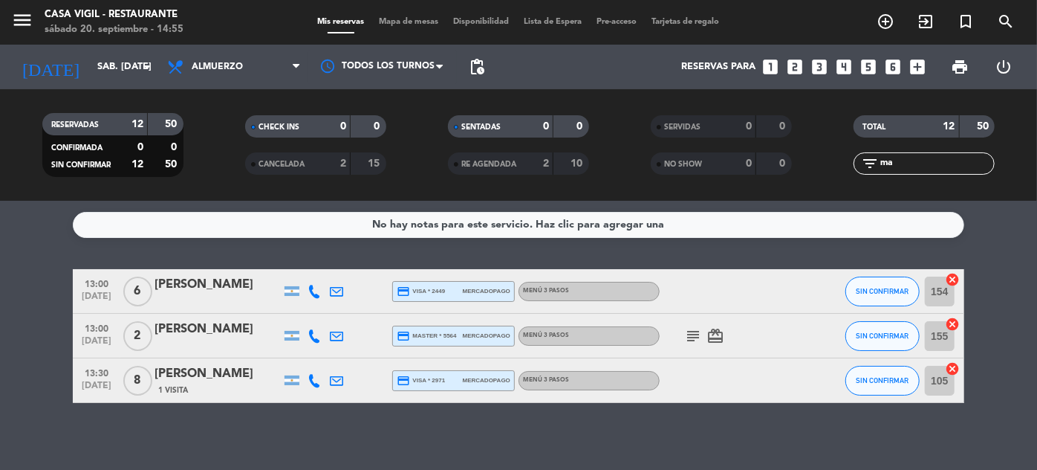
type input "m"
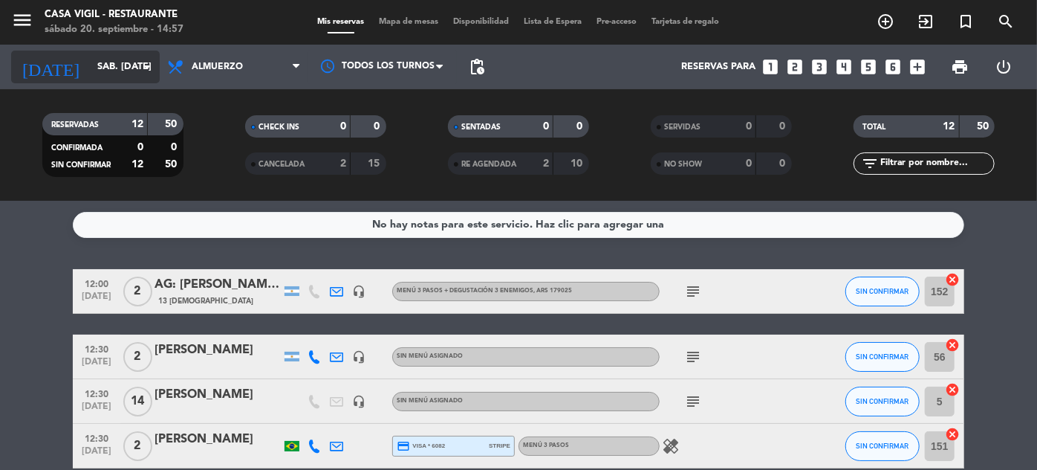
click at [91, 65] on input "sáb. [DATE]" at bounding box center [153, 67] width 127 height 26
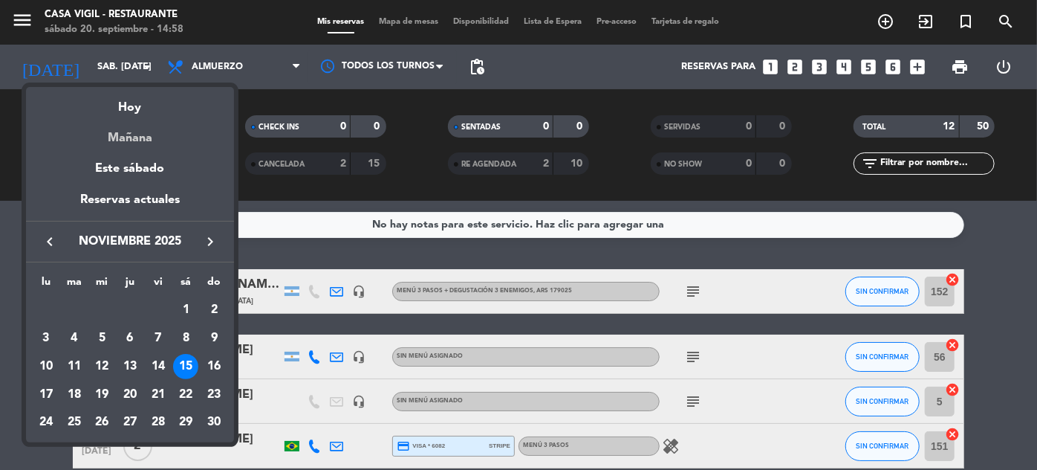
click at [131, 134] on div "Mañana" at bounding box center [130, 132] width 208 height 30
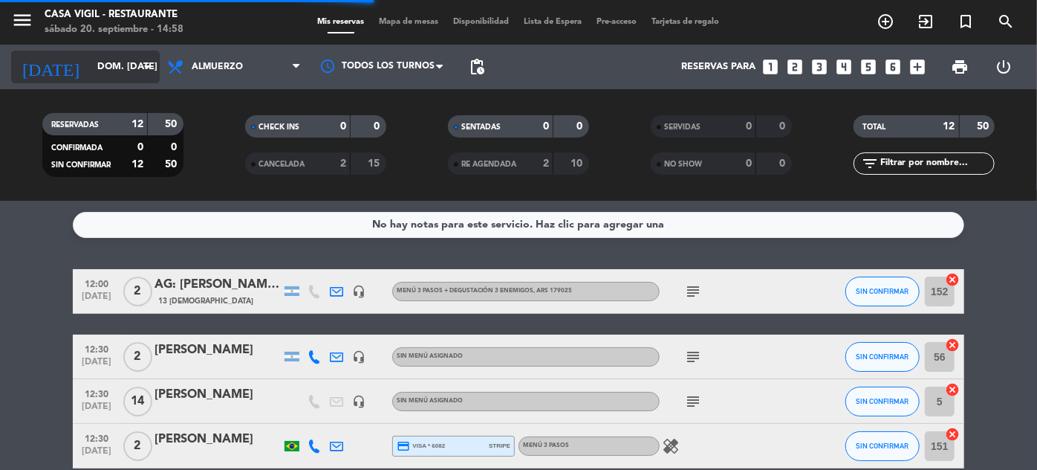
click at [106, 72] on input "dom. [DATE]" at bounding box center [153, 67] width 127 height 26
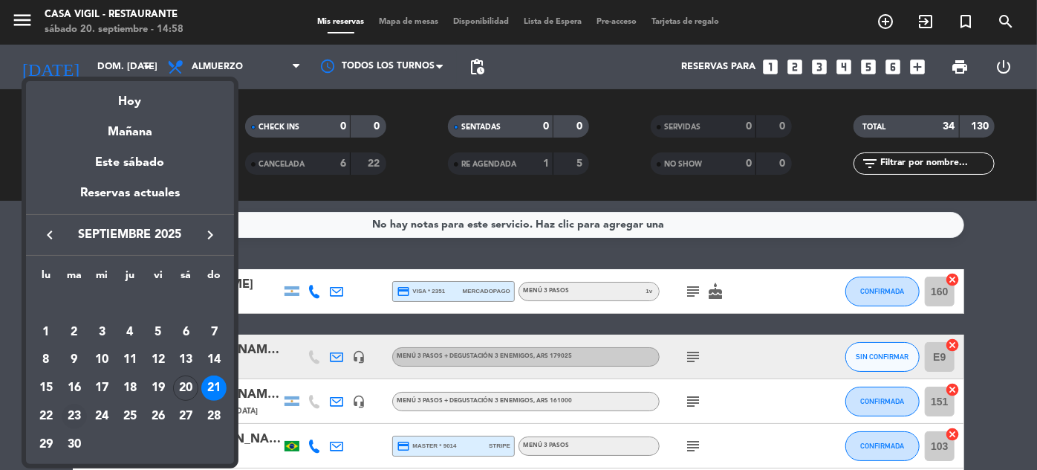
click at [77, 415] on div "23" at bounding box center [74, 415] width 25 height 25
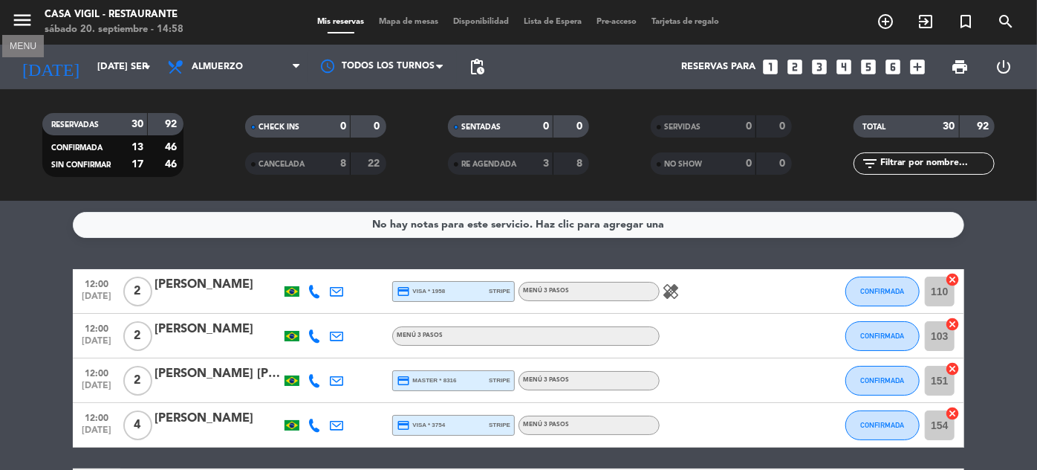
click at [19, 22] on icon "menu" at bounding box center [22, 20] width 22 height 22
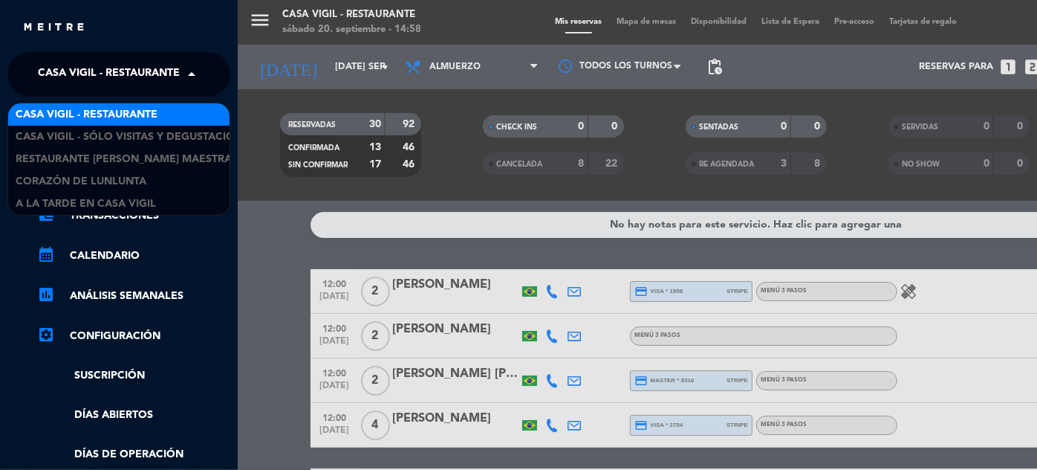
click at [190, 71] on span at bounding box center [195, 74] width 25 height 31
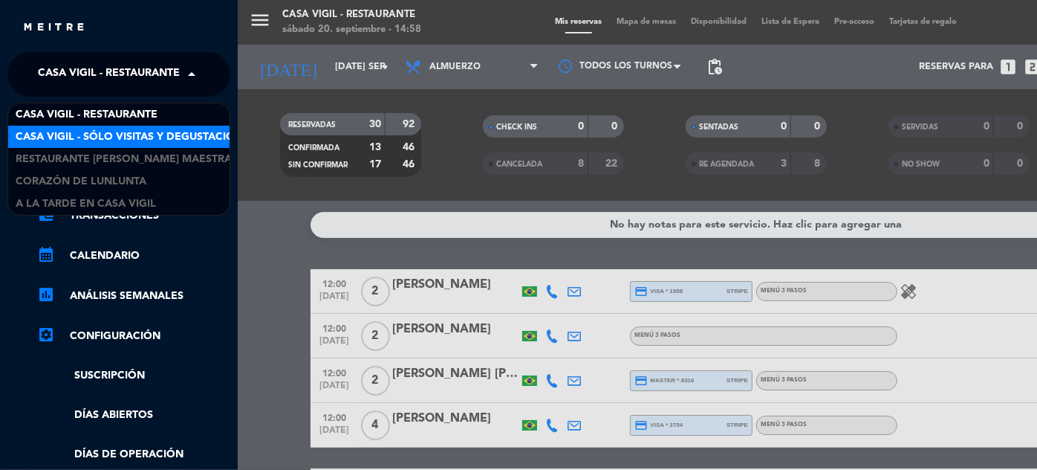
click at [169, 137] on span "Casa Vigil - SÓLO Visitas y Degustaciones" at bounding box center [136, 137] width 240 height 17
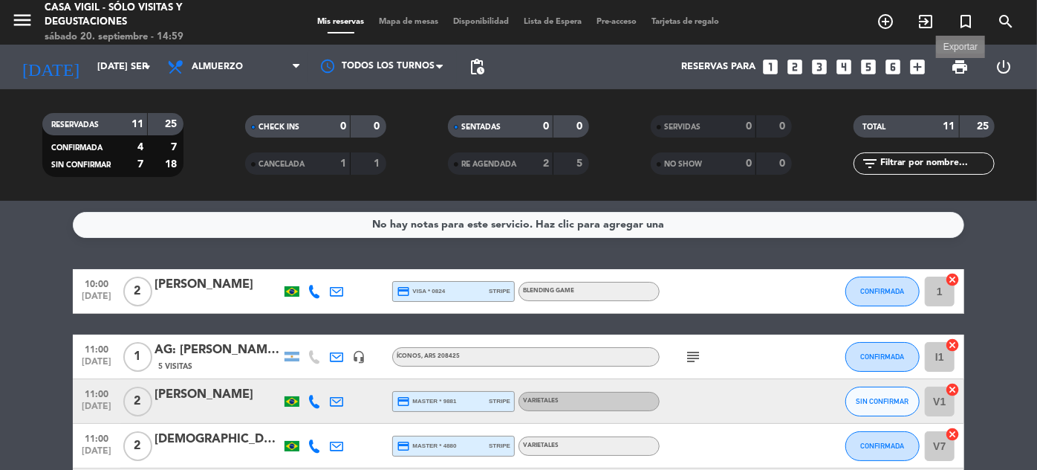
click at [955, 69] on span "print" at bounding box center [960, 67] width 18 height 18
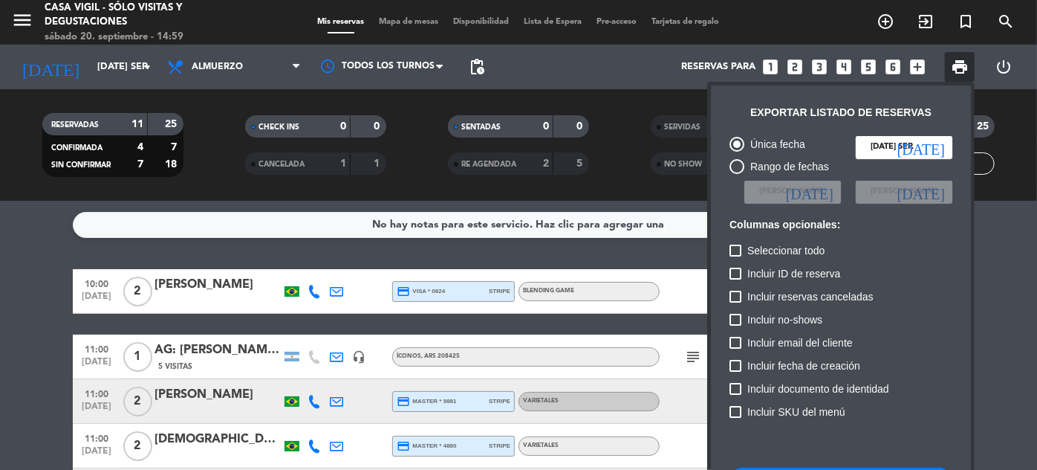
scroll to position [91, 0]
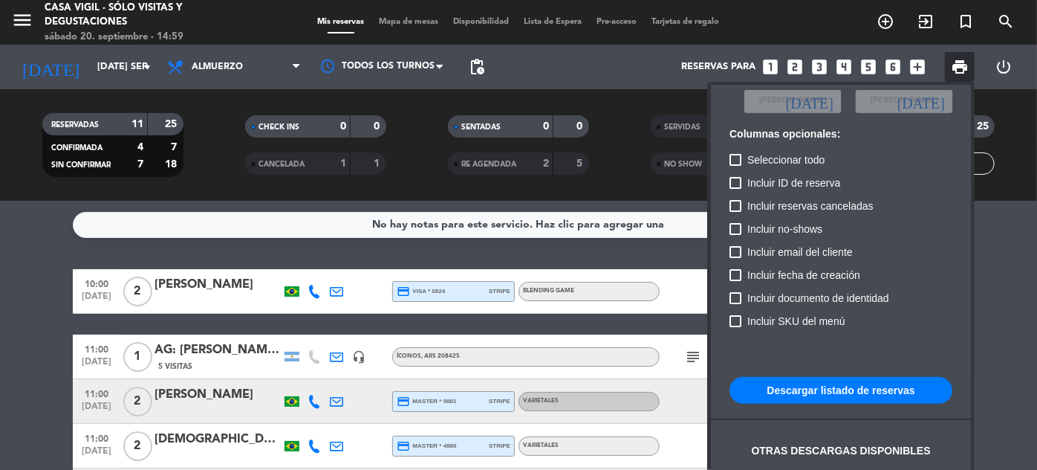
click at [834, 386] on button "Descargar listado de reservas" at bounding box center [841, 390] width 223 height 27
click at [863, 392] on button "Descargar listado de reservas" at bounding box center [841, 390] width 223 height 27
click at [14, 22] on div at bounding box center [518, 235] width 1037 height 470
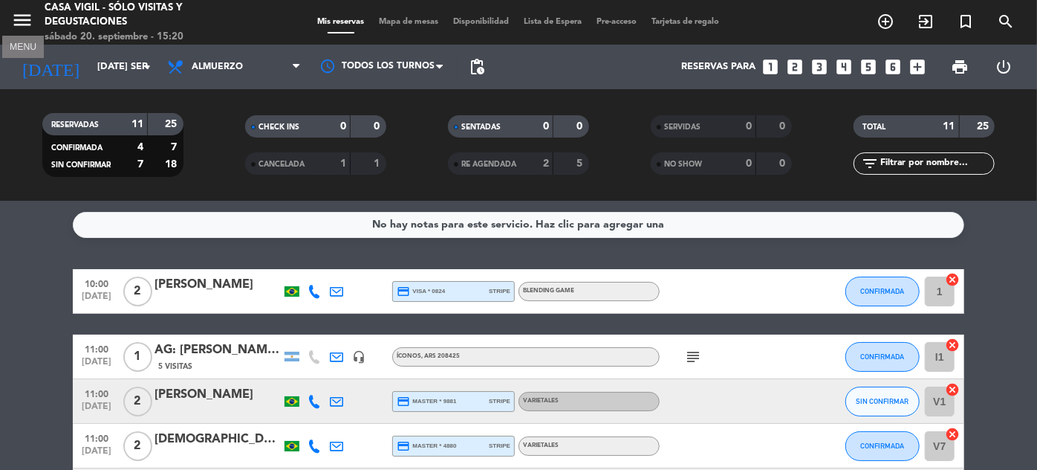
click at [19, 20] on icon "menu" at bounding box center [22, 20] width 22 height 22
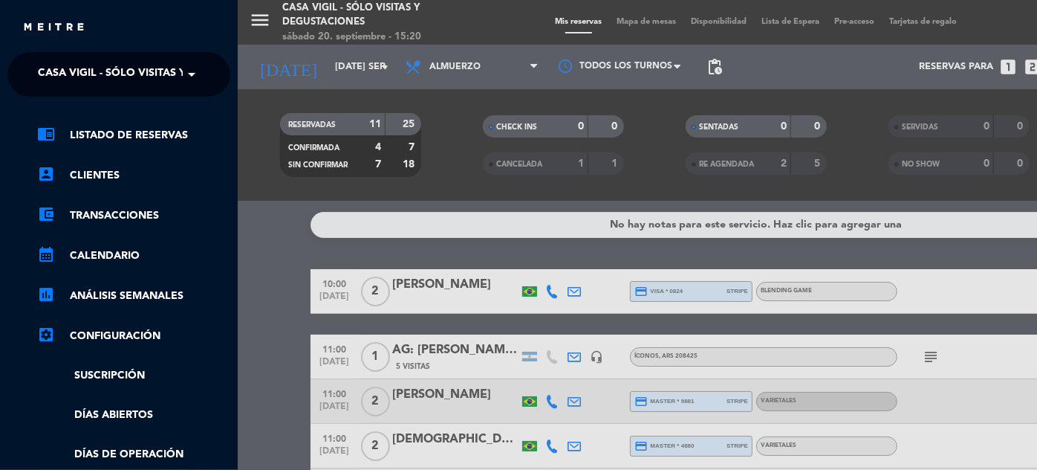
click at [169, 82] on span "Casa Vigil - SÓLO Visitas y Degustaciones" at bounding box center [158, 74] width 240 height 31
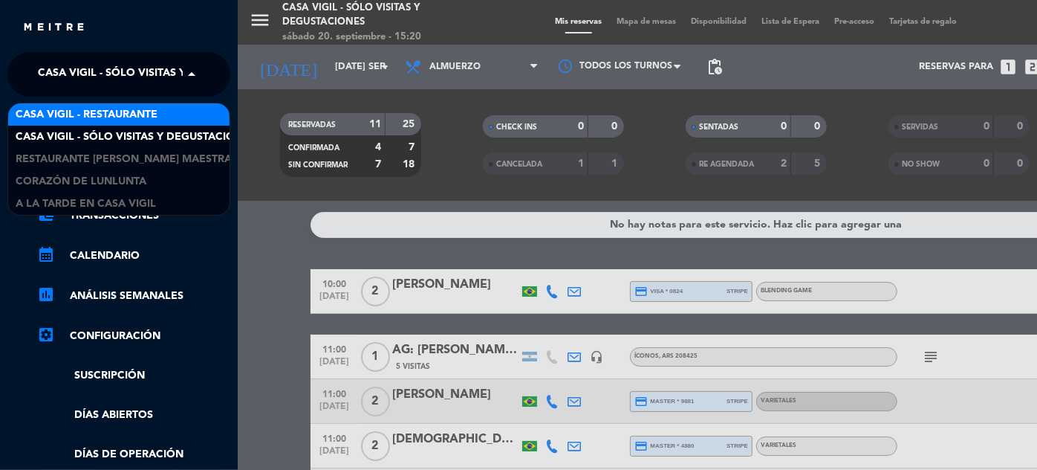
click at [156, 113] on span "Casa Vigil - Restaurante" at bounding box center [87, 114] width 142 height 17
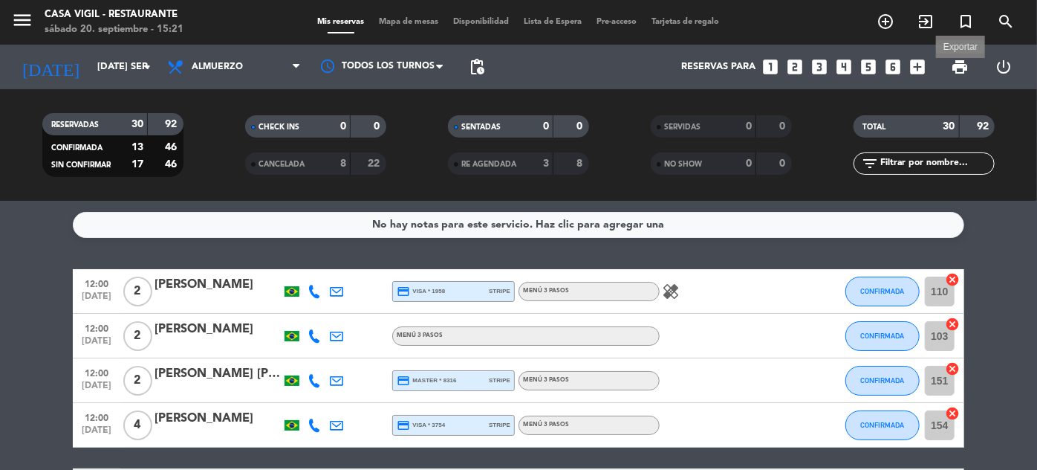
click at [964, 68] on span "print" at bounding box center [960, 67] width 18 height 18
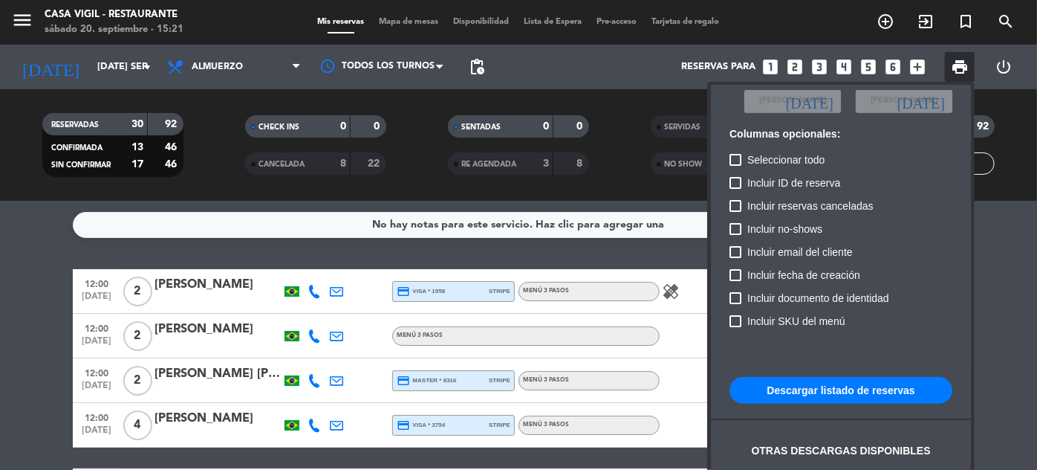
click at [816, 385] on button "Descargar listado de reservas" at bounding box center [841, 390] width 223 height 27
click at [21, 15] on div at bounding box center [518, 235] width 1037 height 470
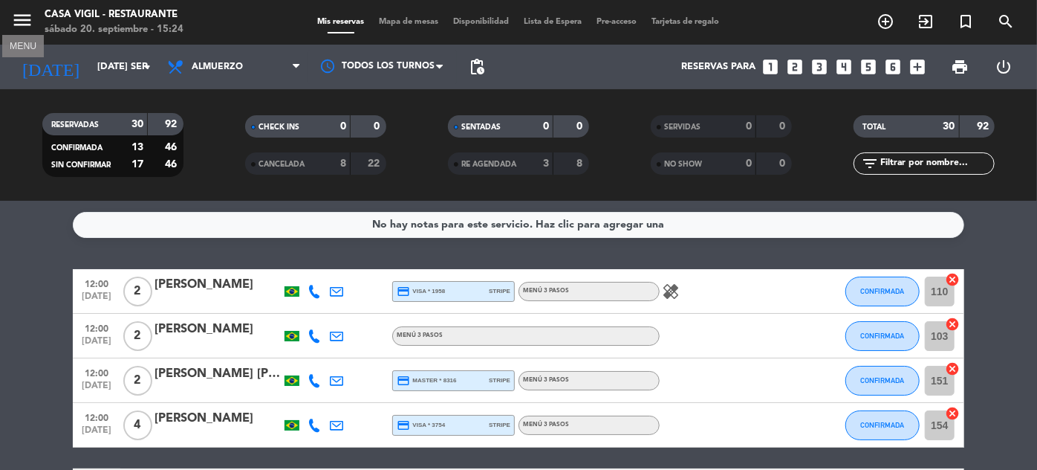
click at [19, 16] on icon "menu" at bounding box center [22, 20] width 22 height 22
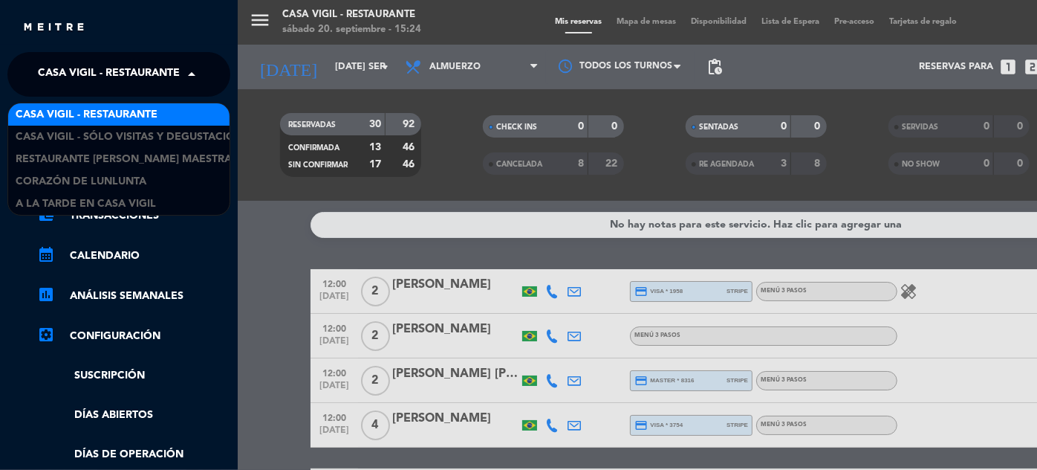
click at [184, 71] on span at bounding box center [195, 74] width 25 height 31
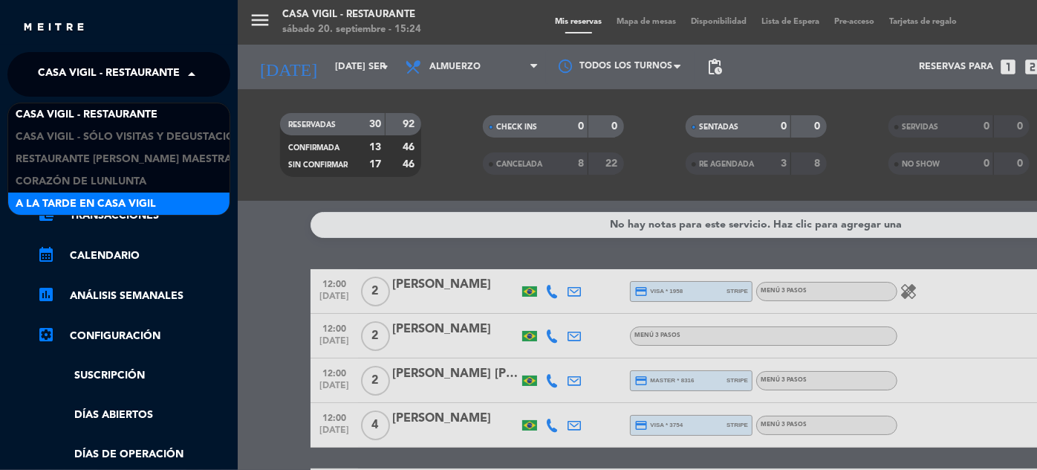
click at [144, 198] on span "A la tarde en Casa Vigil" at bounding box center [86, 203] width 140 height 17
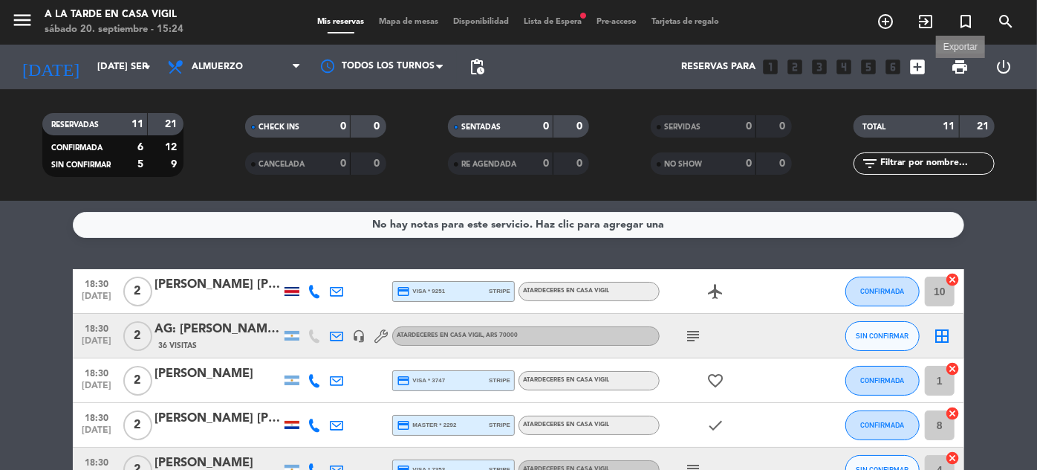
click at [958, 70] on span "print" at bounding box center [960, 67] width 18 height 18
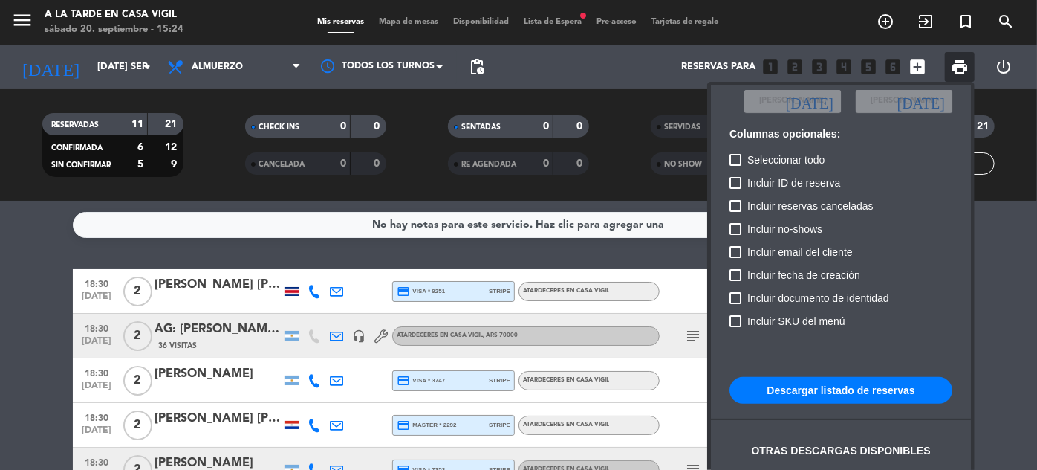
click at [824, 394] on button "Descargar listado de reservas" at bounding box center [841, 390] width 223 height 27
click at [205, 160] on div at bounding box center [518, 235] width 1037 height 470
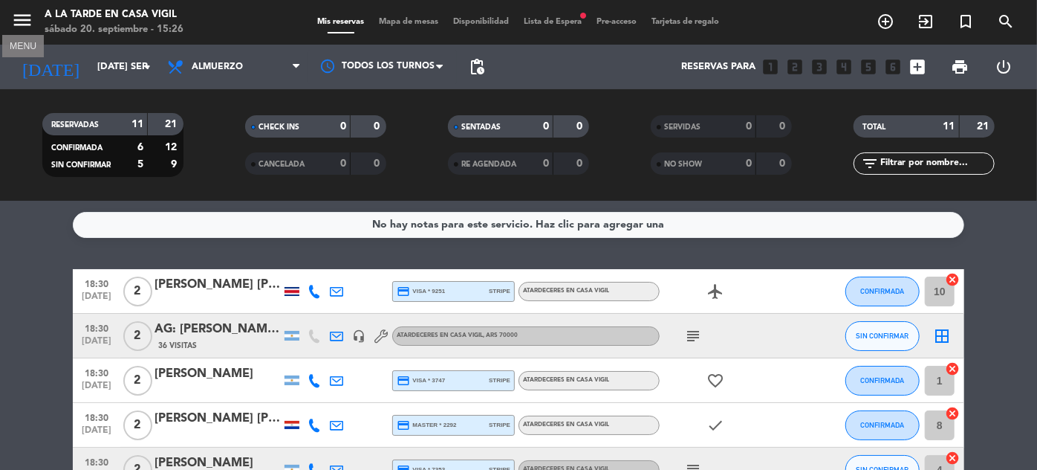
click at [14, 16] on icon "menu" at bounding box center [22, 20] width 22 height 22
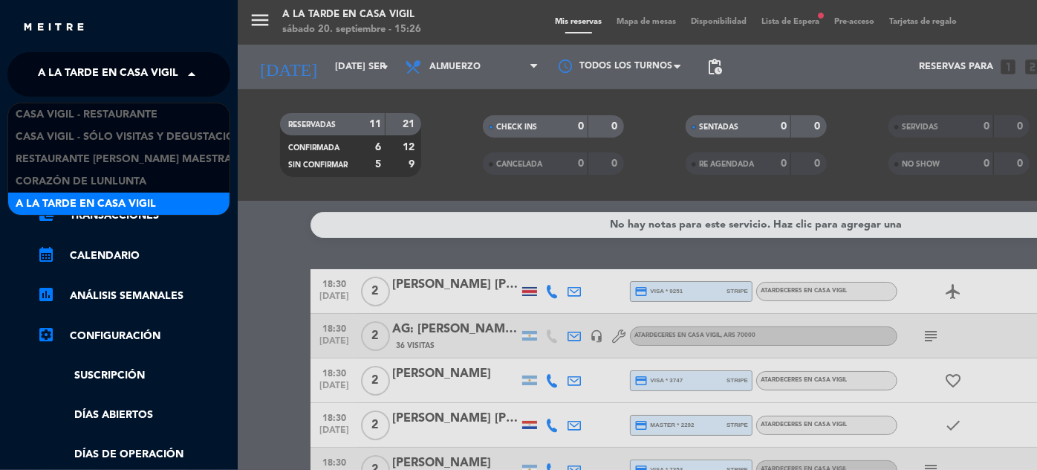
click at [148, 71] on span "A la tarde en Casa Vigil" at bounding box center [108, 74] width 140 height 31
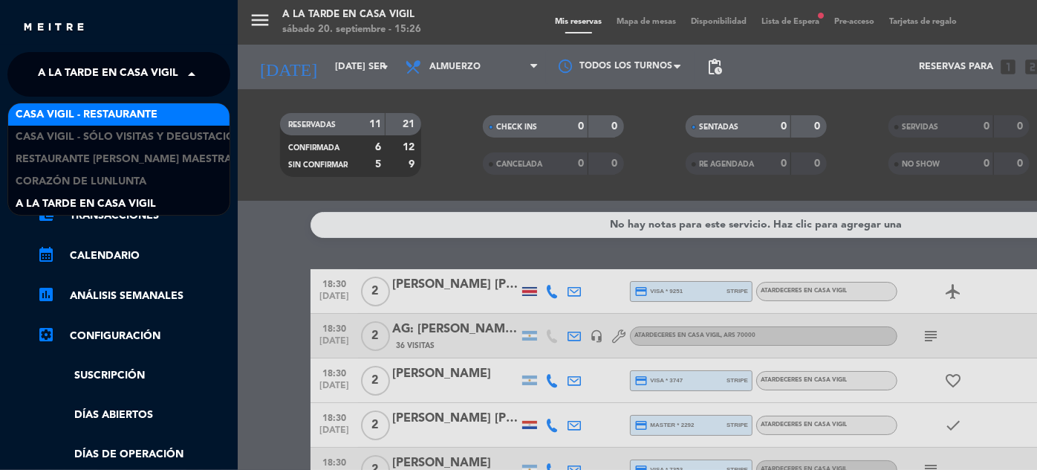
click at [147, 117] on span "Casa Vigil - Restaurante" at bounding box center [87, 114] width 142 height 17
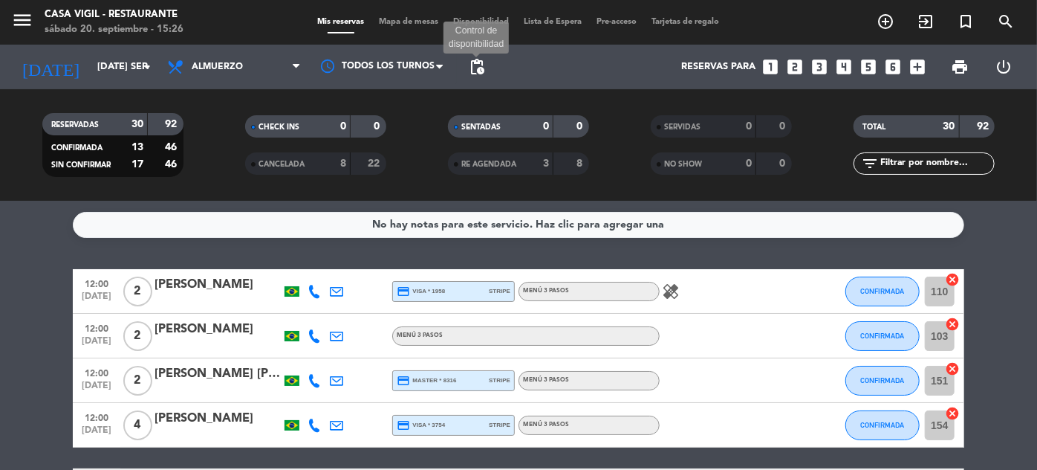
click at [476, 66] on span "pending_actions" at bounding box center [477, 67] width 18 height 18
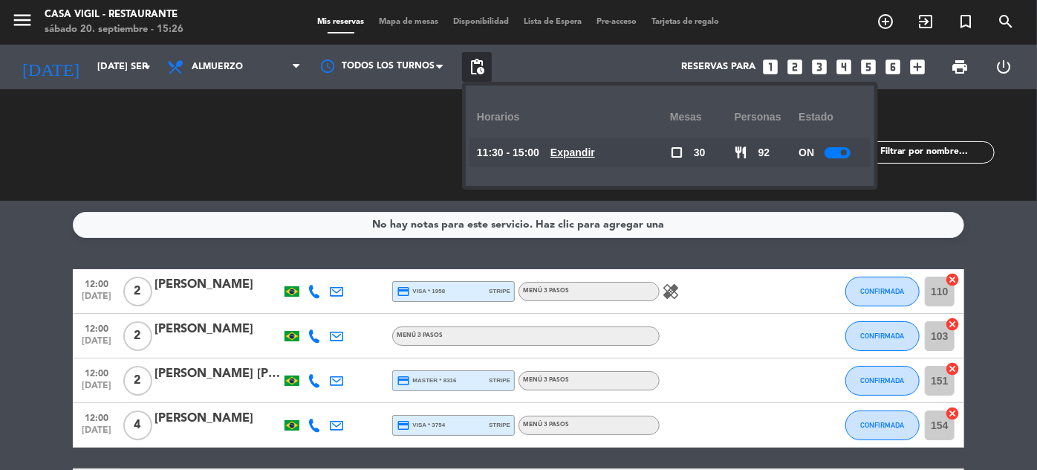
click at [834, 152] on div at bounding box center [838, 152] width 26 height 11
click at [989, 207] on div "No hay notas para este servicio. Haz clic para agregar una 12:00 [DATE] 2 Anton…" at bounding box center [518, 335] width 1037 height 269
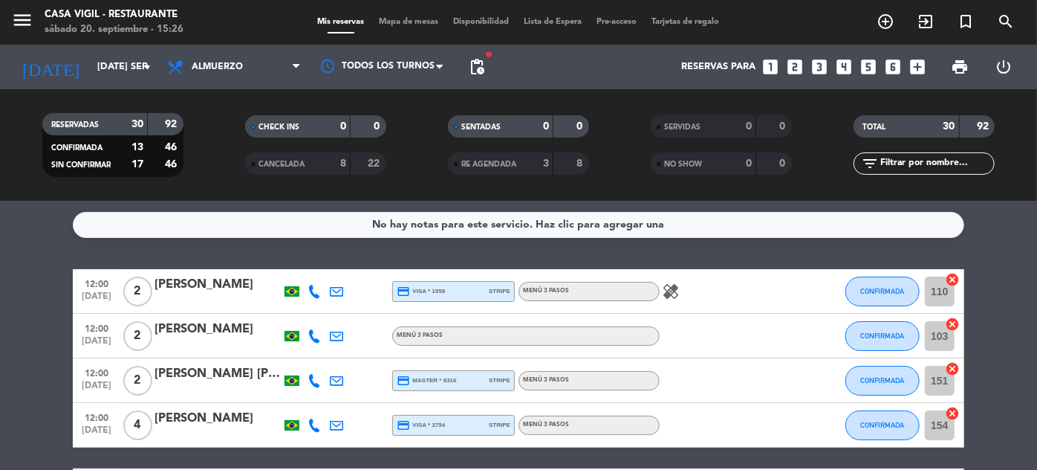
click at [484, 65] on span "pending_actions" at bounding box center [477, 67] width 18 height 18
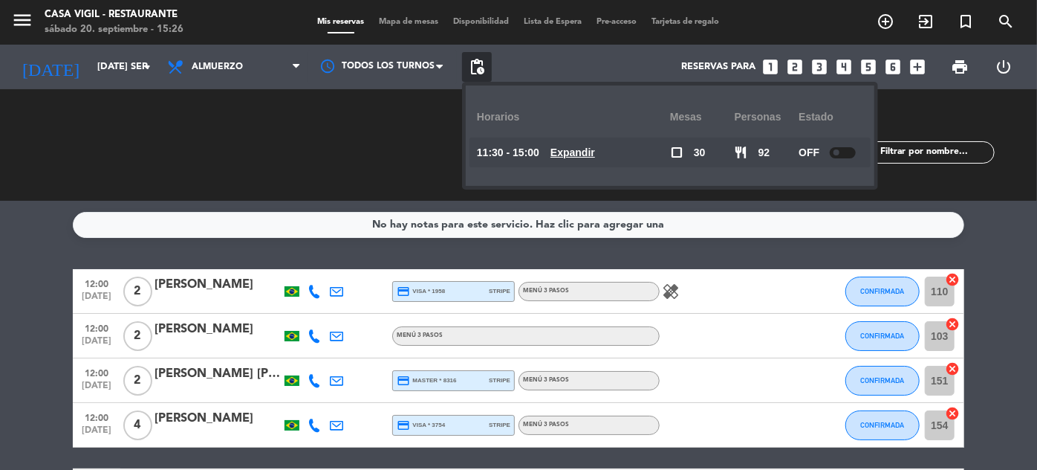
click at [846, 147] on div at bounding box center [843, 152] width 26 height 11
click at [957, 181] on div "TOTAL 30 92 filter_list" at bounding box center [924, 145] width 203 height 82
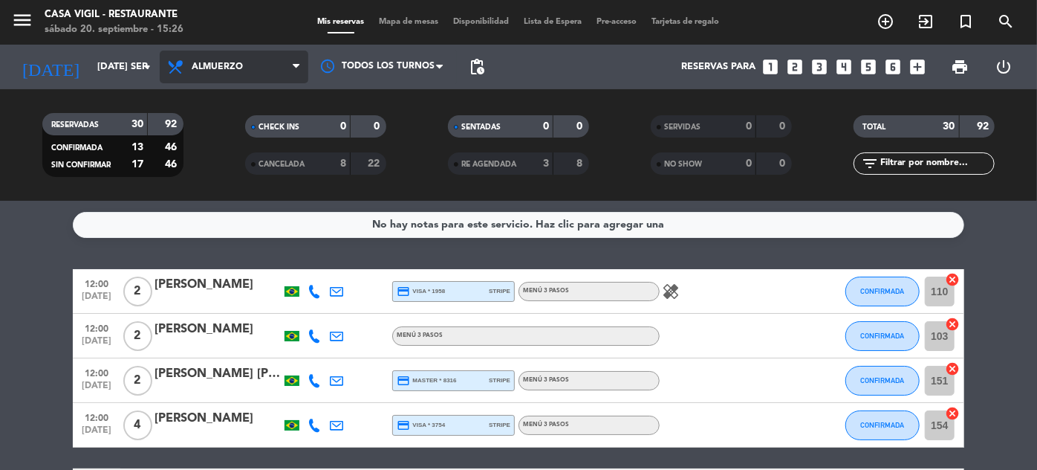
click at [210, 73] on span "Almuerzo" at bounding box center [234, 67] width 149 height 33
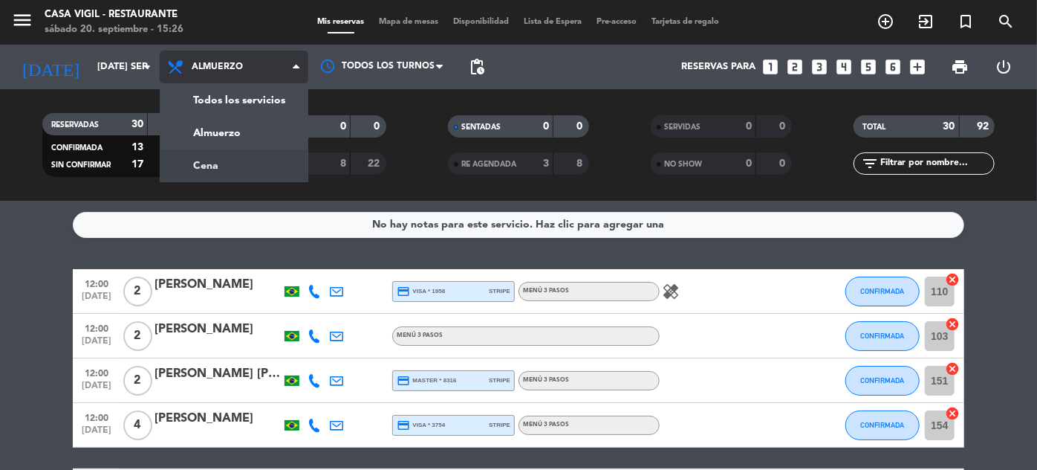
click at [213, 167] on div "menu Casa [PERSON_NAME] - Restaurante sábado 20. septiembre - 15:26 Mis reserva…" at bounding box center [518, 100] width 1037 height 201
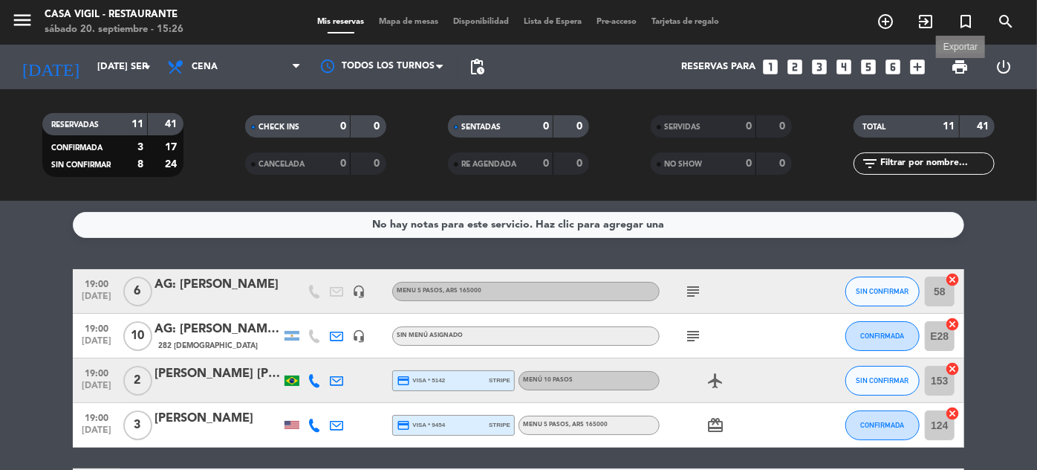
click at [956, 71] on span "print" at bounding box center [960, 67] width 18 height 18
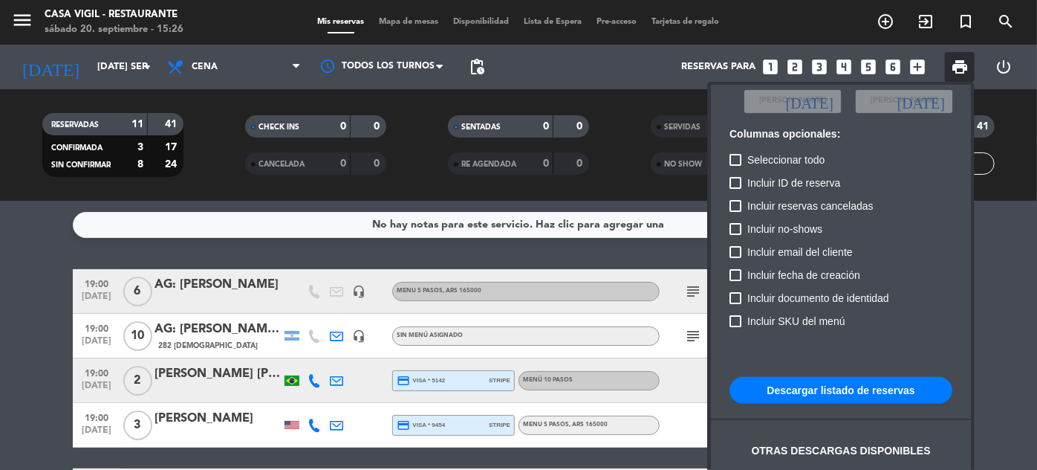
click at [821, 382] on button "Descargar listado de reservas" at bounding box center [841, 390] width 223 height 27
click at [429, 187] on div at bounding box center [518, 235] width 1037 height 470
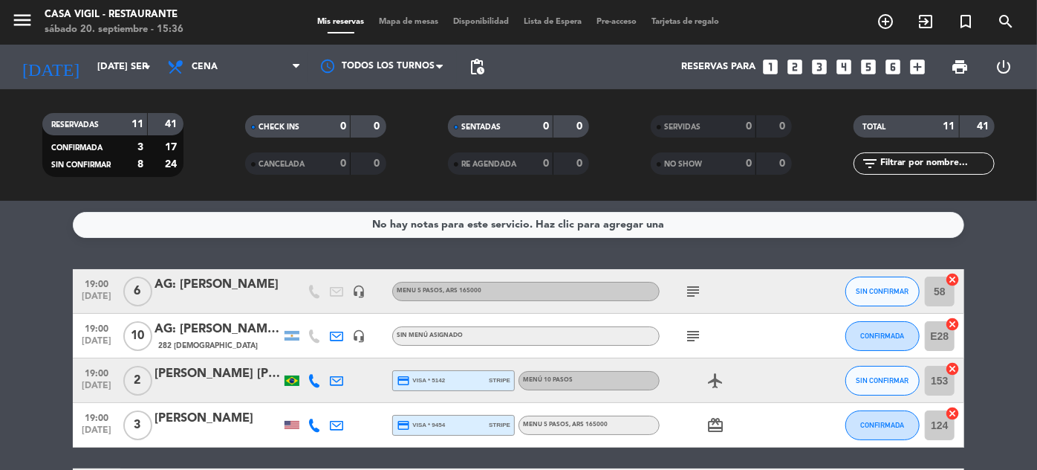
click at [56, 259] on div "No hay notas para este servicio. Haz clic para agregar una 19:00 [DATE] 6 AG: […" at bounding box center [518, 335] width 1037 height 269
click at [26, 19] on icon "menu" at bounding box center [22, 20] width 22 height 22
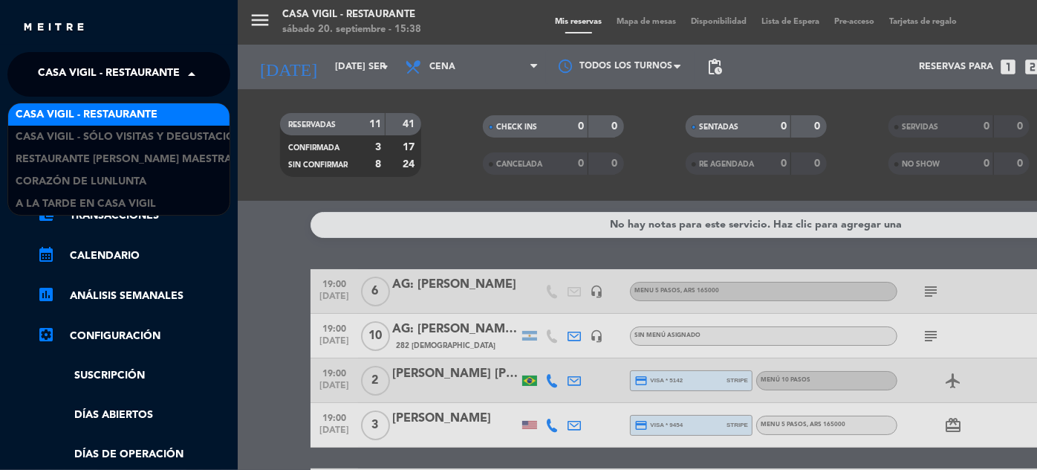
click at [169, 80] on span "Casa Vigil - Restaurante" at bounding box center [109, 74] width 142 height 31
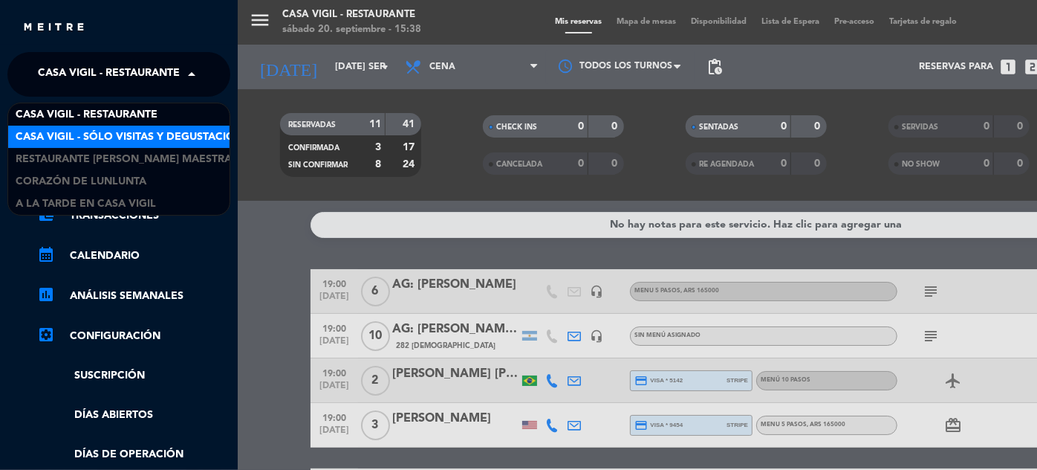
click at [167, 132] on span "Casa Vigil - SÓLO Visitas y Degustaciones" at bounding box center [136, 137] width 240 height 17
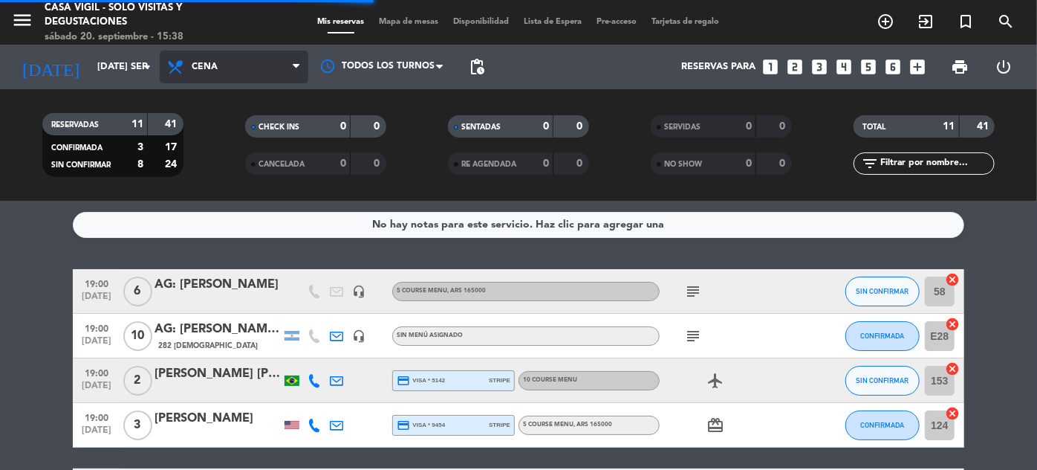
click at [244, 70] on span "Cena" at bounding box center [234, 67] width 149 height 33
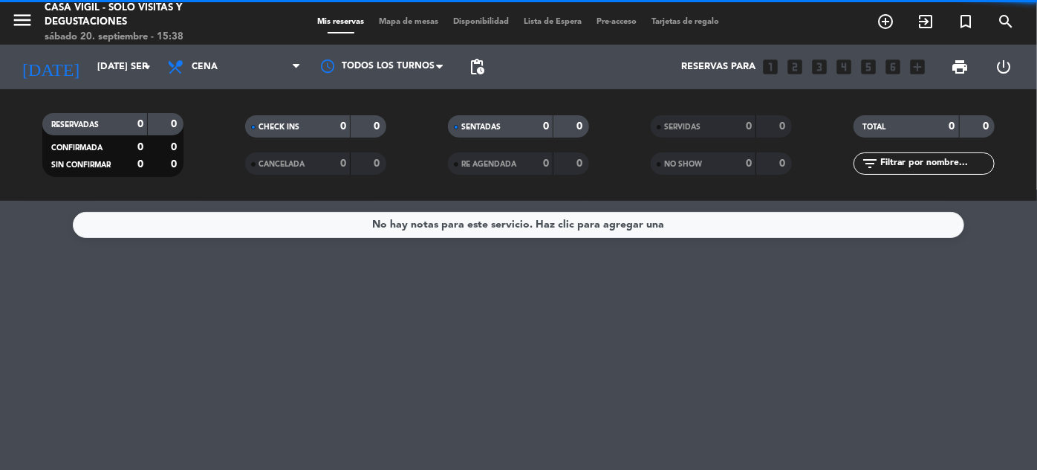
click at [235, 137] on div "CHECK INS 0 0" at bounding box center [315, 133] width 203 height 37
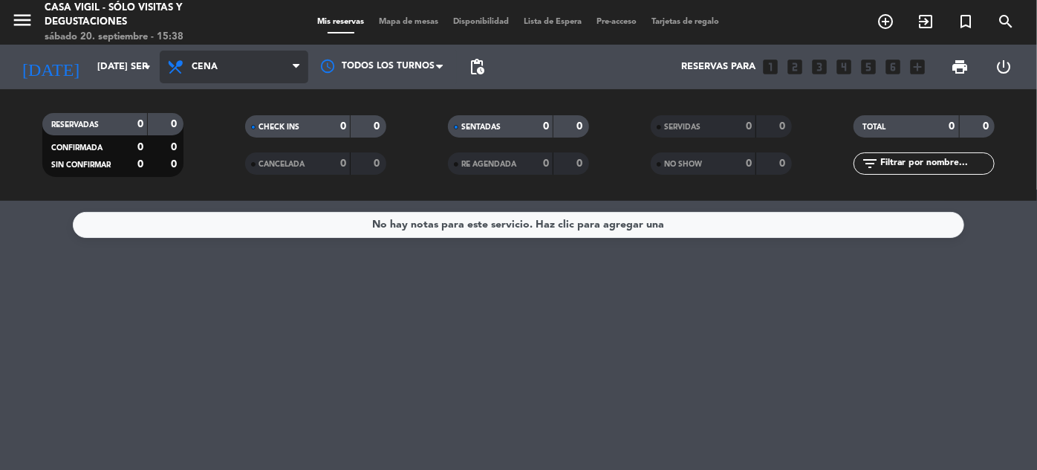
click at [234, 67] on span "Cena" at bounding box center [234, 67] width 149 height 33
click at [233, 127] on div "menu Casa [PERSON_NAME] - SÓLO Visitas y Degustaciones sábado 20. septiembre - …" at bounding box center [518, 100] width 1037 height 201
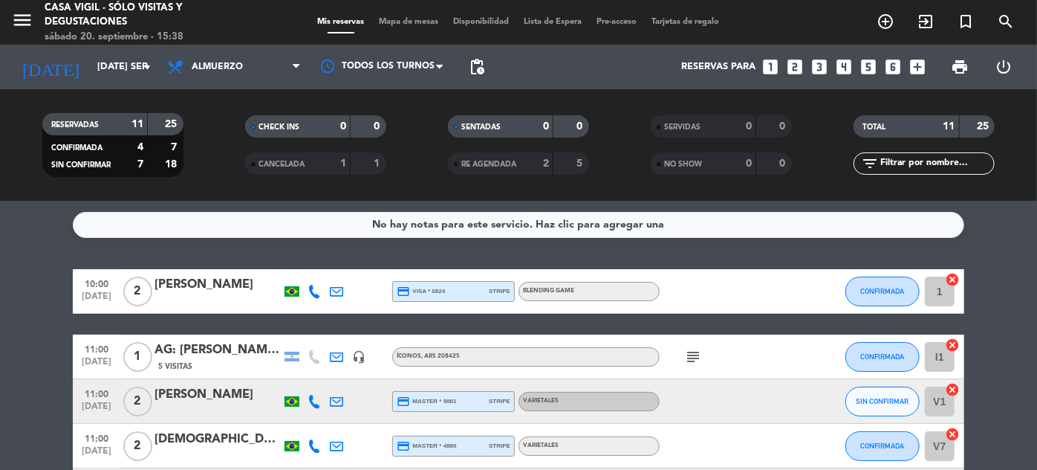
click at [83, 406] on span "[DATE]" at bounding box center [96, 409] width 37 height 17
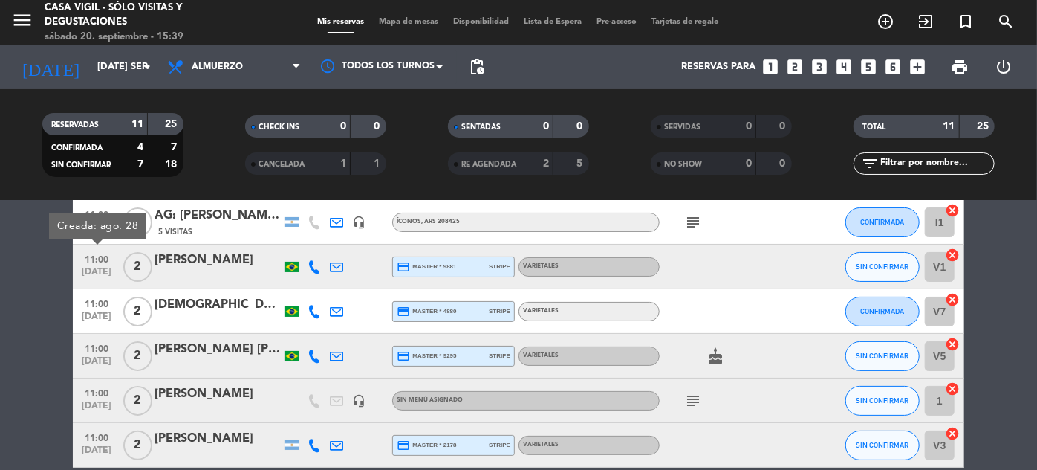
scroll to position [202, 0]
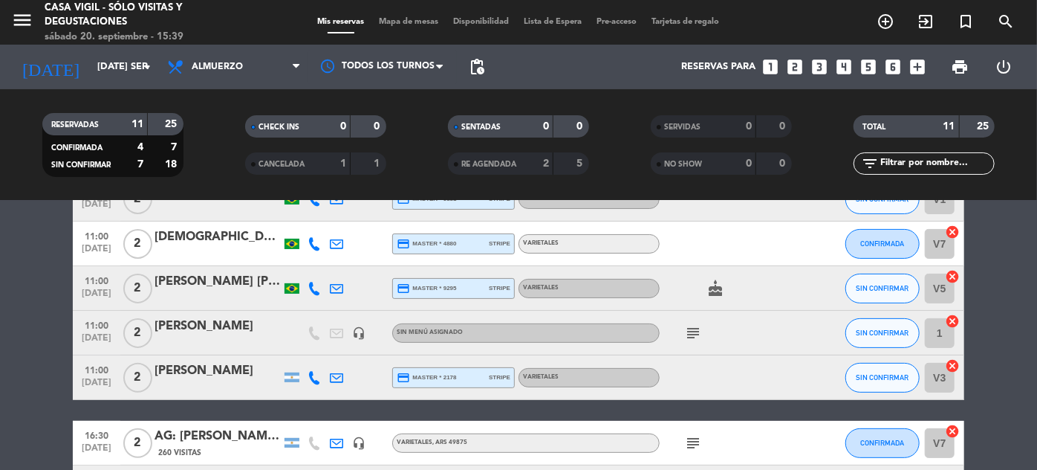
click at [100, 286] on span "11:00" at bounding box center [96, 279] width 37 height 17
click at [877, 291] on span "SIN CONFIRMAR" at bounding box center [883, 288] width 53 height 8
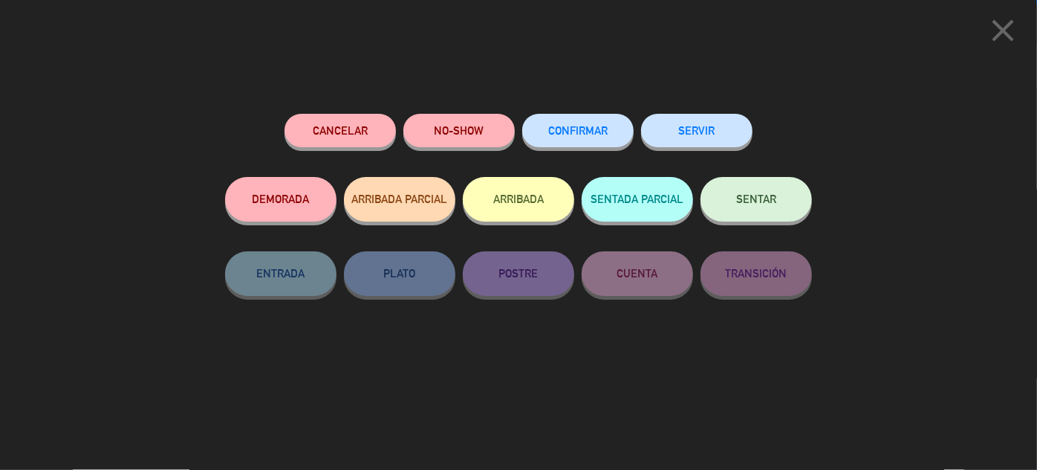
click at [598, 135] on span "CONFIRMAR" at bounding box center [577, 130] width 59 height 13
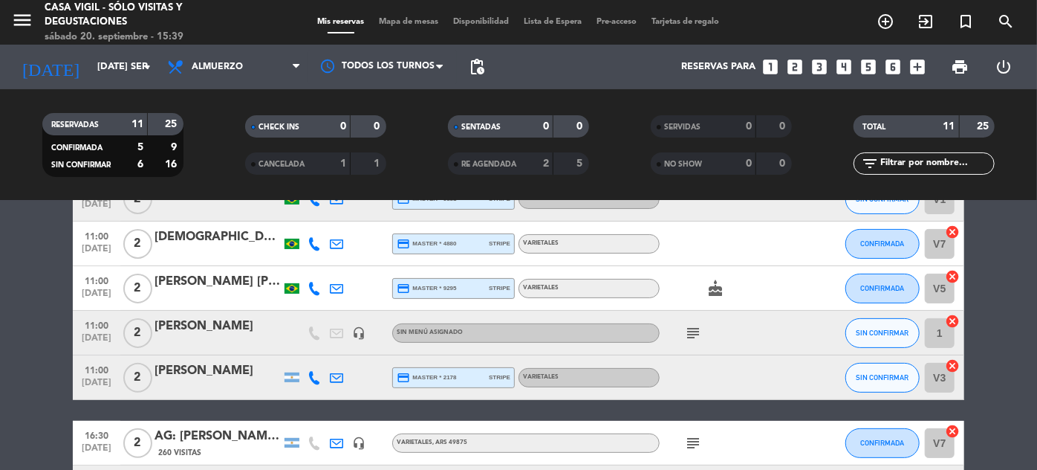
click at [108, 325] on span "11:00" at bounding box center [96, 324] width 37 height 17
click at [145, 318] on div "2" at bounding box center [137, 333] width 34 height 44
click at [160, 321] on div "[PERSON_NAME]" at bounding box center [218, 326] width 126 height 19
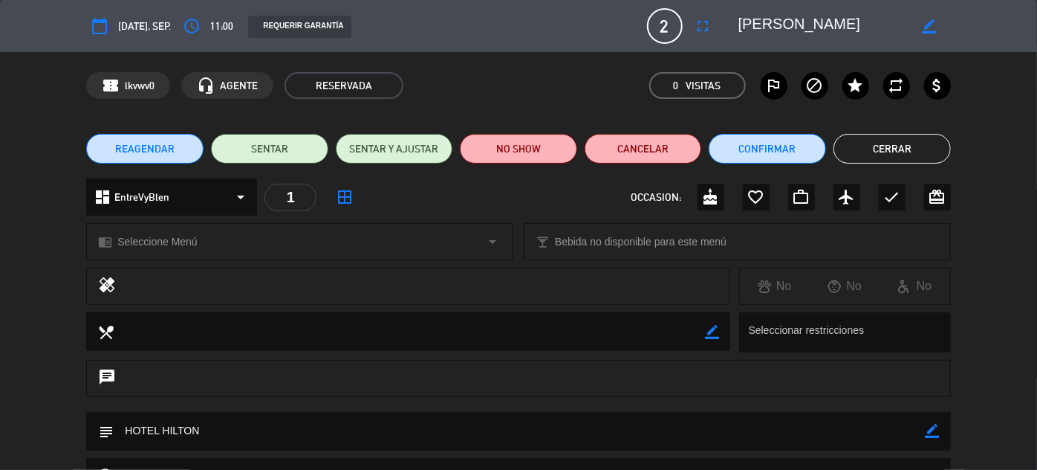
click at [917, 140] on button "Cerrar" at bounding box center [892, 149] width 117 height 30
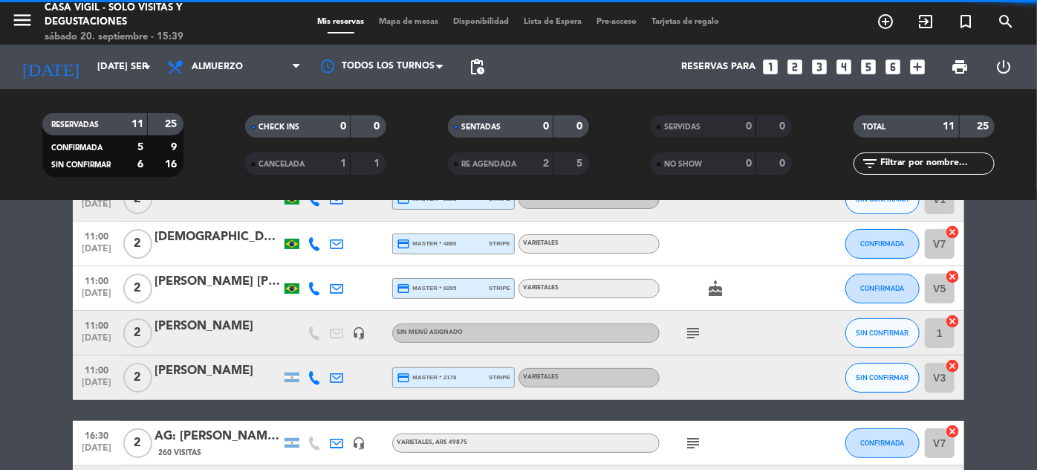
click at [111, 326] on span "11:00" at bounding box center [96, 324] width 37 height 17
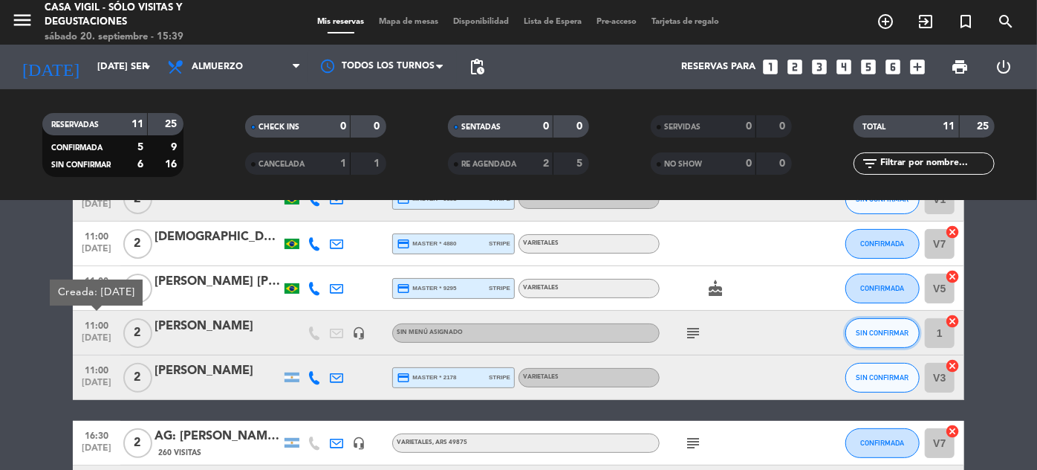
click at [892, 336] on button "SIN CONFIRMAR" at bounding box center [883, 333] width 74 height 30
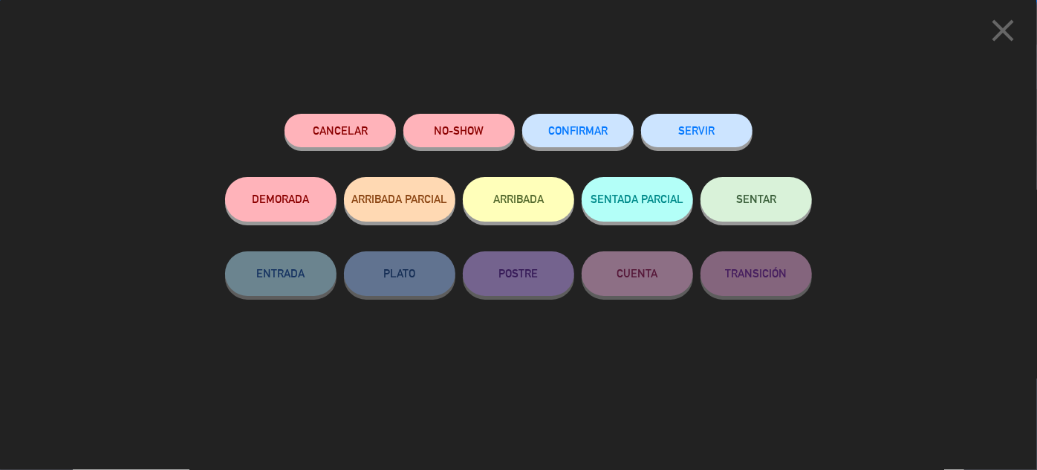
click at [600, 133] on span "CONFIRMAR" at bounding box center [577, 130] width 59 height 13
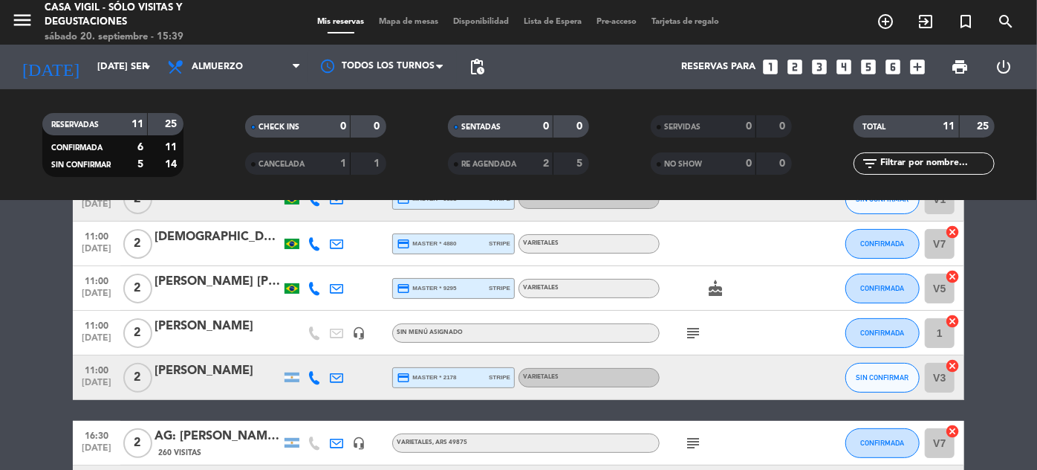
click at [95, 377] on span "[DATE]" at bounding box center [96, 385] width 37 height 17
click at [895, 368] on button "SIN CONFIRMAR" at bounding box center [883, 378] width 74 height 30
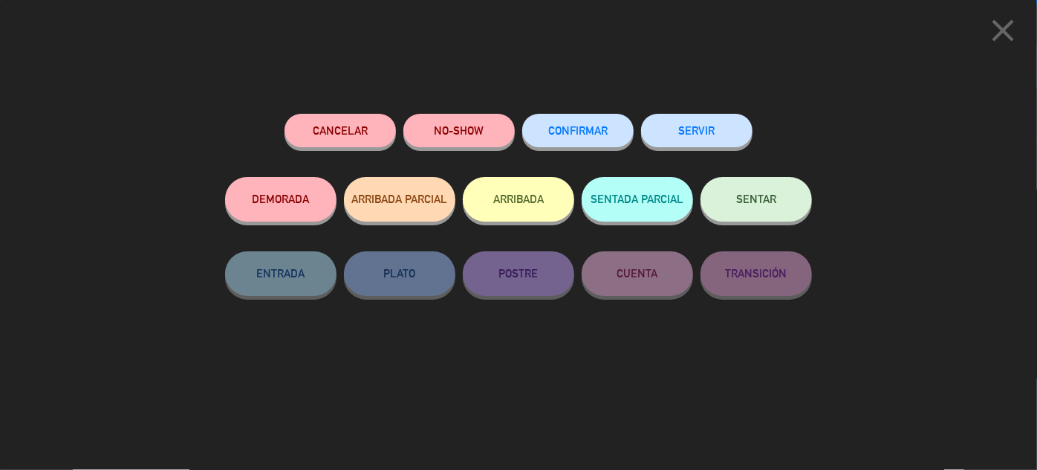
click at [617, 136] on button "CONFIRMAR" at bounding box center [577, 130] width 111 height 33
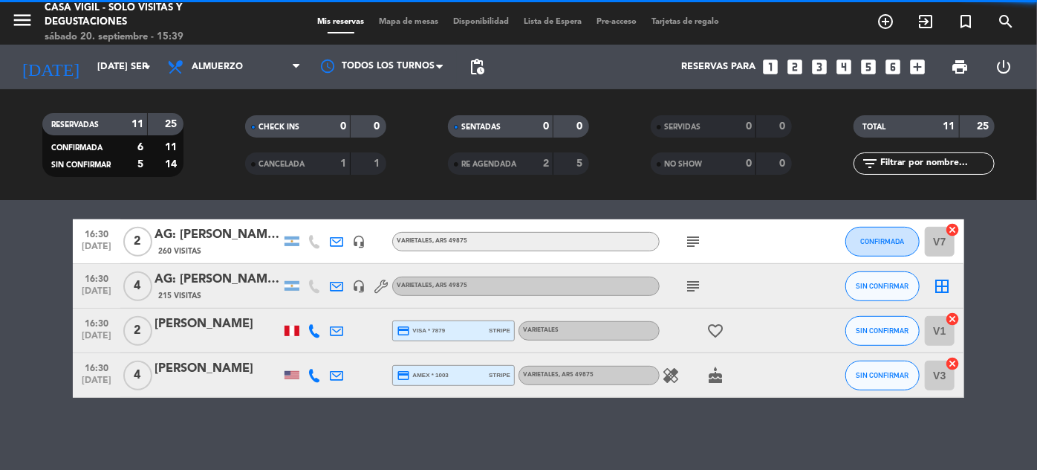
scroll to position [406, 0]
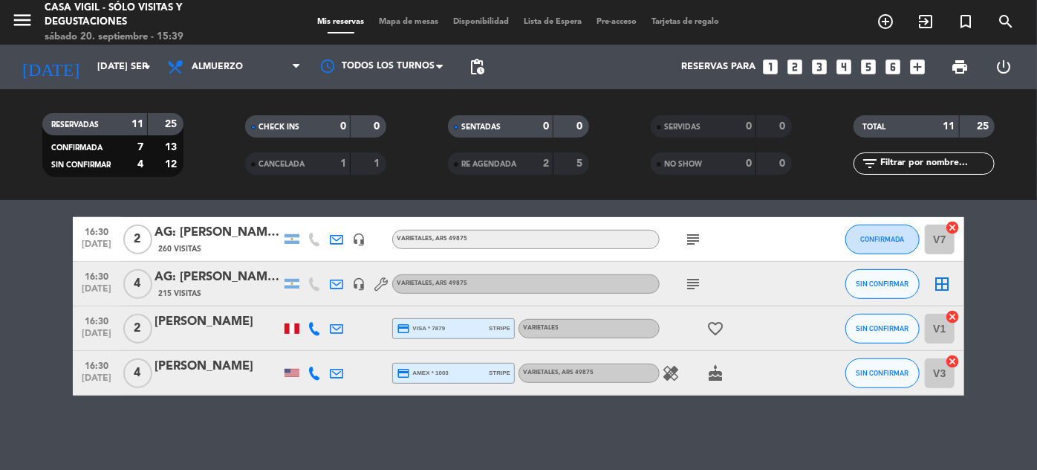
click at [87, 336] on span "[DATE]" at bounding box center [96, 336] width 37 height 17
click at [103, 368] on span "16:30" at bounding box center [96, 364] width 37 height 17
click at [19, 385] on bookings-row "10:00 [DATE] 2 [PERSON_NAME] credit_card visa * 0824 stripe Blending Game CONFI…" at bounding box center [518, 129] width 1037 height 532
click at [97, 374] on span "[DATE]" at bounding box center [96, 381] width 37 height 17
click at [16, 19] on icon "menu" at bounding box center [22, 20] width 22 height 22
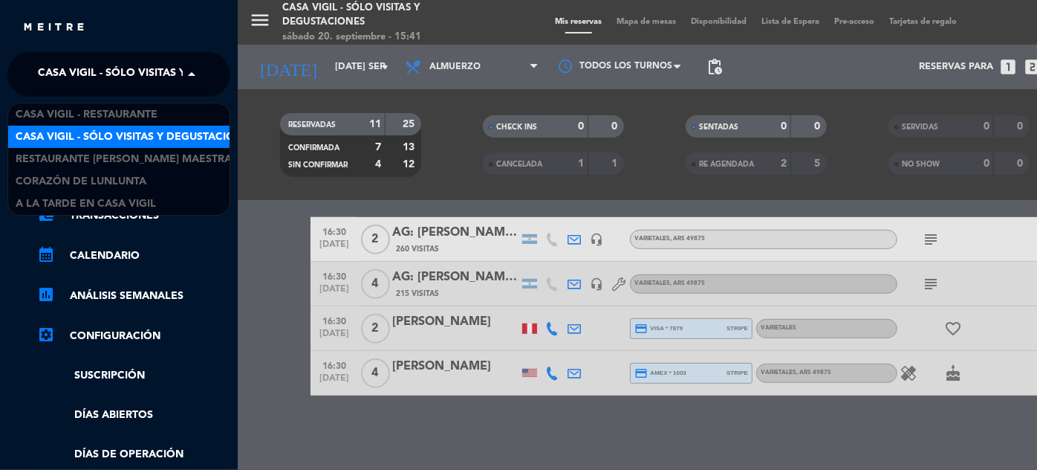
click at [168, 76] on span "Casa Vigil - SÓLO Visitas y Degustaciones" at bounding box center [158, 74] width 240 height 31
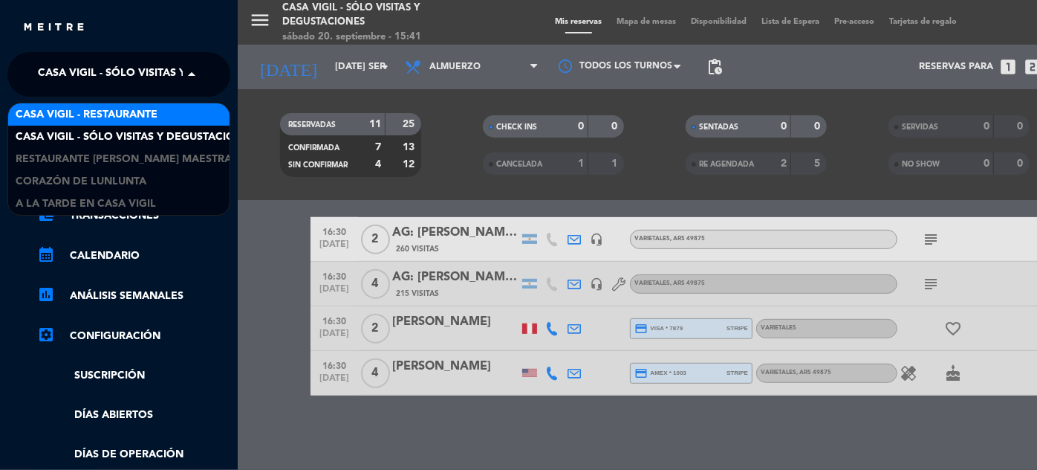
click at [157, 107] on span "Casa Vigil - Restaurante" at bounding box center [87, 114] width 142 height 17
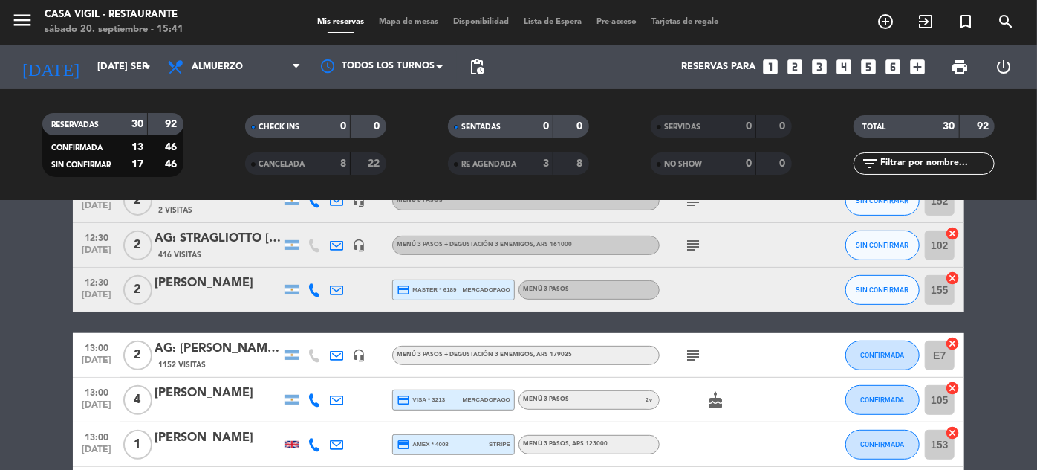
scroll to position [337, 0]
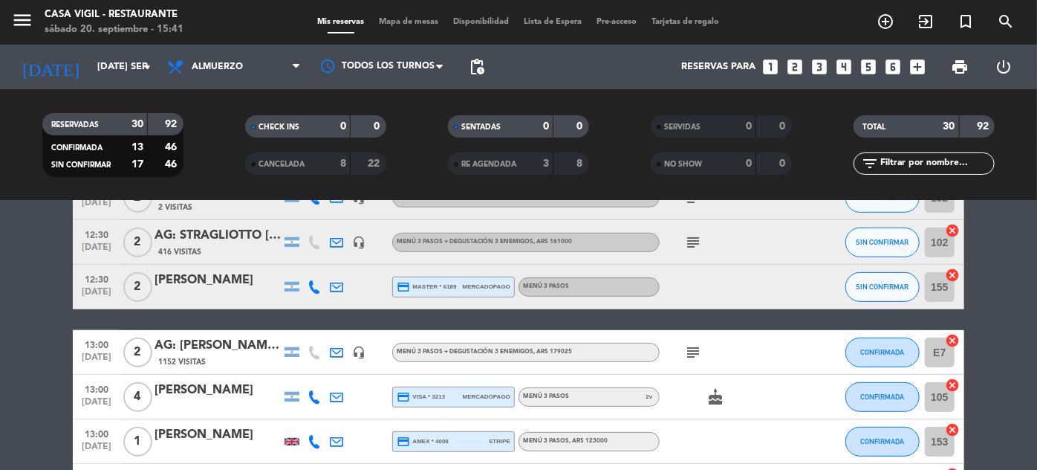
click at [83, 280] on span "12:30" at bounding box center [96, 278] width 37 height 17
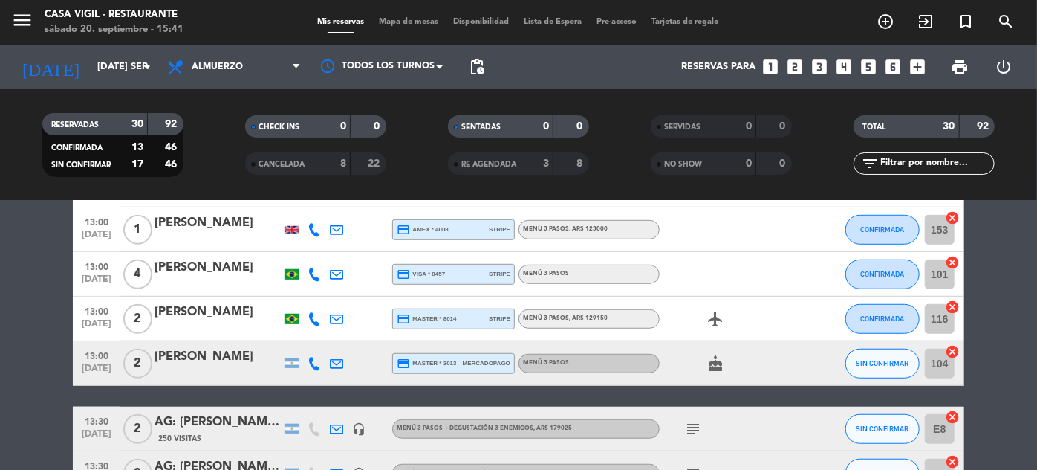
scroll to position [608, 0]
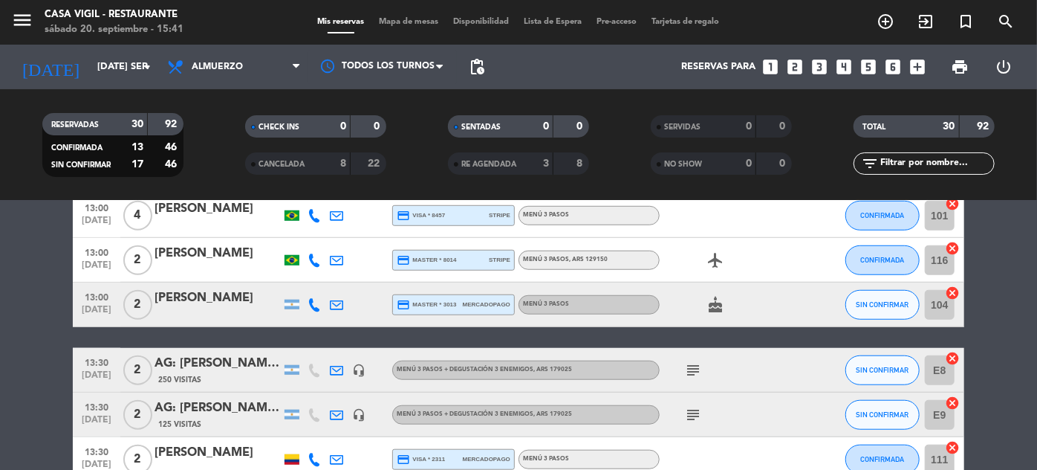
click at [101, 295] on span "13:00" at bounding box center [96, 296] width 37 height 17
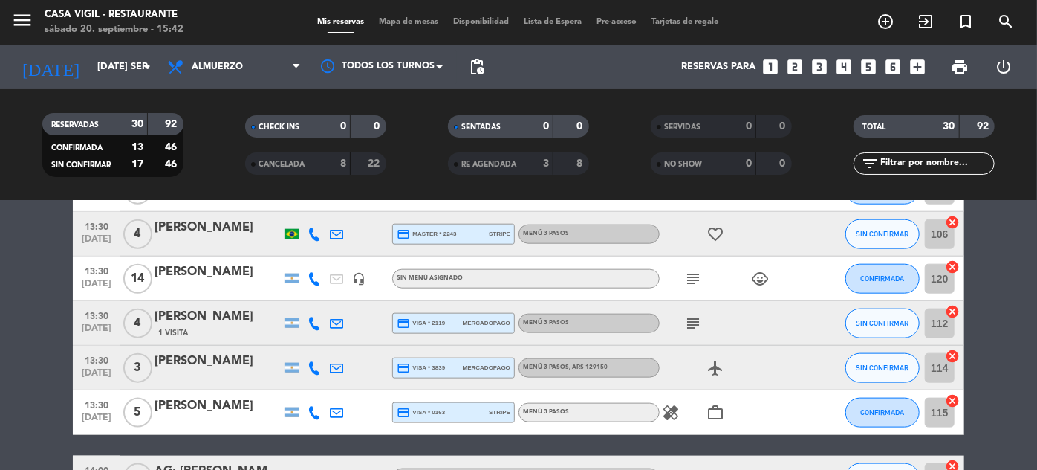
scroll to position [810, 0]
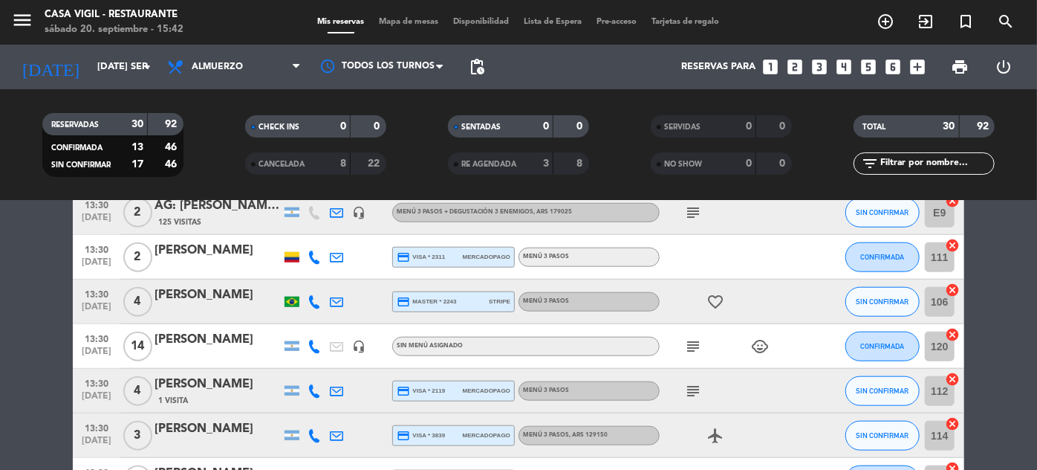
click at [89, 296] on span "13:30" at bounding box center [96, 293] width 37 height 17
click at [102, 340] on span "13:30" at bounding box center [96, 337] width 37 height 17
click at [185, 340] on div "[PERSON_NAME]" at bounding box center [218, 339] width 126 height 19
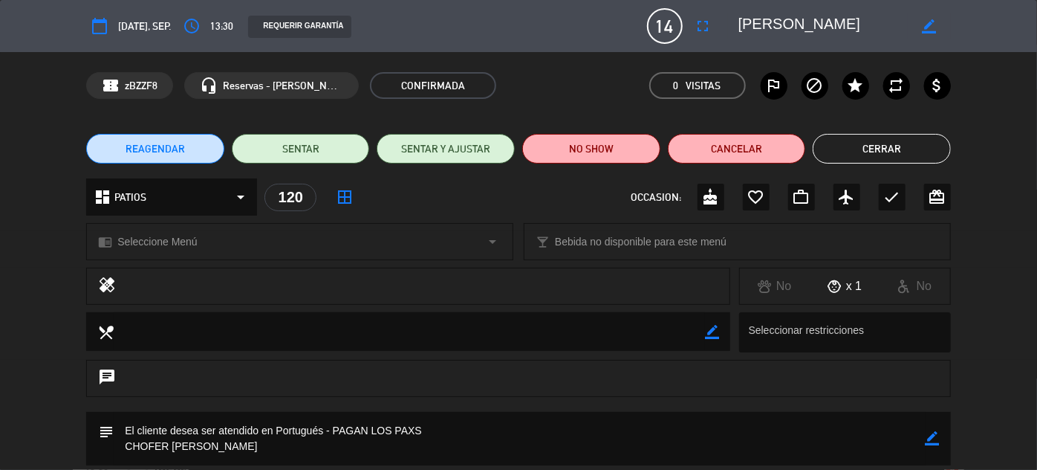
click at [877, 154] on button "Cerrar" at bounding box center [882, 149] width 138 height 30
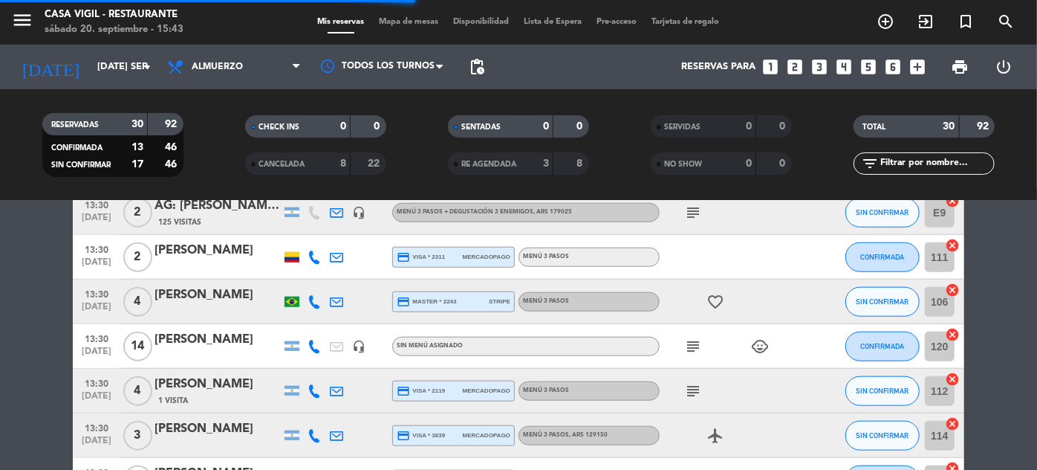
click at [81, 298] on span "13:30" at bounding box center [96, 293] width 37 height 17
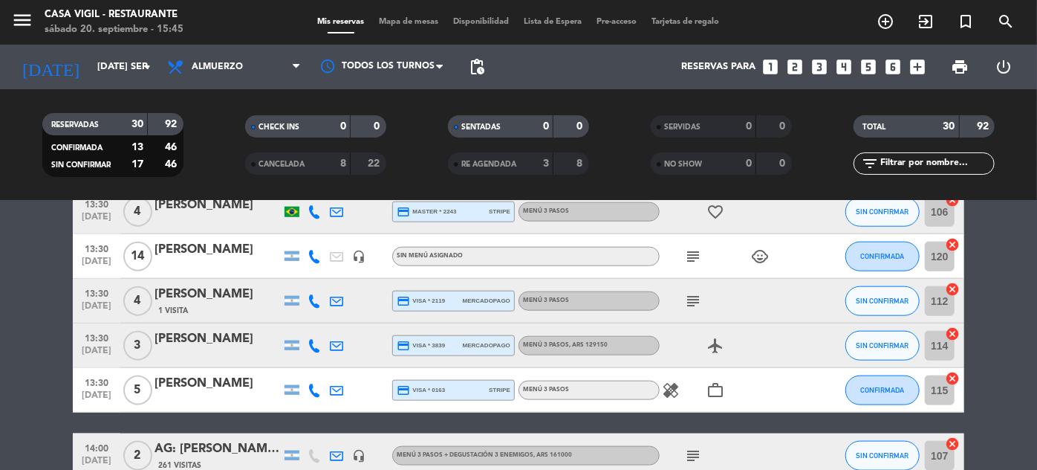
scroll to position [877, 0]
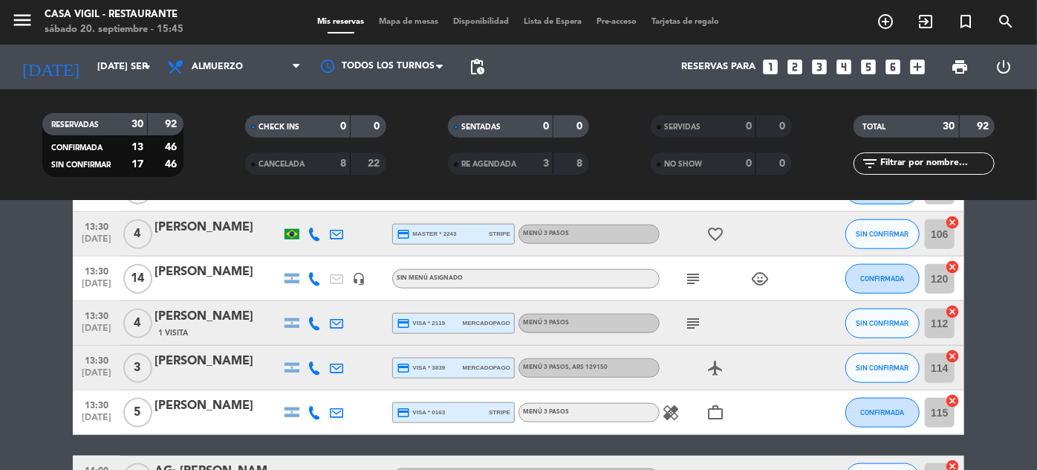
click at [101, 323] on span "[DATE]" at bounding box center [96, 331] width 37 height 17
click at [101, 358] on span "13:30" at bounding box center [96, 359] width 37 height 17
click at [888, 357] on button "SIN CONFIRMAR" at bounding box center [883, 368] width 74 height 30
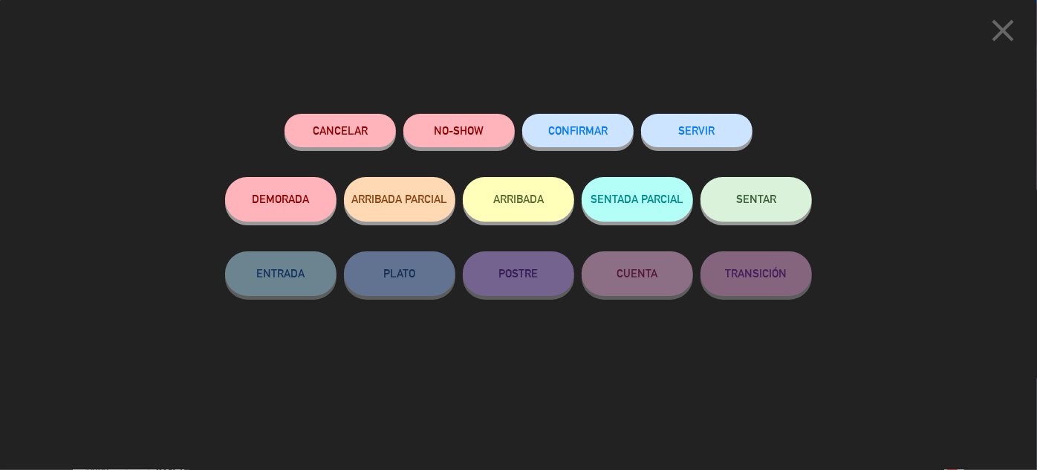
click at [570, 138] on button "CONFIRMAR" at bounding box center [577, 130] width 111 height 33
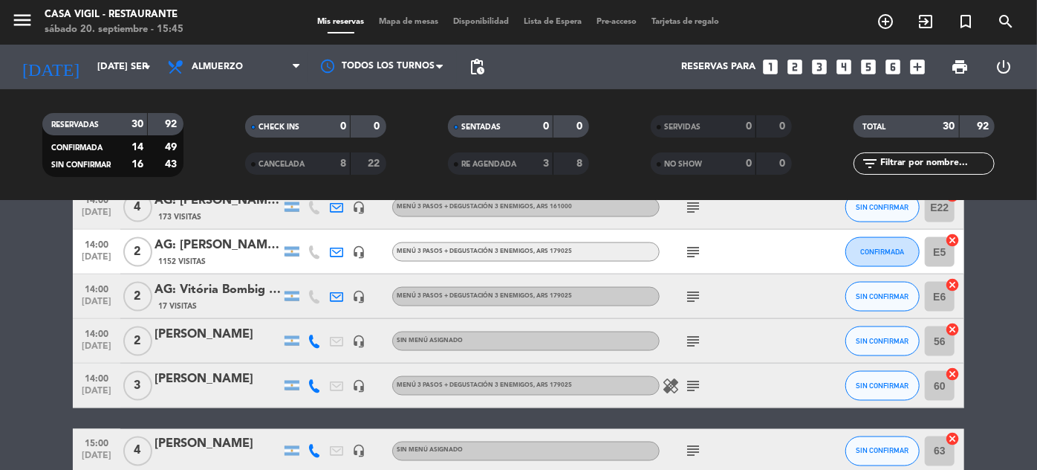
scroll to position [1216, 0]
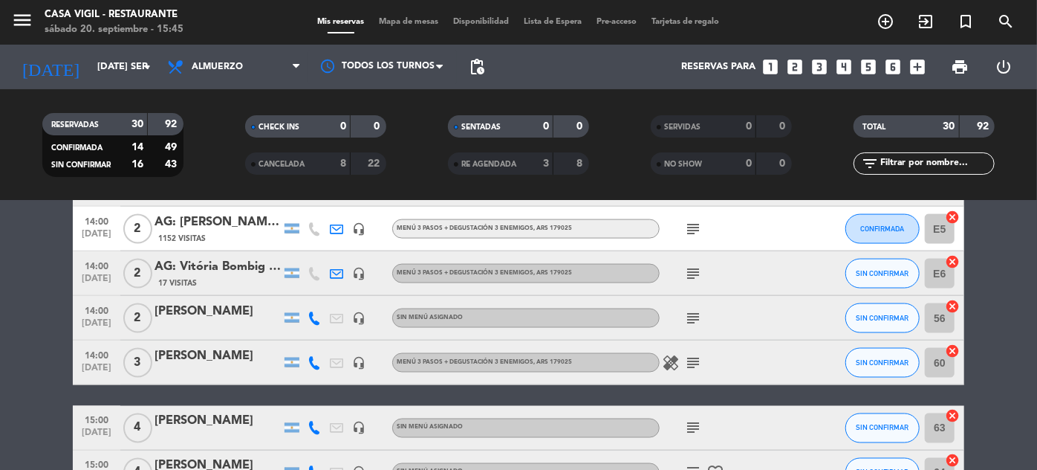
click at [105, 315] on span "14:00" at bounding box center [96, 309] width 37 height 17
click at [101, 357] on span "14:00" at bounding box center [96, 354] width 37 height 17
click at [886, 314] on span "SIN CONFIRMAR" at bounding box center [883, 318] width 53 height 8
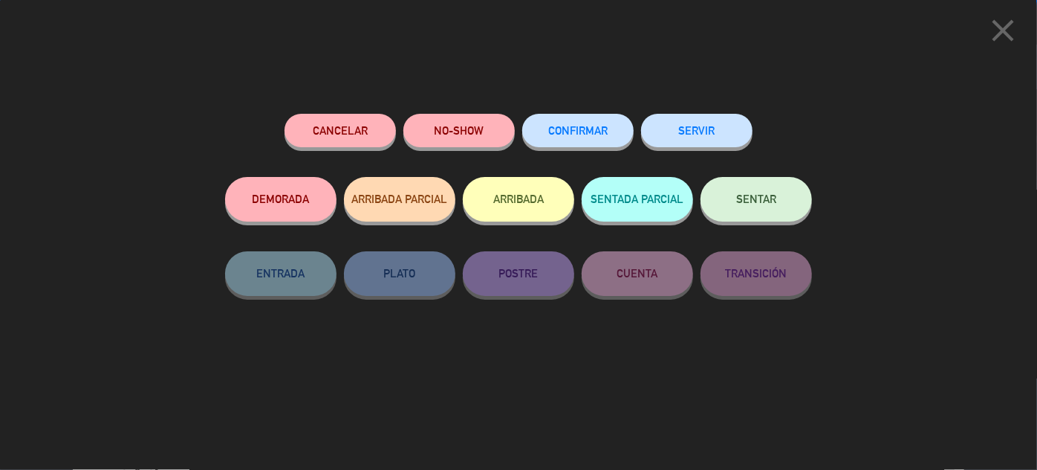
click at [589, 132] on span "CONFIRMAR" at bounding box center [577, 130] width 59 height 13
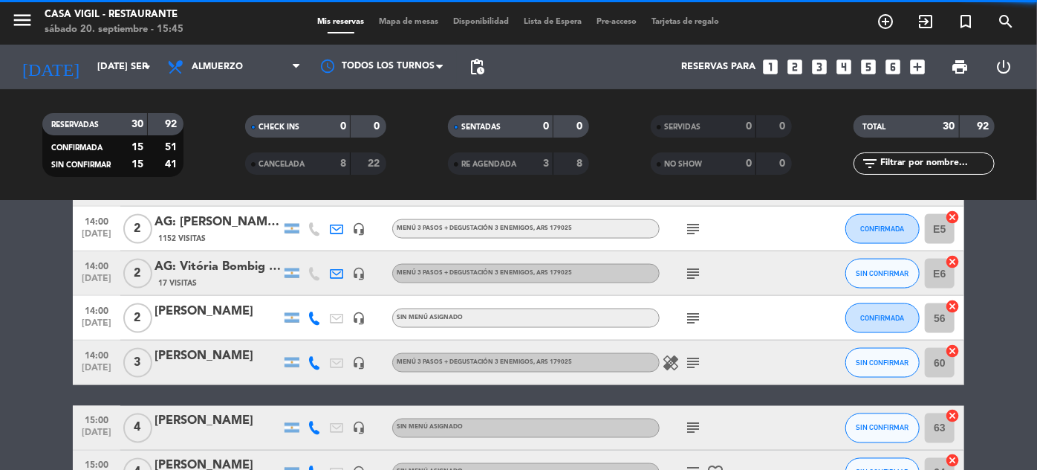
click at [93, 360] on span "14:00" at bounding box center [96, 354] width 37 height 17
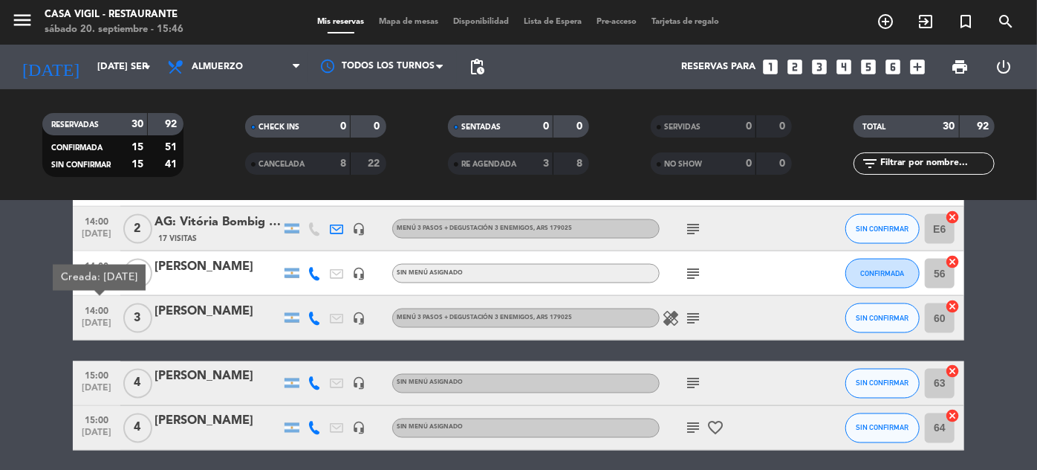
scroll to position [1283, 0]
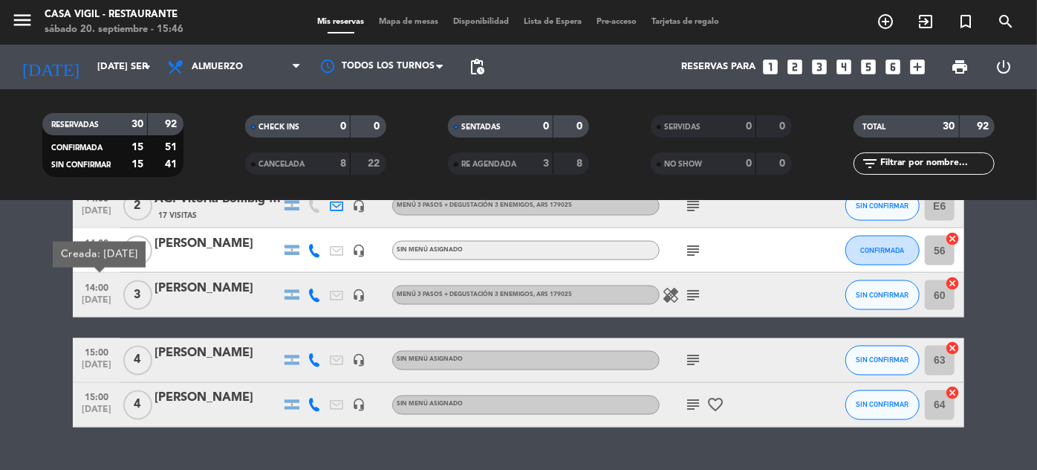
click at [103, 358] on span "15:00" at bounding box center [96, 351] width 37 height 17
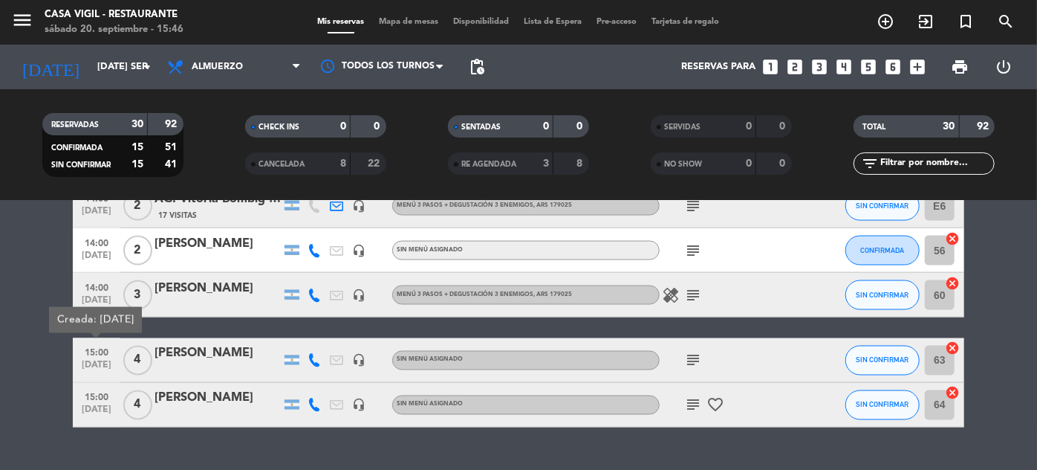
click at [105, 409] on span "[DATE]" at bounding box center [96, 413] width 37 height 17
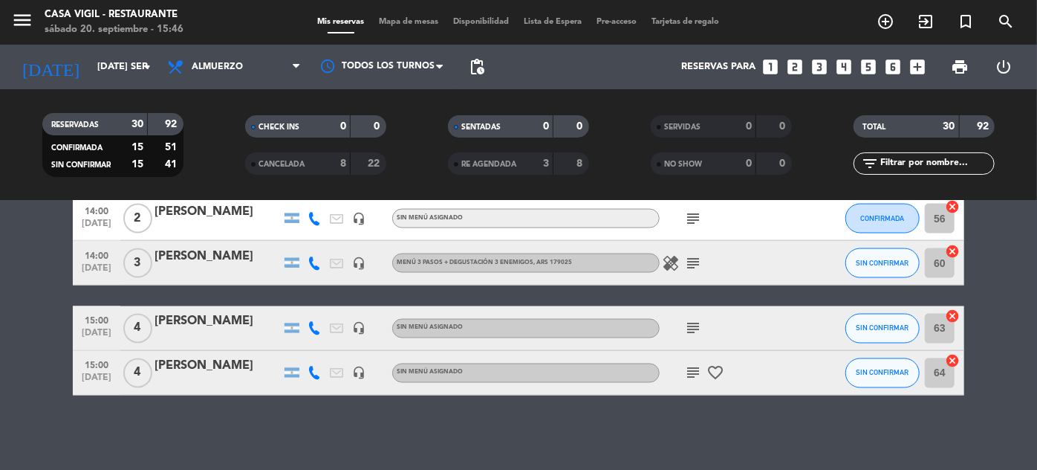
click at [79, 328] on span "[DATE]" at bounding box center [96, 336] width 37 height 17
click at [101, 371] on span "15:00" at bounding box center [96, 364] width 37 height 17
click at [24, 19] on icon "menu" at bounding box center [22, 20] width 22 height 22
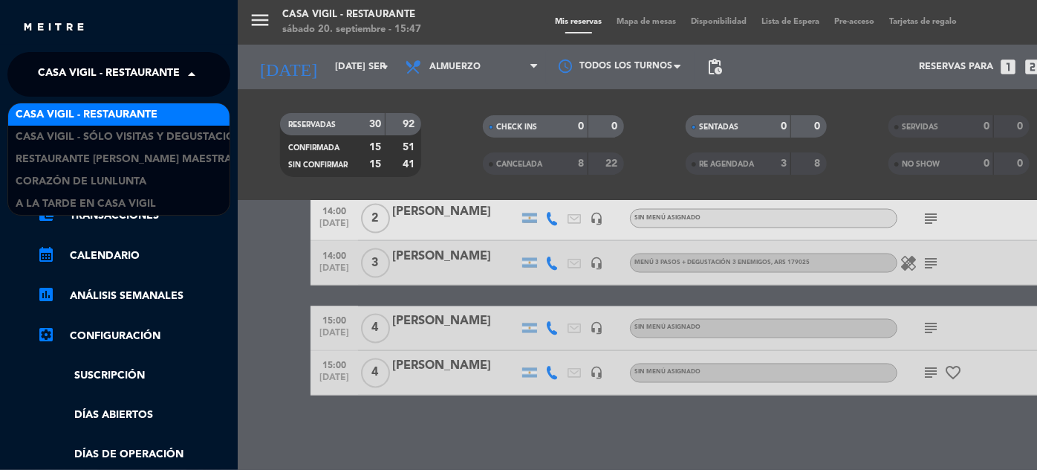
click at [186, 79] on span at bounding box center [195, 74] width 25 height 31
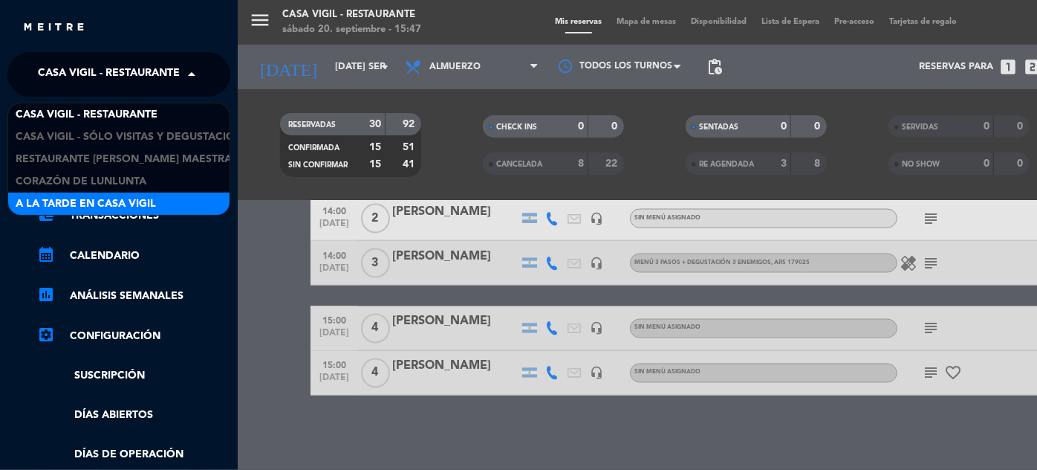
click at [129, 203] on span "A la tarde en Casa Vigil" at bounding box center [86, 203] width 140 height 17
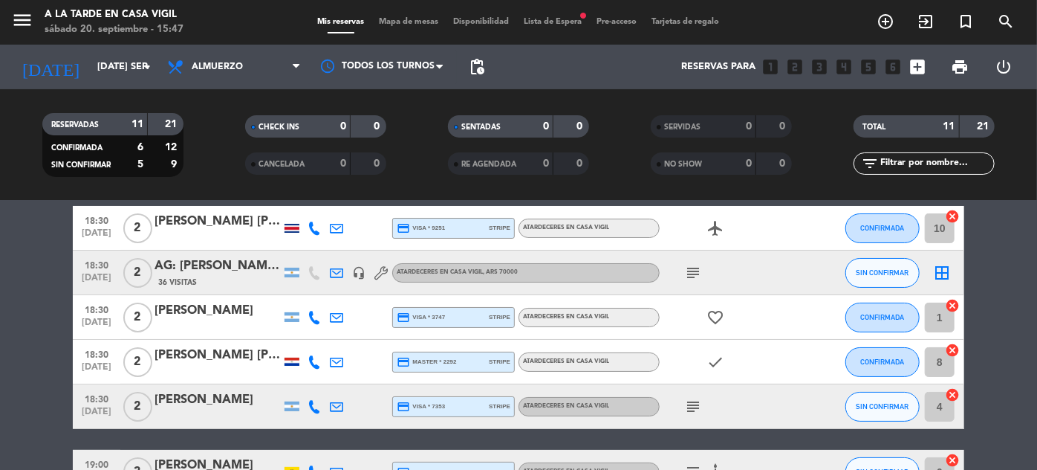
scroll to position [134, 0]
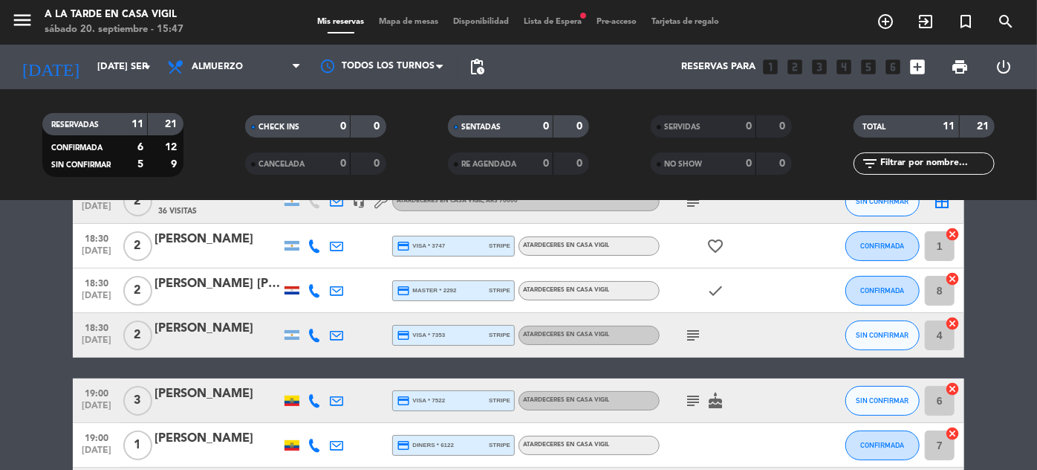
click at [88, 337] on span "[DATE]" at bounding box center [96, 343] width 37 height 17
click at [883, 334] on span "SIN CONFIRMAR" at bounding box center [883, 335] width 53 height 8
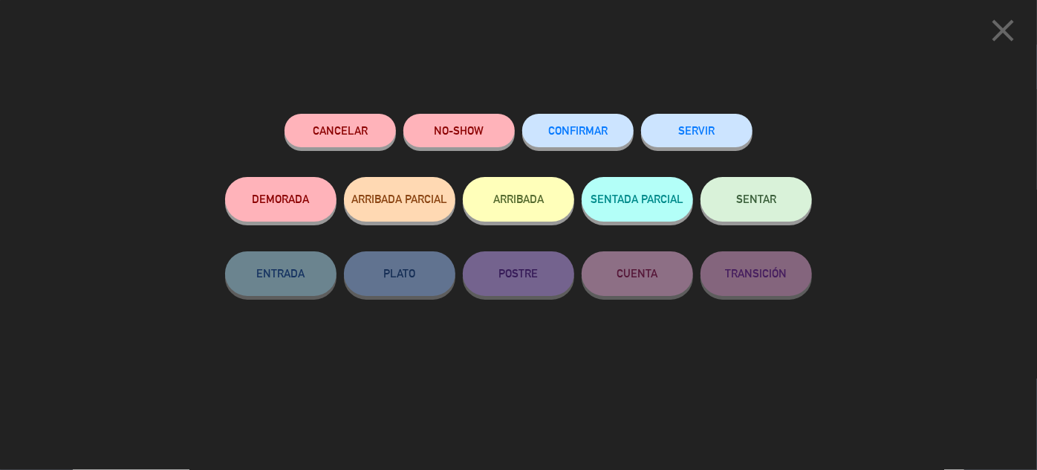
click at [600, 134] on span "CONFIRMAR" at bounding box center [577, 130] width 59 height 13
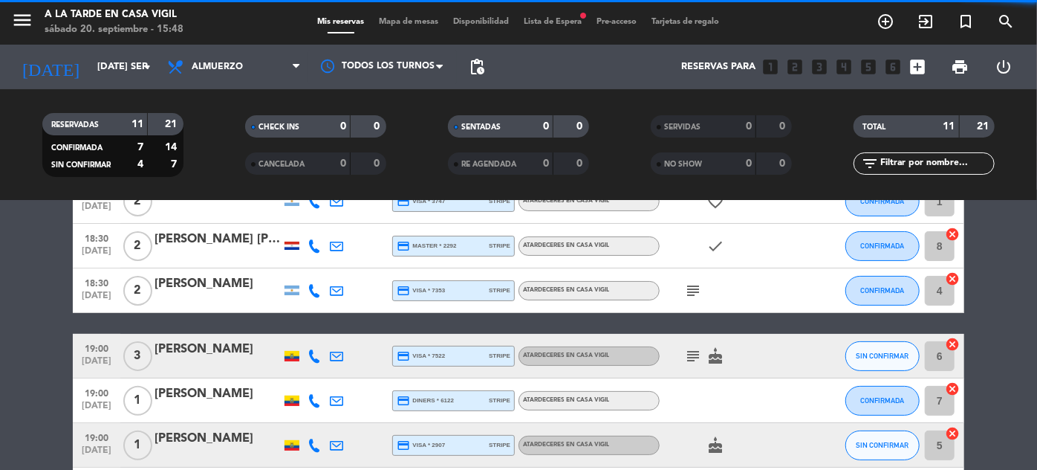
scroll to position [202, 0]
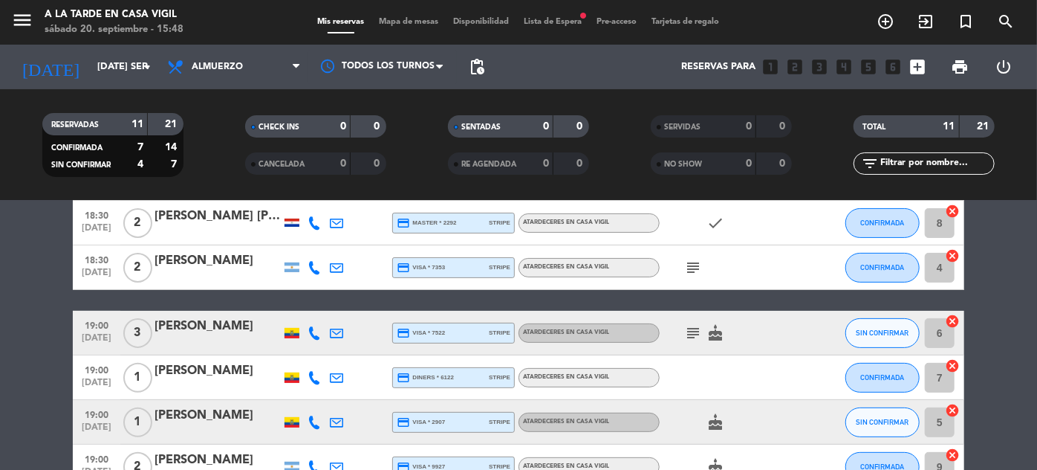
click at [92, 328] on span "19:00" at bounding box center [96, 324] width 37 height 17
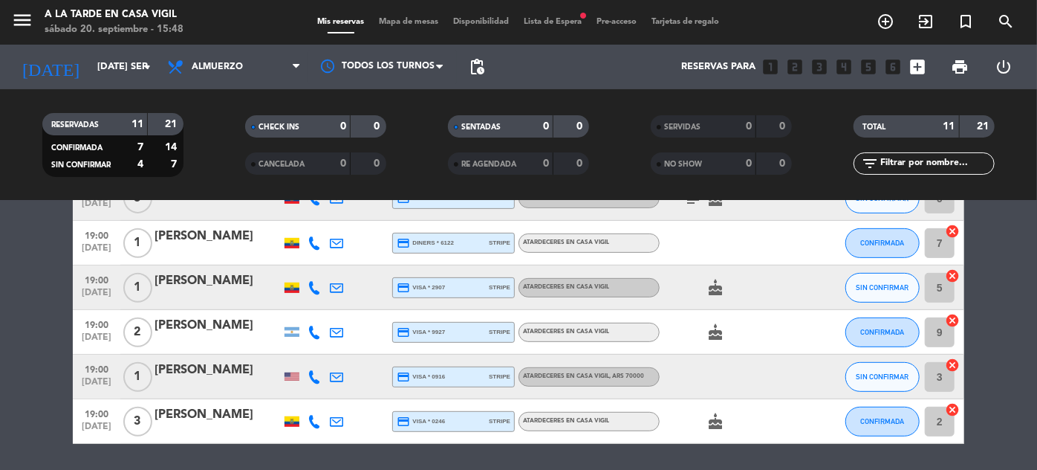
scroll to position [337, 0]
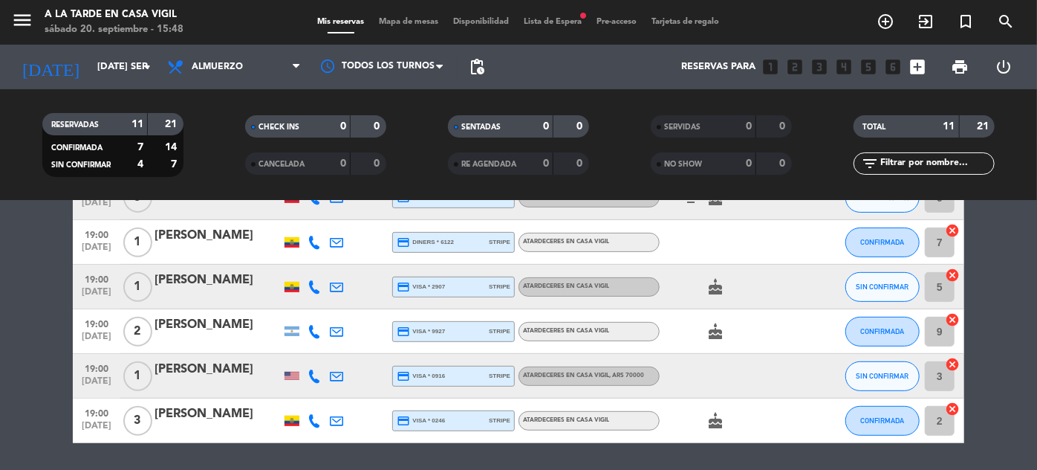
click at [103, 300] on span "[DATE]" at bounding box center [96, 295] width 37 height 17
click at [24, 310] on bookings-row "18:30 [DATE] 2 [PERSON_NAME] [PERSON_NAME] y [PERSON_NAME] credit_card visa * 9…" at bounding box center [518, 187] width 1037 height 511
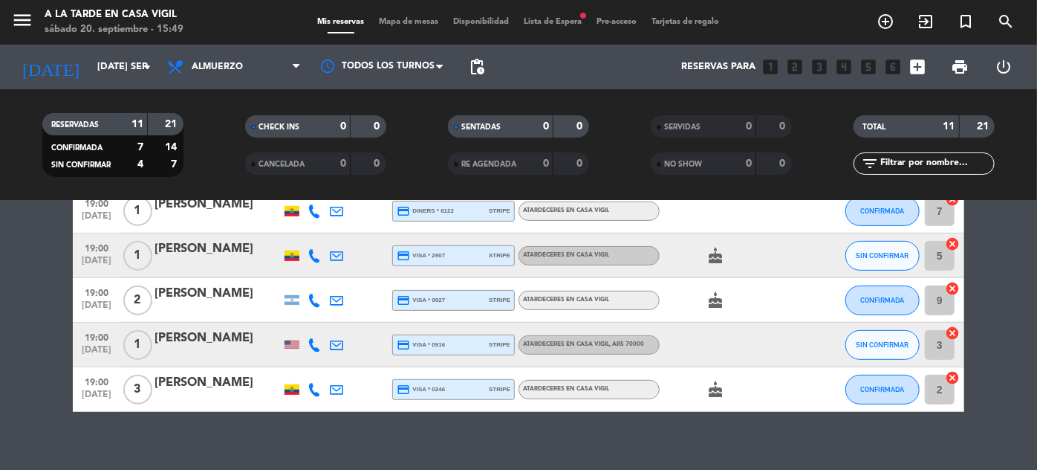
scroll to position [384, 0]
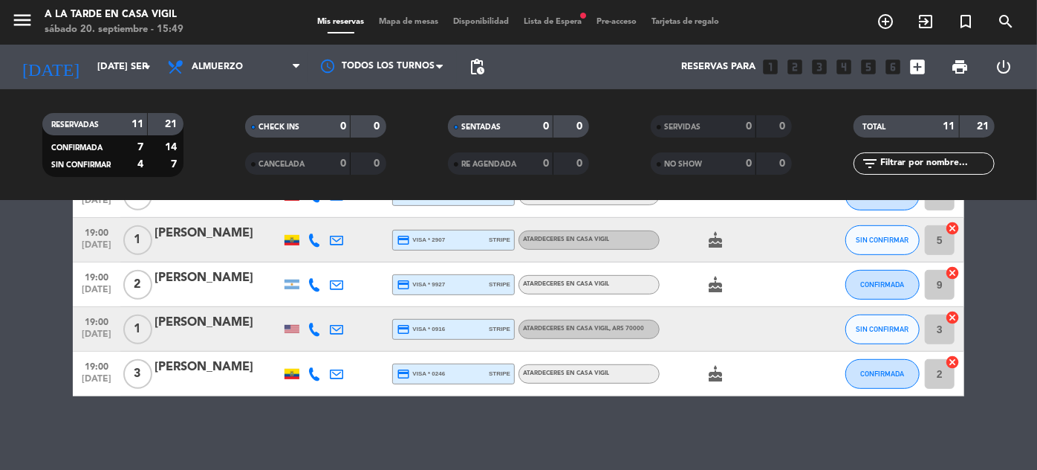
click at [90, 334] on span "[DATE]" at bounding box center [96, 337] width 37 height 17
click at [26, 21] on icon "menu" at bounding box center [22, 20] width 22 height 22
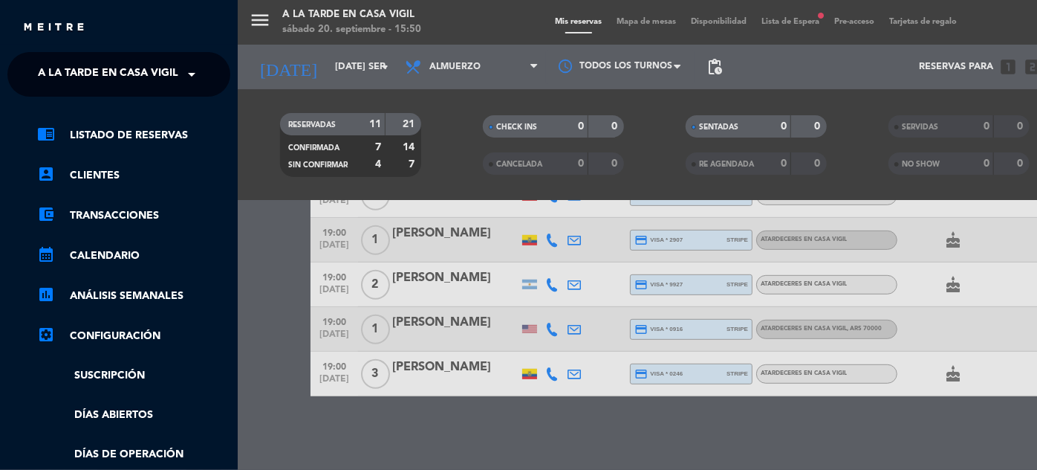
click at [120, 65] on span "A la tarde en Casa Vigil" at bounding box center [108, 74] width 140 height 31
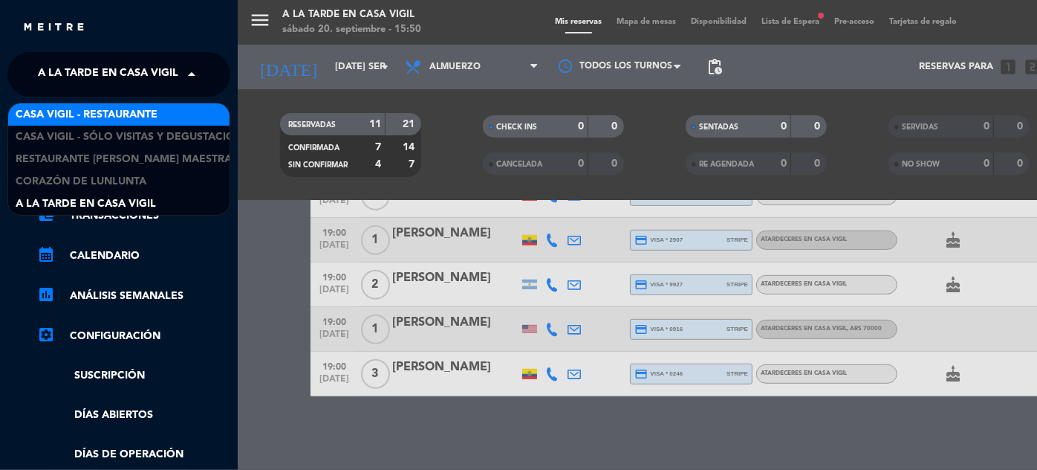
click at [155, 108] on span "Casa Vigil - Restaurante" at bounding box center [87, 114] width 142 height 17
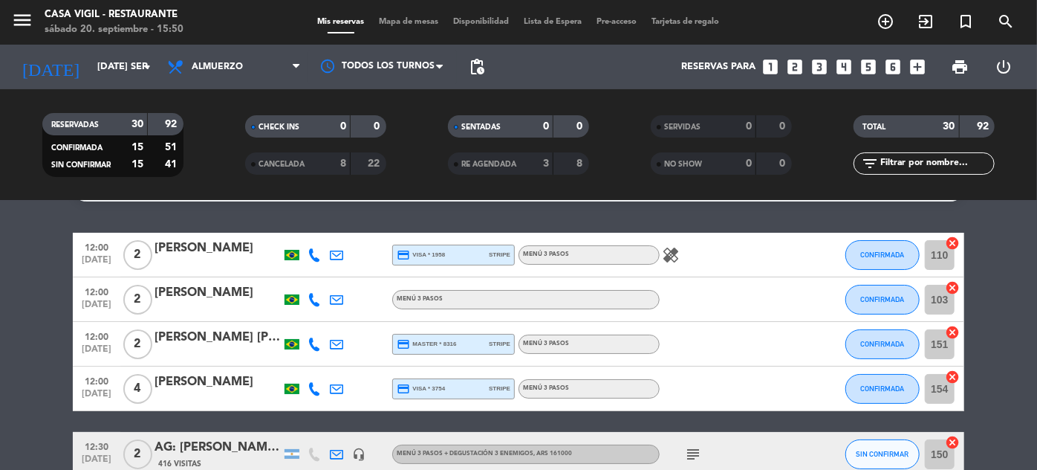
scroll to position [0, 0]
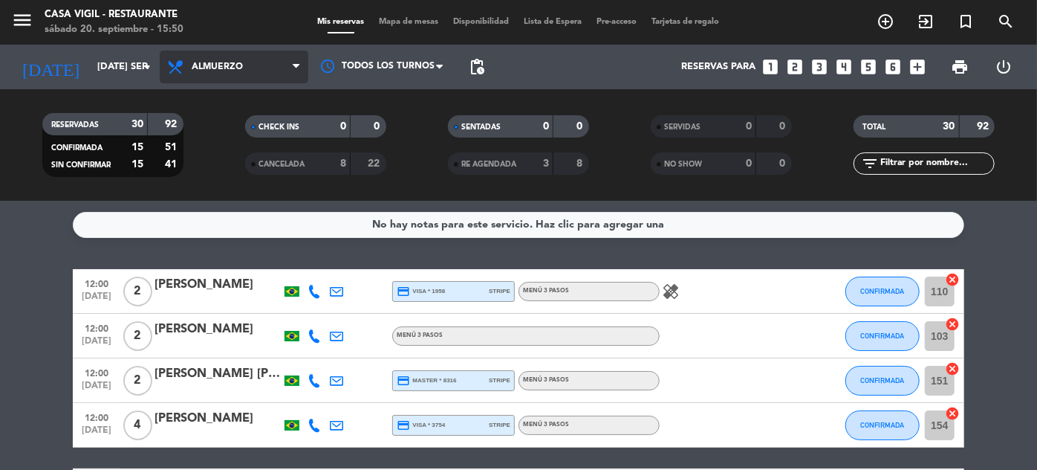
click at [226, 62] on span "Almuerzo" at bounding box center [217, 67] width 51 height 10
click at [217, 156] on div "menu Casa [PERSON_NAME] - Restaurante sábado 20. septiembre - 15:50 Mis reserva…" at bounding box center [518, 100] width 1037 height 201
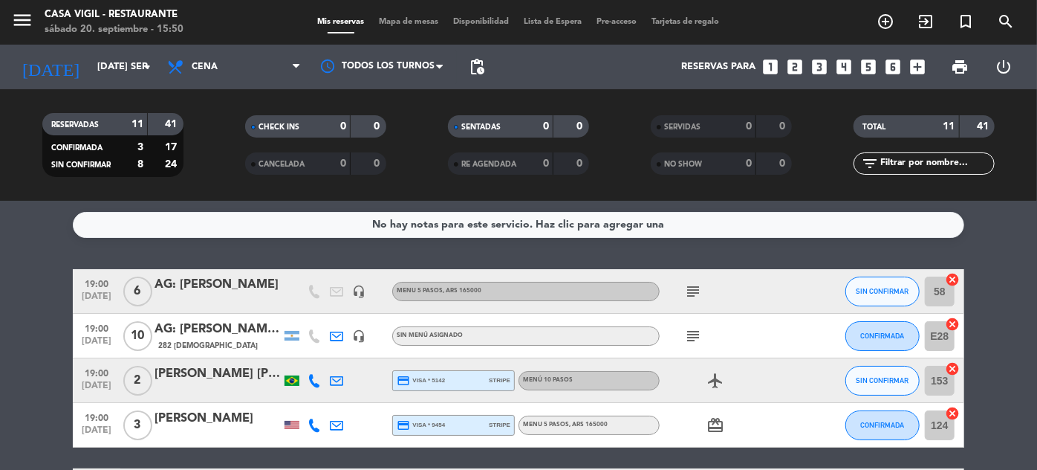
click at [74, 376] on div "19:00 [DATE]" at bounding box center [97, 380] width 48 height 44
click at [110, 376] on span "19:00" at bounding box center [96, 371] width 37 height 17
click at [874, 380] on span "SIN CONFIRMAR" at bounding box center [883, 380] width 53 height 8
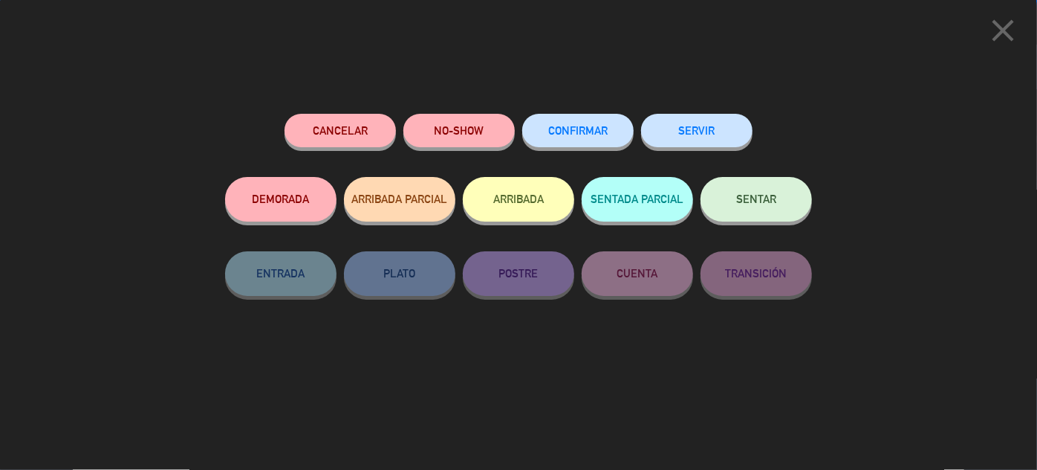
click at [586, 125] on span "CONFIRMAR" at bounding box center [577, 130] width 59 height 13
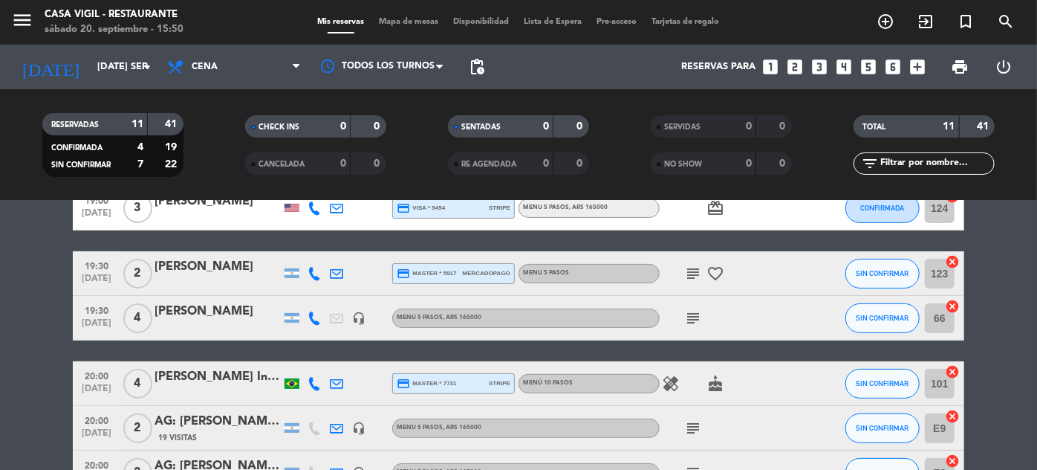
scroll to position [202, 0]
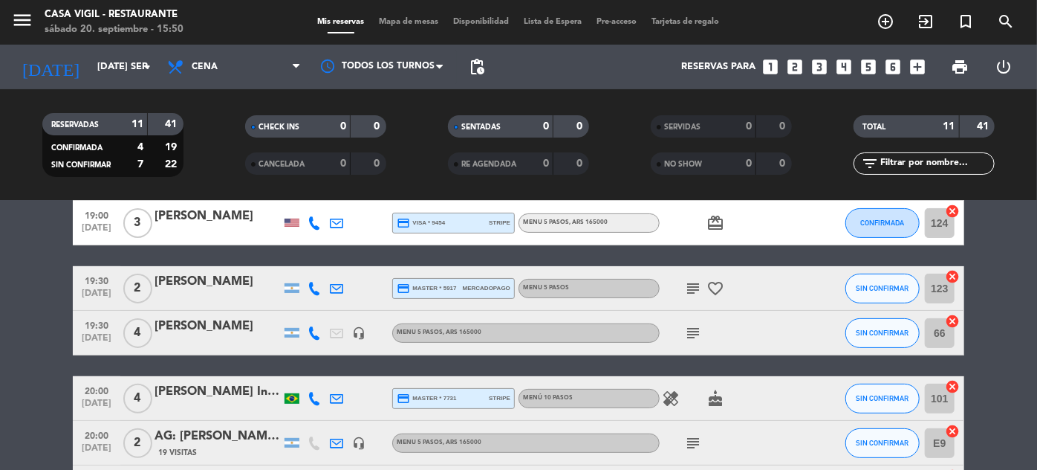
click at [105, 282] on span "19:30" at bounding box center [96, 279] width 37 height 17
click at [94, 318] on span "19:30" at bounding box center [96, 324] width 37 height 17
click at [850, 285] on button "SIN CONFIRMAR" at bounding box center [883, 288] width 74 height 30
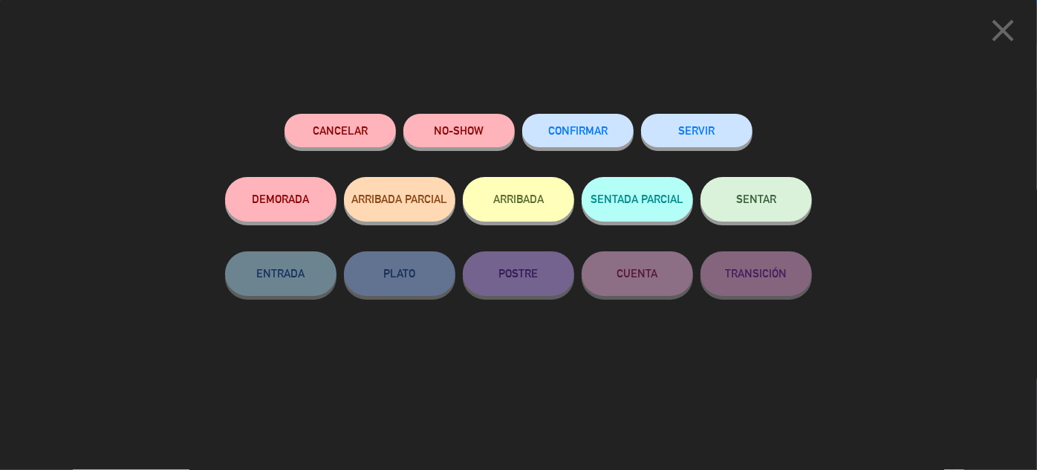
click at [612, 122] on button "CONFIRMAR" at bounding box center [577, 130] width 111 height 33
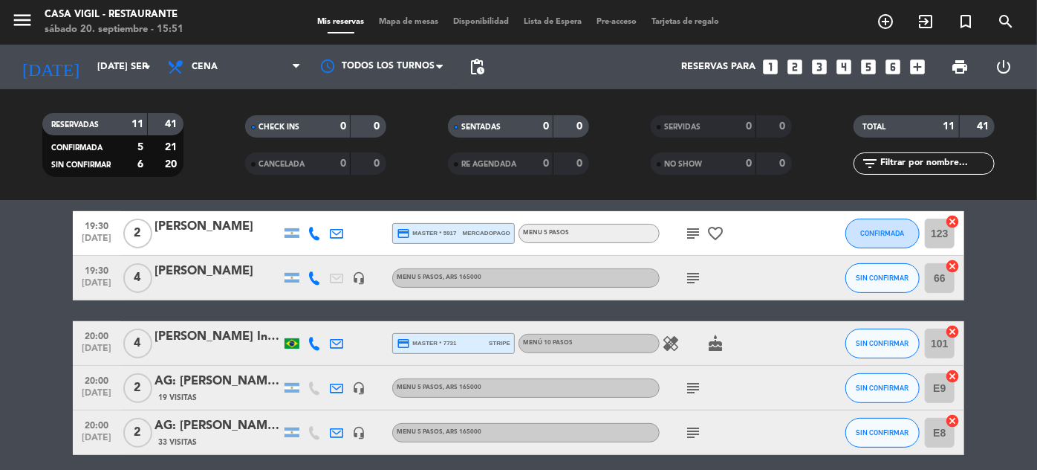
scroll to position [337, 0]
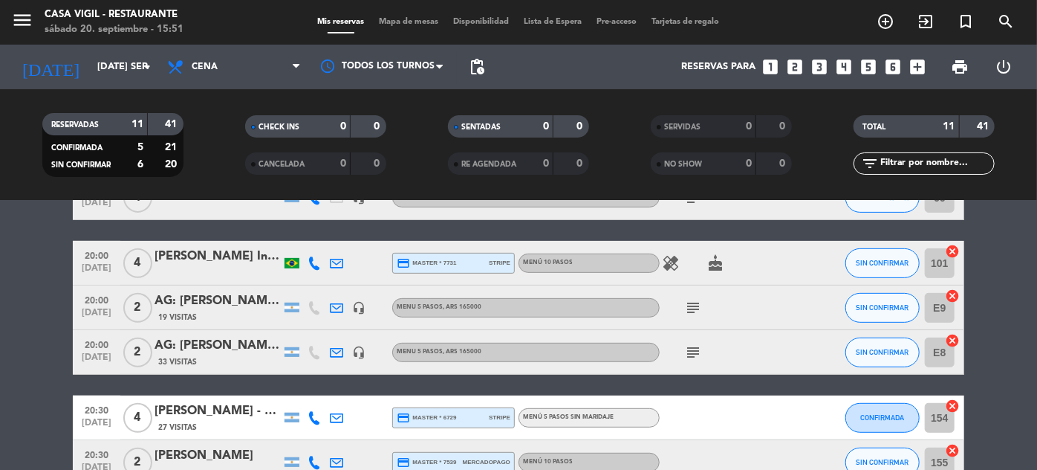
click at [103, 269] on span "[DATE]" at bounding box center [96, 271] width 37 height 17
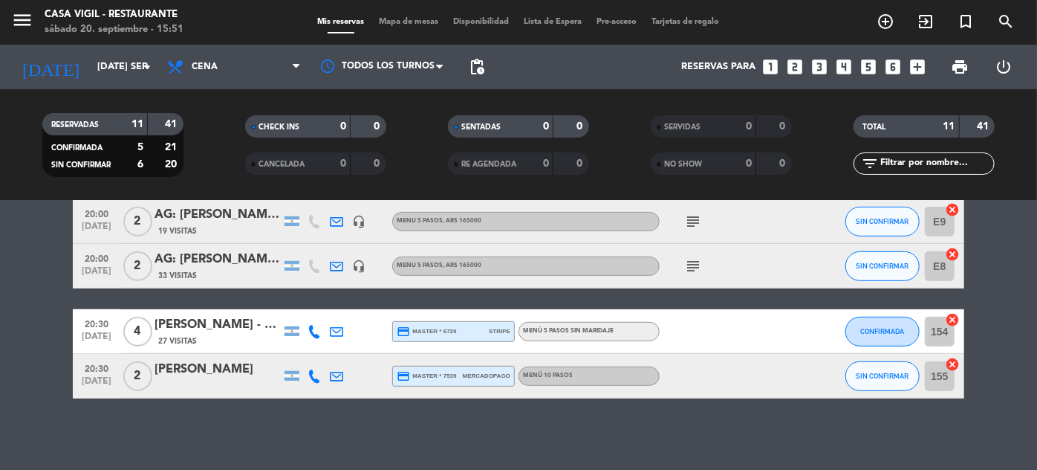
scroll to position [426, 0]
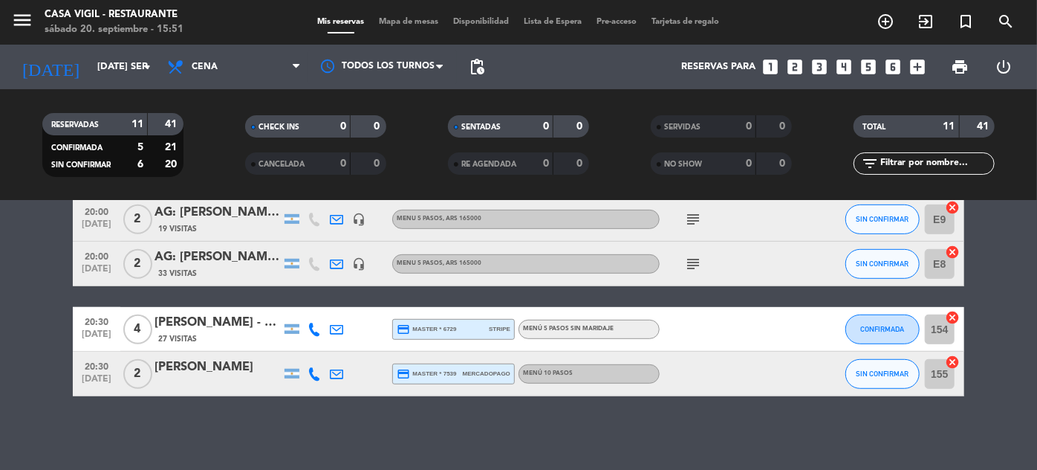
click at [94, 374] on span "[DATE]" at bounding box center [96, 382] width 37 height 17
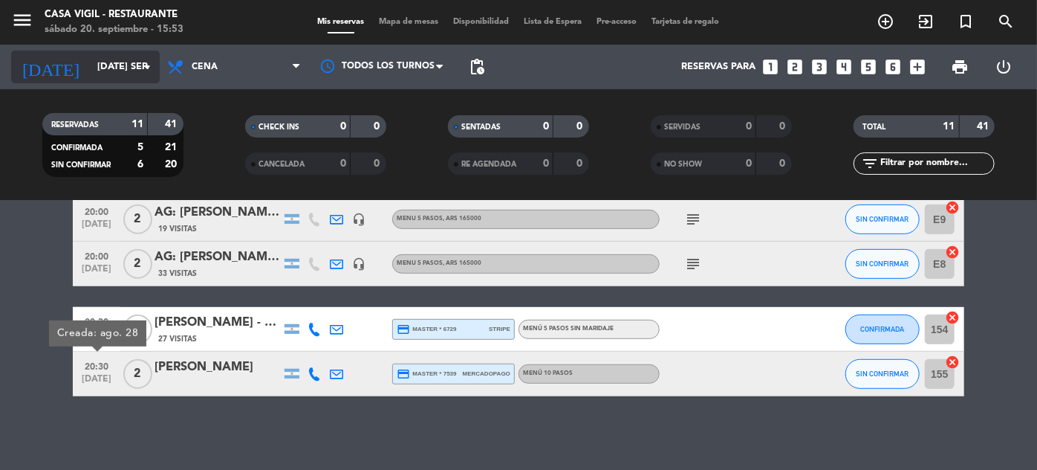
click at [91, 66] on input "[DATE] sep." at bounding box center [153, 67] width 127 height 26
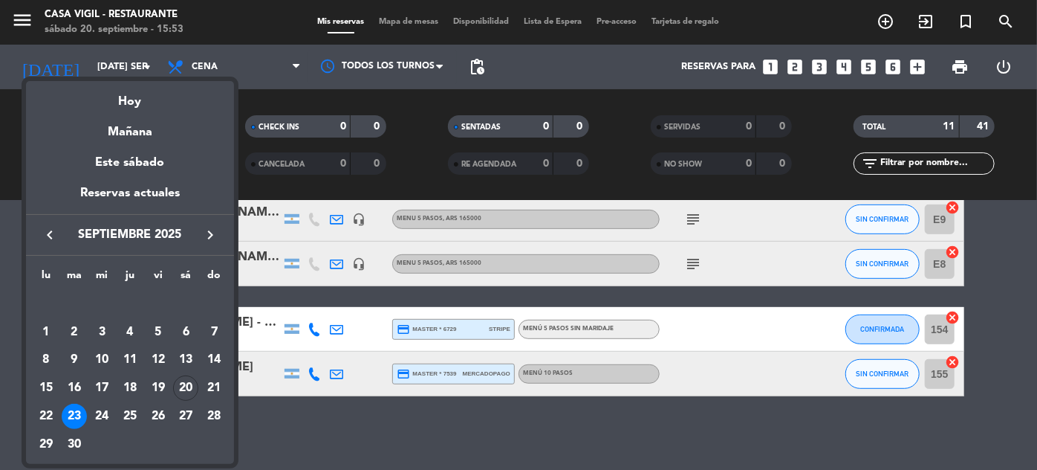
click at [201, 239] on icon "keyboard_arrow_right" at bounding box center [210, 235] width 18 height 18
click at [192, 330] on div "4" at bounding box center [185, 331] width 25 height 25
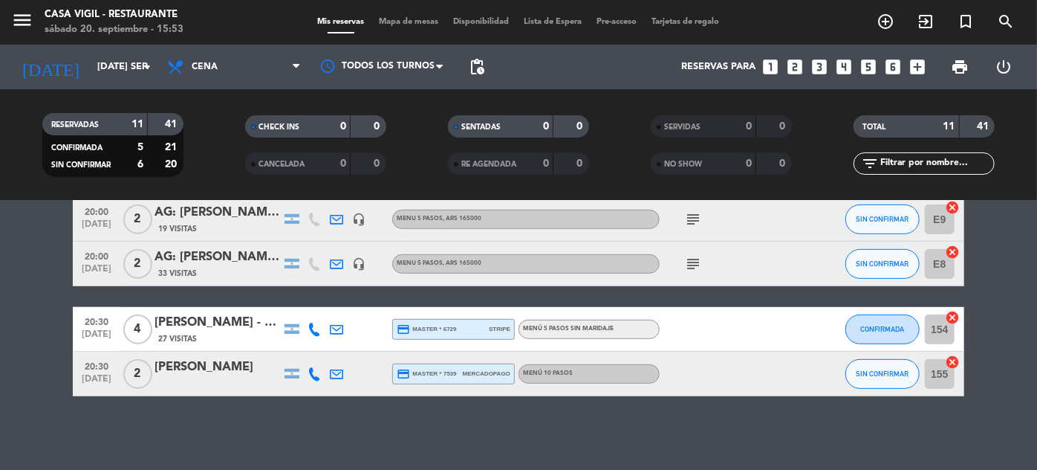
type input "sáb. [DATE]"
click at [22, 15] on icon "menu" at bounding box center [22, 20] width 22 height 22
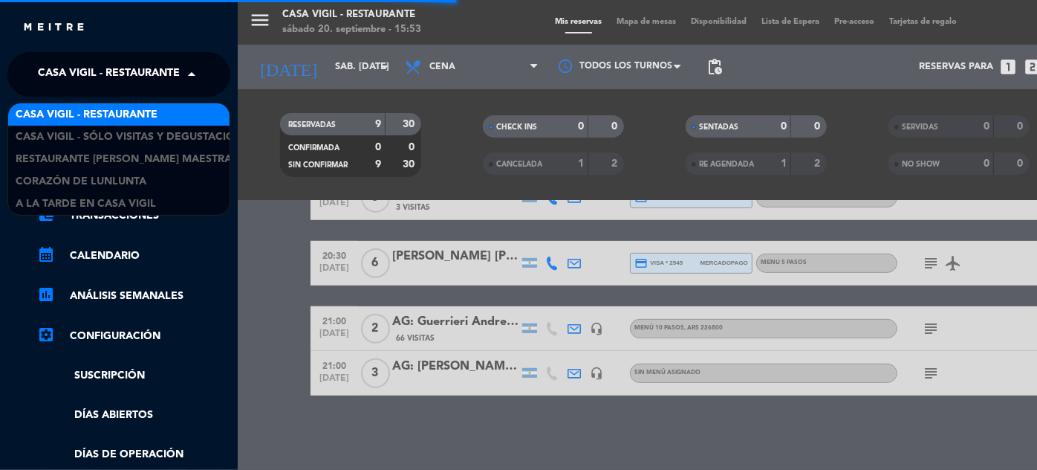
scroll to position [337, 0]
click at [184, 71] on span at bounding box center [195, 74] width 25 height 31
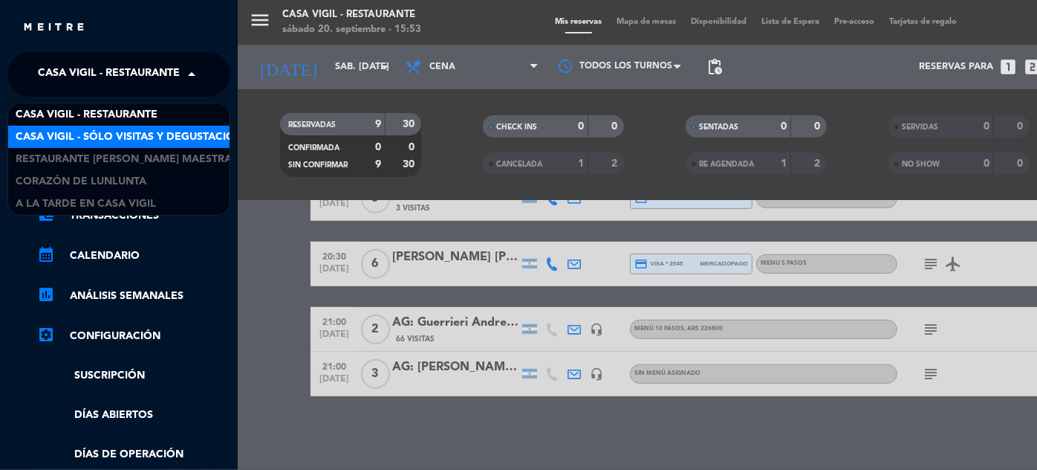
click at [152, 140] on span "Casa Vigil - SÓLO Visitas y Degustaciones" at bounding box center [136, 137] width 240 height 17
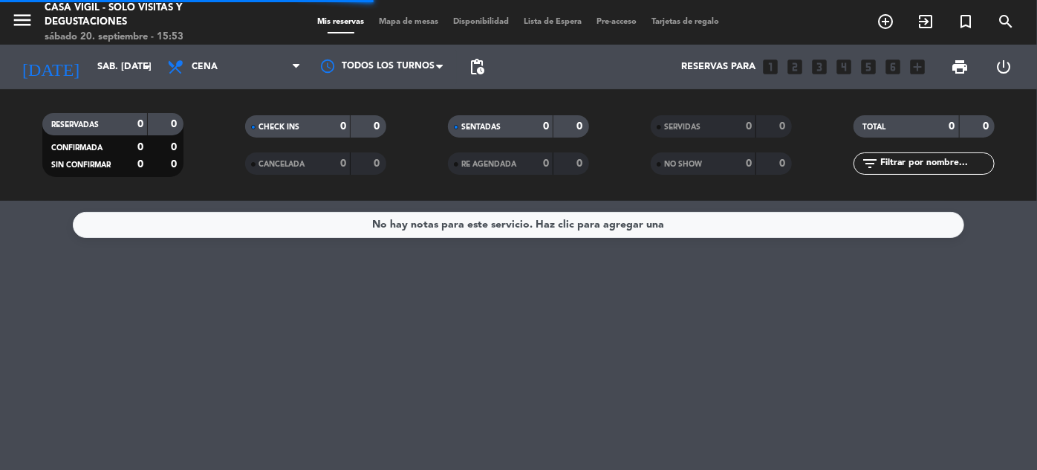
scroll to position [0, 0]
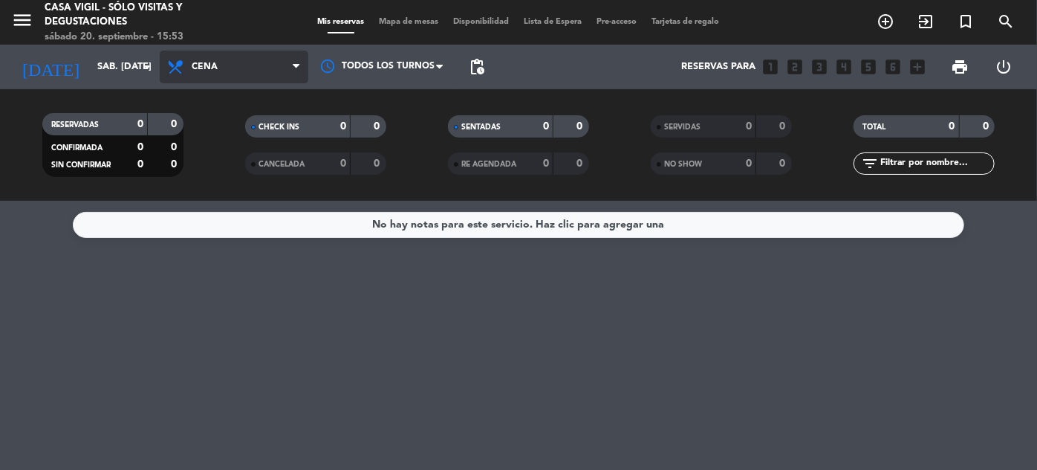
drag, startPoint x: 238, startPoint y: 59, endPoint x: 238, endPoint y: 71, distance: 12.6
click at [238, 59] on span "Cena" at bounding box center [234, 67] width 149 height 33
click at [232, 143] on div "menu Casa [PERSON_NAME] - SÓLO Visitas y Degustaciones sábado 20. septiembre - …" at bounding box center [518, 100] width 1037 height 201
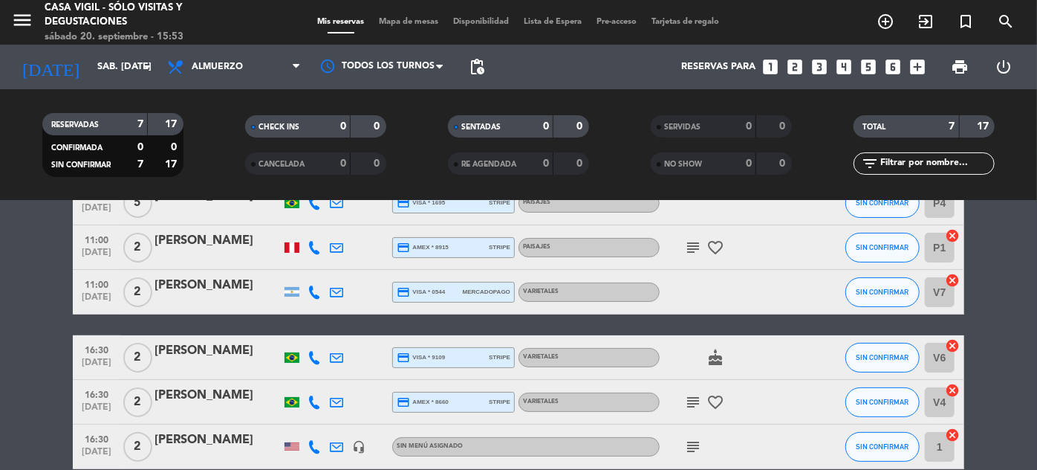
scroll to position [227, 0]
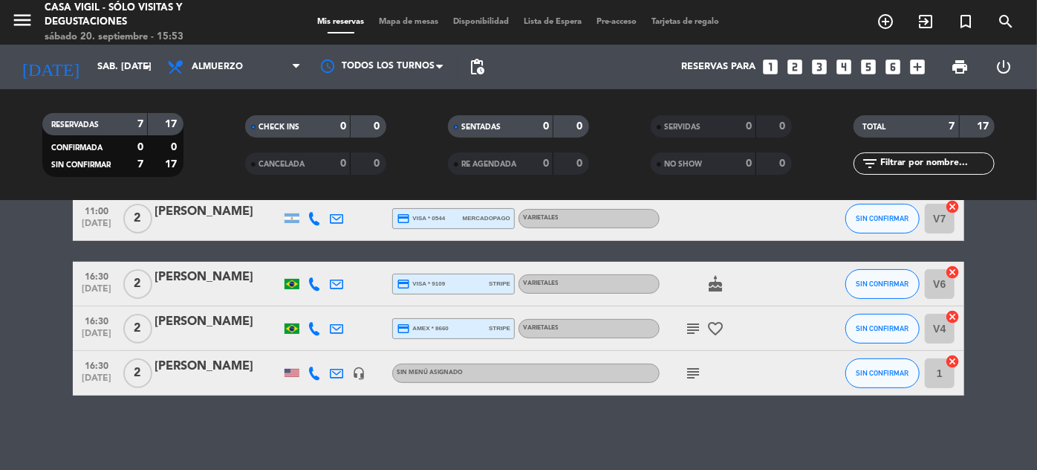
click at [246, 363] on div "[PERSON_NAME]" at bounding box center [218, 366] width 126 height 19
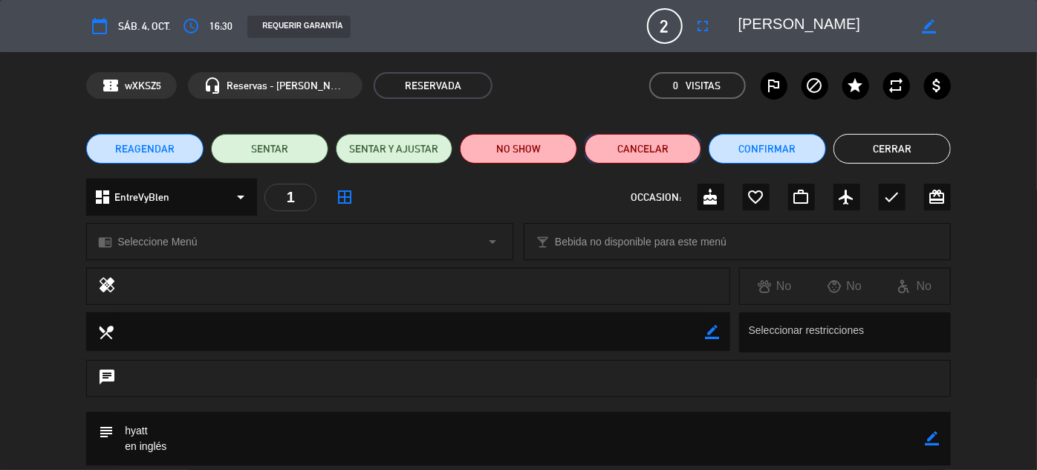
click at [642, 147] on button "Cancelar" at bounding box center [643, 149] width 117 height 30
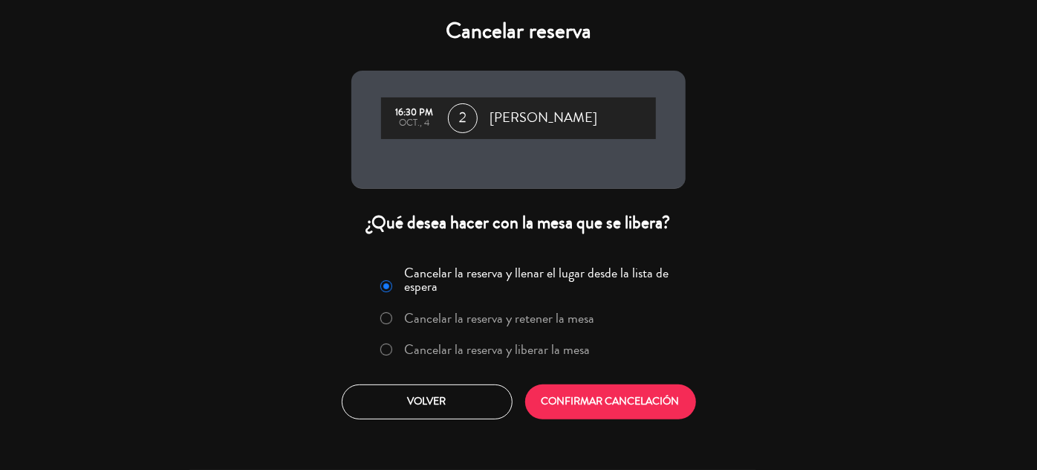
click at [581, 343] on label "Cancelar la reserva y liberar la mesa" at bounding box center [498, 349] width 186 height 13
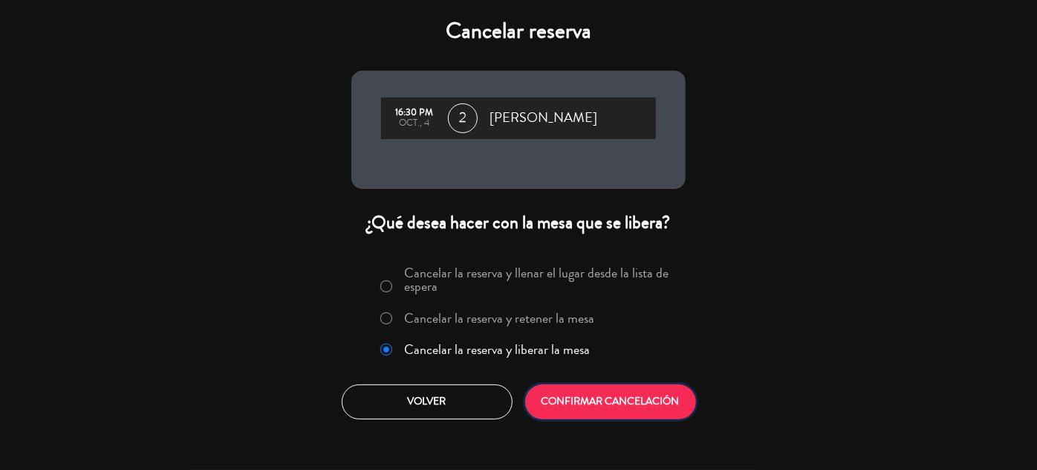
click at [596, 386] on button "CONFIRMAR CANCELACIÓN" at bounding box center [610, 401] width 171 height 35
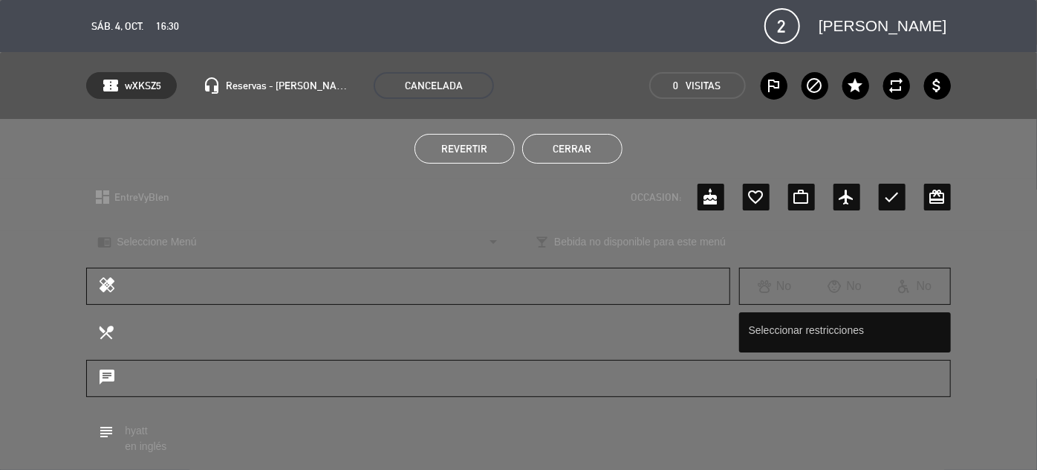
click at [576, 154] on button "Cerrar" at bounding box center [572, 149] width 100 height 30
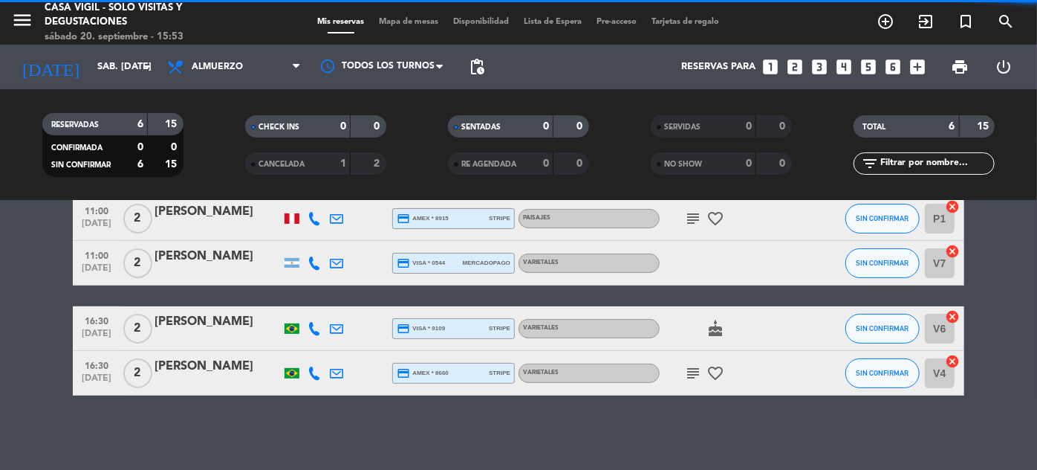
scroll to position [182, 0]
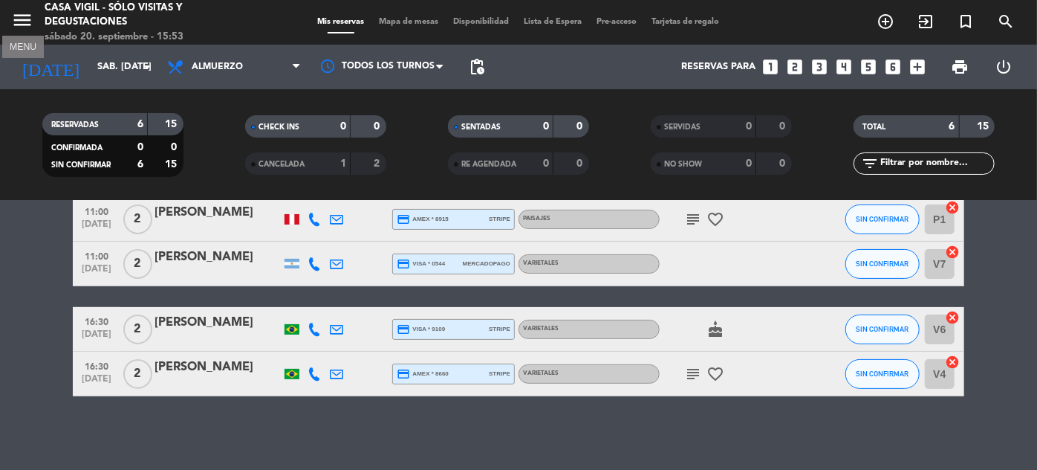
click at [15, 21] on icon "menu" at bounding box center [22, 20] width 22 height 22
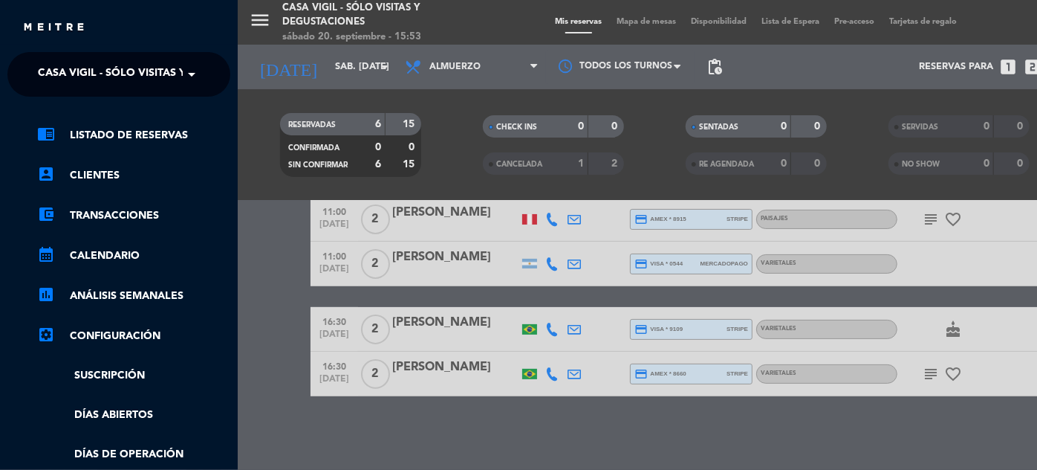
click at [121, 73] on span "Casa Vigil - SÓLO Visitas y Degustaciones" at bounding box center [158, 74] width 240 height 31
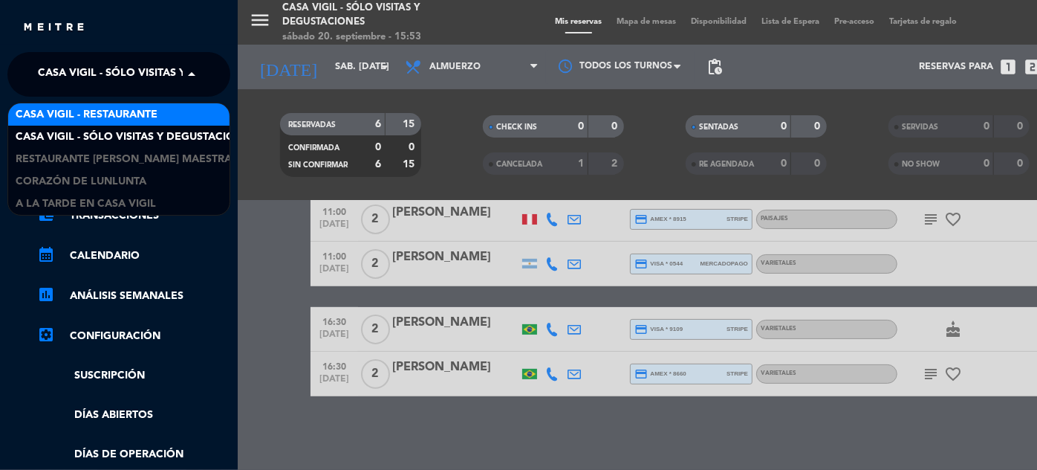
click at [123, 118] on span "Casa Vigil - Restaurante" at bounding box center [87, 114] width 142 height 17
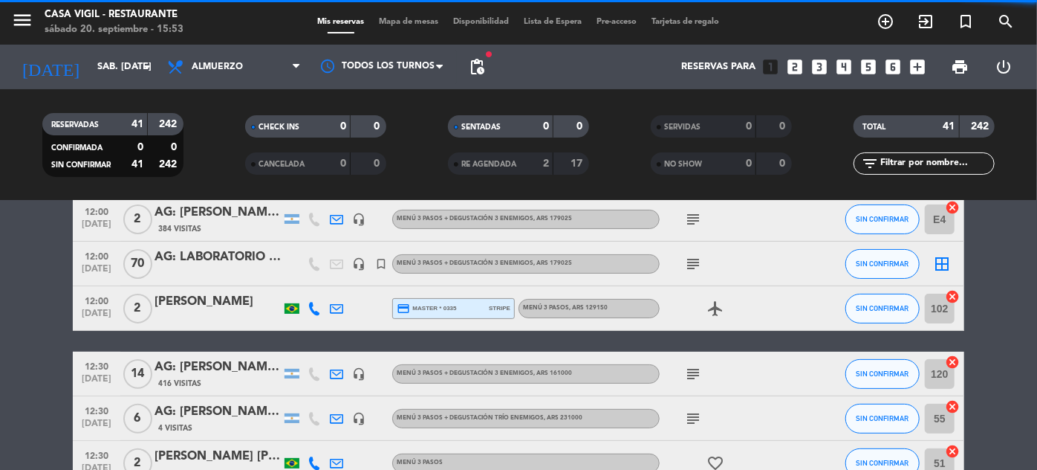
scroll to position [227, 0]
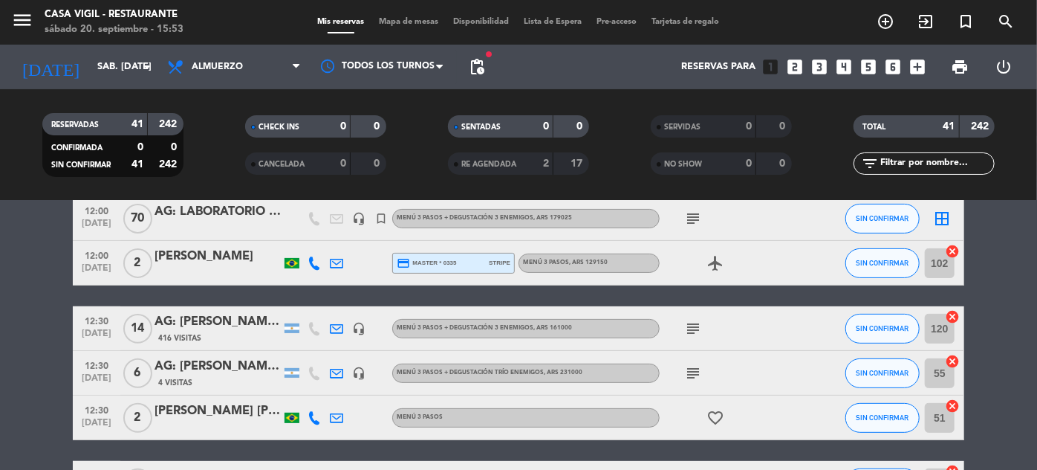
click at [923, 163] on input "text" at bounding box center [936, 163] width 115 height 16
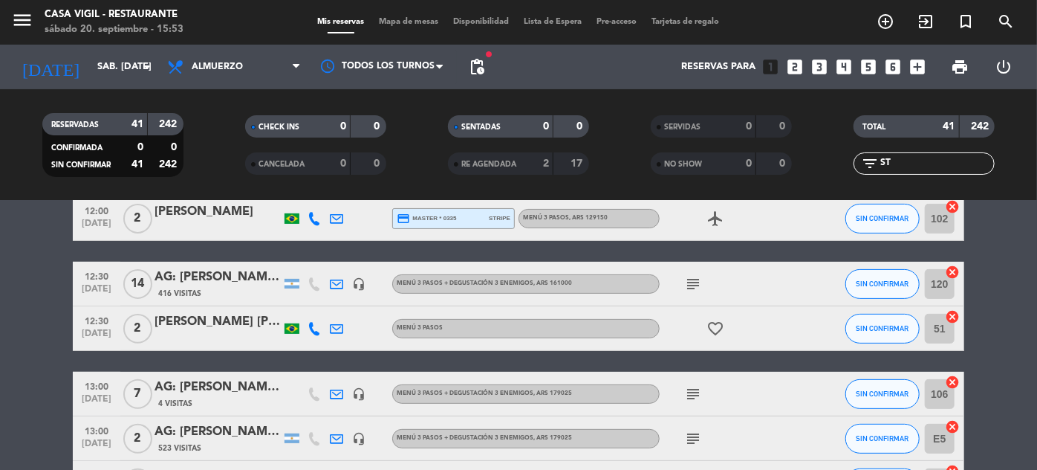
scroll to position [162, 0]
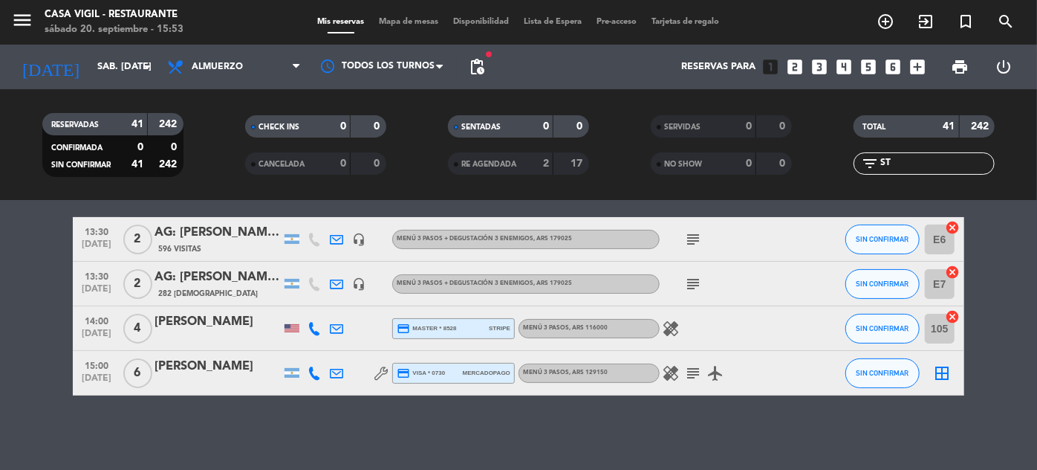
type input "S"
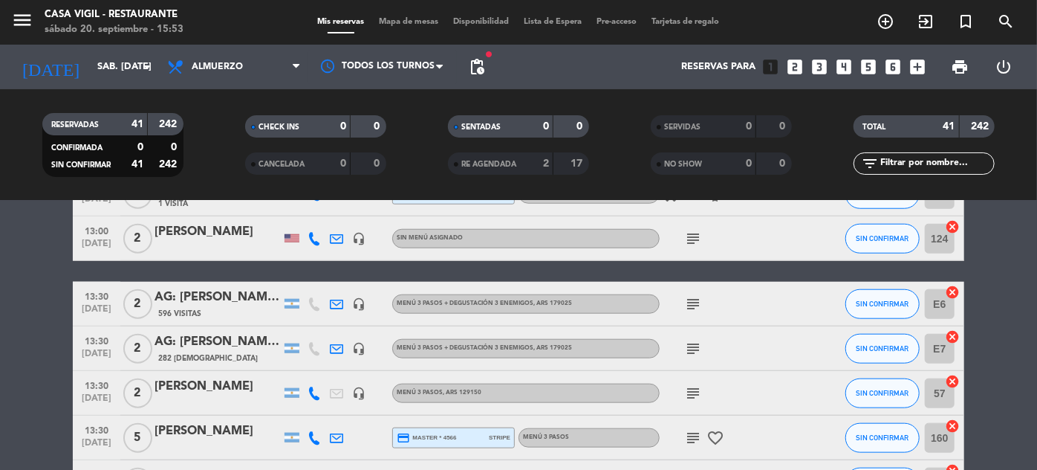
scroll to position [743, 0]
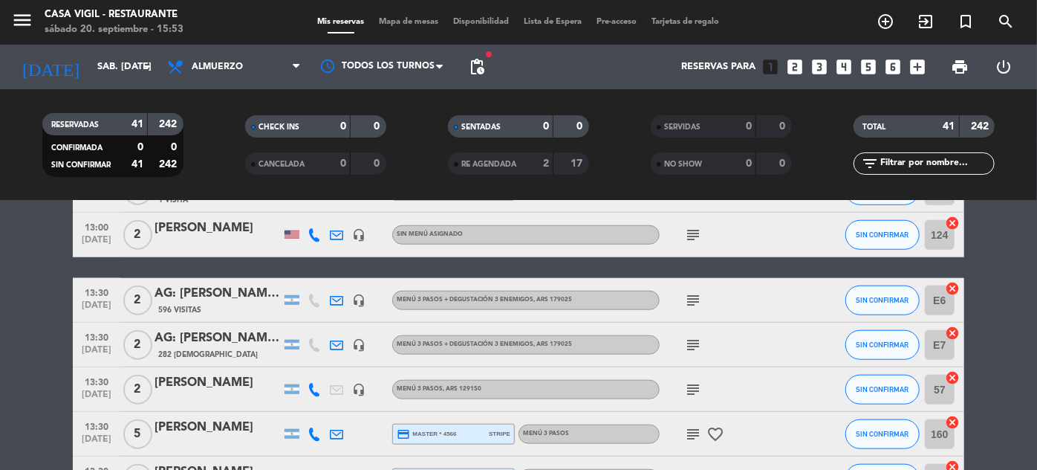
click at [194, 233] on div "[PERSON_NAME]" at bounding box center [218, 227] width 126 height 19
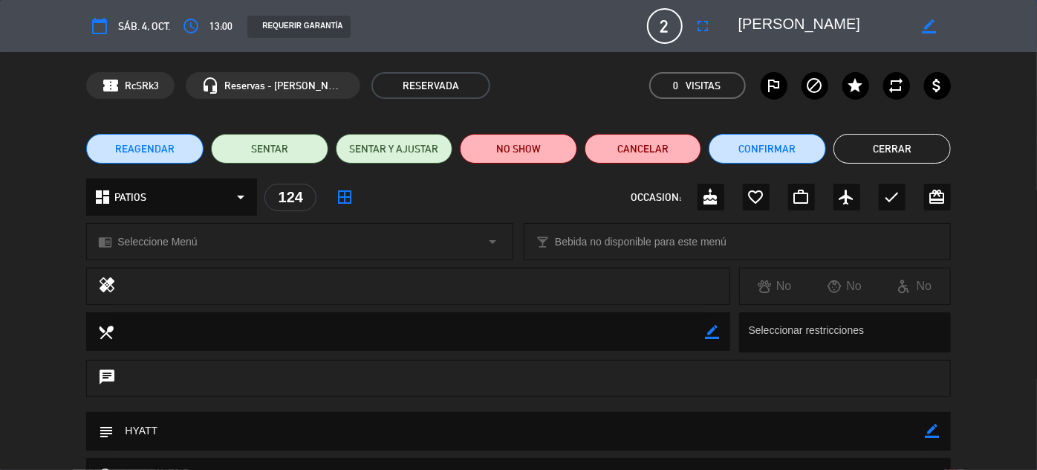
click at [177, 151] on button "REAGENDAR" at bounding box center [144, 149] width 117 height 30
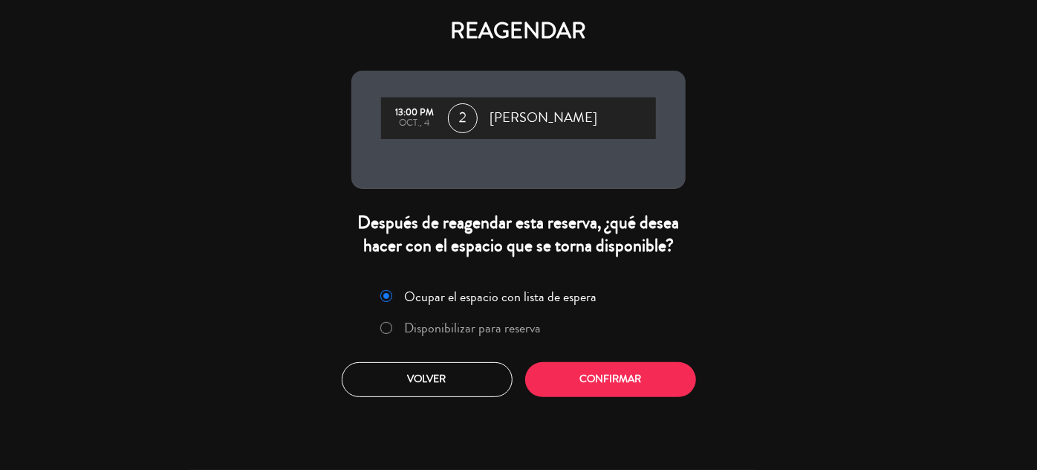
click at [455, 325] on label "Disponibilizar para reserva" at bounding box center [473, 327] width 137 height 13
click at [612, 380] on button "Confirmar" at bounding box center [610, 379] width 171 height 35
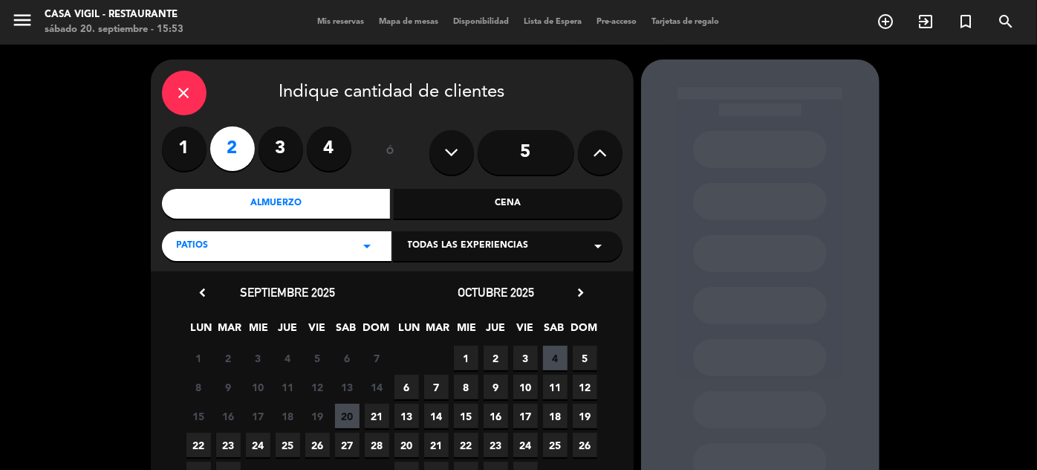
click at [578, 354] on span "5" at bounding box center [585, 358] width 25 height 25
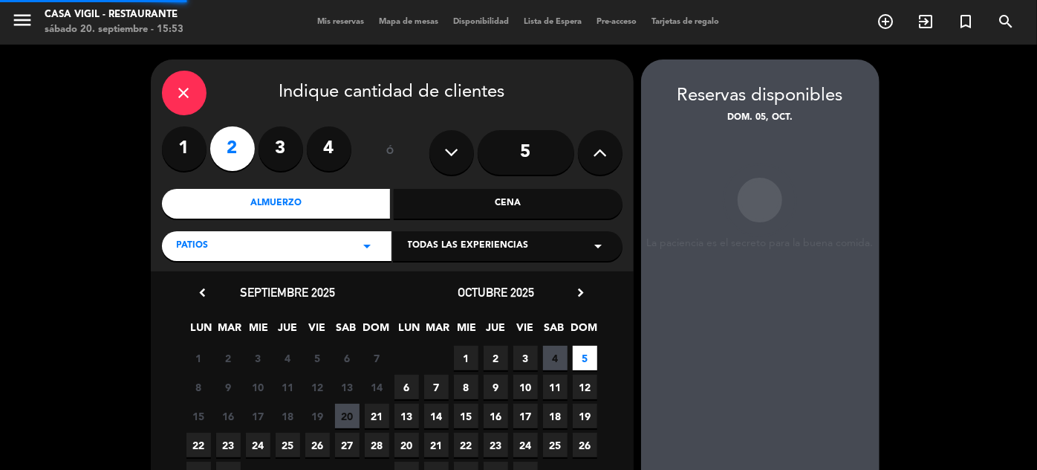
scroll to position [59, 0]
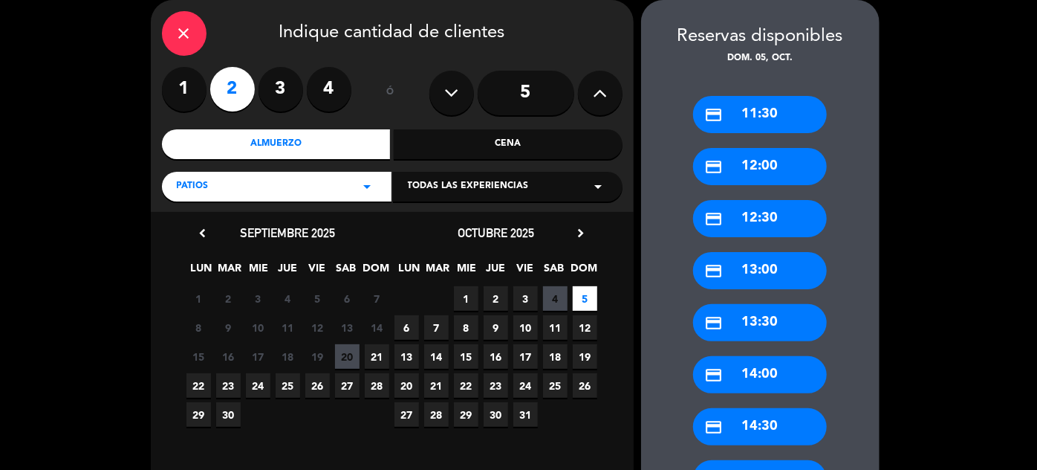
click at [786, 317] on div "credit_card 13:30" at bounding box center [760, 322] width 134 height 37
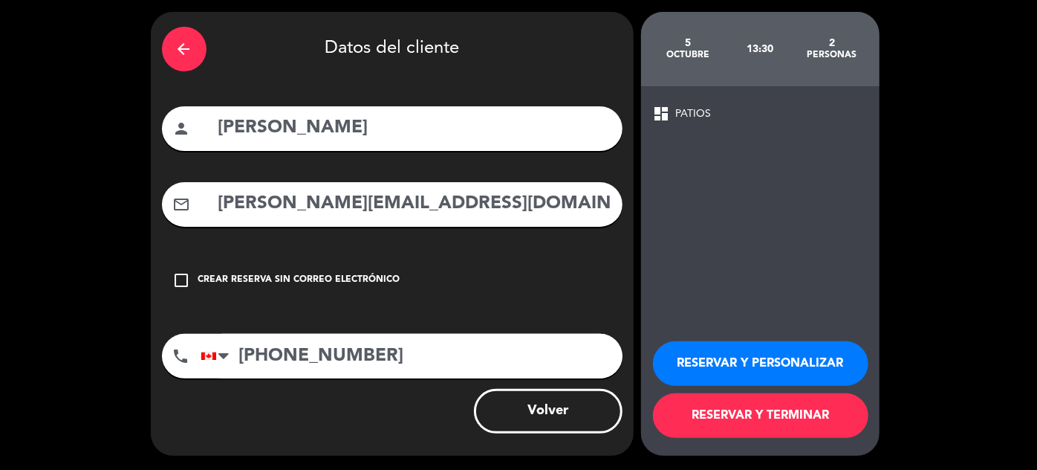
click at [800, 378] on button "RESERVAR Y PERSONALIZAR" at bounding box center [760, 363] width 215 height 45
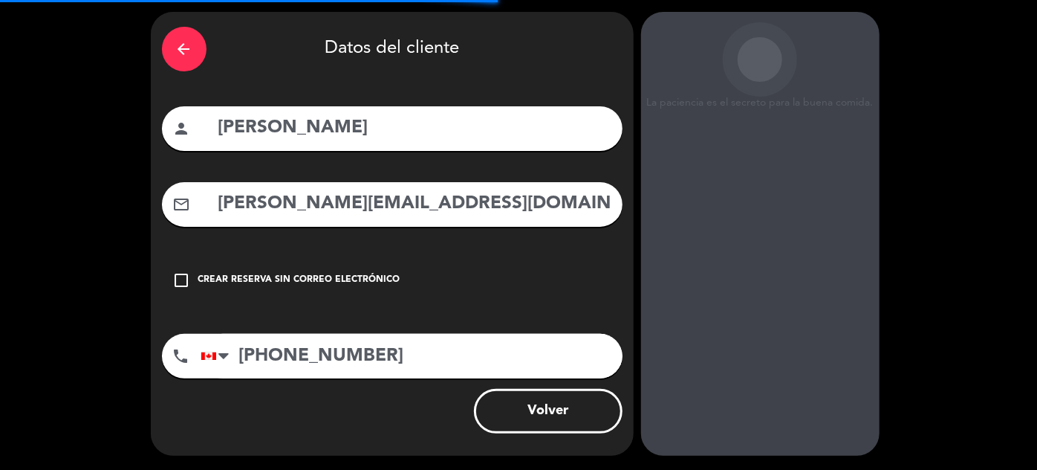
scroll to position [59, 0]
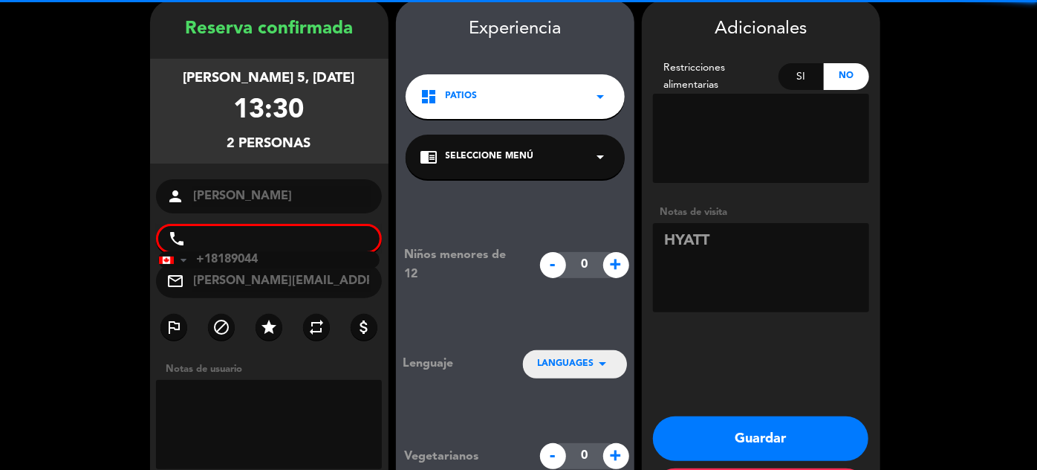
click at [765, 441] on button "Guardar" at bounding box center [760, 438] width 215 height 45
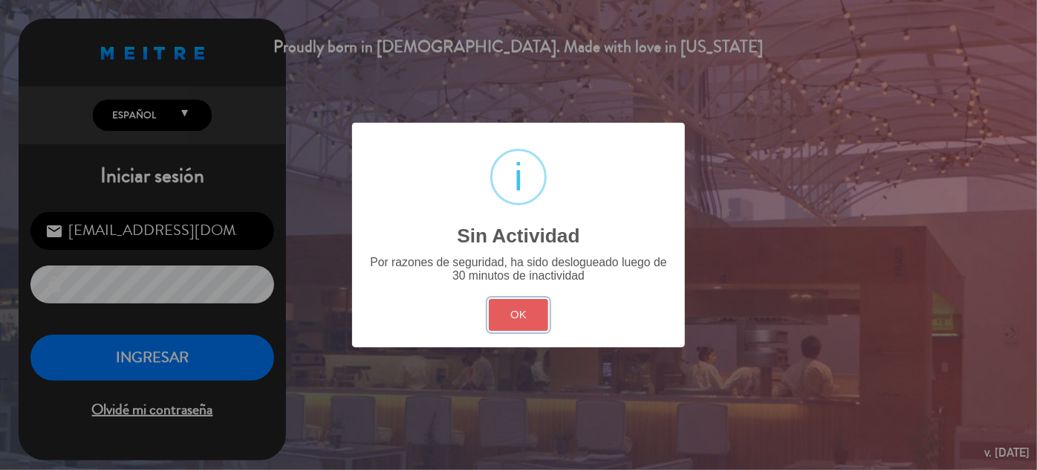
click at [536, 312] on button "OK" at bounding box center [519, 315] width 60 height 32
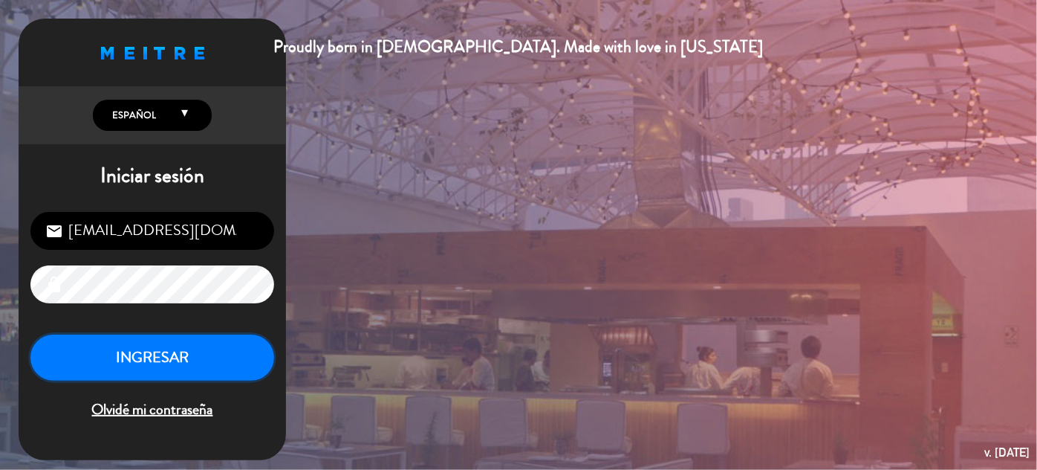
click at [198, 348] on button "INGRESAR" at bounding box center [152, 357] width 244 height 47
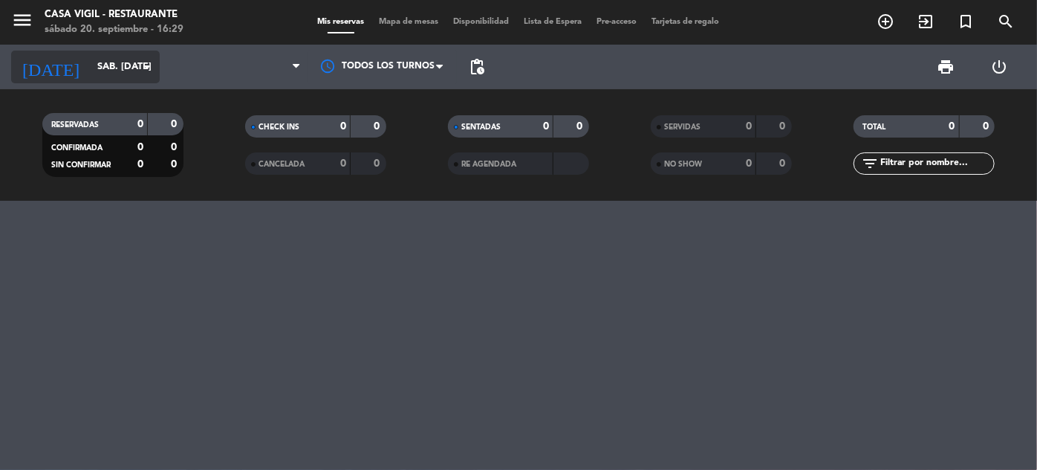
click at [113, 56] on input "sáb. [DATE]" at bounding box center [153, 67] width 127 height 26
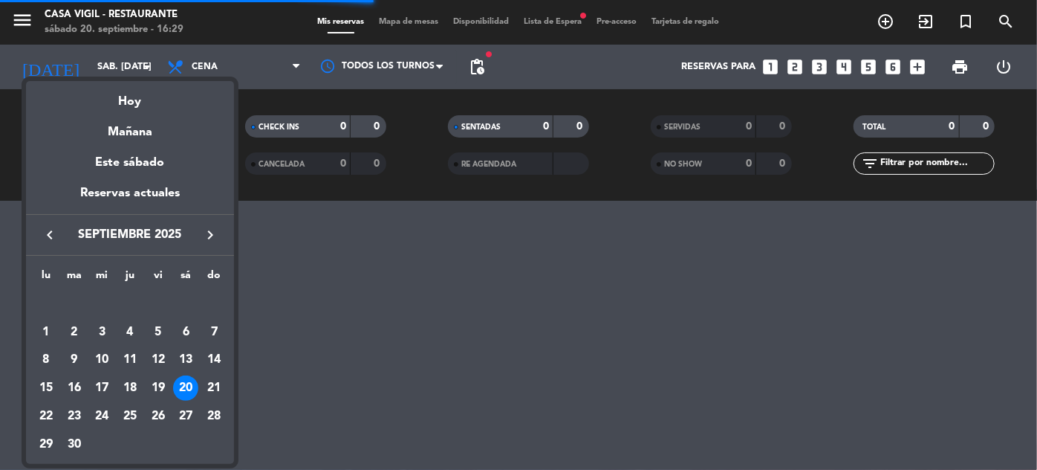
click at [216, 233] on icon "keyboard_arrow_right" at bounding box center [210, 235] width 18 height 18
click at [159, 386] on div "17" at bounding box center [158, 387] width 25 height 25
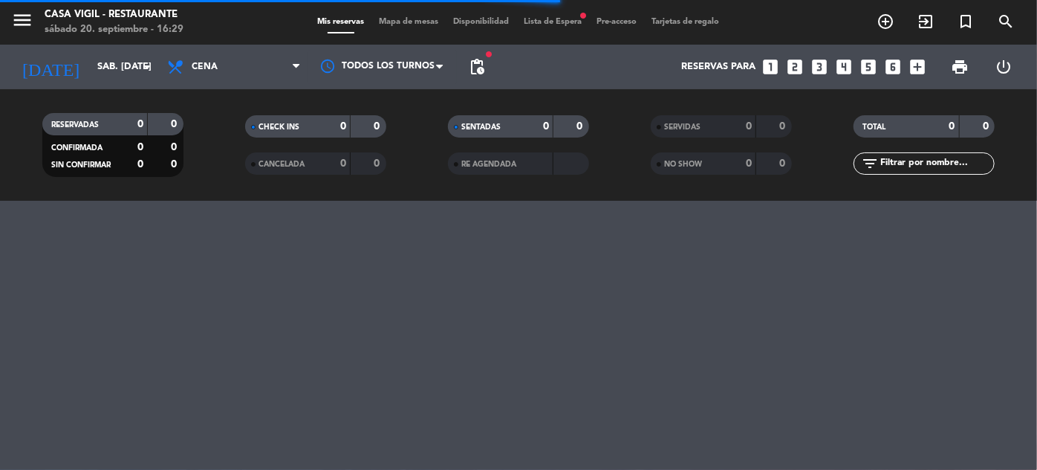
type input "vie. [DATE]"
